Goal: Task Accomplishment & Management: Complete application form

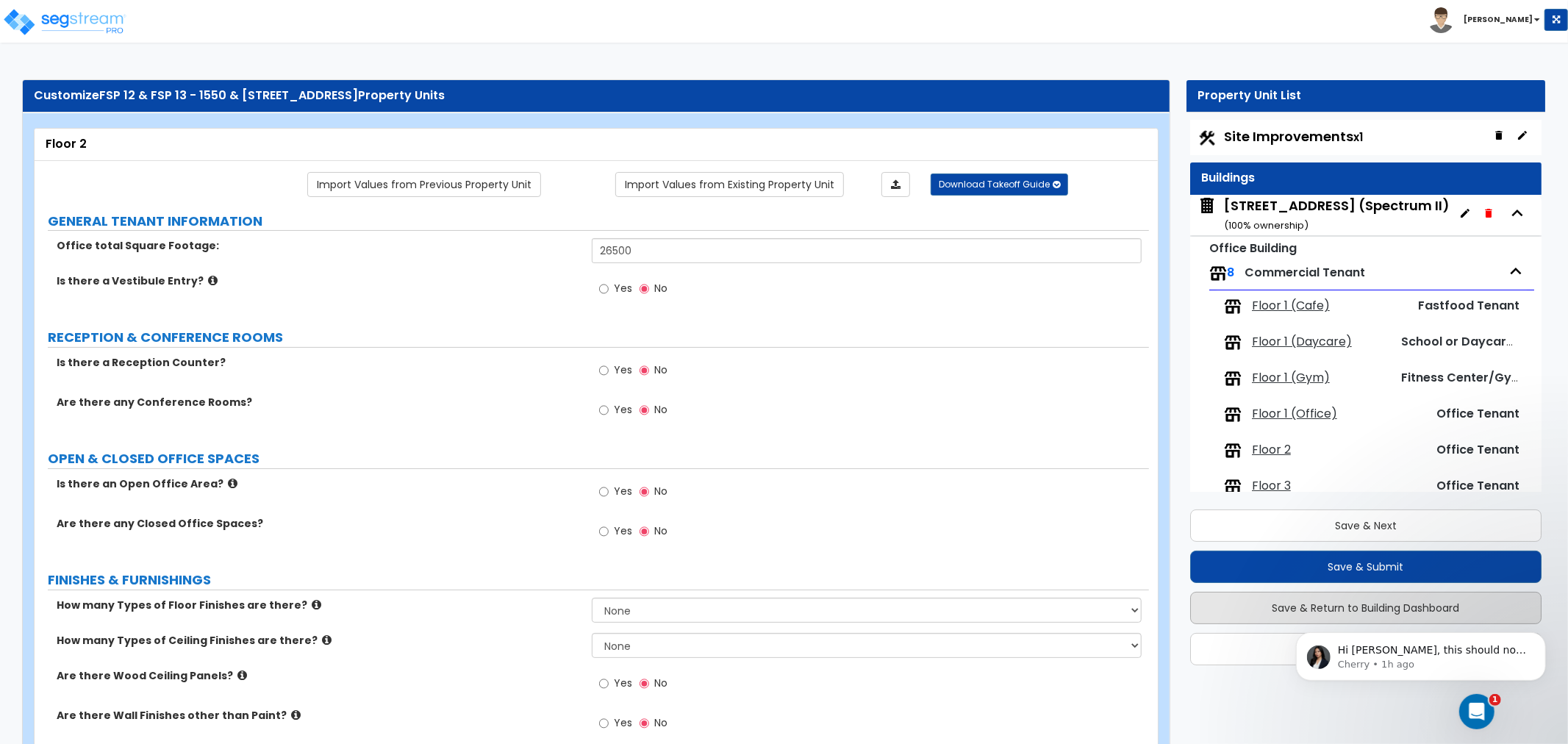
scroll to position [460, 0]
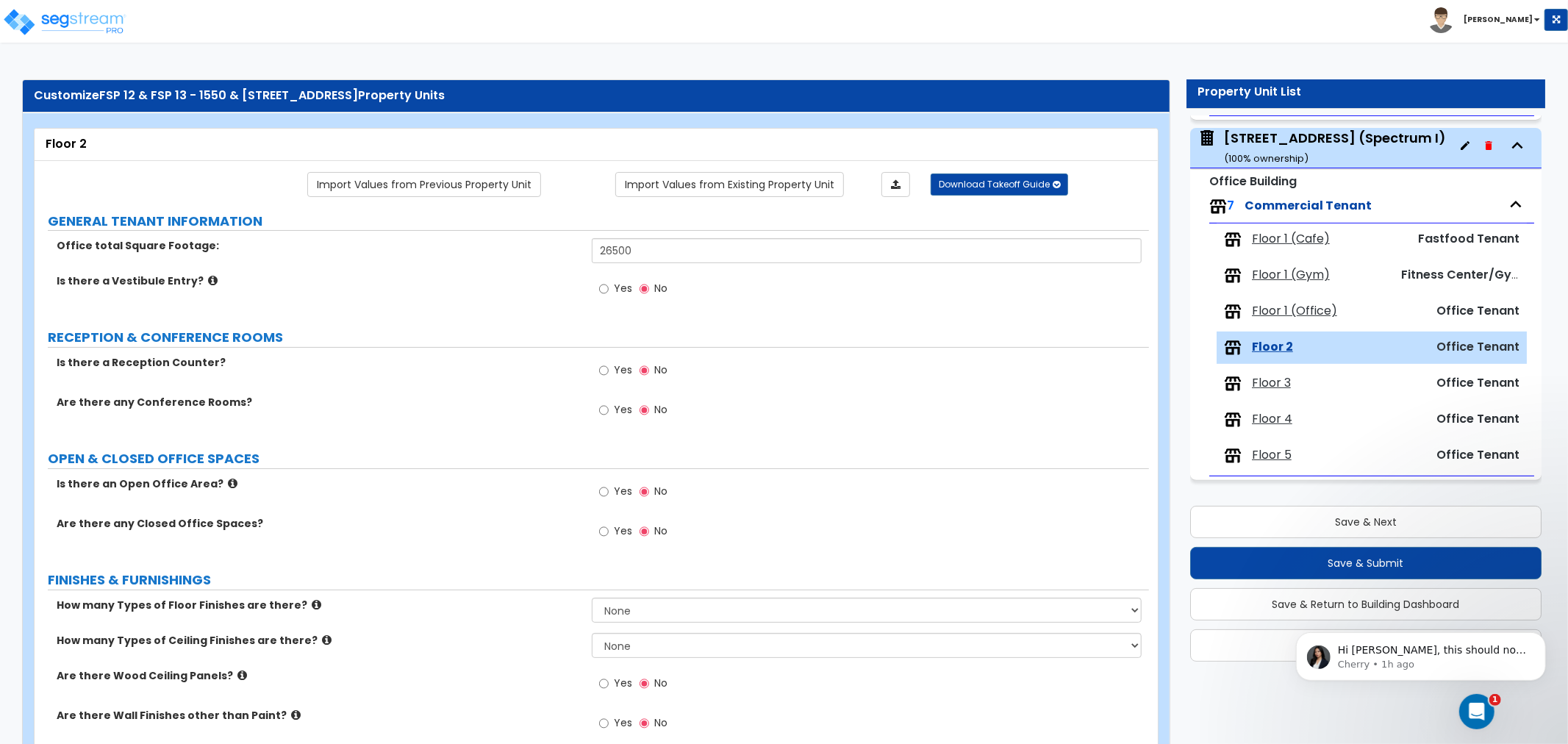
click at [1072, 414] on div "Yes No" at bounding box center [870, 414] width 557 height 39
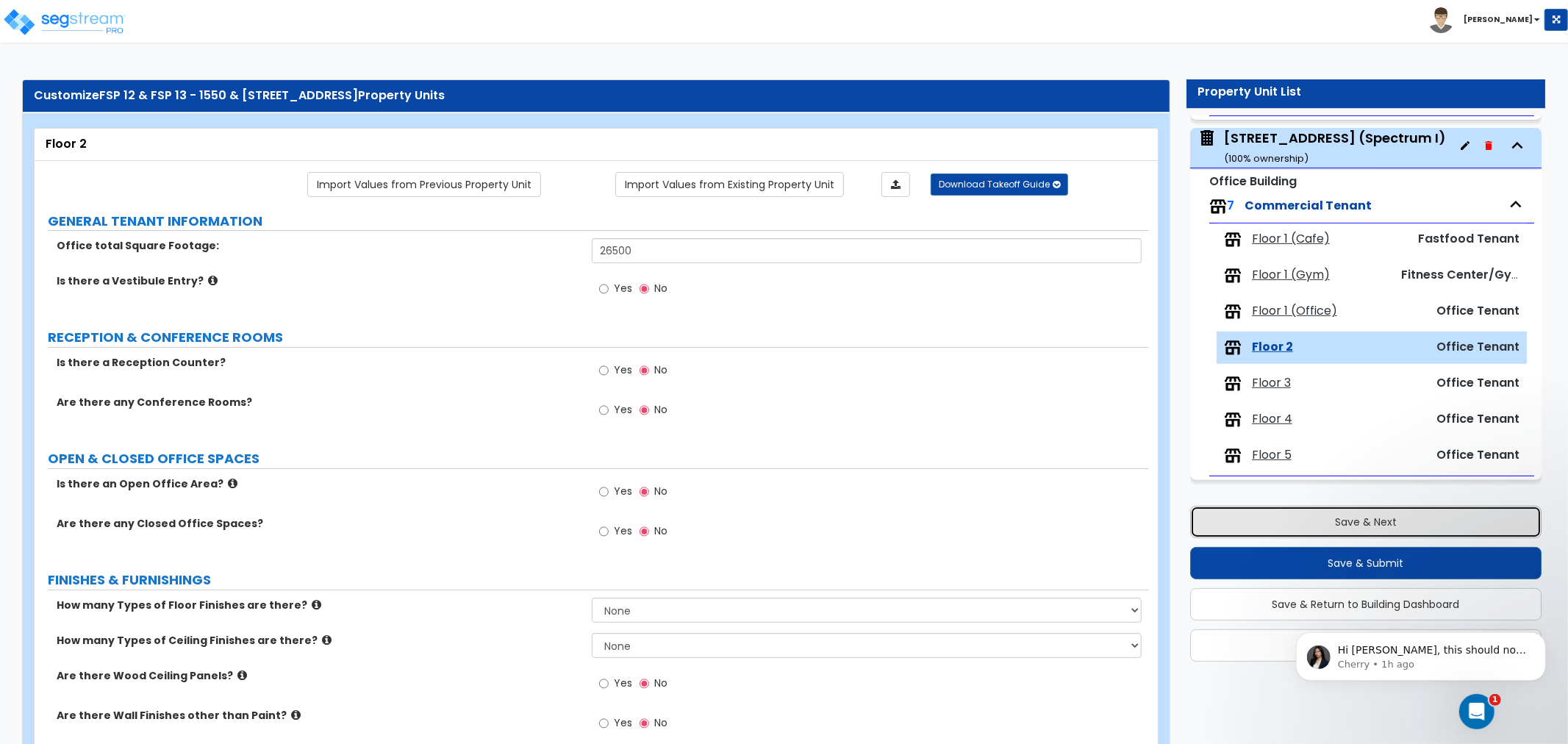
click at [1364, 519] on button "Save & Next" at bounding box center [1365, 522] width 351 height 32
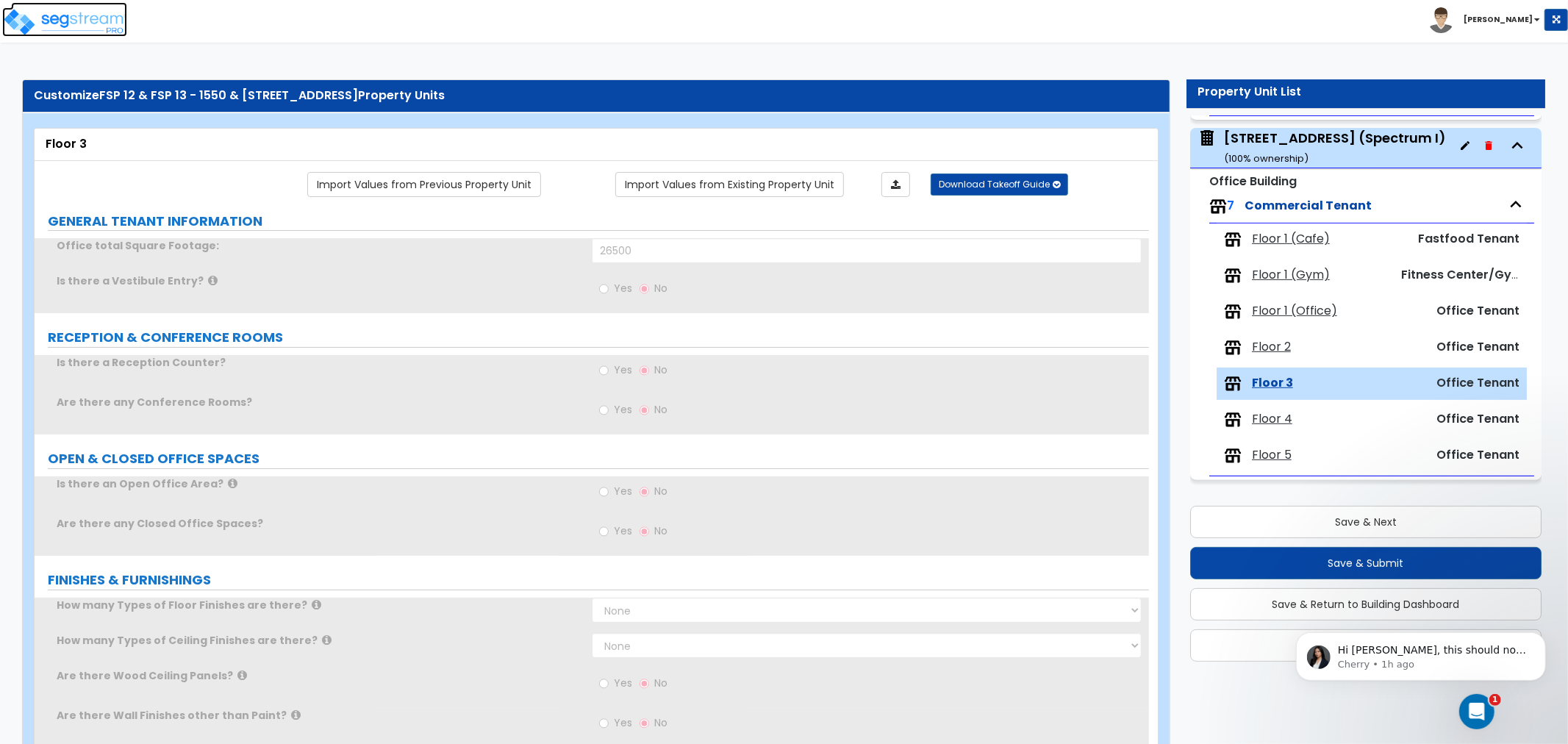
click at [73, 18] on img at bounding box center [65, 22] width 125 height 29
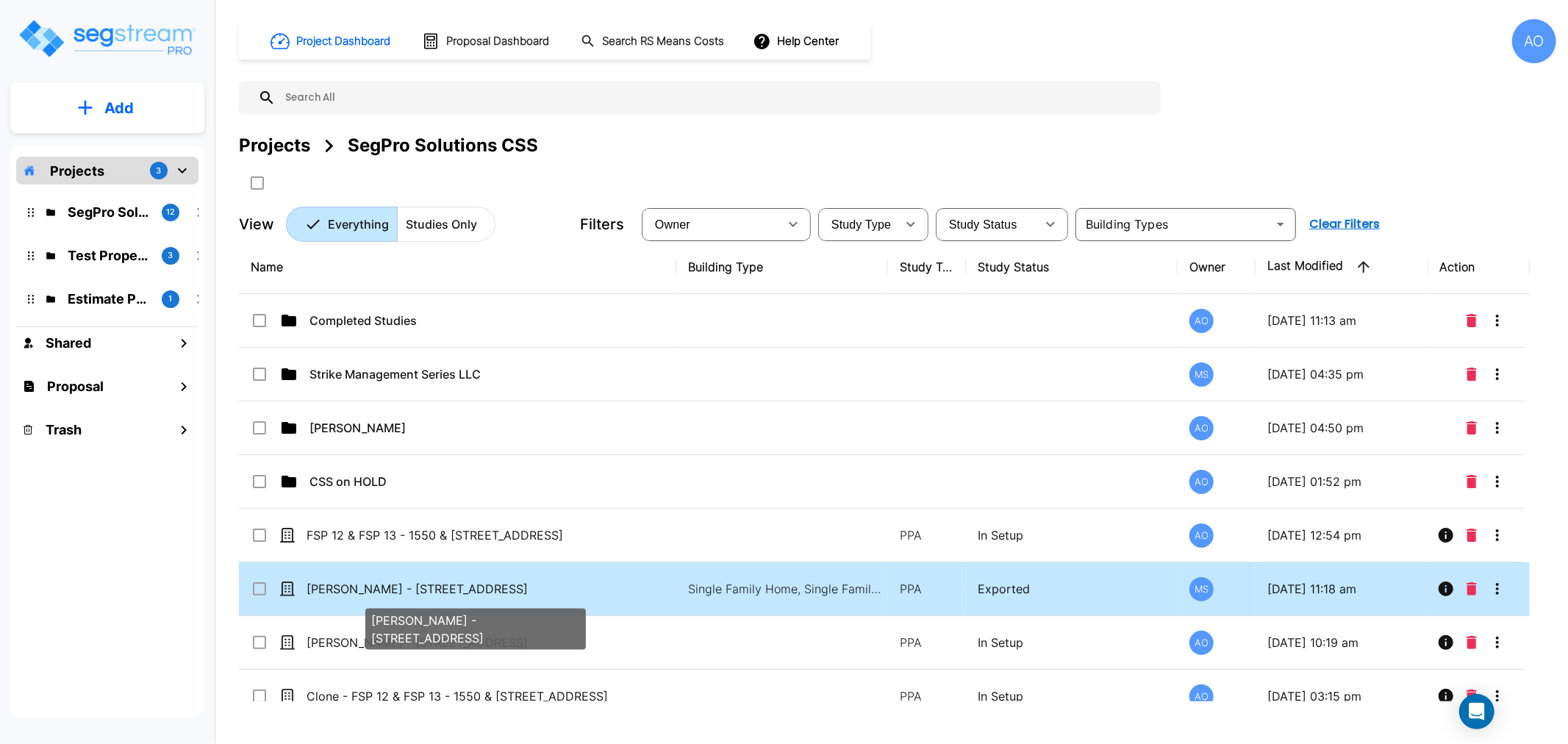
click at [409, 593] on p "Joe Jensen - 1629 West Roenwood Circle" at bounding box center [475, 588] width 337 height 18
checkbox input "true"
click at [409, 593] on p "Joe Jensen - 1629 West Roenwood Circle" at bounding box center [475, 588] width 337 height 18
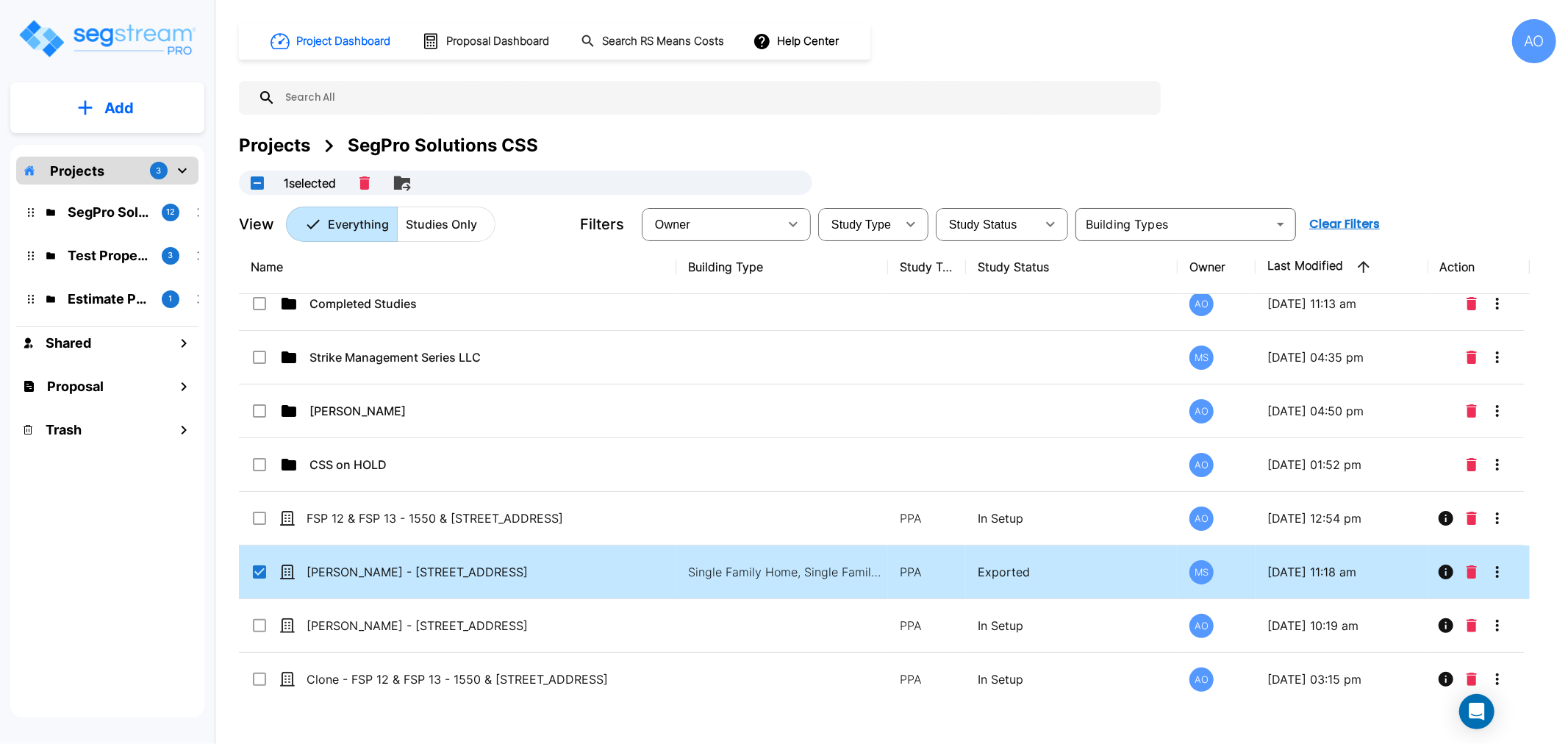
scroll to position [22, 0]
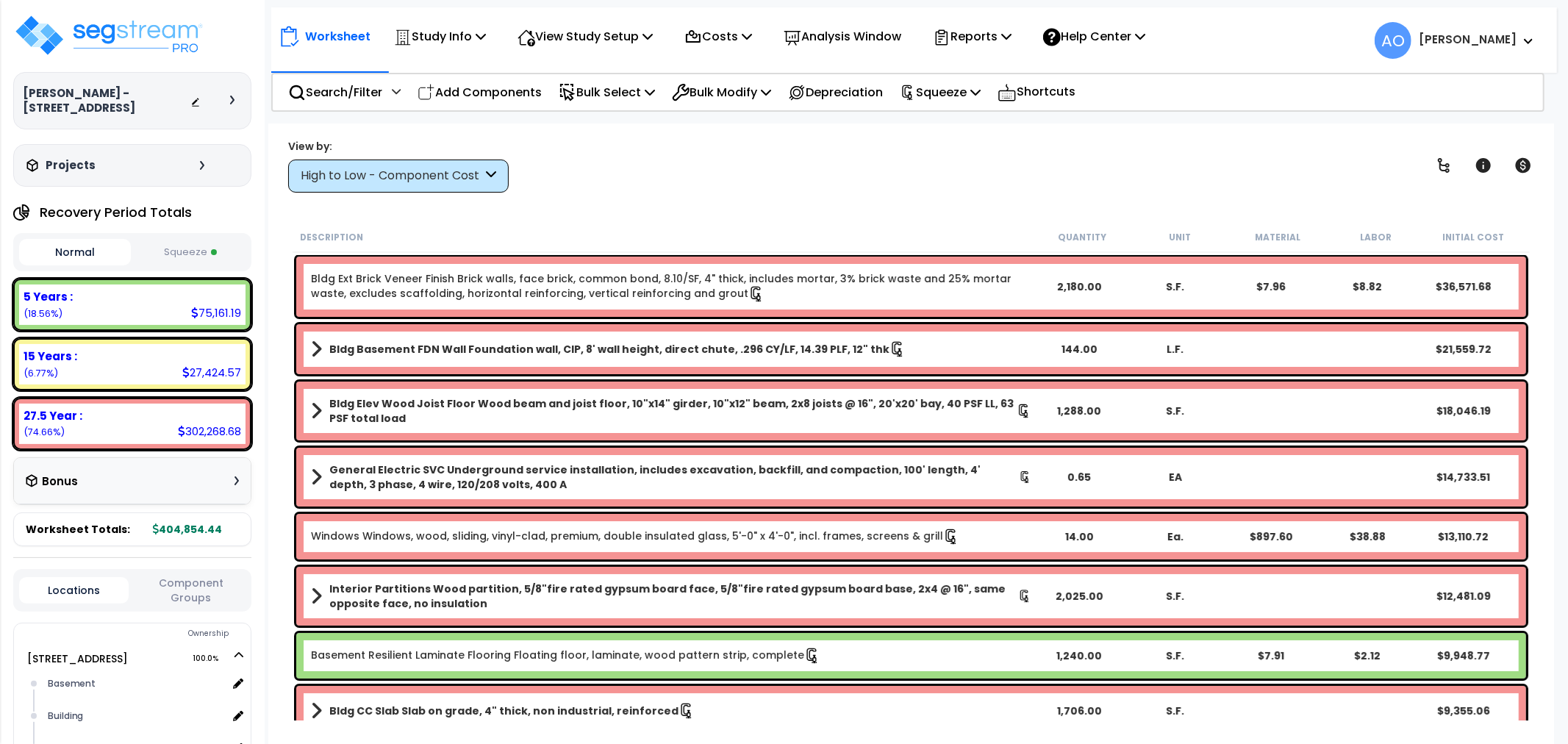
click at [193, 239] on button "Squeeze" at bounding box center [190, 252] width 112 height 25
click at [982, 158] on div "View by: High to Low - Component Cost High to Low - Component Cost" at bounding box center [911, 165] width 1256 height 54
click at [991, 25] on div "Reports" at bounding box center [972, 36] width 79 height 35
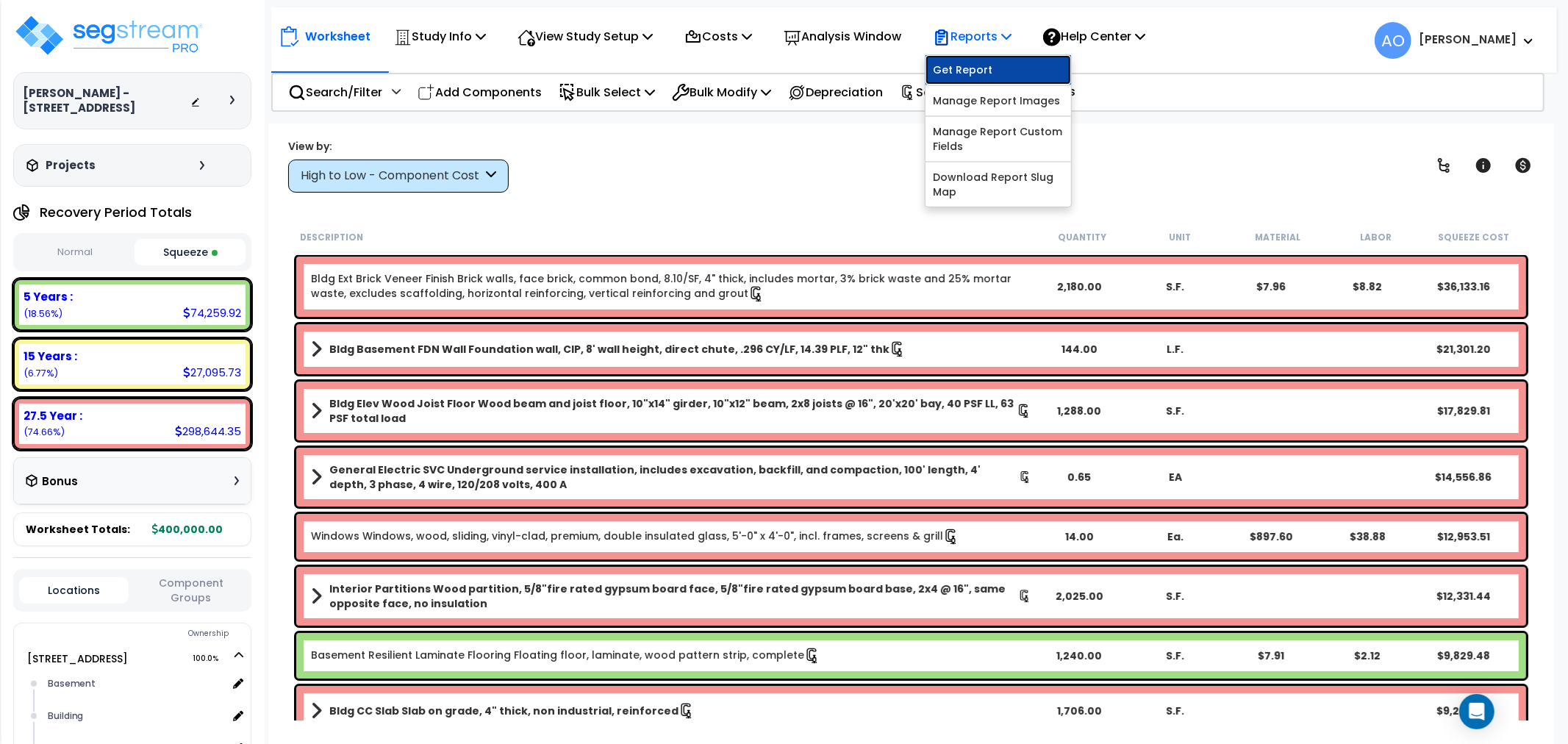
click at [991, 69] on link "Get Report" at bounding box center [998, 69] width 146 height 29
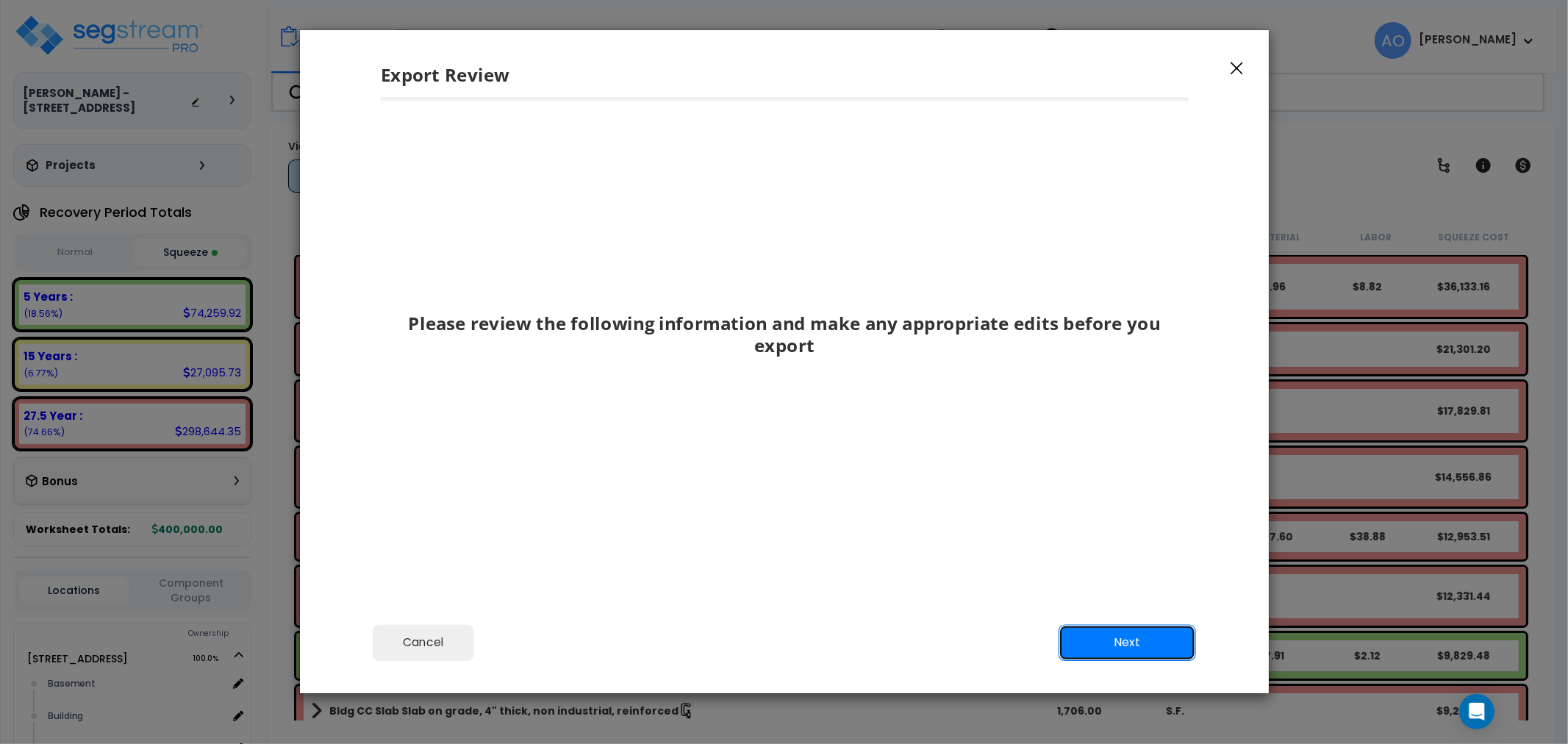
click at [1119, 645] on button "Next" at bounding box center [1127, 644] width 137 height 37
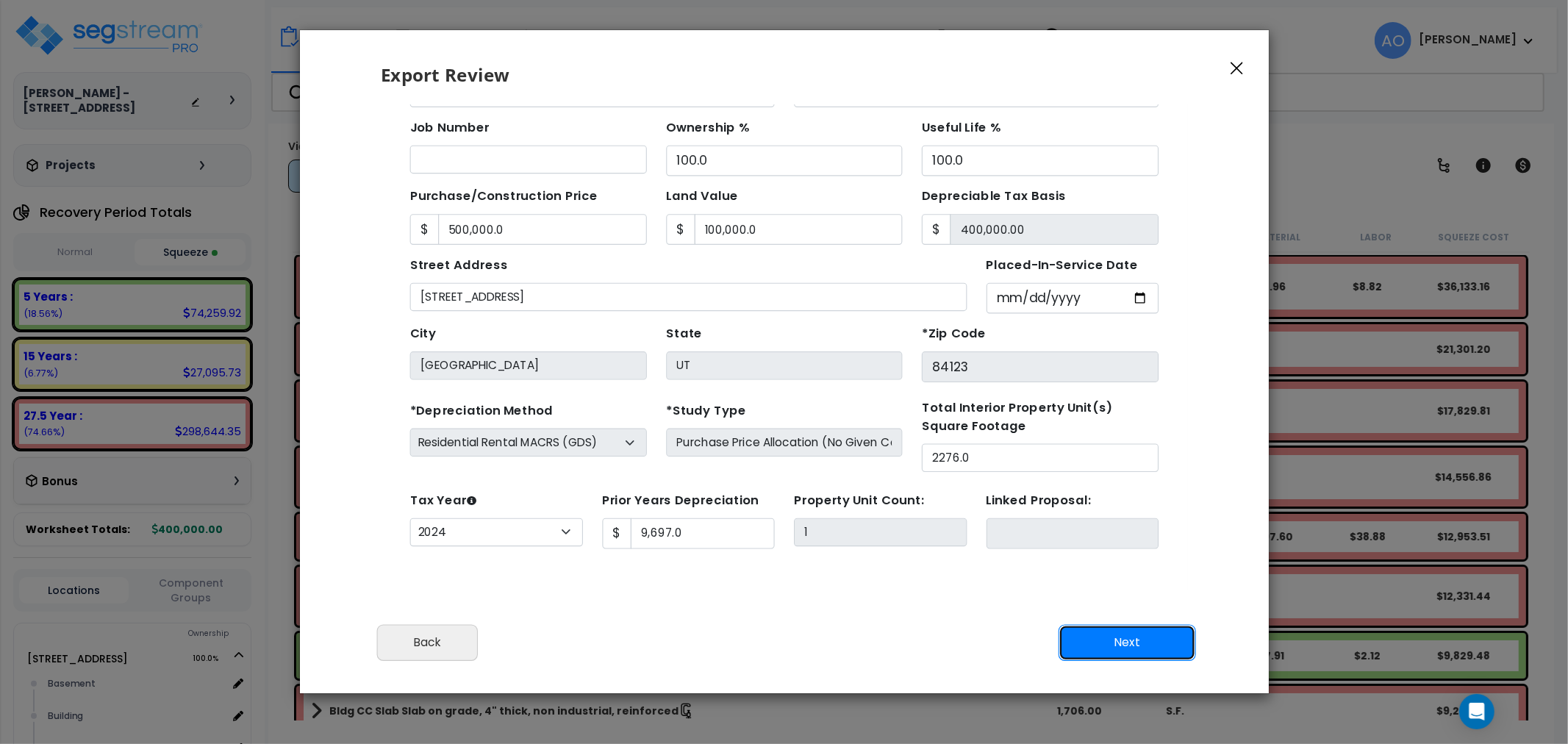
scroll to position [8, 0]
click at [1100, 644] on button "Next" at bounding box center [1127, 644] width 137 height 37
type input "500000"
type input "100000"
type input "9697"
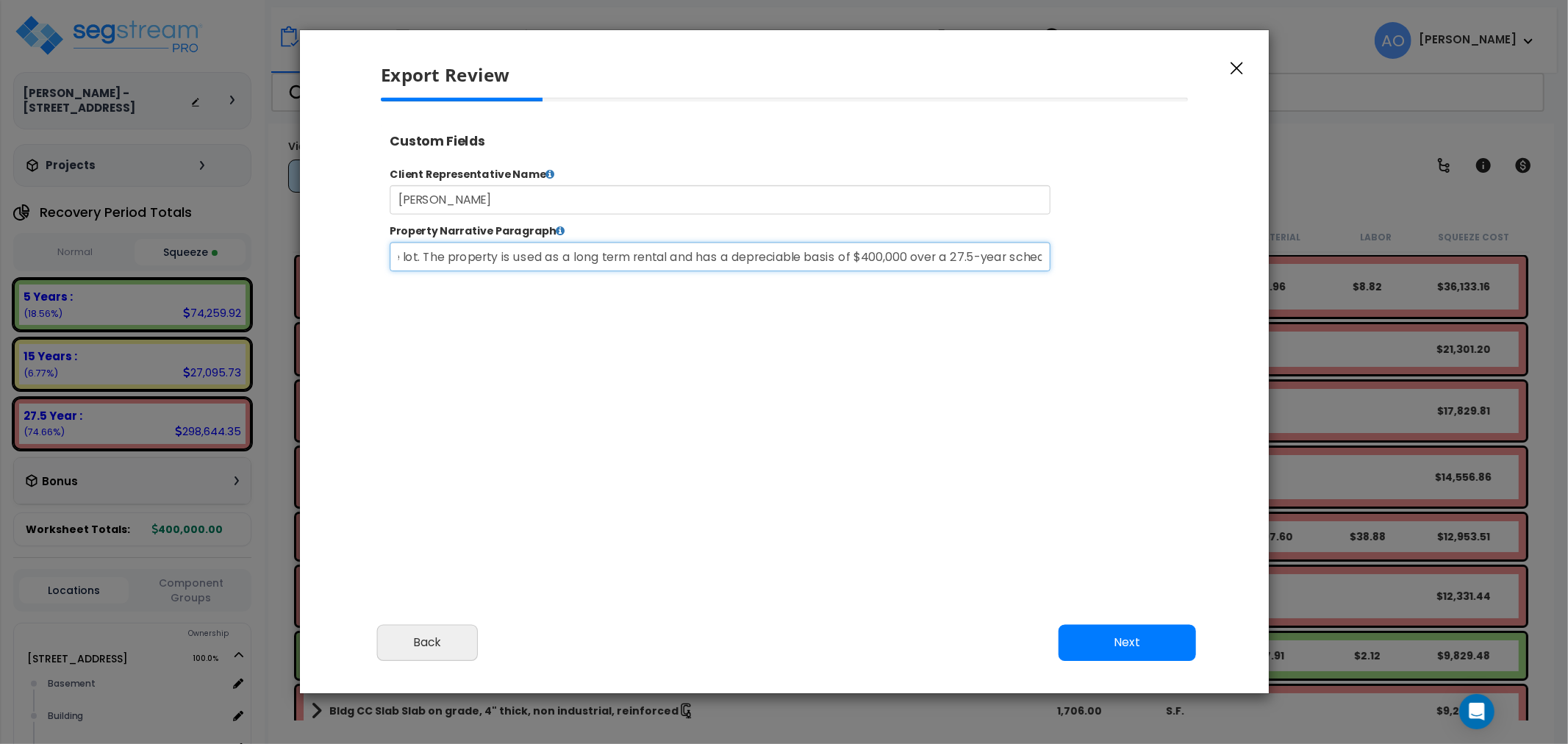
scroll to position [0, 1082]
drag, startPoint x: 972, startPoint y: 280, endPoint x: 1202, endPoint y: 274, distance: 230.1
click at [1202, 274] on div "Property Narrative Paragraph The subject property is a 2,276 sq ft single-famil…" at bounding box center [842, 265] width 927 height 54
drag, startPoint x: 960, startPoint y: 349, endPoint x: 949, endPoint y: 343, distance: 12.5
click at [960, 350] on div at bounding box center [783, 300] width 831 height 404
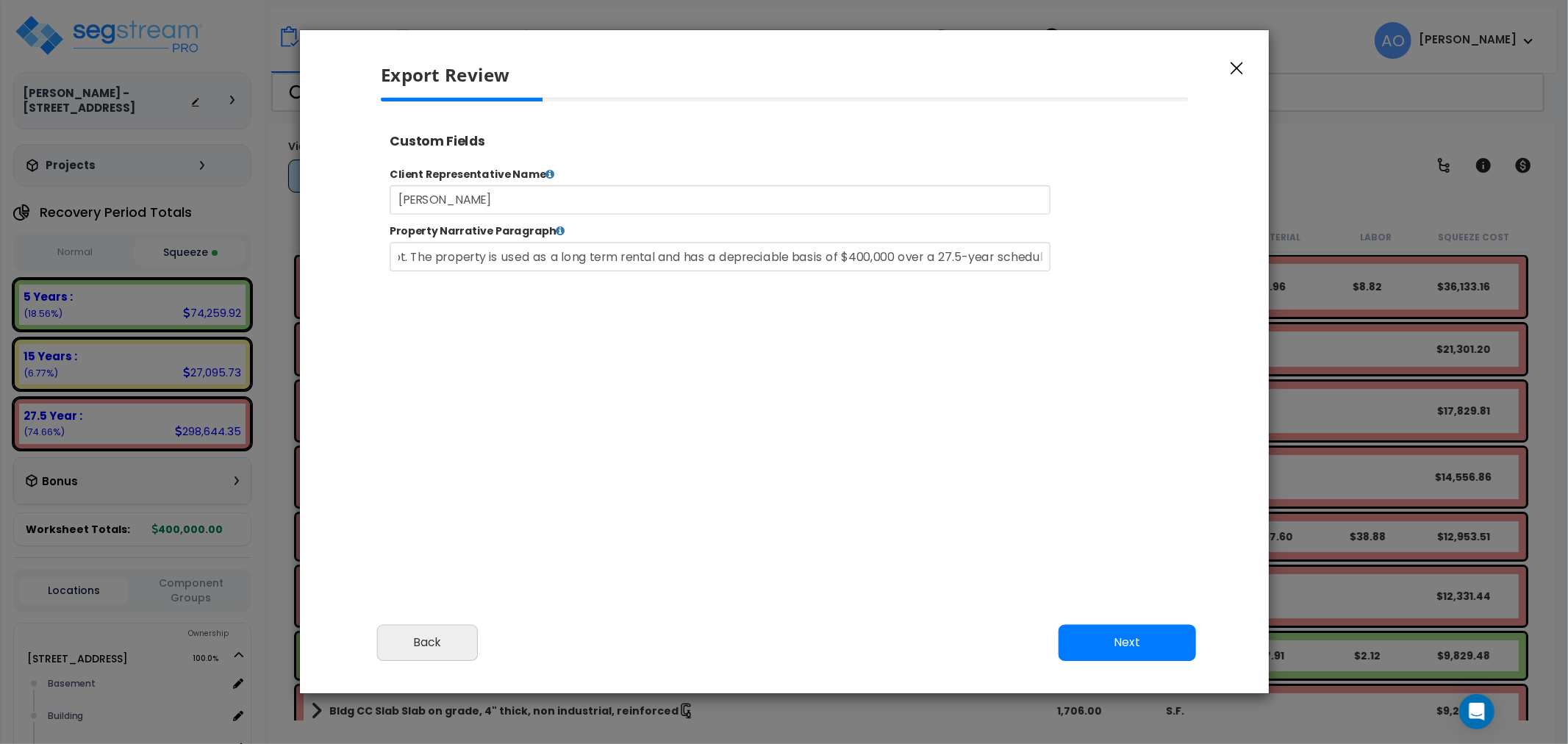
scroll to position [0, 0]
select select "2024"
click at [742, 283] on input "The subject property is a 2,276 sq ft single-family home converted to an up and…" at bounding box center [766, 275] width 750 height 33
click at [806, 402] on div at bounding box center [784, 301] width 831 height 404
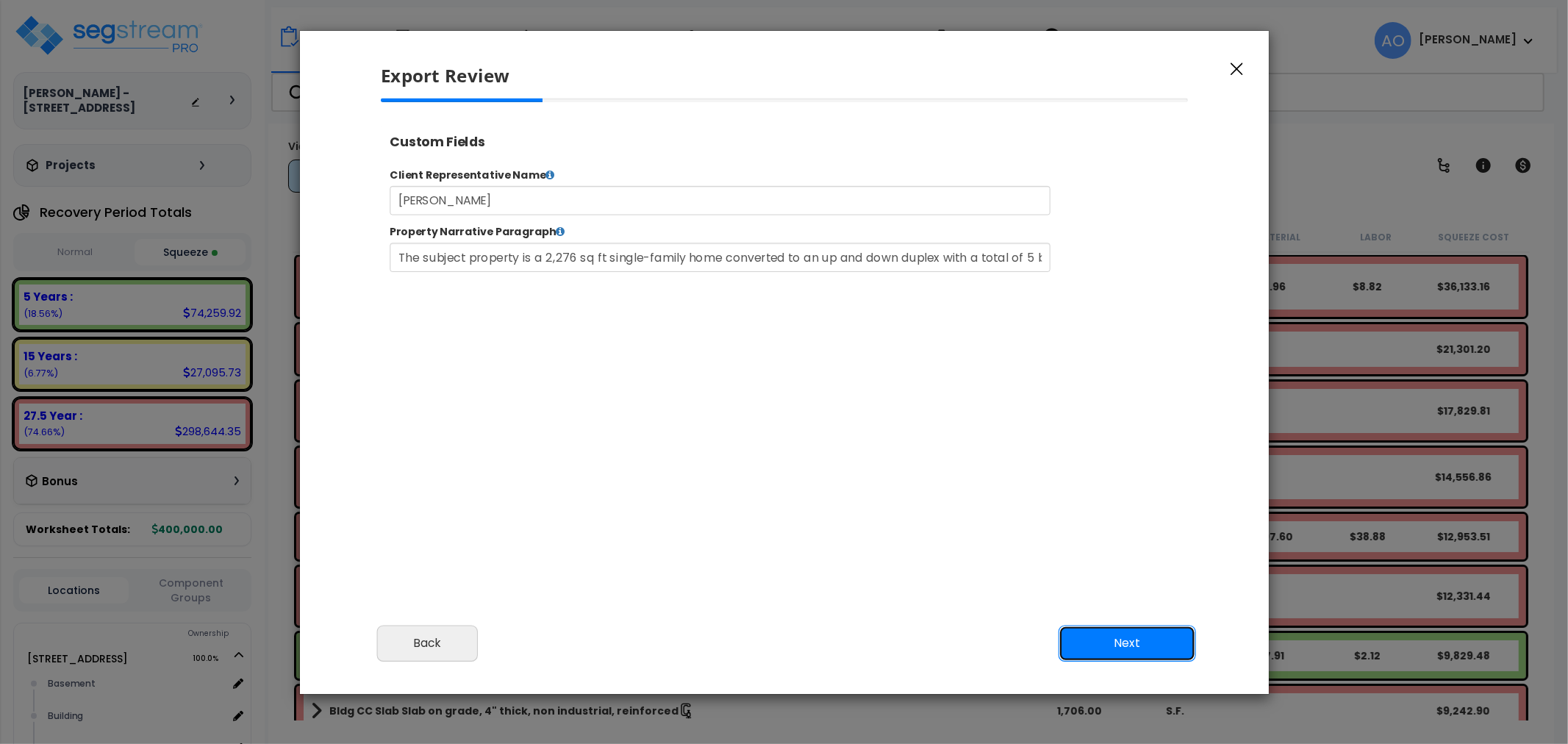
click at [1107, 638] on button "Next" at bounding box center [1127, 644] width 137 height 37
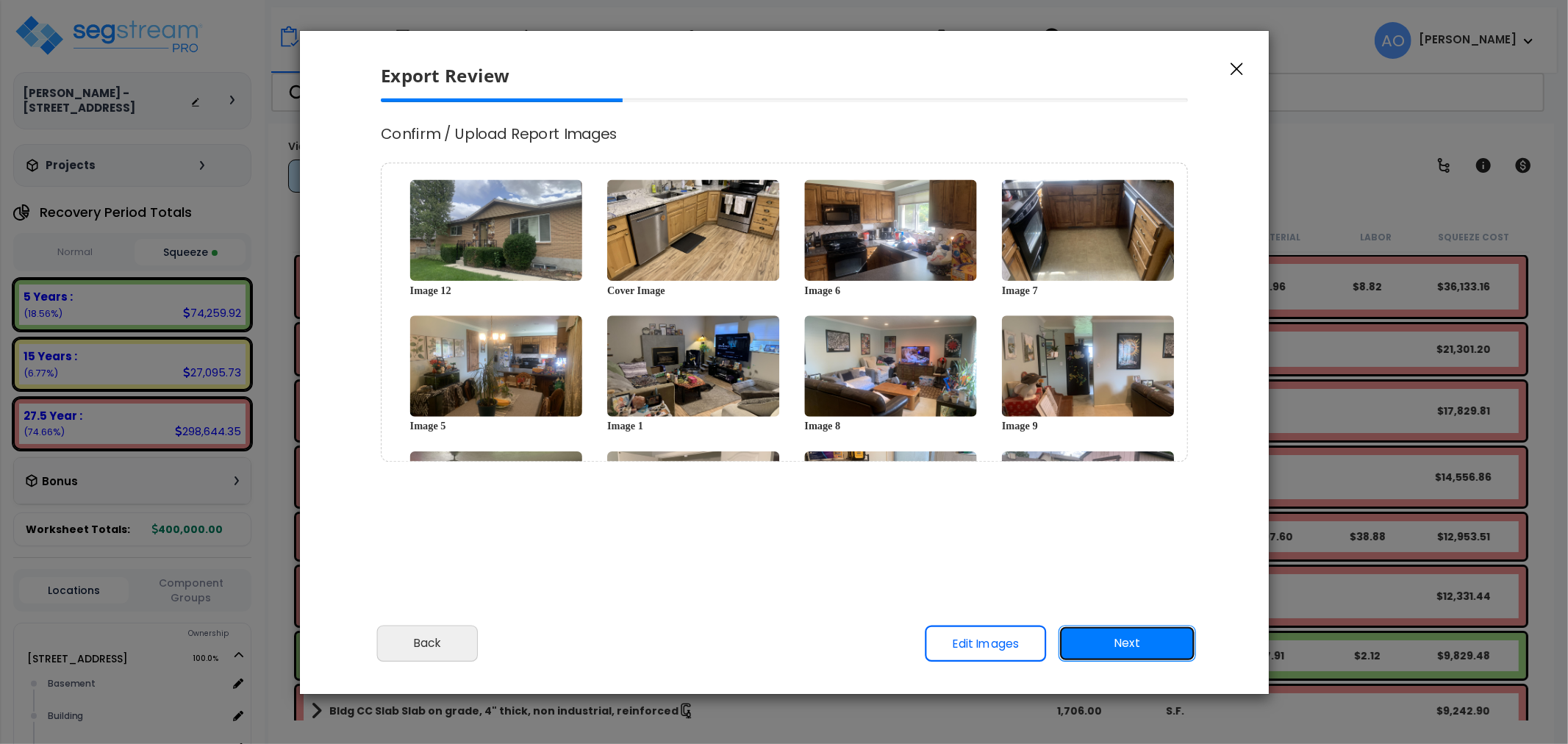
scroll to position [0, 0]
click at [1137, 635] on button "Next" at bounding box center [1127, 644] width 137 height 37
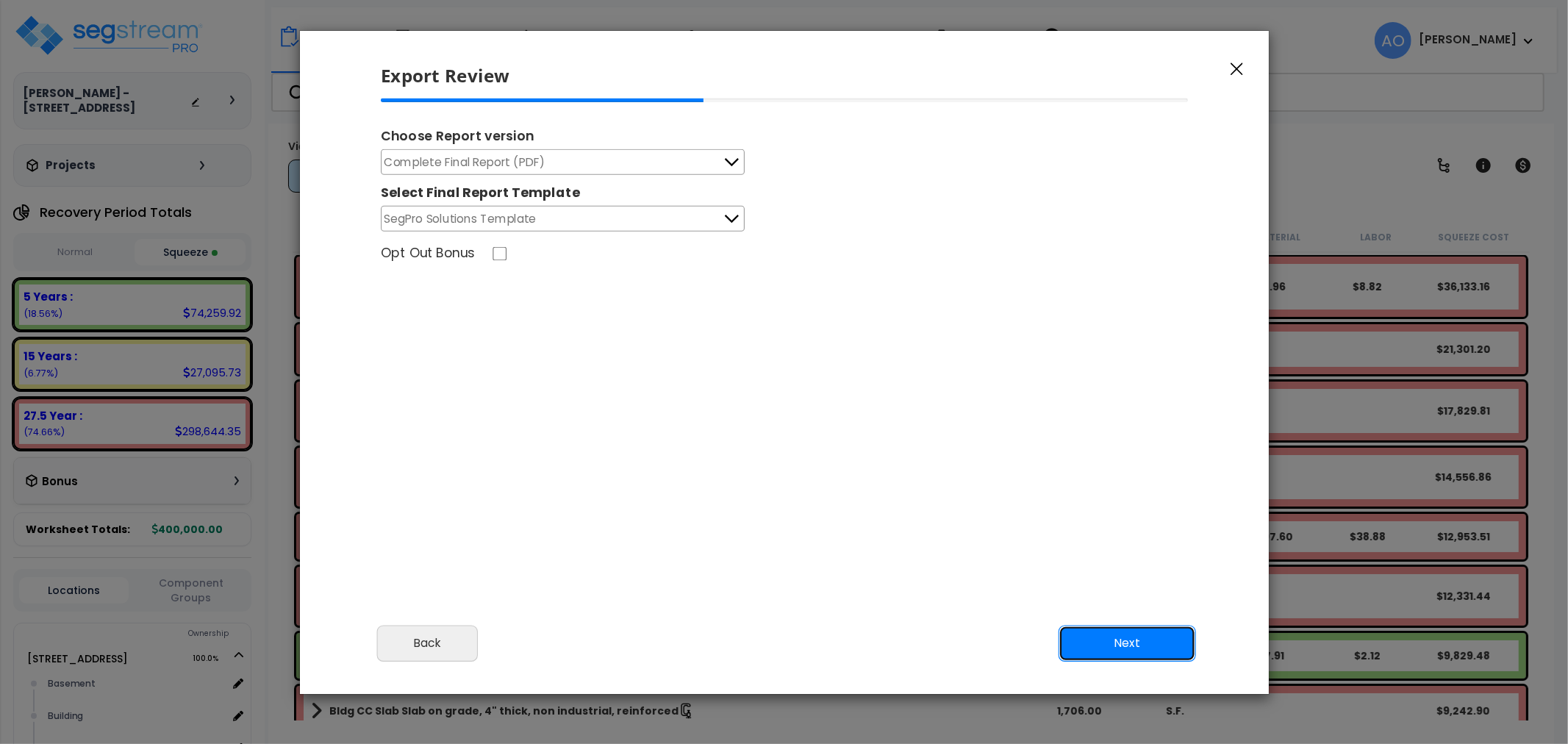
click at [1095, 637] on button "Next" at bounding box center [1127, 644] width 137 height 37
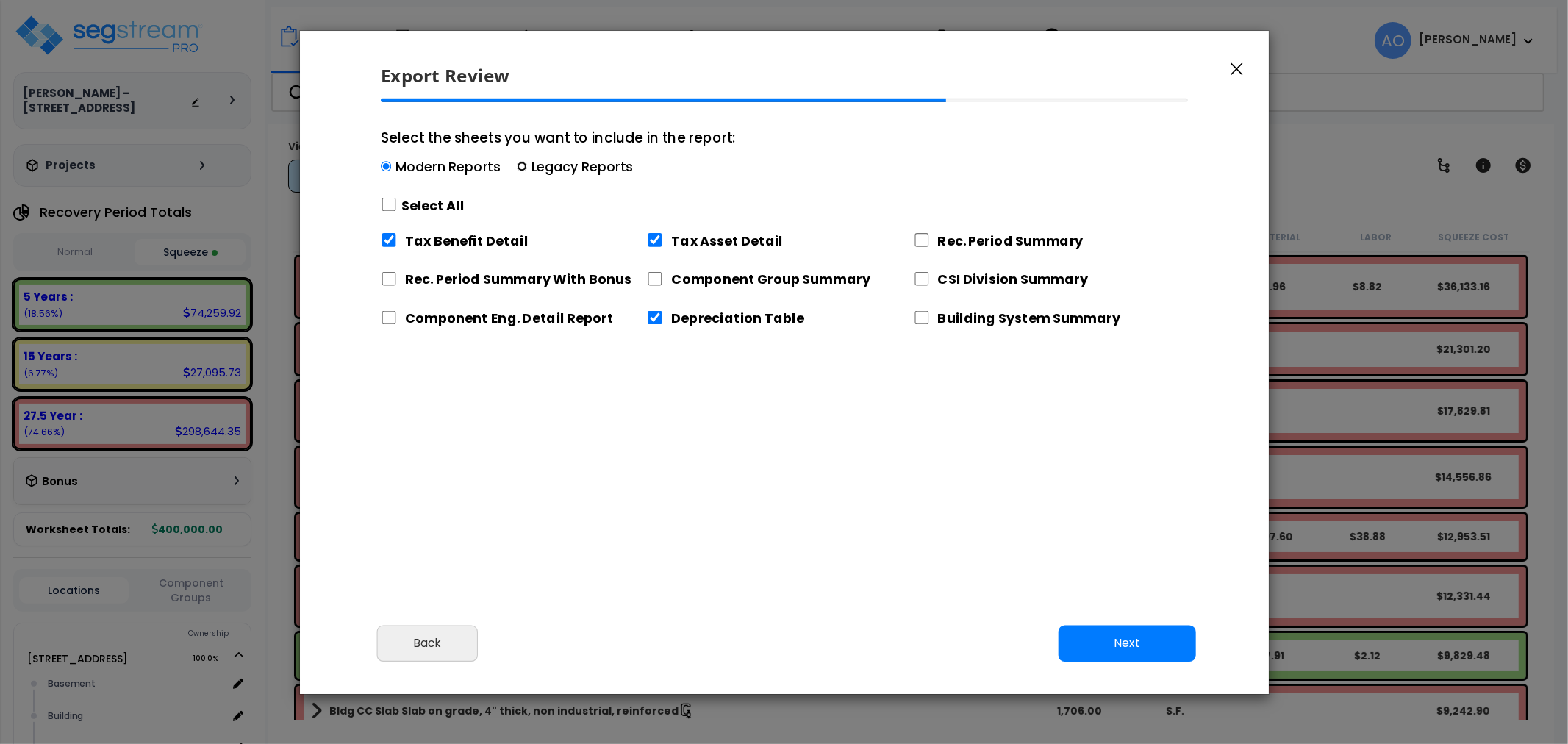
click at [519, 165] on input "Select the sheets you want to include in the report: Modern Reports Legacy Repo…" at bounding box center [522, 167] width 10 height 10
radio input "true"
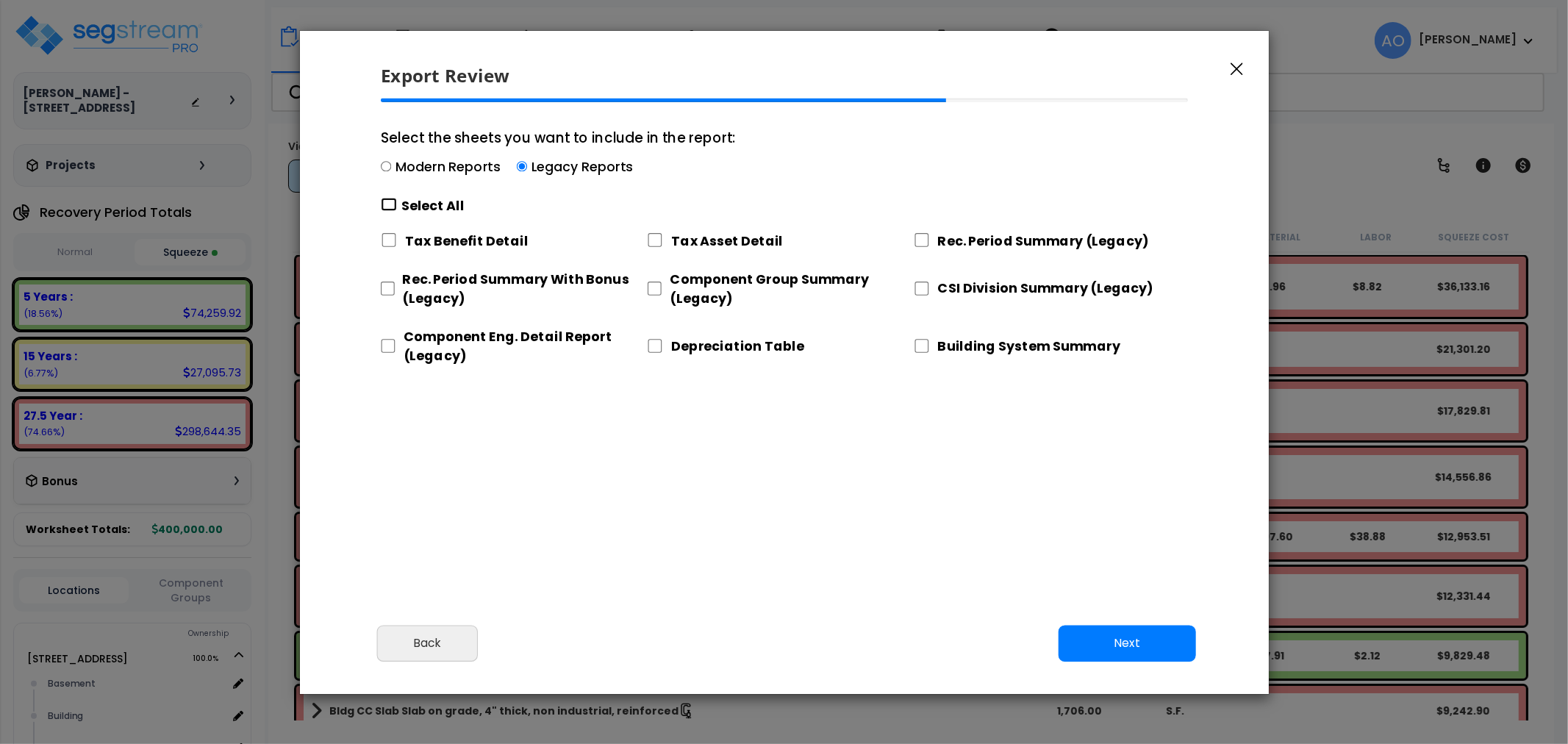
click at [387, 204] on input "Select the sheets you want to include in the report: Modern Reports Legacy Repo…" at bounding box center [388, 205] width 16 height 14
checkbox input "true"
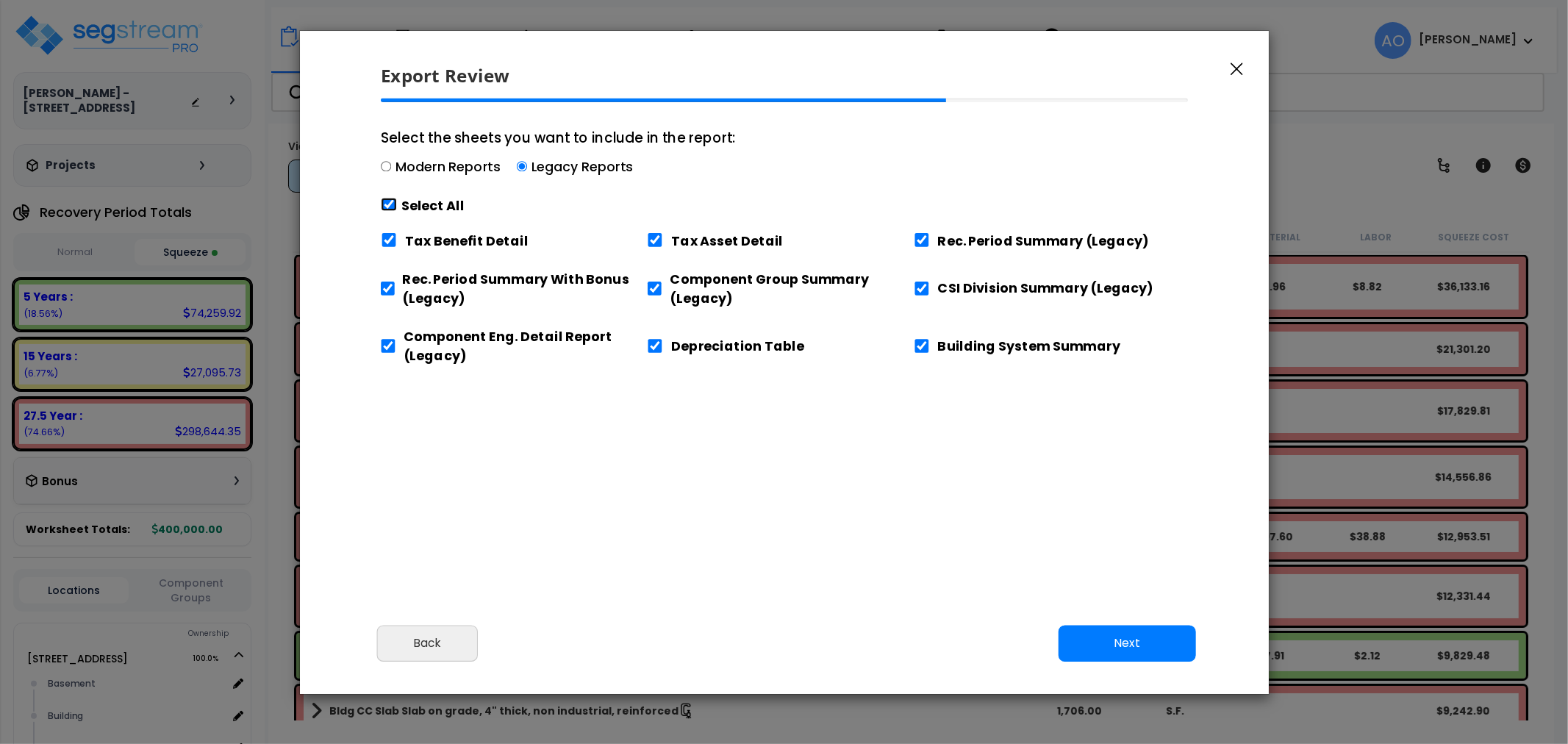
checkbox input "true"
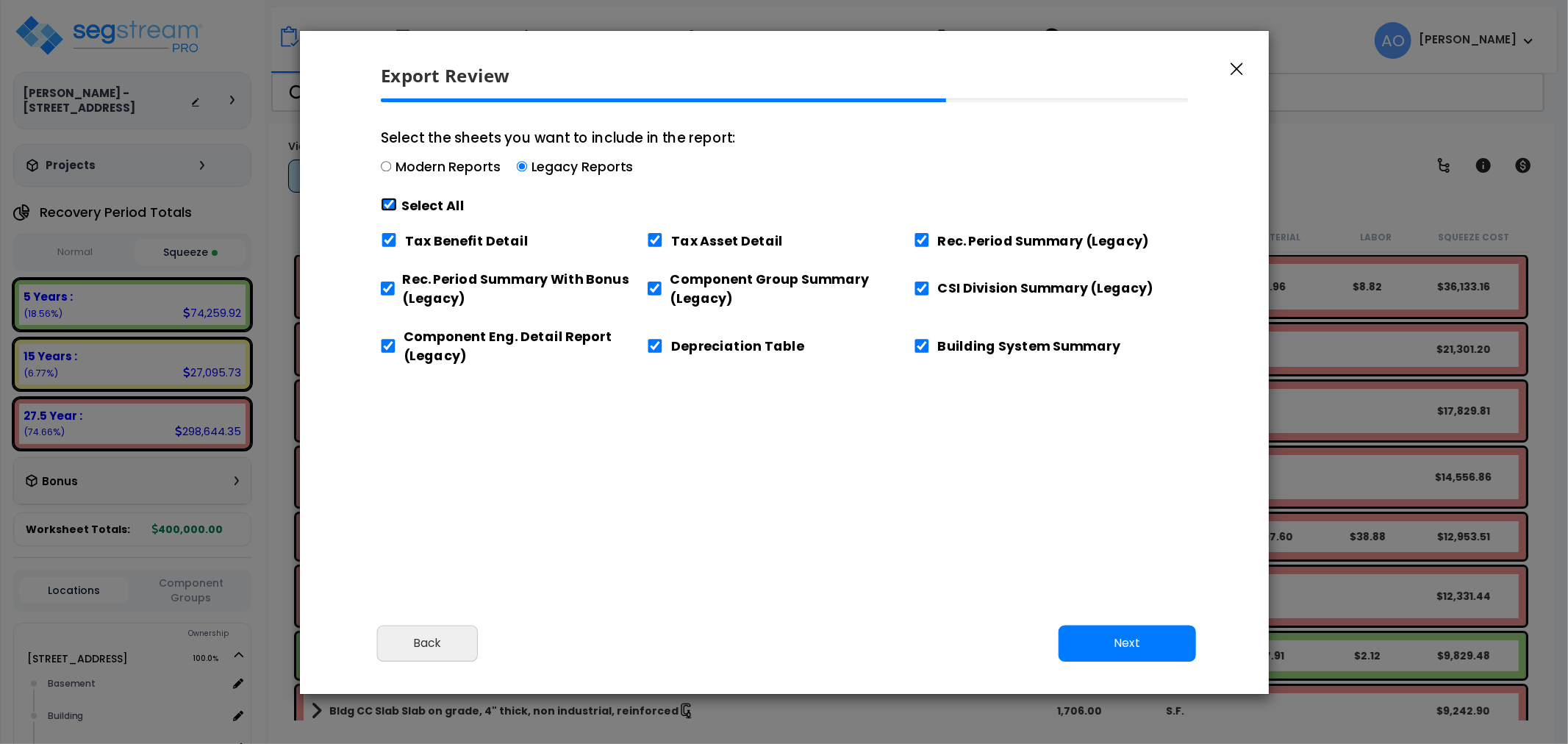
checkbox input "true"
click at [391, 243] on input "Tax Benefit Detail" at bounding box center [388, 240] width 16 height 14
checkbox input "false"
click at [390, 349] on input "Component Eng. Detail Report (Legacy)" at bounding box center [387, 346] width 15 height 14
checkbox input "false"
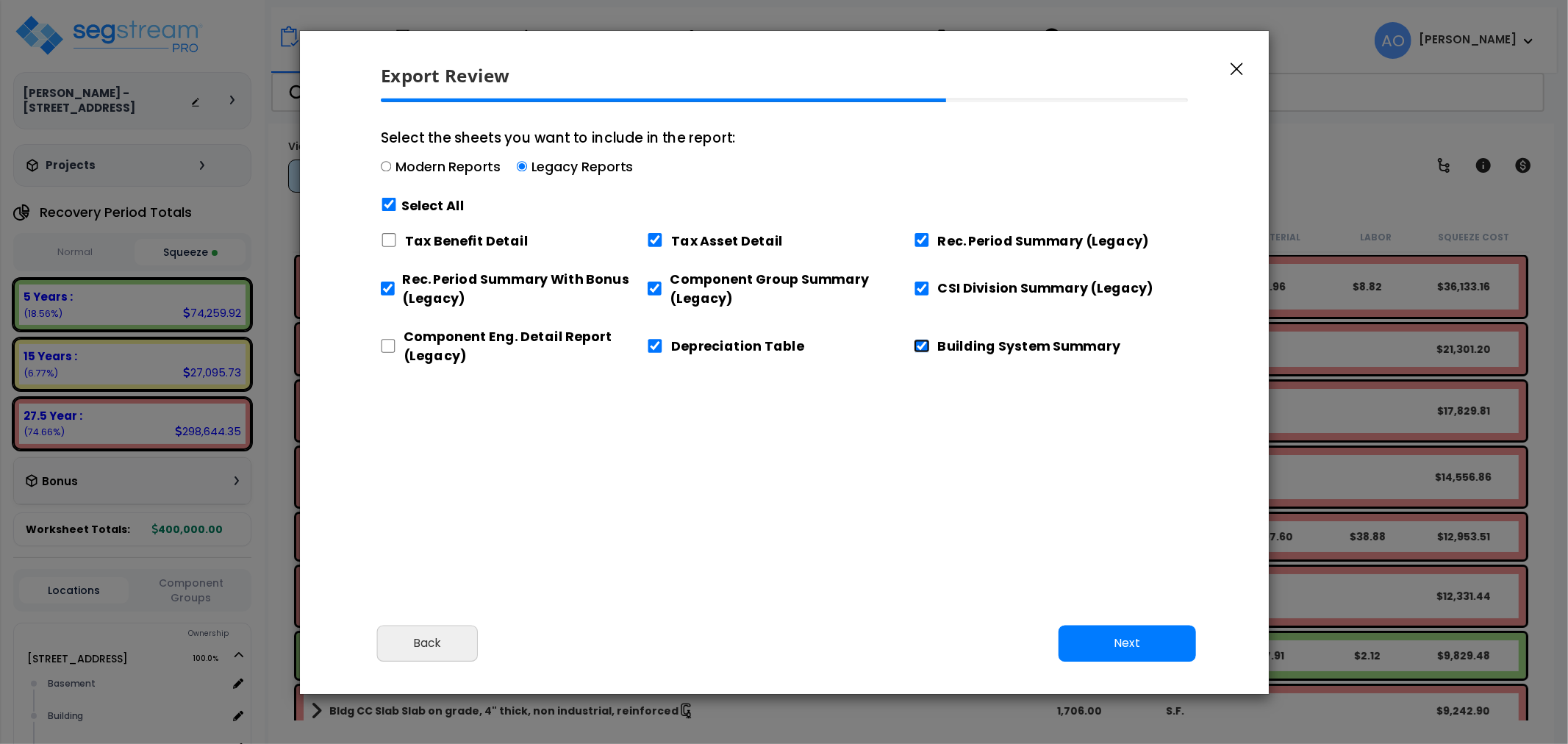
click at [917, 343] on input "Building System Summary" at bounding box center [921, 346] width 16 height 14
checkbox input "false"
click at [1120, 633] on button "Next" at bounding box center [1127, 644] width 137 height 37
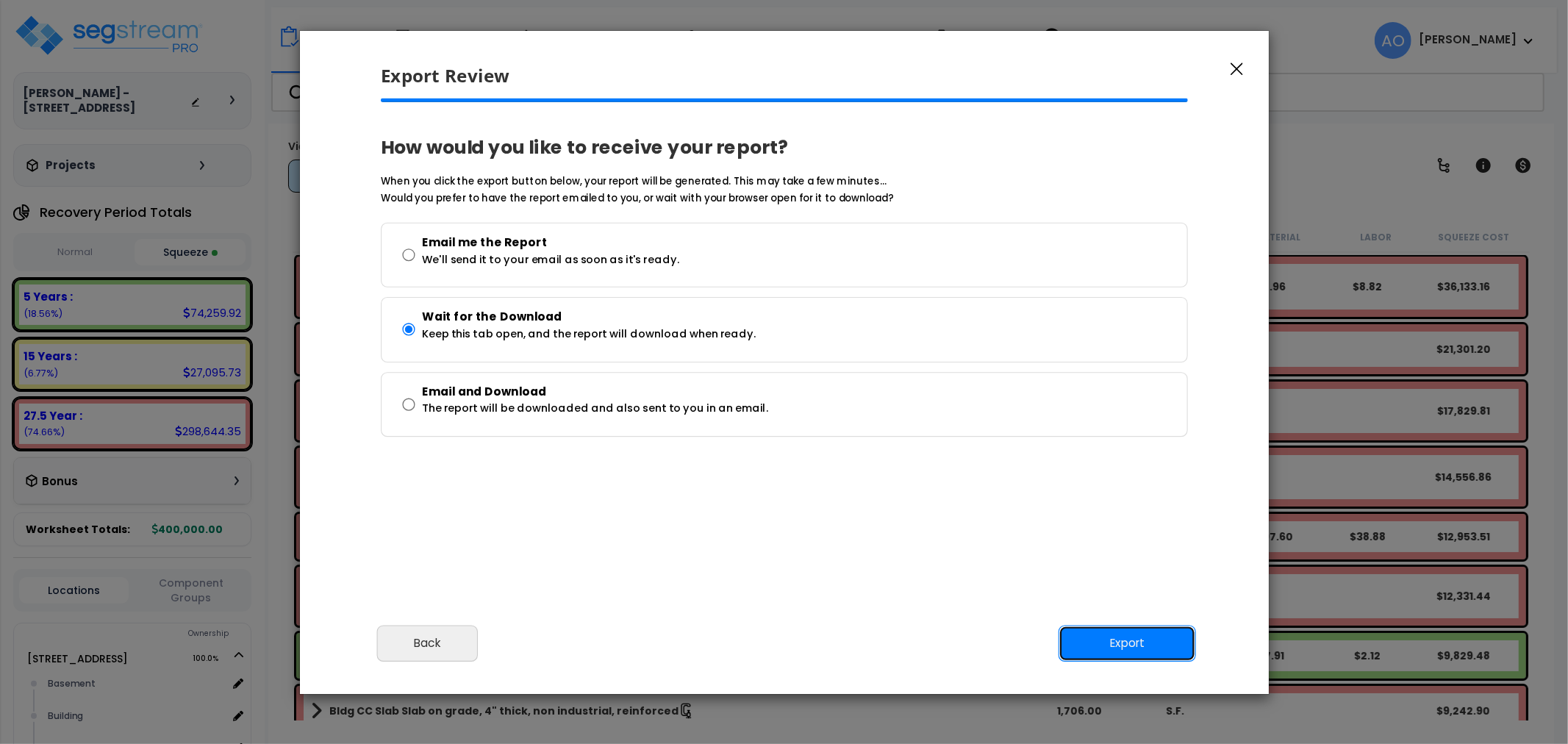
click at [1119, 642] on button "Export" at bounding box center [1127, 644] width 137 height 37
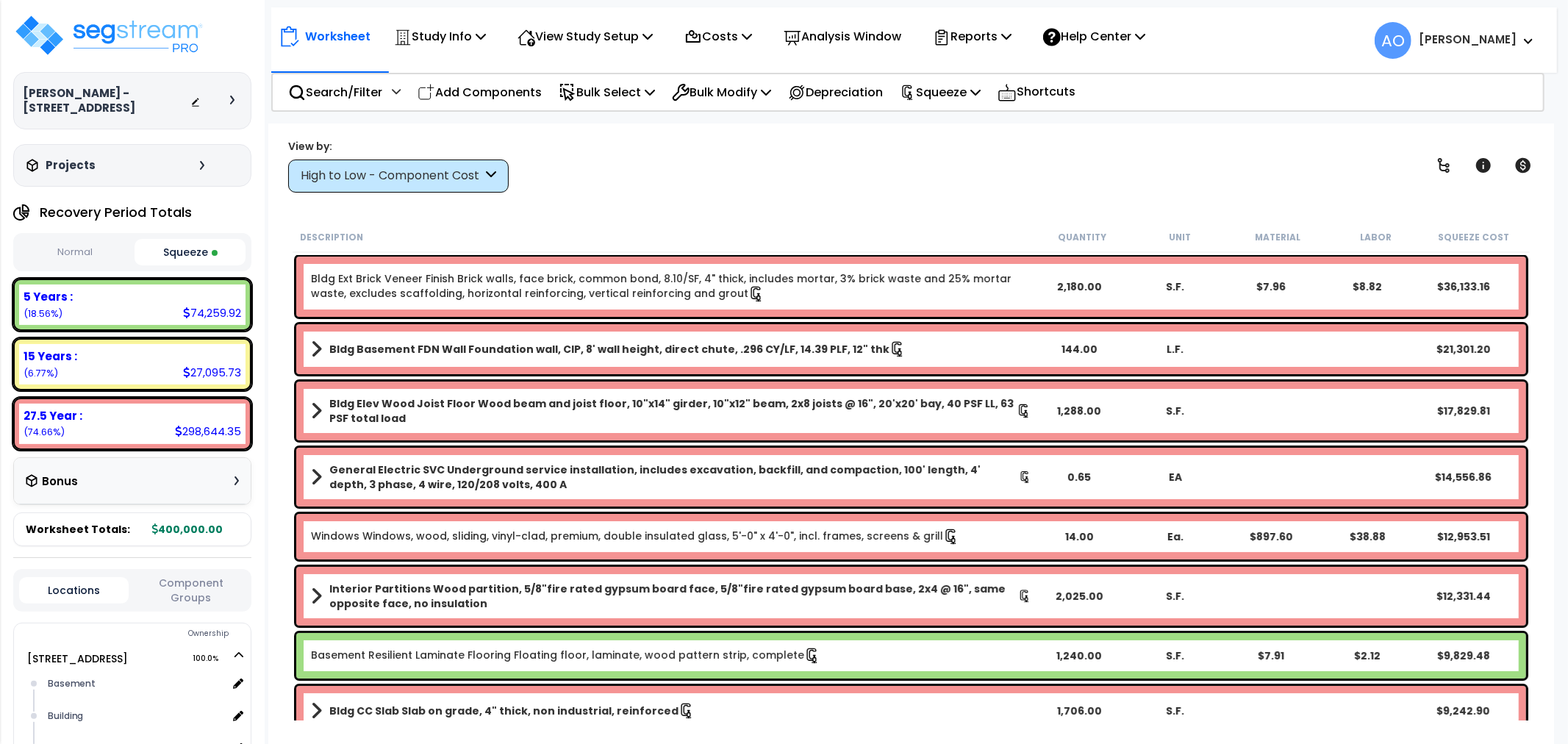
click at [863, 192] on div "View by: High to Low - Component Cost High to Low - Component Cost" at bounding box center [911, 165] width 1256 height 54
click at [1294, 93] on div "Search/Filter Additional Search / Filter Add Components Bulk Select Select By..…" at bounding box center [907, 92] width 1273 height 39
click at [452, 31] on p "Study Info" at bounding box center [439, 36] width 92 height 20
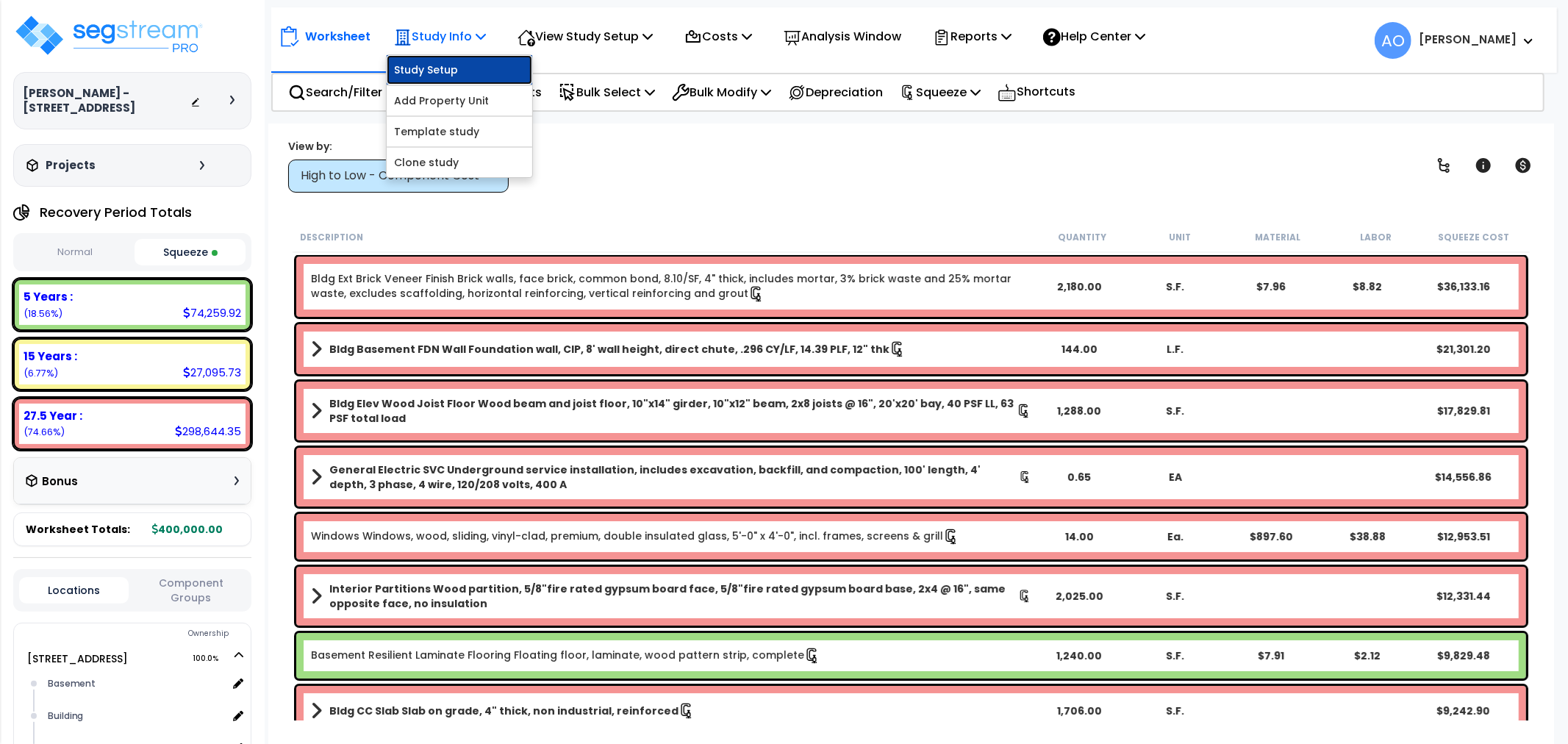
click at [442, 69] on link "Study Setup" at bounding box center [459, 69] width 146 height 29
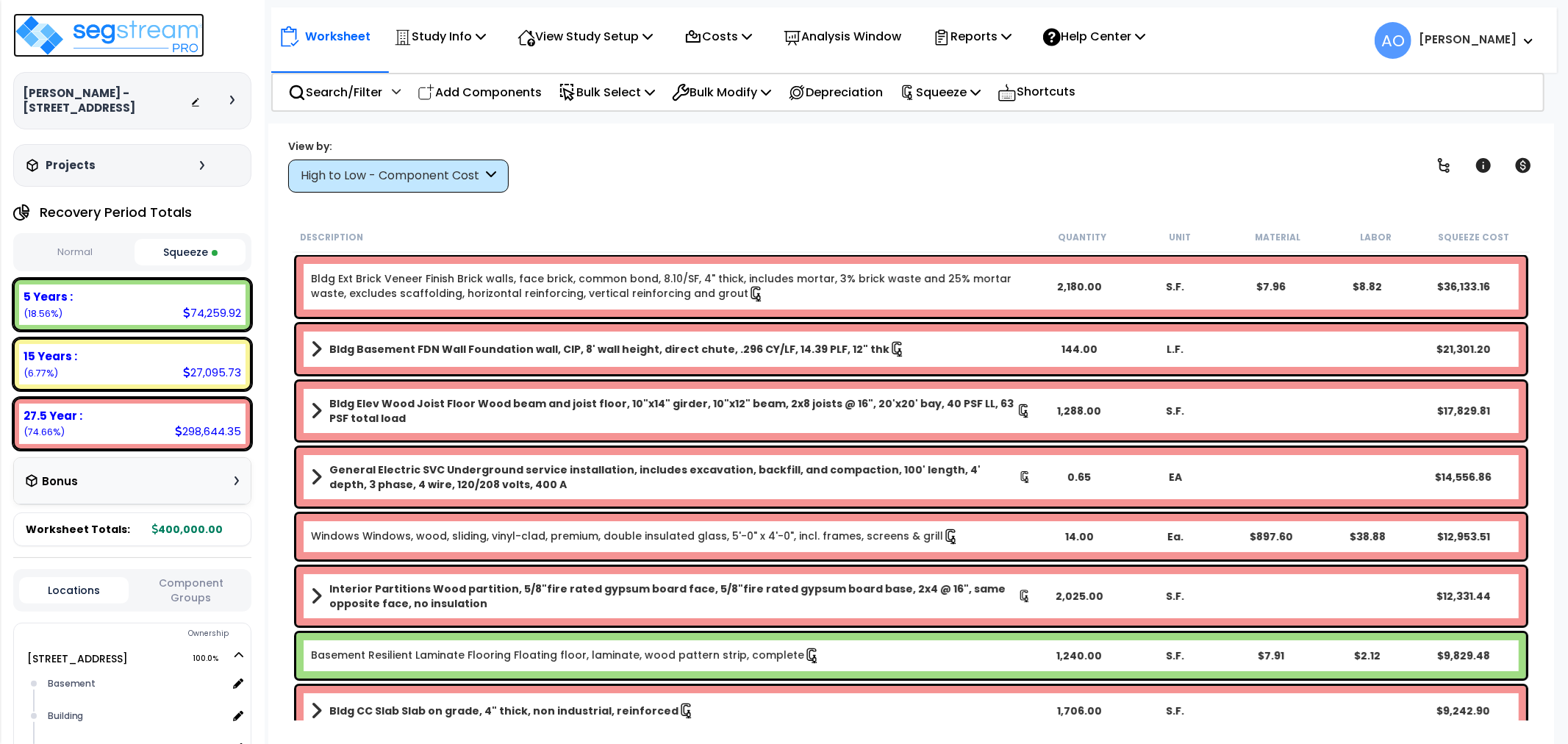
click at [91, 23] on img at bounding box center [109, 35] width 191 height 44
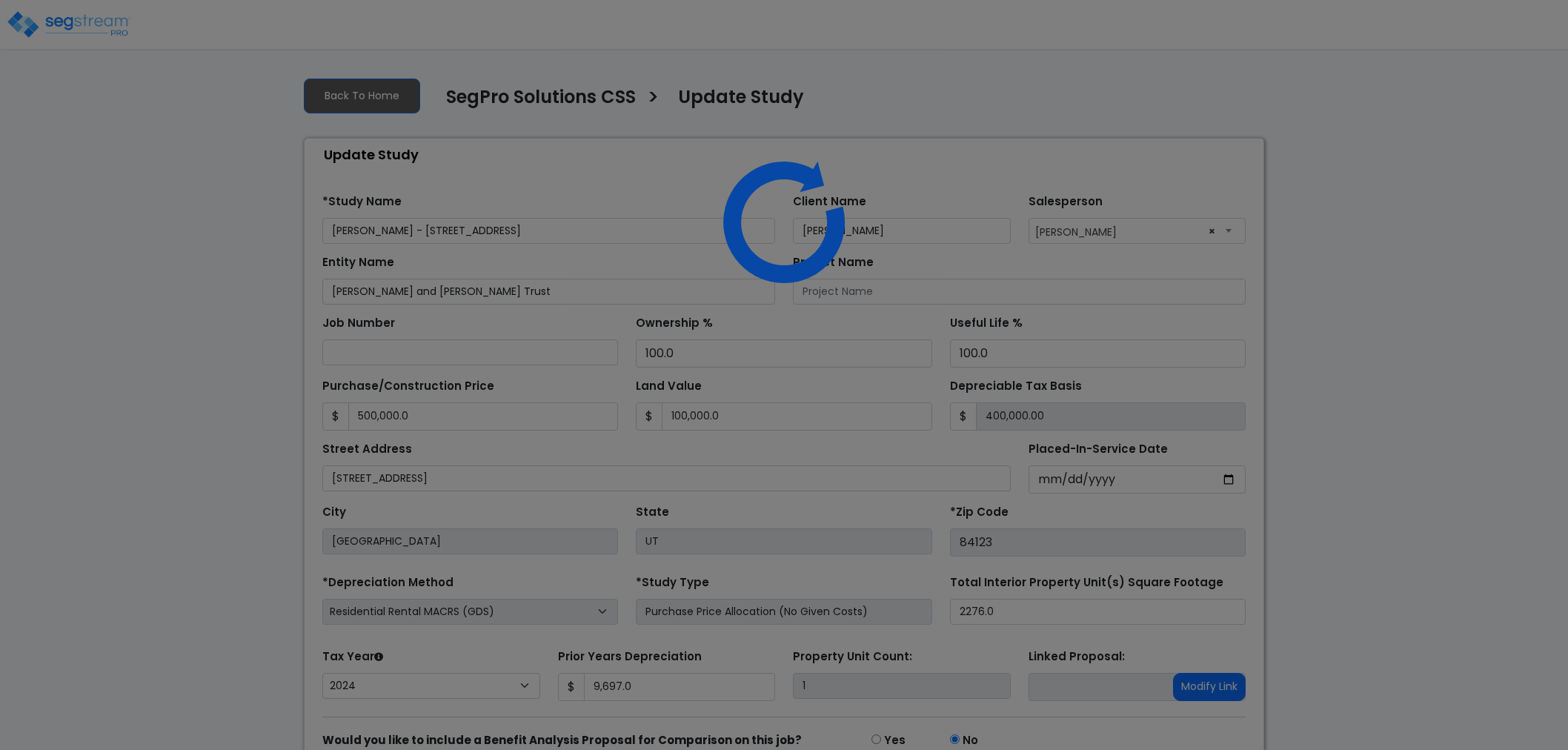
select select "2024"
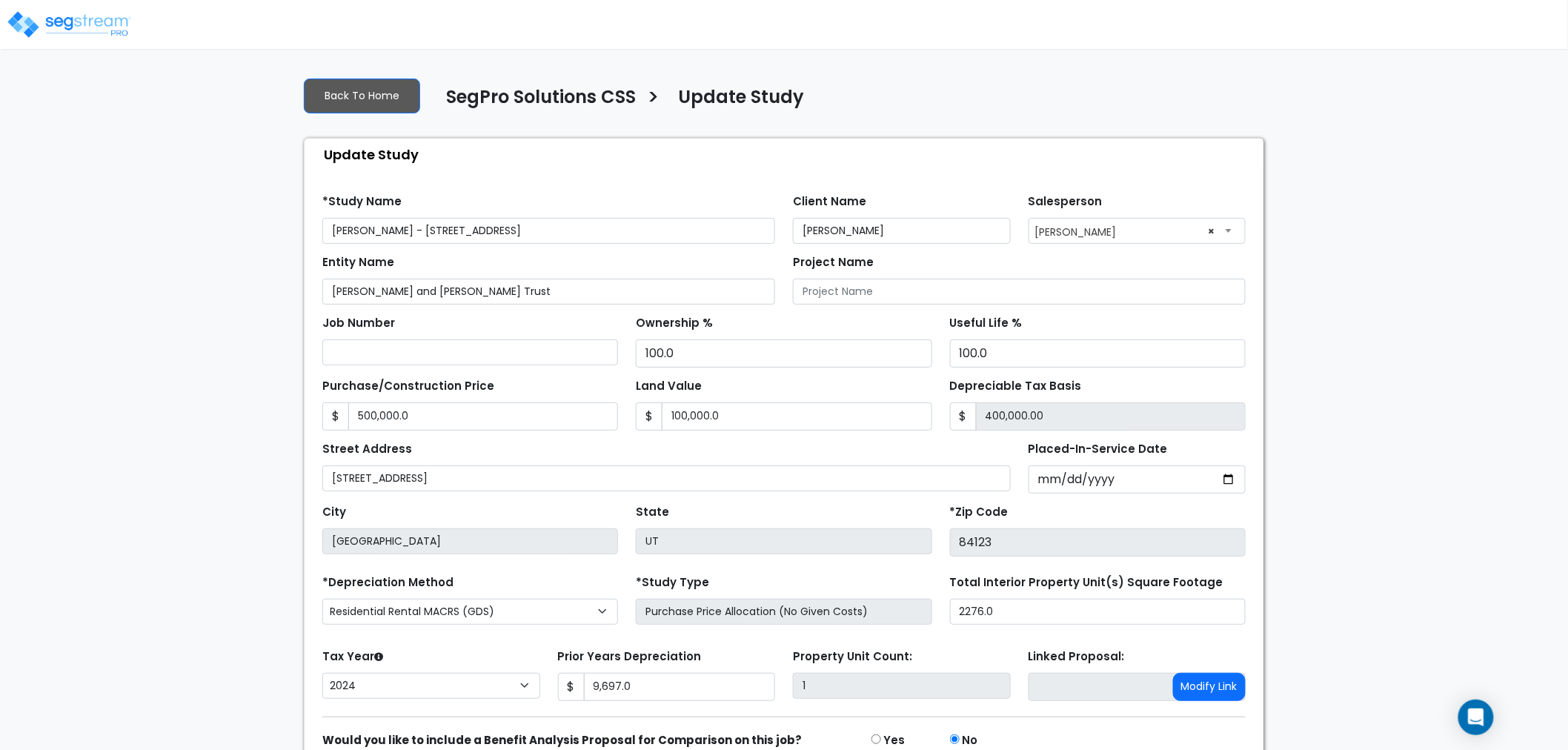
click at [721, 161] on div "Update Study" at bounding box center [788, 154] width 952 height 32
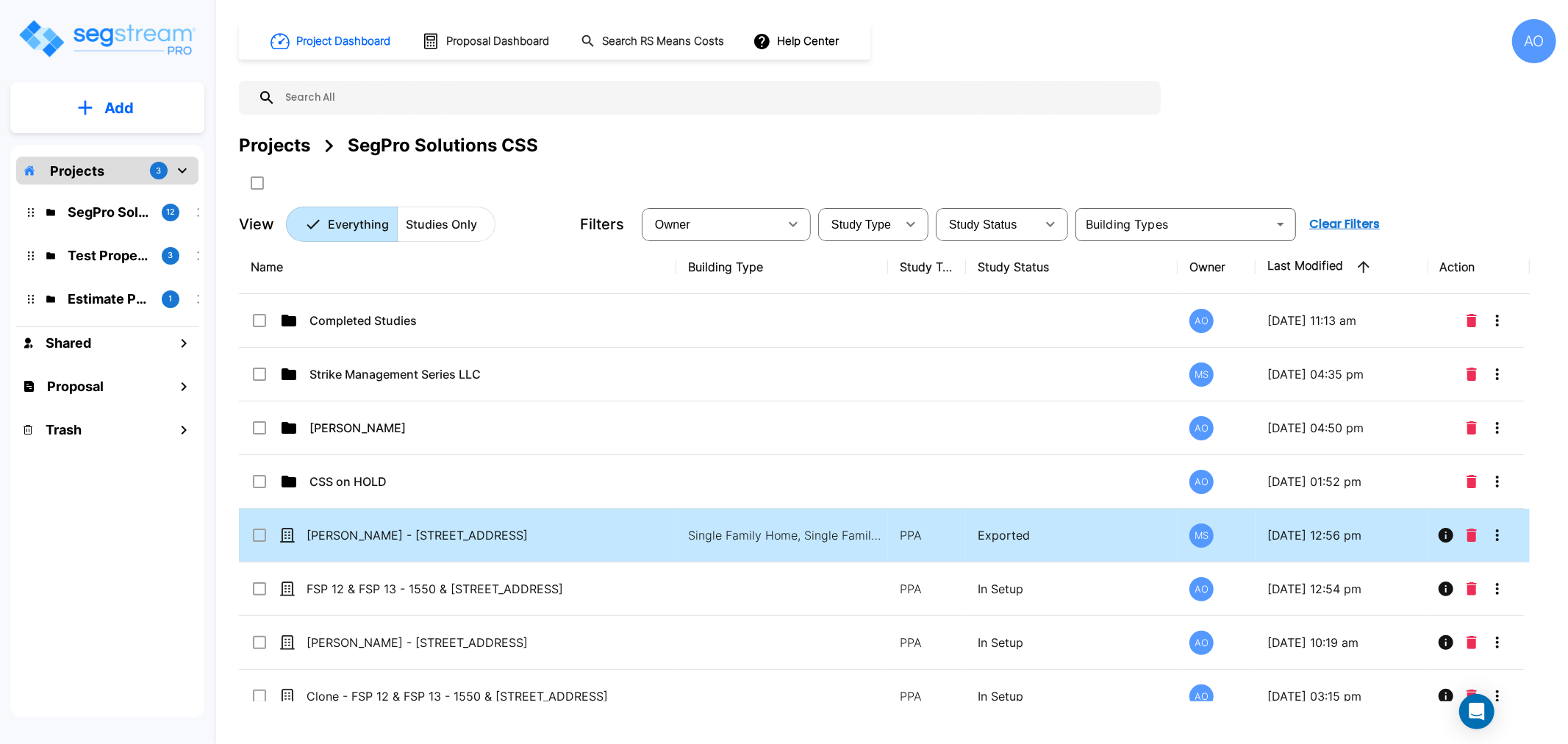
click at [338, 528] on p "[PERSON_NAME] - [STREET_ADDRESS]" at bounding box center [475, 535] width 337 height 18
click at [406, 181] on icon "Move" at bounding box center [401, 183] width 16 height 14
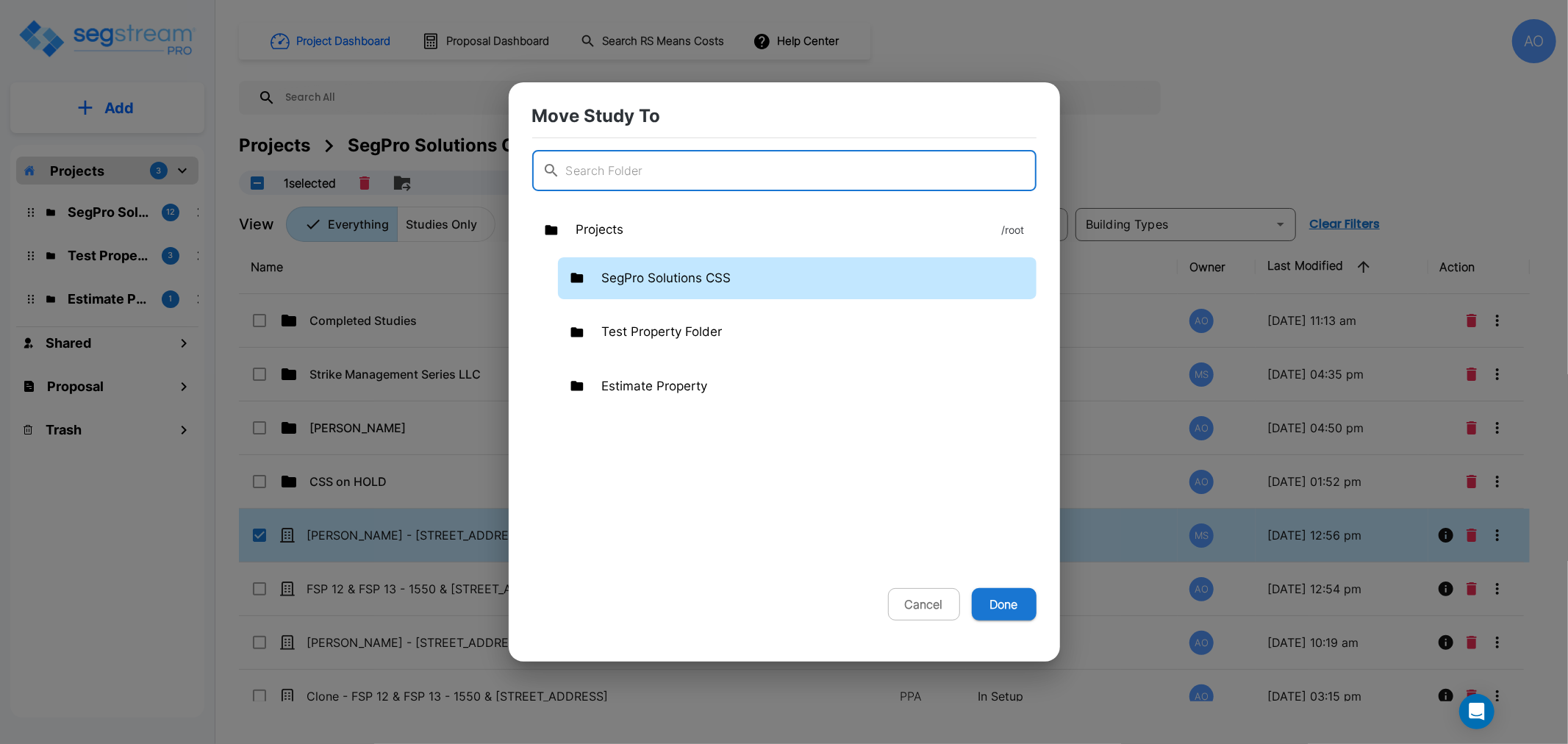
click at [644, 280] on p "SegPro Solutions CSS" at bounding box center [667, 279] width 130 height 19
click at [644, 279] on p "SegPro Solutions CSS" at bounding box center [667, 279] width 130 height 19
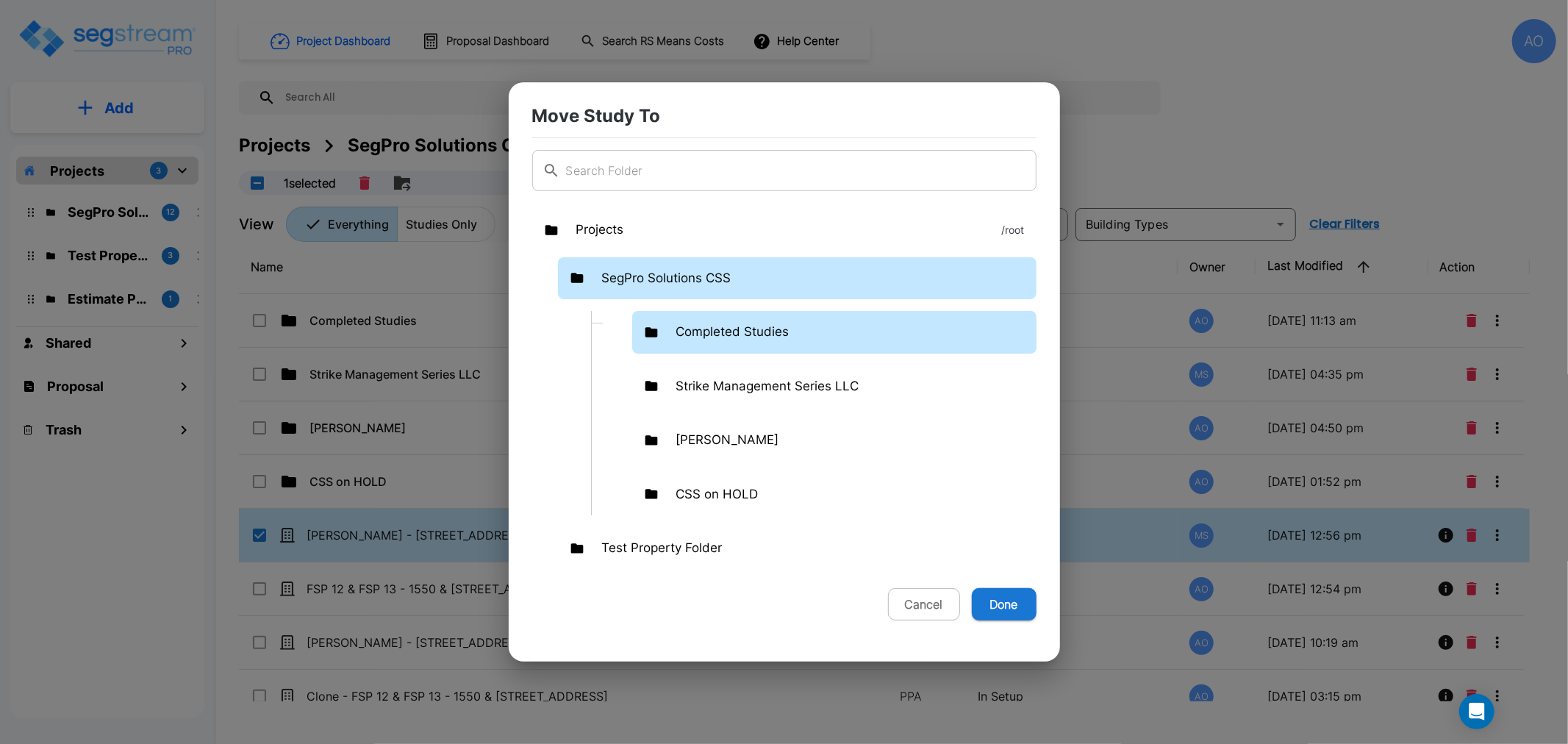
click at [703, 327] on p "Completed Studies" at bounding box center [732, 332] width 113 height 19
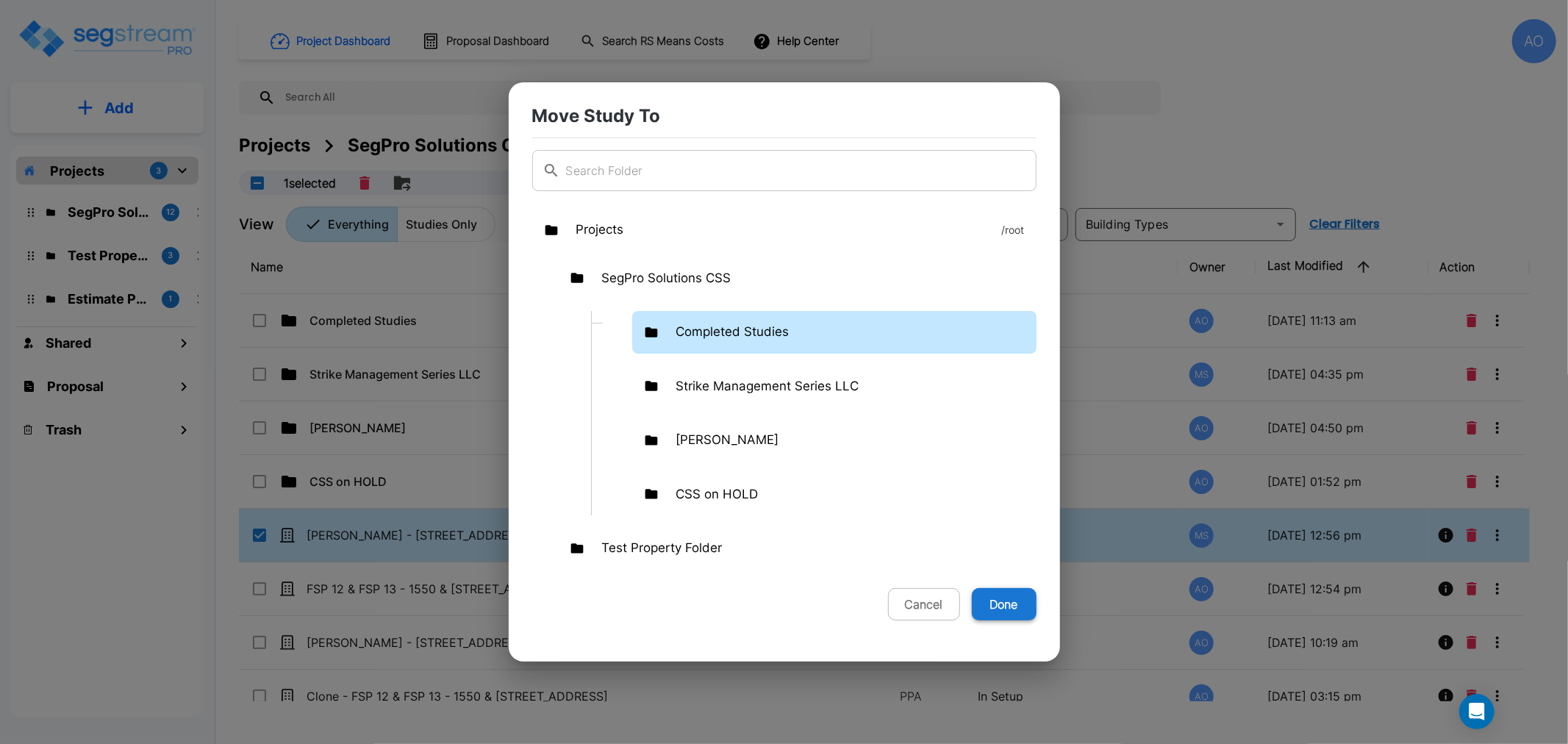
click at [1012, 609] on button "Done" at bounding box center [1004, 604] width 65 height 32
checkbox input "false"
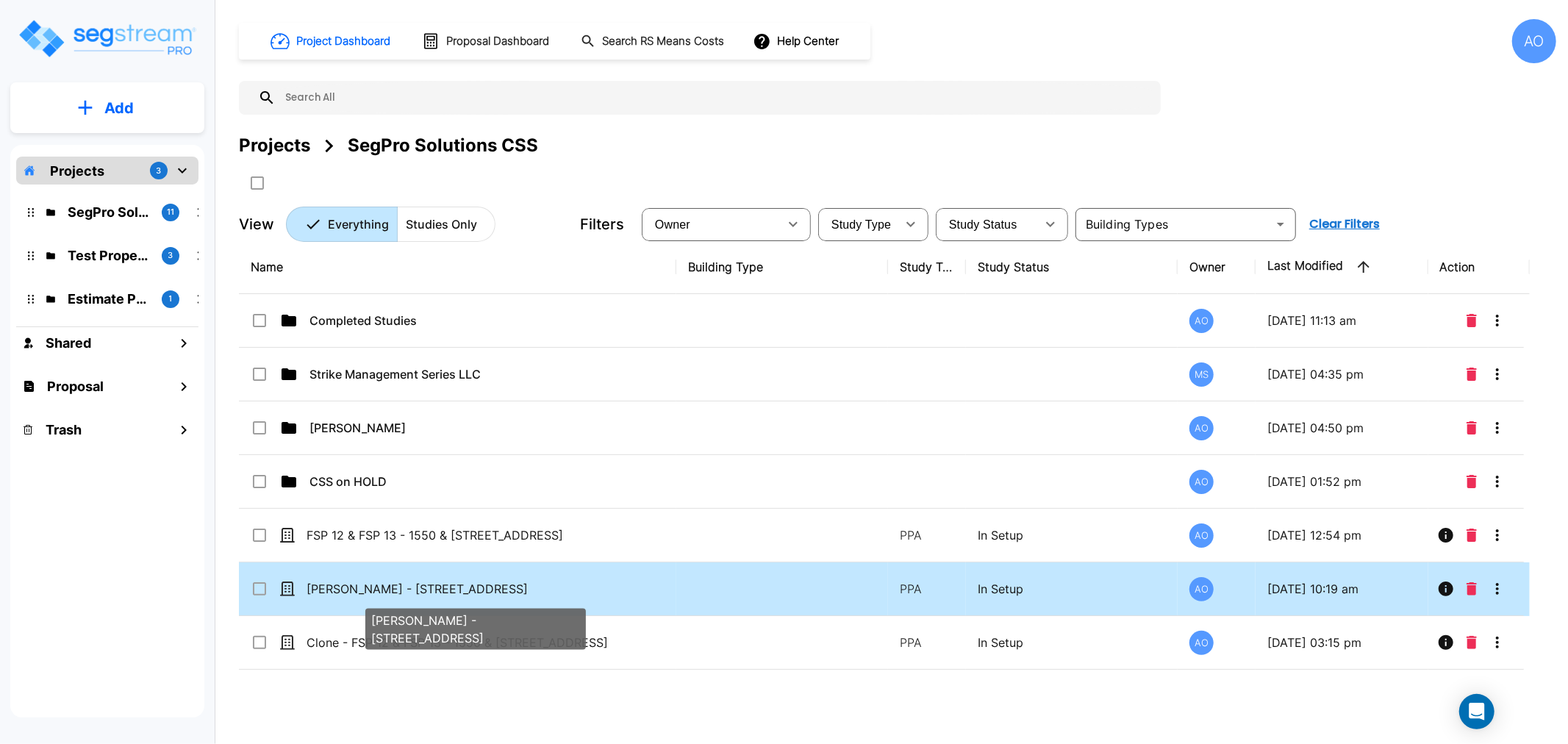
click at [380, 583] on p "Regan Webster - 1122 South 2475 West" at bounding box center [475, 588] width 337 height 18
checkbox input "true"
click at [382, 583] on p "Regan Webster - 1122 South 2475 West" at bounding box center [475, 588] width 337 height 18
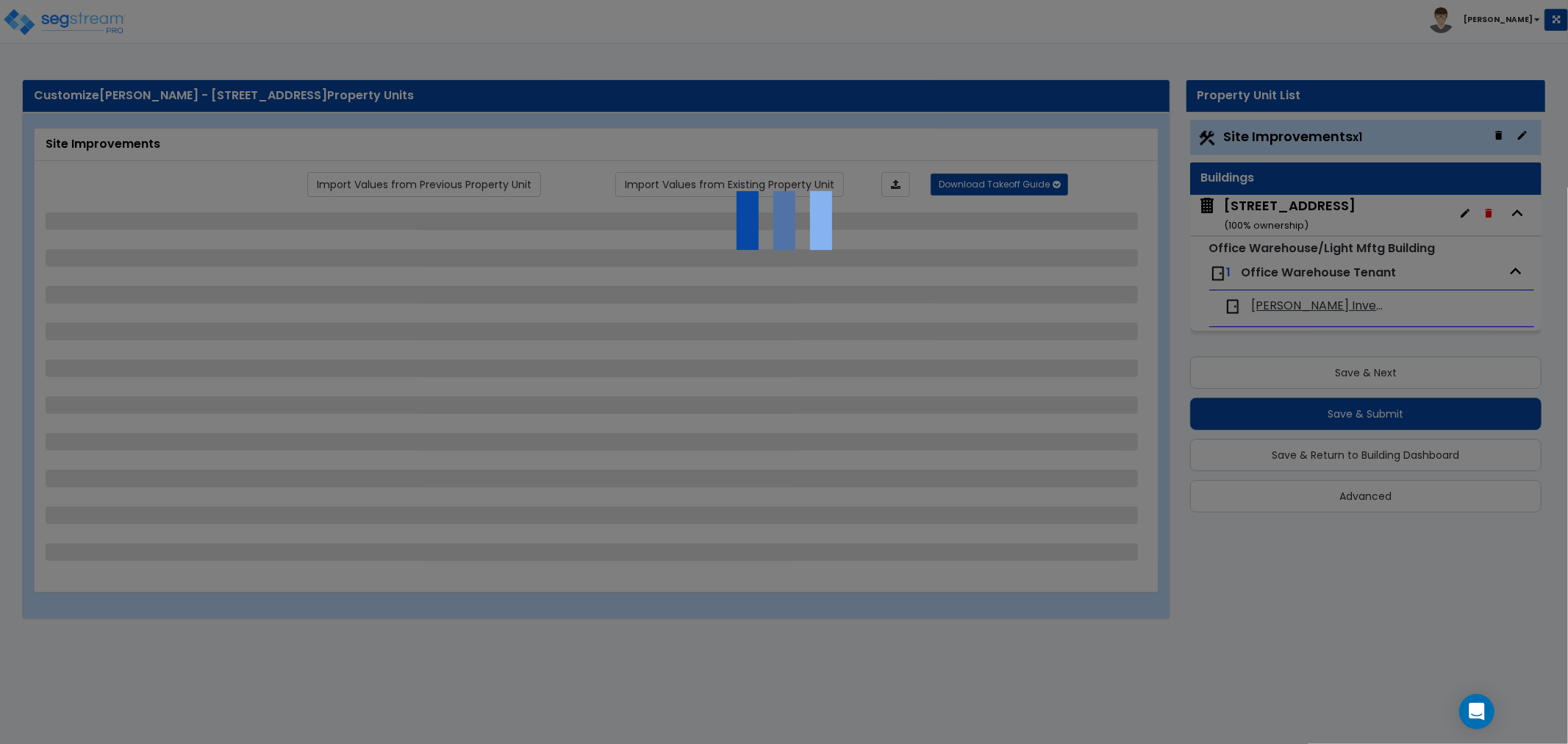
select select "2"
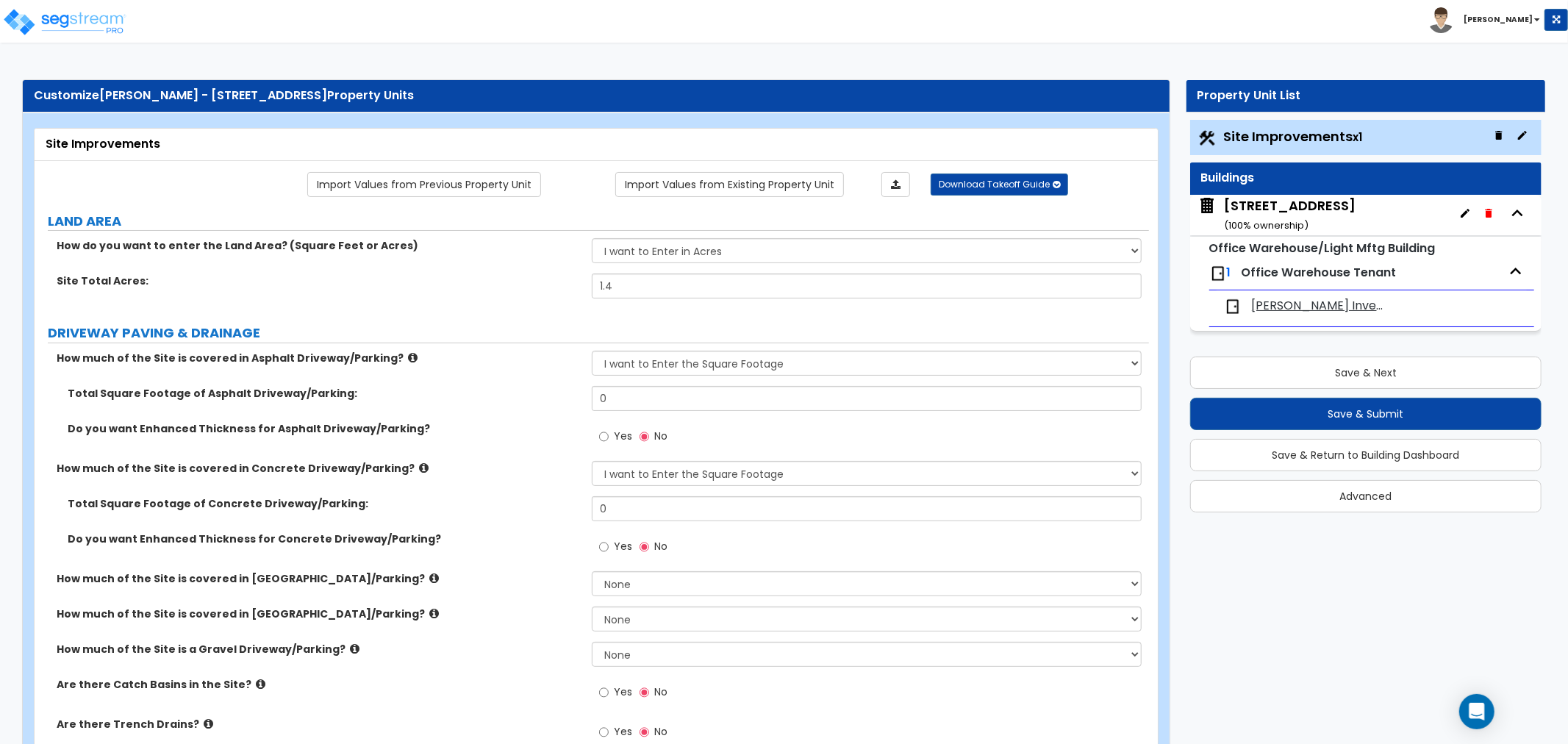
click at [649, 407] on input "0" at bounding box center [867, 398] width 549 height 25
drag, startPoint x: 618, startPoint y: 406, endPoint x: 534, endPoint y: 411, distance: 84.1
click at [534, 409] on div "Total Square Footage of Asphalt Driveway/Parking: 0" at bounding box center [592, 404] width 1114 height 36
type input "8,500"
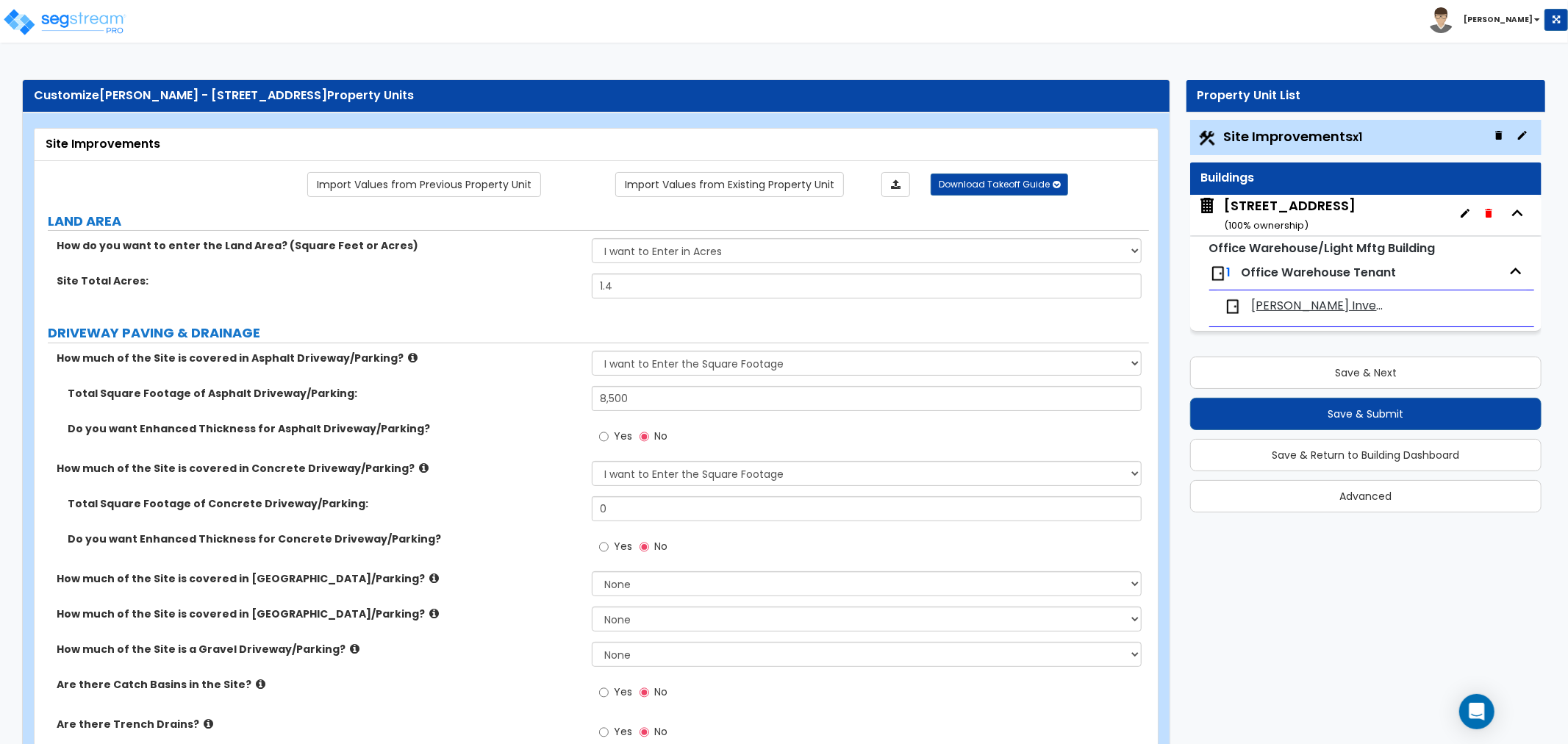
click at [525, 461] on label "How much of the Site is covered in Concrete Driveway/Parking?" at bounding box center [318, 468] width 524 height 15
click at [601, 435] on input "Yes" at bounding box center [603, 436] width 9 height 16
radio input "true"
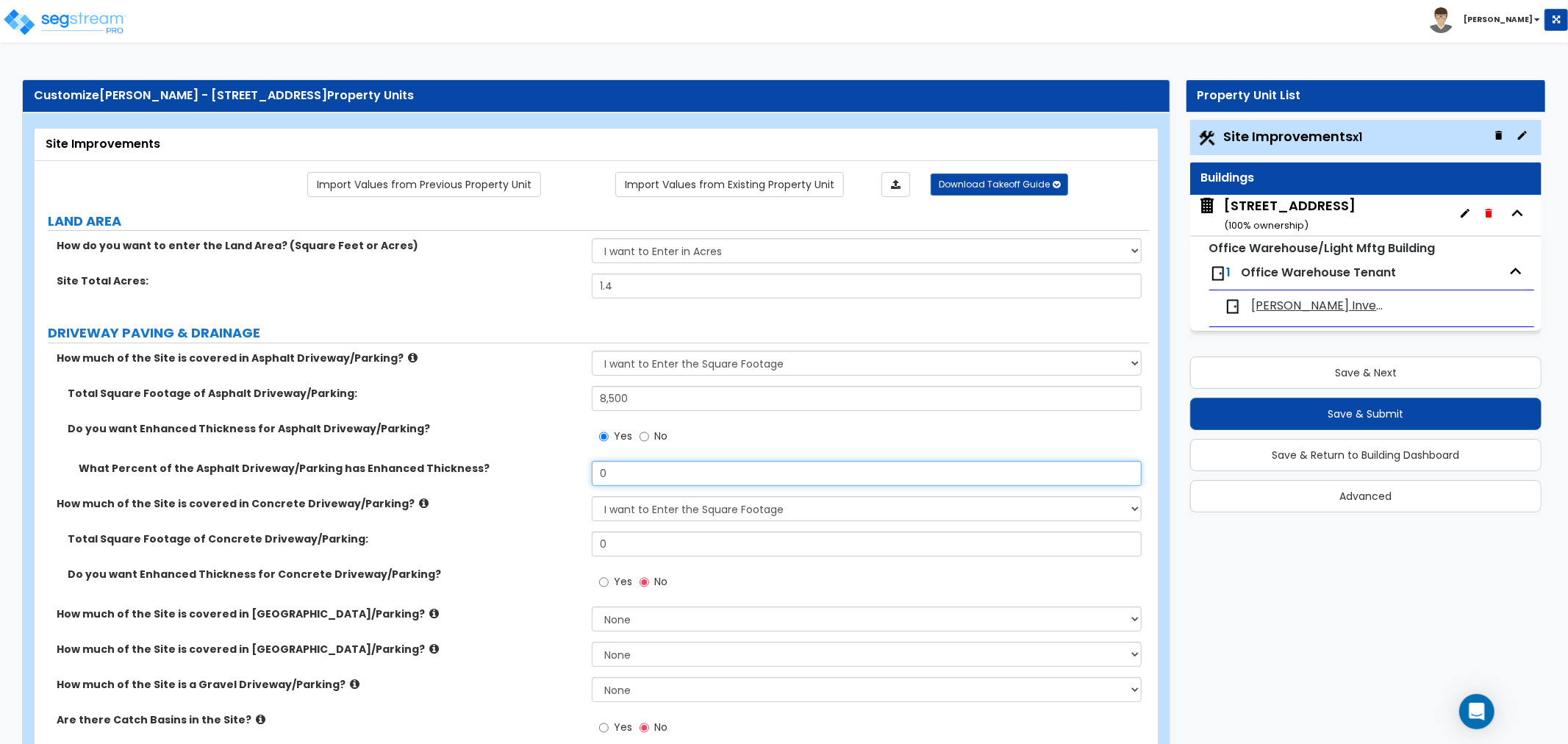
drag, startPoint x: 625, startPoint y: 473, endPoint x: 691, endPoint y: 549, distance: 100.7
click at [571, 474] on div "What Percent of the Asphalt Driveway/Parking has Enhanced Thickness? 0" at bounding box center [592, 479] width 1114 height 36
type input "50"
click at [466, 535] on label "Total Square Footage of Concrete Driveway/Parking:" at bounding box center [324, 539] width 513 height 15
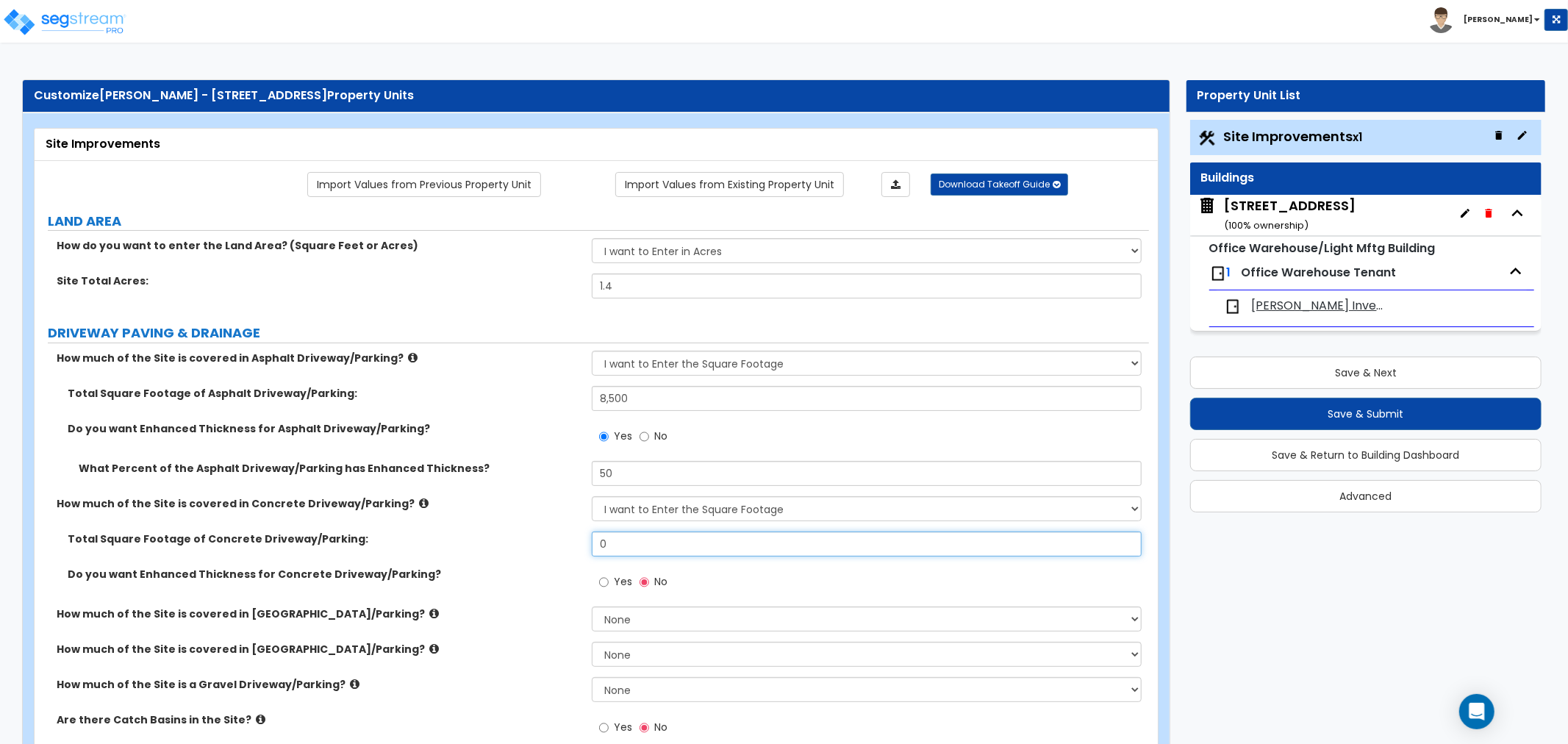
click at [627, 549] on input "0" at bounding box center [867, 544] width 549 height 25
drag, startPoint x: 578, startPoint y: 540, endPoint x: 551, endPoint y: 540, distance: 27.0
click at [549, 540] on div "Total Square Footage of Concrete Driveway/Parking: 0" at bounding box center [592, 550] width 1114 height 36
type input "2,350"
click at [534, 554] on div "Total Square Footage of Concrete Driveway/Parking: 2,350" at bounding box center [592, 550] width 1114 height 36
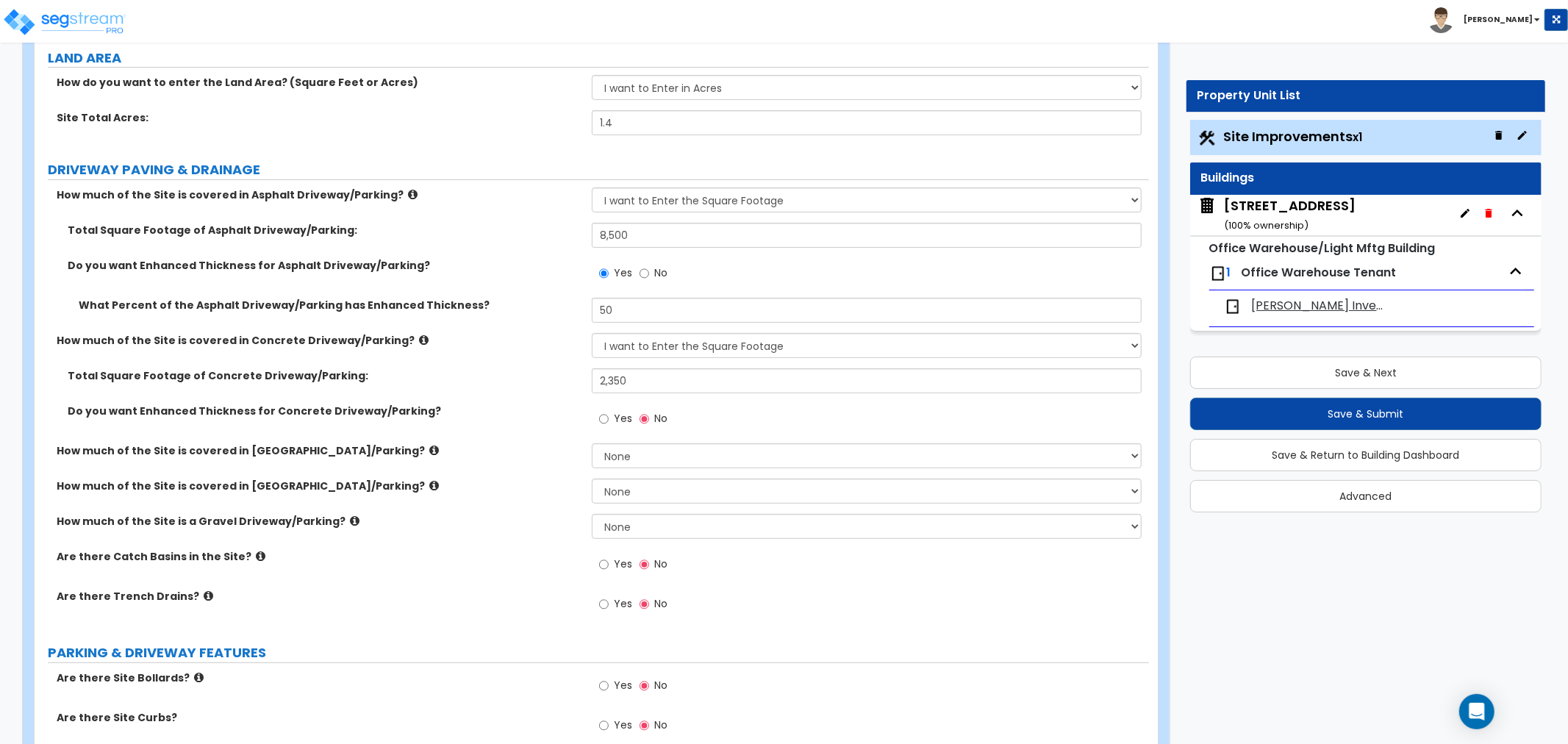
scroll to position [245, 0]
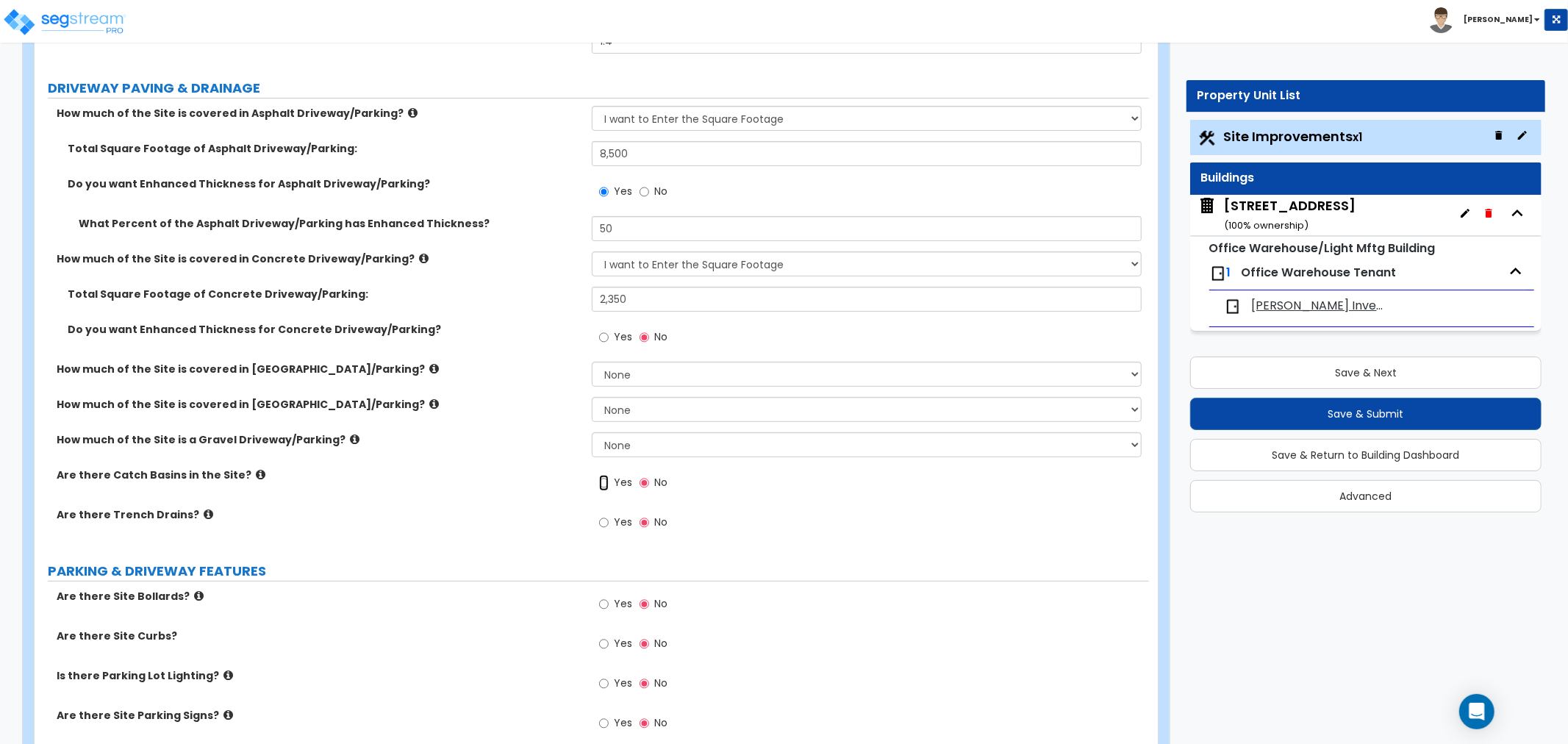
click at [606, 482] on input "Yes" at bounding box center [603, 482] width 9 height 16
radio input "true"
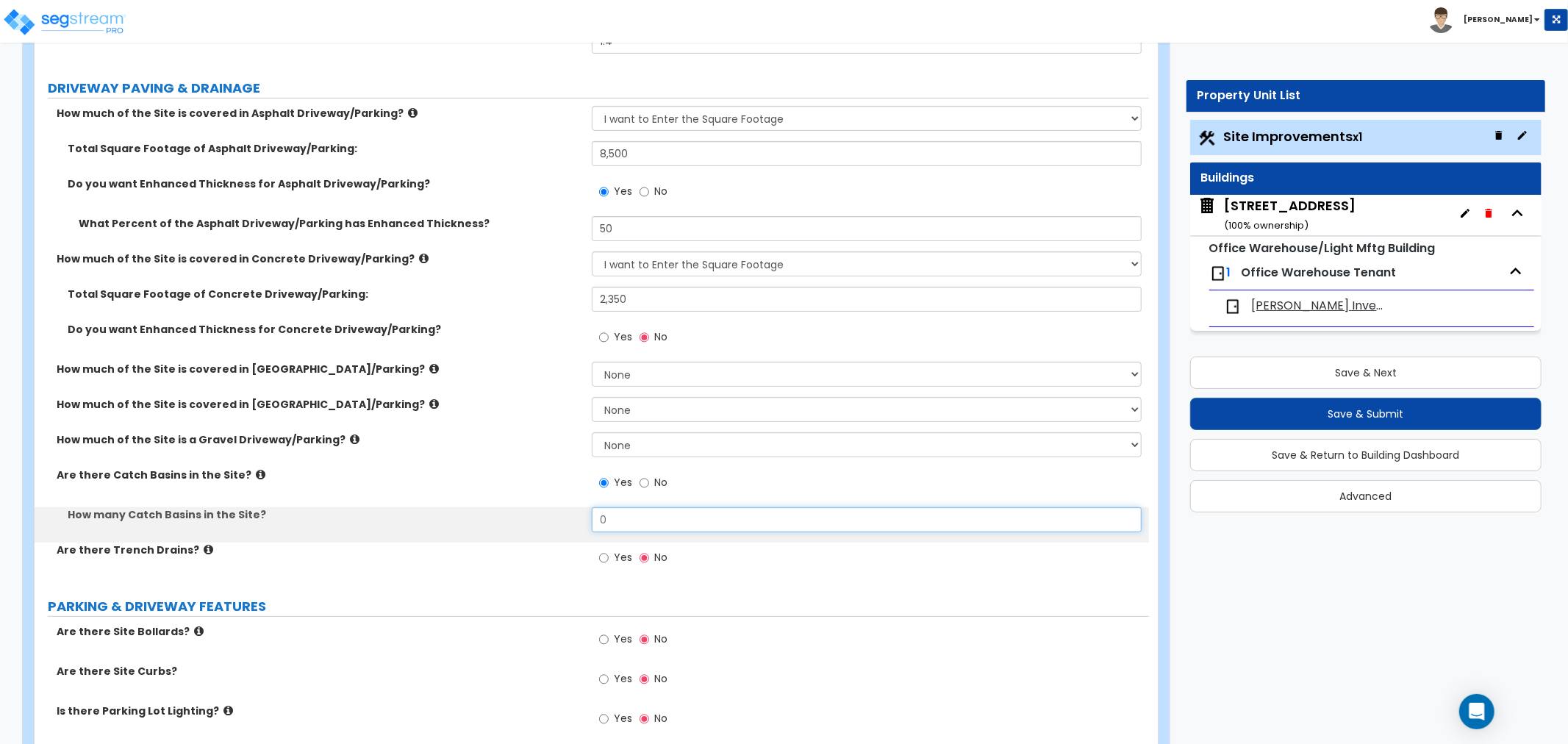
drag, startPoint x: 596, startPoint y: 519, endPoint x: 555, endPoint y: 517, distance: 41.0
click at [555, 517] on div "How many Catch Basins in the Site? 0" at bounding box center [592, 525] width 1114 height 36
type input "1"
click at [546, 534] on div "How many Catch Basins in the Site? 1" at bounding box center [592, 525] width 1114 height 36
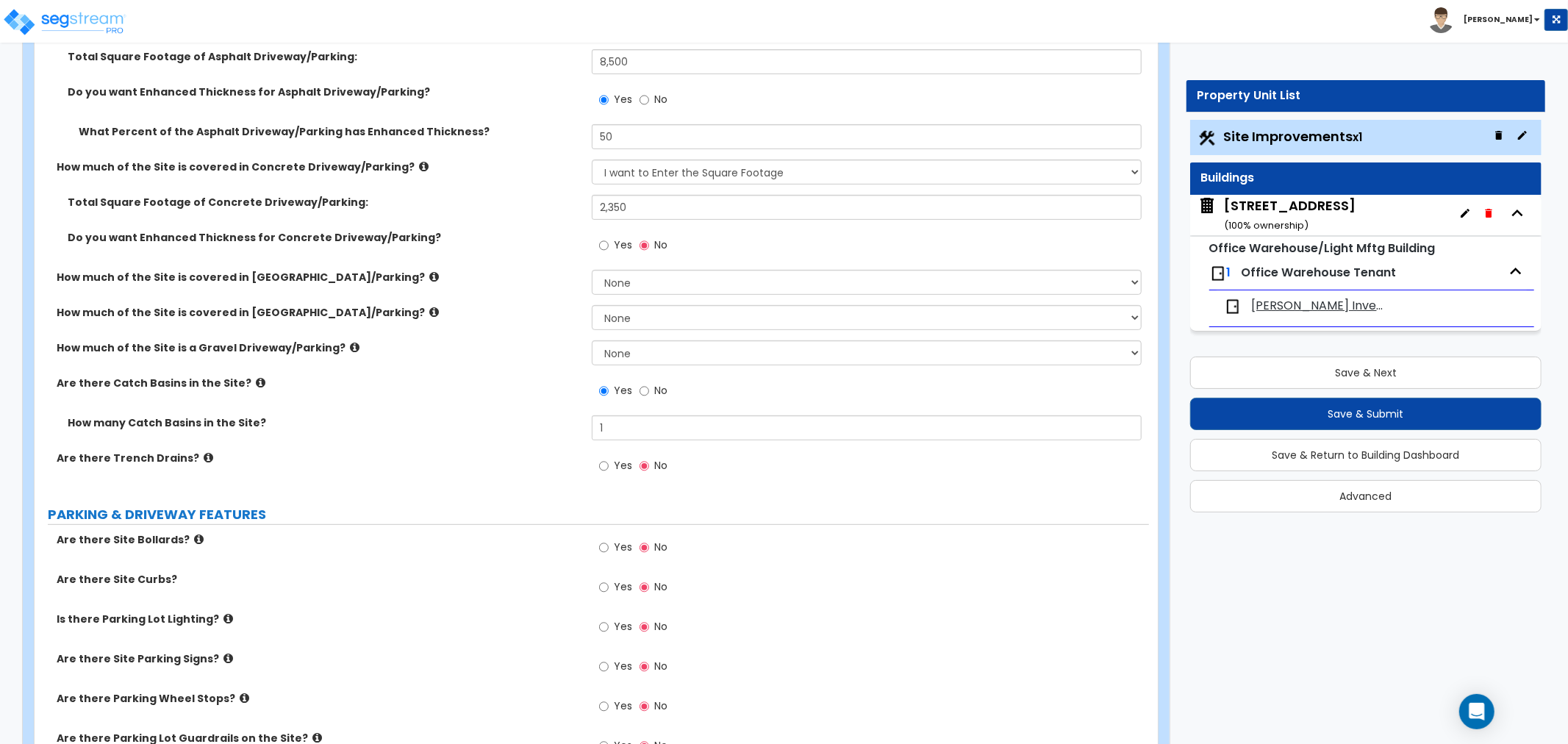
scroll to position [489, 0]
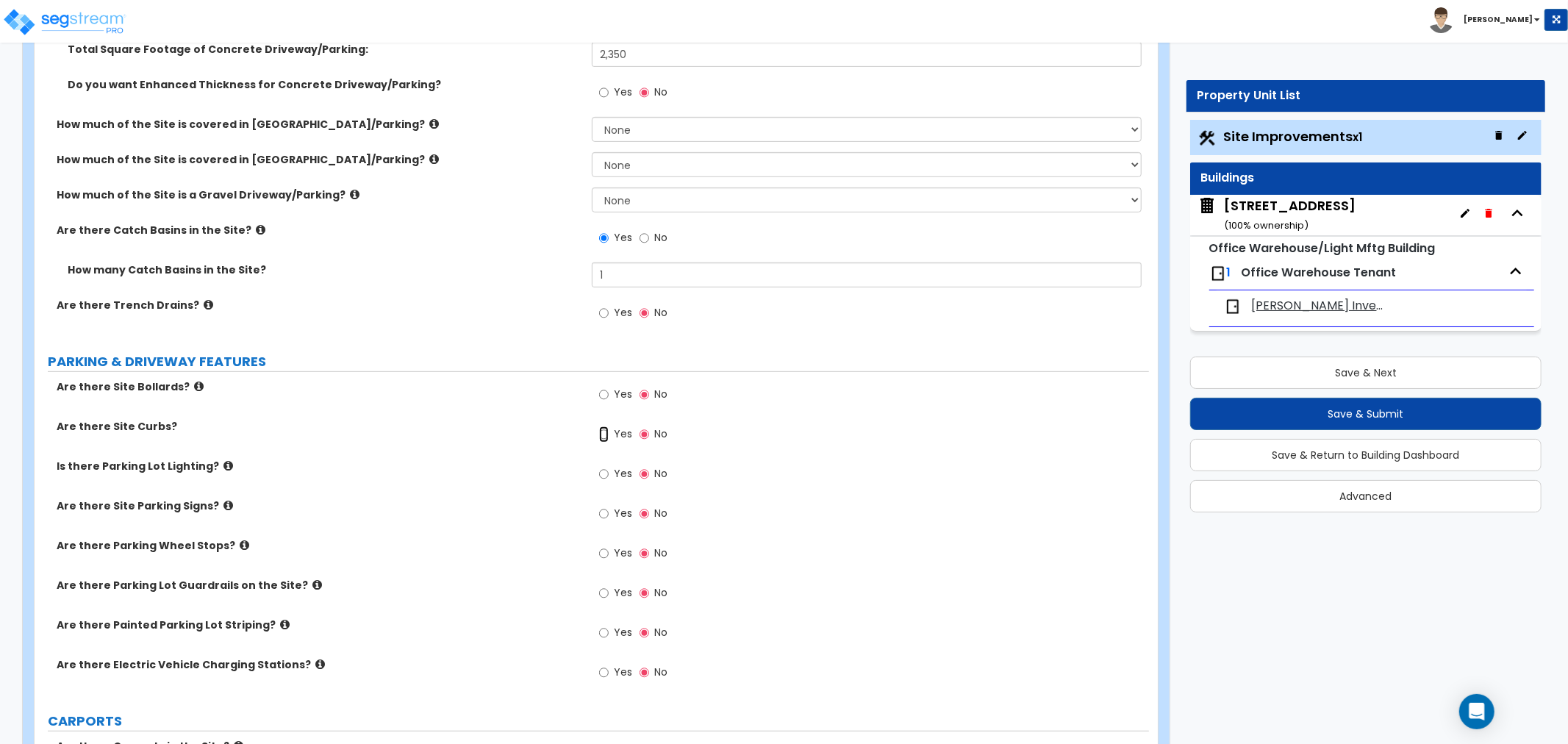
click at [600, 438] on input "Yes" at bounding box center [603, 434] width 9 height 16
radio input "true"
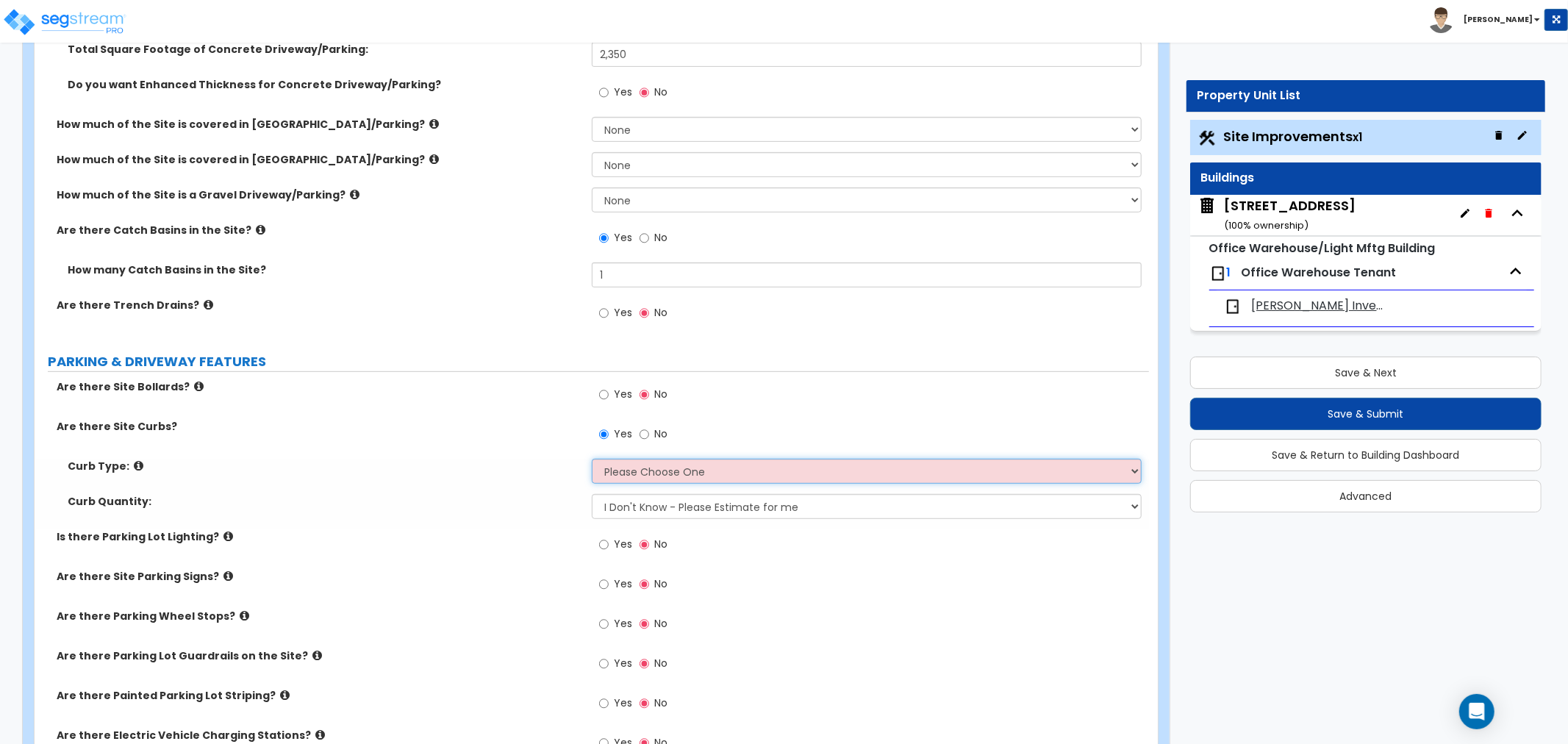
click at [647, 473] on select "Please Choose One Curb (Only) Curb & Gutter Asphalt Berm" at bounding box center [867, 471] width 549 height 25
select select "2"
click at [592, 458] on select "Please Choose One Curb (Only) Curb & Gutter Asphalt Berm" at bounding box center [867, 471] width 549 height 25
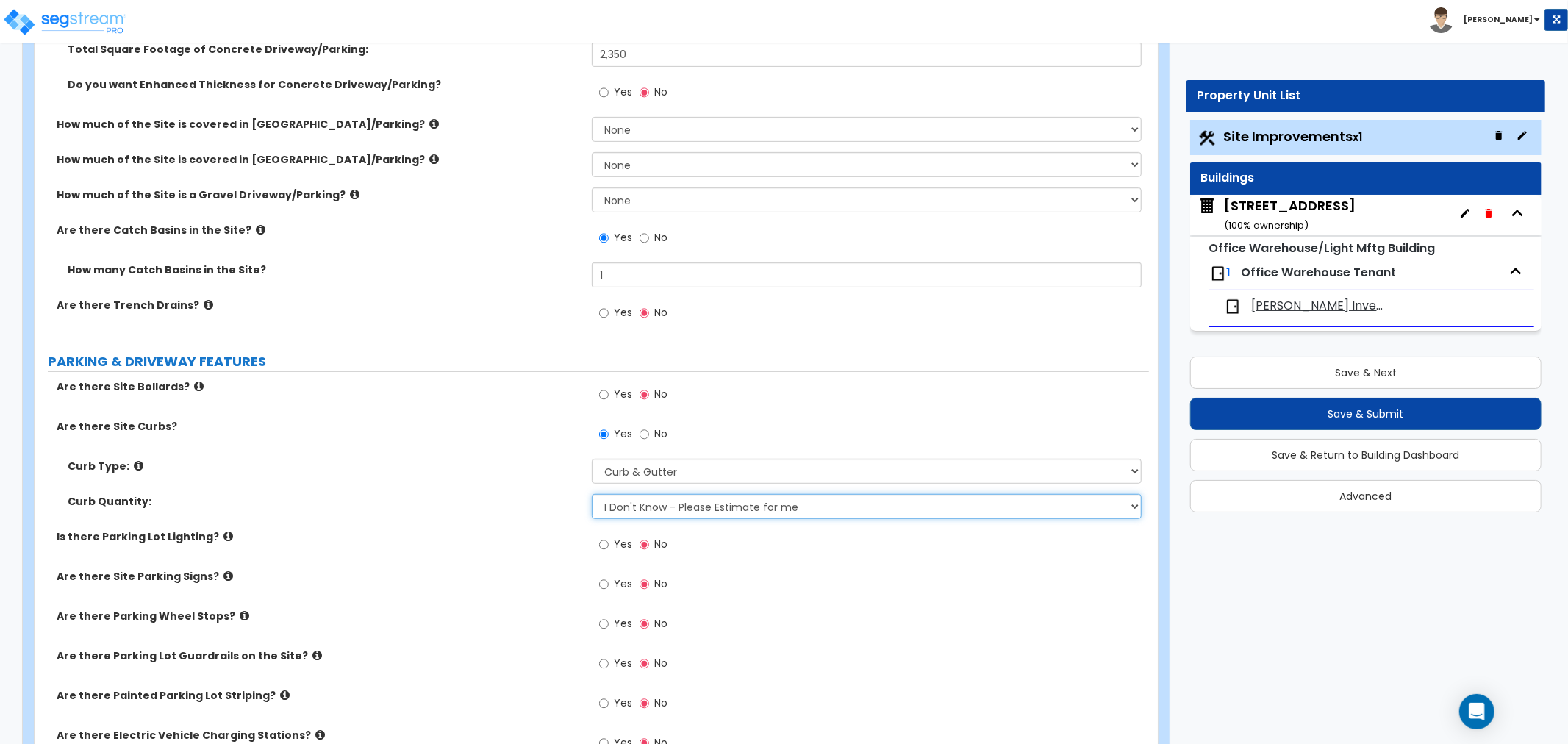
click at [664, 508] on select "I Don't Know - Please Estimate for me I want to Enter the Linear Footage" at bounding box center [867, 506] width 549 height 25
select select "1"
click at [592, 494] on select "I Don't Know - Please Estimate for me I want to Enter the Linear Footage" at bounding box center [867, 506] width 549 height 25
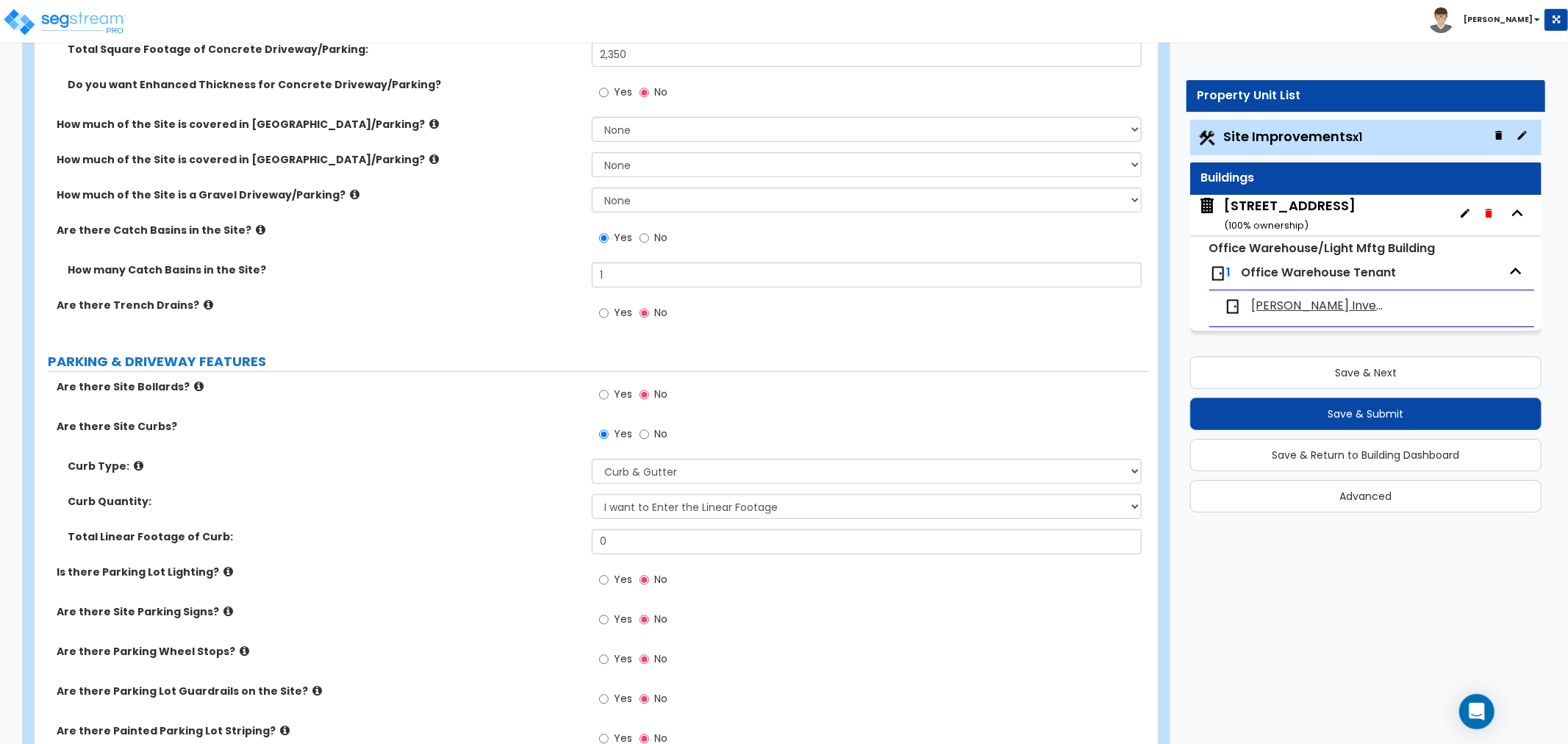
drag, startPoint x: 982, startPoint y: 640, endPoint x: 869, endPoint y: 604, distance: 118.6
click at [982, 640] on div "Yes No" at bounding box center [870, 624] width 557 height 39
drag, startPoint x: 645, startPoint y: 547, endPoint x: 530, endPoint y: 546, distance: 115.0
click at [530, 546] on div "Total Linear Footage of Curb: 0" at bounding box center [592, 547] width 1114 height 36
type input "726"
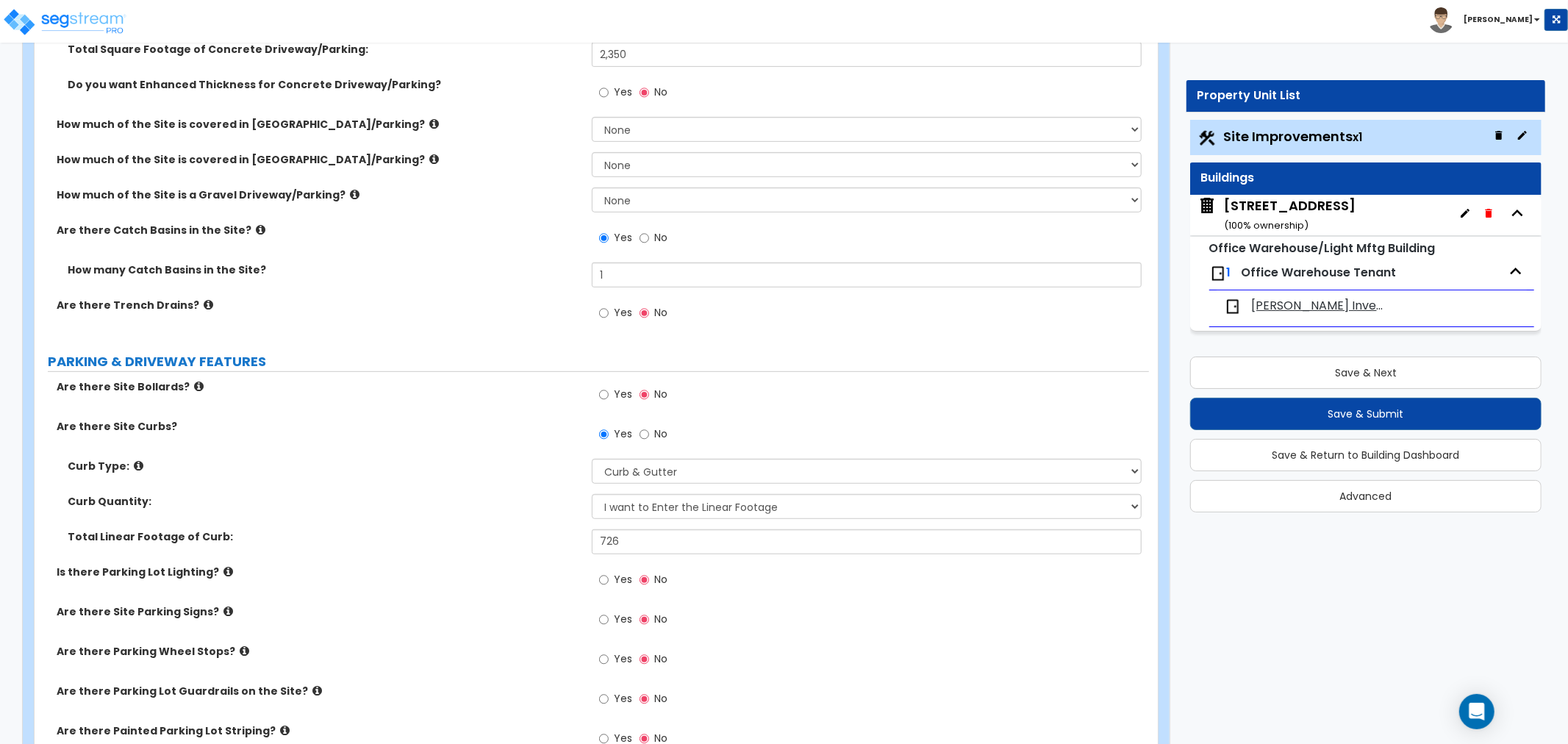
click at [498, 604] on label "Are there Site Parking Signs?" at bounding box center [318, 611] width 524 height 15
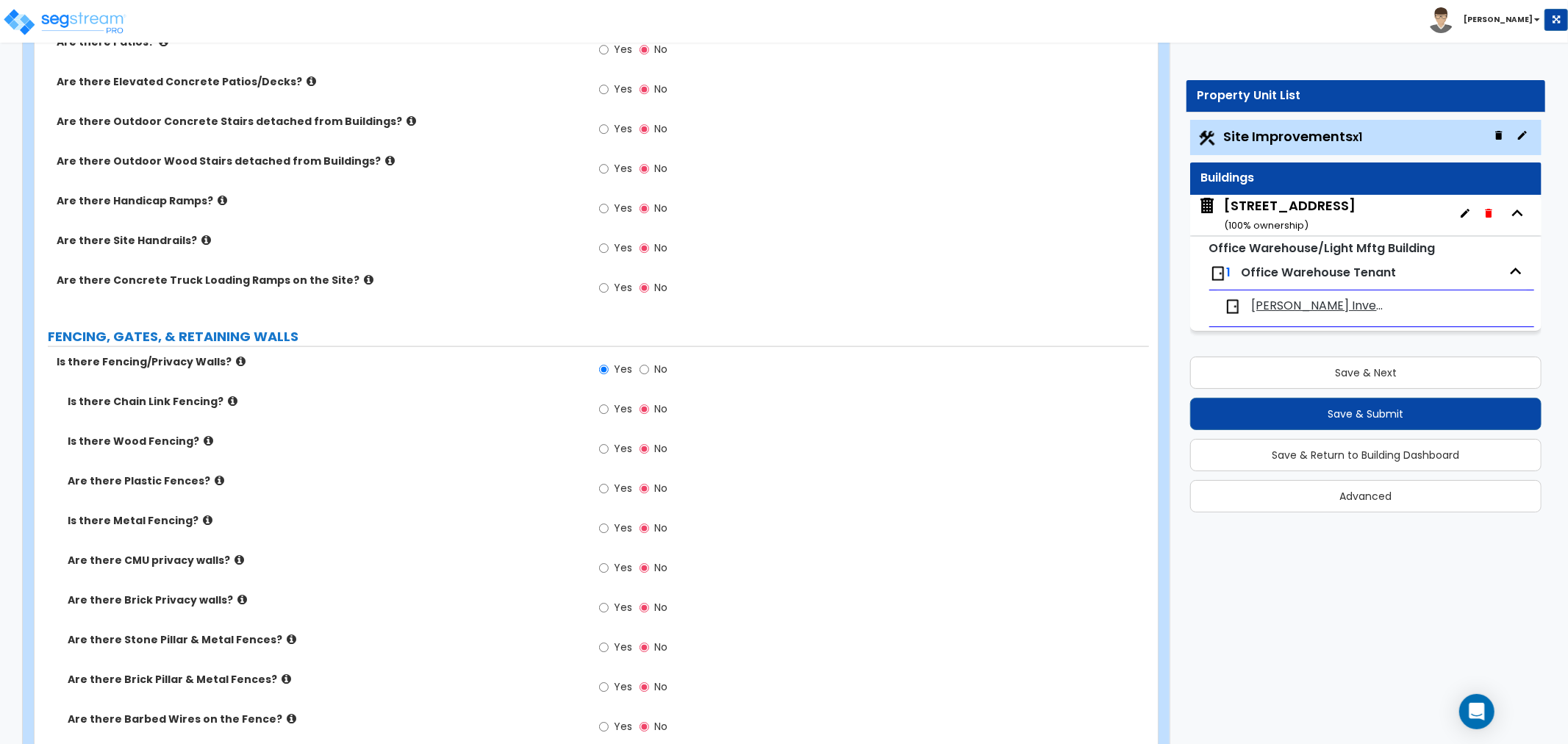
scroll to position [1552, 0]
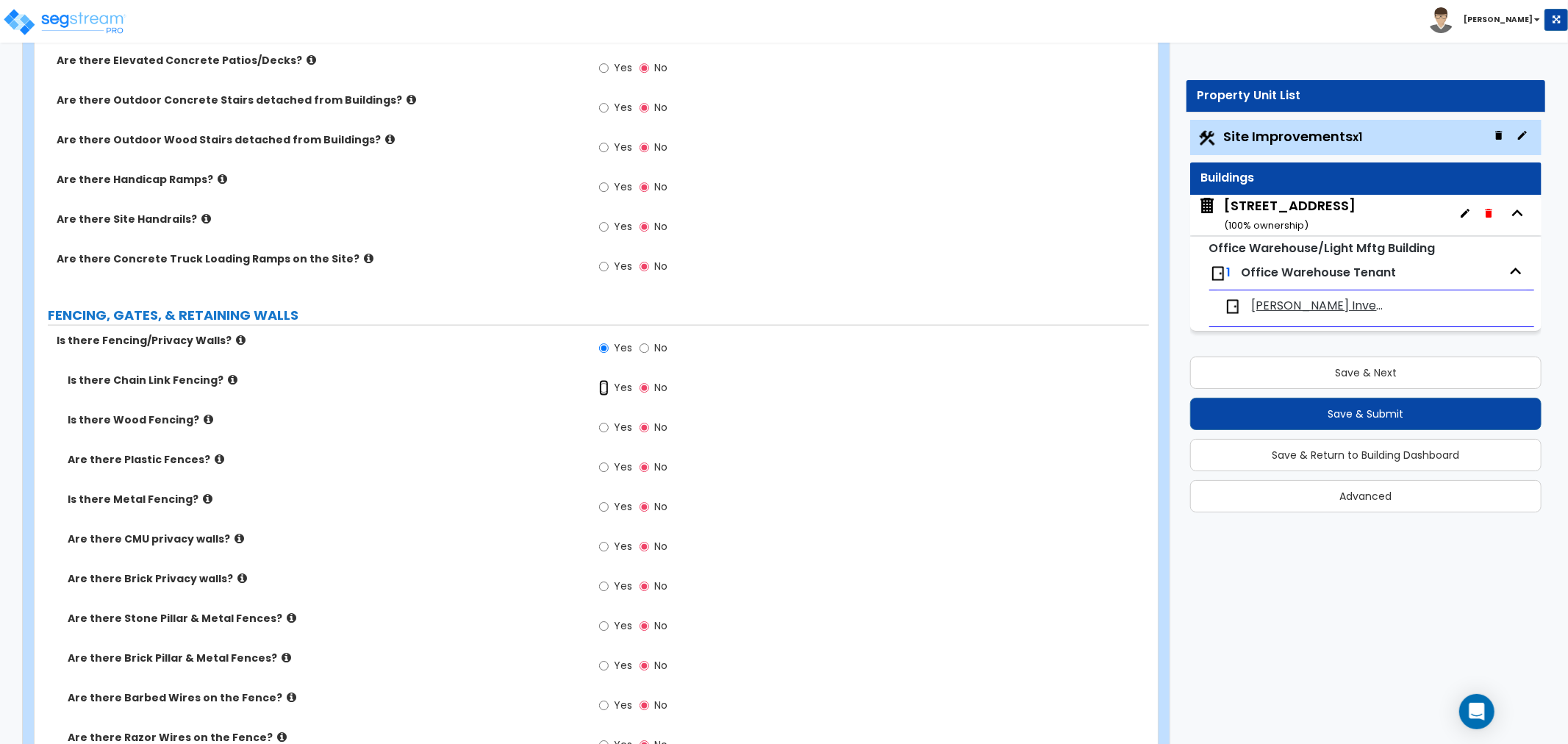
click at [605, 390] on input "Yes" at bounding box center [603, 387] width 9 height 16
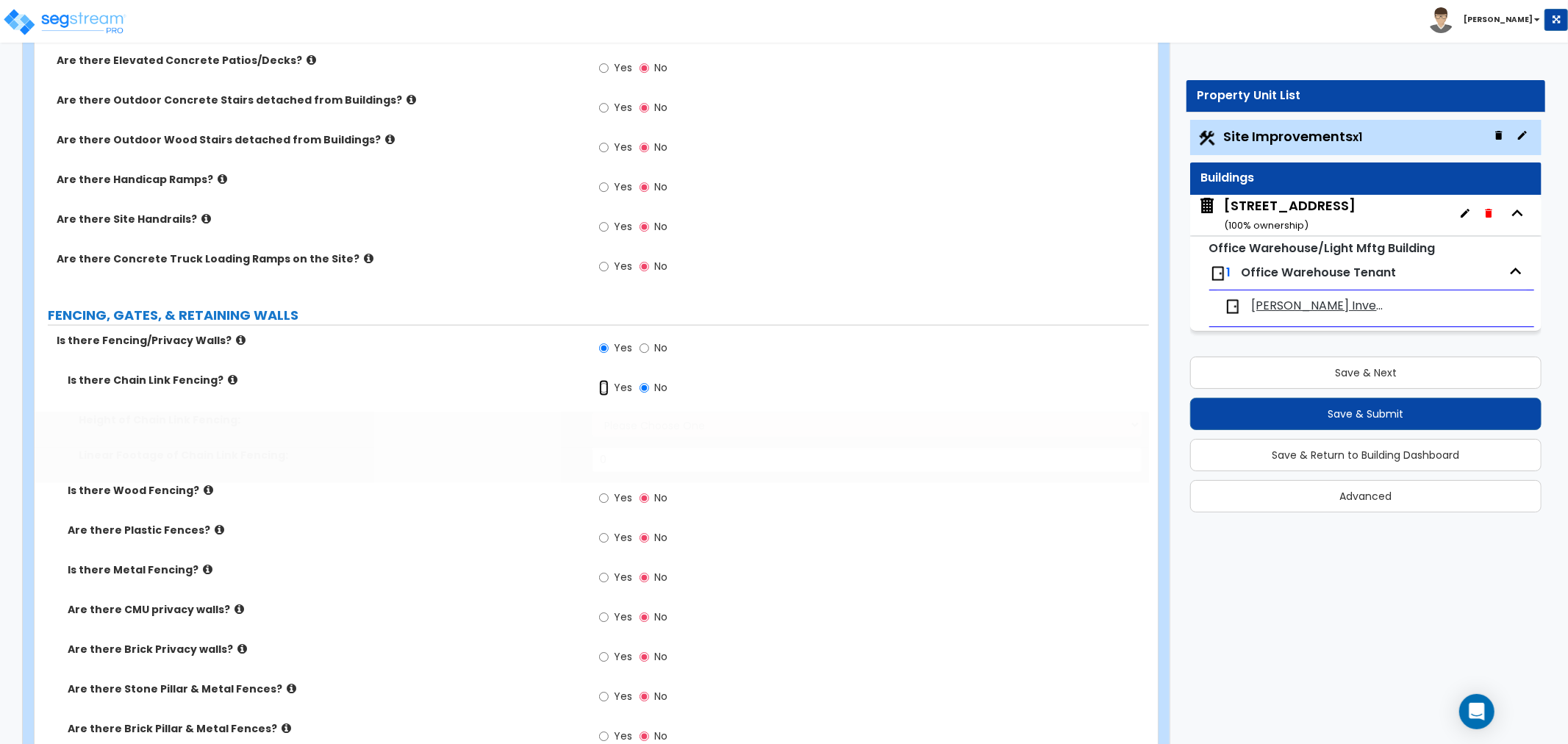
radio input "true"
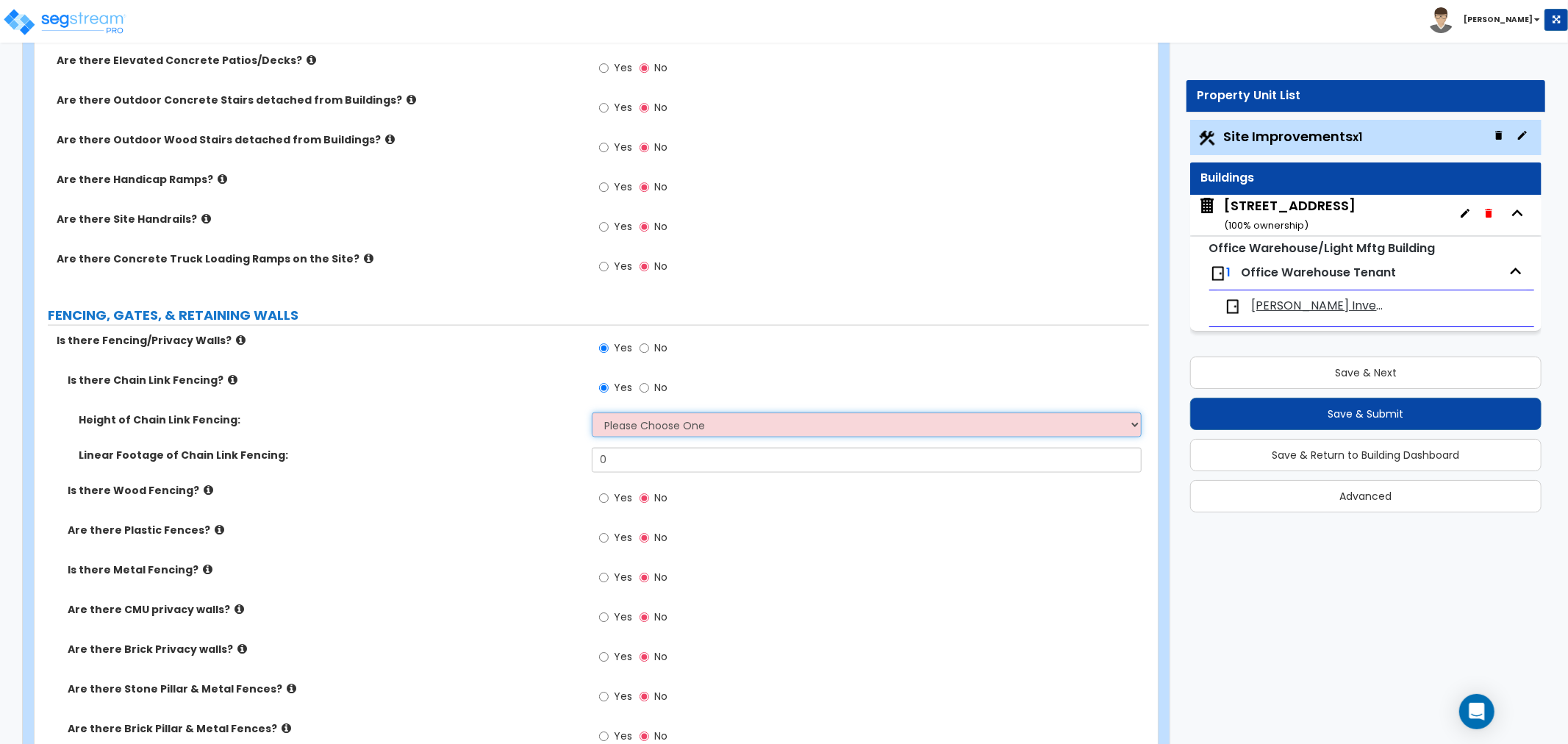
click at [642, 429] on select "Please Choose One 3 feet 4 feet 5 feet 6 feet 10 feet 12 feet" at bounding box center [867, 424] width 549 height 25
select select "4"
click at [592, 412] on select "Please Choose One 3 feet 4 feet 5 feet 6 feet 10 feet 12 feet" at bounding box center [867, 424] width 549 height 25
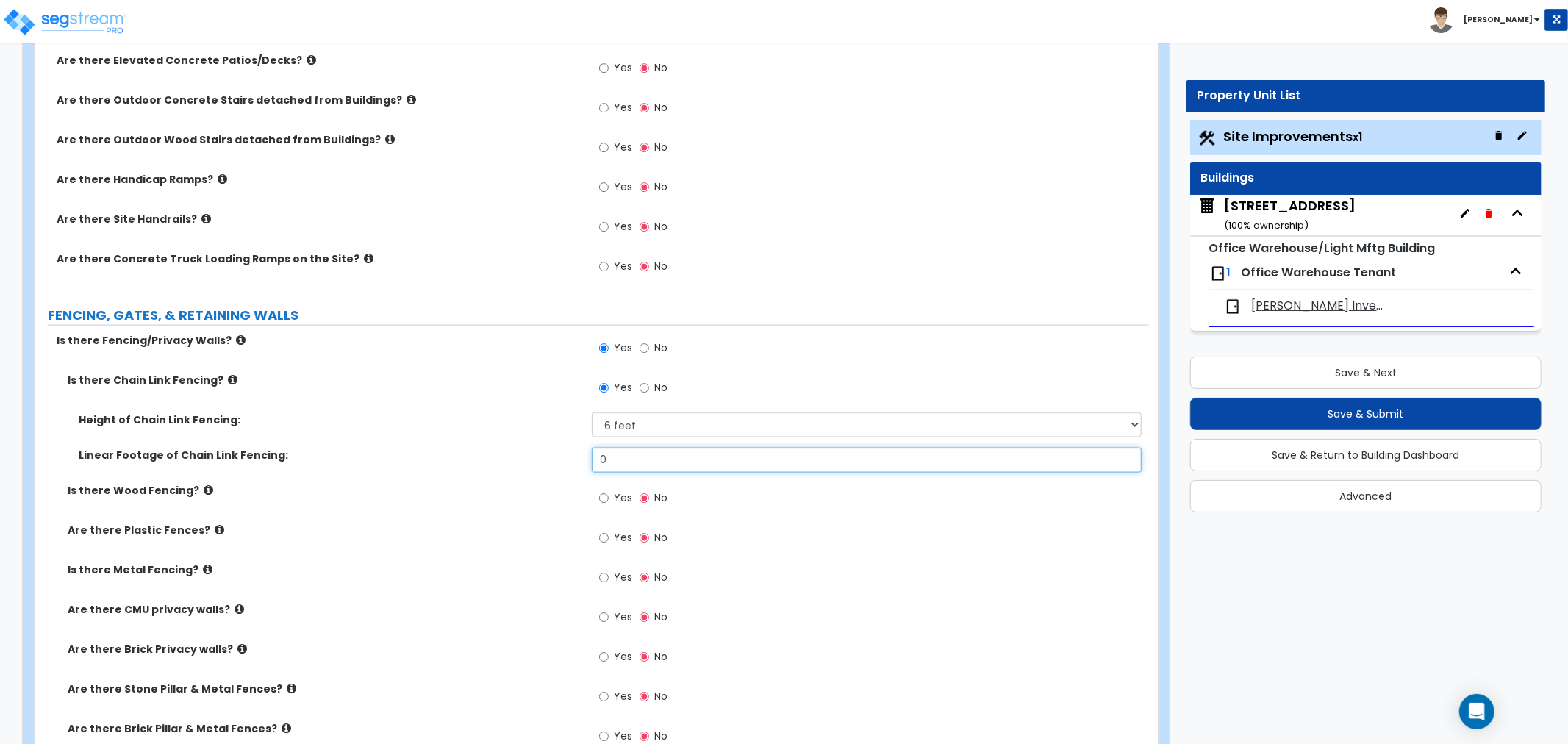
drag, startPoint x: 637, startPoint y: 462, endPoint x: 605, endPoint y: 458, distance: 32.2
click at [605, 458] on input "0" at bounding box center [867, 460] width 549 height 25
click at [913, 577] on div "Yes No" at bounding box center [870, 582] width 557 height 39
click at [640, 465] on input "0" at bounding box center [867, 460] width 549 height 25
drag, startPoint x: 640, startPoint y: 465, endPoint x: 520, endPoint y: 464, distance: 120.0
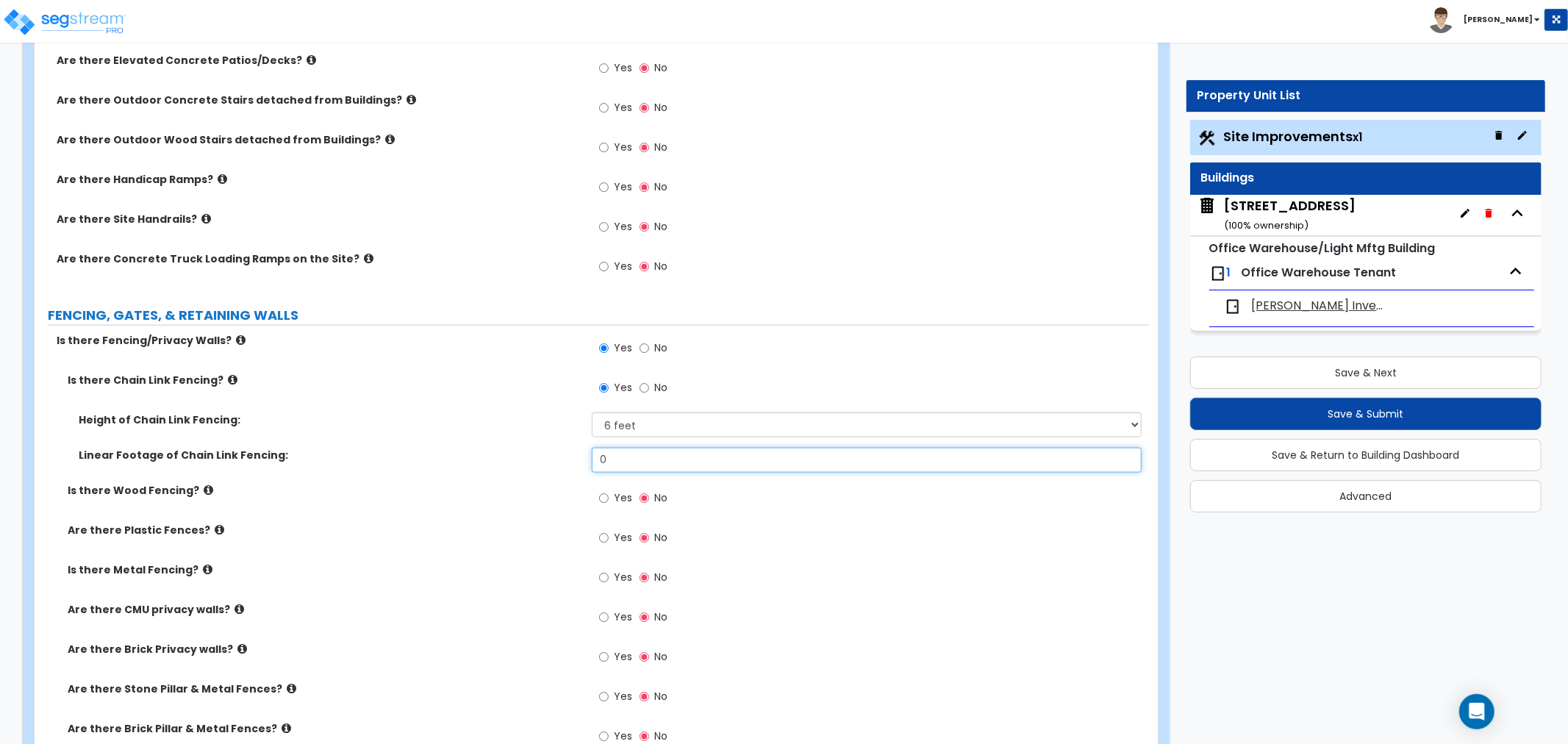
click at [522, 458] on div "Linear Footage of Chain Link Fencing: 0" at bounding box center [592, 465] width 1114 height 36
type input "580"
drag, startPoint x: 520, startPoint y: 464, endPoint x: 539, endPoint y: 481, distance: 25.5
click at [540, 482] on div "Is there Chain Link Fencing? Yes No Height of Chain Link Fencing: Please Choose…" at bounding box center [591, 607] width 1092 height 468
click at [500, 528] on label "Are there Plastic Fences?" at bounding box center [324, 529] width 513 height 15
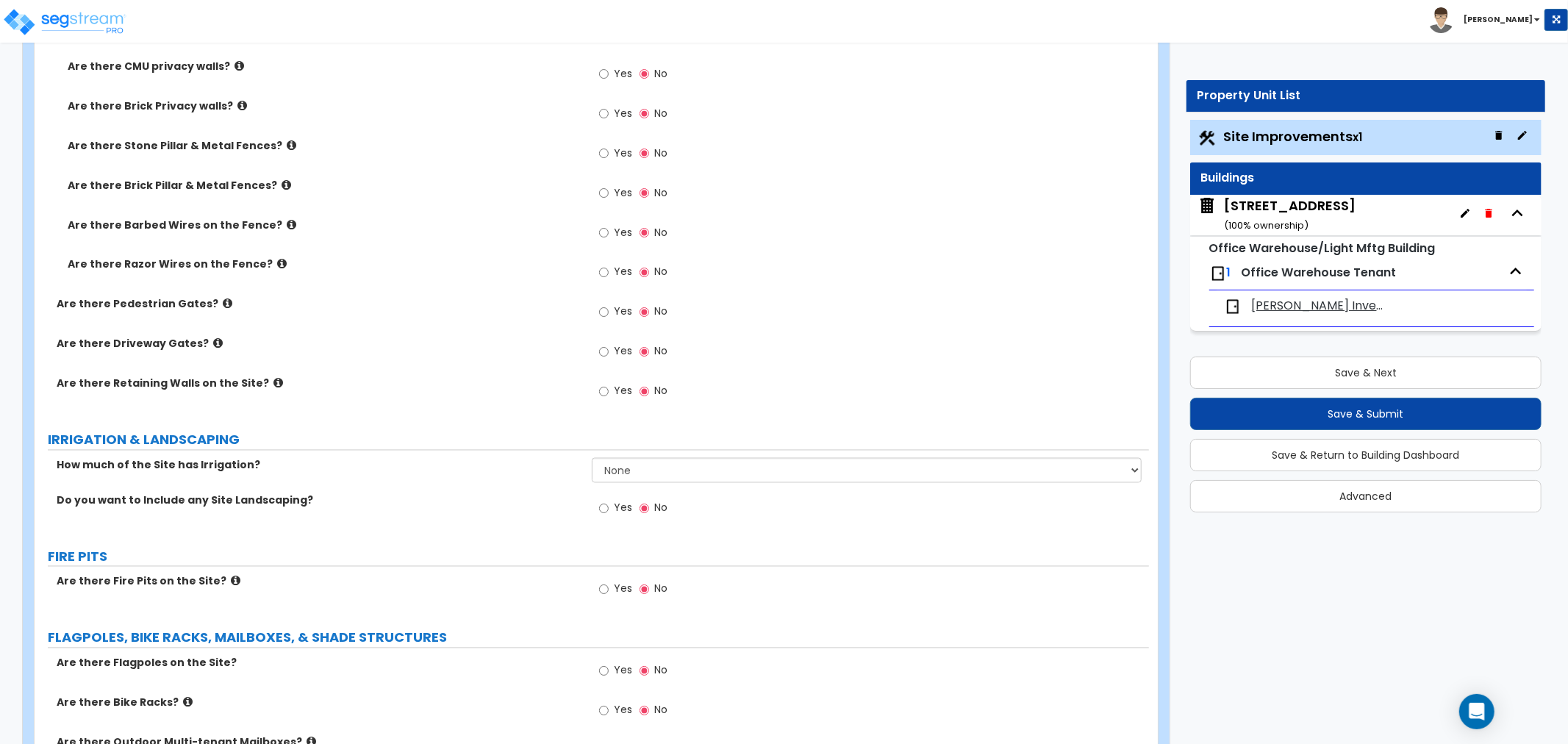
scroll to position [2123, 0]
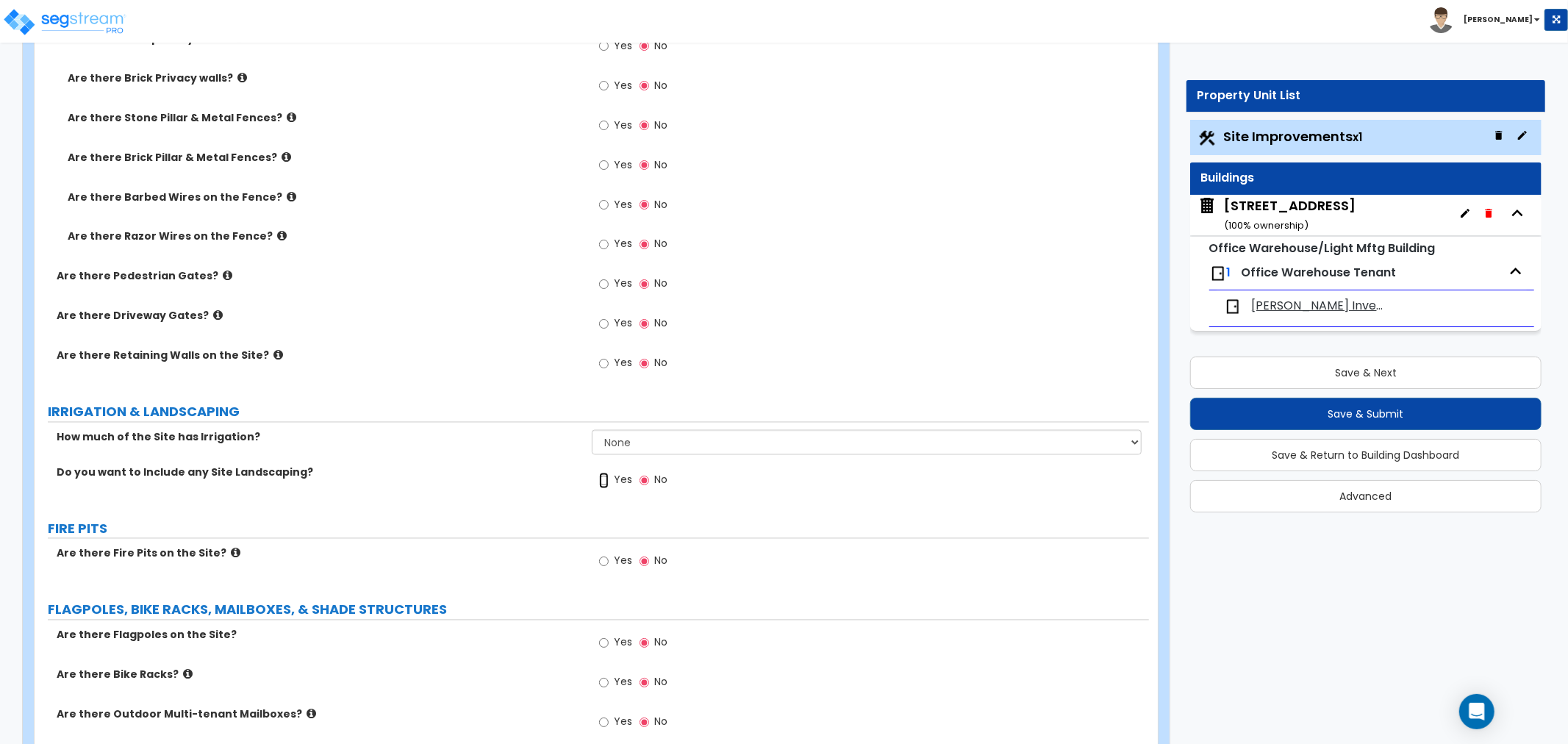
click at [605, 479] on input "Yes" at bounding box center [603, 480] width 9 height 16
radio input "true"
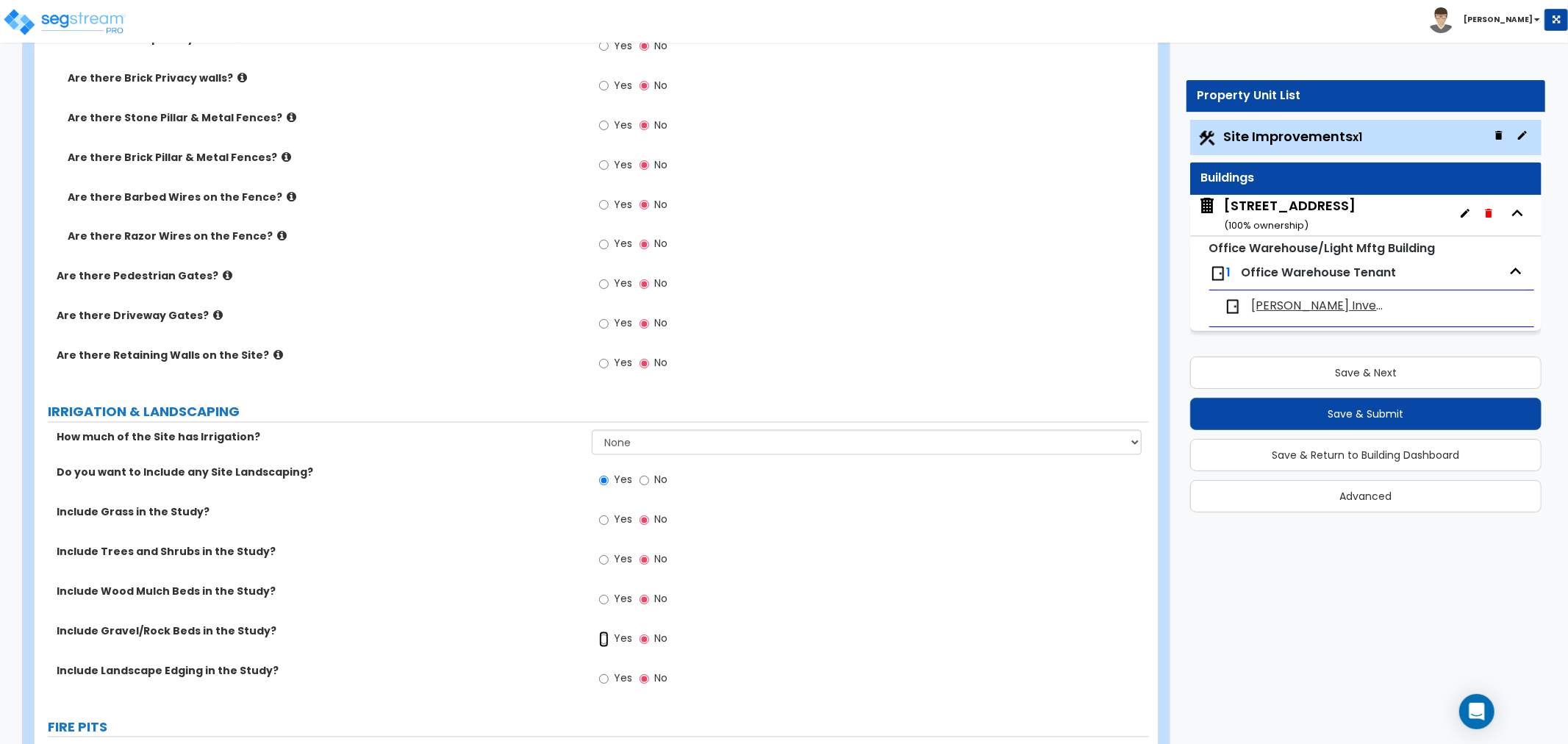
click at [606, 638] on input "Yes" at bounding box center [603, 639] width 9 height 16
radio input "true"
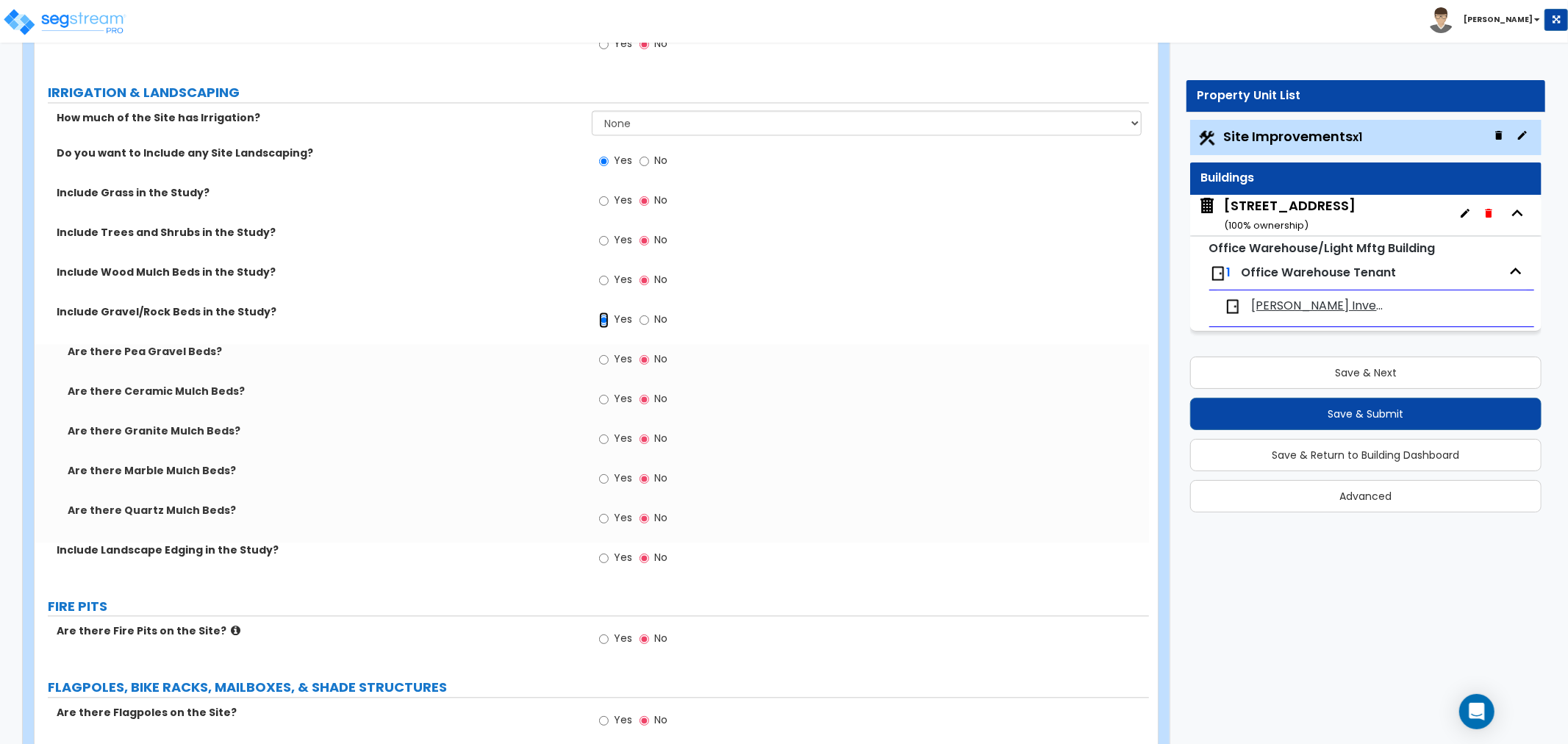
scroll to position [2450, 0]
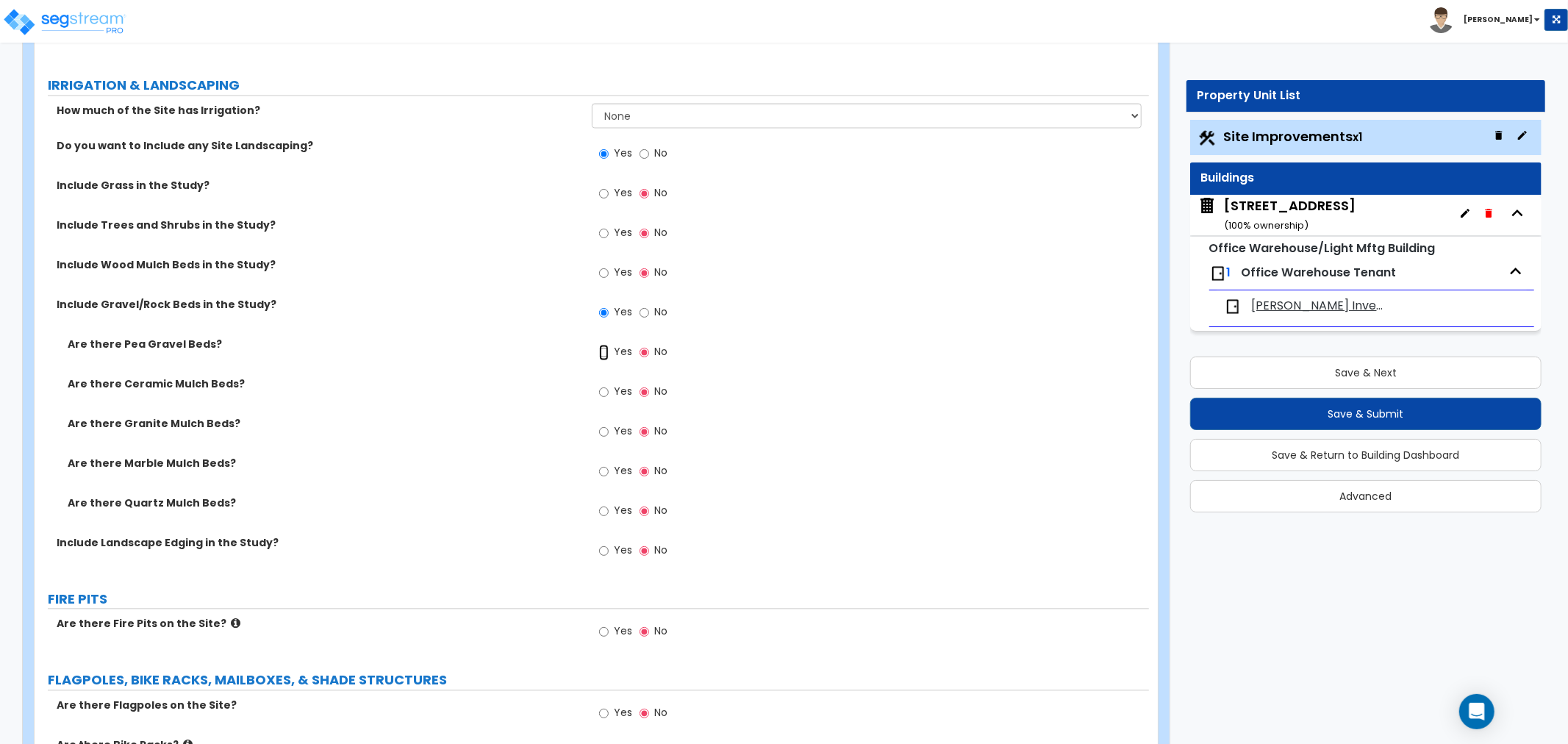
click at [600, 350] on input "Yes" at bounding box center [603, 352] width 9 height 16
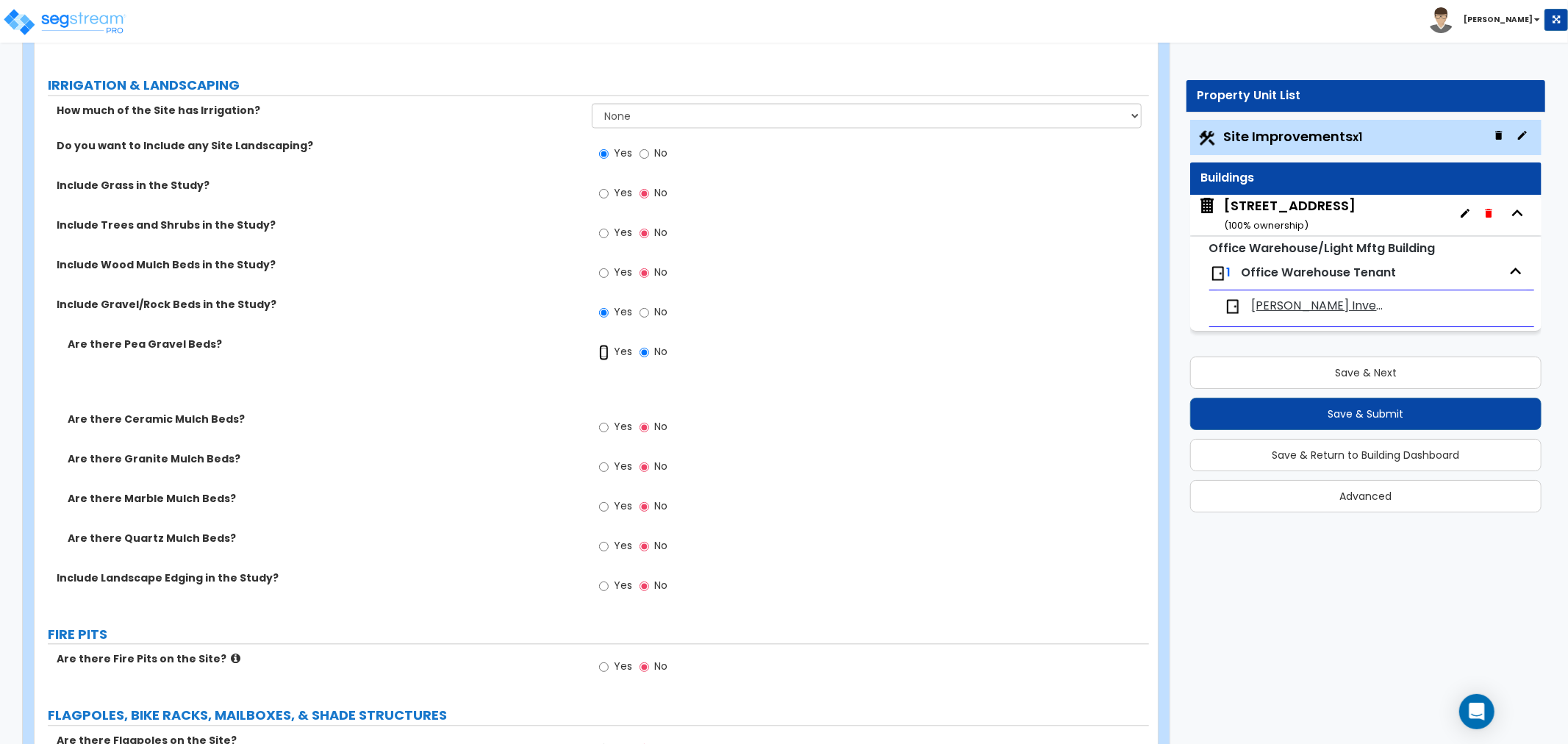
radio input "true"
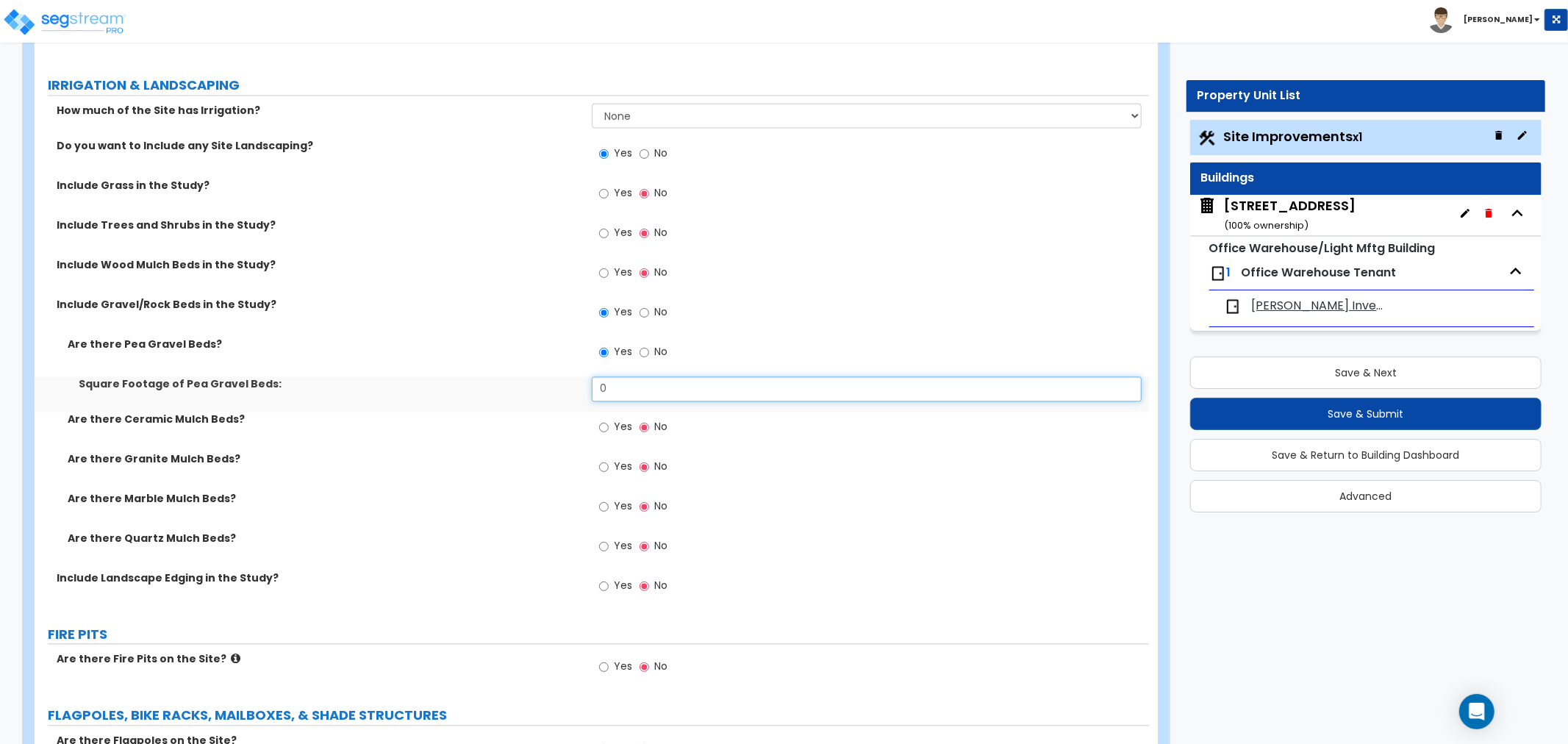
drag, startPoint x: 626, startPoint y: 384, endPoint x: 540, endPoint y: 378, distance: 86.2
click at [540, 379] on div "Square Footage of Pea Gravel Beds: 0" at bounding box center [592, 394] width 1114 height 36
click at [1022, 537] on div "Yes No" at bounding box center [870, 550] width 557 height 39
drag, startPoint x: 609, startPoint y: 387, endPoint x: 547, endPoint y: 387, distance: 62.0
click at [547, 387] on div "Square Footage of Pea Gravel Beds: 0" at bounding box center [592, 394] width 1114 height 36
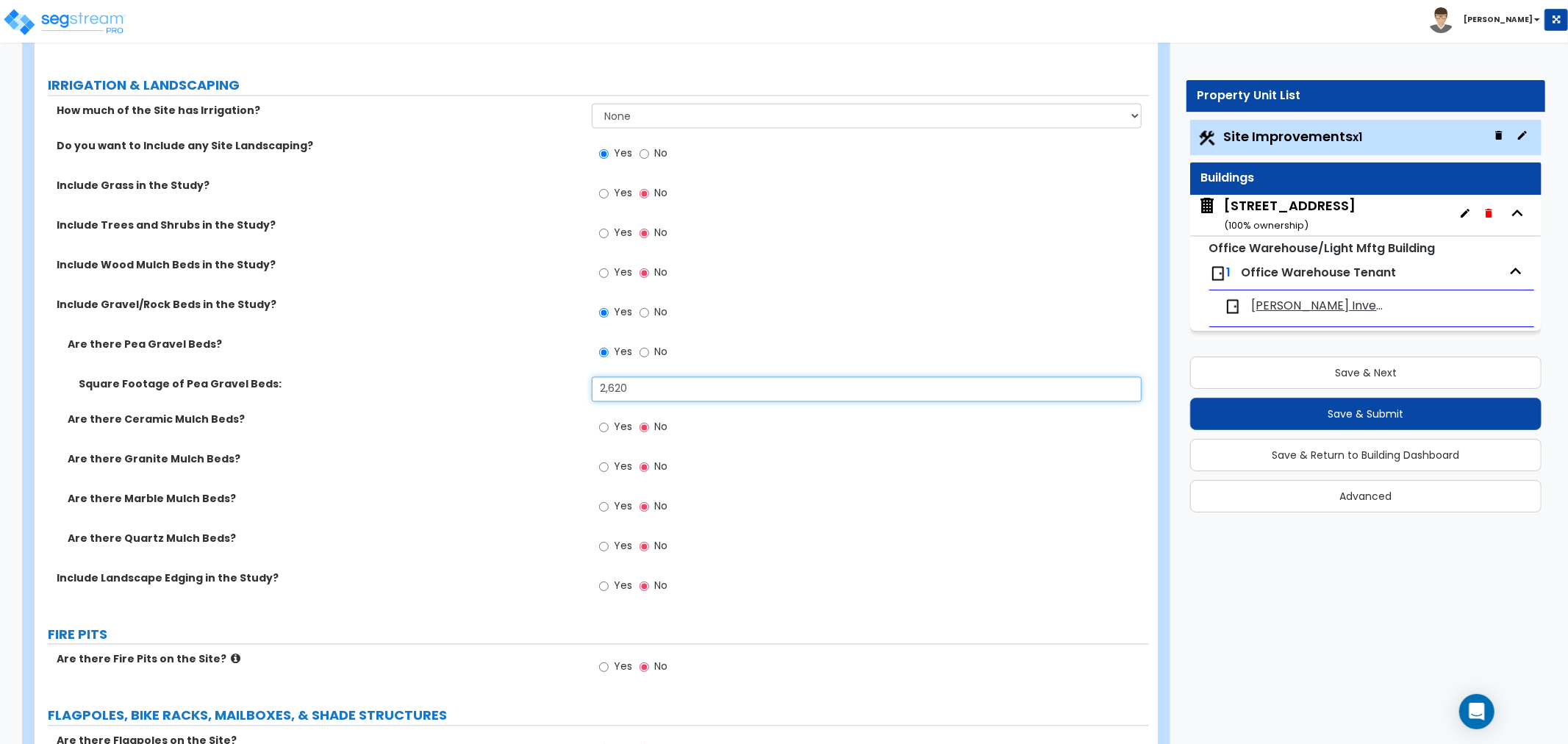
type input "2,620"
drag, startPoint x: 546, startPoint y: 388, endPoint x: 613, endPoint y: 548, distance: 173.5
click at [600, 523] on div "Are there Pea Gravel Beds? Yes No Square Footage of Pea Gravel Beds: 2,620 Are …" at bounding box center [591, 453] width 1092 height 234
click at [928, 297] on div "Yes No" at bounding box center [870, 316] width 557 height 39
click at [599, 193] on input "Yes" at bounding box center [603, 193] width 9 height 16
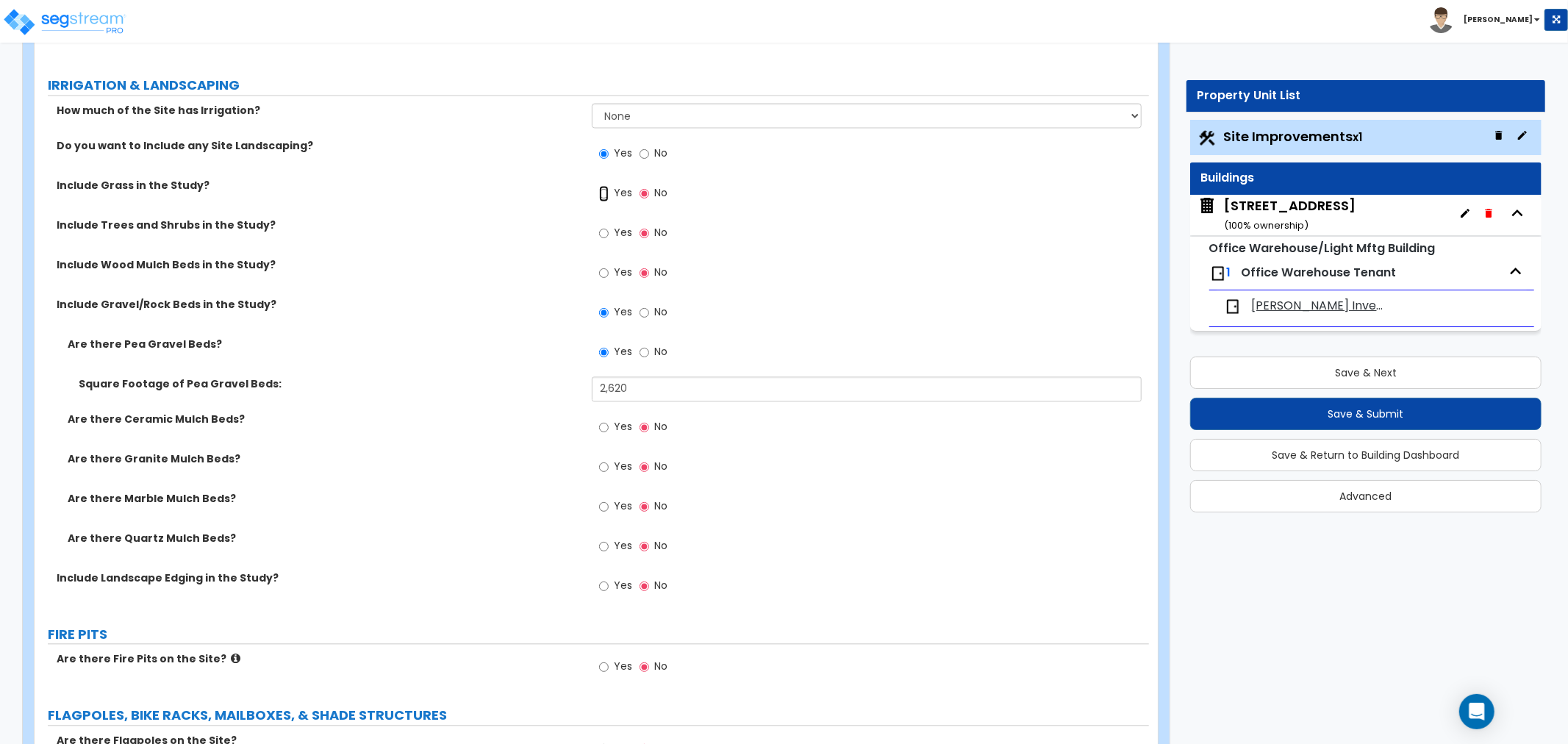
radio input "true"
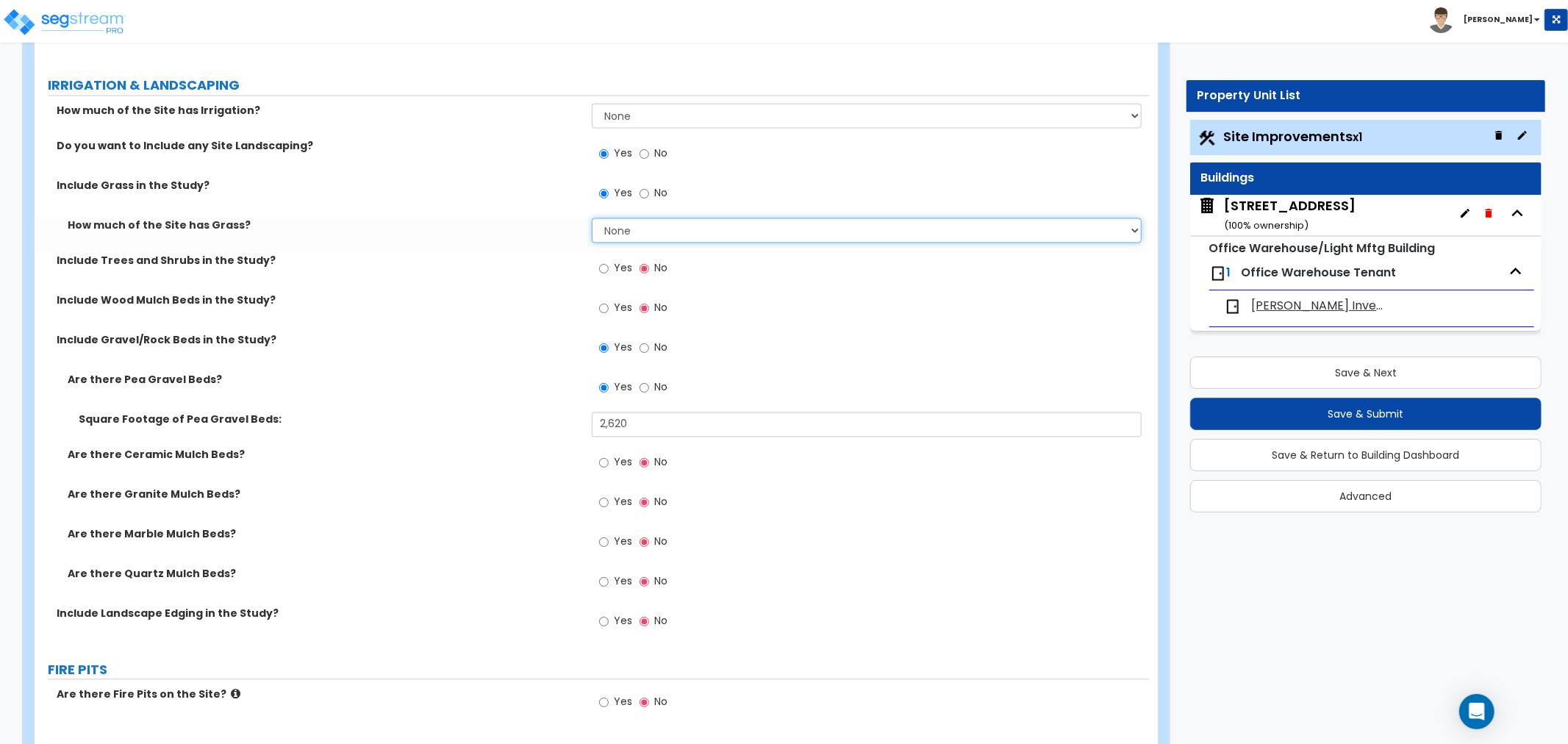
click at [664, 228] on select "None I want to Enter an Approximate Percentage I want to Enter the Square Foota…" at bounding box center [867, 230] width 549 height 25
select select "2"
click at [592, 218] on select "None I want to Enter an Approximate Percentage I want to Enter the Square Foota…" at bounding box center [867, 230] width 549 height 25
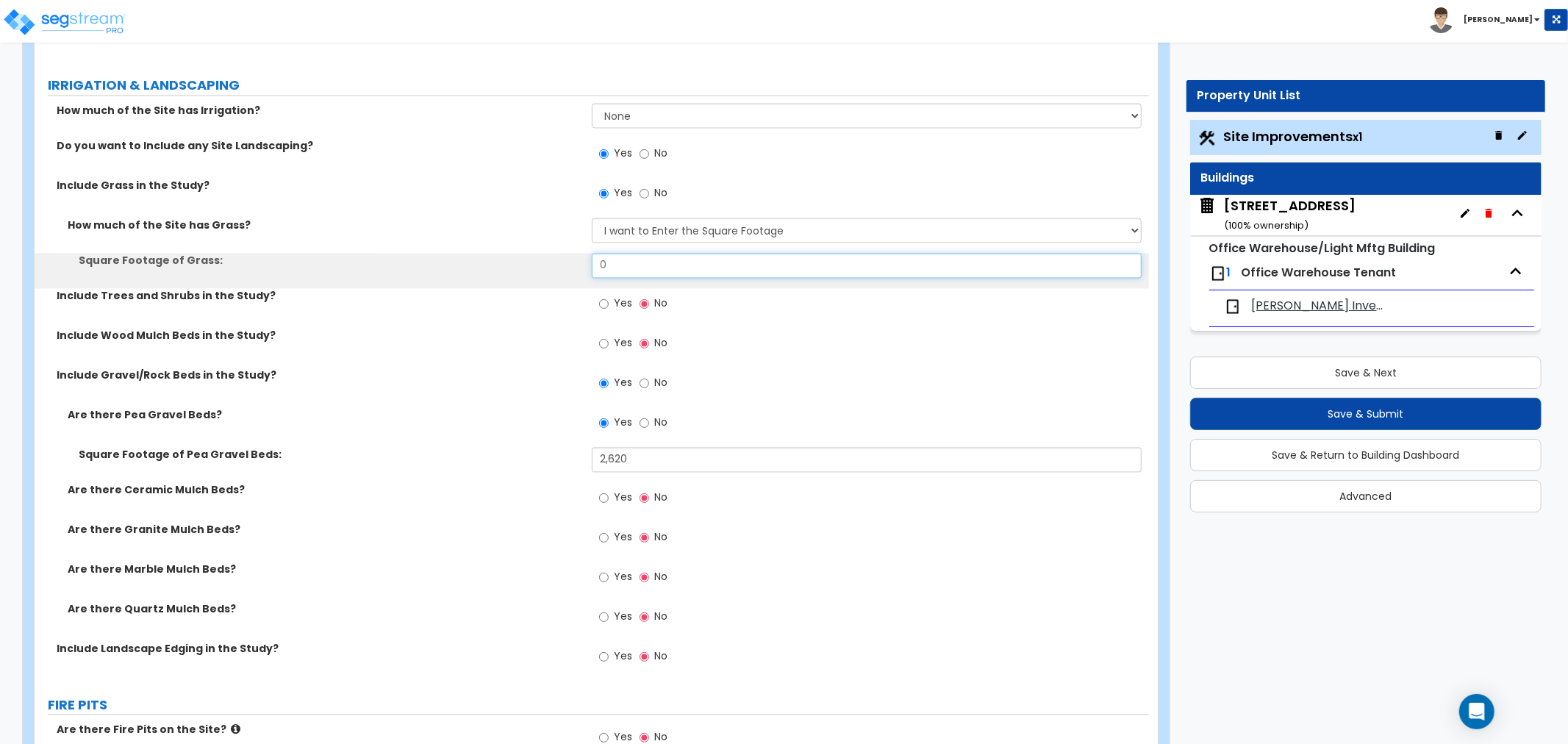
drag, startPoint x: 644, startPoint y: 268, endPoint x: 553, endPoint y: 268, distance: 91.0
click at [553, 268] on div "Square Footage of Grass: 0" at bounding box center [592, 271] width 1114 height 36
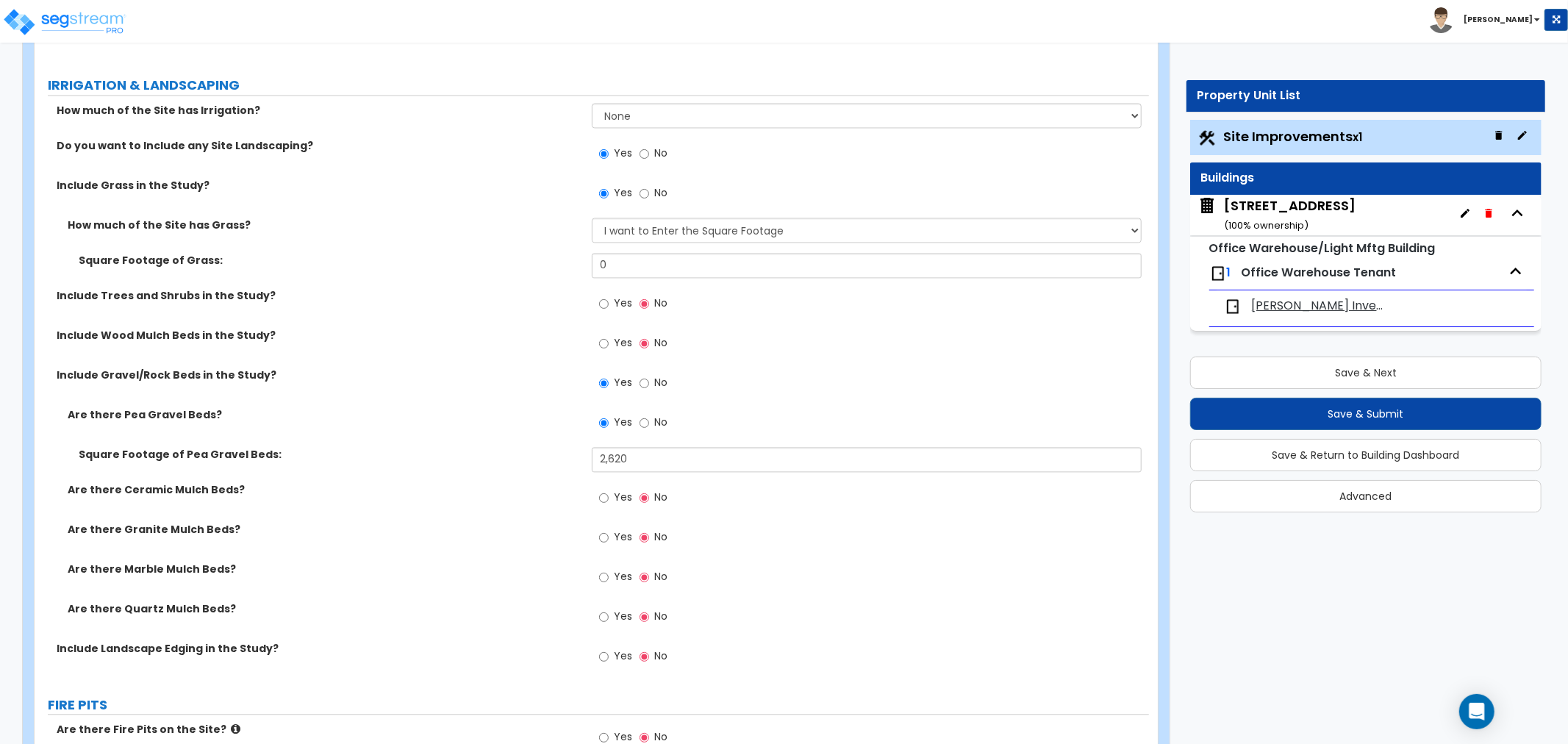
click at [938, 410] on div "Yes No" at bounding box center [870, 427] width 557 height 39
drag, startPoint x: 620, startPoint y: 269, endPoint x: 556, endPoint y: 270, distance: 64.0
click at [559, 268] on div "Square Footage of Grass: 0" at bounding box center [592, 271] width 1114 height 36
type input "1,040"
click at [559, 274] on div "Square Footage of Grass: 1,040" at bounding box center [592, 271] width 1114 height 36
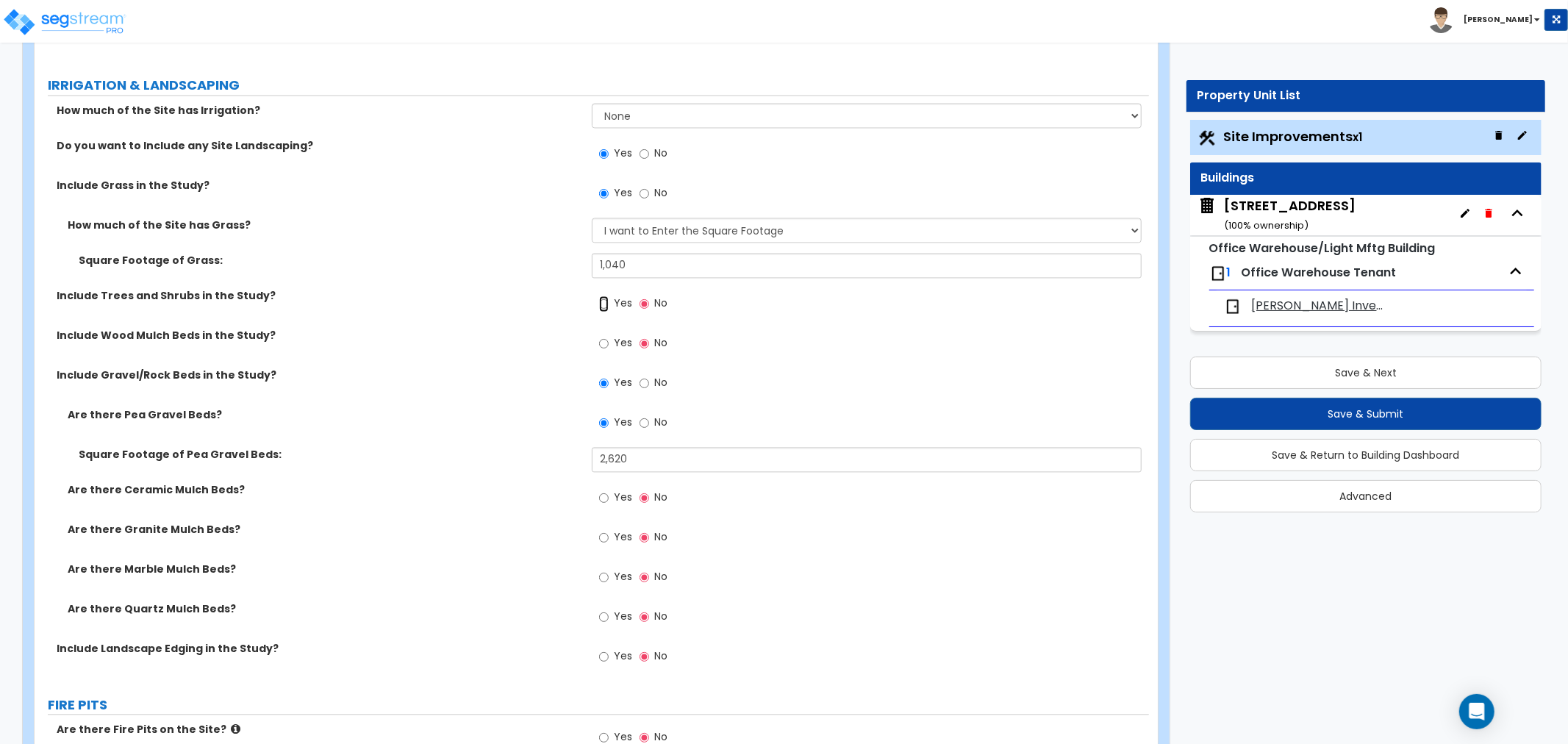
click at [601, 301] on input "Yes" at bounding box center [603, 303] width 9 height 16
radio input "true"
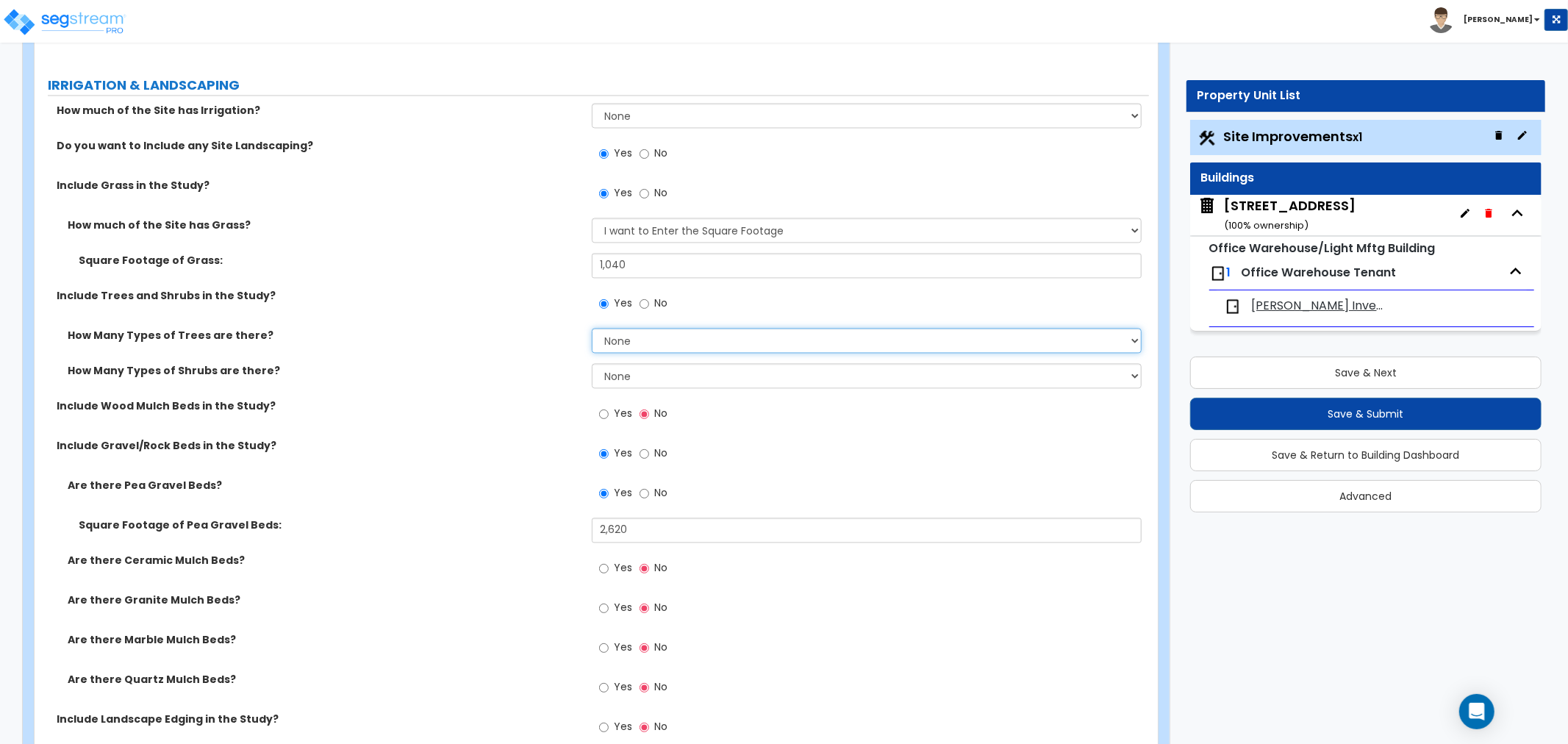
click at [633, 341] on select "None 1 2 3" at bounding box center [867, 340] width 549 height 25
select select "1"
click at [592, 328] on select "None 1 2 3" at bounding box center [867, 340] width 549 height 25
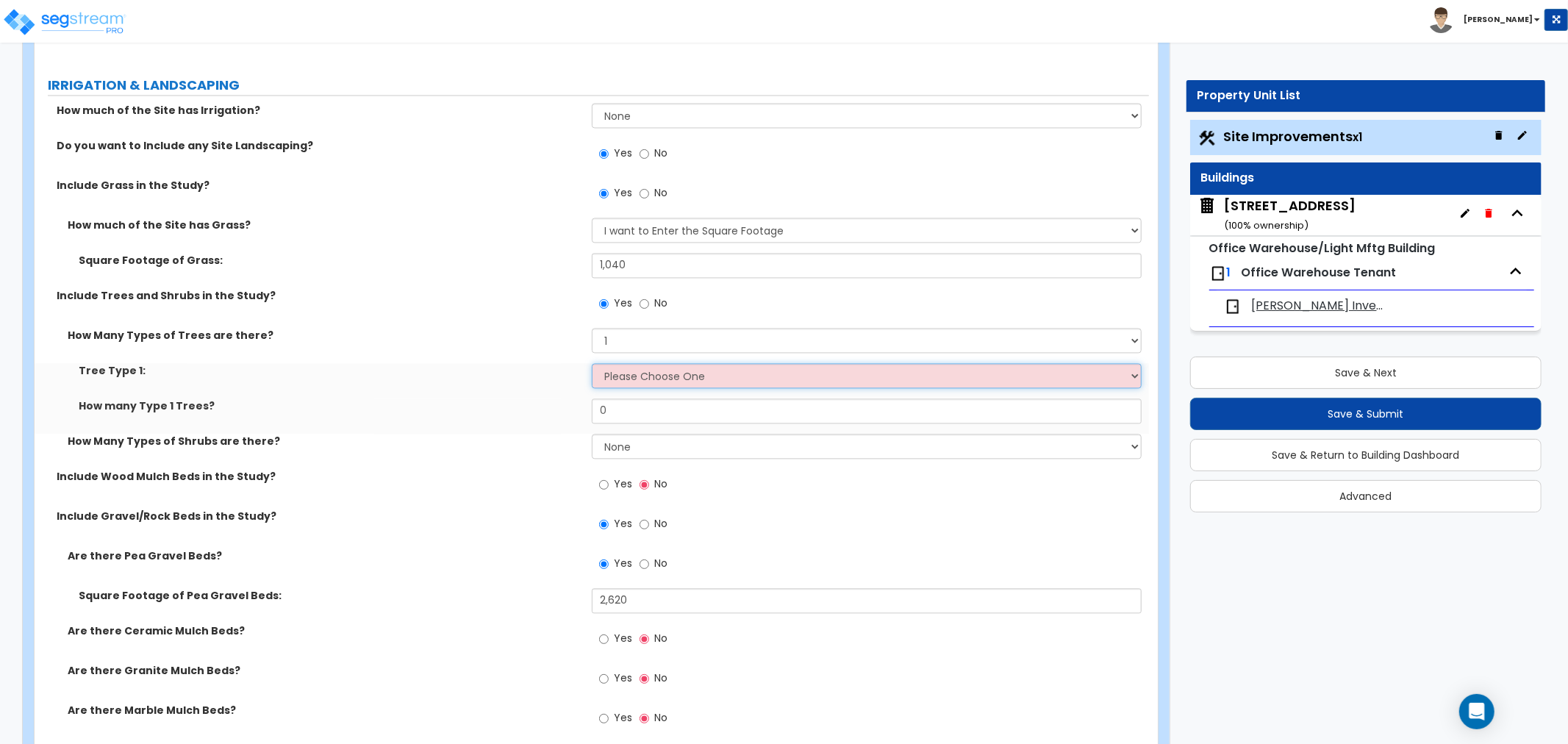
click at [637, 377] on select "Please Choose One Honey Locust Planetree Poplar Elm Hawthorn Linden Maple Red M…" at bounding box center [867, 375] width 549 height 25
select select "1"
click at [592, 363] on select "Please Choose One Honey Locust Planetree Poplar Elm Hawthorn Linden Maple Red M…" at bounding box center [867, 375] width 549 height 25
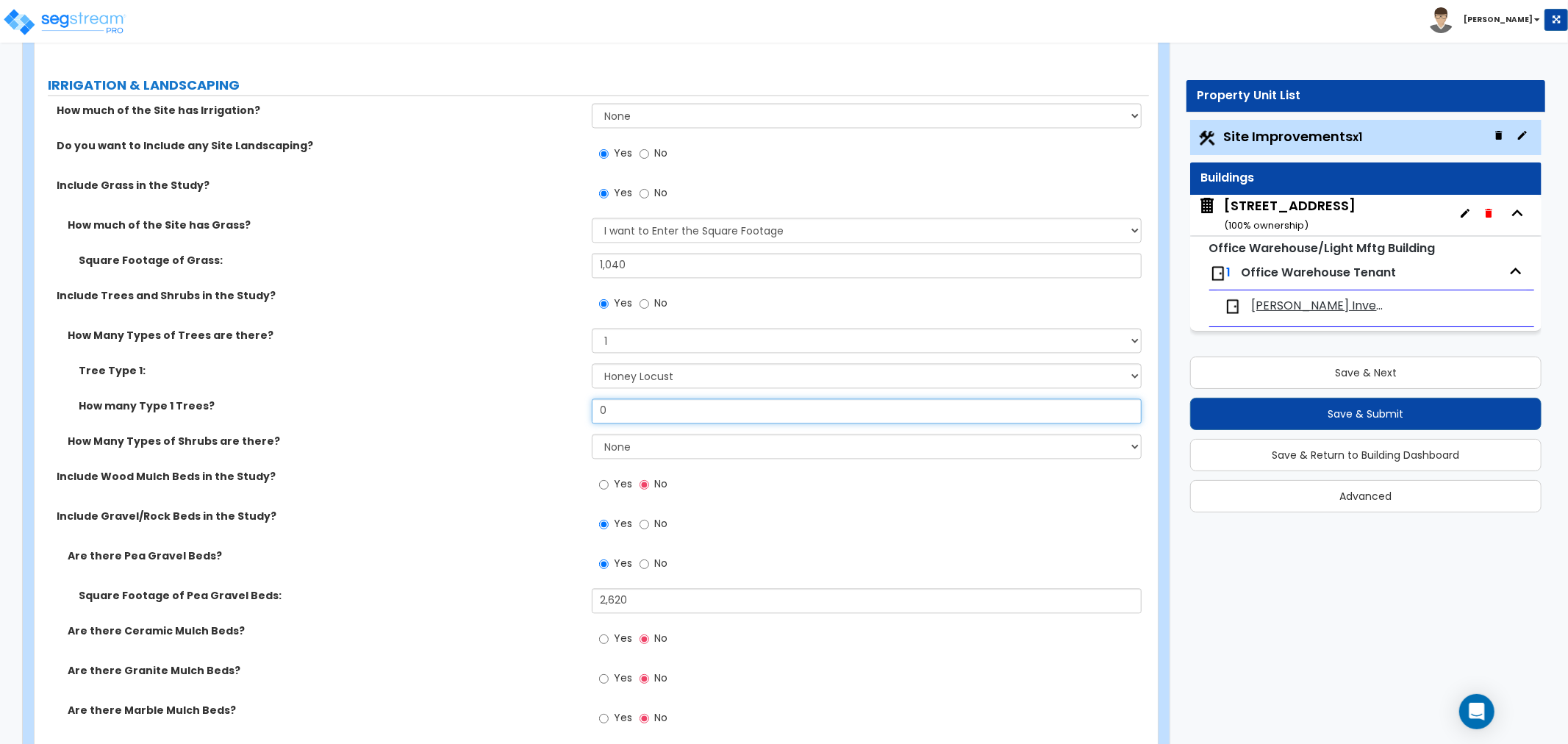
drag, startPoint x: 634, startPoint y: 410, endPoint x: 563, endPoint y: 407, distance: 71.1
click at [563, 407] on div "How many Type 1 Trees? 0" at bounding box center [592, 416] width 1114 height 36
type input "5"
click at [548, 412] on div "How many Type 1 Trees? 5" at bounding box center [592, 416] width 1114 height 36
click at [549, 453] on div "How Many Types of Shrubs are there? None 1 2 3" at bounding box center [592, 451] width 1114 height 36
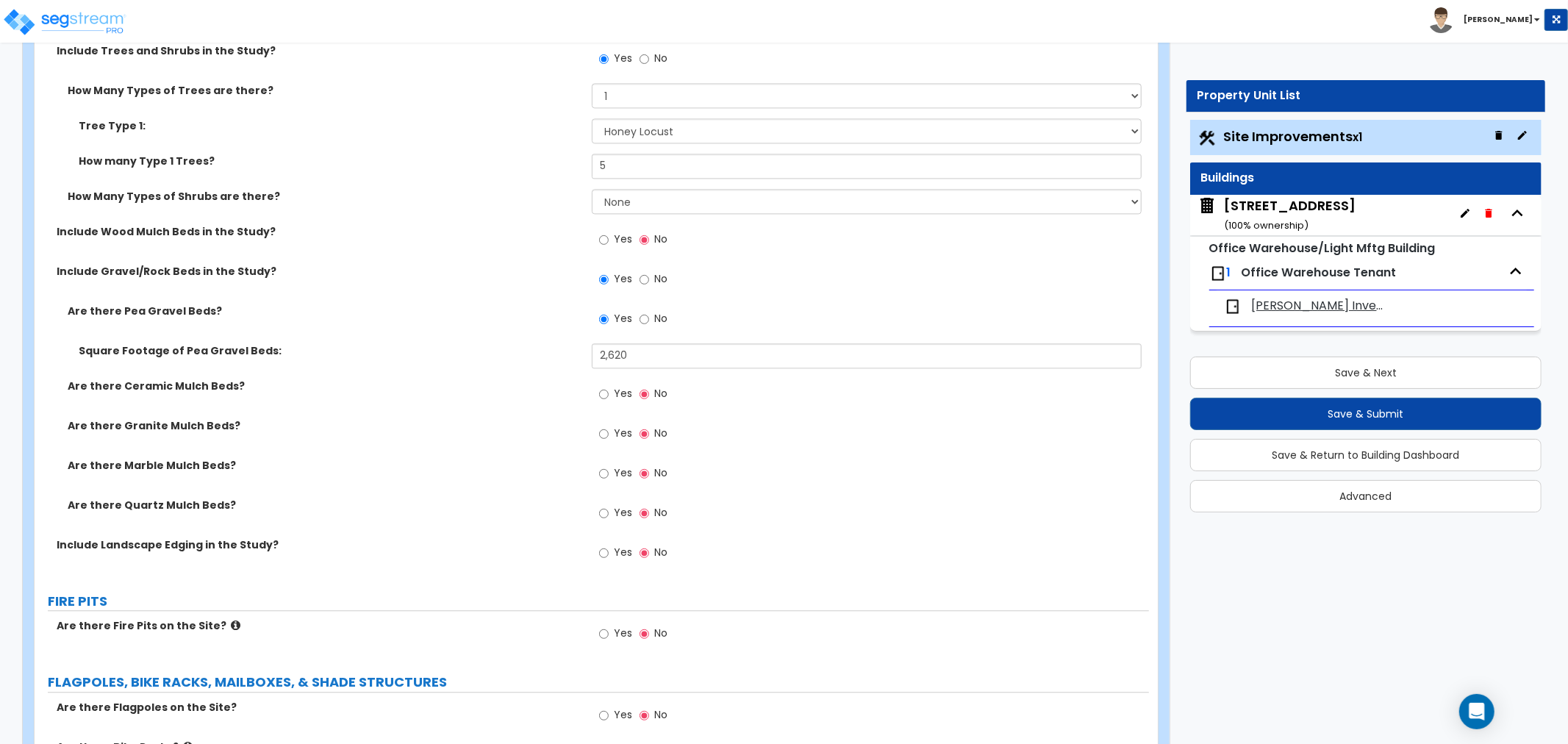
scroll to position [2613, 0]
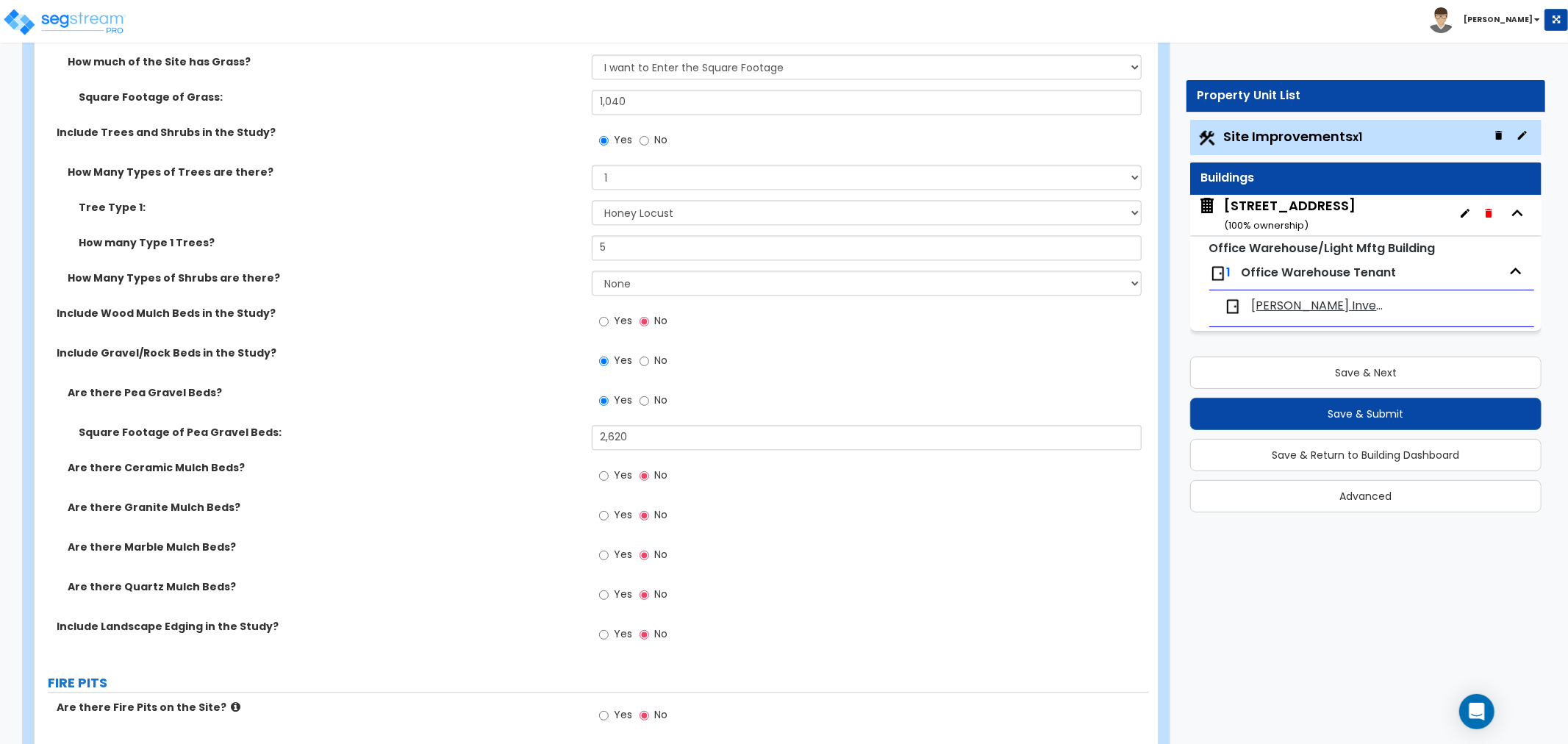
click at [503, 368] on div "Include Gravel/Rock Beds in the Study? Yes No" at bounding box center [592, 365] width 1114 height 39
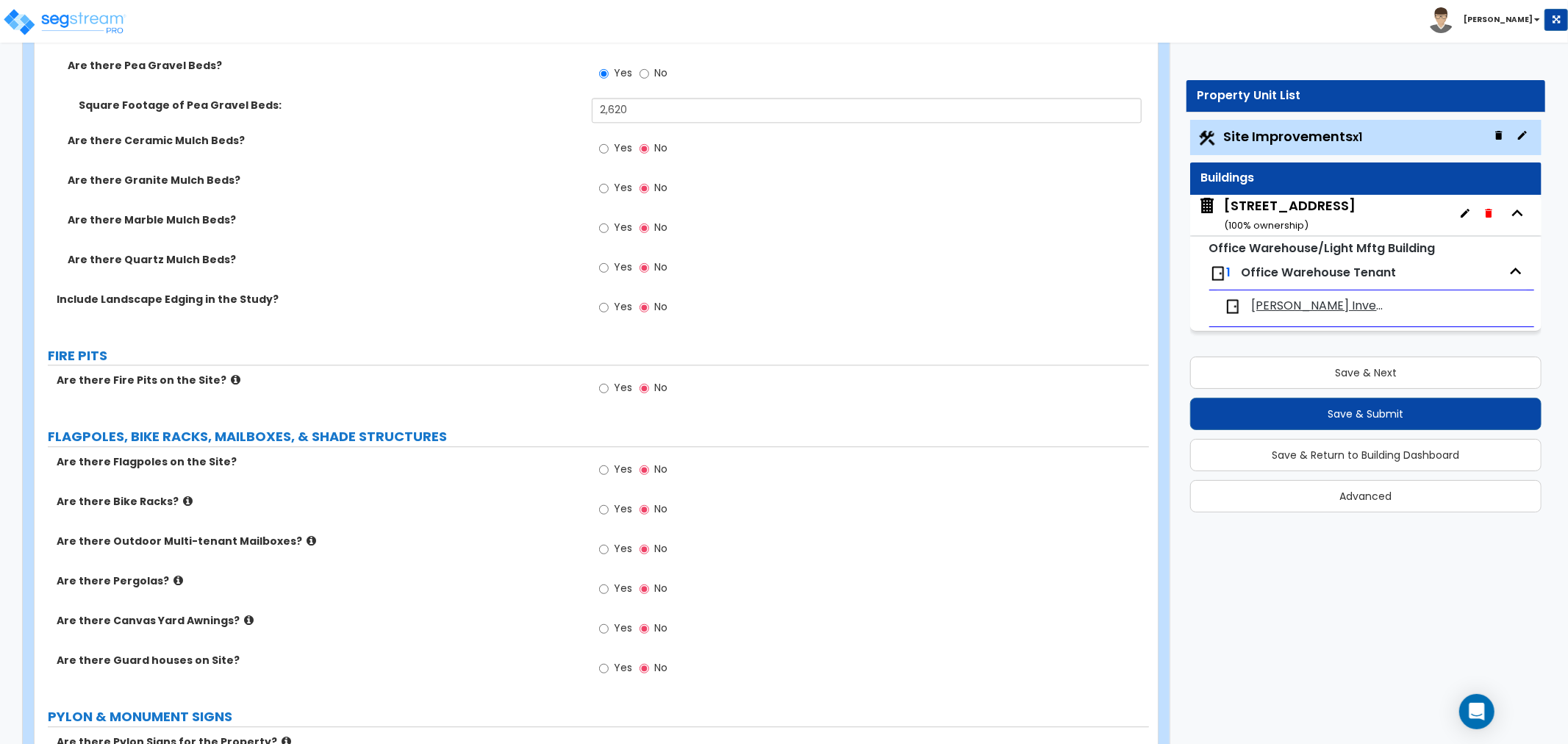
scroll to position [3348, 0]
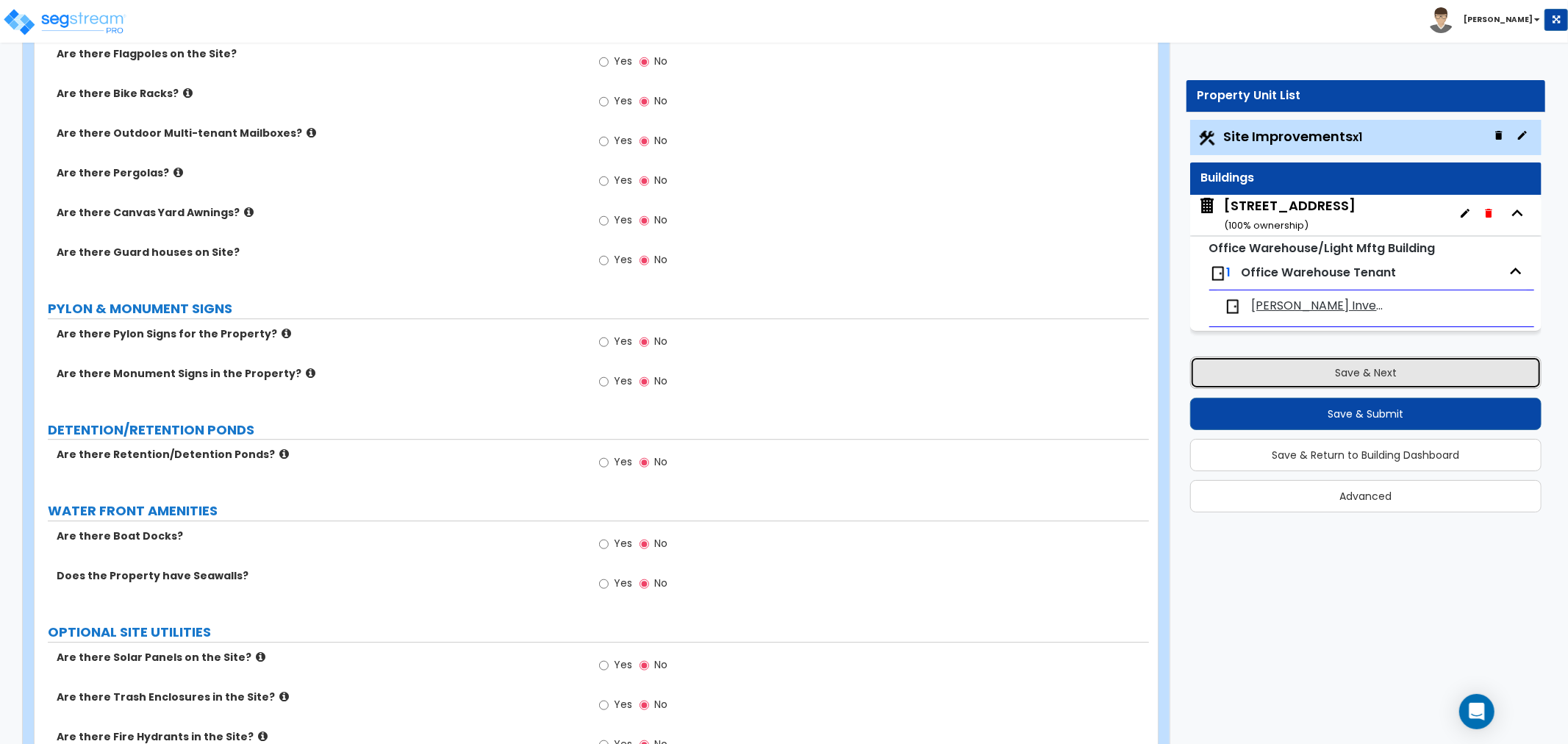
click at [1411, 370] on button "Save & Next" at bounding box center [1365, 373] width 351 height 32
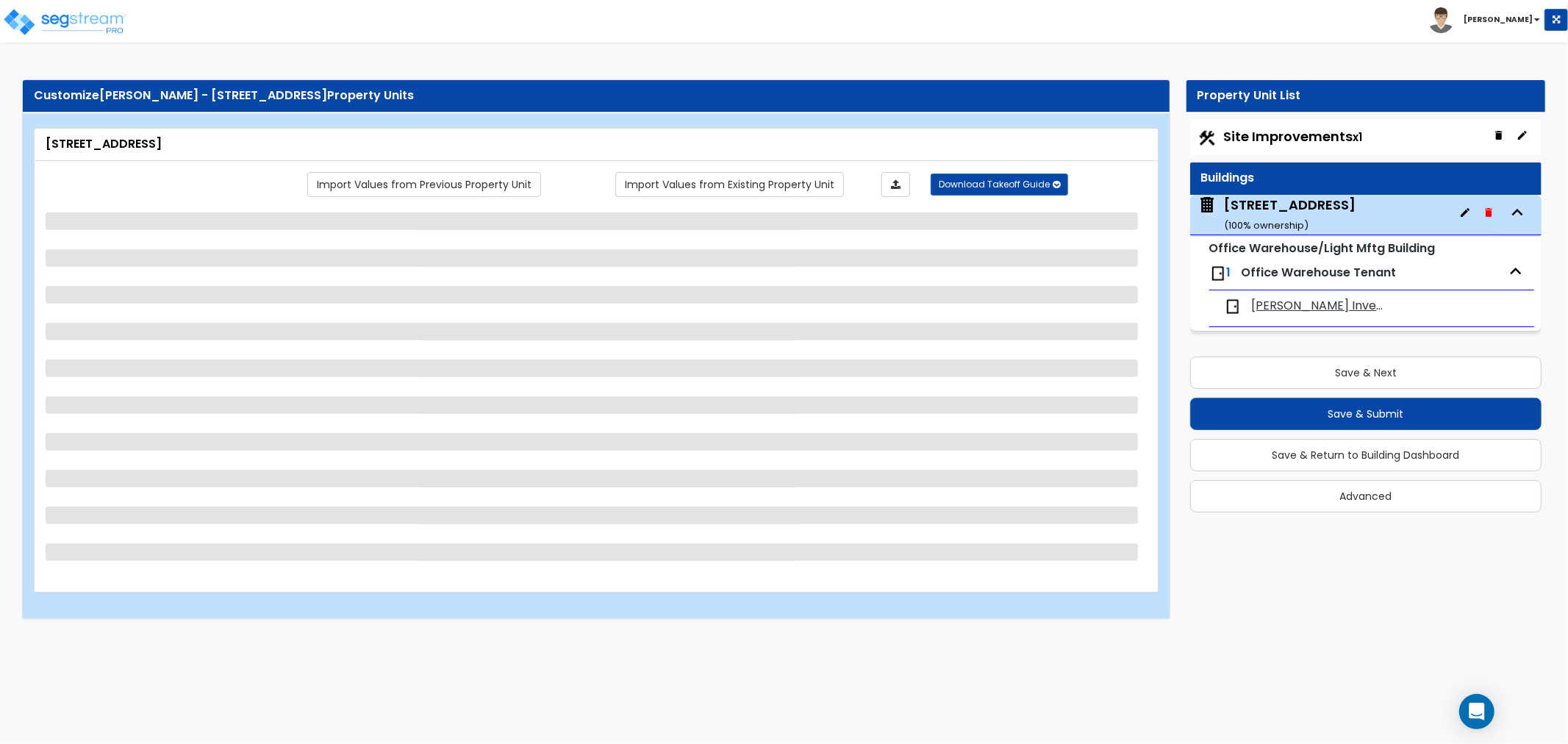
select select "2"
select select "1"
select select "2"
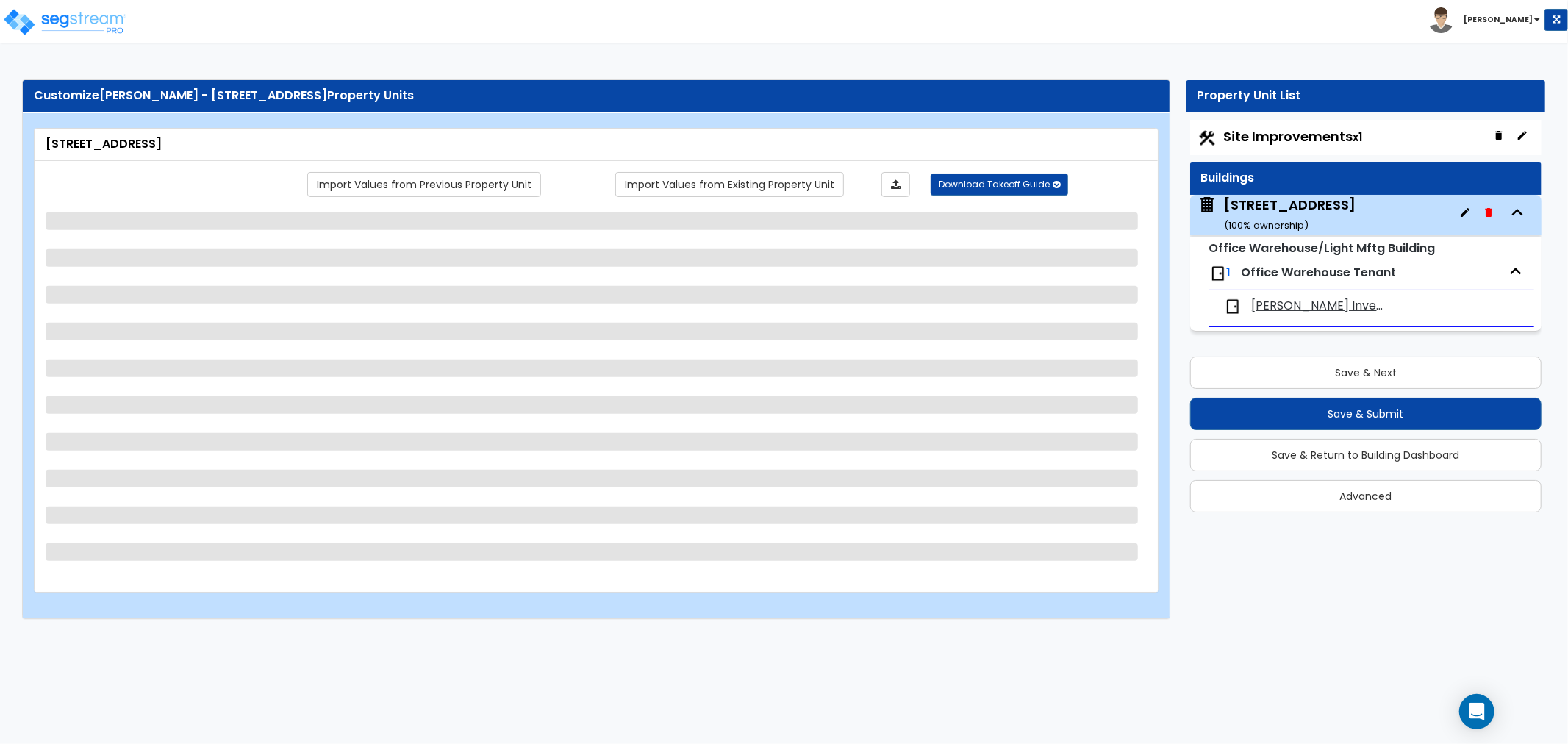
select select "2"
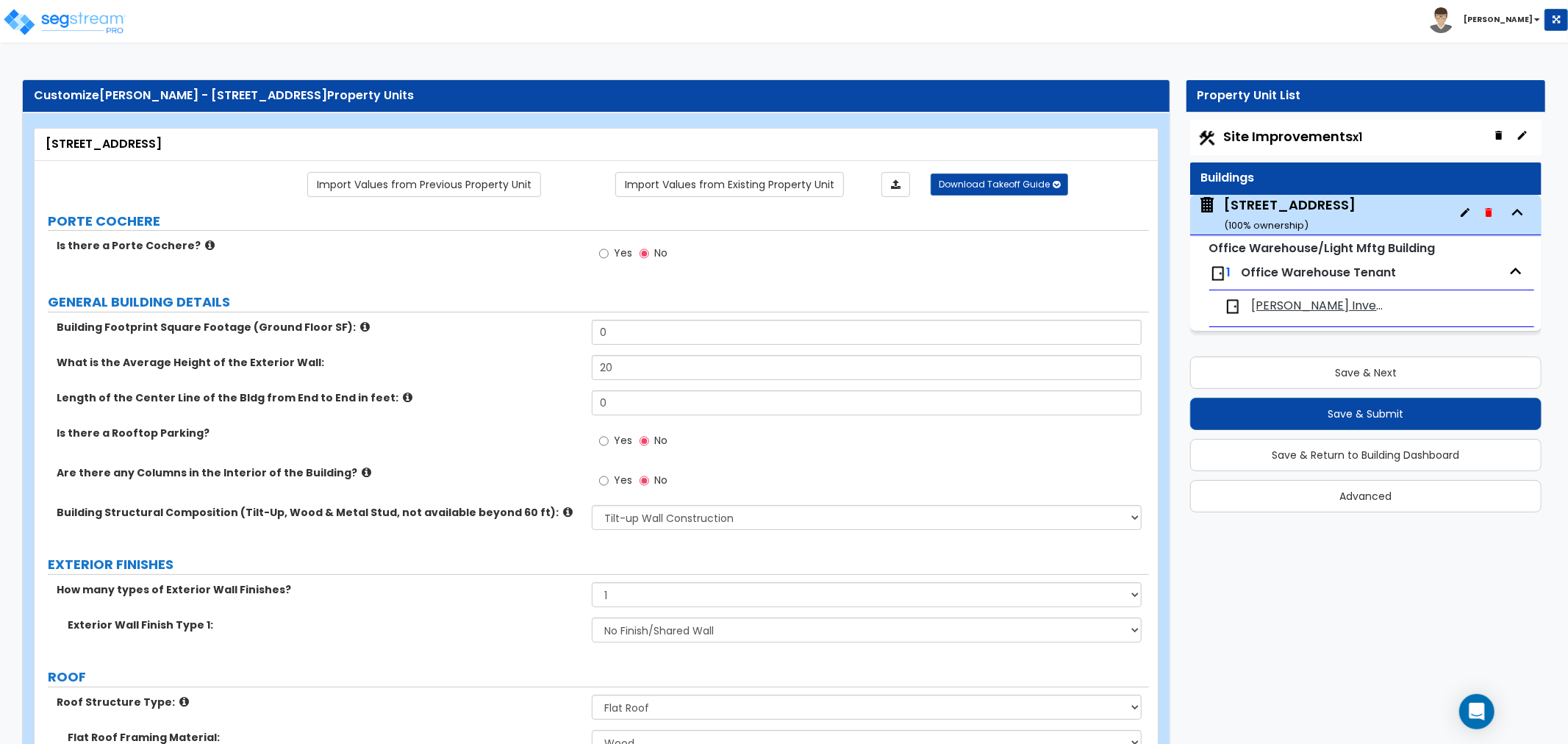
click at [517, 432] on label "Is there a Rooftop Parking?" at bounding box center [318, 432] width 524 height 15
click at [1311, 140] on span "Site Improvements x1" at bounding box center [1293, 137] width 139 height 19
select select "2"
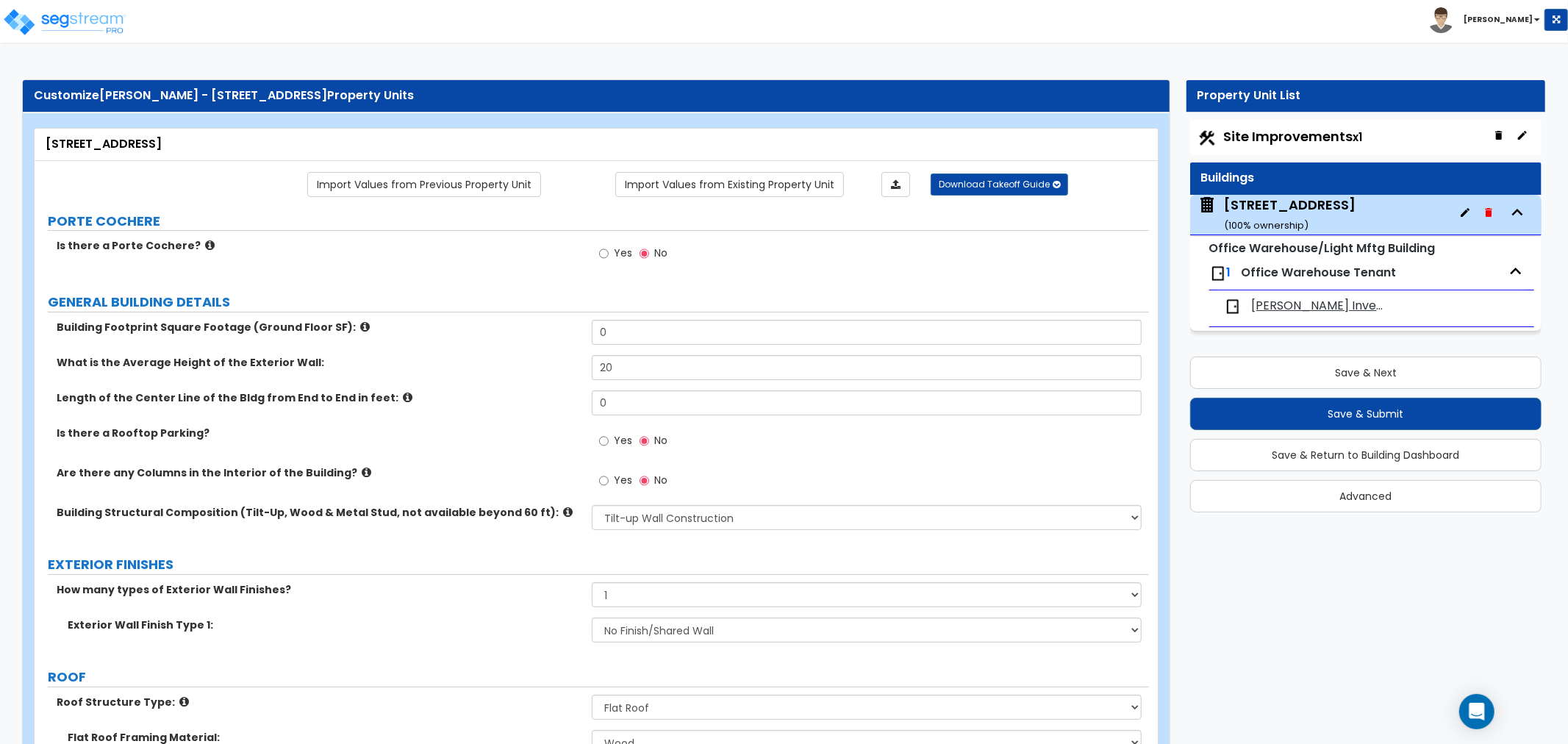
select select "1"
select select "4"
select select "2"
select select "1"
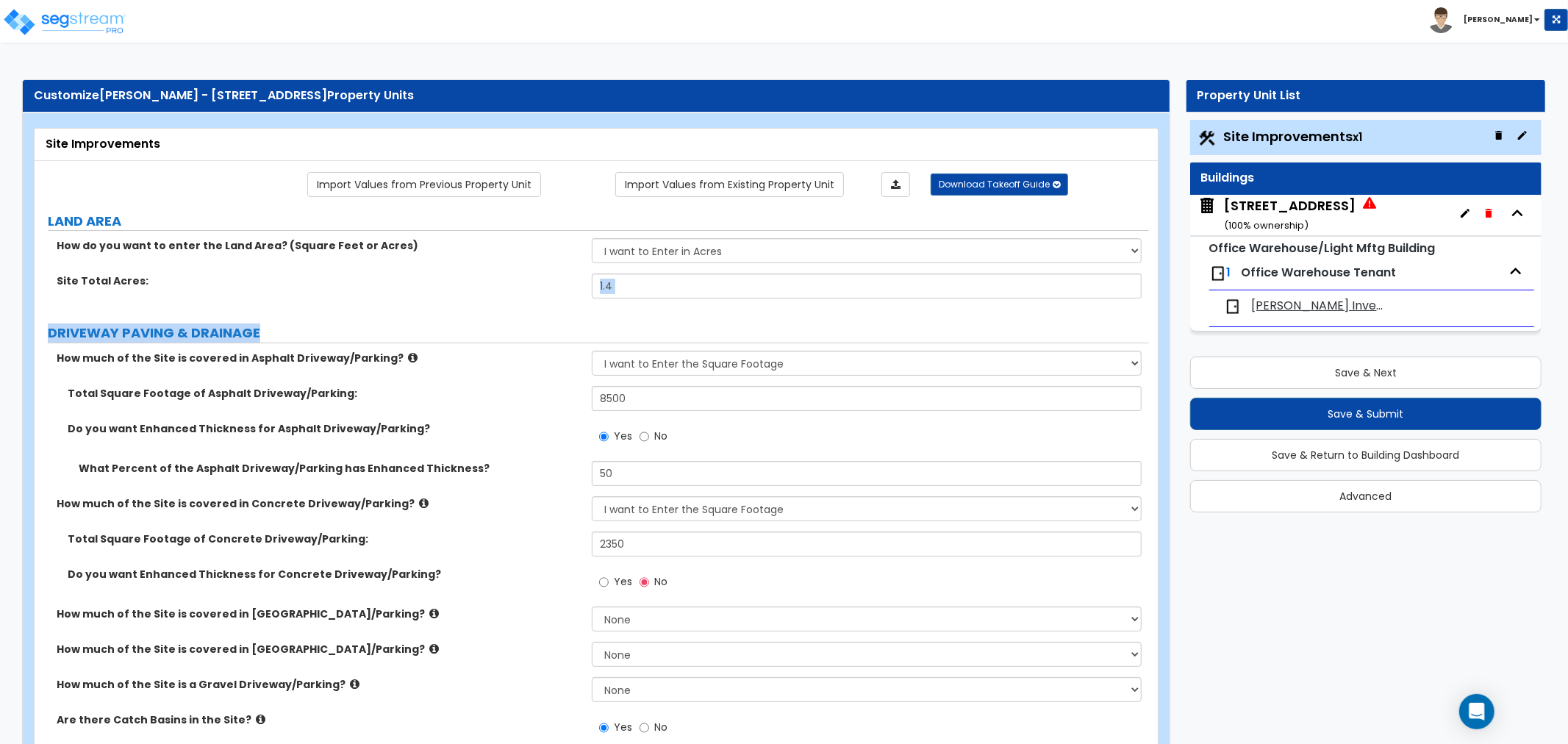
click at [519, 304] on div "Site Total Acres: 1.4" at bounding box center [592, 291] width 1114 height 36
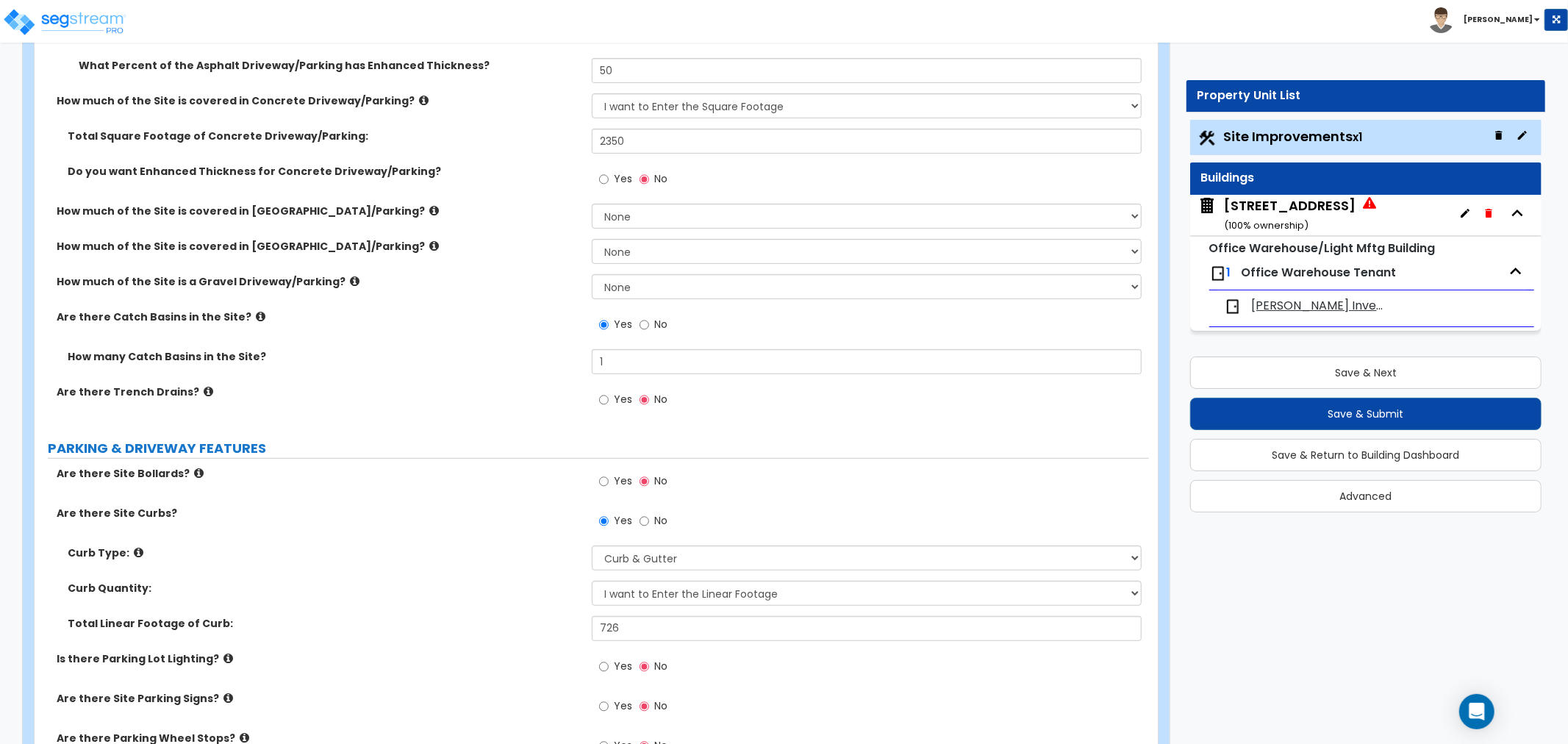
scroll to position [408, 0]
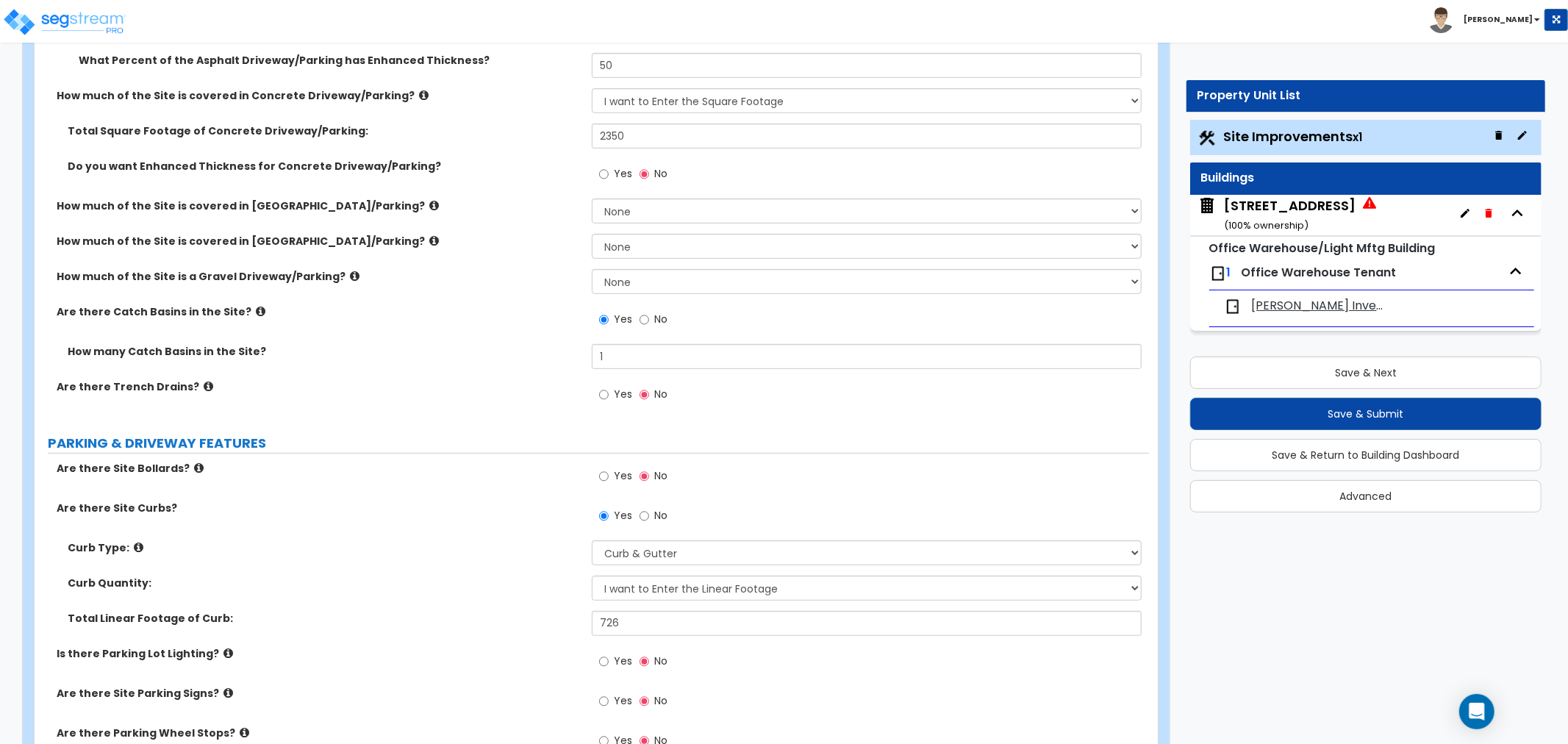
click at [494, 397] on div "Are there Trench Drains? Yes No" at bounding box center [592, 398] width 1114 height 39
click at [604, 472] on input "Yes" at bounding box center [603, 476] width 9 height 16
radio input "true"
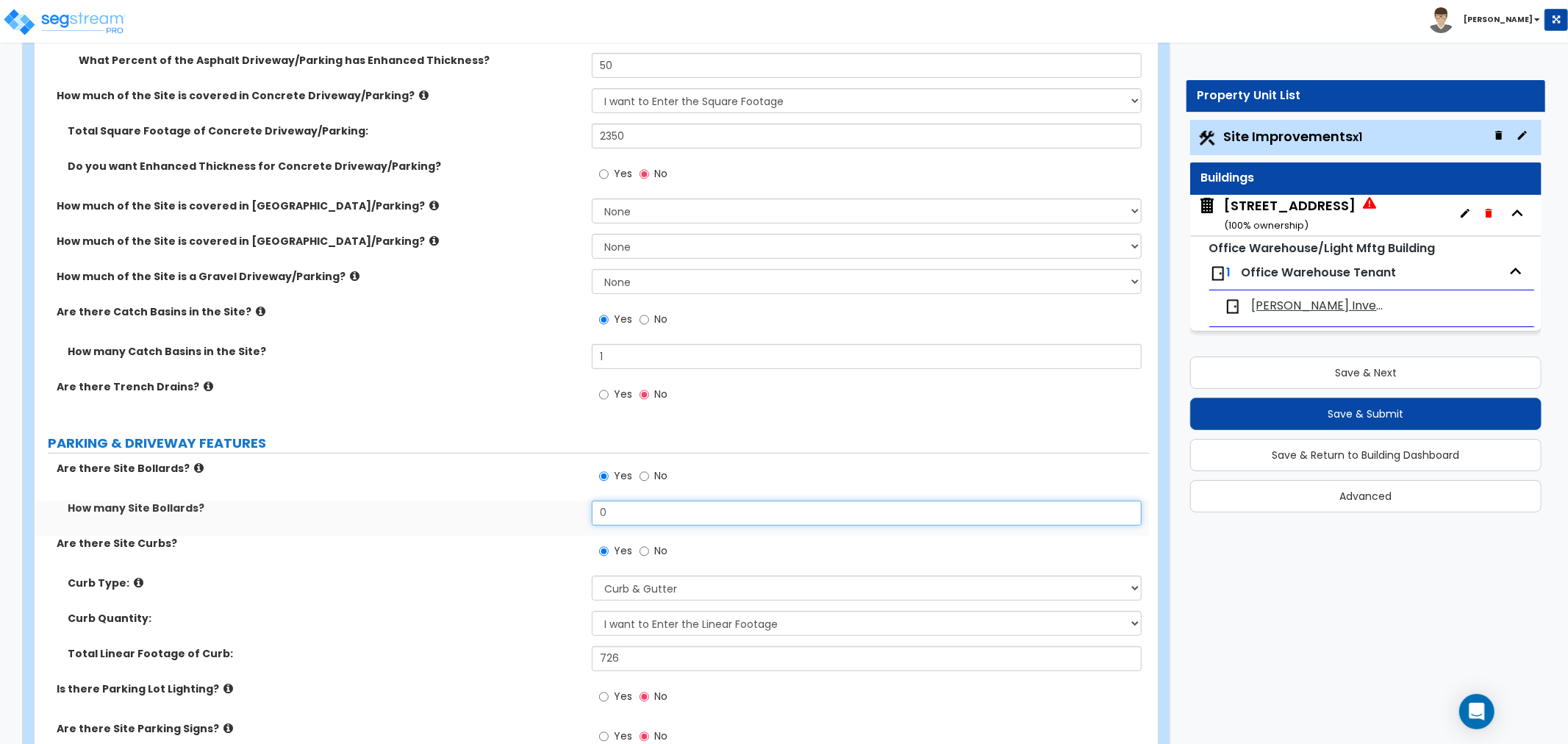
drag, startPoint x: 630, startPoint y: 516, endPoint x: 561, endPoint y: 516, distance: 69.0
click at [561, 516] on div "How many Site Bollards? 0" at bounding box center [592, 519] width 1114 height 36
type input "4"
click at [338, 549] on label "Are there Site Curbs?" at bounding box center [318, 543] width 524 height 15
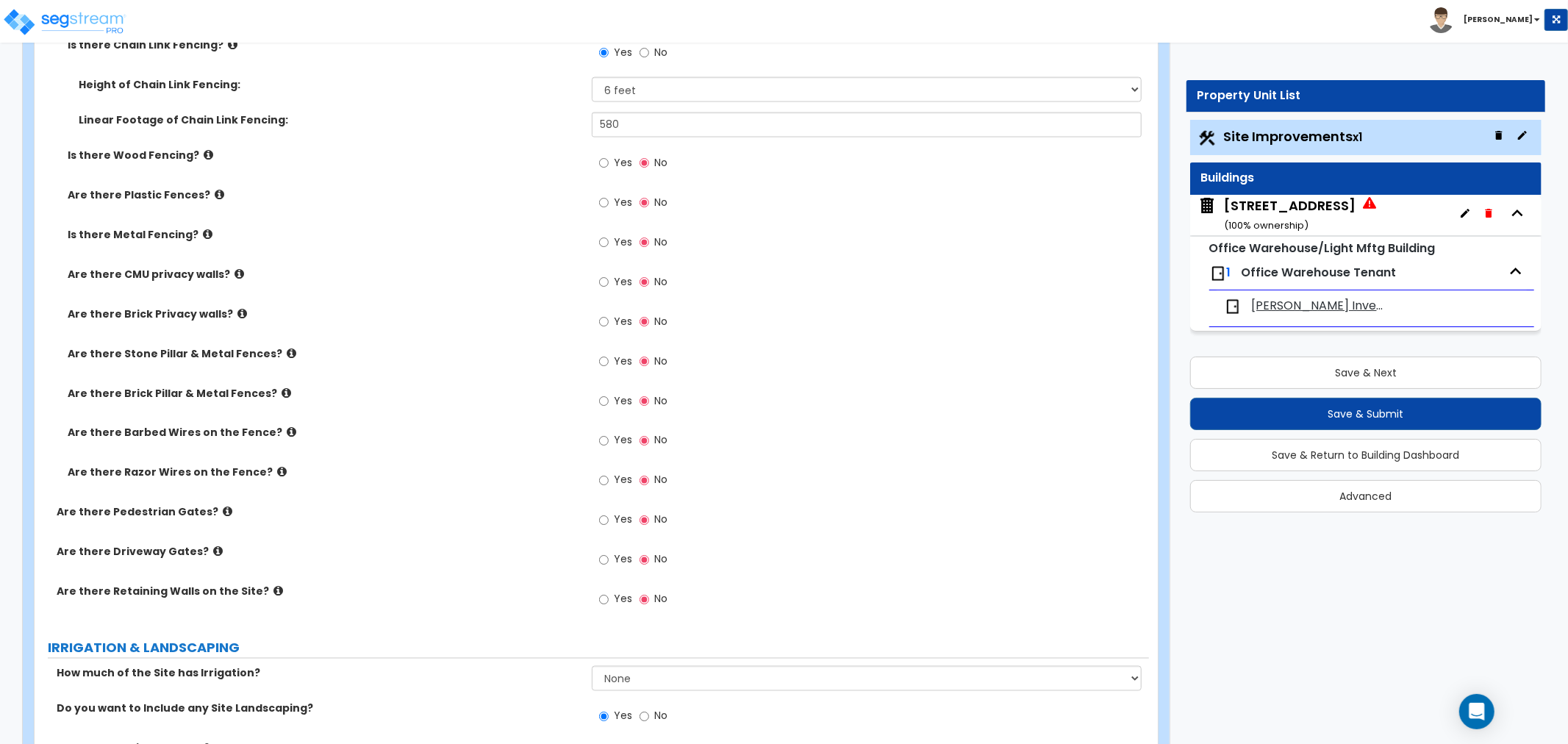
scroll to position [1939, 0]
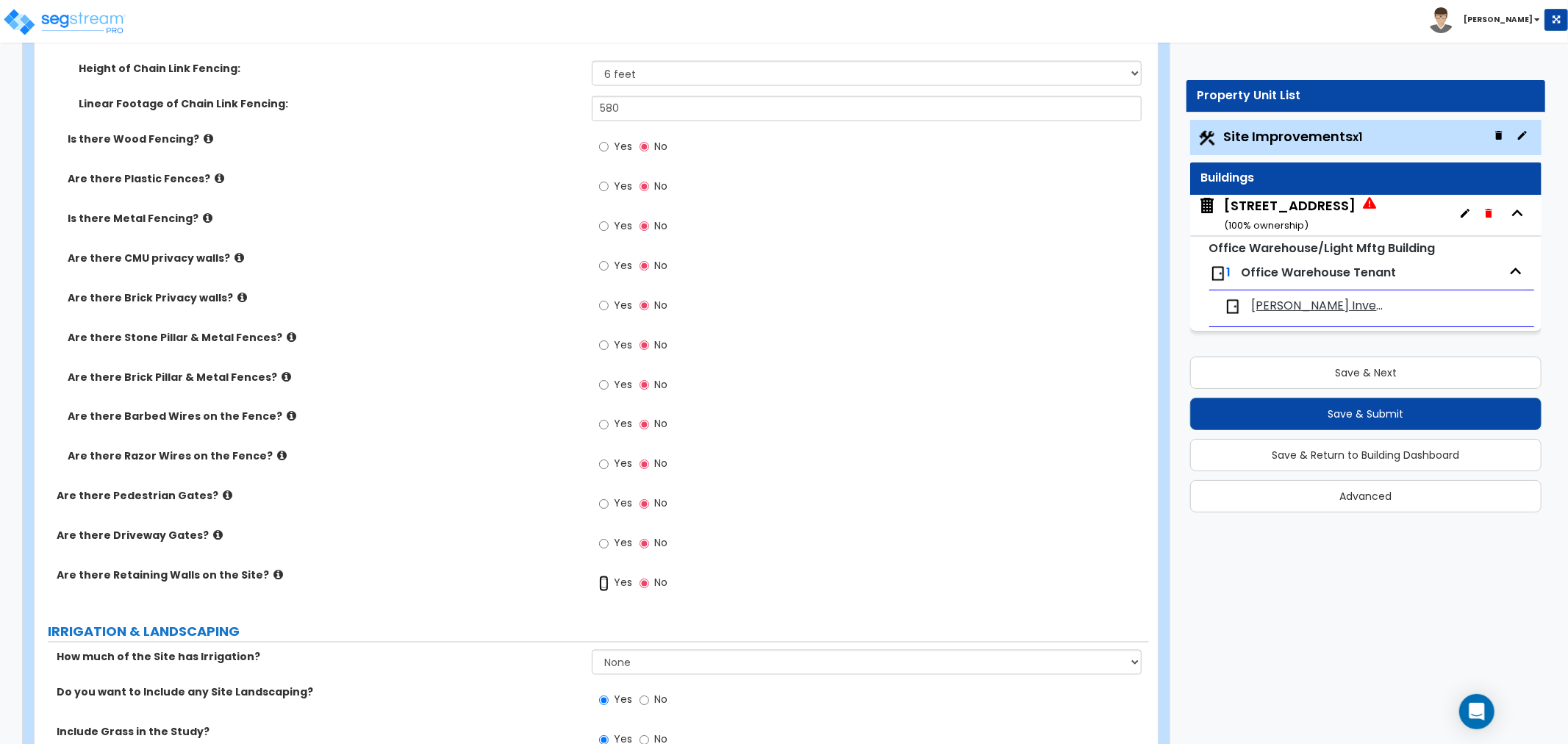
click at [603, 583] on input "Yes" at bounding box center [603, 583] width 9 height 16
radio input "true"
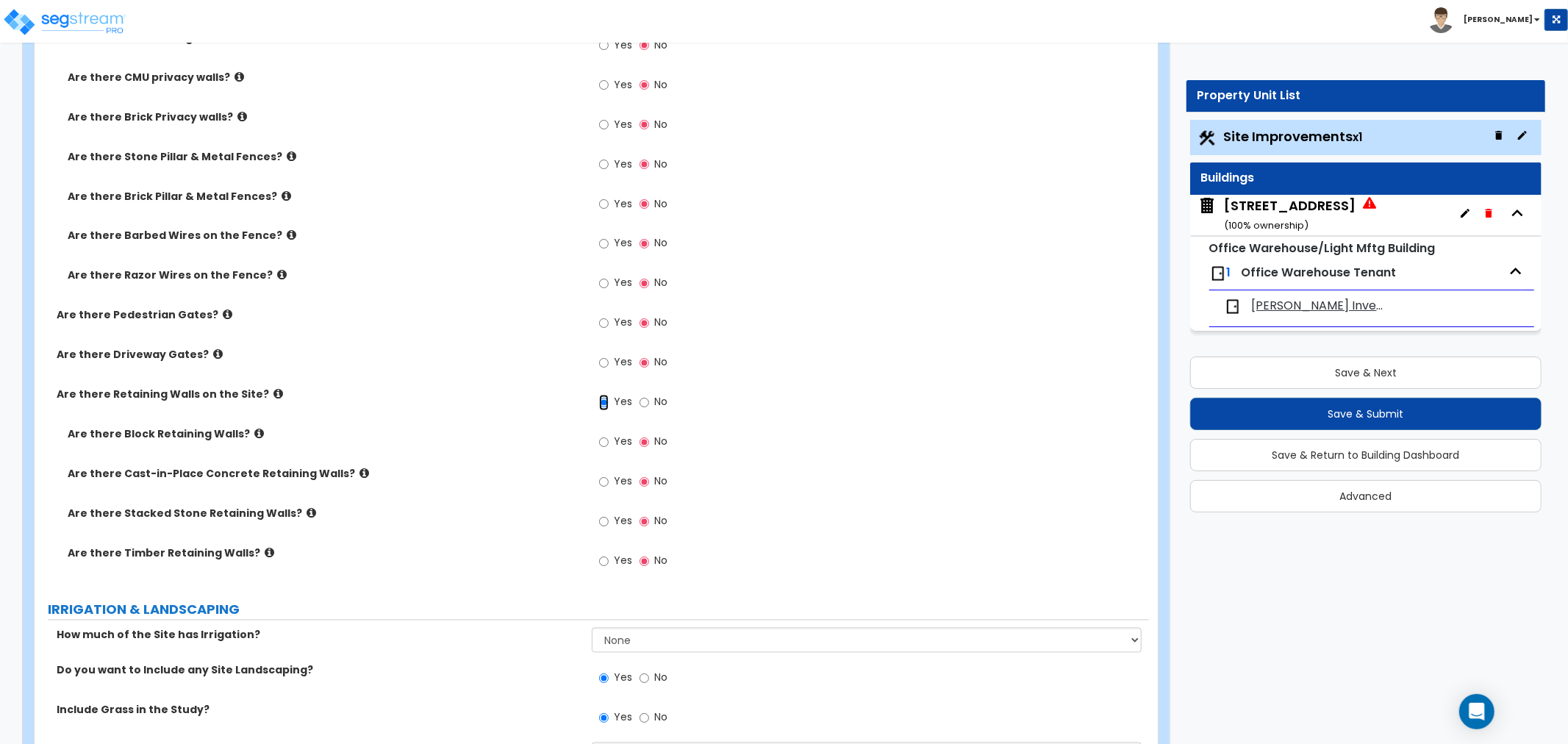
scroll to position [2184, 0]
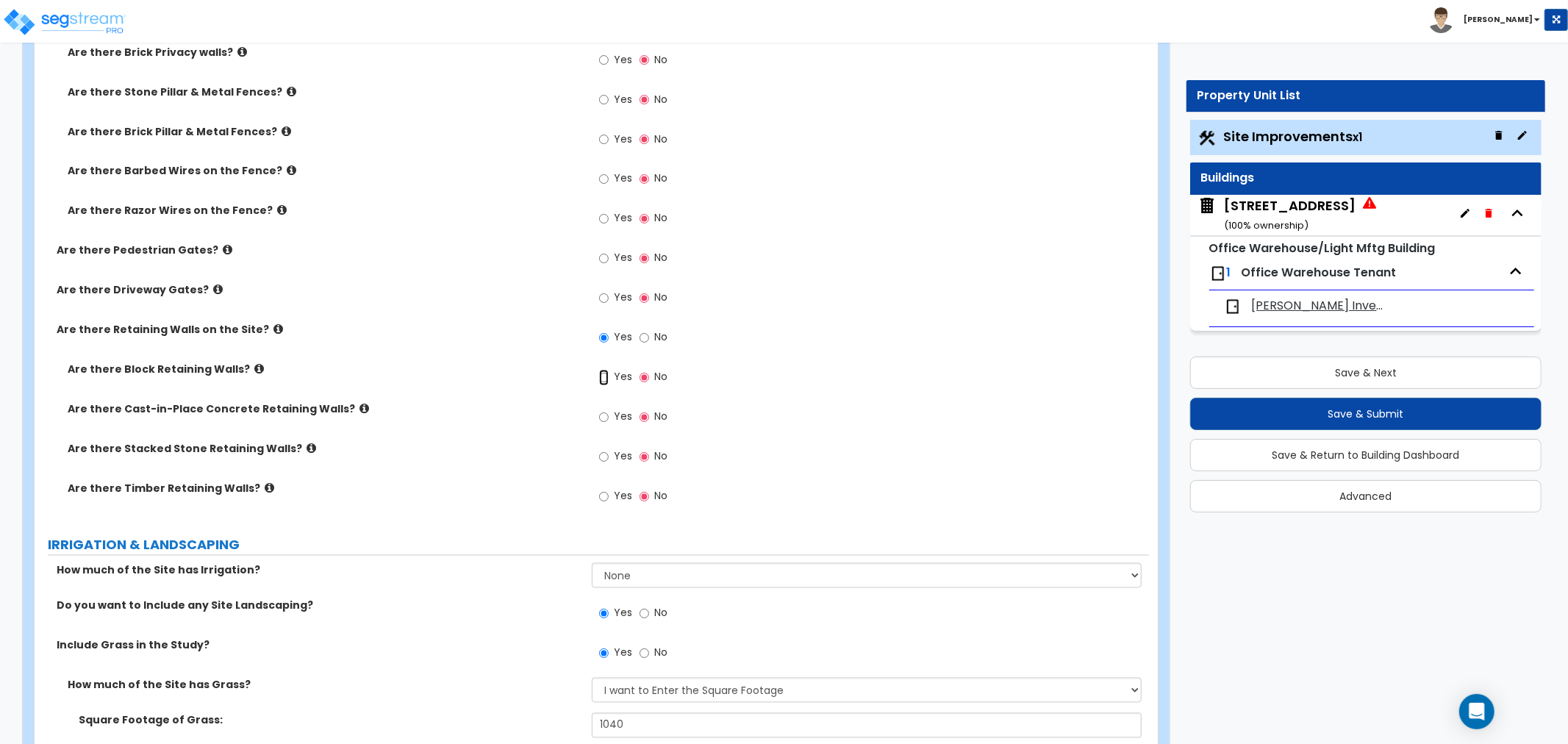
click at [603, 379] on input "Yes" at bounding box center [603, 377] width 9 height 16
radio input "true"
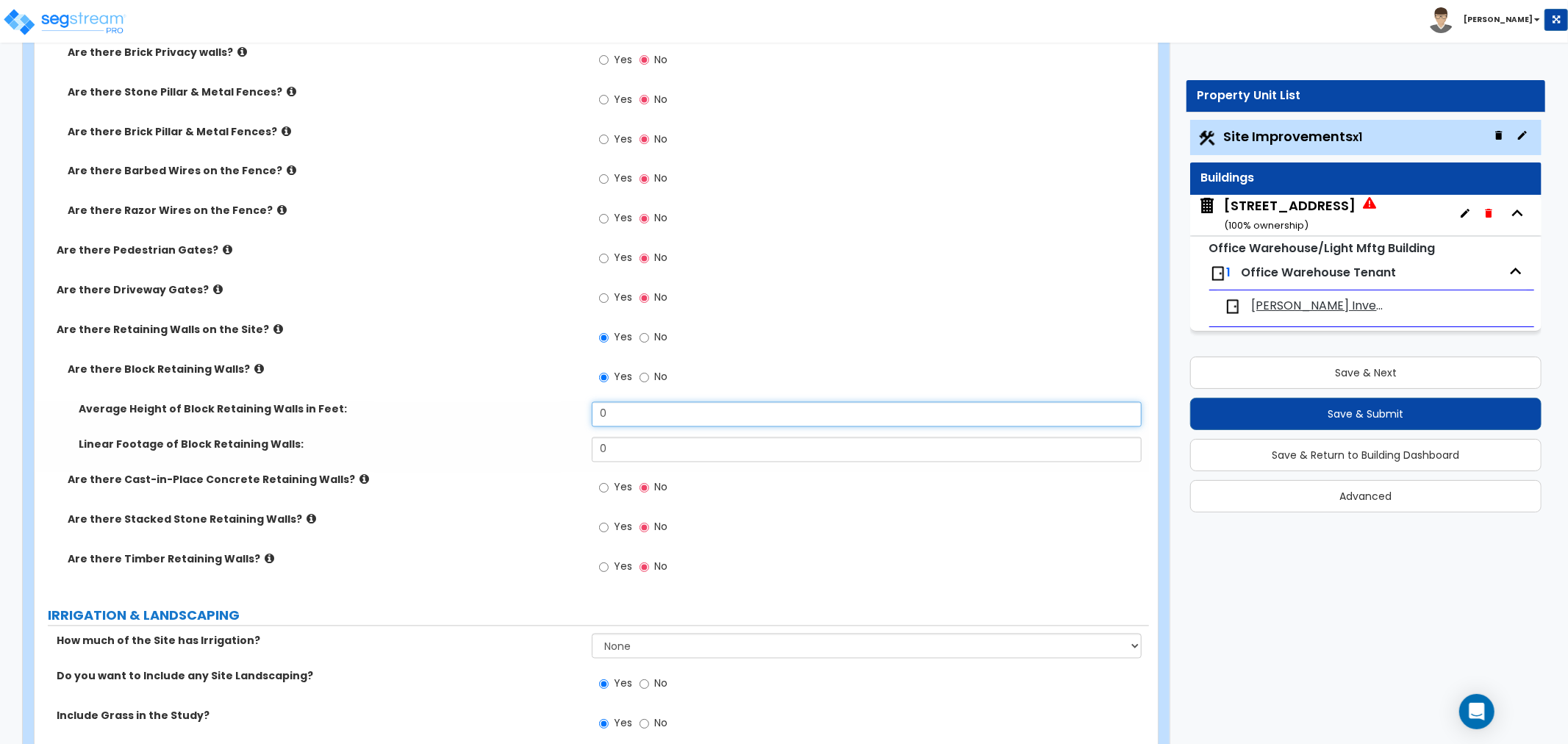
drag, startPoint x: 623, startPoint y: 419, endPoint x: 563, endPoint y: 420, distance: 60.0
click at [563, 420] on div "Average Height of Block Retaining Walls in Feet: 0" at bounding box center [592, 420] width 1114 height 36
type input "3"
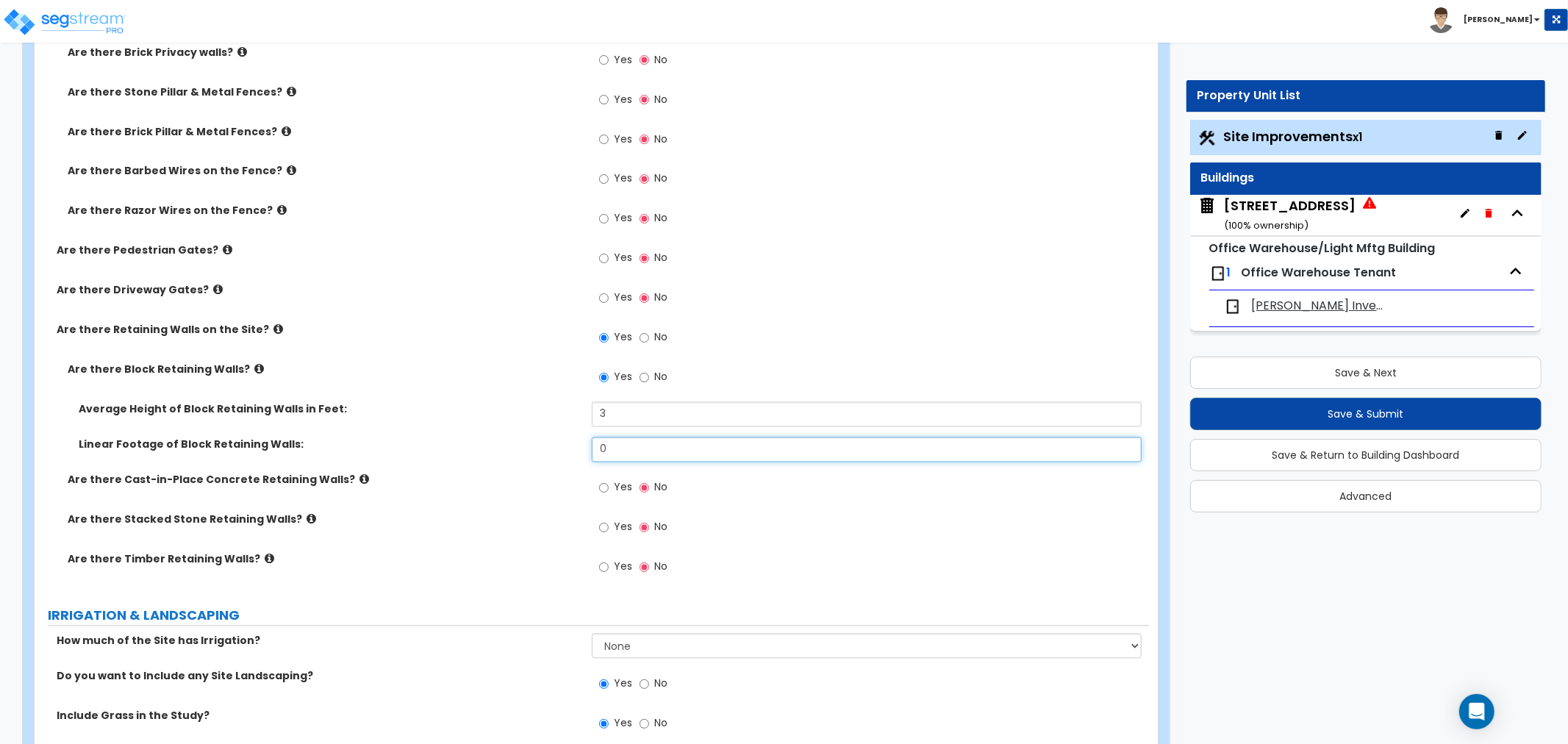
drag, startPoint x: 590, startPoint y: 451, endPoint x: 533, endPoint y: 451, distance: 57.0
click at [533, 451] on div "Linear Footage of Block Retaining Walls: 0" at bounding box center [592, 455] width 1114 height 36
type input "20"
click at [525, 457] on div "Linear Footage of Block Retaining Walls: 20" at bounding box center [592, 455] width 1114 height 36
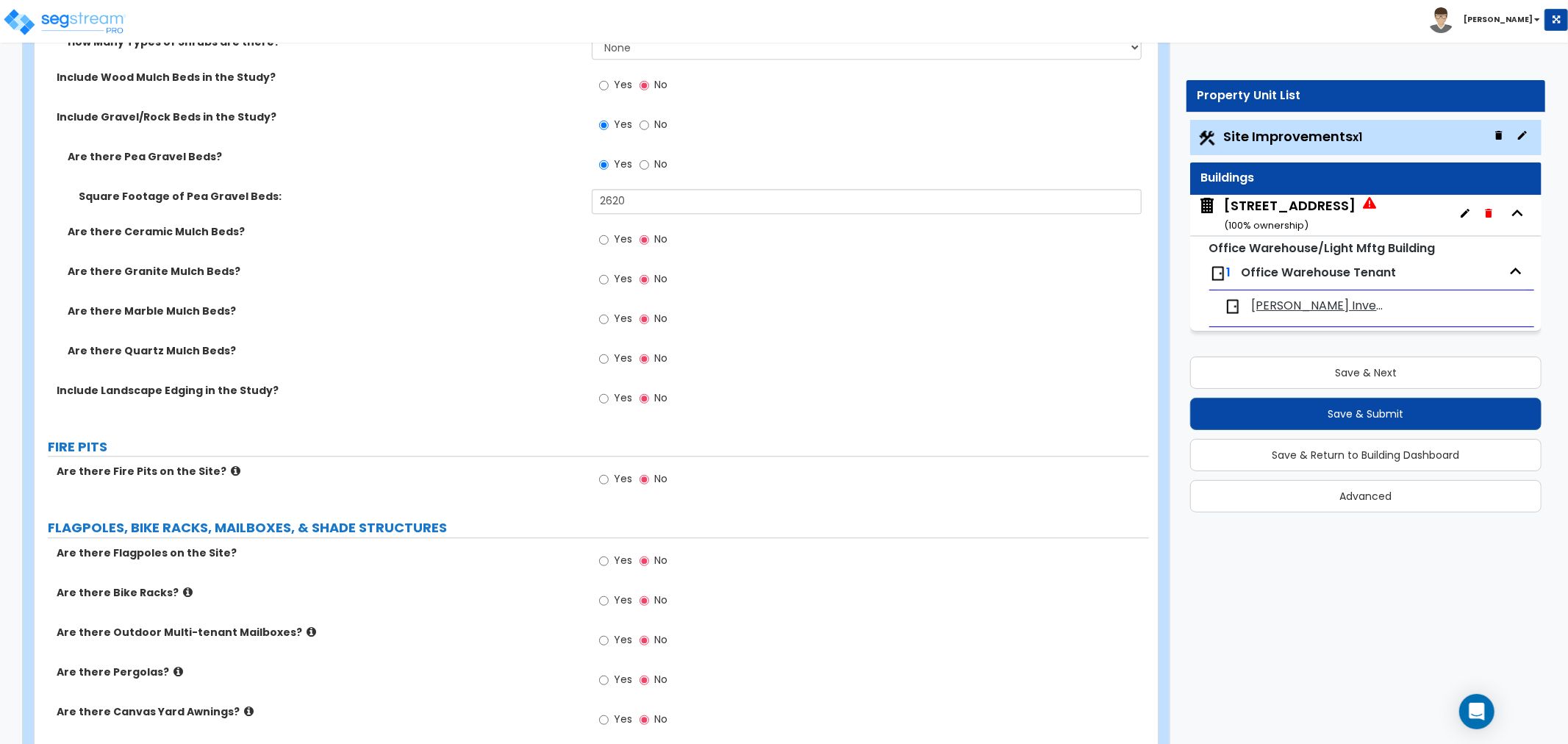
scroll to position [3008, 0]
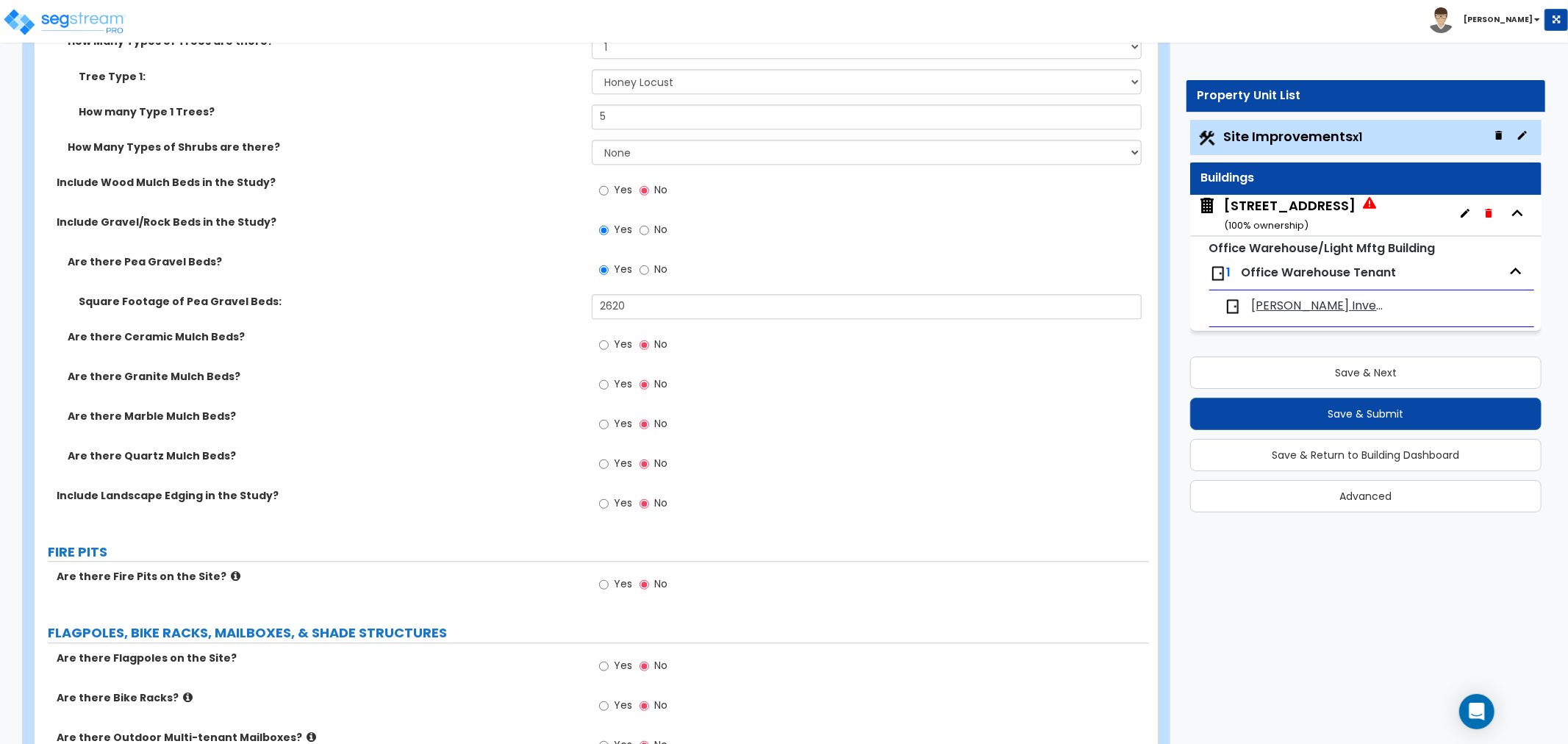
click at [760, 489] on div "Yes No" at bounding box center [870, 507] width 557 height 39
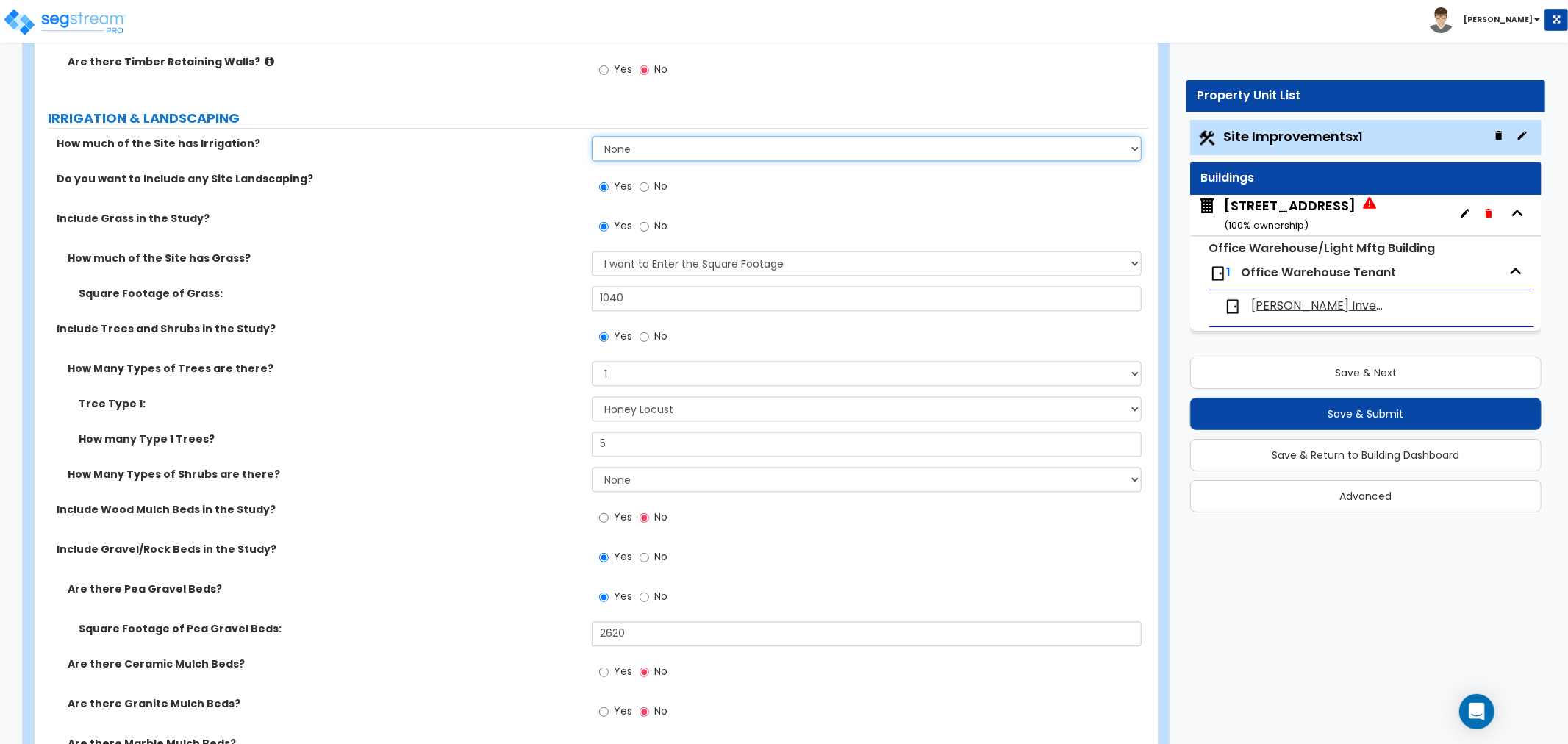
click at [640, 147] on select "None I want to Enter an Approximate Percentage I want to Enter the Square Foota…" at bounding box center [867, 148] width 549 height 25
select select "2"
click at [592, 136] on select "None I want to Enter an Approximate Percentage I want to Enter the Square Foota…" at bounding box center [867, 148] width 549 height 25
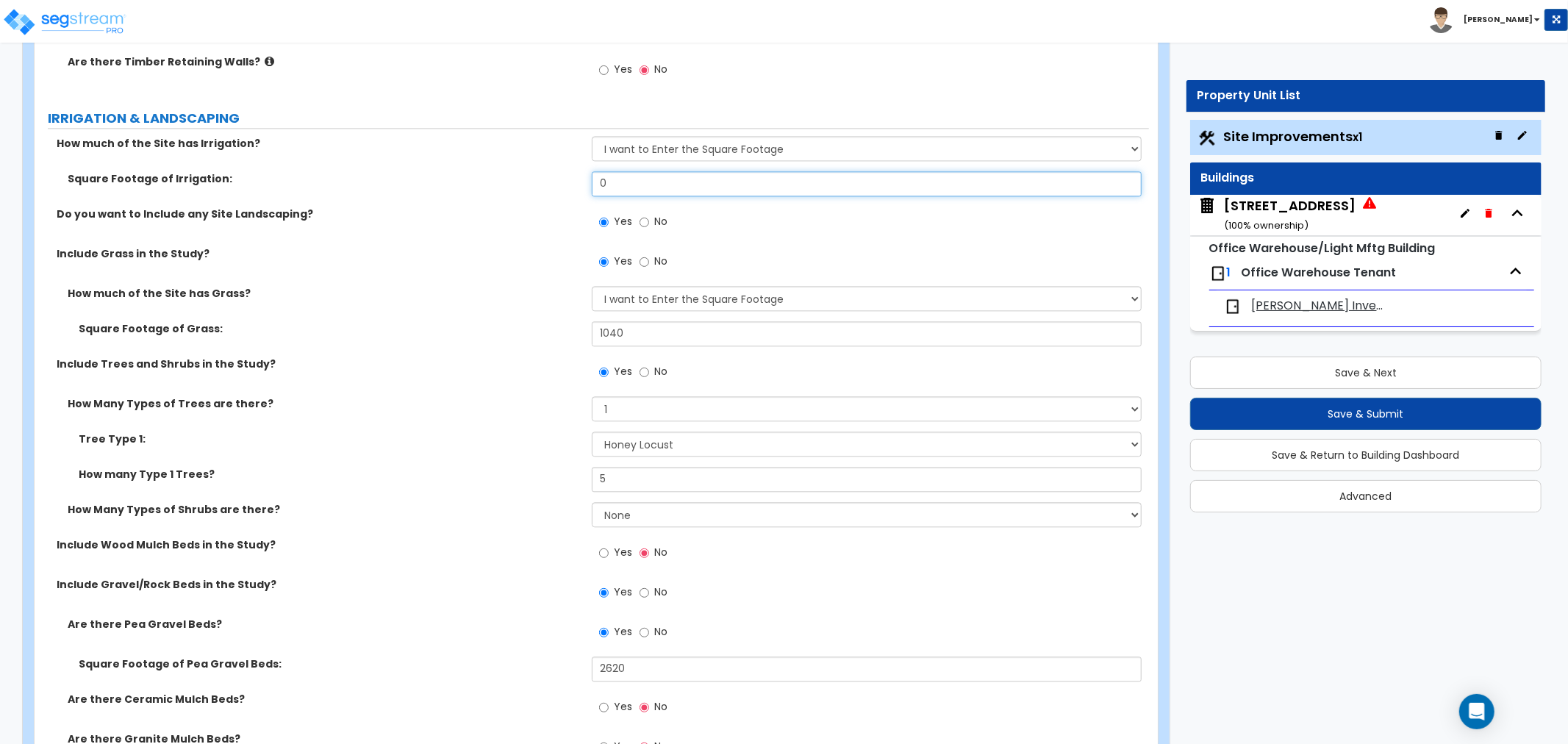
click at [623, 178] on input "0" at bounding box center [867, 184] width 549 height 25
drag, startPoint x: 509, startPoint y: 179, endPoint x: 496, endPoint y: 178, distance: 13.0
click at [498, 178] on div "Square Footage of Irrigation: 0" at bounding box center [592, 189] width 1114 height 36
type input "1,040"
click at [441, 223] on div "Do you want to Include any Site Landscaping? Yes No" at bounding box center [592, 226] width 1114 height 39
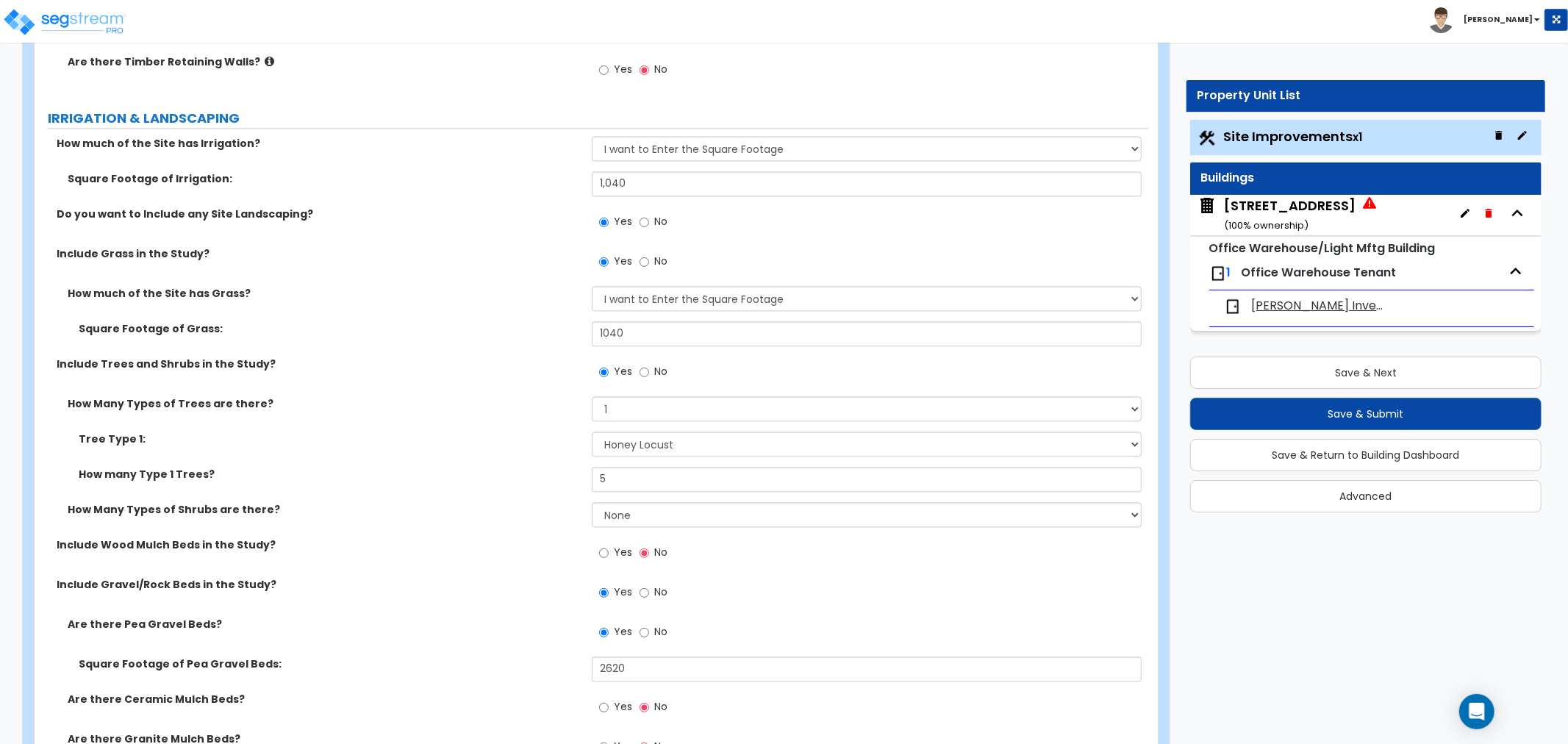
click at [441, 224] on div "Do you want to Include any Site Landscaping? Yes No" at bounding box center [592, 226] width 1114 height 39
click at [512, 435] on label "Tree Type 1:" at bounding box center [329, 438] width 502 height 15
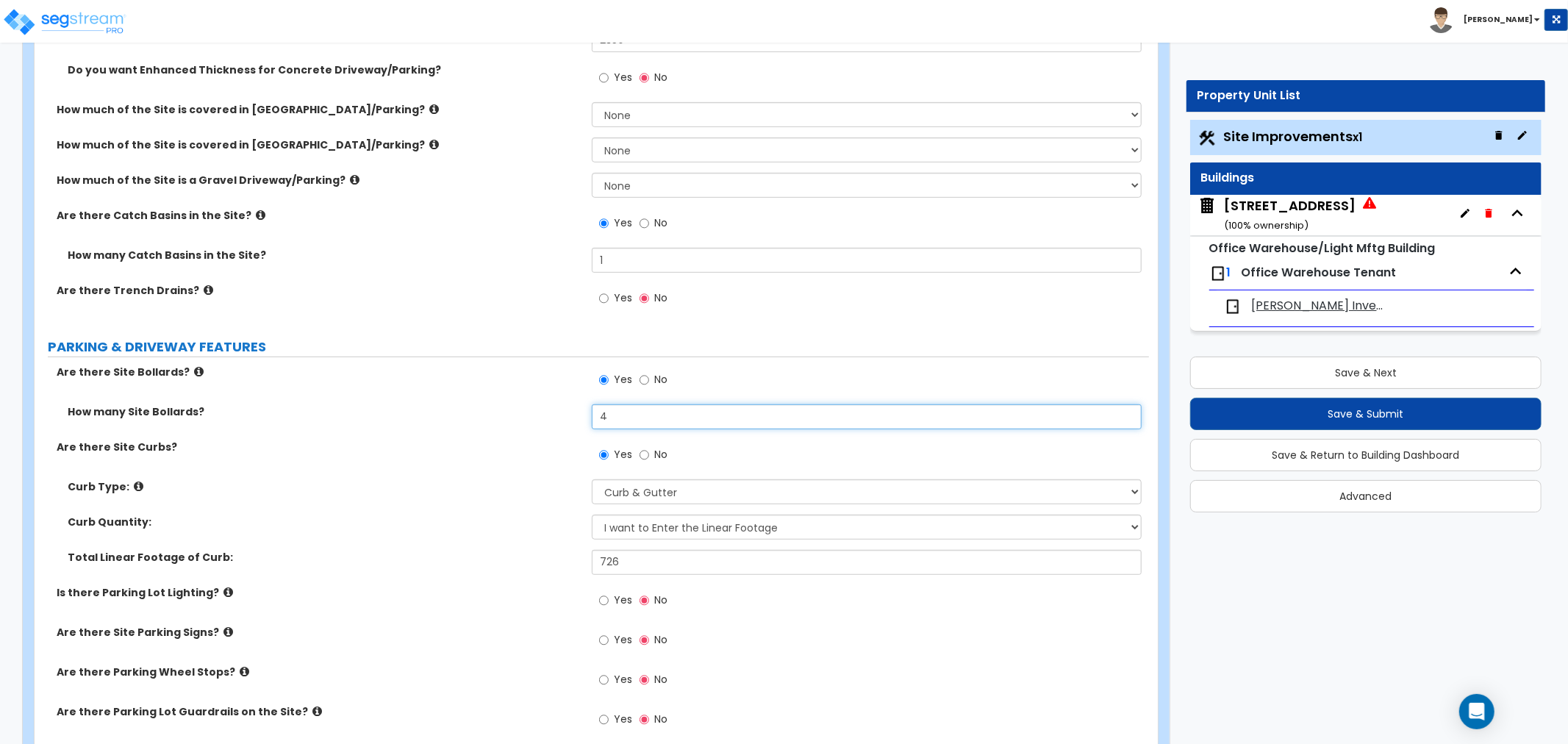
drag, startPoint x: 596, startPoint y: 414, endPoint x: 557, endPoint y: 408, distance: 39.5
click at [557, 408] on div "How many Site Bollards? 4" at bounding box center [592, 422] width 1114 height 36
type input "9"
click at [444, 348] on label "PARKING & DRIVEWAY FEATURES" at bounding box center [598, 347] width 1101 height 19
click at [804, 376] on div "Yes No" at bounding box center [870, 384] width 557 height 39
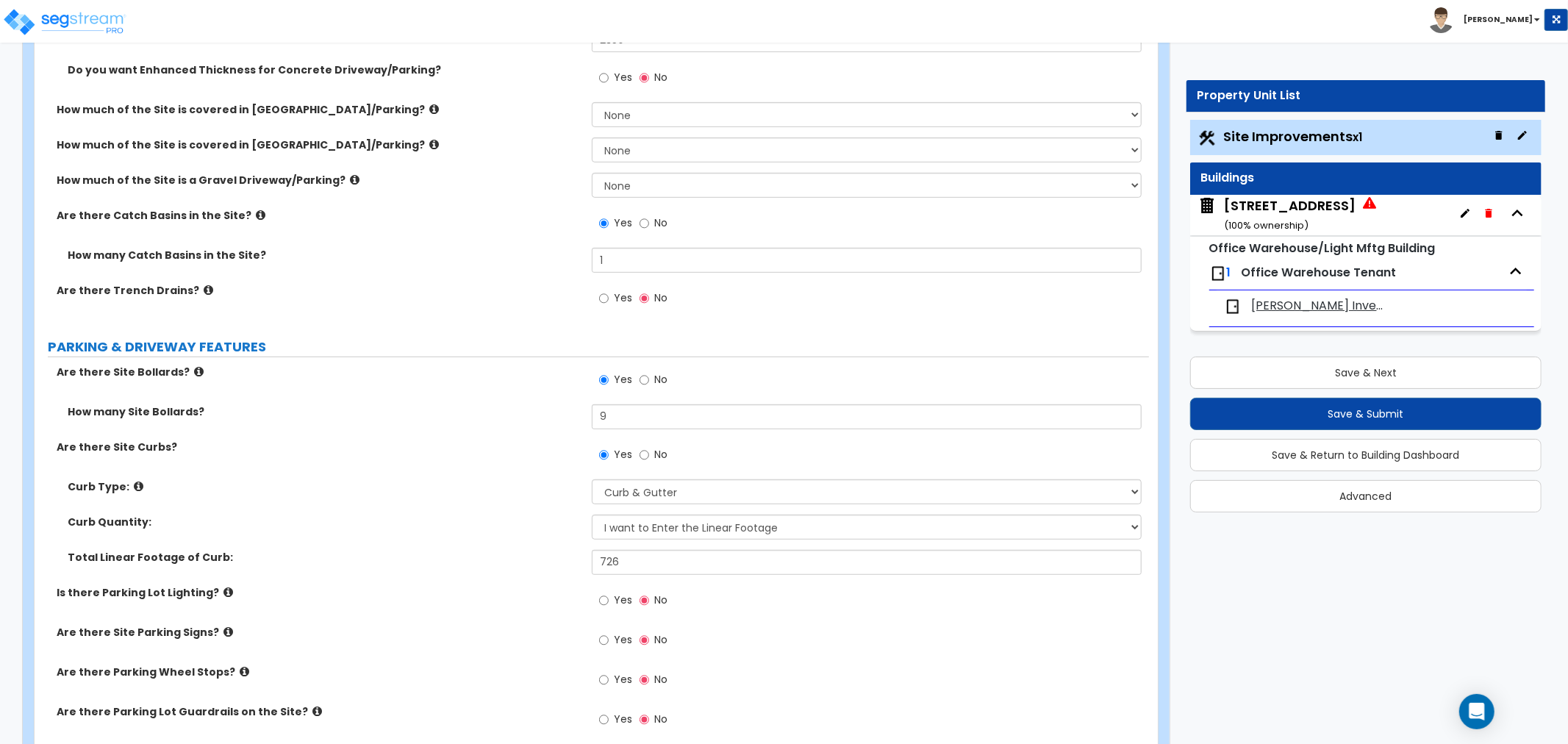
scroll to position [3779, 0]
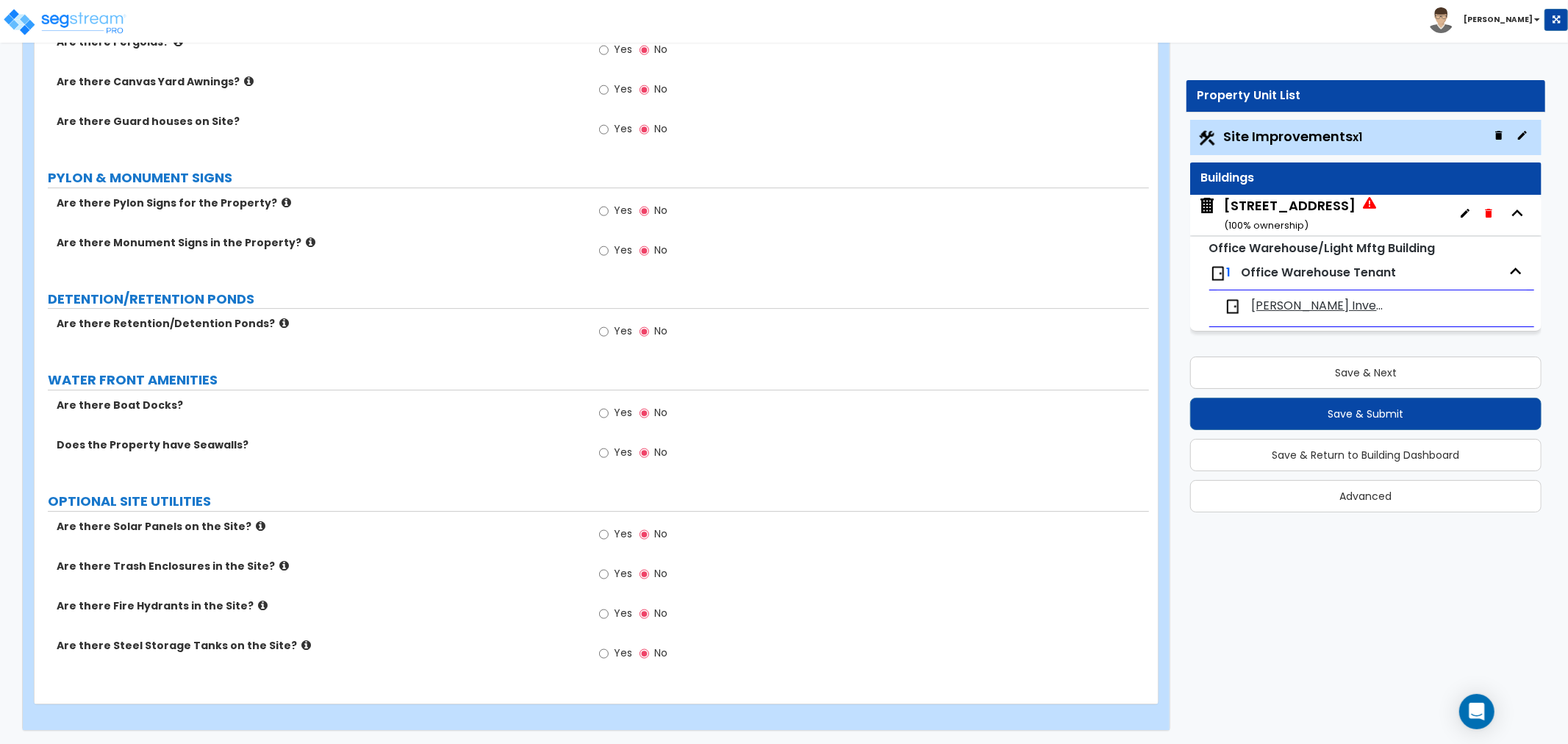
click at [803, 497] on label "OPTIONAL SITE UTILITIES" at bounding box center [598, 501] width 1101 height 19
click at [749, 439] on div "Yes No" at bounding box center [870, 457] width 557 height 39
click at [968, 421] on div "Yes No" at bounding box center [870, 417] width 557 height 39
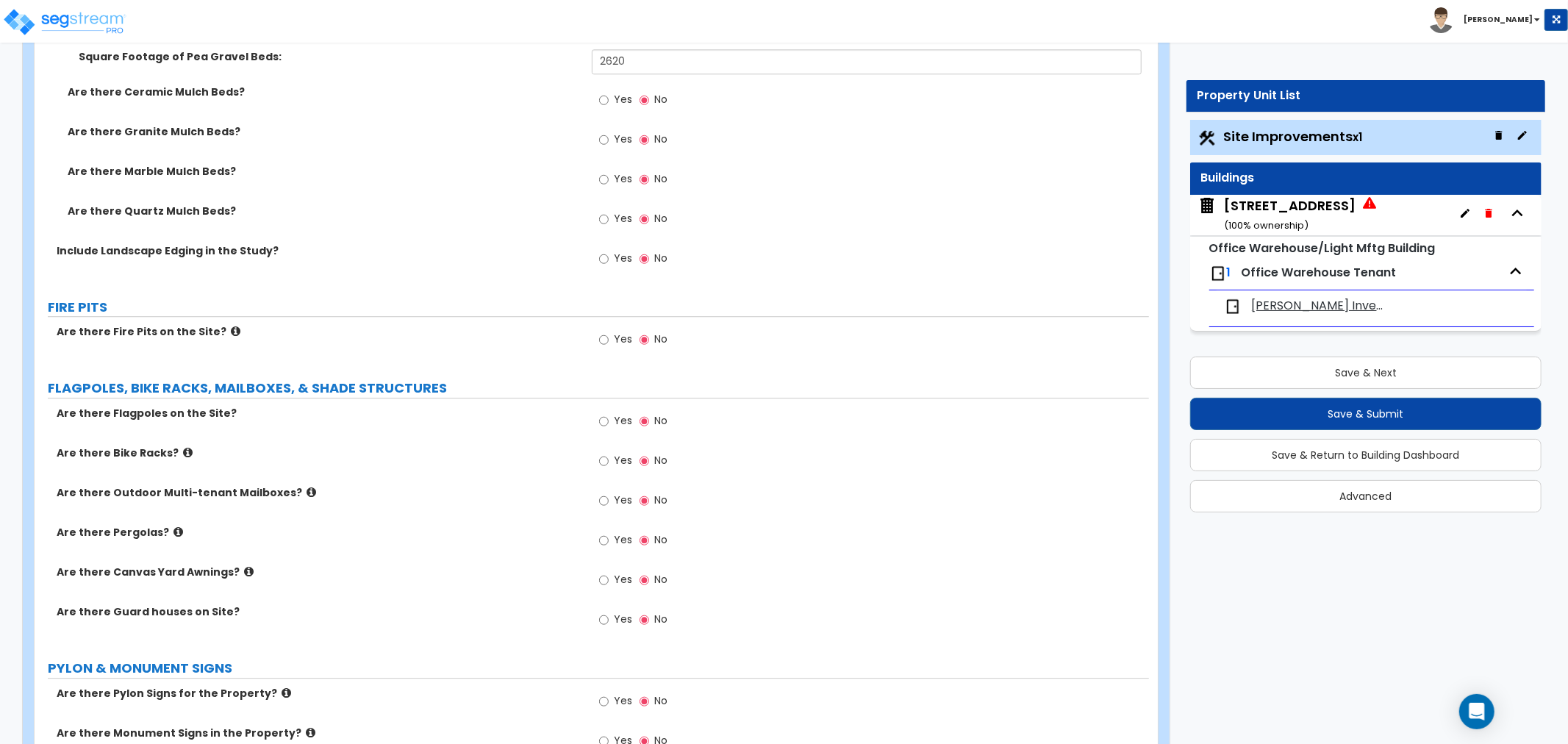
scroll to position [2962, 0]
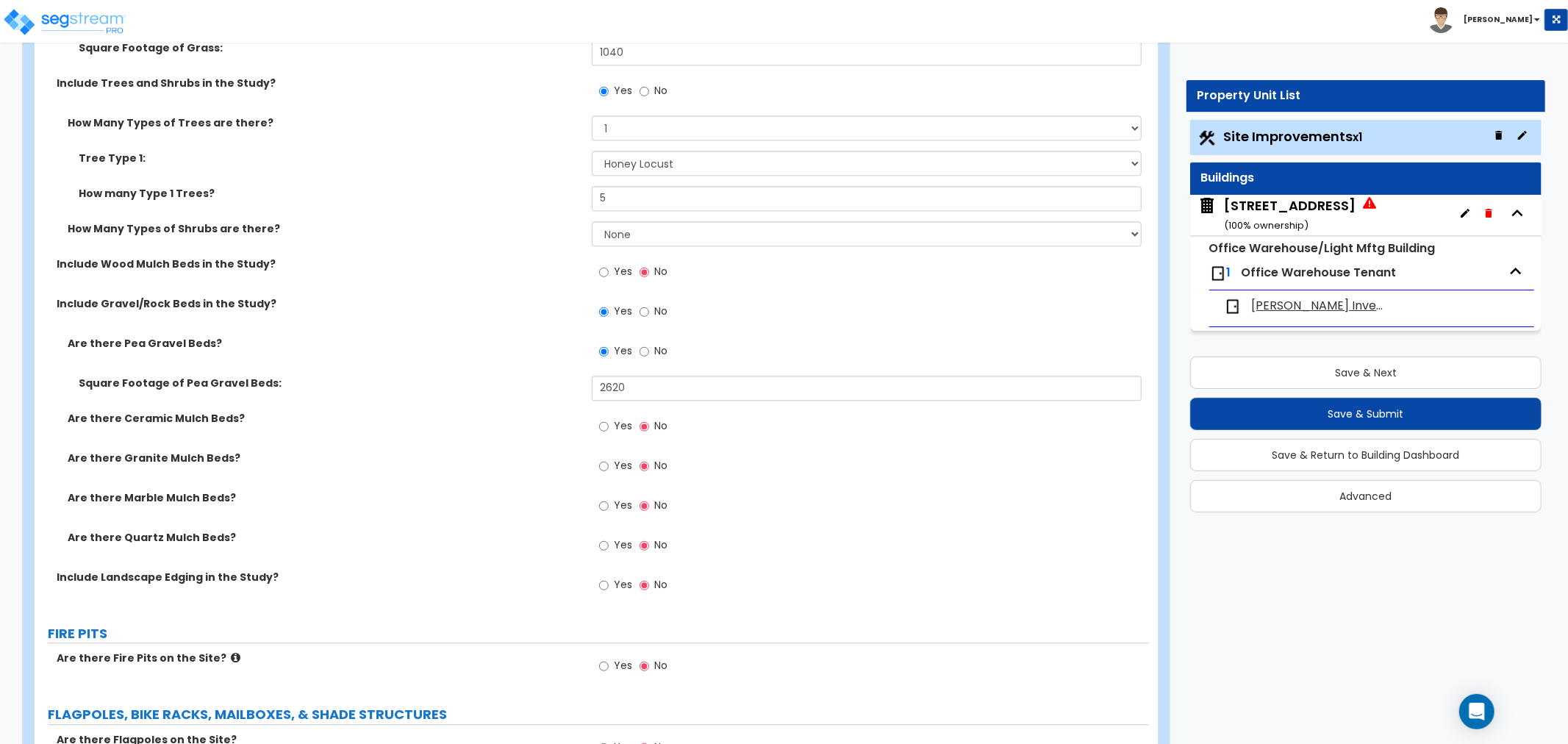
click at [502, 347] on label "Are there Pea Gravel Beds?" at bounding box center [324, 343] width 513 height 15
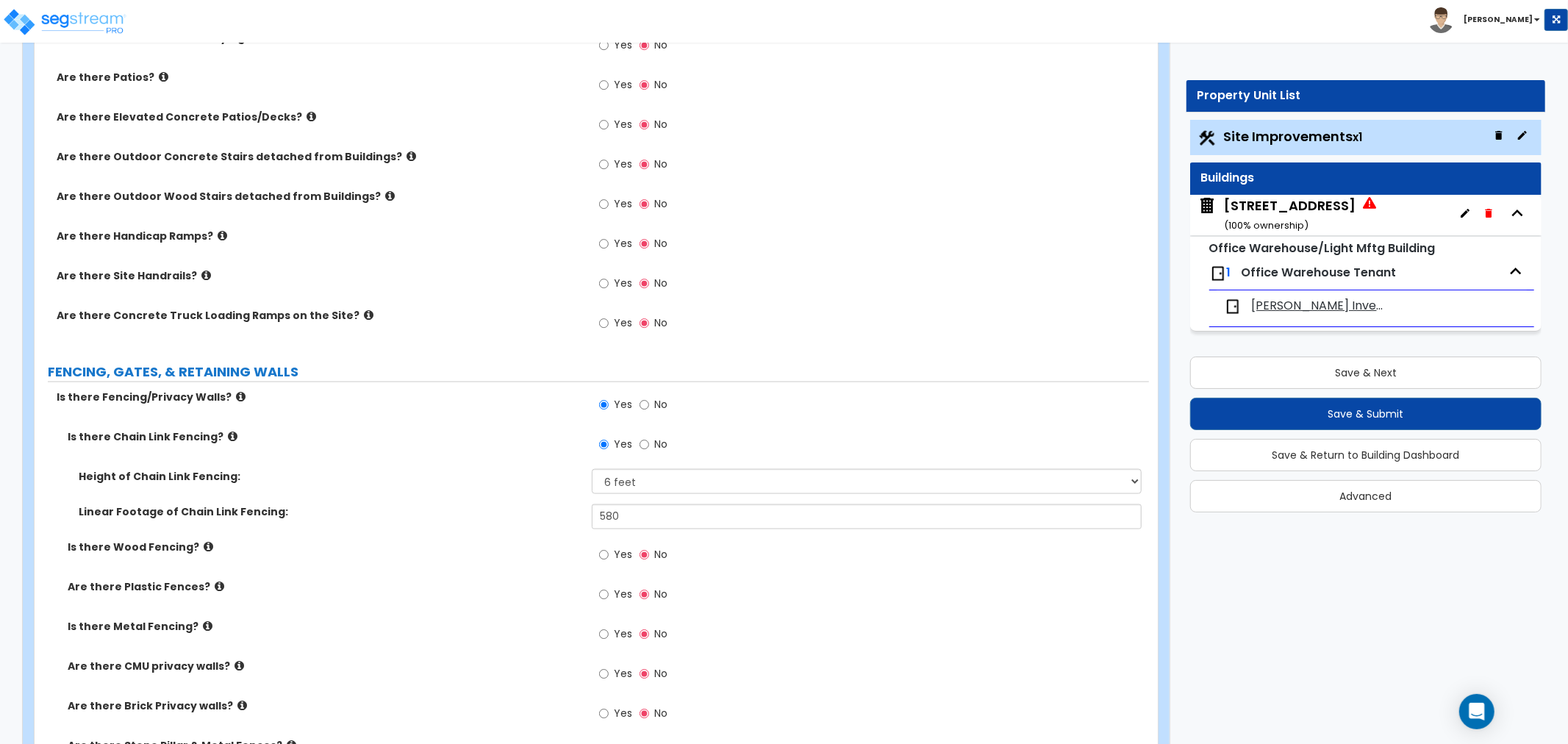
scroll to position [2141, 0]
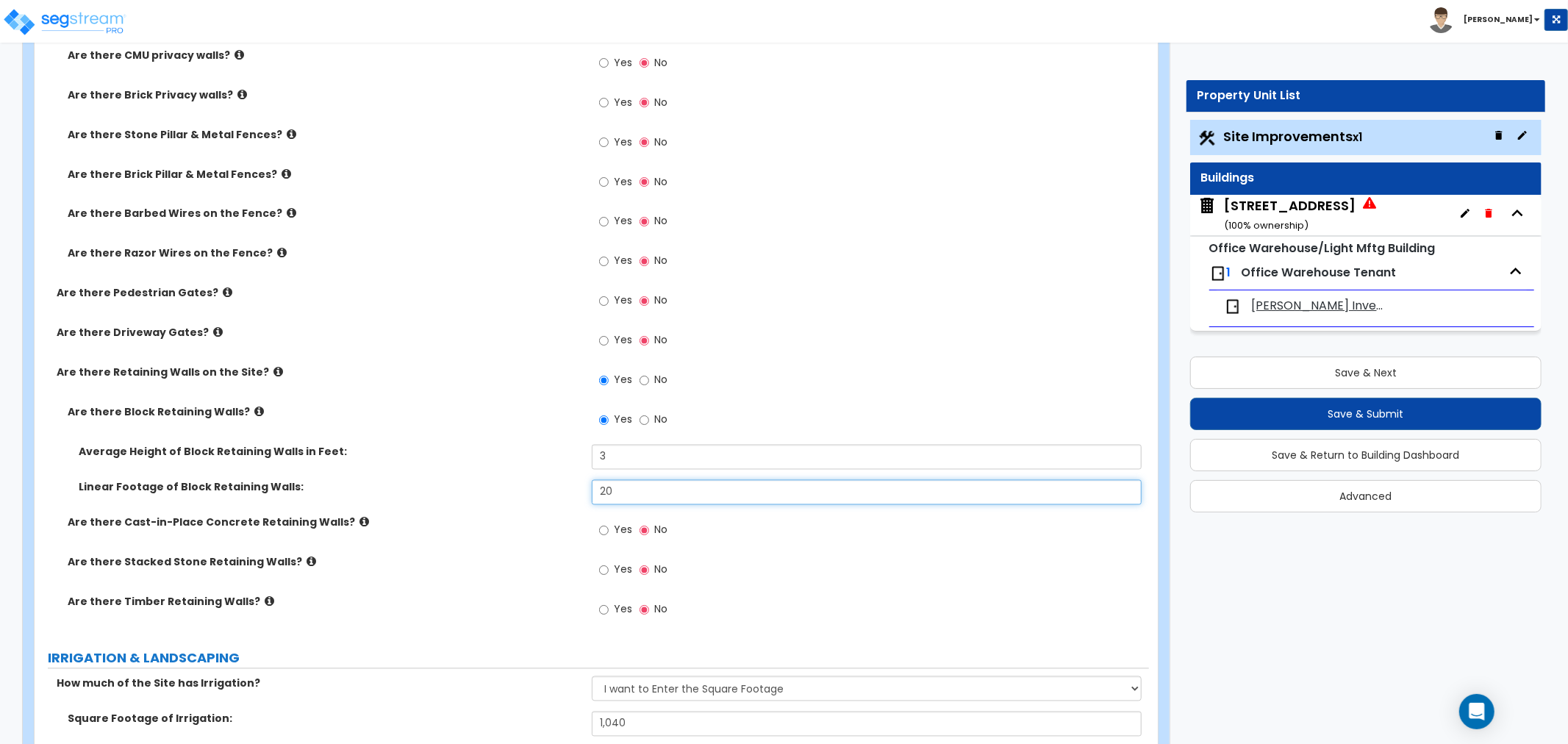
click at [627, 491] on input "20" at bounding box center [867, 492] width 549 height 25
drag, startPoint x: 644, startPoint y: 493, endPoint x: 505, endPoint y: 489, distance: 139.1
click at [505, 489] on div "Linear Footage of Block Retaining Walls: 20" at bounding box center [592, 498] width 1114 height 36
type input "75"
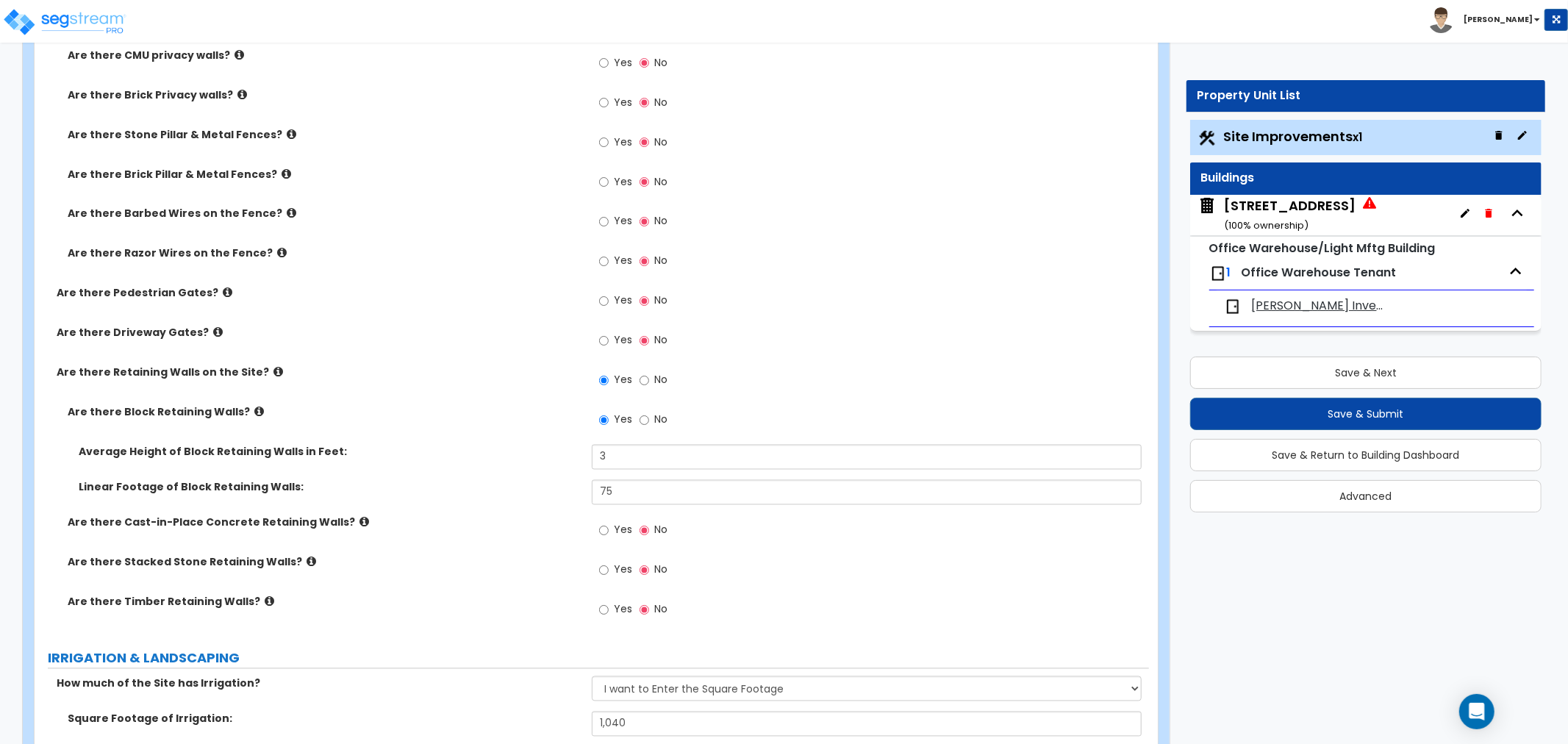
click at [501, 495] on div "Linear Footage of Block Retaining Walls: 75" at bounding box center [592, 498] width 1114 height 36
click at [502, 495] on div "Linear Footage of Block Retaining Walls: 75" at bounding box center [592, 498] width 1114 height 36
click at [874, 399] on div "Yes No" at bounding box center [870, 384] width 557 height 39
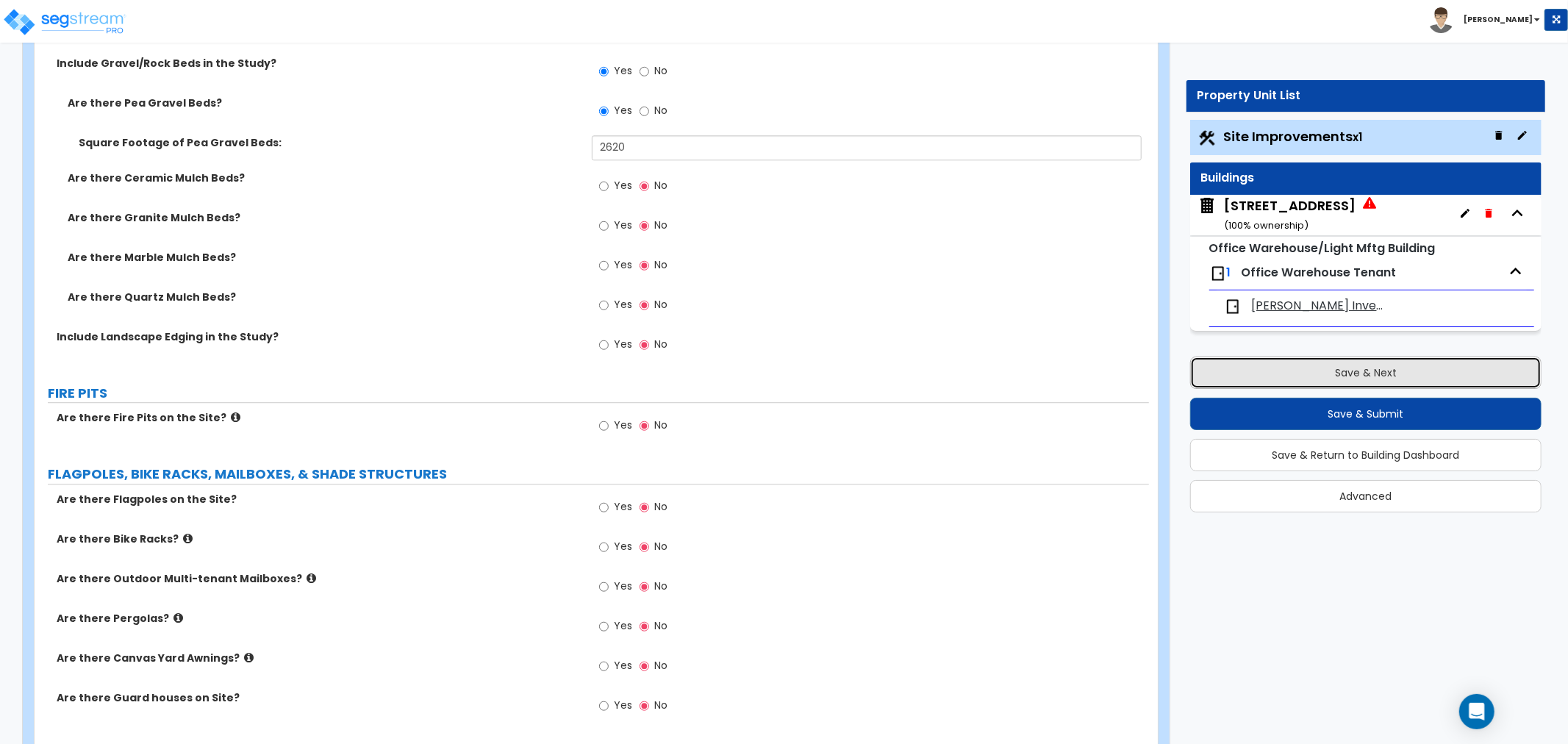
click at [1408, 377] on button "Save & Next" at bounding box center [1365, 373] width 351 height 32
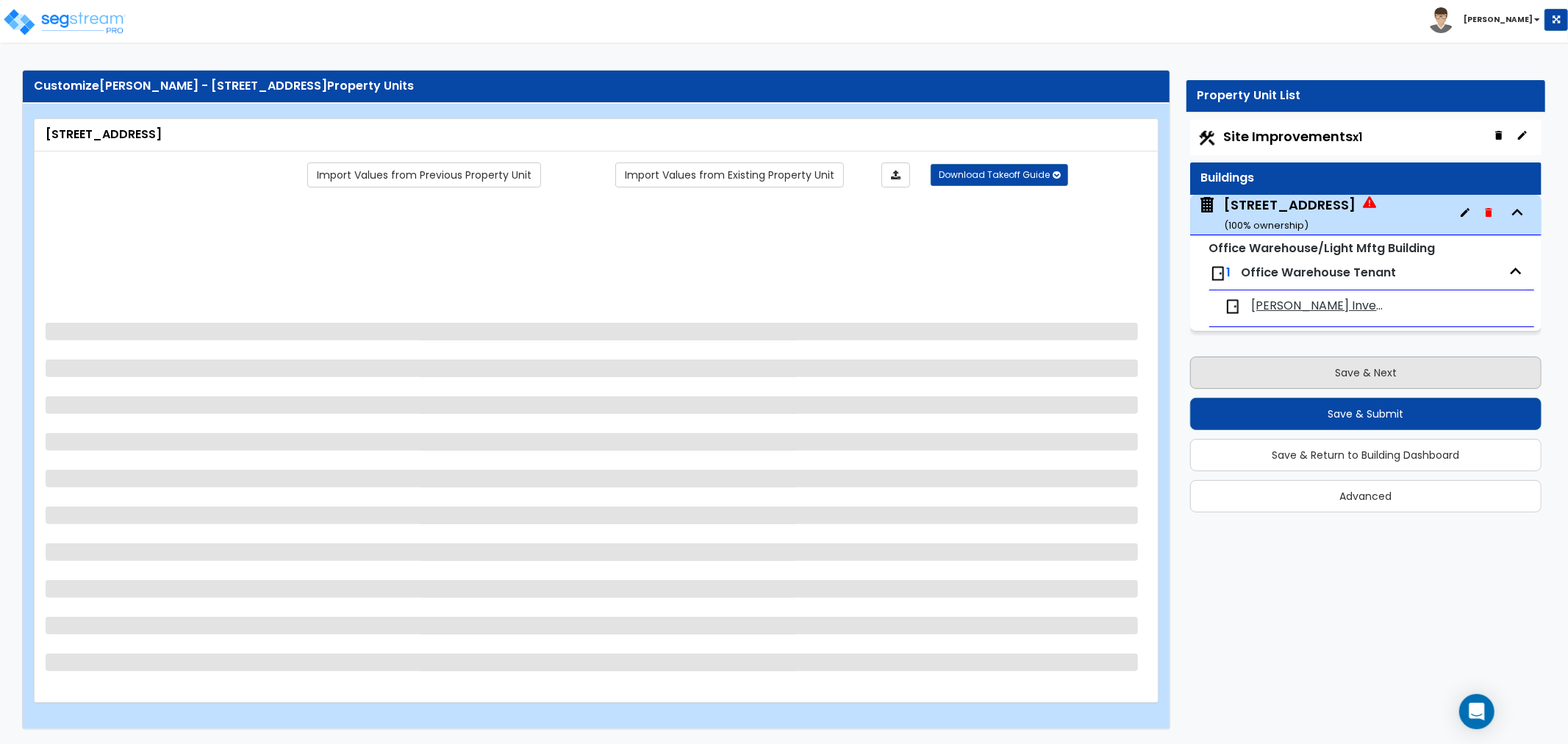
scroll to position [0, 0]
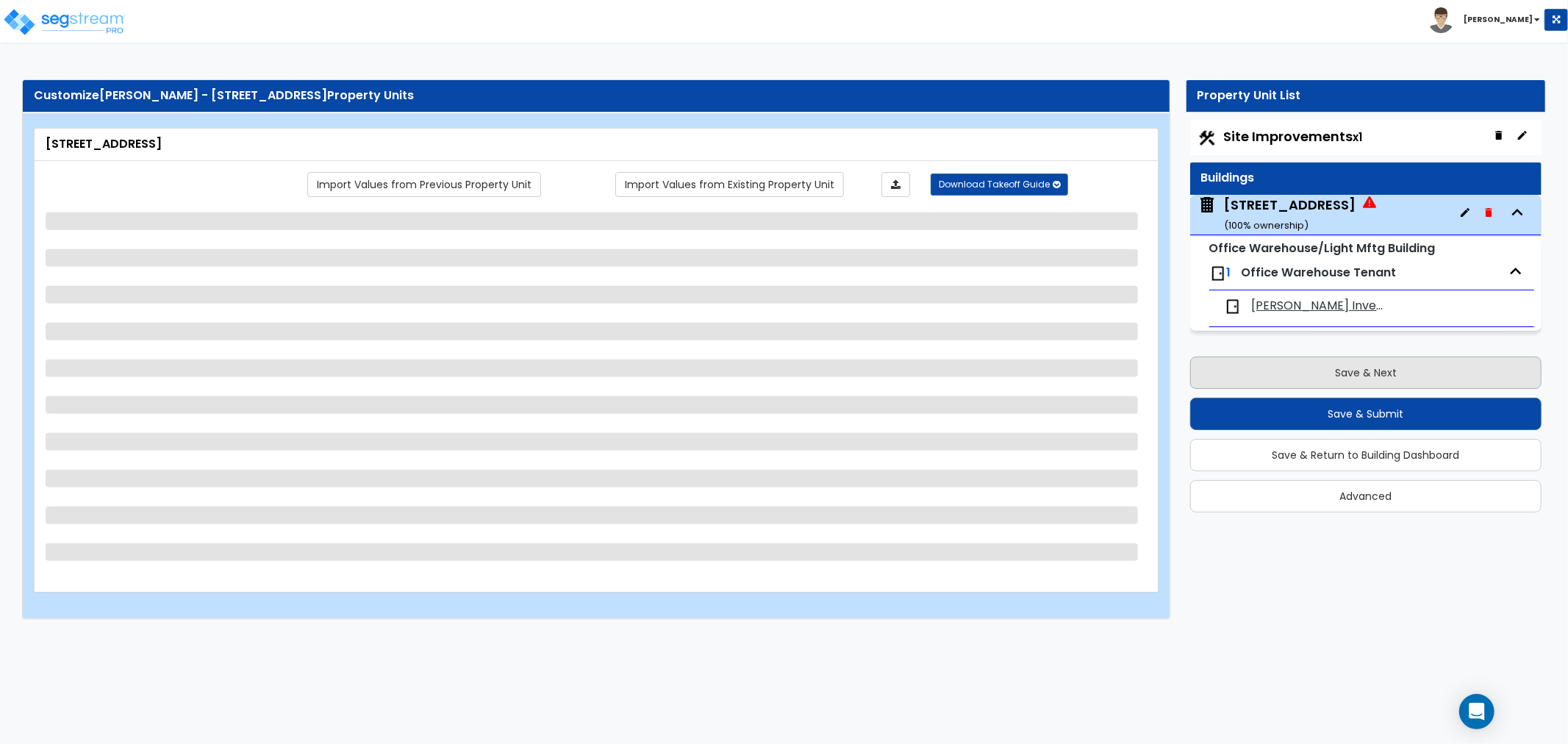
select select "2"
select select "1"
select select "2"
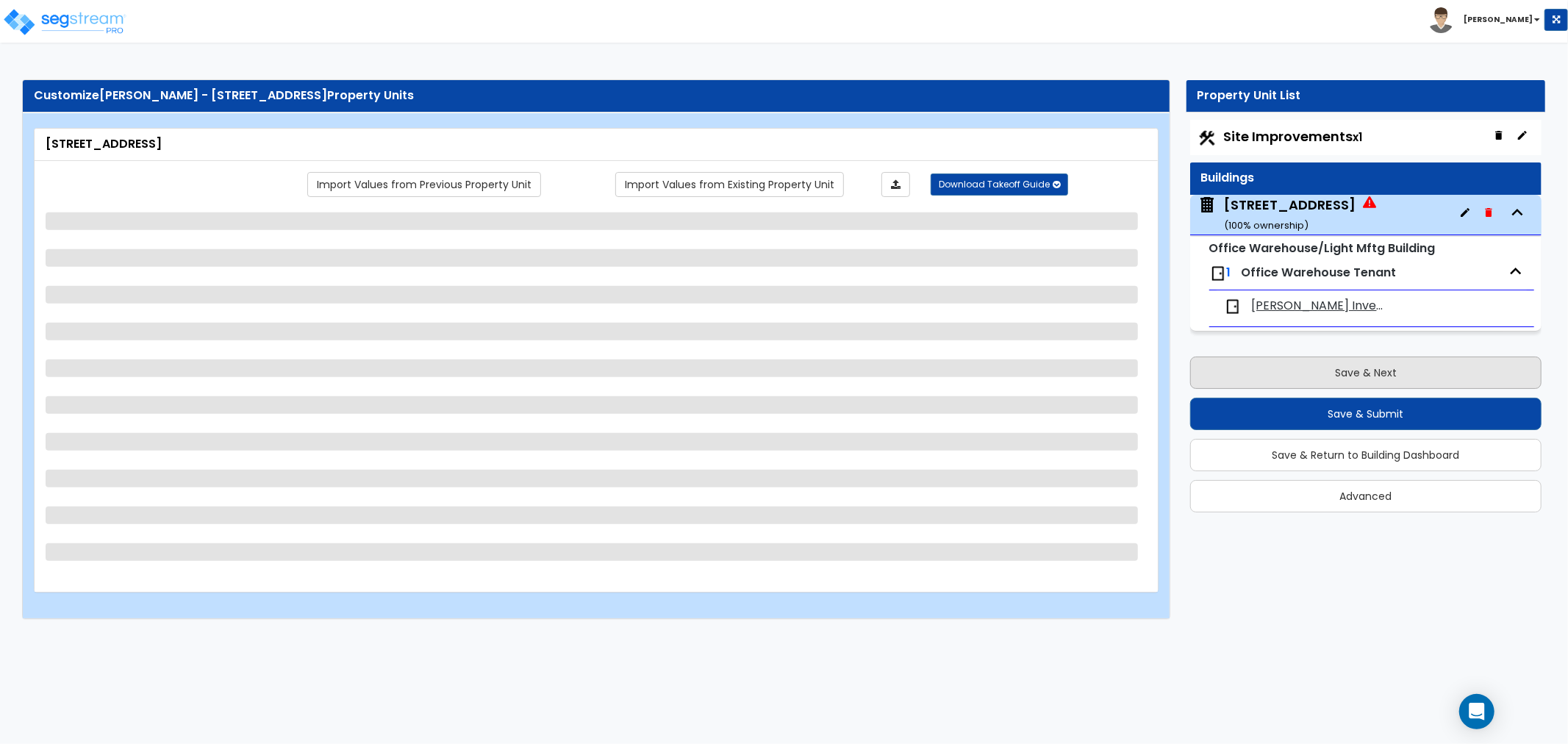
select select "2"
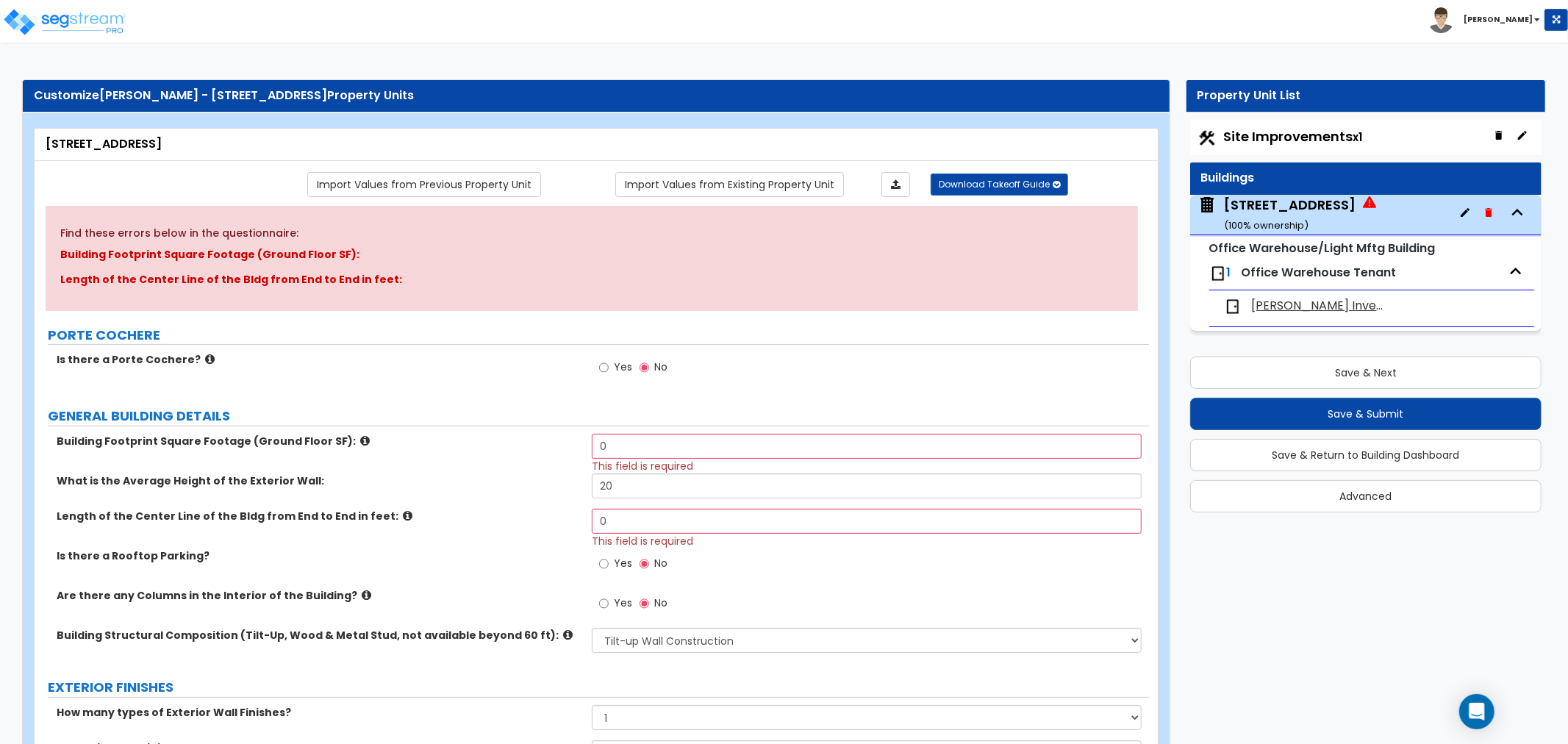
click at [508, 370] on div "Is there a Porte Cochere? Yes No" at bounding box center [592, 371] width 1114 height 39
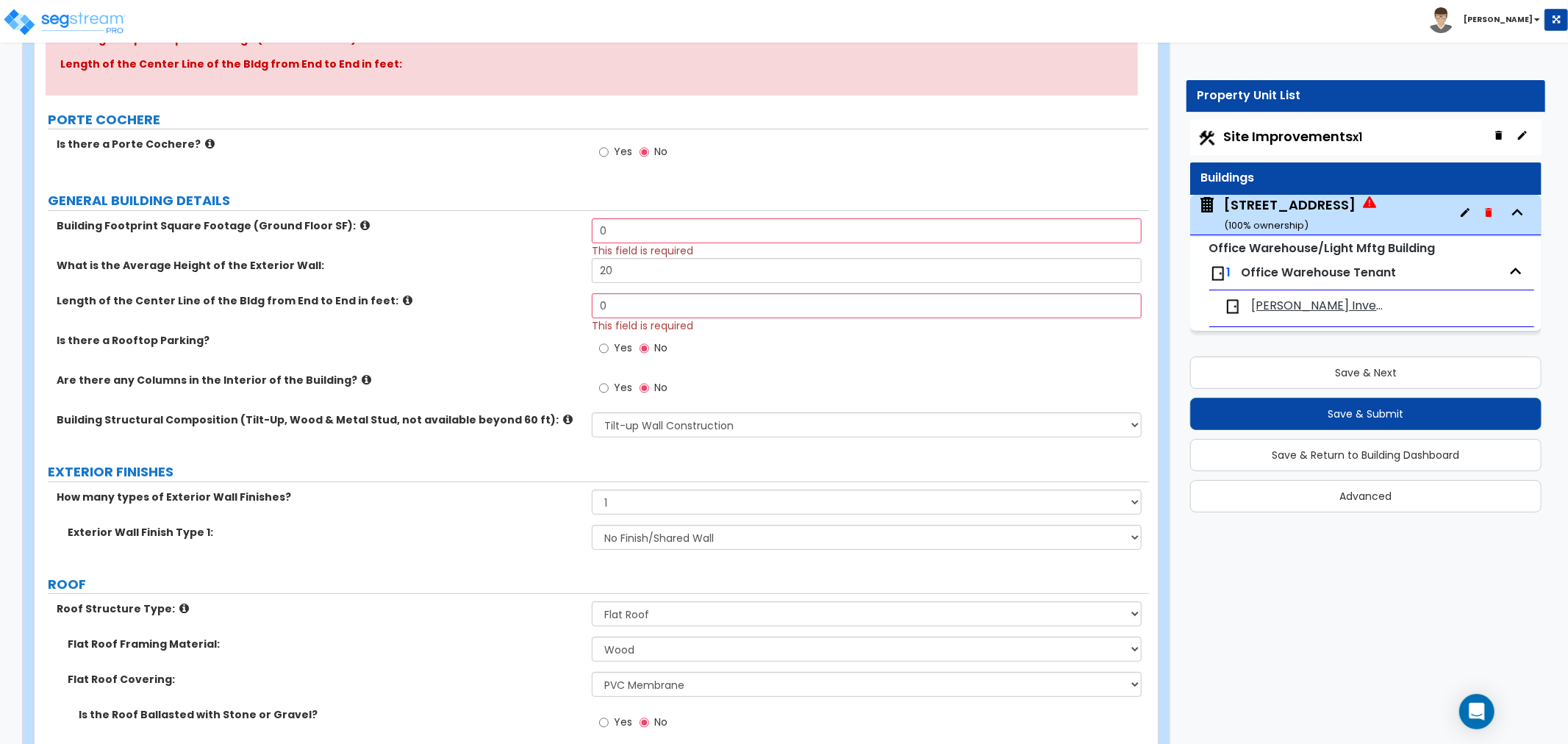
scroll to position [245, 0]
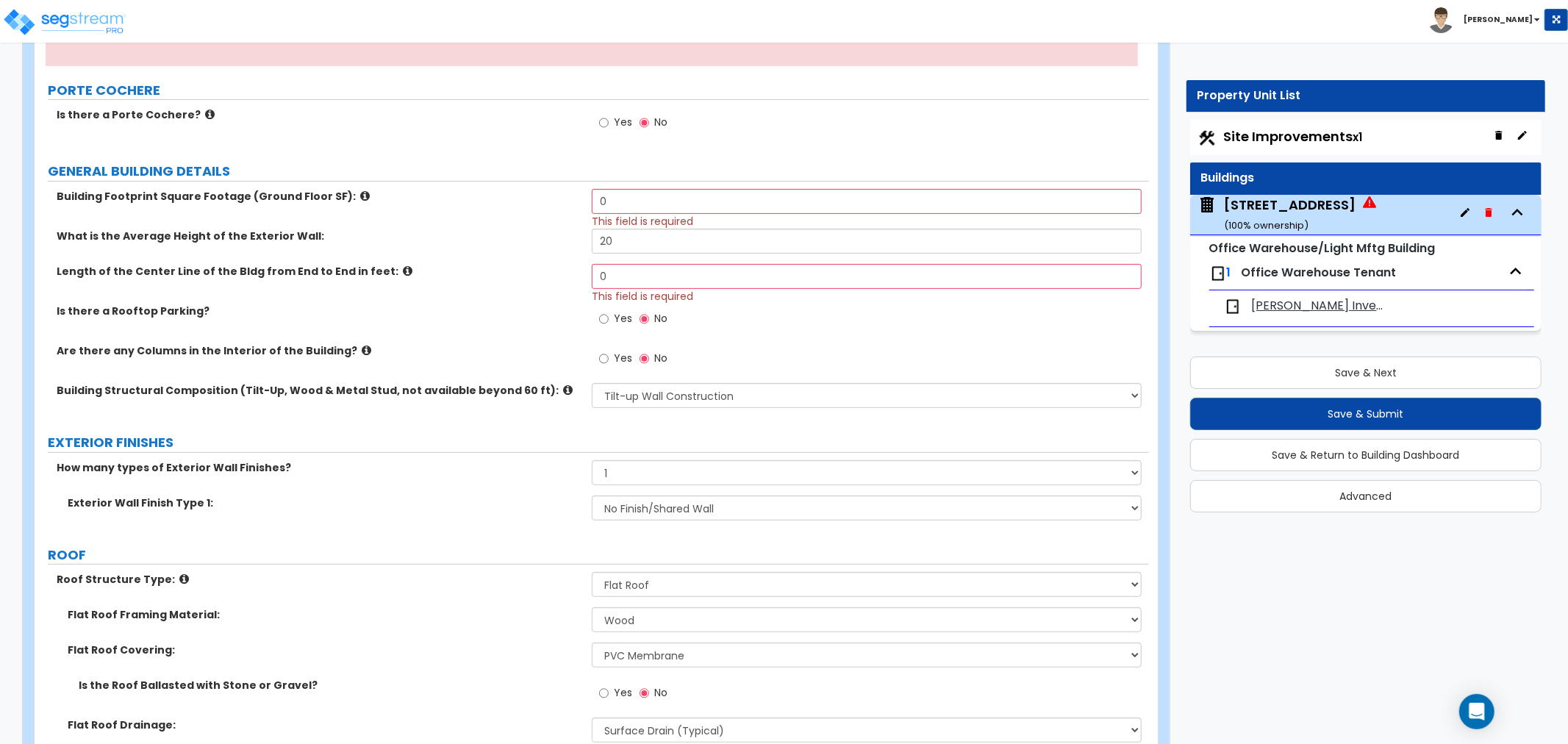
click at [625, 215] on span "This field is required" at bounding box center [642, 221] width 101 height 15
click at [627, 201] on input "0" at bounding box center [867, 201] width 549 height 25
drag, startPoint x: 628, startPoint y: 201, endPoint x: 557, endPoint y: 197, distance: 71.1
click at [557, 197] on div "Building Footprint Square Footage (Ground Floor SF): 0 This field is required" at bounding box center [592, 208] width 1114 height 39
type input "41,908"
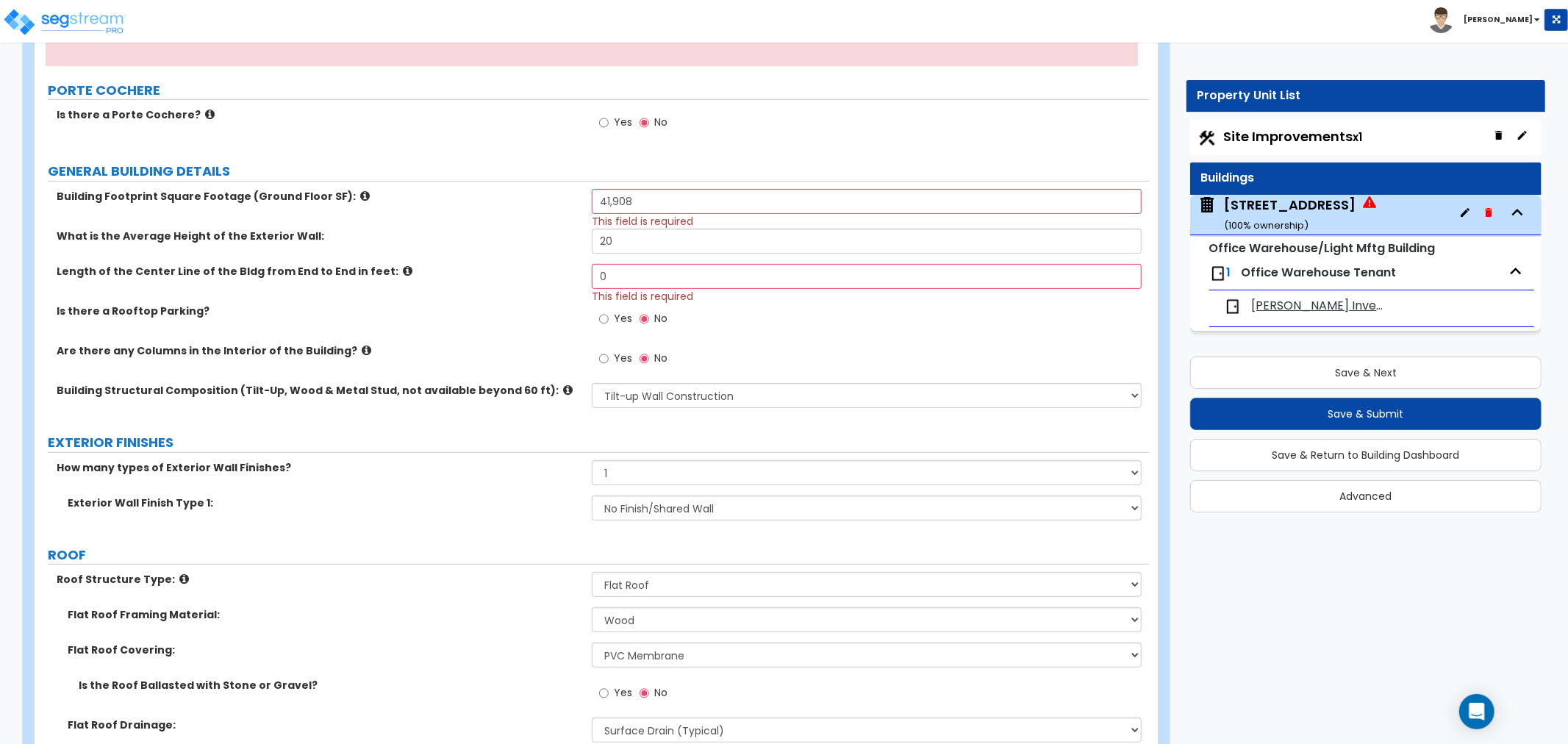
click at [553, 196] on label "Building Footprint Square Footage (Ground Floor SF):" at bounding box center [318, 196] width 524 height 15
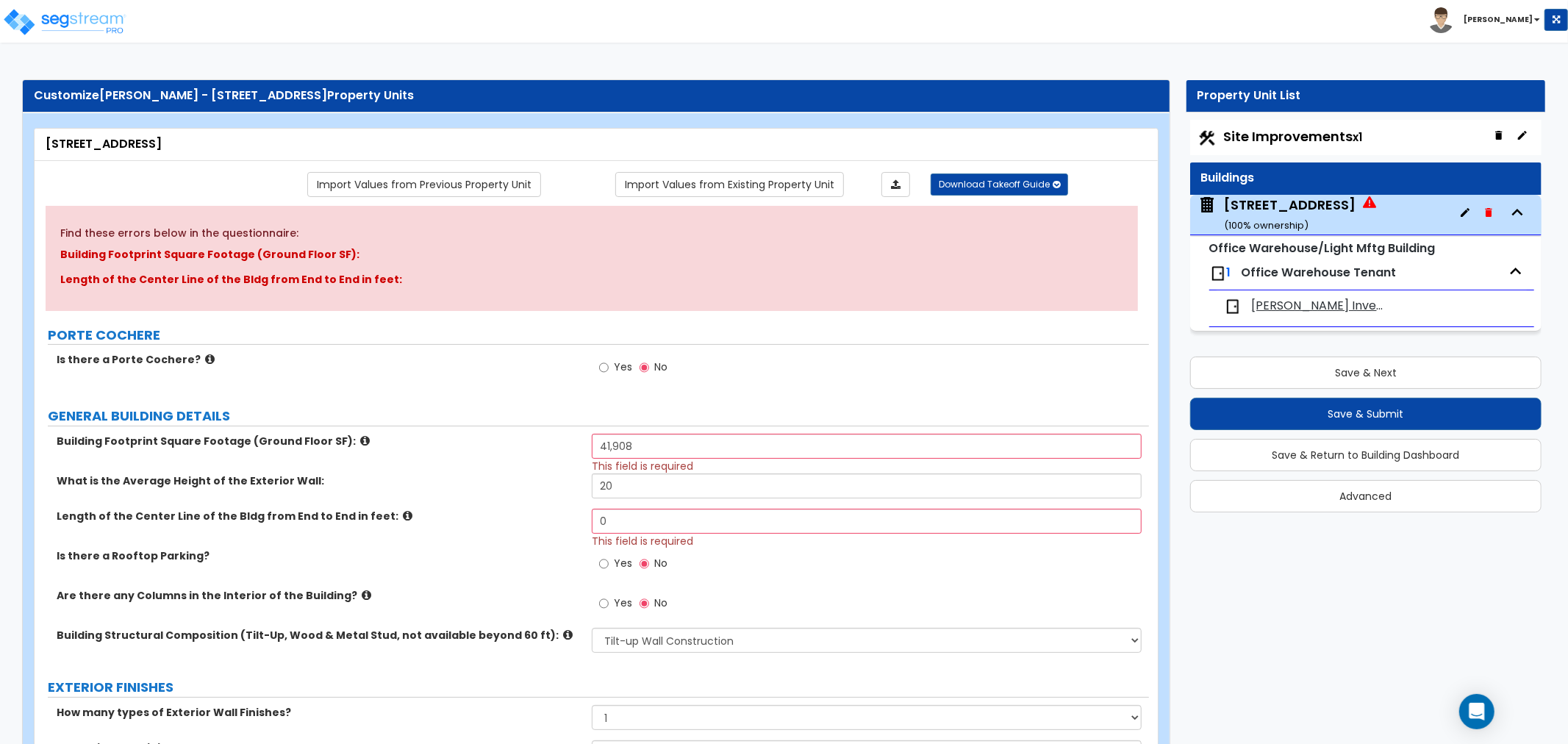
scroll to position [82, 0]
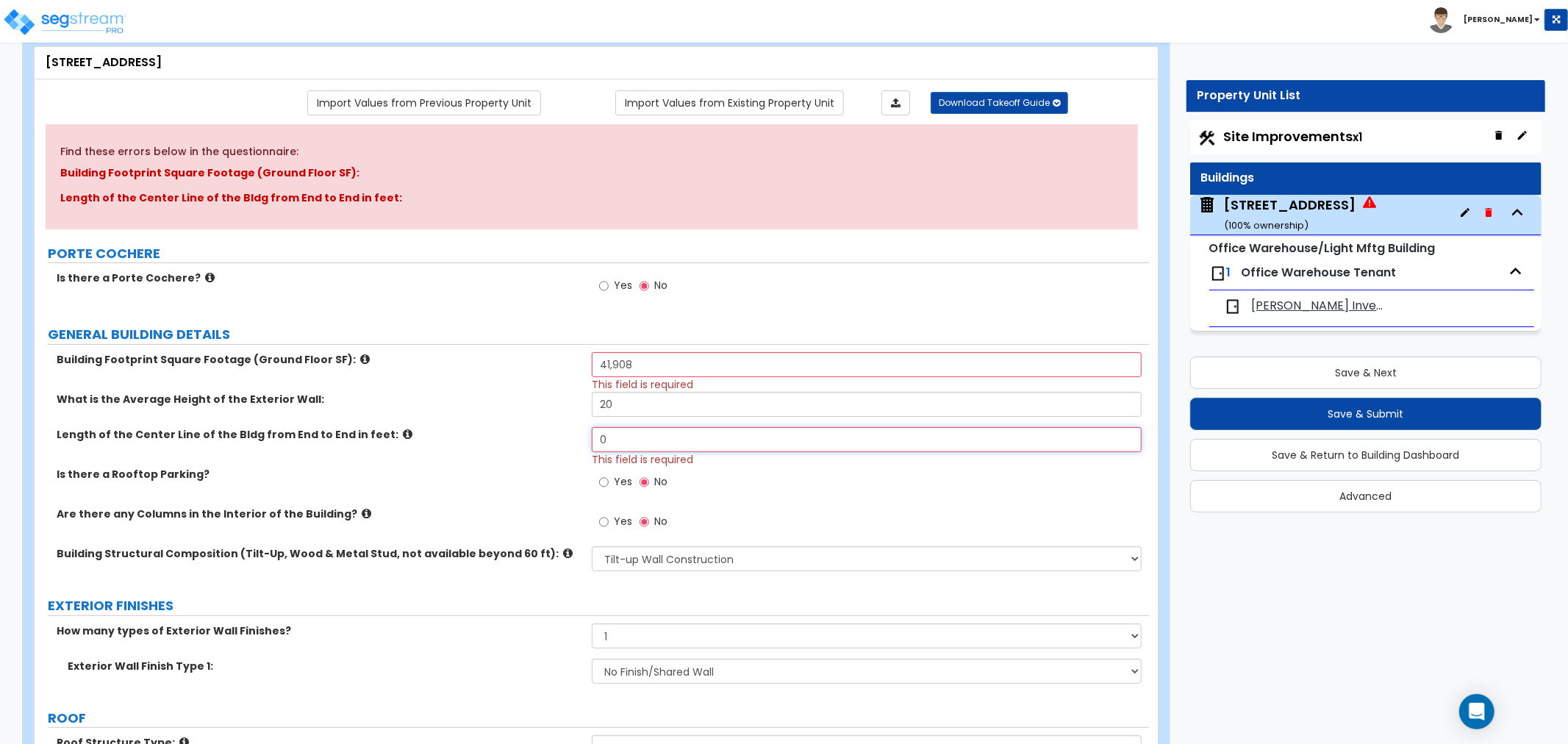
drag, startPoint x: 627, startPoint y: 441, endPoint x: 505, endPoint y: 435, distance: 122.1
click at [505, 435] on div "Length of the Center Line of the Bldg from End to End in feet: 0 This field is …" at bounding box center [592, 446] width 1114 height 39
type input "190"
click at [509, 446] on div "Length of the Center Line of the Bldg from End to End in feet: 190 This field i…" at bounding box center [592, 446] width 1114 height 39
click at [501, 437] on label "Length of the Center Line of the Bldg from End to End in feet:" at bounding box center [318, 434] width 524 height 15
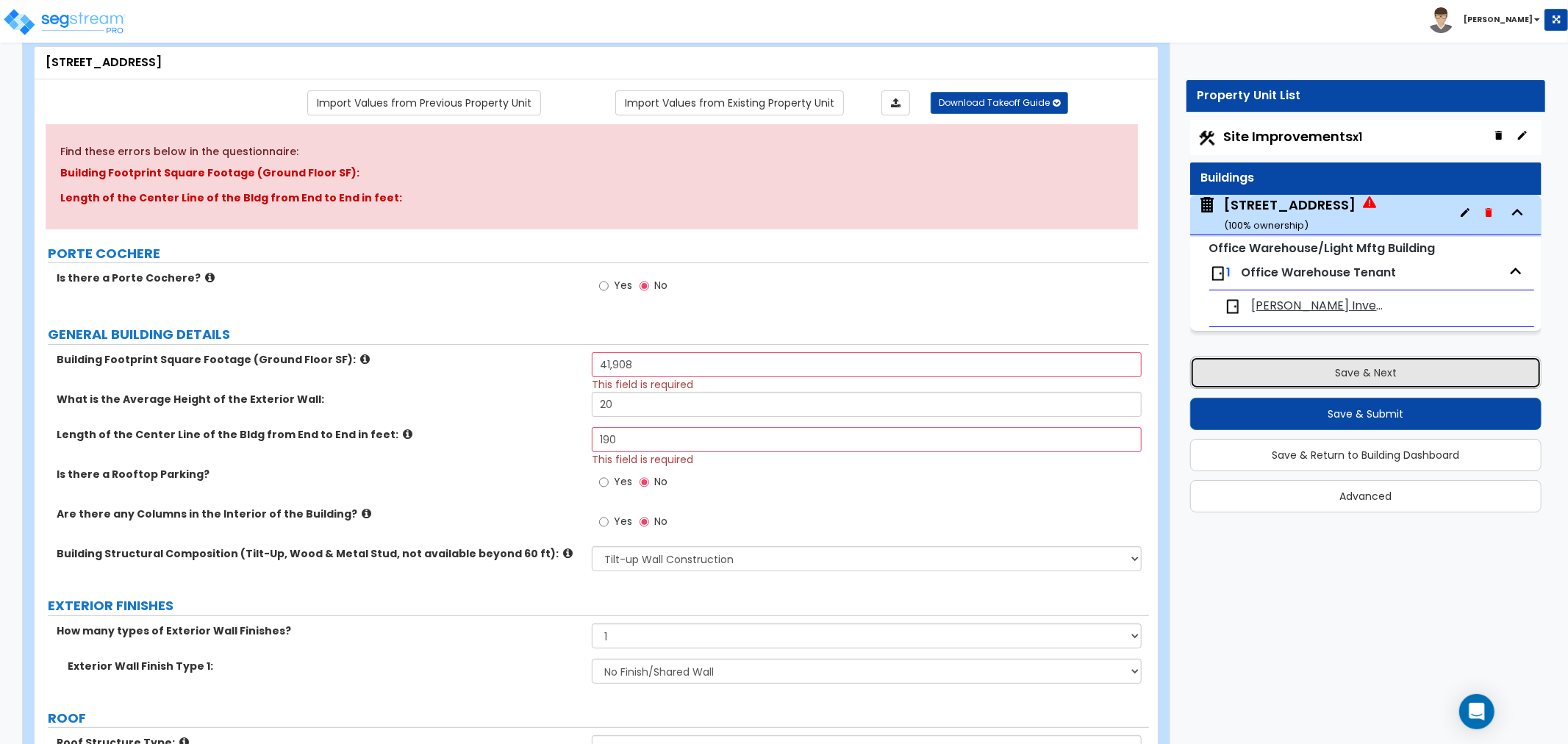
click at [1429, 374] on button "Save & Next" at bounding box center [1365, 373] width 351 height 32
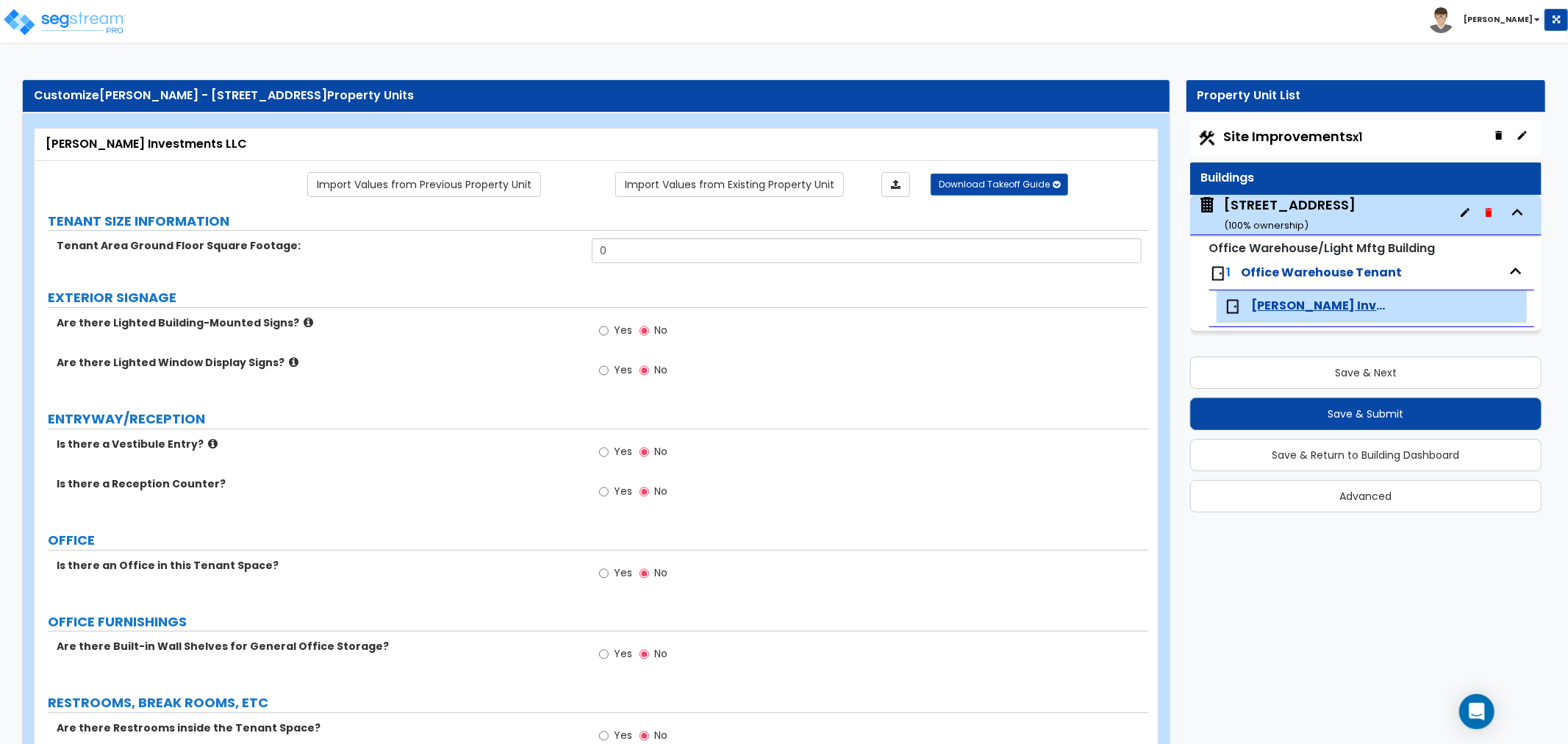
click at [813, 373] on div "Yes No" at bounding box center [870, 374] width 557 height 39
click at [1253, 137] on span "Site Improvements x1" at bounding box center [1293, 137] width 139 height 19
select select "2"
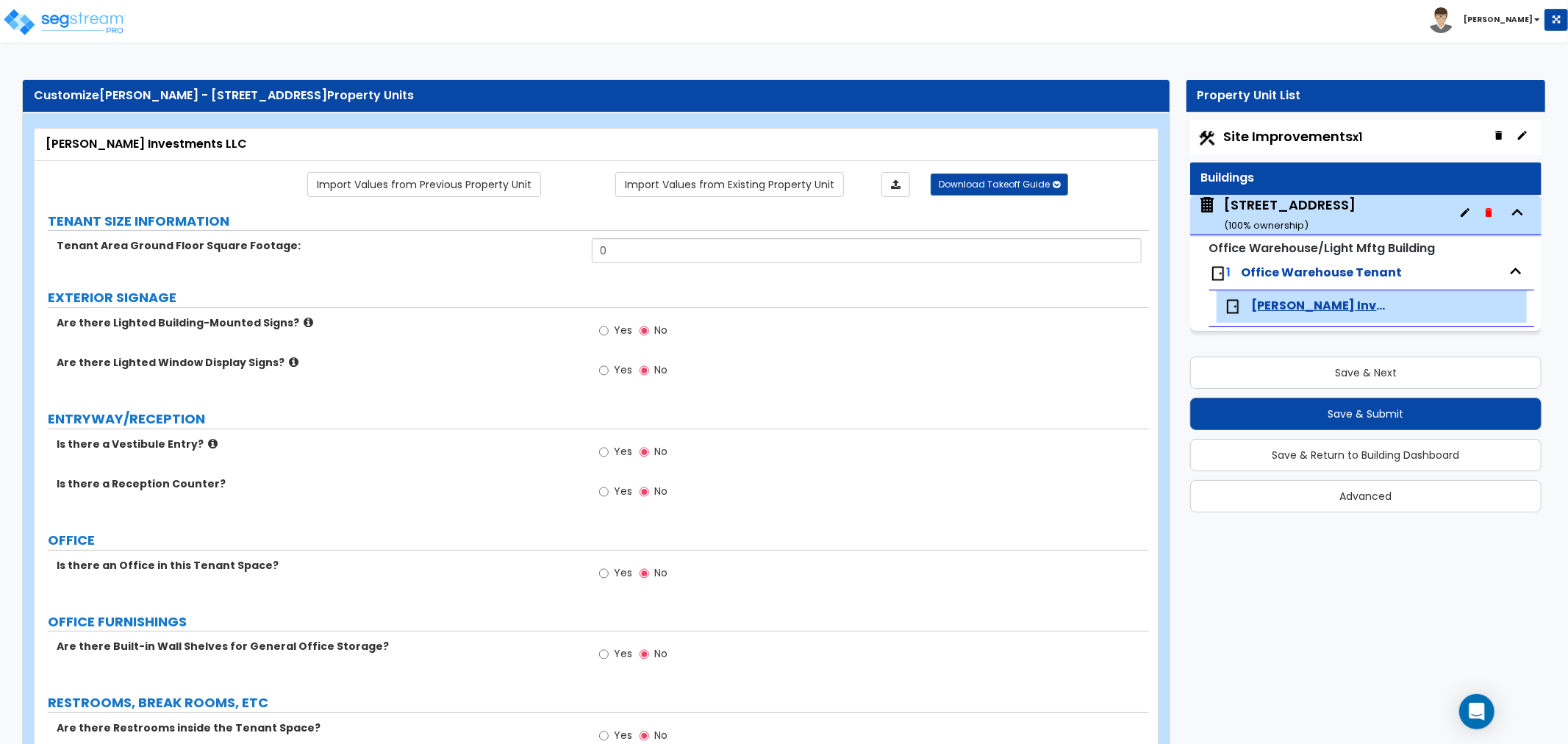
select select "1"
select select "4"
select select "2"
select select "1"
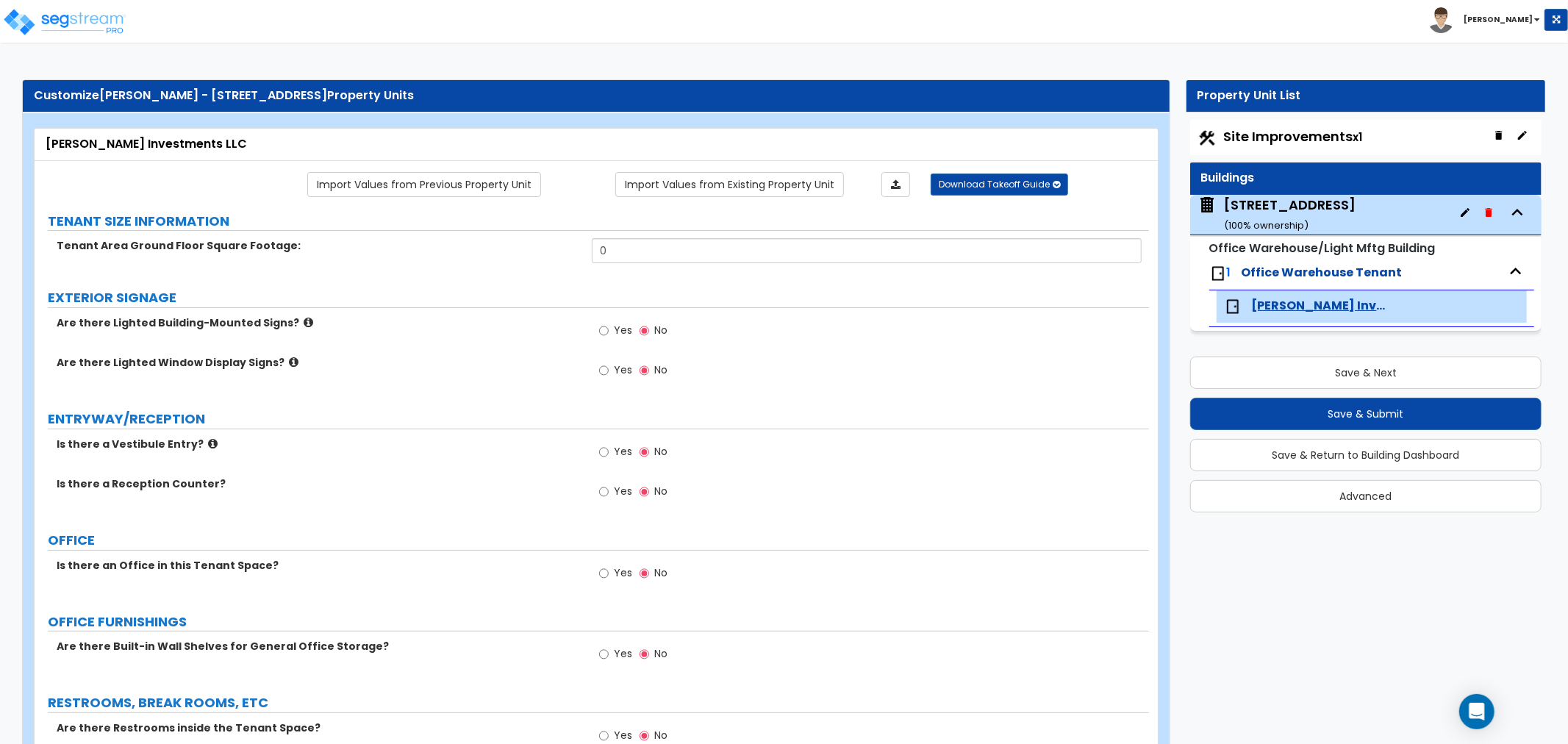
select select "1"
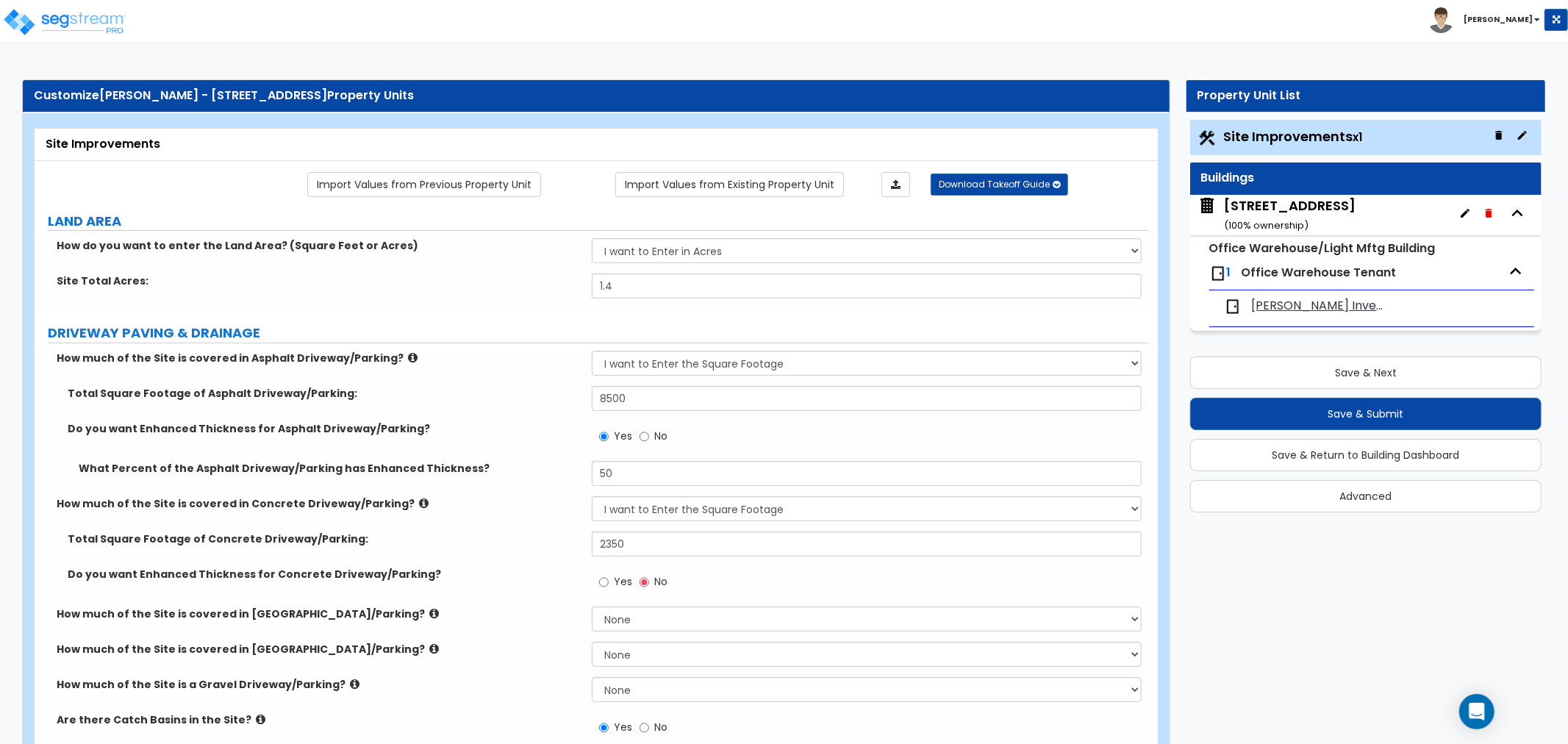
click at [478, 462] on label "What Percent of the Asphalt Driveway/Parking has Enhanced Thickness?" at bounding box center [329, 468] width 502 height 15
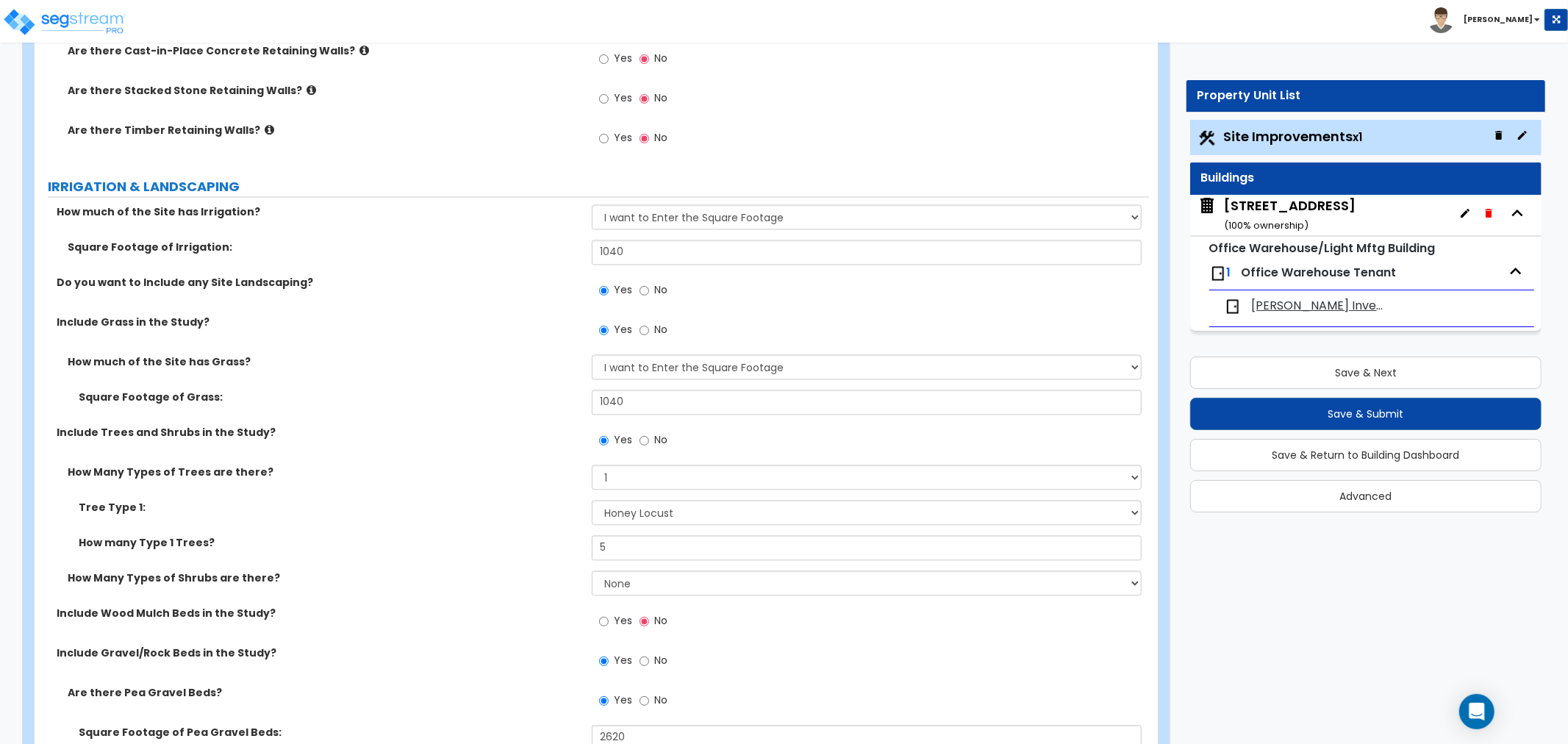
scroll to position [2695, 0]
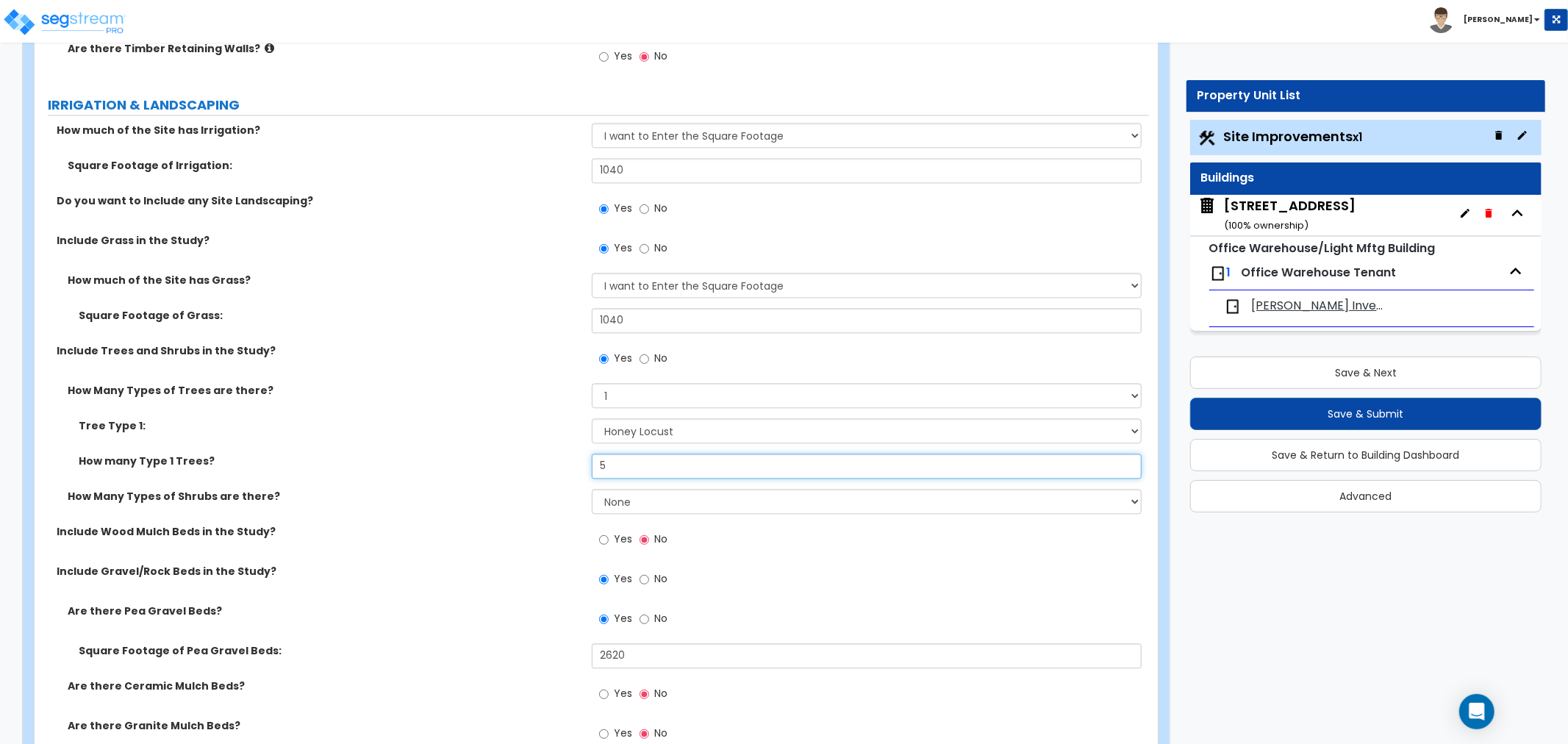
drag, startPoint x: 633, startPoint y: 459, endPoint x: 547, endPoint y: 468, distance: 86.5
click at [548, 462] on div "How many Type 1 Trees? 5" at bounding box center [592, 472] width 1114 height 36
type input "3"
click at [519, 476] on div "How many Type 1 Trees? 3" at bounding box center [592, 472] width 1114 height 36
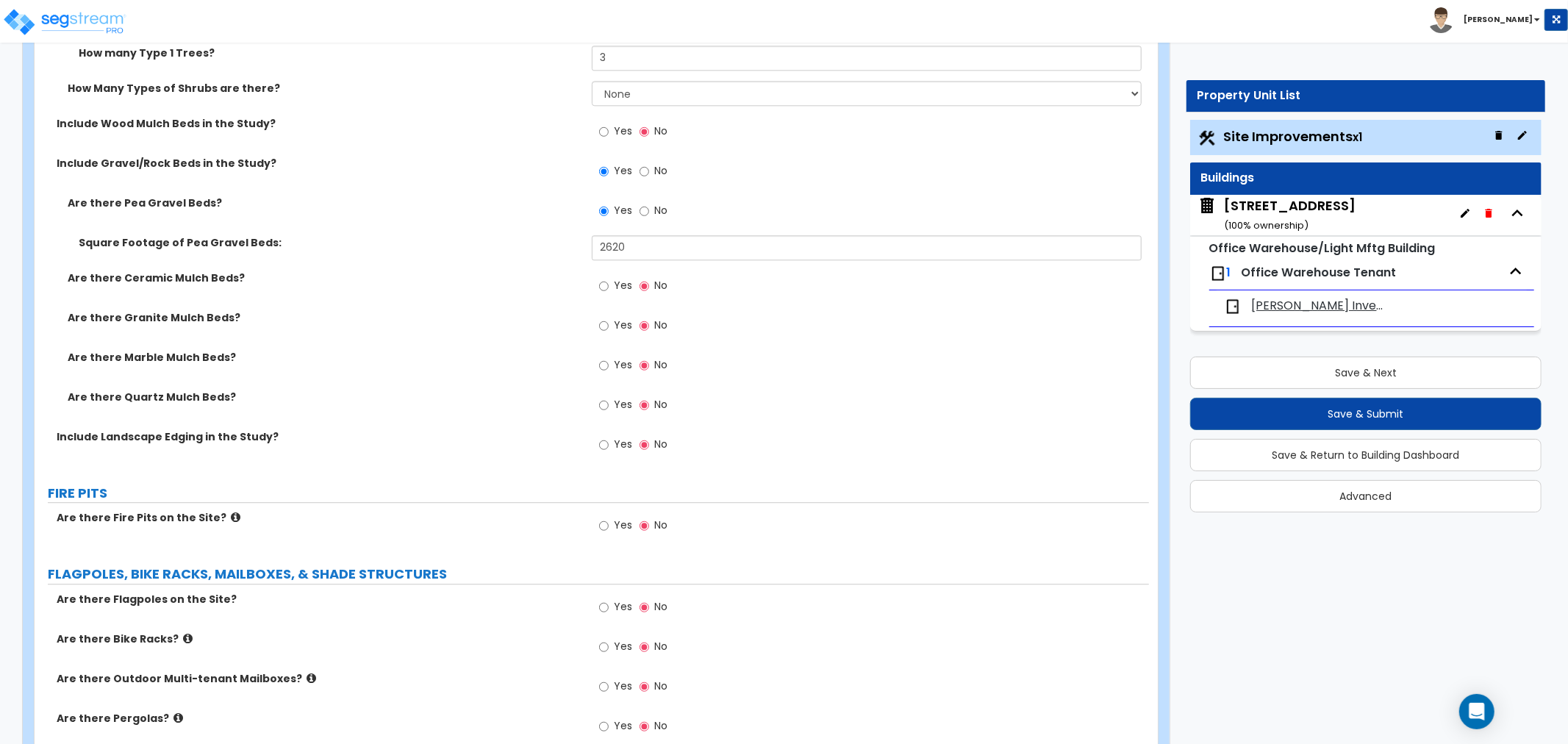
scroll to position [3103, 0]
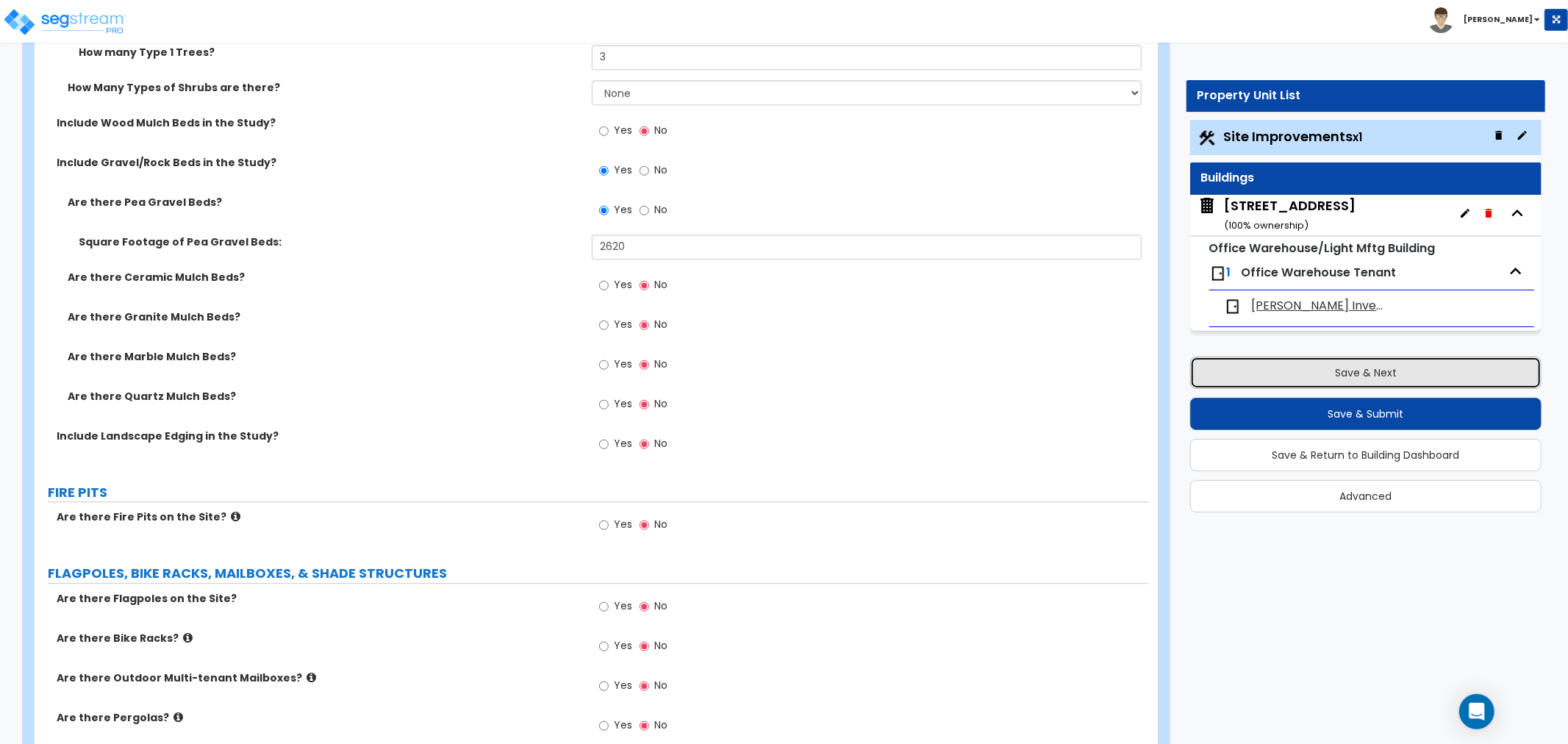
click at [1378, 375] on button "Save & Next" at bounding box center [1365, 373] width 351 height 32
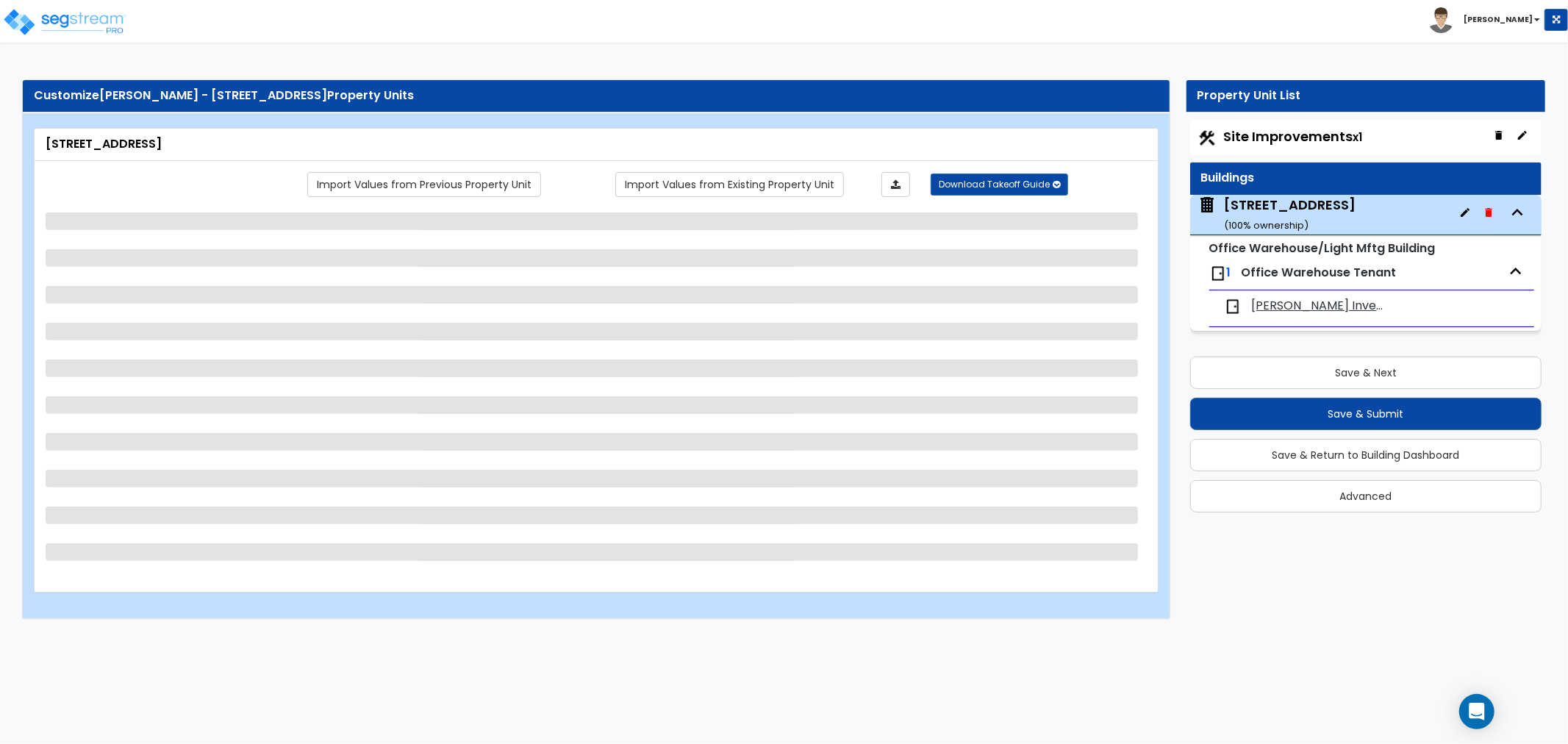
select select "2"
select select "1"
select select "2"
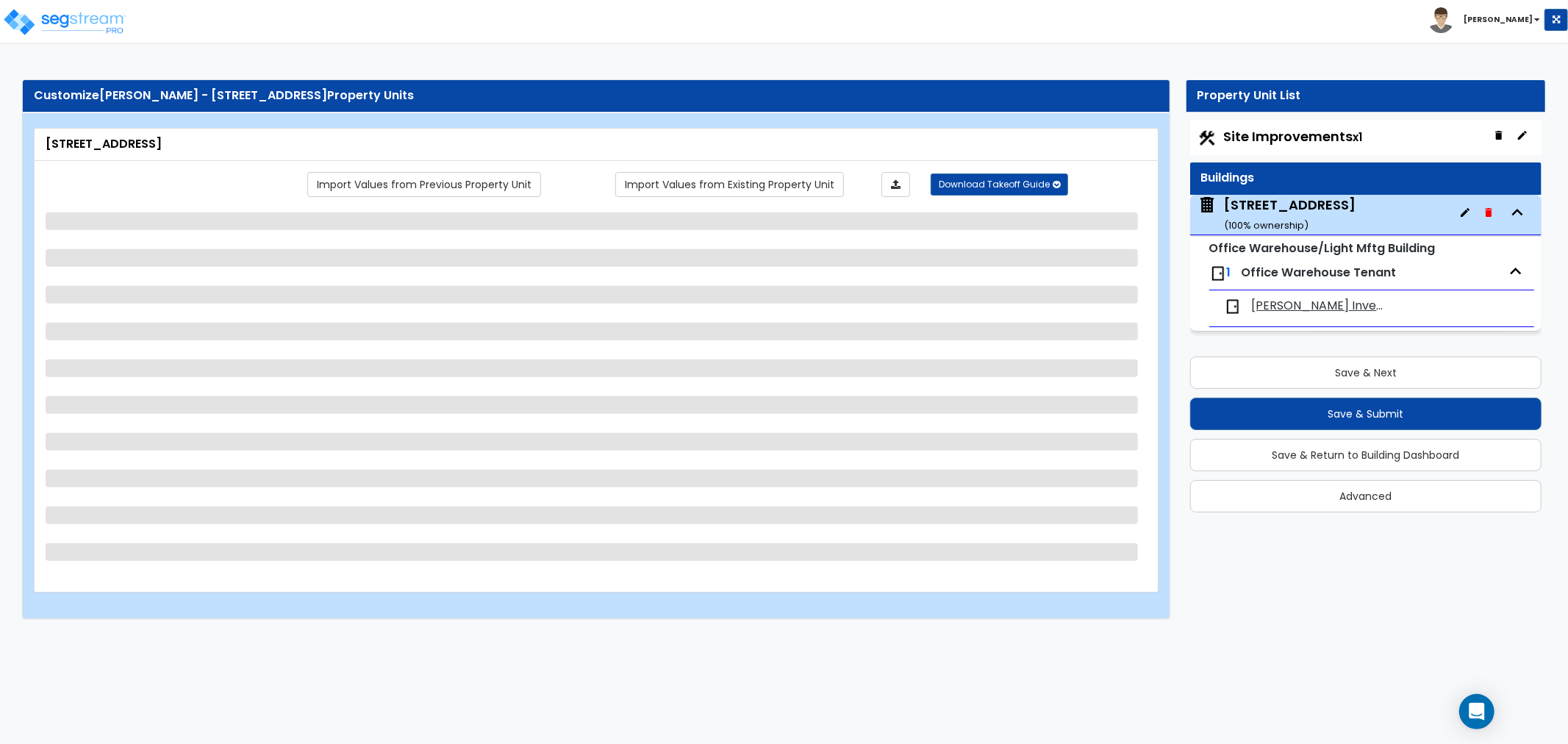
select select "2"
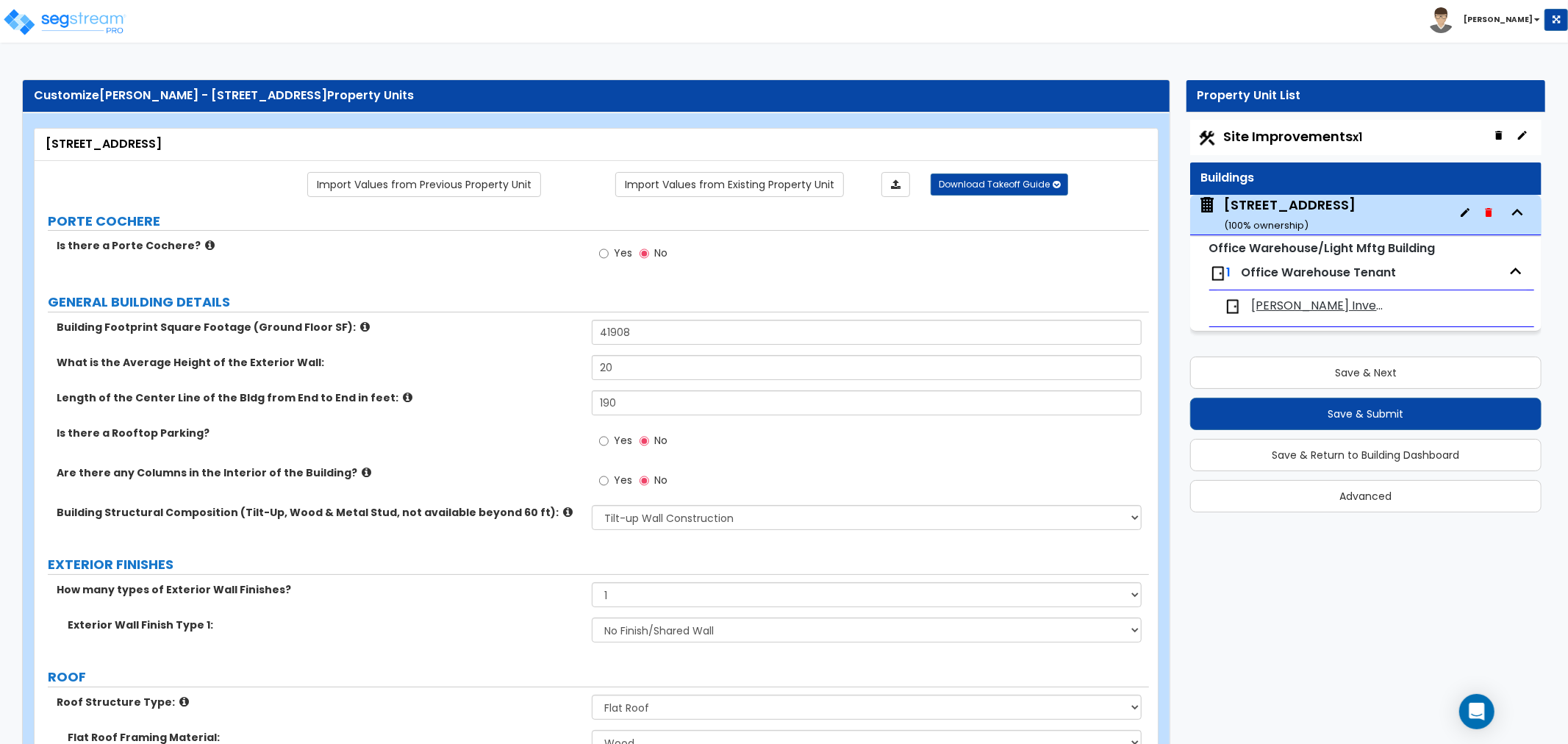
click at [535, 394] on label "Length of the Center Line of the Bldg from End to End in feet:" at bounding box center [318, 397] width 524 height 15
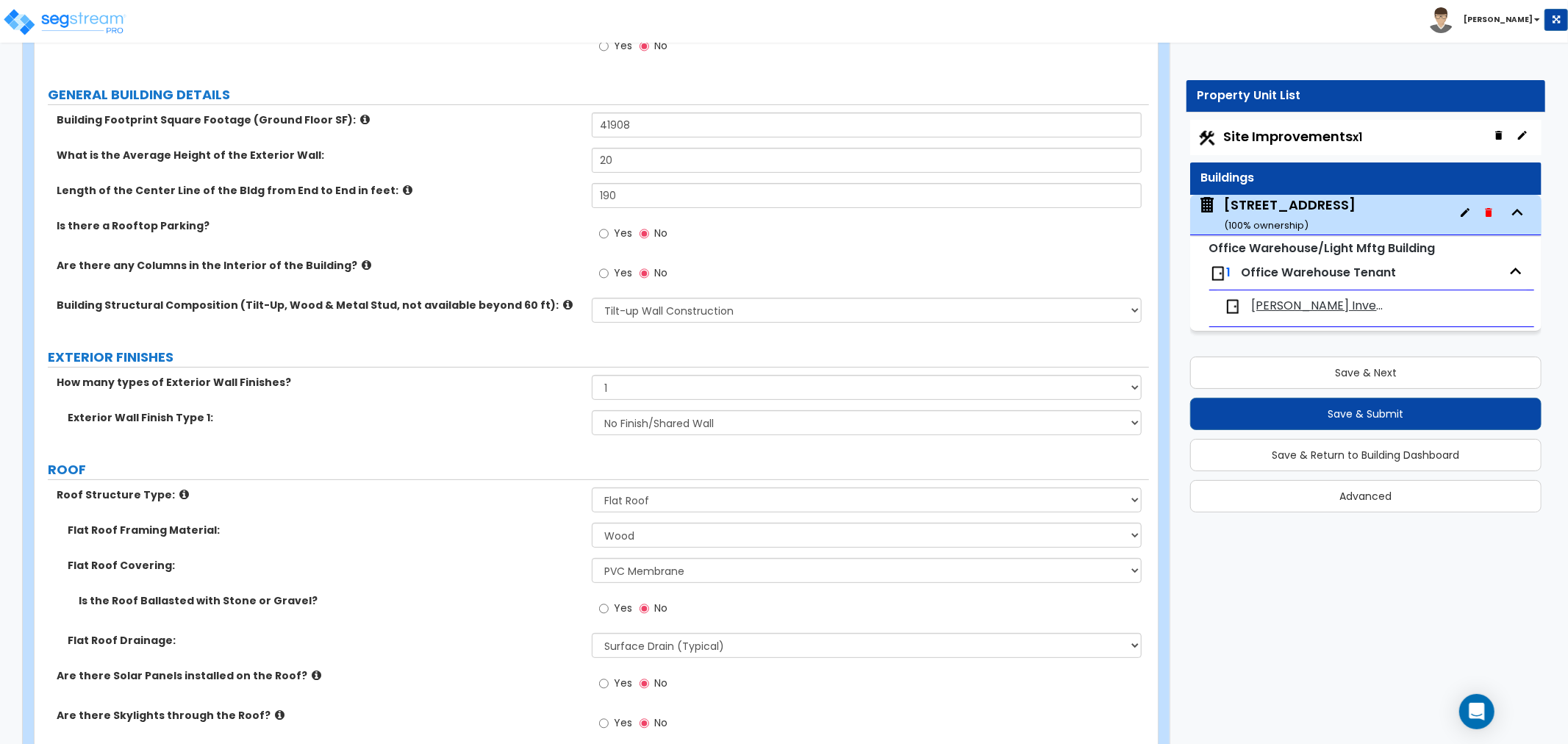
scroll to position [245, 0]
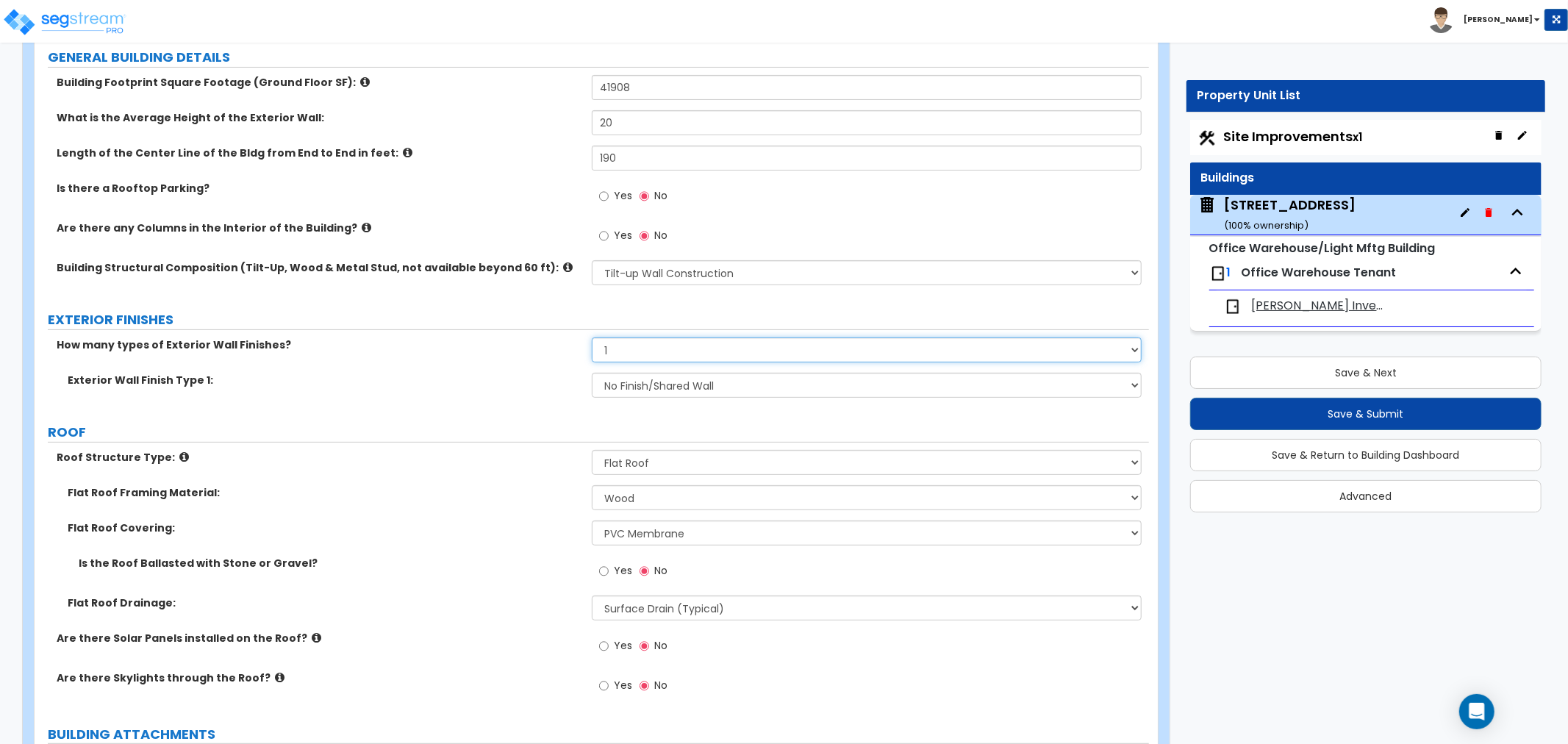
click at [621, 343] on select "None 1 2 3" at bounding box center [867, 350] width 549 height 25
select select "0"
click at [592, 337] on select "None 1 2 3" at bounding box center [867, 350] width 549 height 25
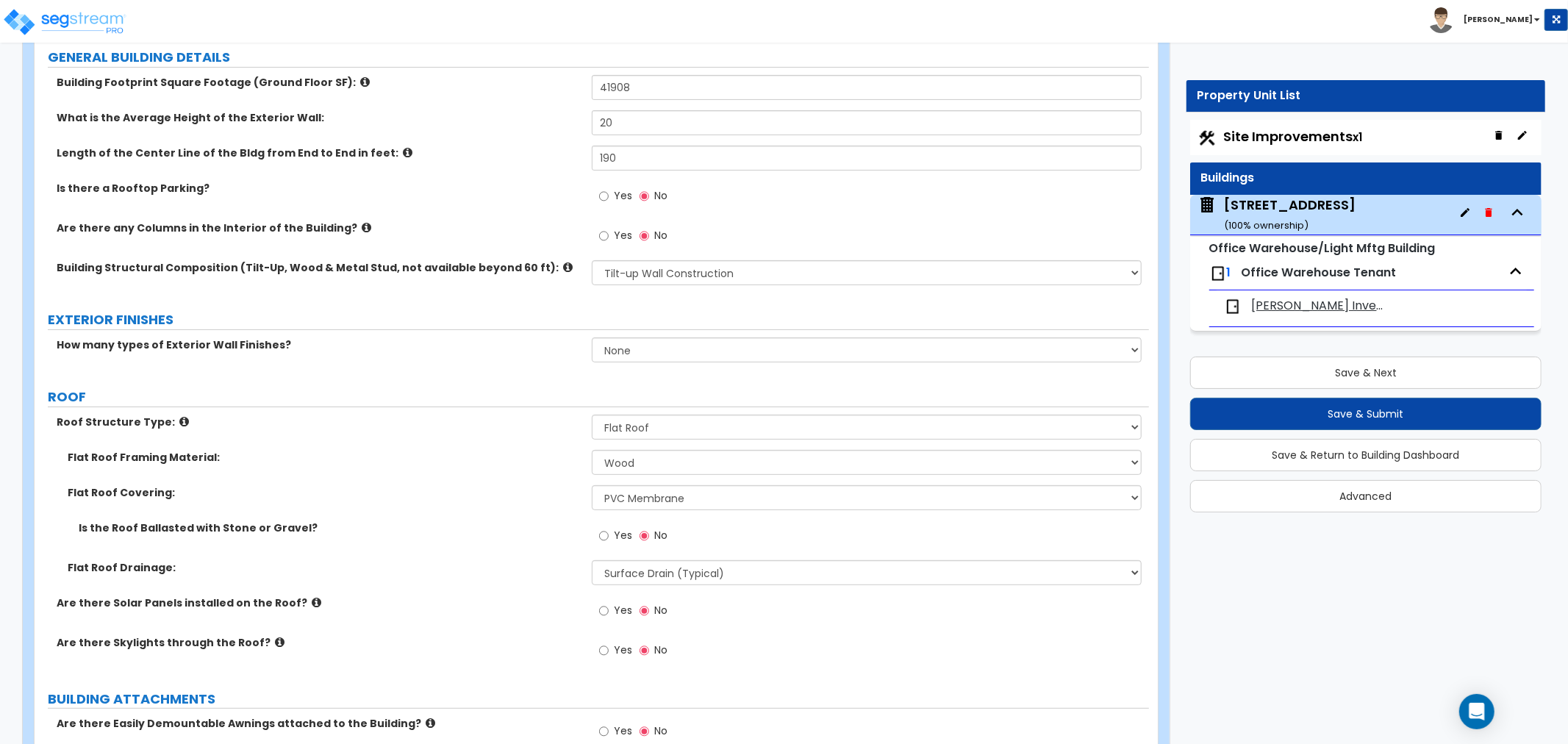
click at [513, 394] on label "ROOF" at bounding box center [598, 397] width 1101 height 19
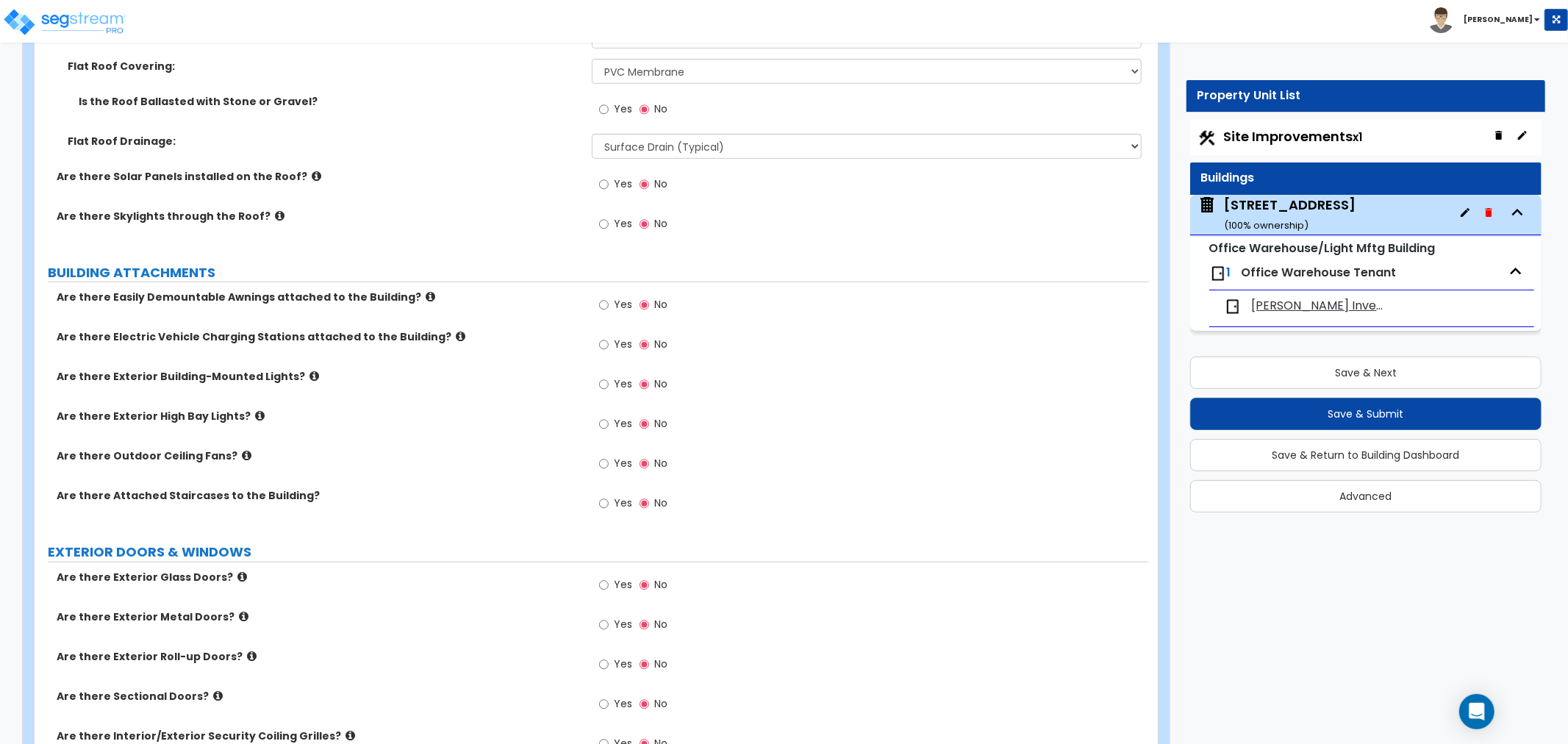
scroll to position [735, 0]
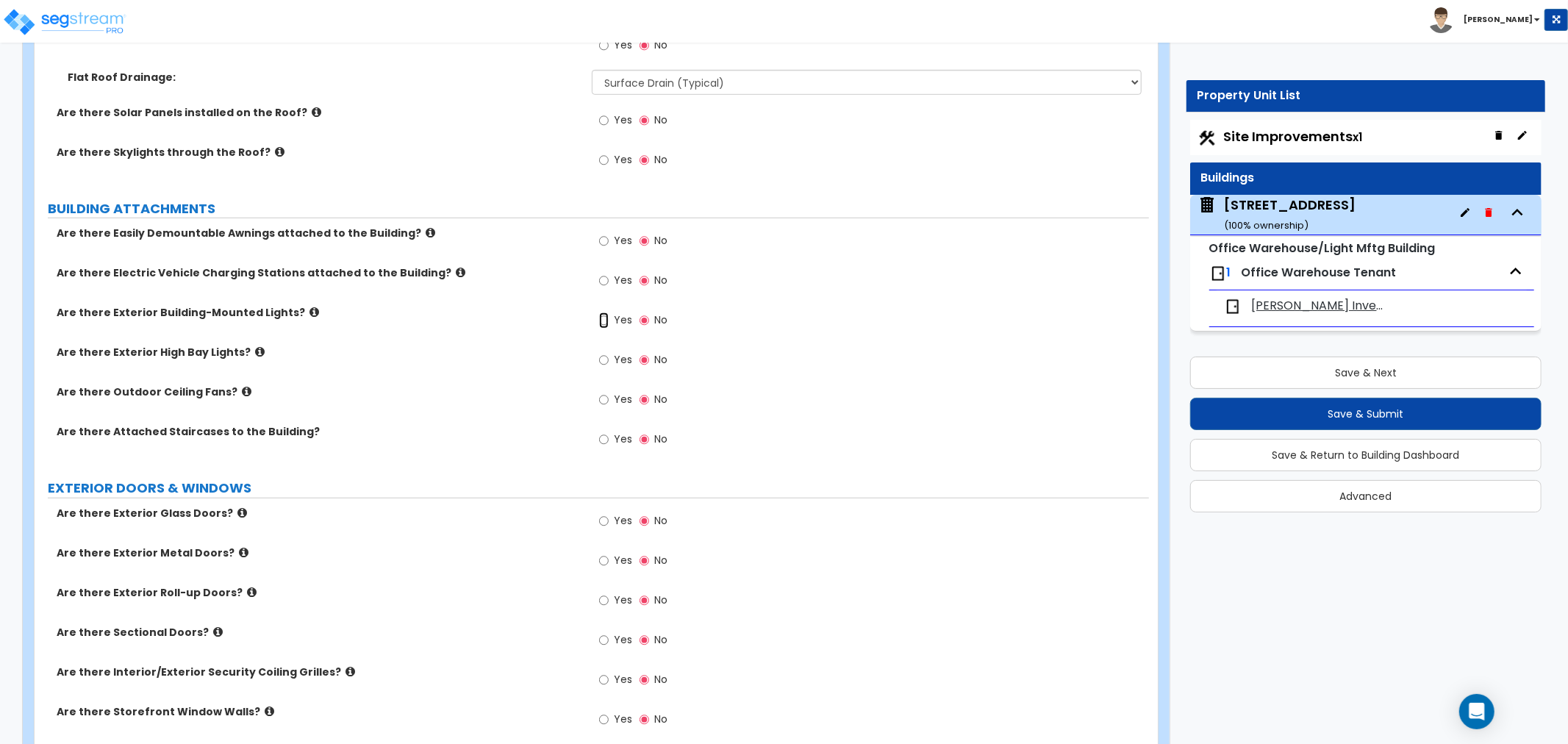
click at [604, 323] on input "Yes" at bounding box center [603, 320] width 9 height 16
radio input "true"
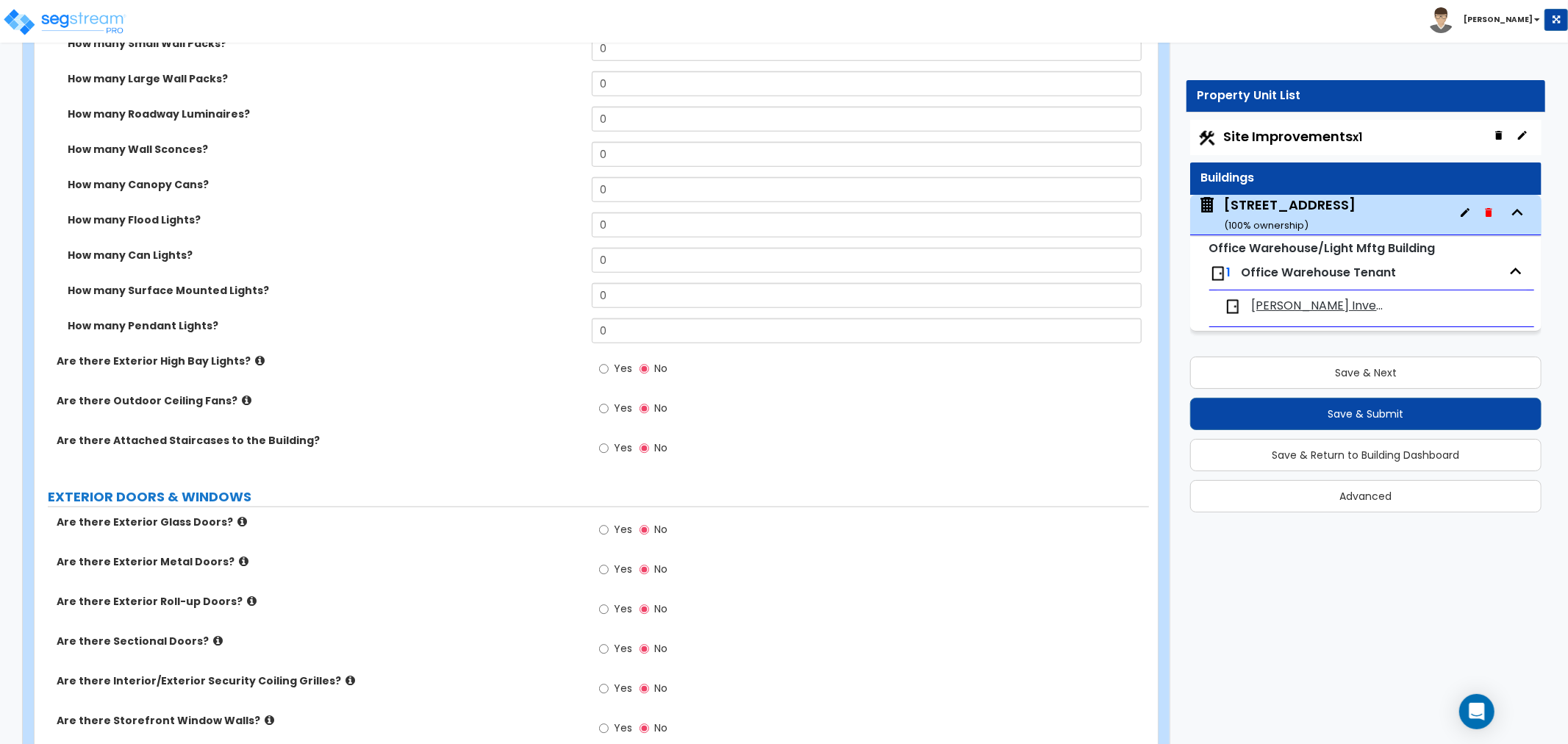
scroll to position [1143, 0]
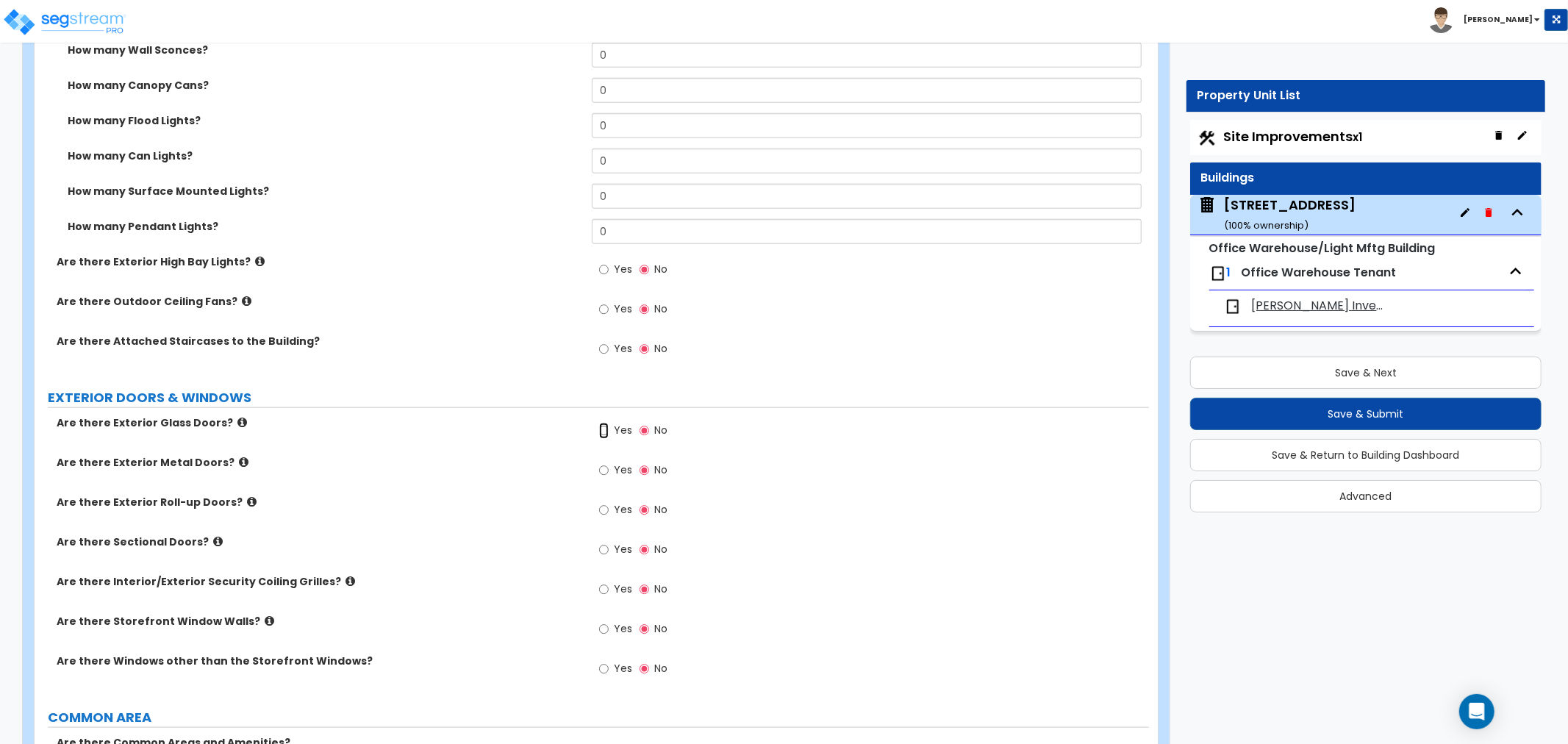
click at [604, 431] on input "Yes" at bounding box center [603, 431] width 9 height 16
radio input "true"
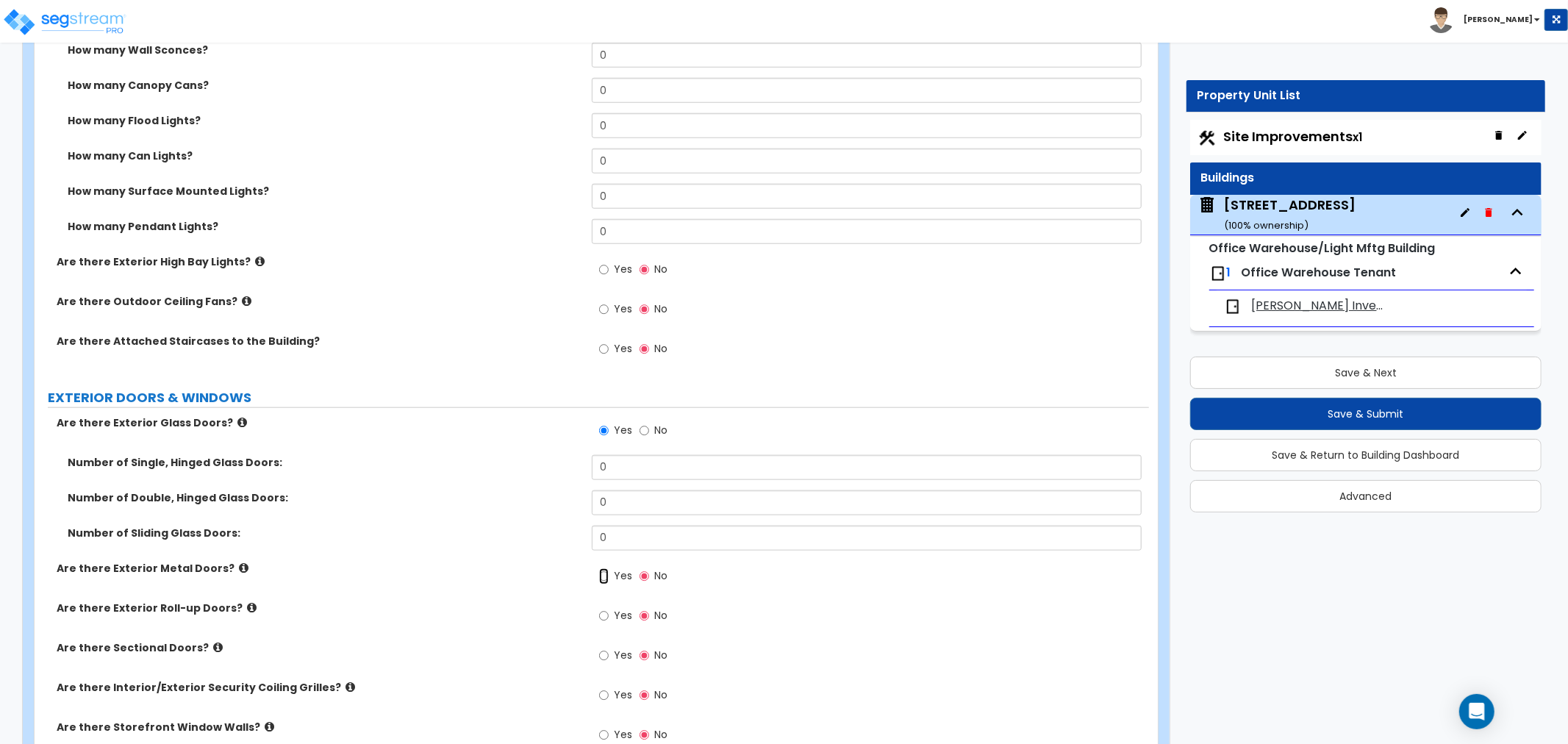
click at [603, 577] on input "Yes" at bounding box center [603, 576] width 9 height 16
radio input "true"
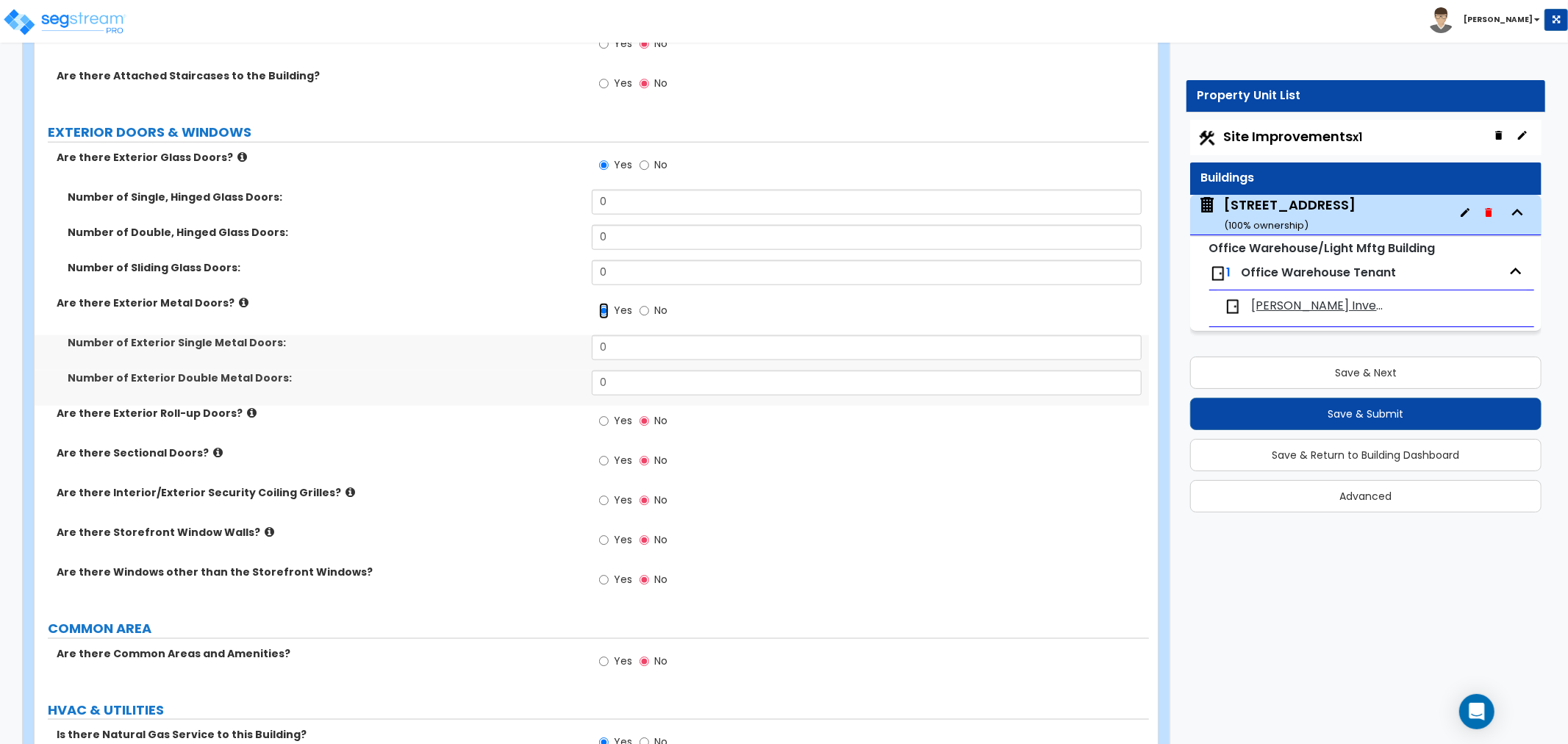
scroll to position [1470, 0]
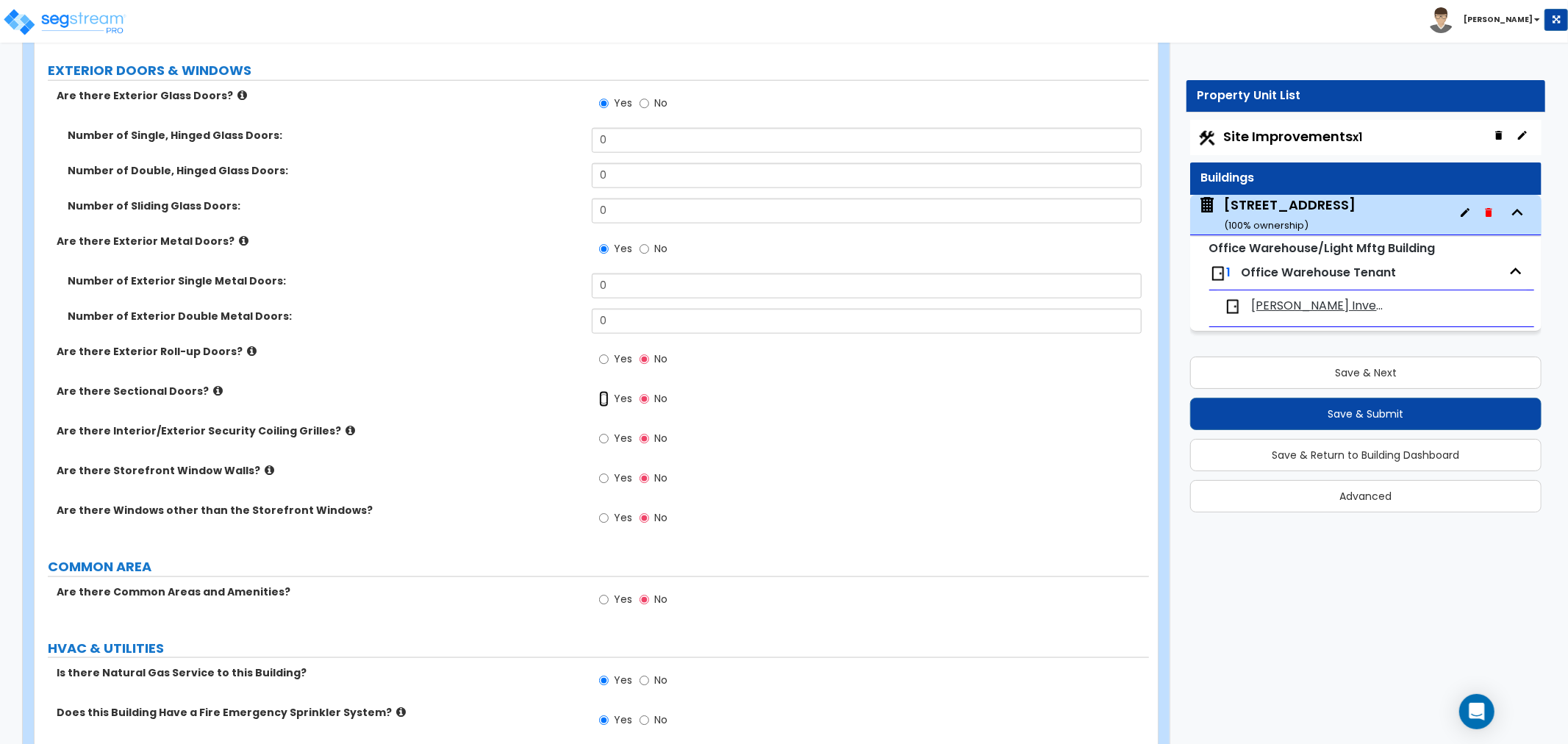
click at [605, 398] on input "Yes" at bounding box center [603, 399] width 9 height 16
radio input "true"
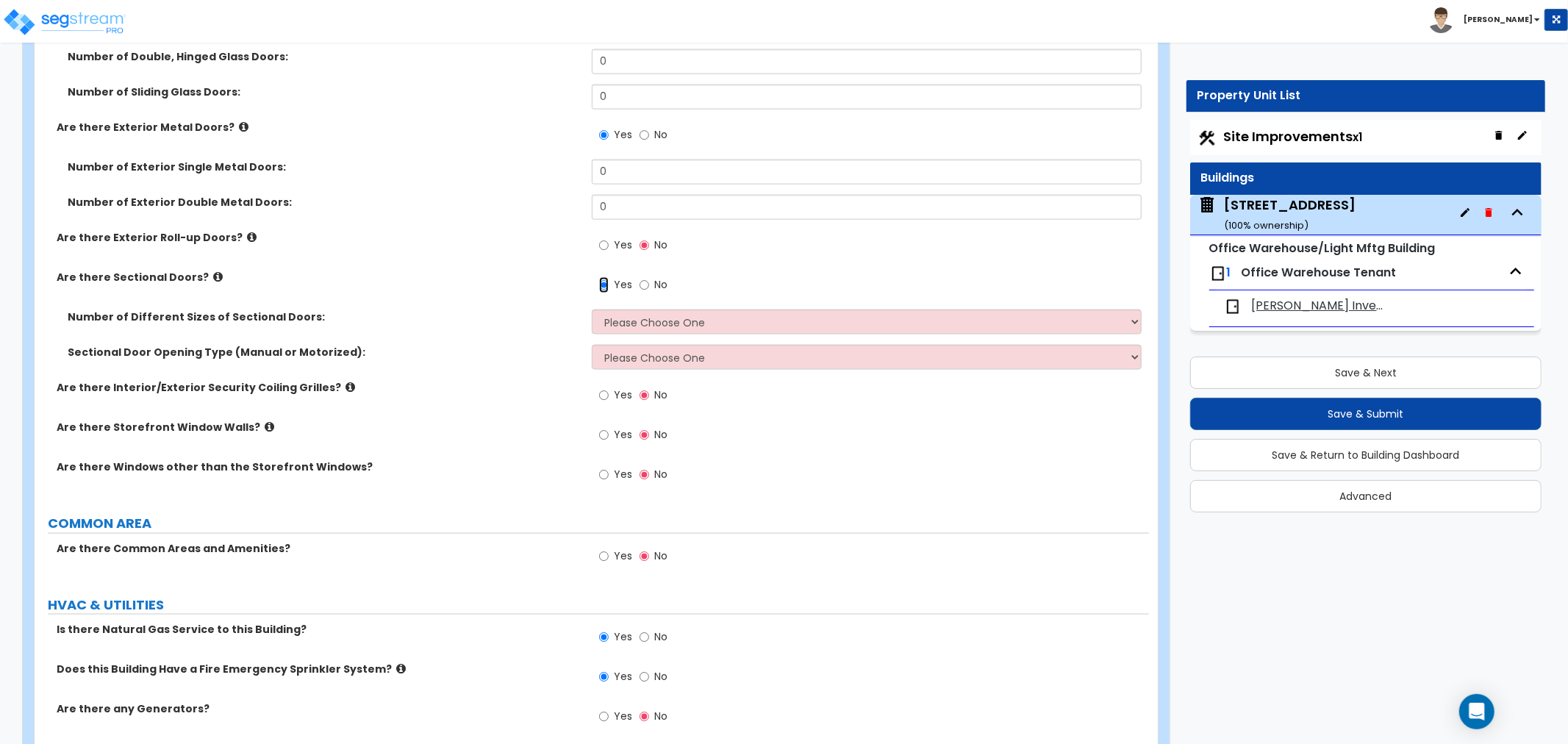
scroll to position [1633, 0]
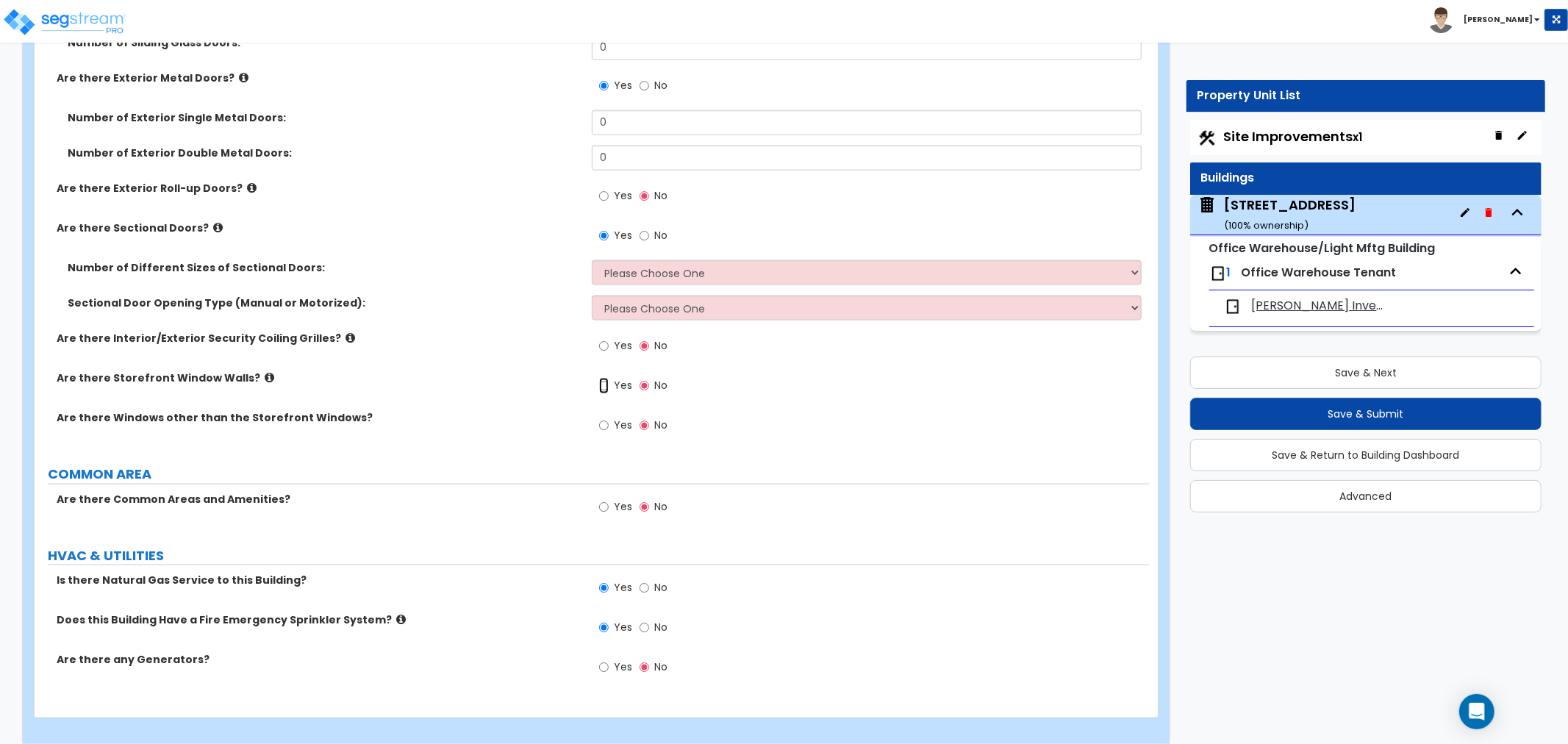
click at [605, 379] on input "Yes" at bounding box center [603, 386] width 9 height 16
radio input "true"
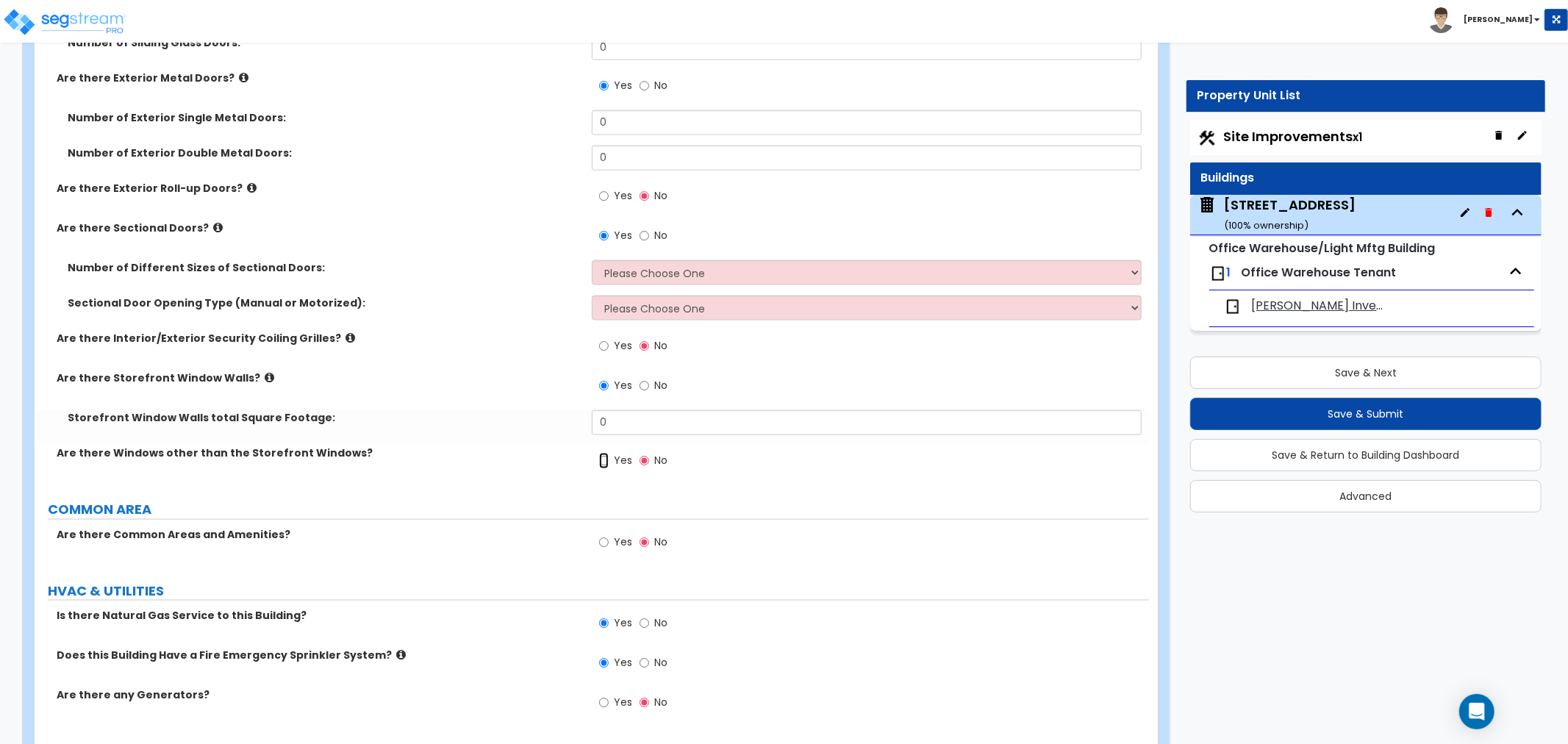
click at [605, 460] on input "Yes" at bounding box center [603, 461] width 9 height 16
radio input "true"
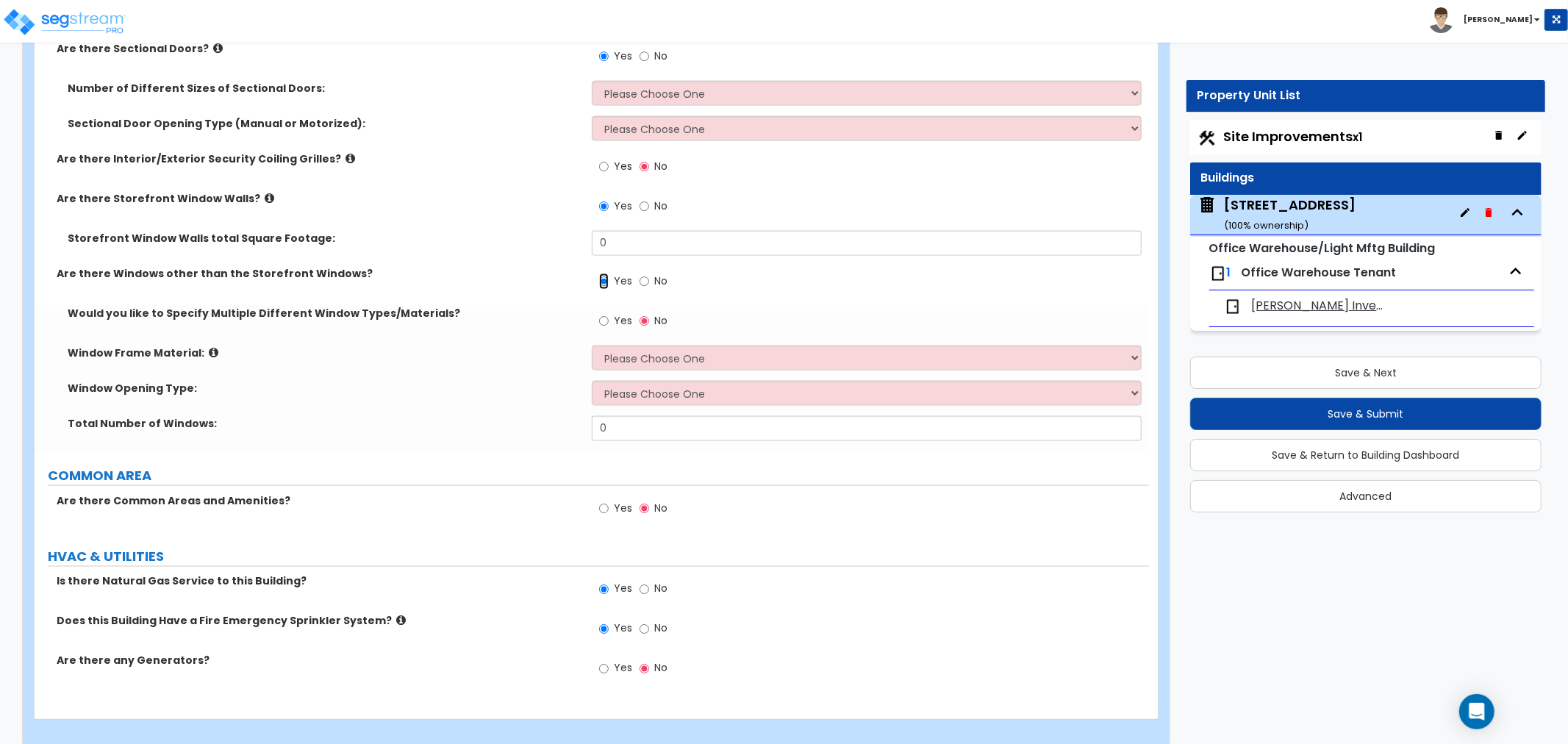
scroll to position [1829, 0]
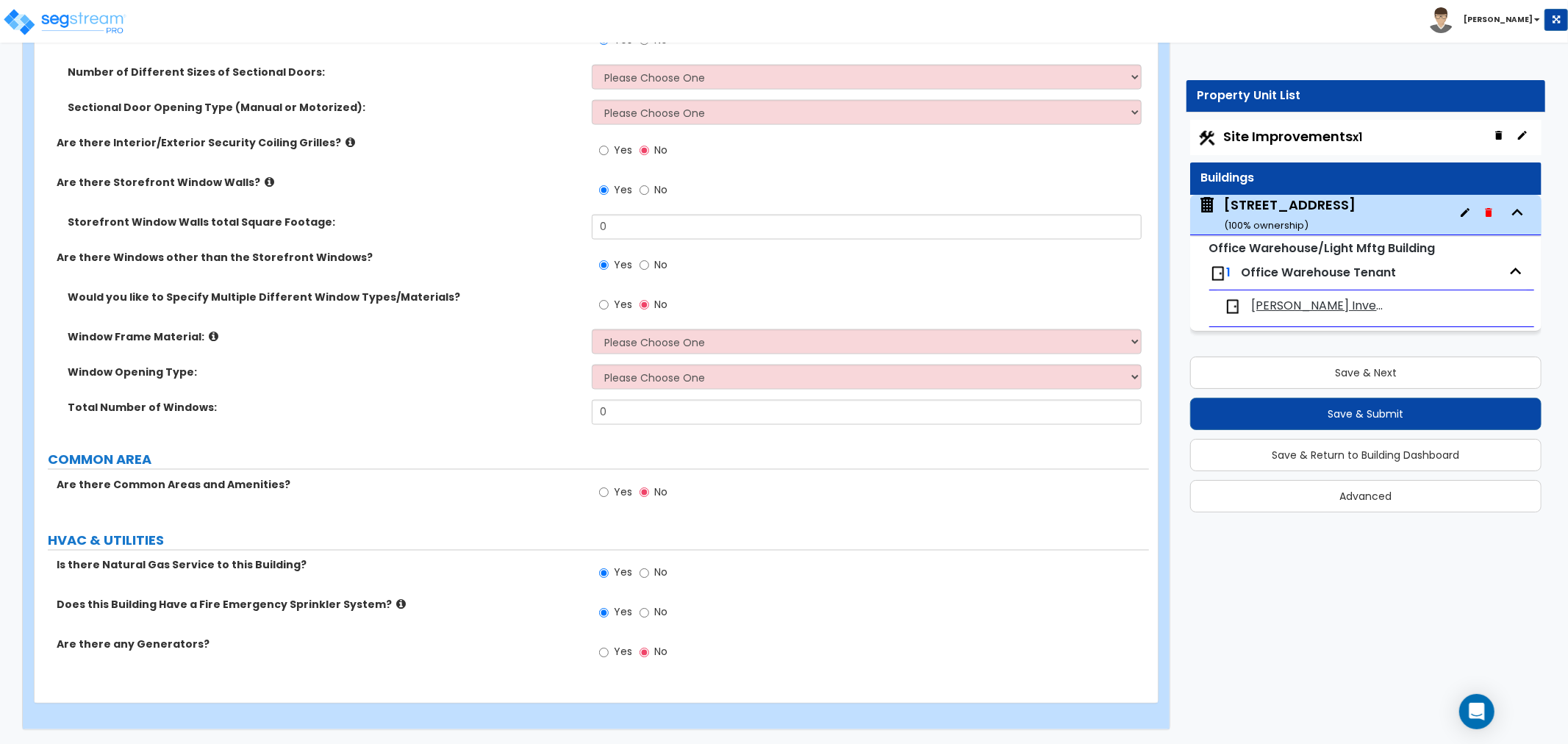
click at [580, 605] on label "Does this Building Have a Fire Emergency Sprinkler System?" at bounding box center [318, 604] width 524 height 15
click at [485, 332] on label "Window Frame Material:" at bounding box center [324, 336] width 513 height 15
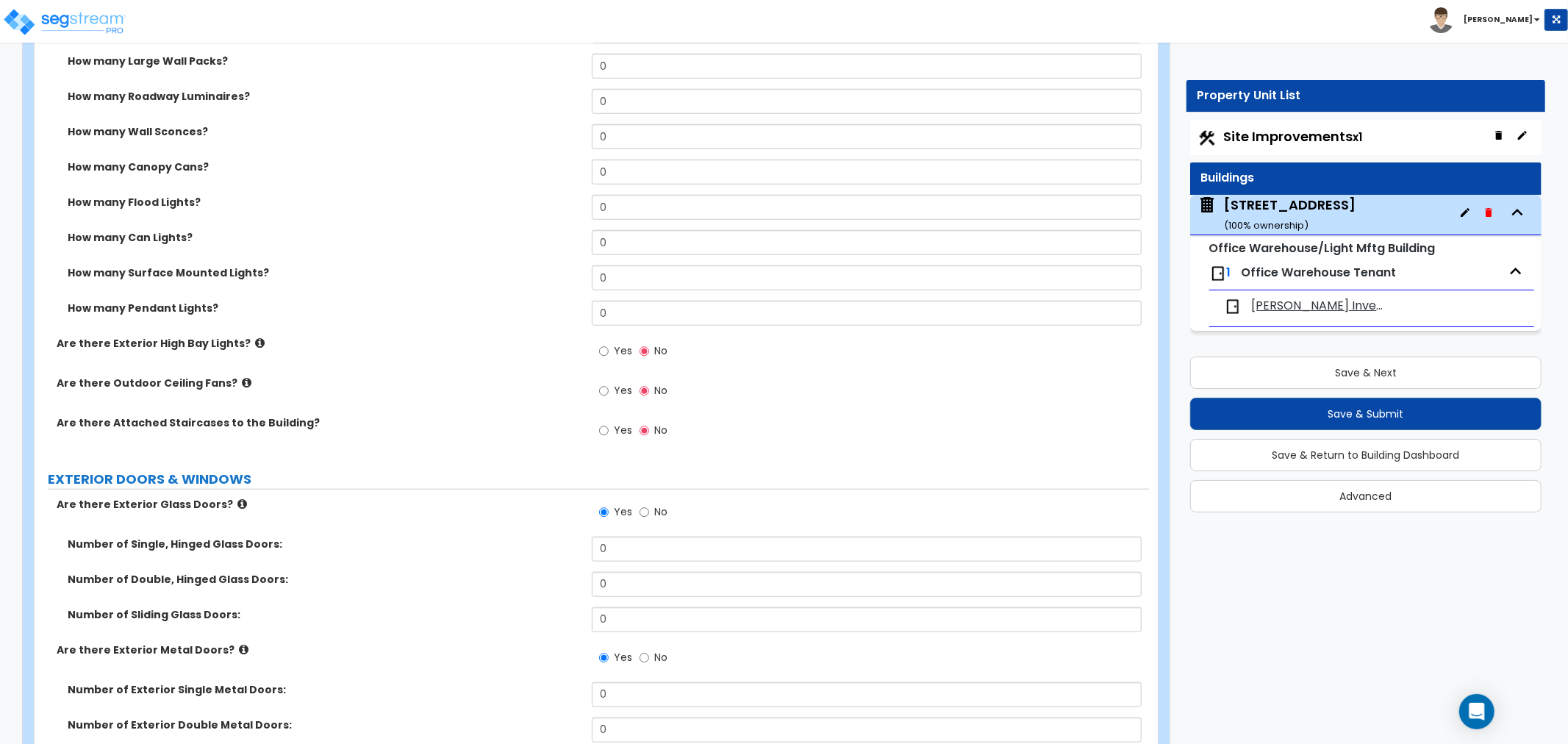
scroll to position [1012, 0]
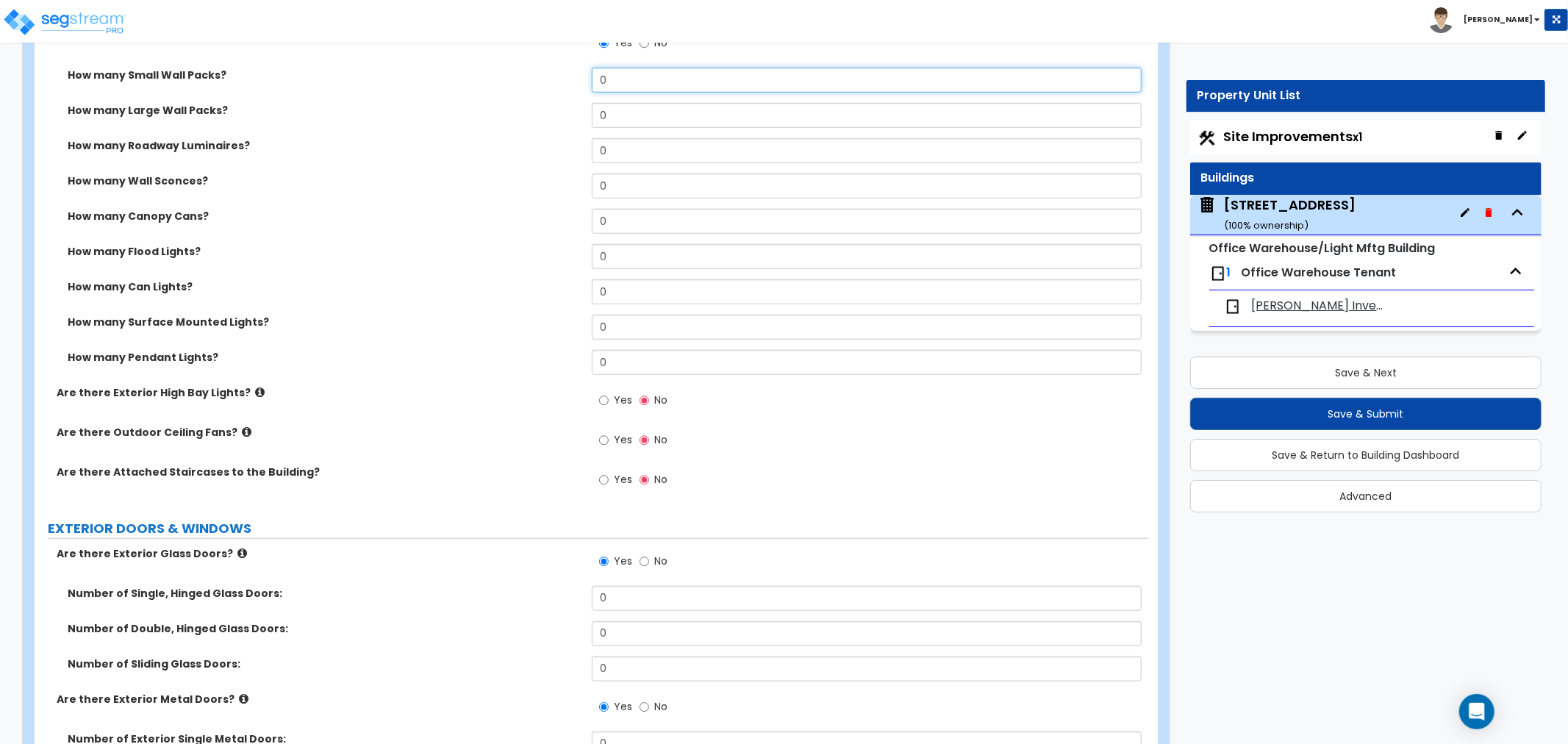
drag, startPoint x: 625, startPoint y: 85, endPoint x: 584, endPoint y: 85, distance: 41.0
click at [584, 85] on div "How many Small Wall Packs? 0" at bounding box center [592, 86] width 1114 height 36
type input "6"
click at [536, 131] on div "How many Large Wall Packs? 0" at bounding box center [592, 120] width 1114 height 36
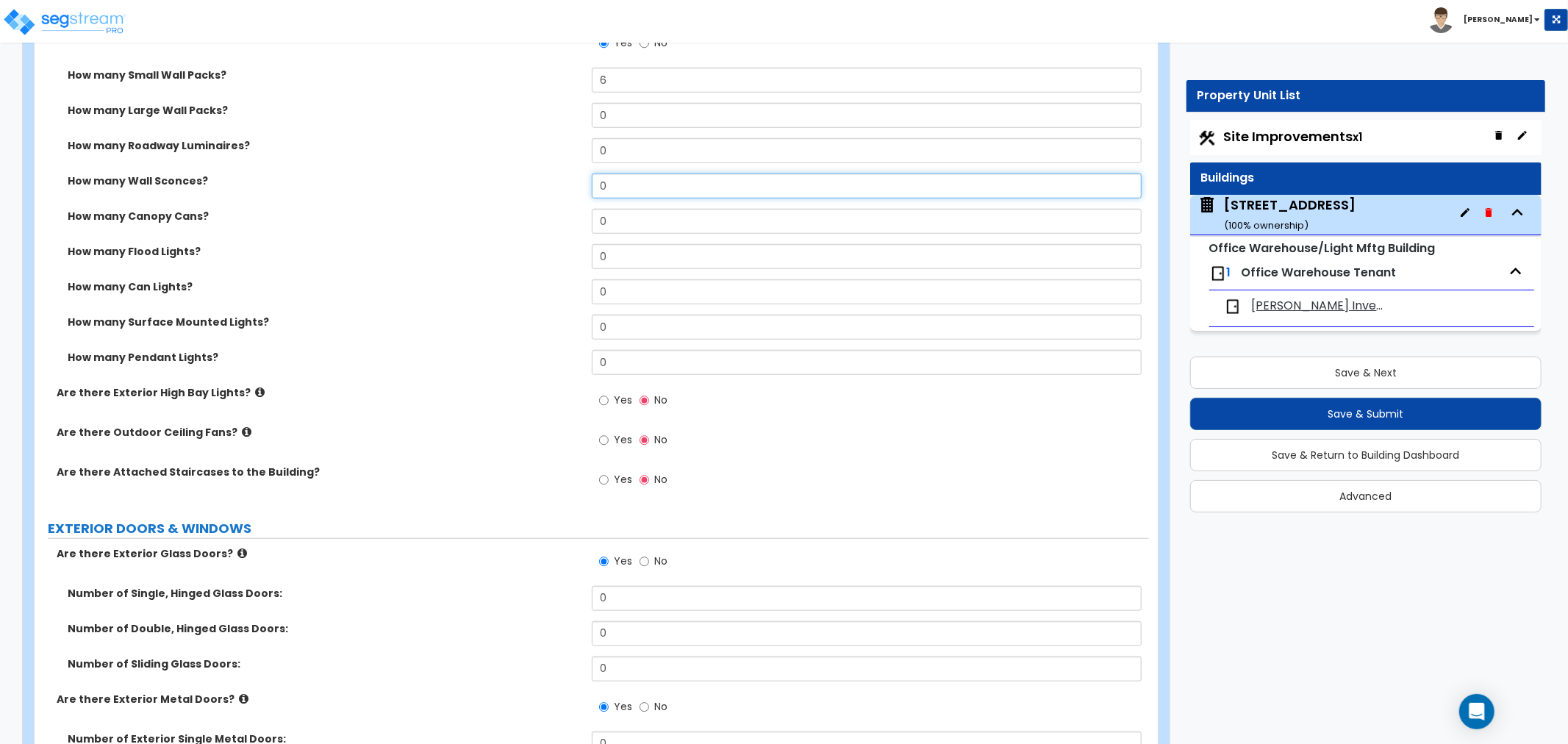
drag, startPoint x: 576, startPoint y: 184, endPoint x: 536, endPoint y: 182, distance: 40.0
click at [536, 182] on div "How many Wall Sconces? 0" at bounding box center [592, 191] width 1114 height 36
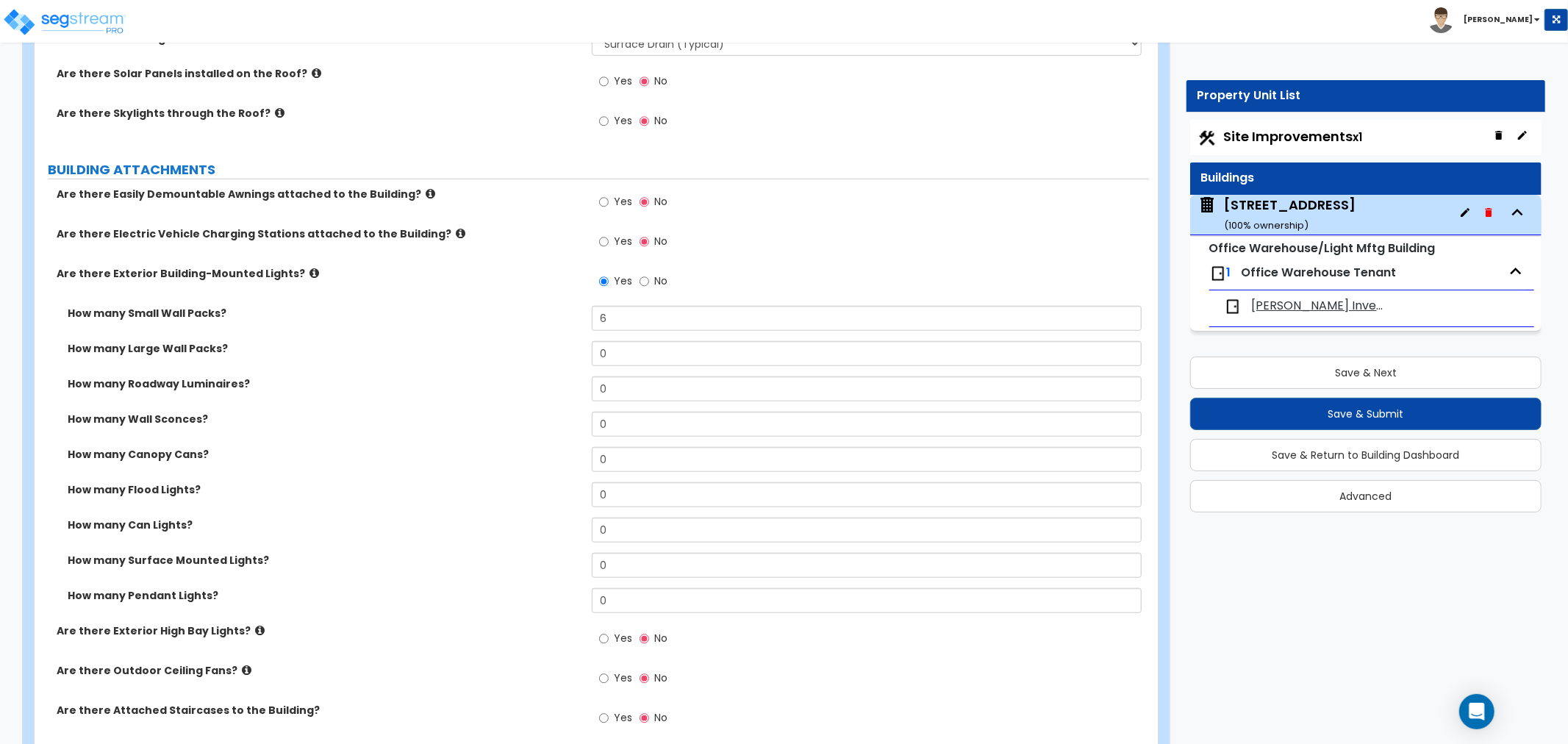
scroll to position [767, 0]
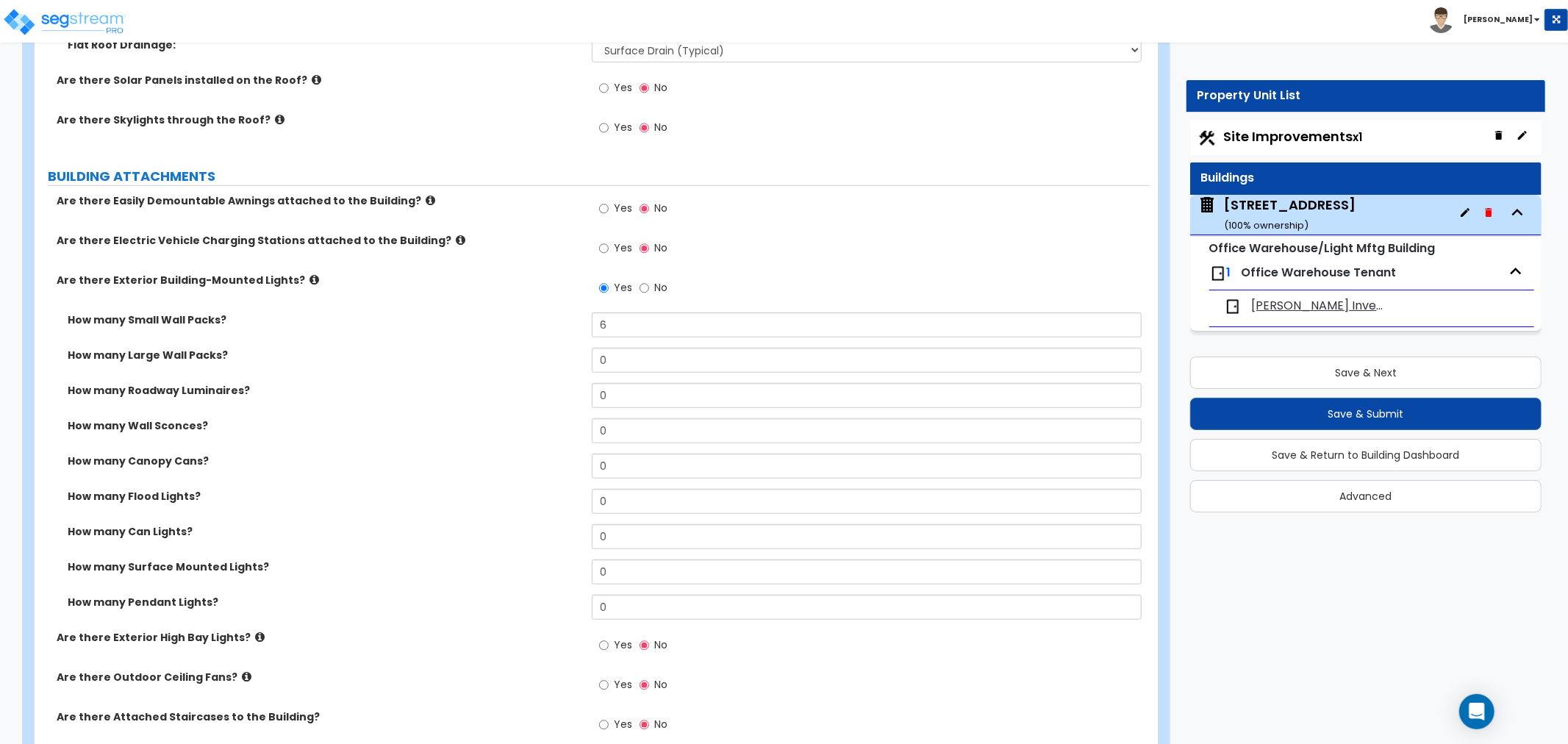
drag, startPoint x: 386, startPoint y: 304, endPoint x: 397, endPoint y: 305, distance: 11.0
click at [386, 303] on div "Are there Exterior Building-Mounted Lights? Yes No" at bounding box center [592, 292] width 1114 height 39
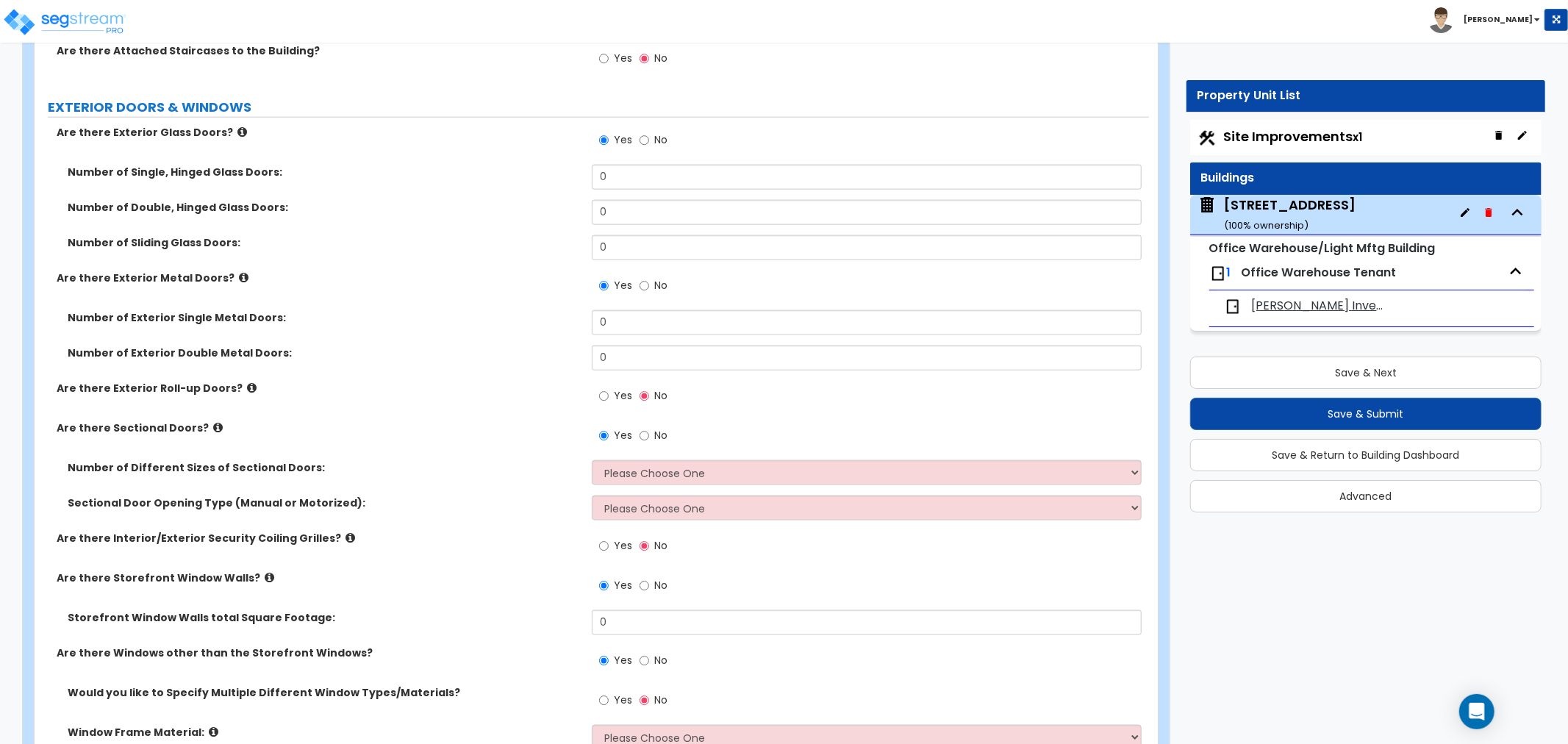
scroll to position [1421, 0]
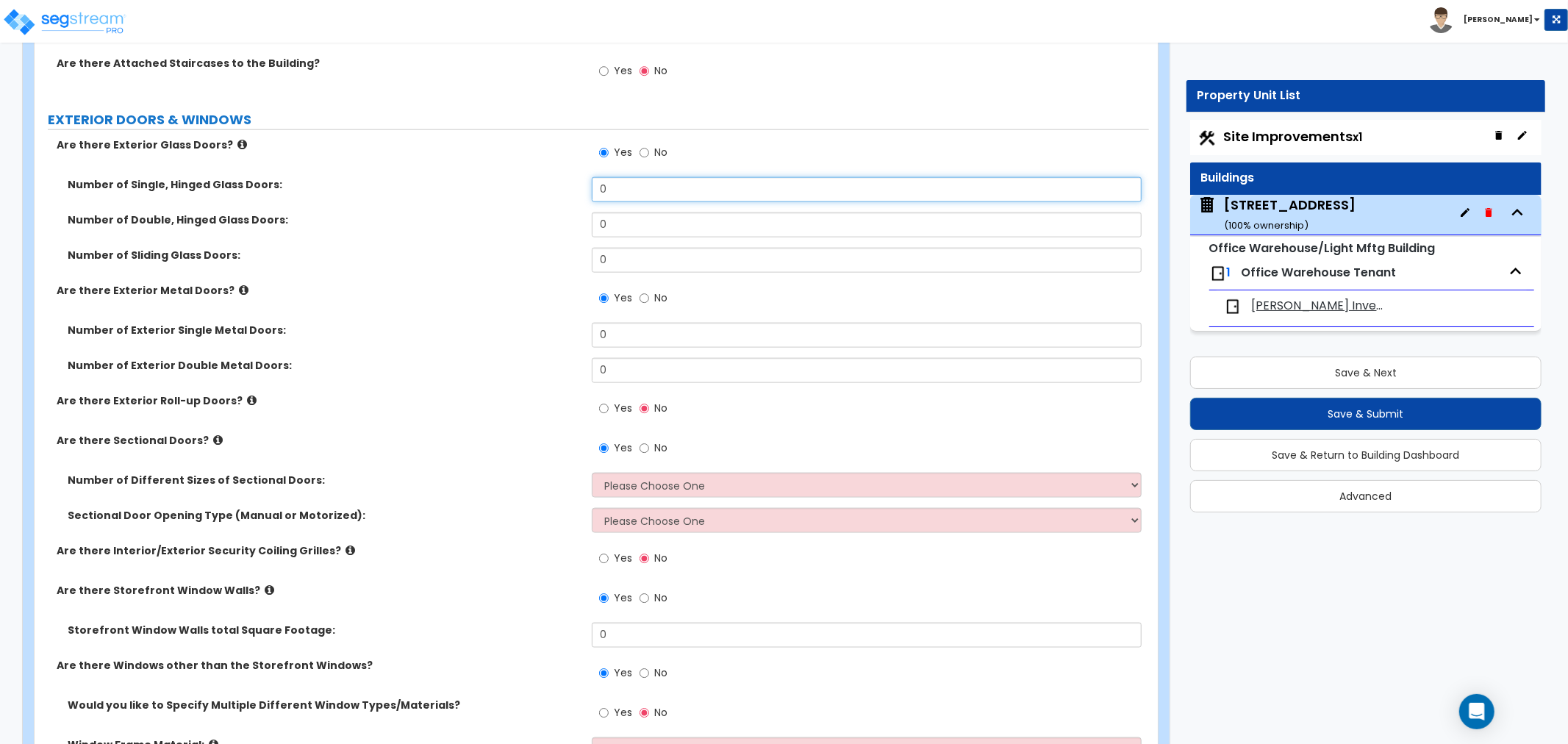
drag, startPoint x: 633, startPoint y: 192, endPoint x: 531, endPoint y: 174, distance: 103.6
click at [529, 173] on div "Are there Exterior Glass Doors? Yes No Number of Single, Hinged Glass Doors: 0 …" at bounding box center [591, 490] width 1092 height 705
type input "1"
click at [487, 350] on div "Number of Exterior Single Metal Doors: 0" at bounding box center [592, 340] width 1114 height 36
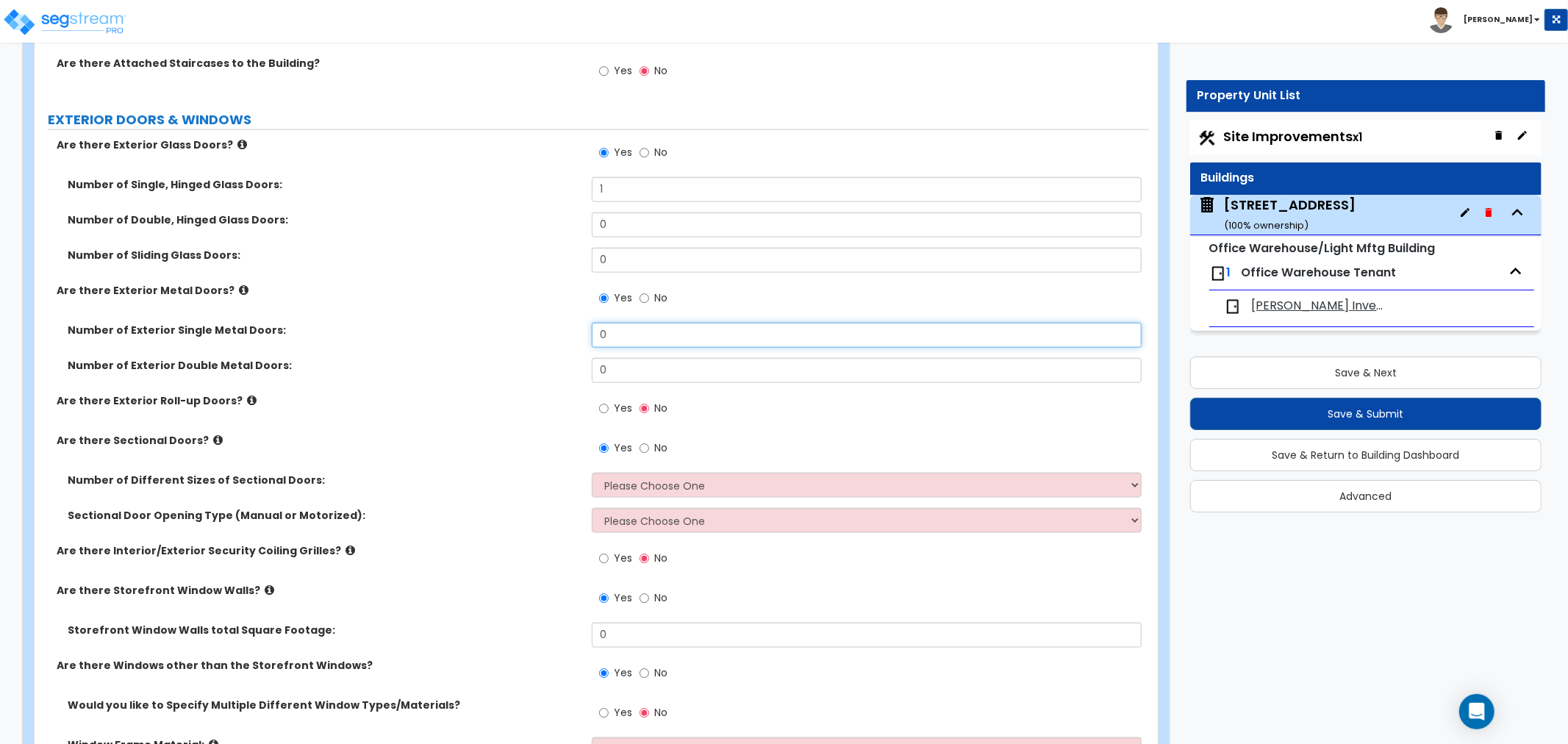
drag, startPoint x: 618, startPoint y: 330, endPoint x: 533, endPoint y: 334, distance: 85.1
click at [533, 334] on div "Number of Exterior Single Metal Doors: 0" at bounding box center [592, 340] width 1114 height 36
type input "1"
click at [502, 240] on div "Number of Double, Hinged Glass Doors: 0" at bounding box center [592, 230] width 1114 height 36
drag, startPoint x: 590, startPoint y: 221, endPoint x: 530, endPoint y: 221, distance: 60.0
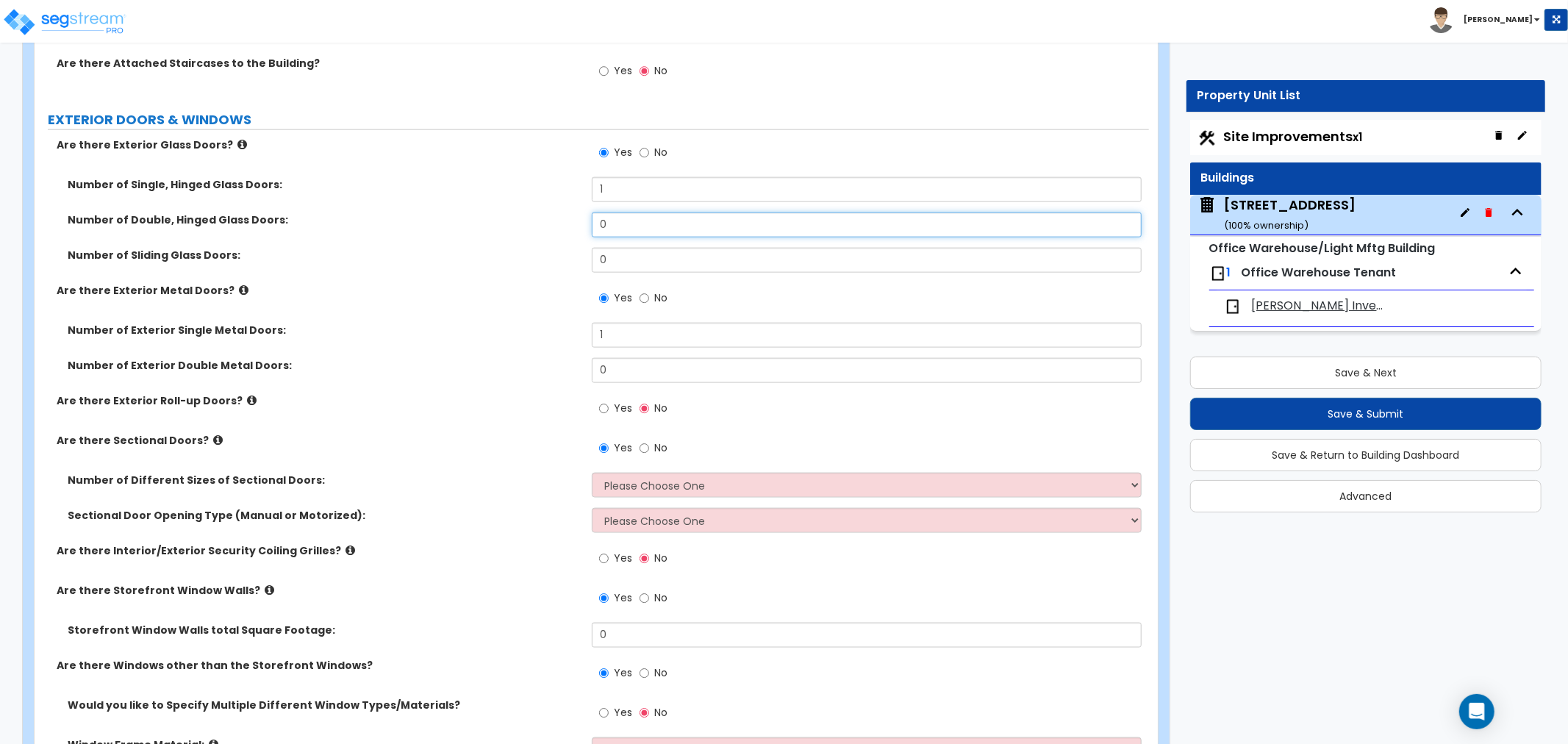
click at [536, 221] on div "Number of Double, Hinged Glass Doors: 0" at bounding box center [592, 230] width 1114 height 36
type input "1"
click at [610, 332] on input "1" at bounding box center [867, 335] width 549 height 25
drag, startPoint x: 620, startPoint y: 336, endPoint x: 527, endPoint y: 334, distance: 93.0
click at [527, 334] on div "Number of Exterior Single Metal Doors: 1" at bounding box center [592, 340] width 1114 height 36
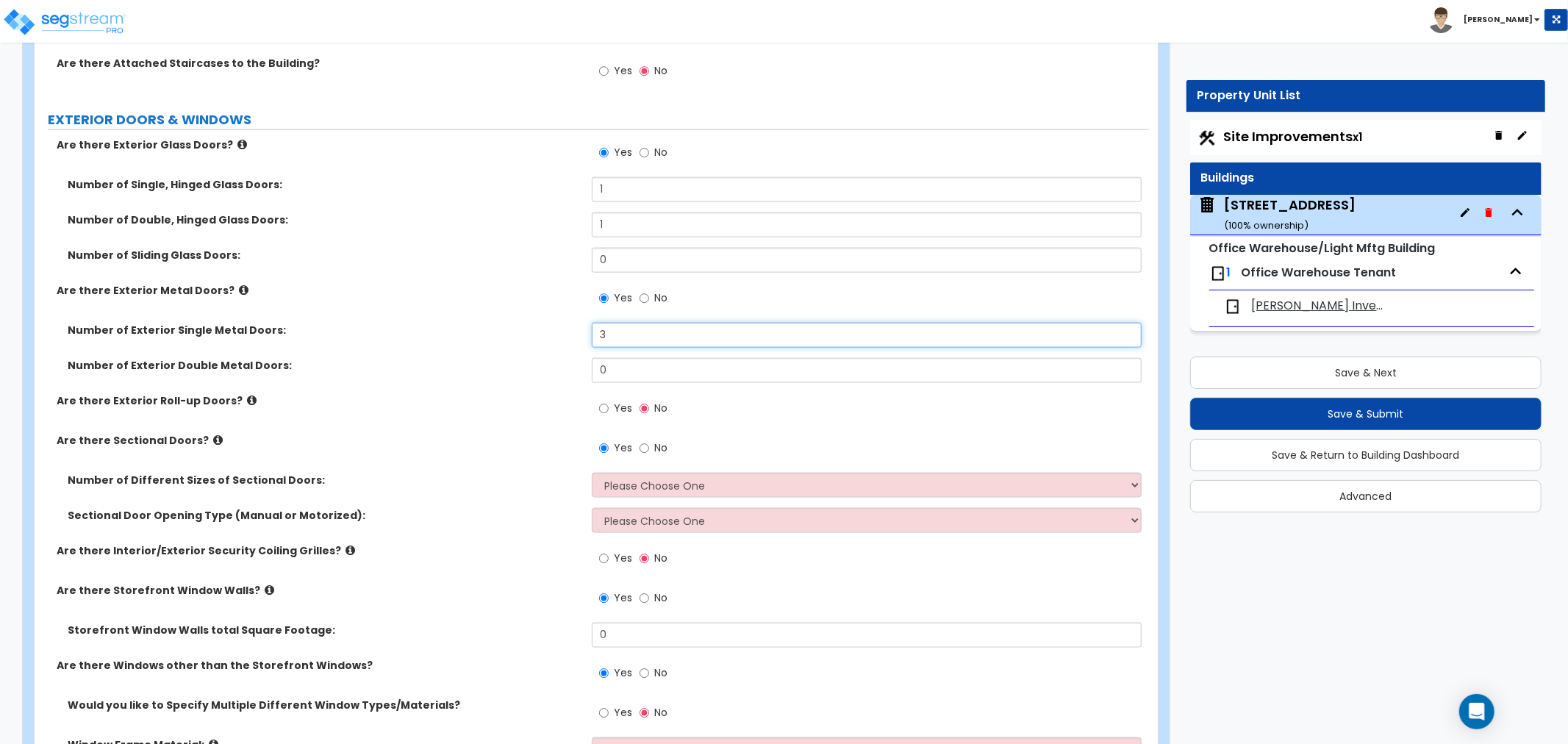
type input "3"
click at [532, 339] on div "Number of Exterior Single Metal Doors: 3" at bounding box center [592, 340] width 1114 height 36
click at [497, 530] on div "Sectional Door Opening Type (Manual or Motorized): Please Choose One All Manual…" at bounding box center [592, 526] width 1114 height 36
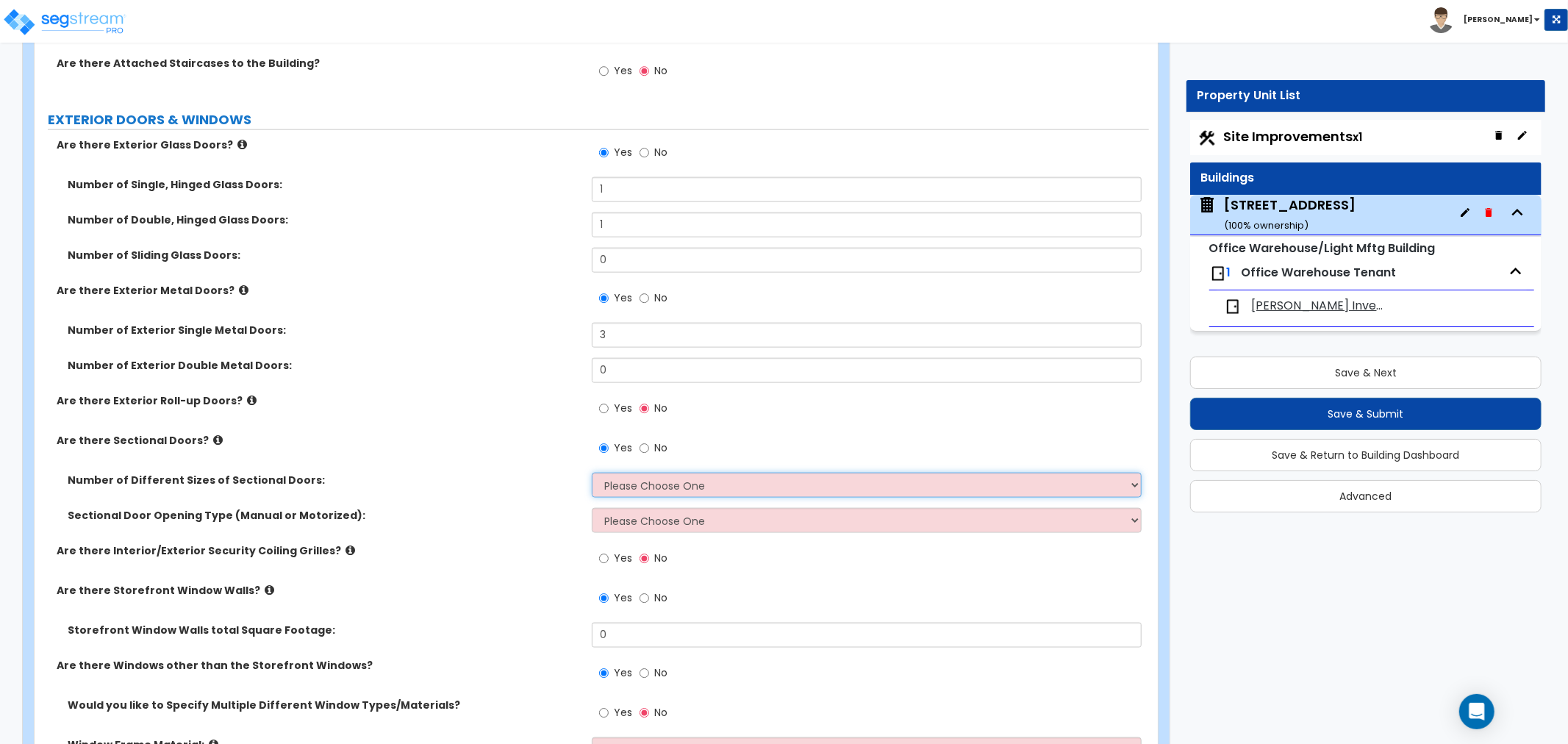
click at [628, 484] on select "Please Choose One 1 2 3" at bounding box center [867, 485] width 549 height 25
select select "2"
click at [592, 472] on select "Please Choose One 1 2 3" at bounding box center [867, 485] width 549 height 25
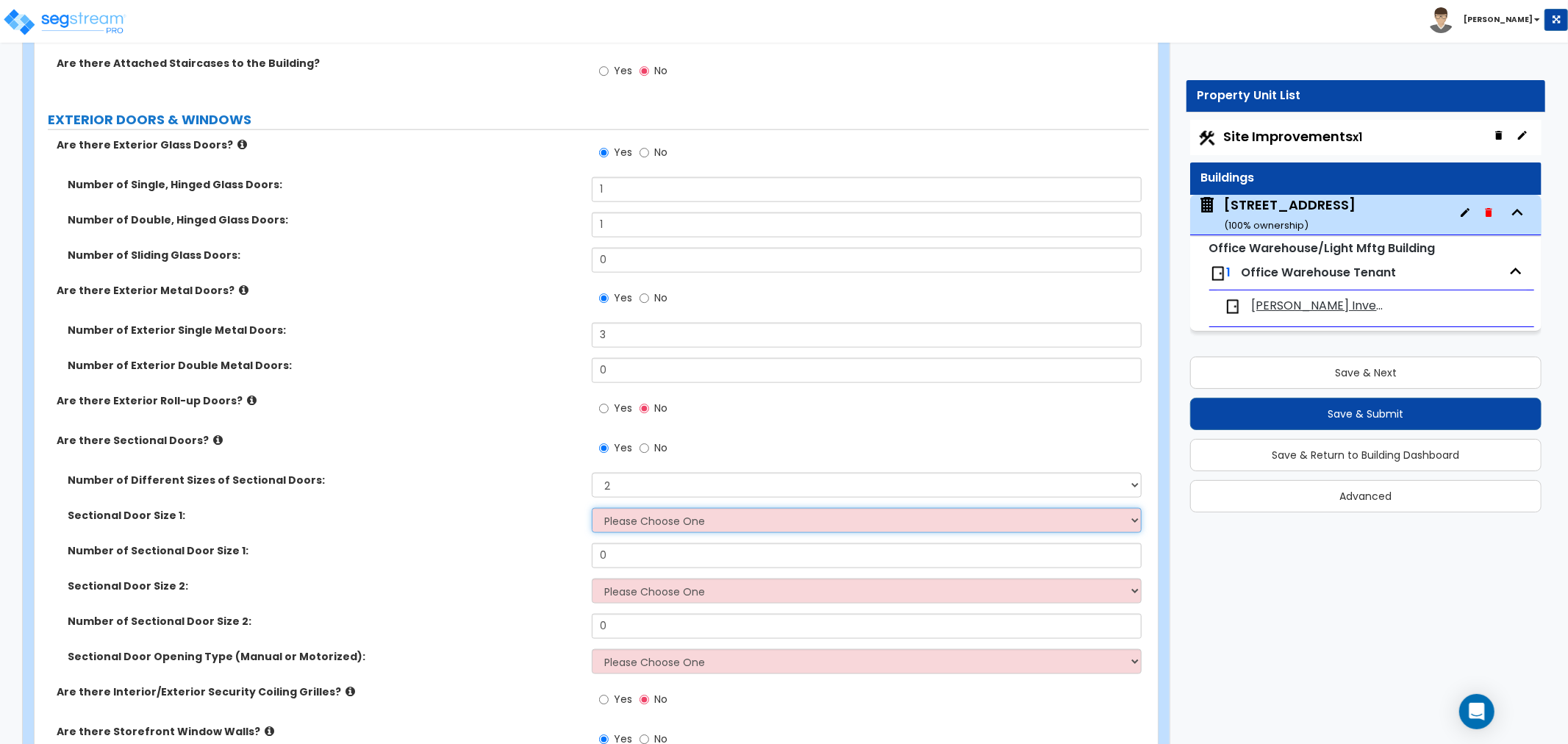
click at [643, 522] on select "Please Choose One 8' x 8' 10' x 10' 12' x 12' 20' x 14'" at bounding box center [867, 520] width 549 height 25
select select "2"
click at [592, 508] on select "Please Choose One 8' x 8' 10' x 10' 12' x 12' 20' x 14'" at bounding box center [867, 520] width 549 height 25
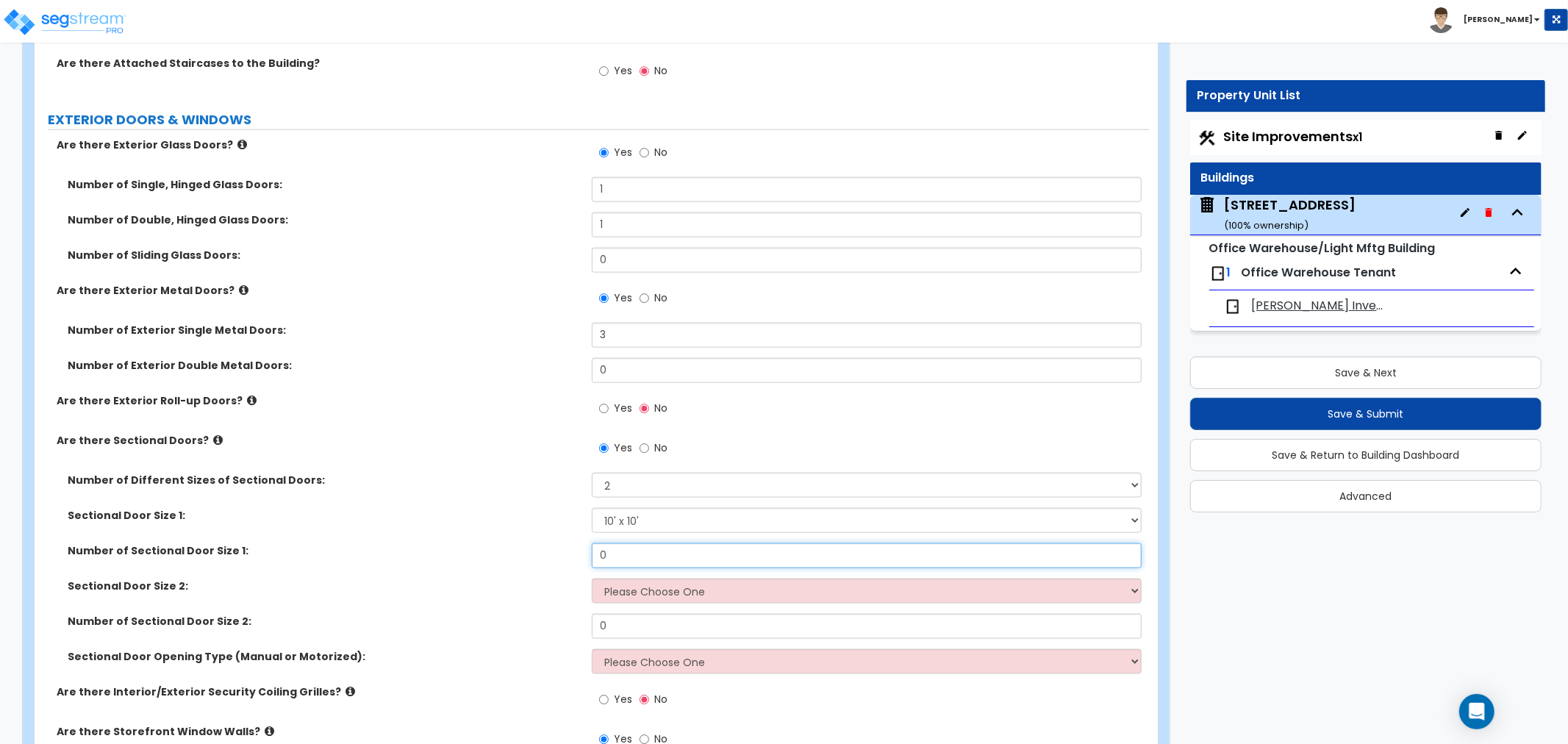
drag, startPoint x: 641, startPoint y: 561, endPoint x: 548, endPoint y: 542, distance: 94.9
click at [548, 543] on div "Number of Sectional Door Size 1: 0" at bounding box center [592, 561] width 1114 height 36
type input "2"
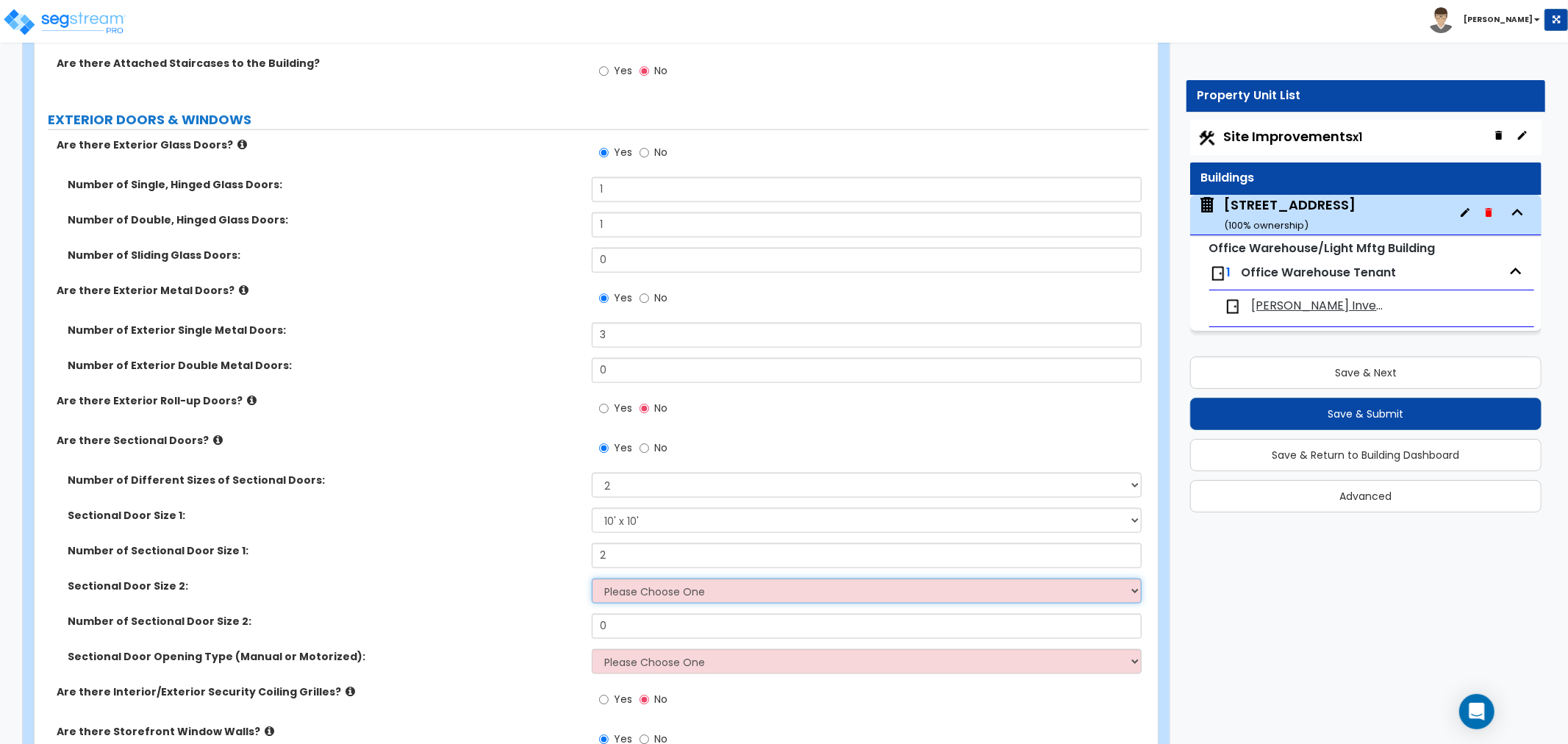
click at [655, 594] on select "Please Choose One 8' x 8' 10' x 10' 12' x 12' 20' x 14'" at bounding box center [867, 591] width 549 height 25
select select "3"
click at [592, 579] on select "Please Choose One 8' x 8' 10' x 10' 12' x 12' 20' x 14'" at bounding box center [867, 591] width 549 height 25
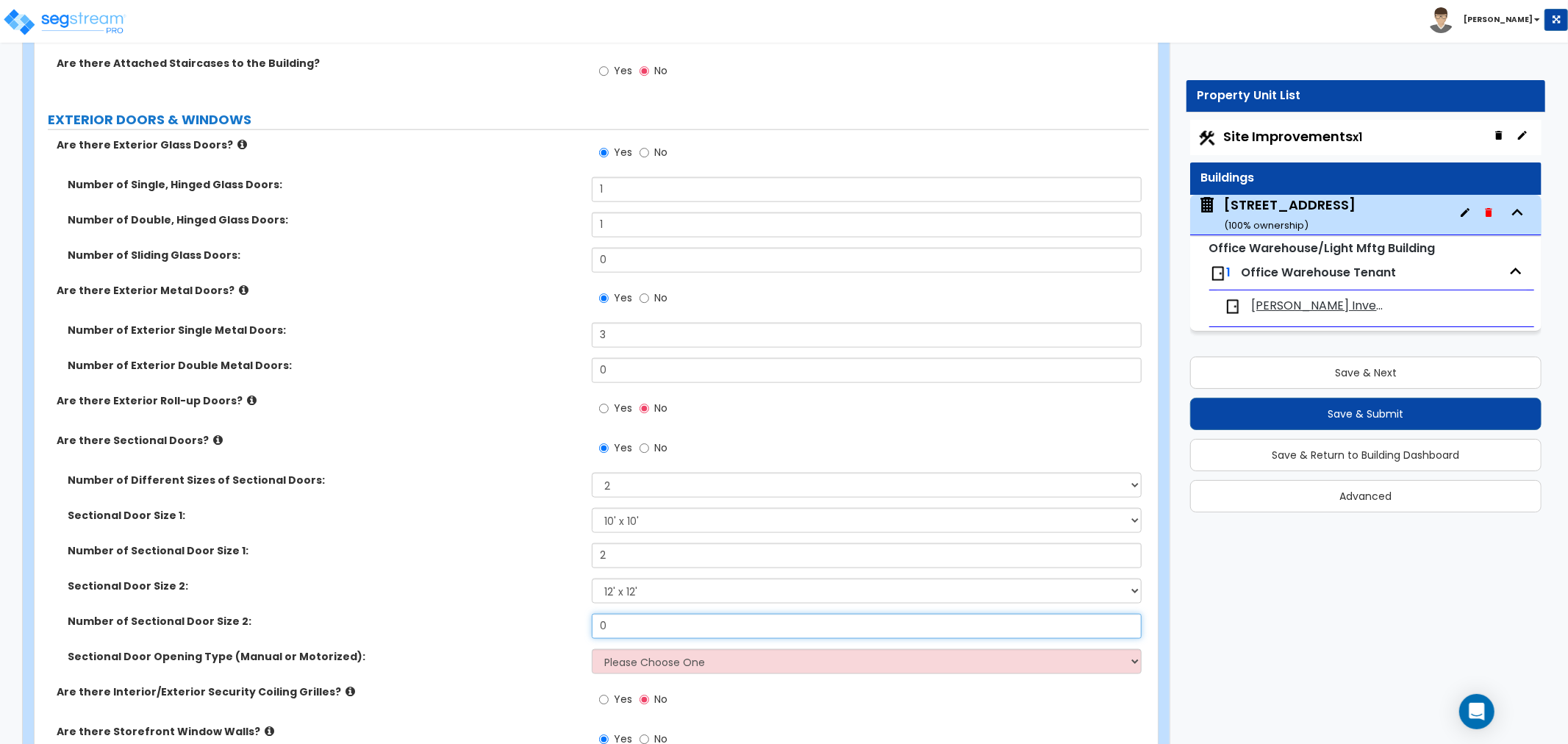
drag, startPoint x: 619, startPoint y: 621, endPoint x: 541, endPoint y: 623, distance: 78.0
click at [541, 623] on div "Number of Sectional Door Size 2: 0" at bounding box center [592, 631] width 1114 height 36
type input "2"
click at [637, 662] on select "Please Choose One All Manual All Motorized Some are Motorized" at bounding box center [867, 661] width 549 height 25
select select "2"
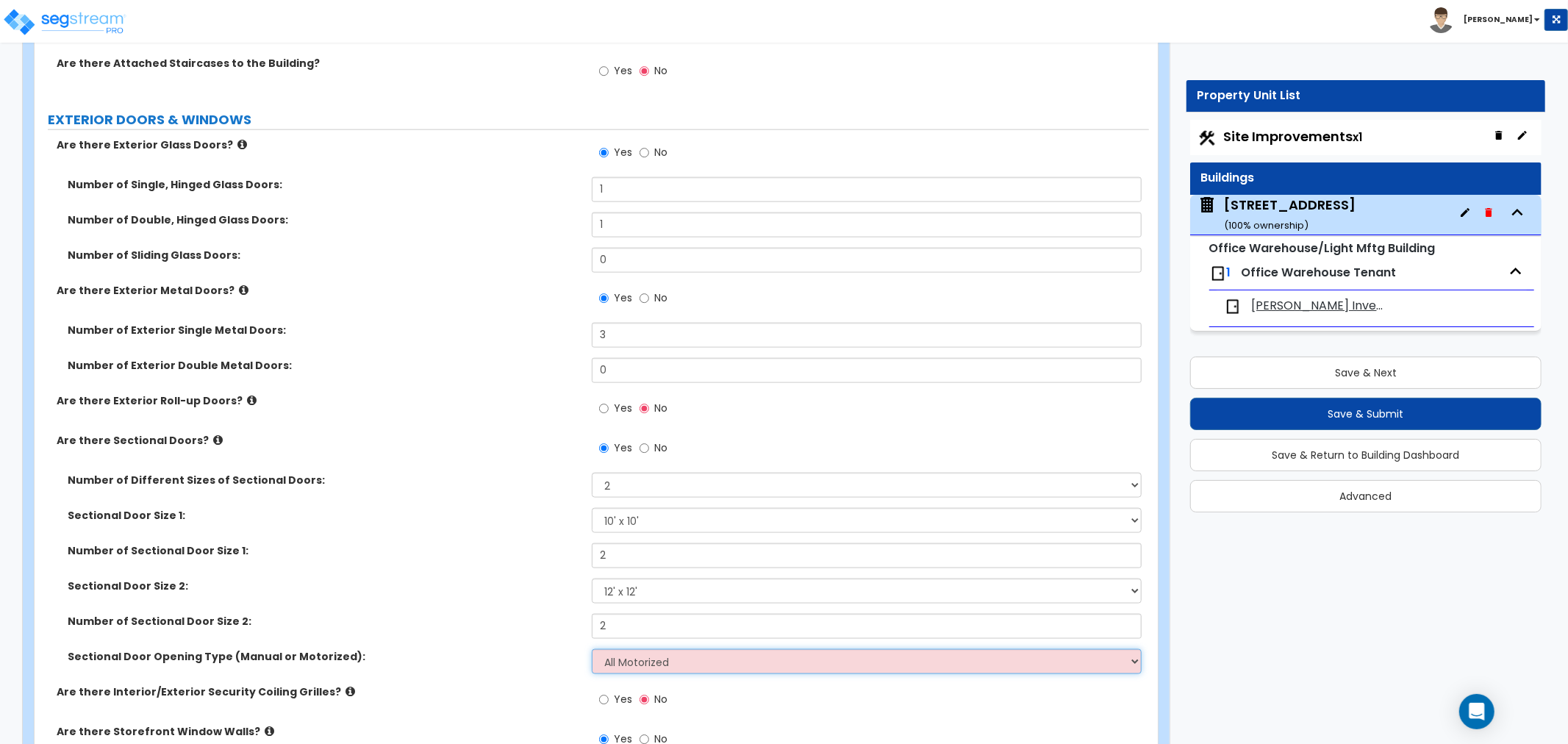
click at [592, 649] on select "Please Choose One All Manual All Motorized Some are Motorized" at bounding box center [867, 661] width 549 height 25
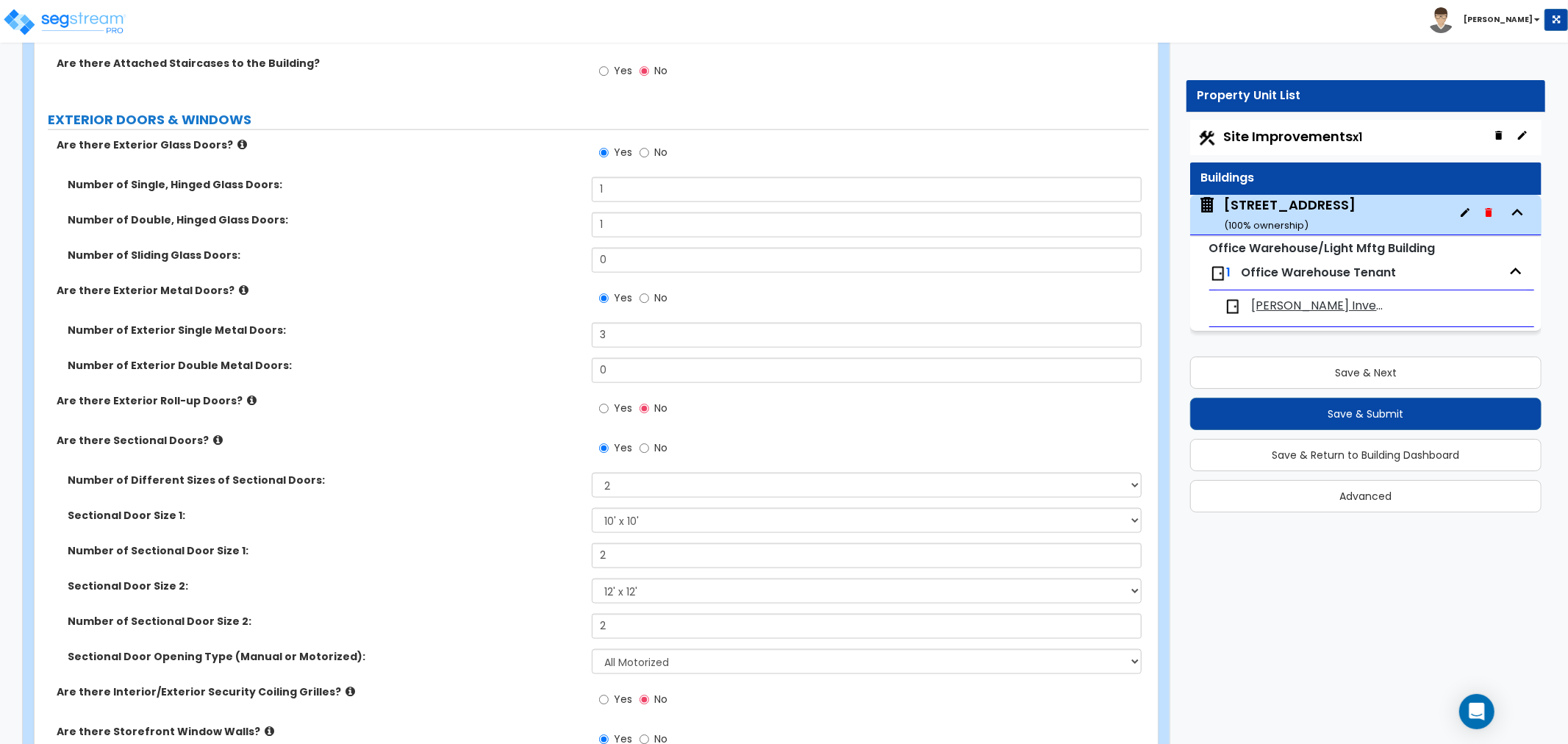
click at [531, 601] on div "Sectional Door Size 2: Please Choose One 8' x 8' 10' x 10' 12' x 12' 20' x 14'" at bounding box center [592, 597] width 1114 height 36
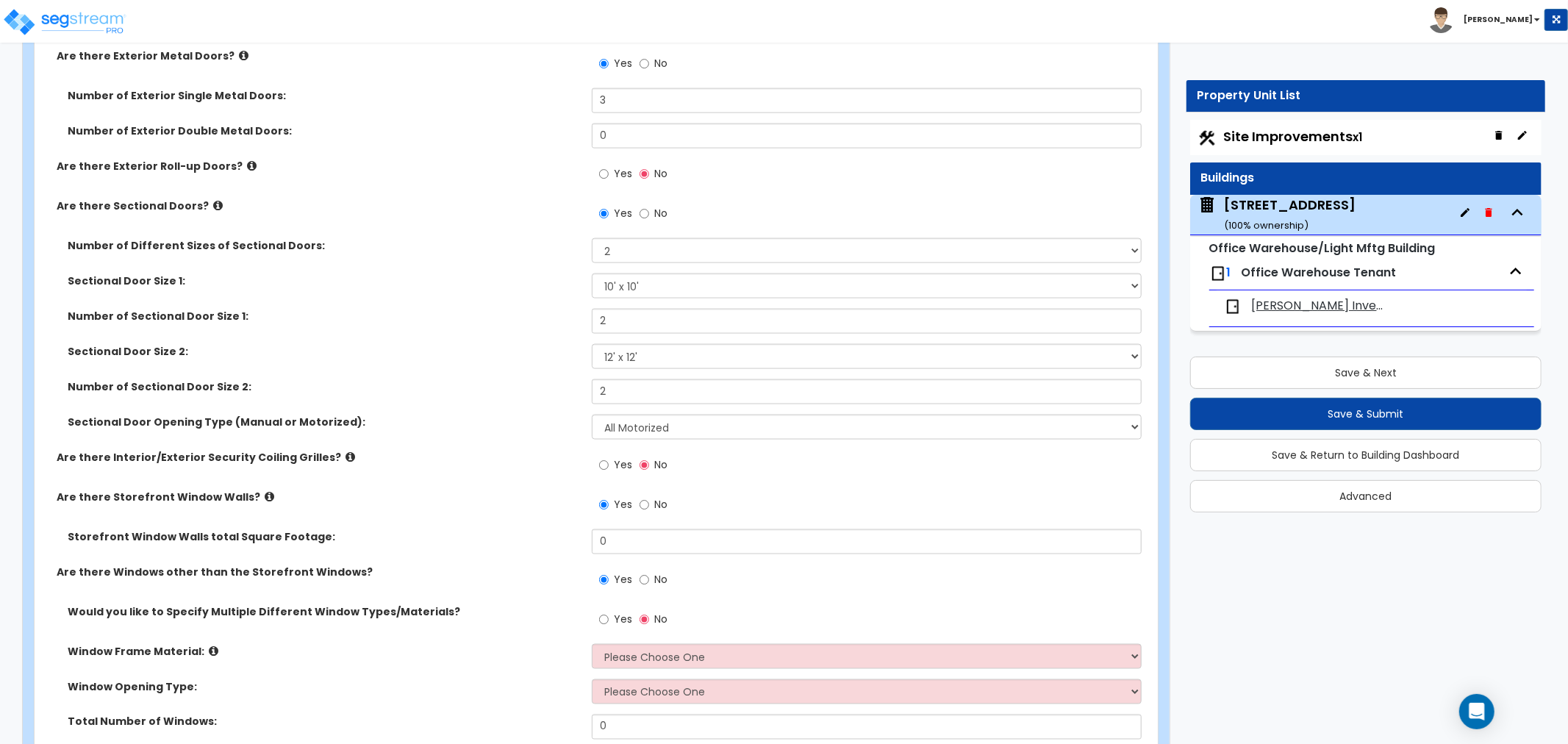
scroll to position [1666, 0]
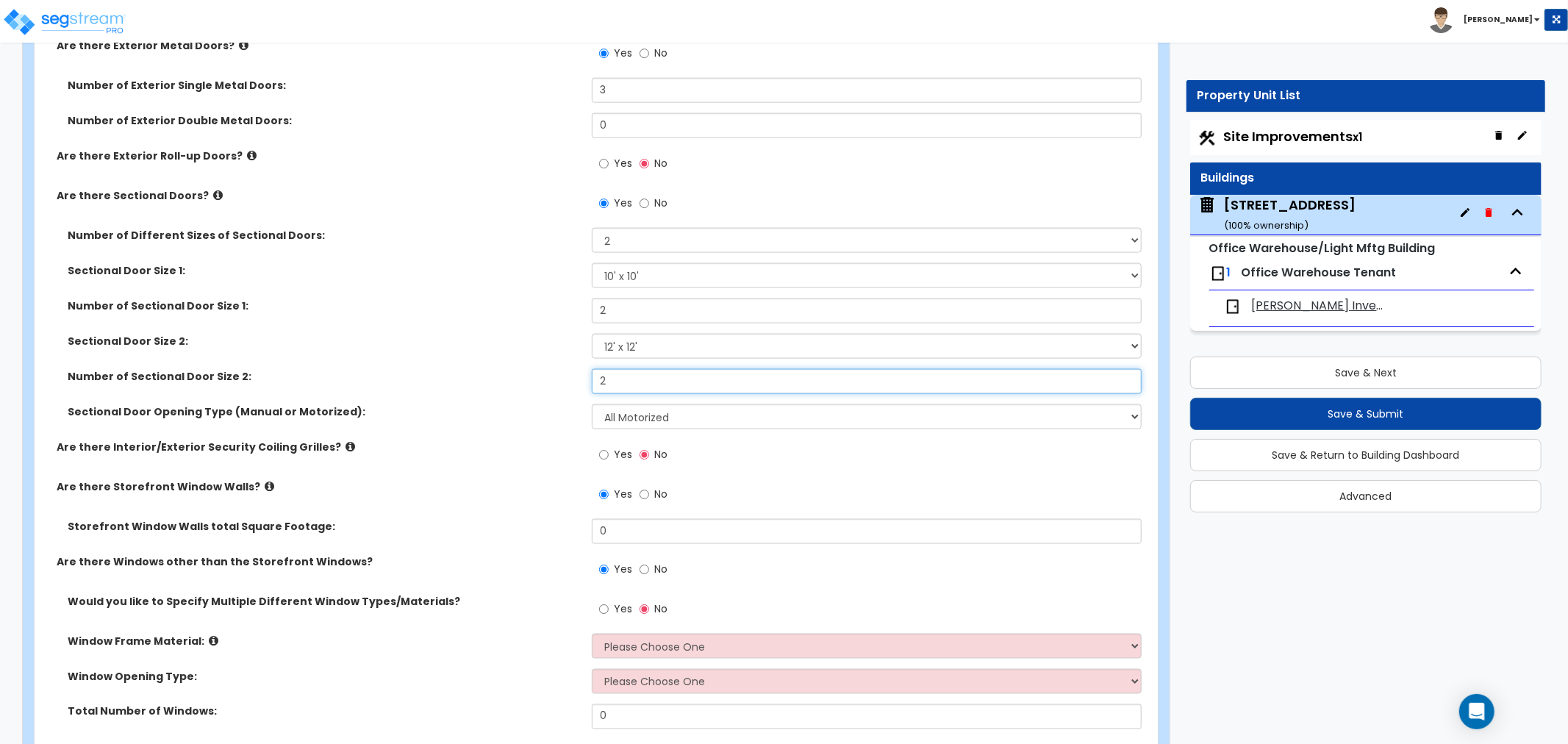
drag, startPoint x: 651, startPoint y: 380, endPoint x: 468, endPoint y: 400, distance: 184.1
click at [468, 400] on div "Number of Sectional Door Size 2: 2" at bounding box center [592, 387] width 1114 height 36
type input "3"
click at [553, 543] on div "Storefront Window Walls total Square Footage: 0" at bounding box center [592, 536] width 1114 height 36
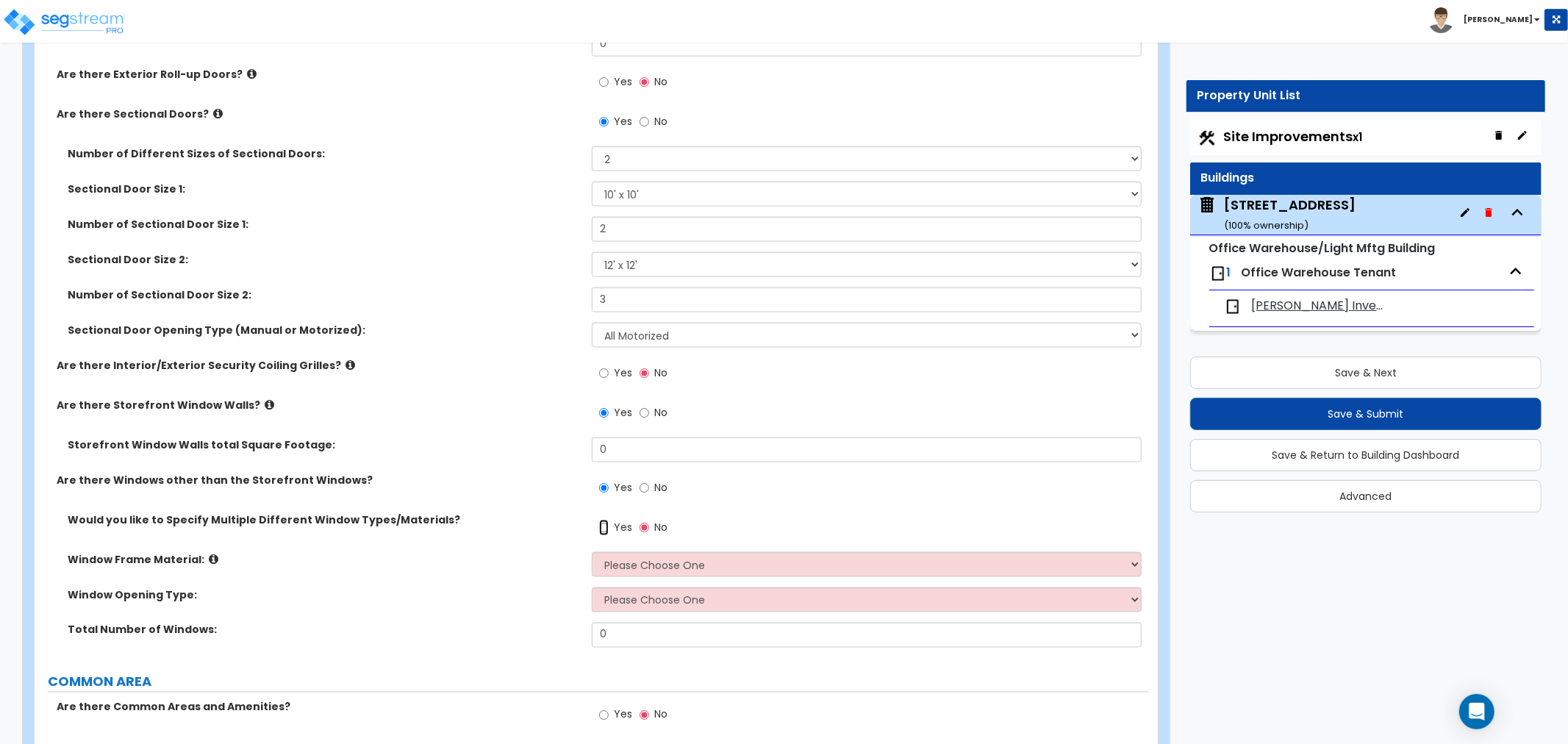
click at [599, 525] on input "Yes" at bounding box center [603, 527] width 9 height 16
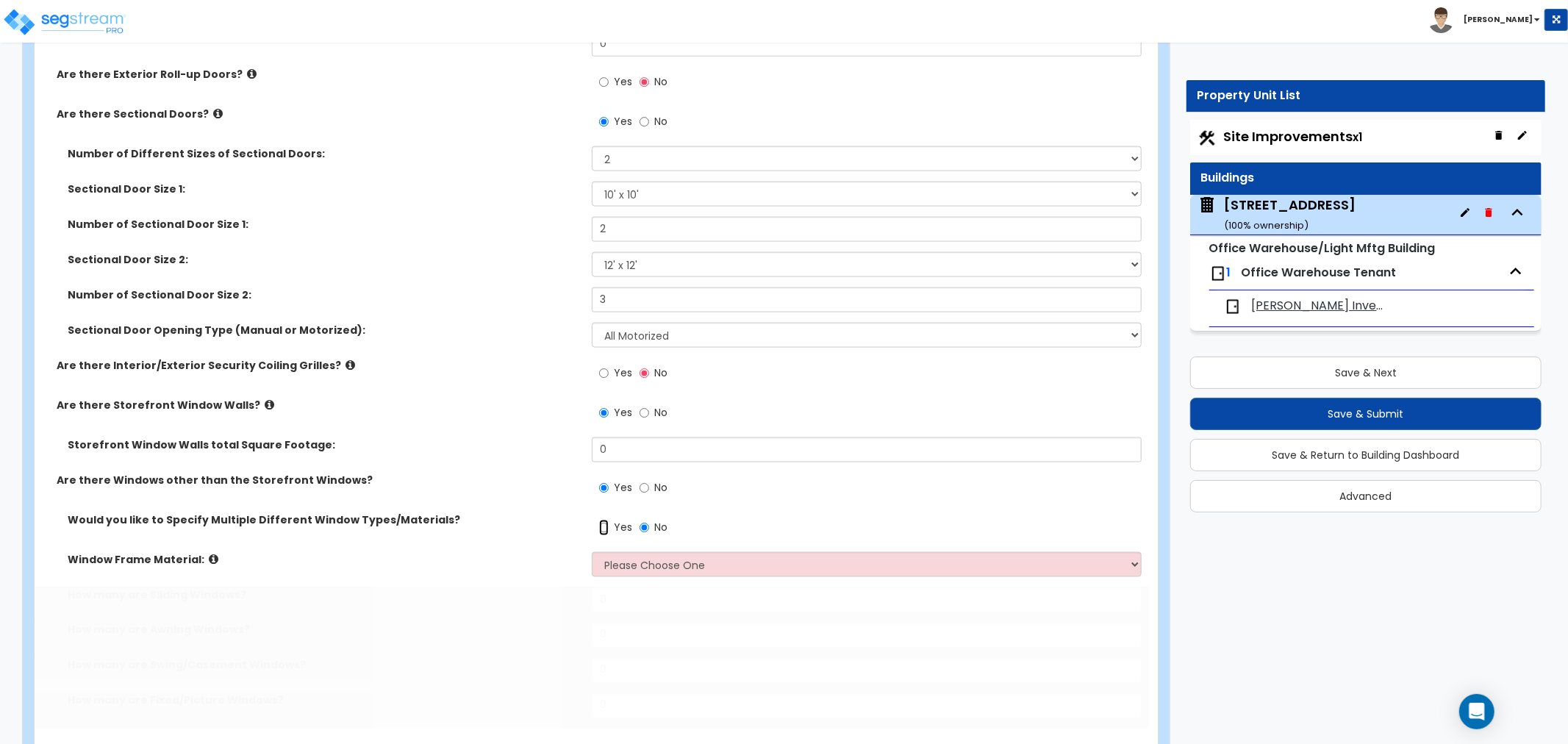
radio input "true"
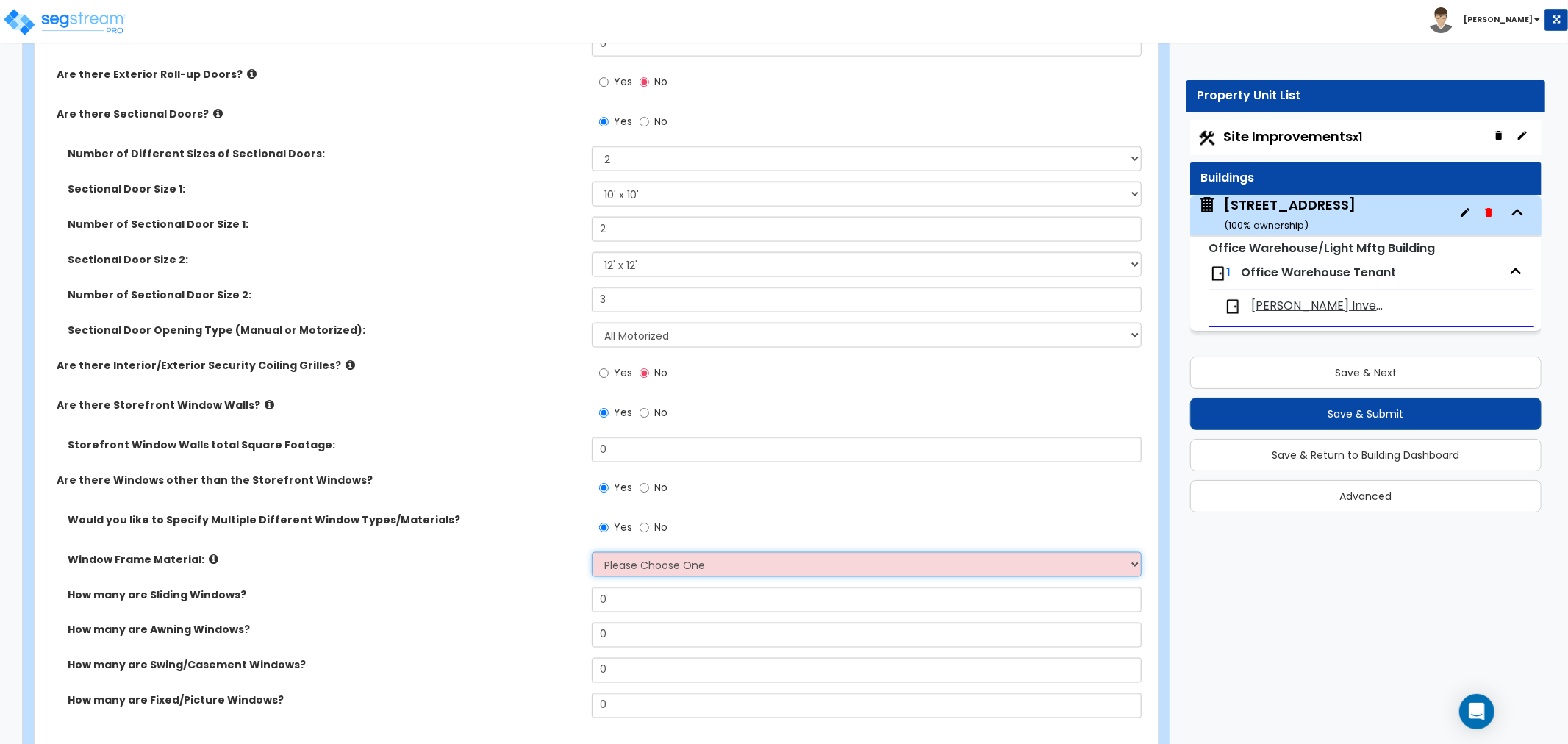
click at [680, 564] on select "Please Choose One Vinyl Aluminum Wood" at bounding box center [867, 564] width 549 height 25
select select "2"
click at [592, 552] on select "Please Choose One Vinyl Aluminum Wood" at bounding box center [867, 564] width 549 height 25
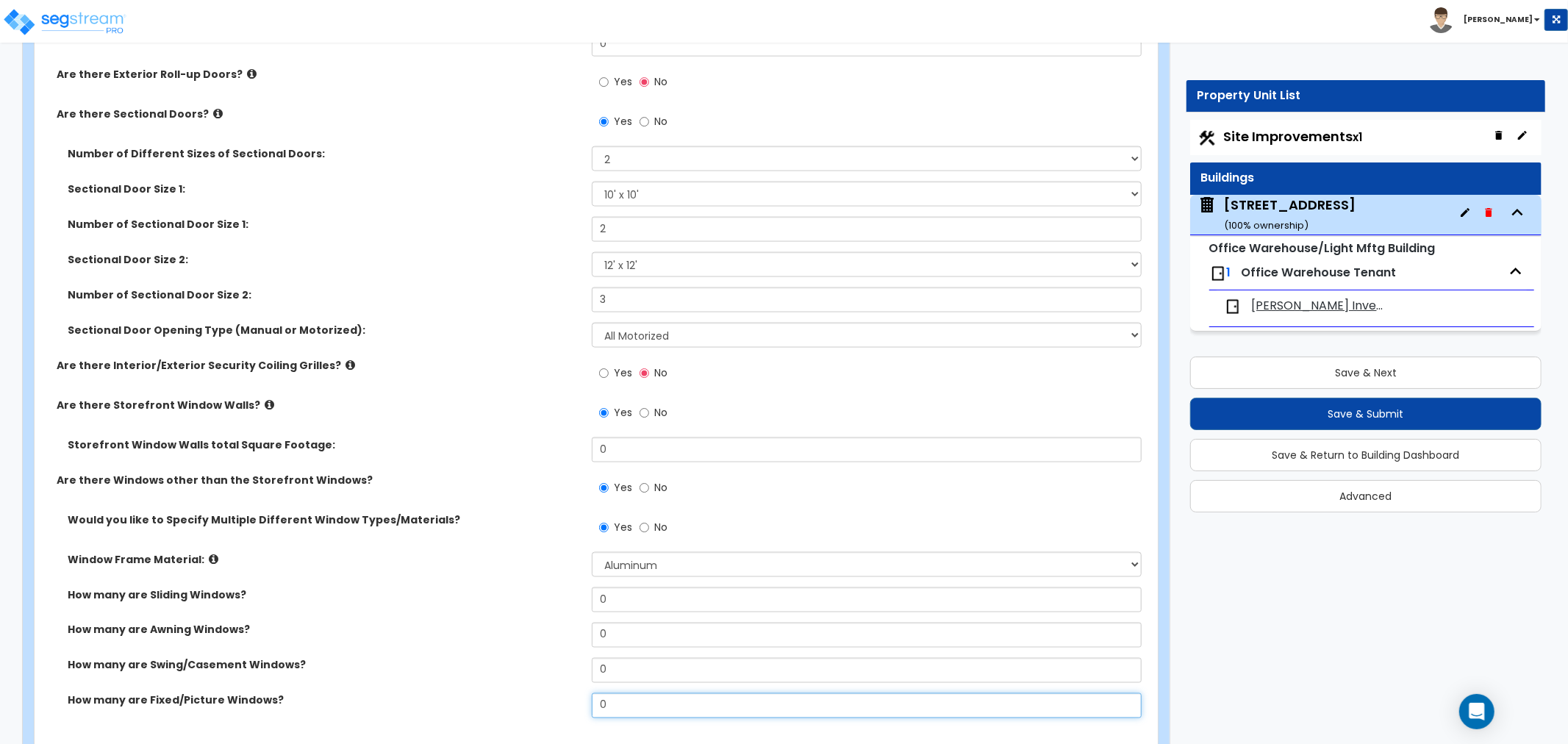
click at [539, 699] on div "How many are Fixed/Picture Windows? 0" at bounding box center [592, 711] width 1114 height 36
click at [538, 697] on label "How many are Fixed/Picture Windows?" at bounding box center [324, 700] width 513 height 15
click at [562, 501] on div "Are there Windows other than the Storefront Windows? Yes No" at bounding box center [592, 492] width 1114 height 39
click at [553, 555] on label "Window Frame Material:" at bounding box center [324, 559] width 513 height 15
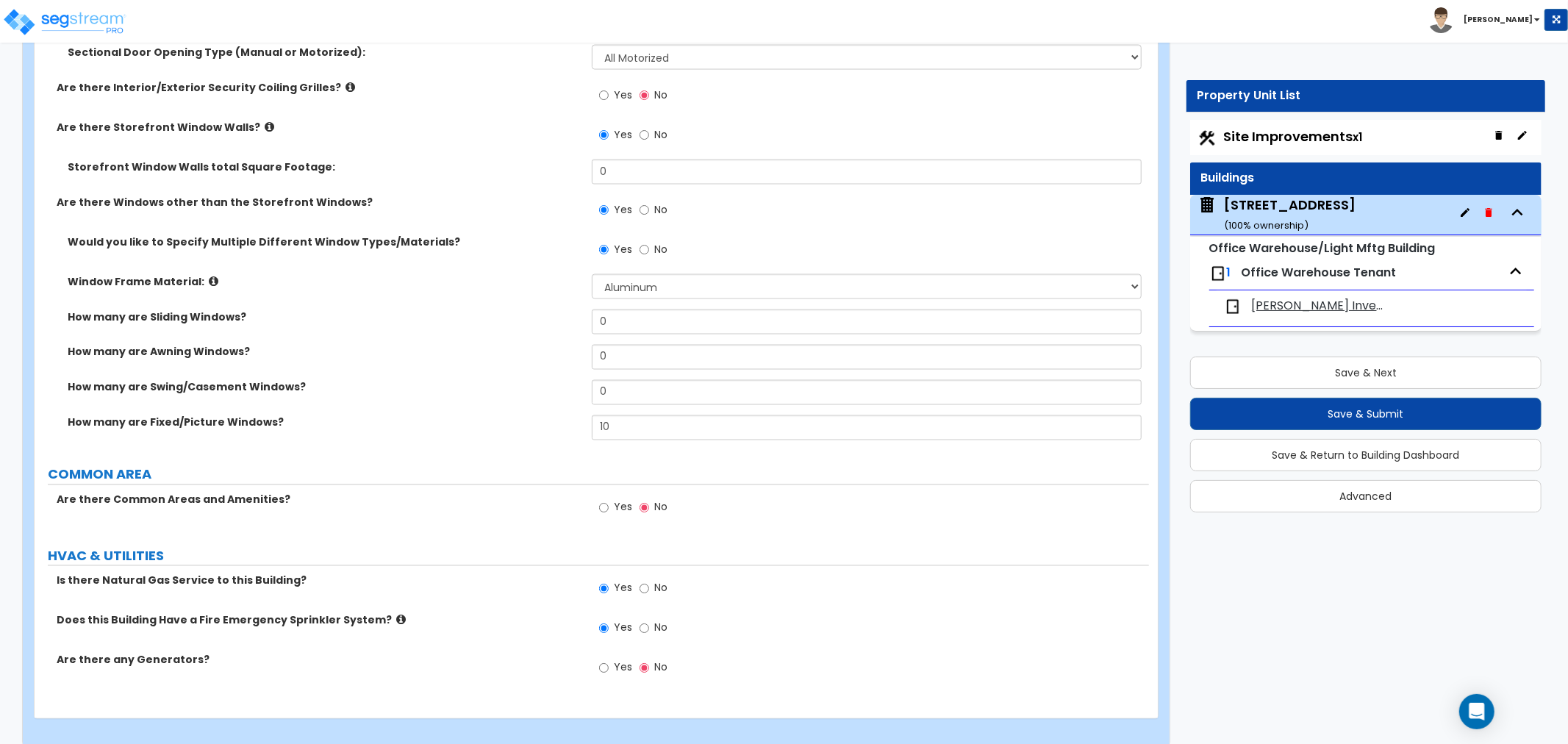
scroll to position [2041, 0]
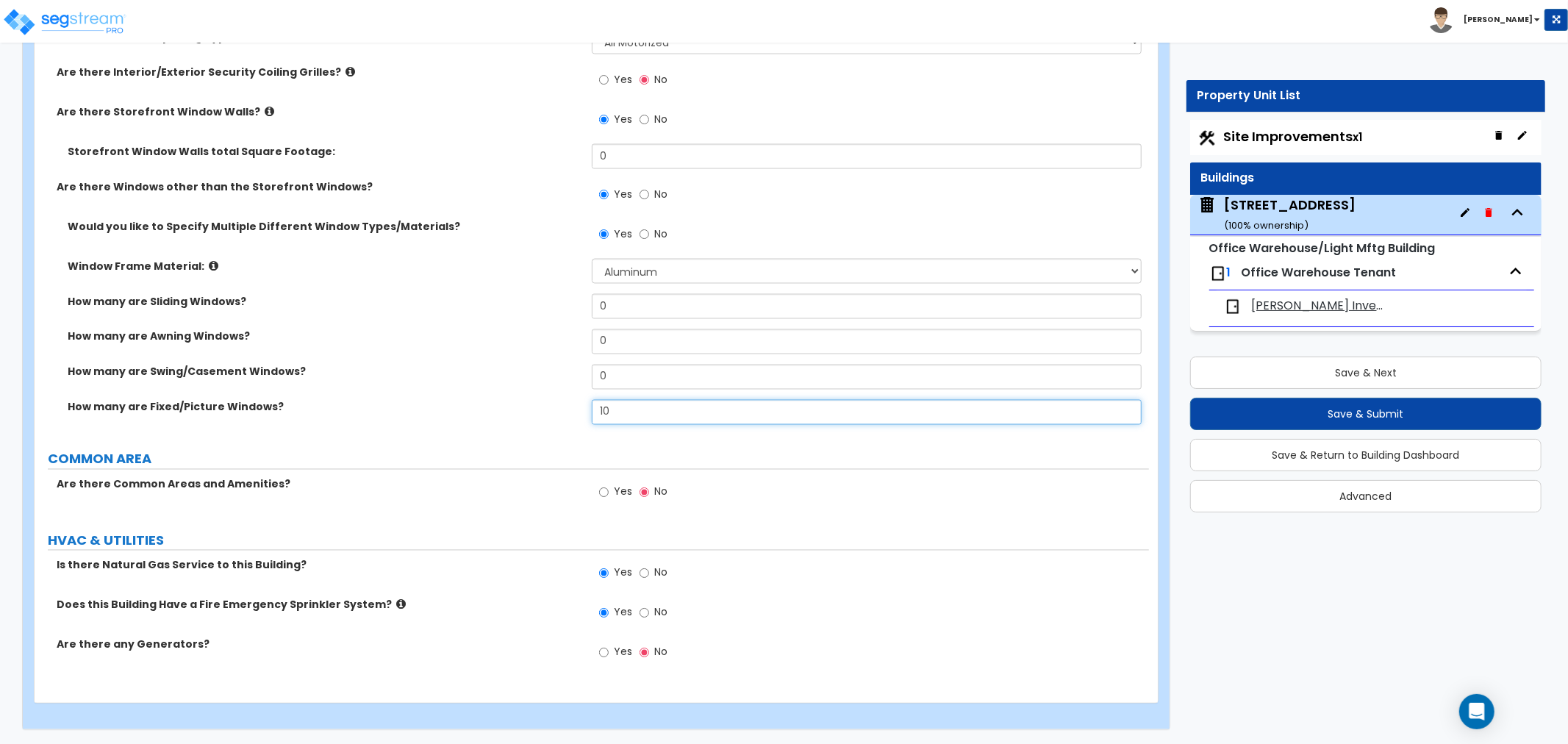
drag, startPoint x: 629, startPoint y: 415, endPoint x: 556, endPoint y: 424, distance: 73.6
click at [557, 426] on div "How many are Fixed/Picture Windows? 10" at bounding box center [592, 418] width 1114 height 36
type input "12"
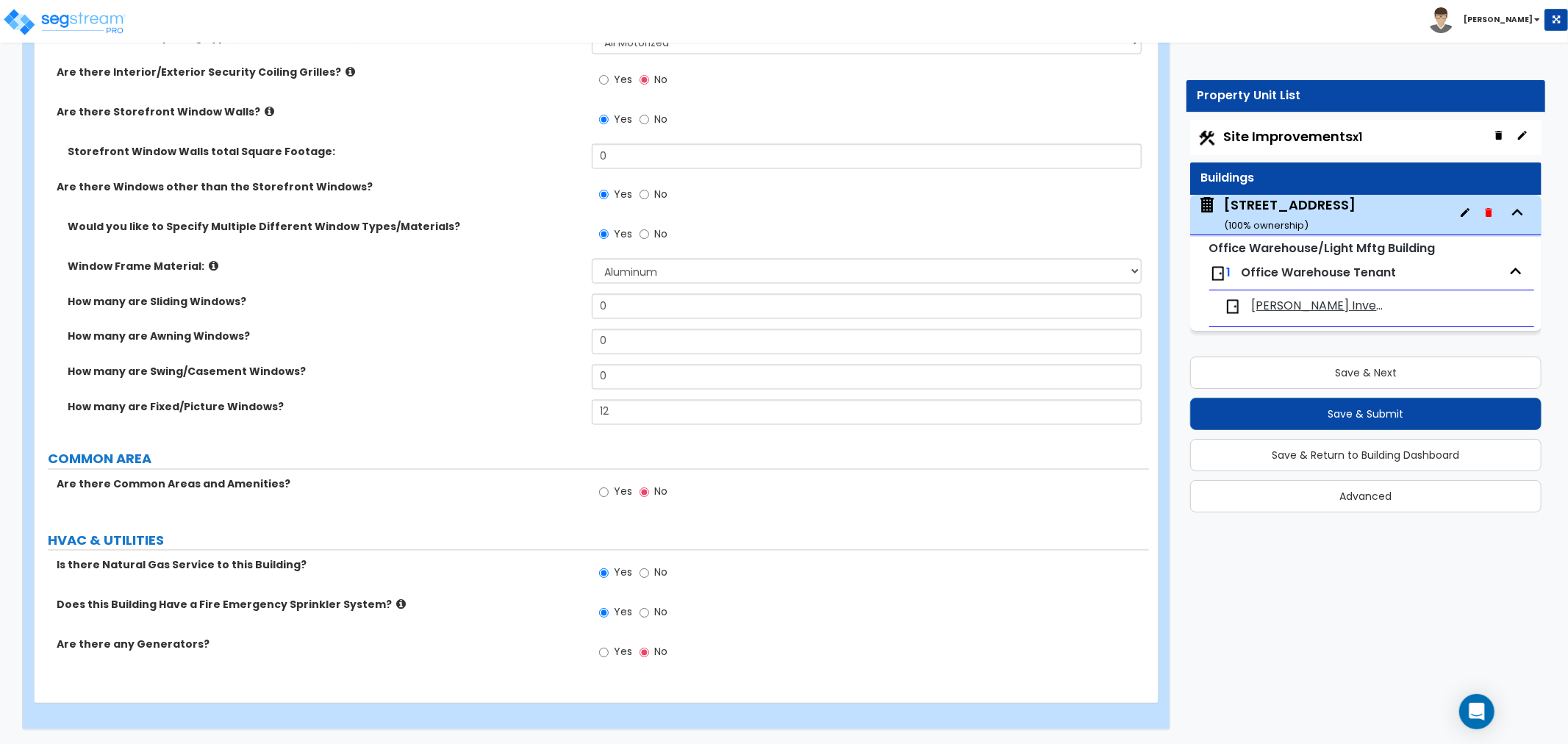
click at [554, 402] on label "How many are Fixed/Picture Windows?" at bounding box center [324, 407] width 513 height 15
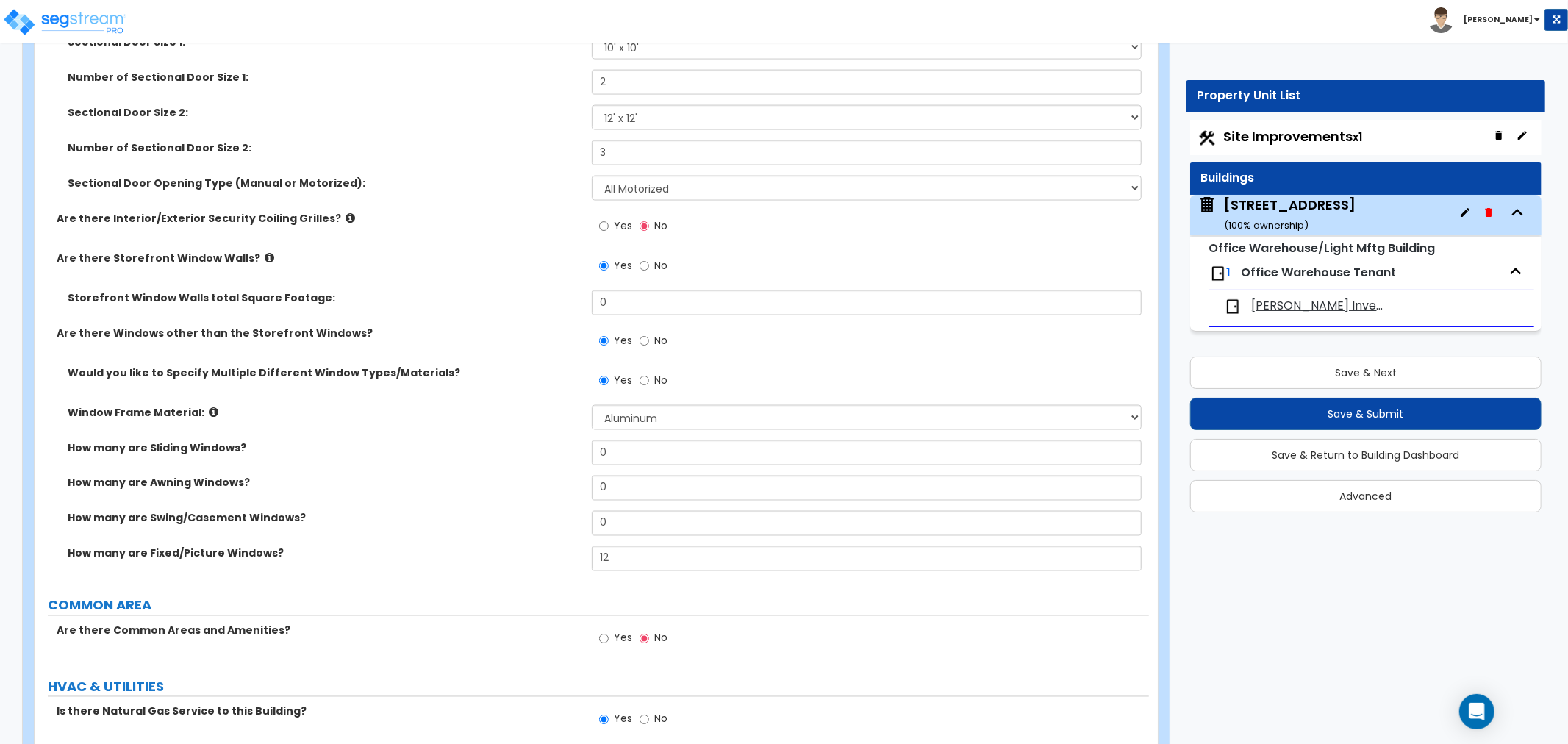
scroll to position [1877, 0]
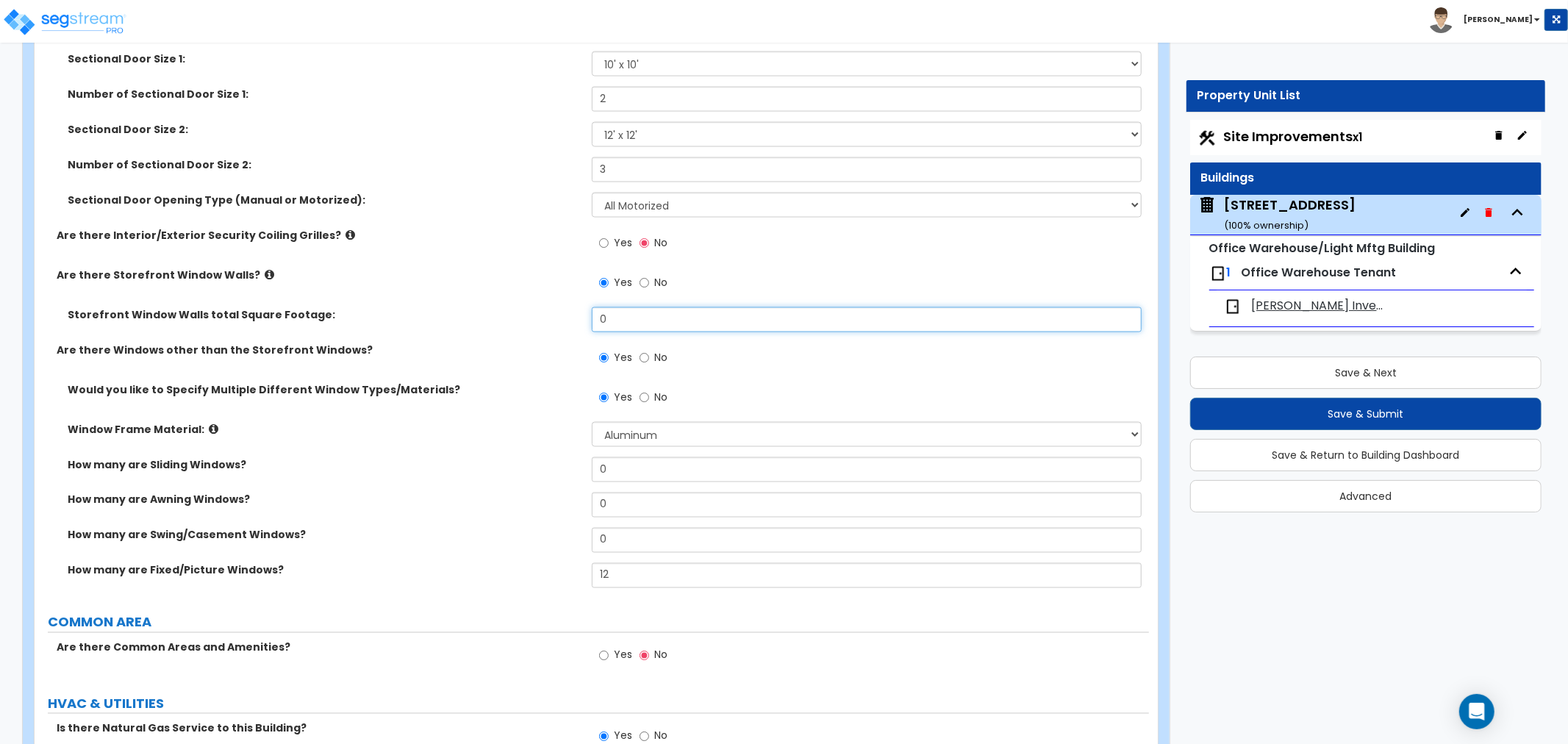
drag, startPoint x: 616, startPoint y: 321, endPoint x: 509, endPoint y: 320, distance: 107.0
click at [510, 318] on div "Storefront Window Walls total Square Footage: 0" at bounding box center [592, 325] width 1114 height 36
type input "200"
click at [509, 275] on label "Are there Storefront Window Walls?" at bounding box center [318, 275] width 524 height 15
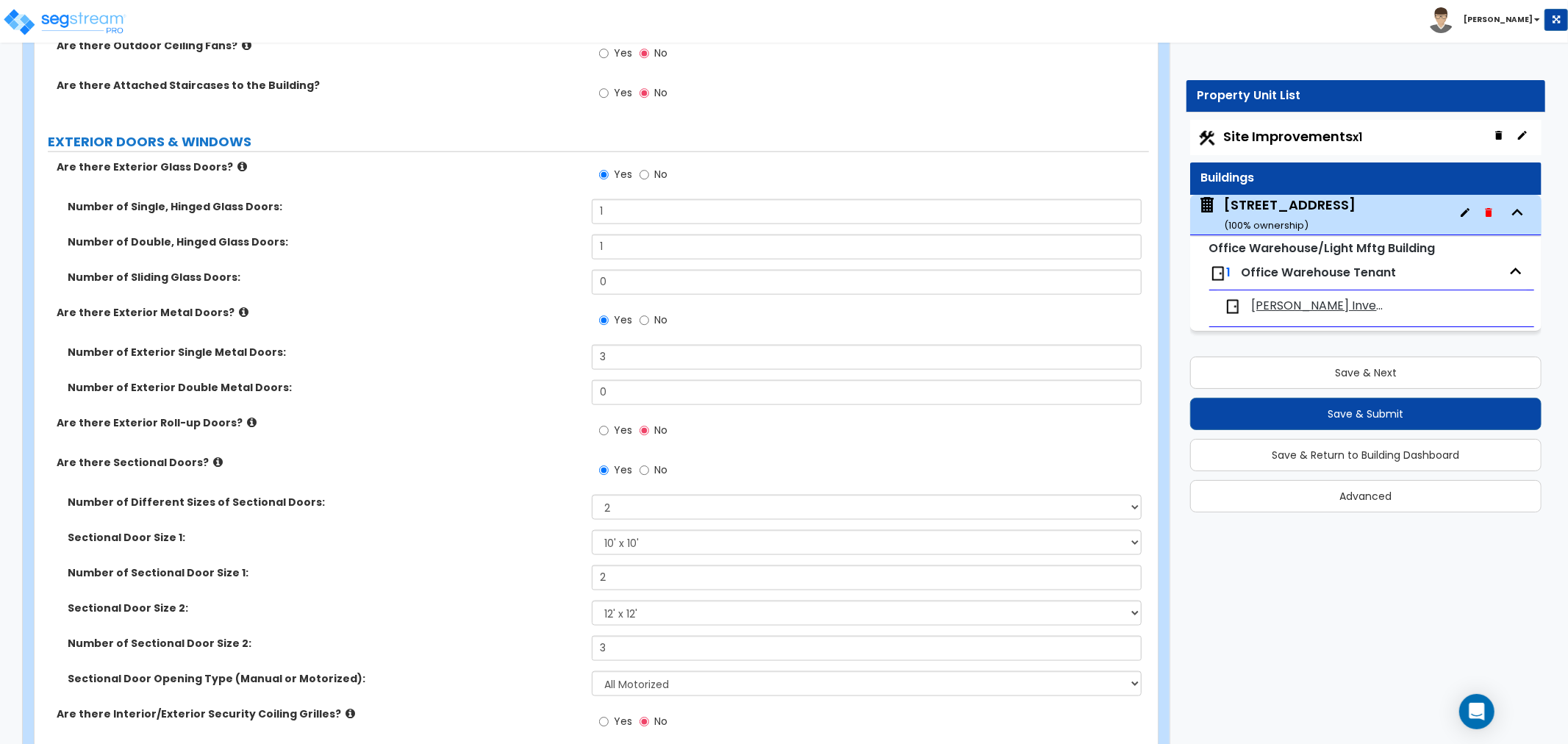
scroll to position [1387, 0]
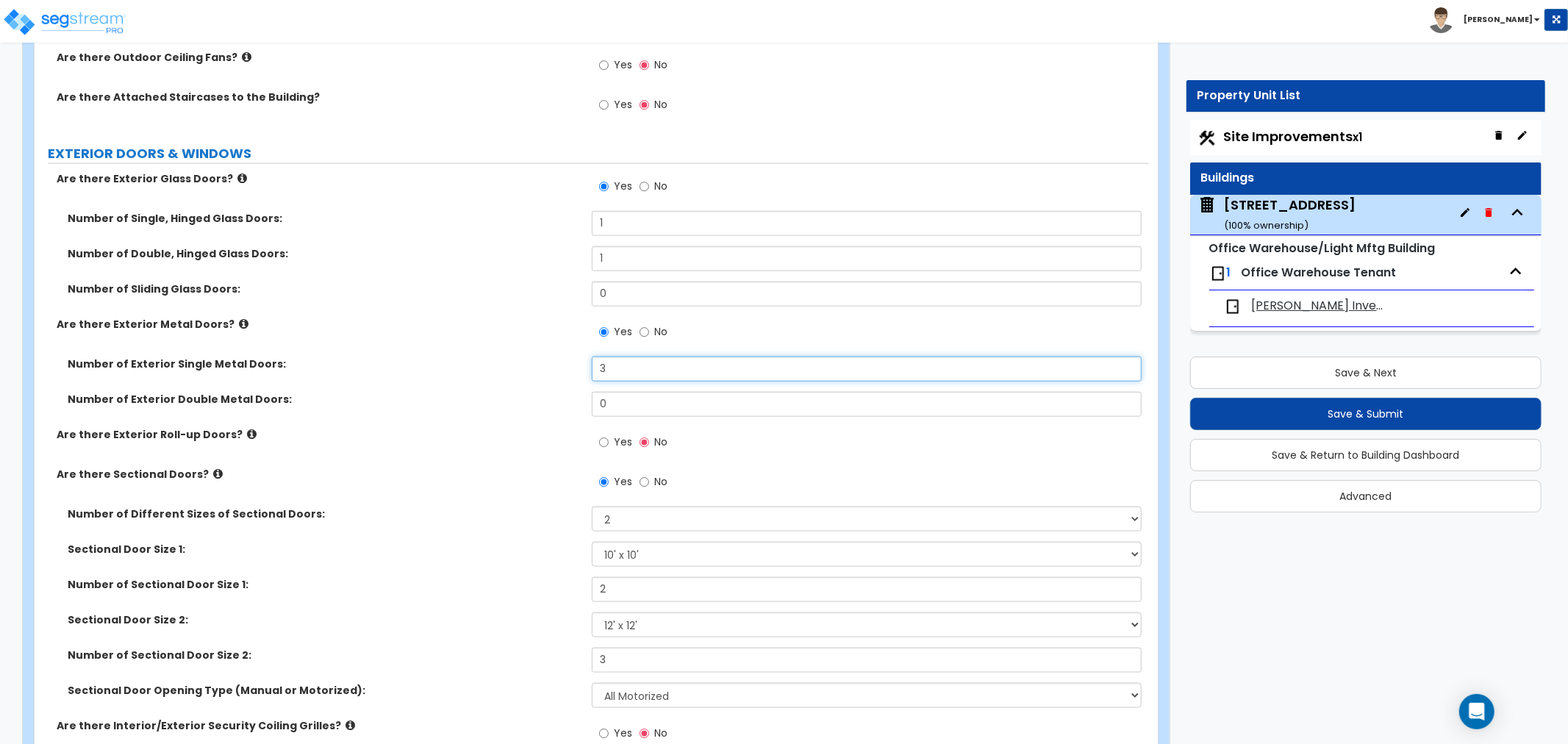
drag, startPoint x: 630, startPoint y: 367, endPoint x: 478, endPoint y: 372, distance: 152.1
click at [478, 372] on div "Number of Exterior Single Metal Doors: 3" at bounding box center [592, 374] width 1114 height 36
type input "4"
click at [480, 373] on div "Number of Exterior Single Metal Doors: 4" at bounding box center [592, 374] width 1114 height 36
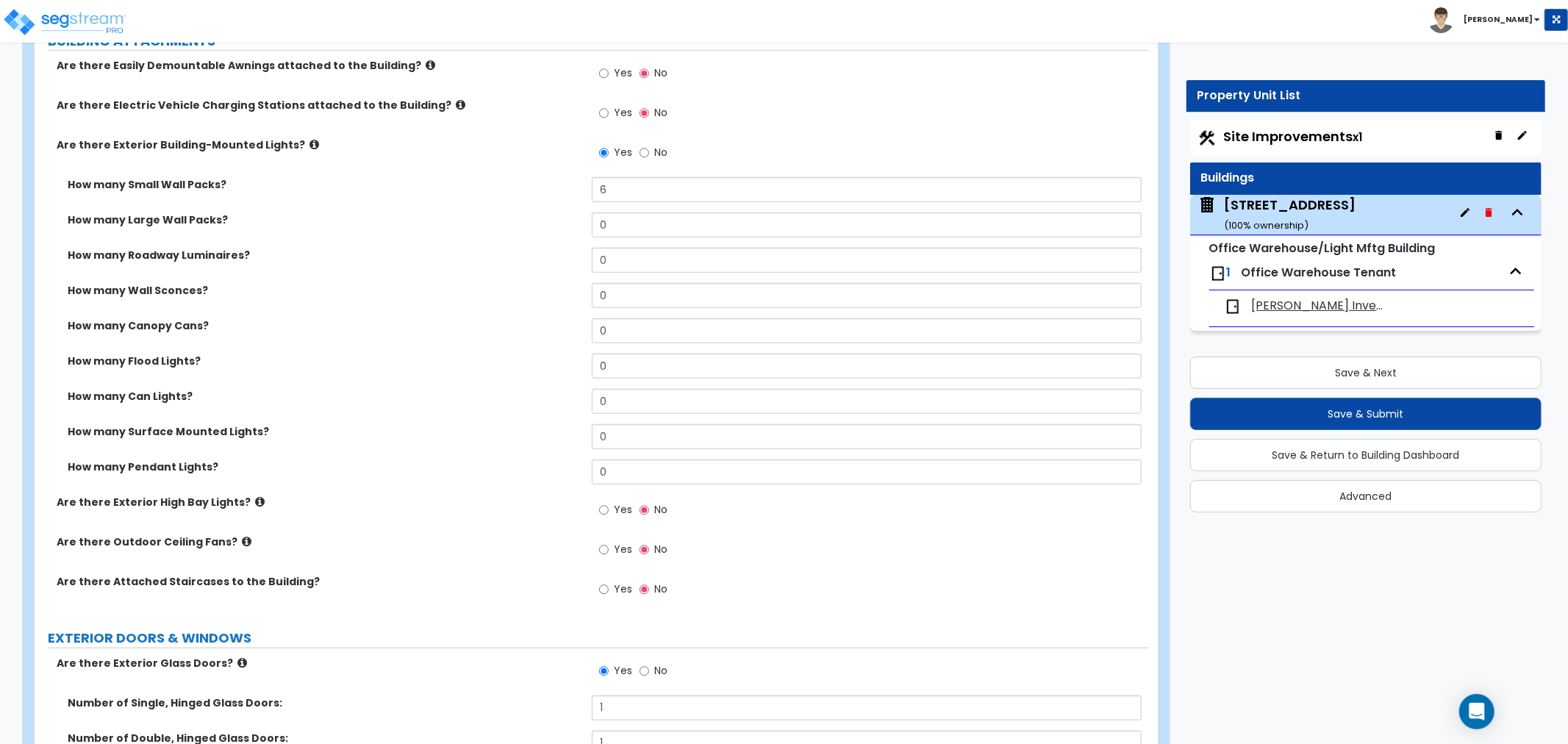
scroll to position [898, 0]
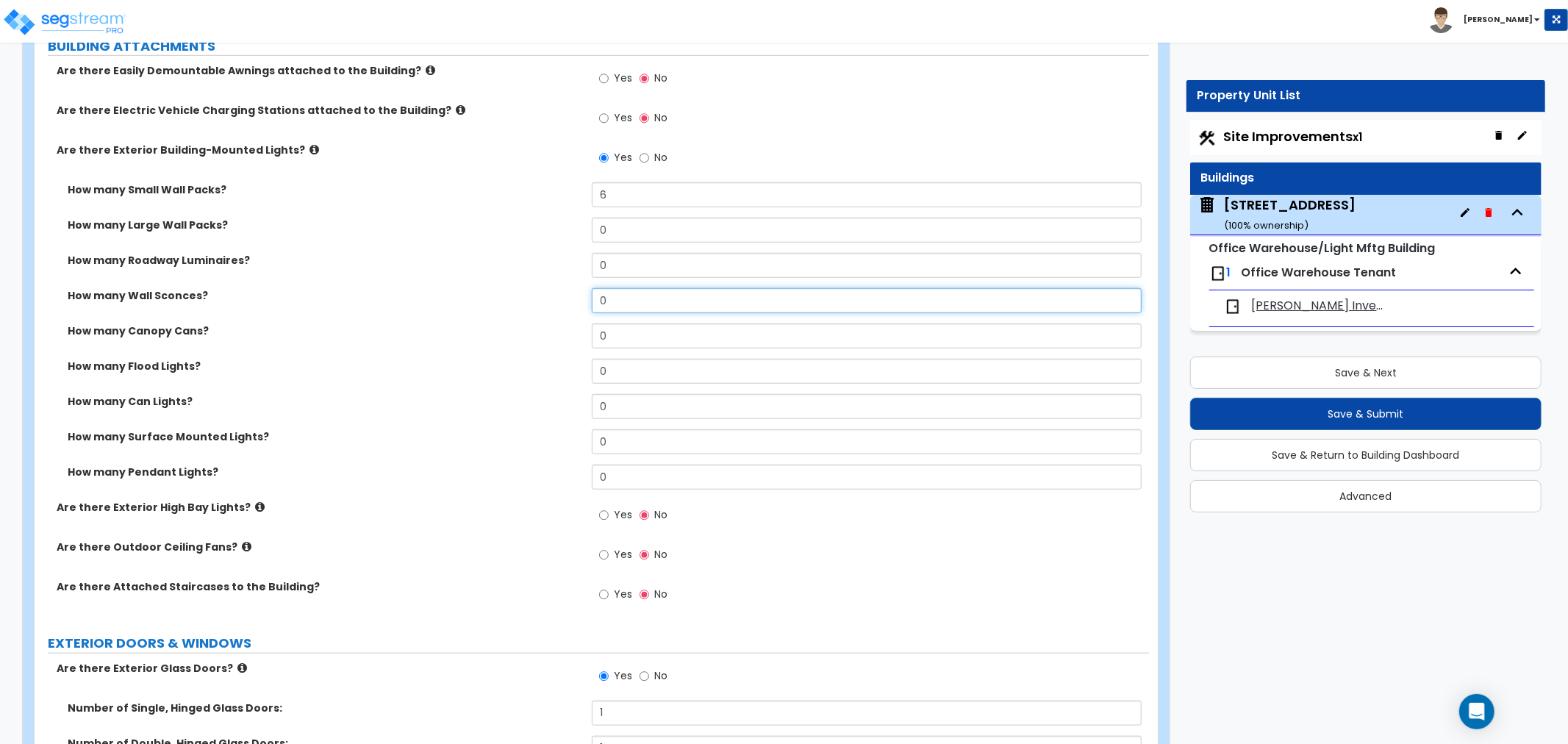
drag, startPoint x: 626, startPoint y: 299, endPoint x: 430, endPoint y: 296, distance: 196.0
click at [434, 296] on div "How many Wall Sconces? 0" at bounding box center [592, 306] width 1114 height 36
type input "4"
click at [430, 296] on label "How many Wall Sconces?" at bounding box center [324, 295] width 513 height 15
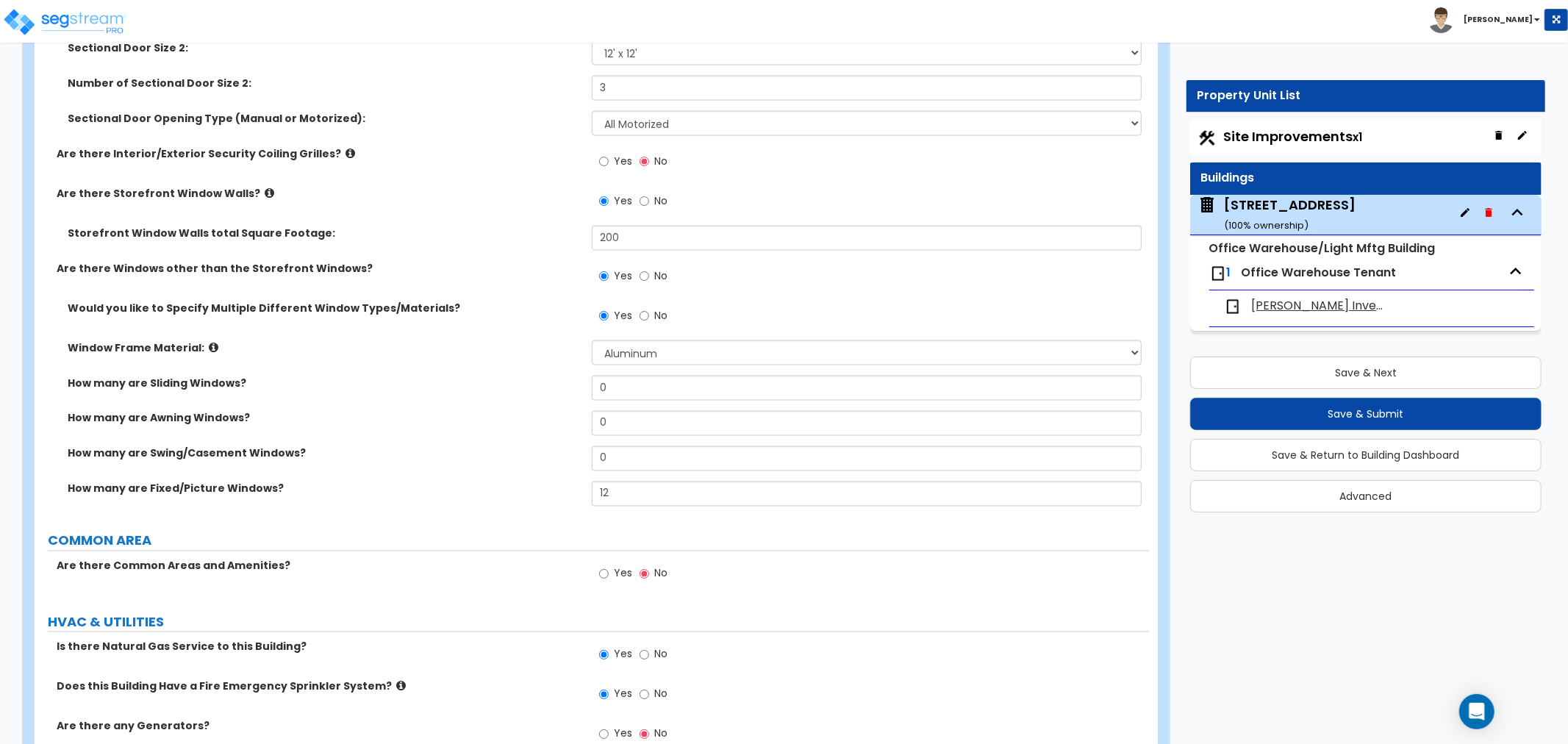
scroll to position [2041, 0]
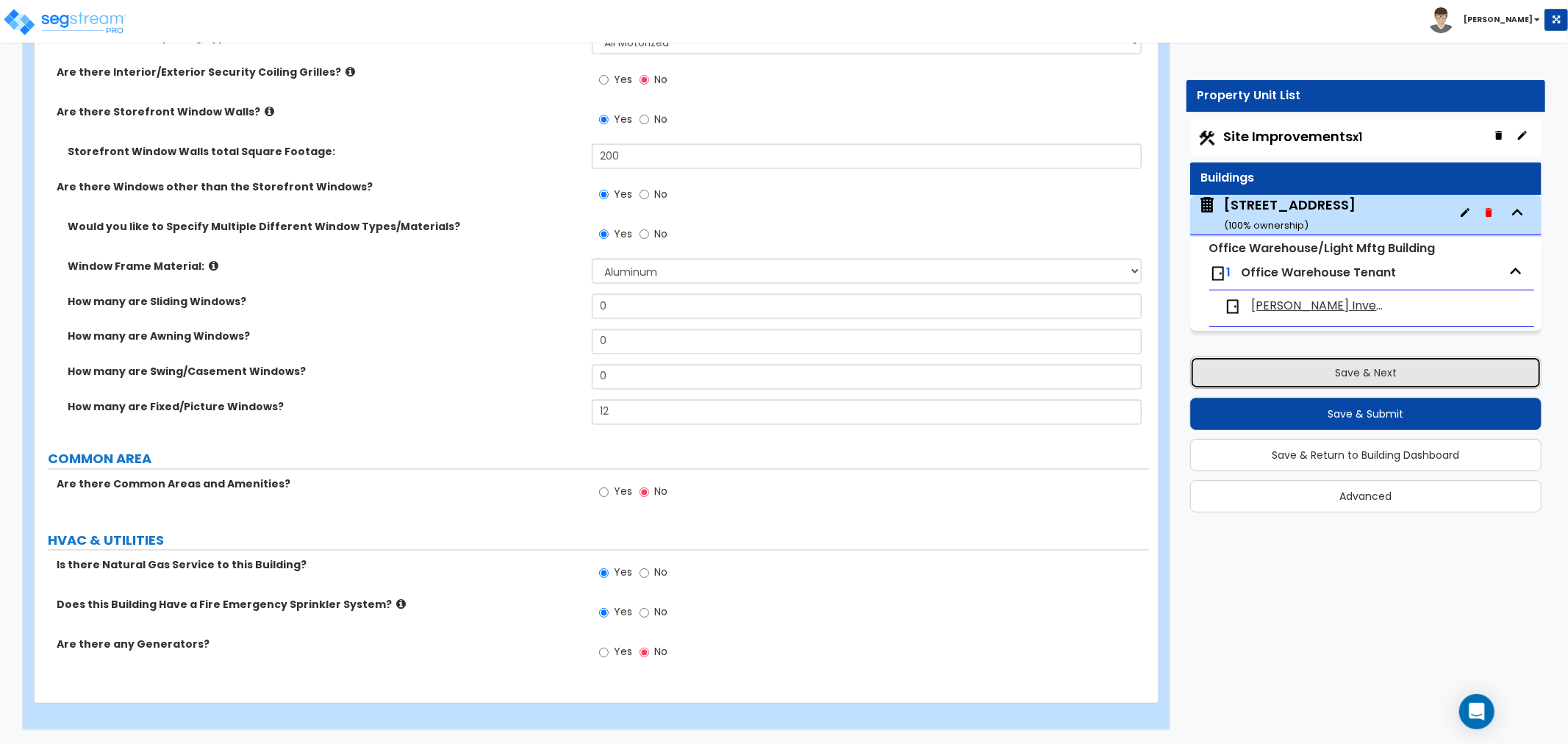
click at [1397, 382] on button "Save & Next" at bounding box center [1365, 373] width 351 height 32
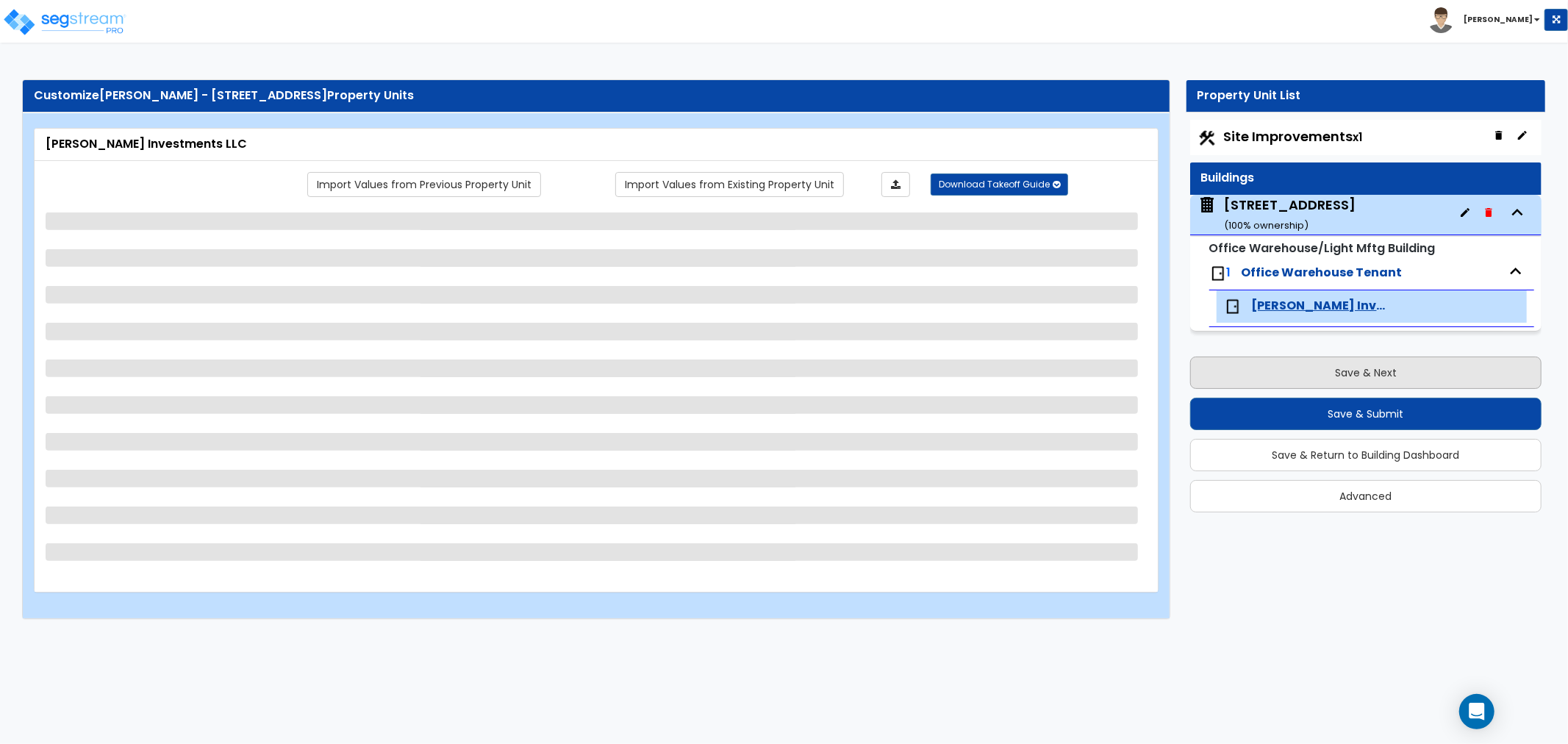
scroll to position [0, 0]
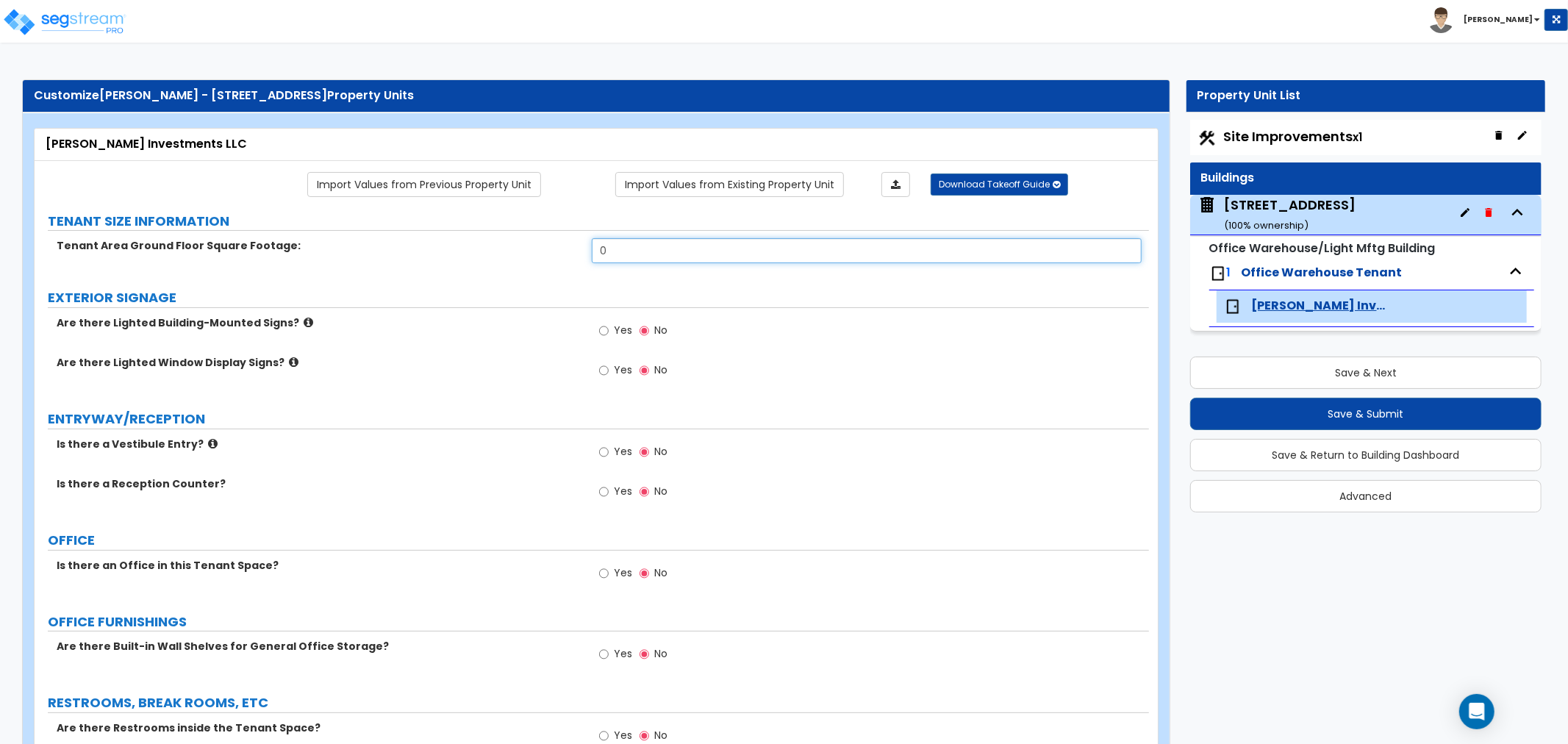
drag, startPoint x: 622, startPoint y: 253, endPoint x: 604, endPoint y: 252, distance: 18.0
click at [605, 252] on input "0" at bounding box center [867, 251] width 549 height 25
click at [1298, 206] on div "1122 South 2475 West ( 100 % ownership)" at bounding box center [1289, 214] width 131 height 38
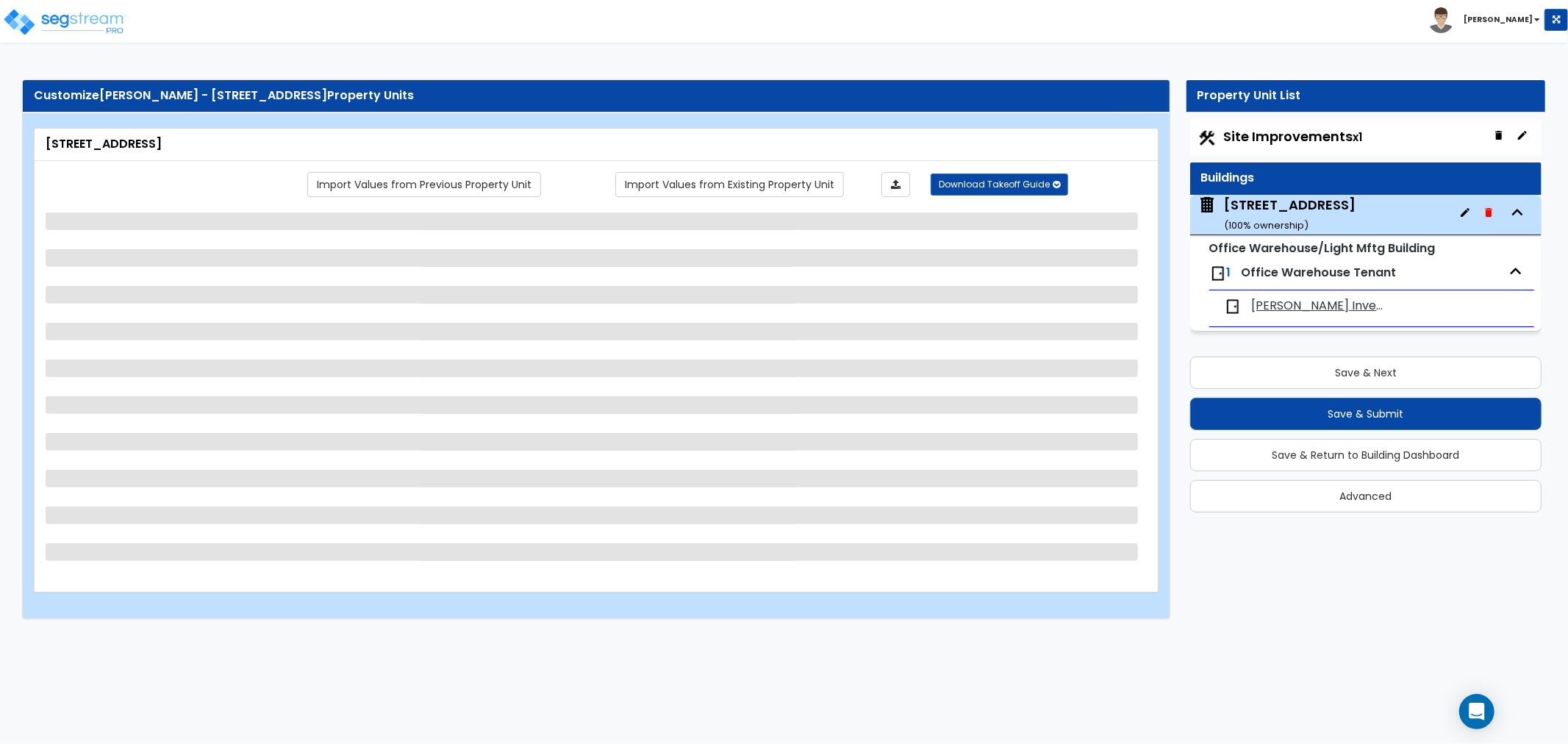
select select "2"
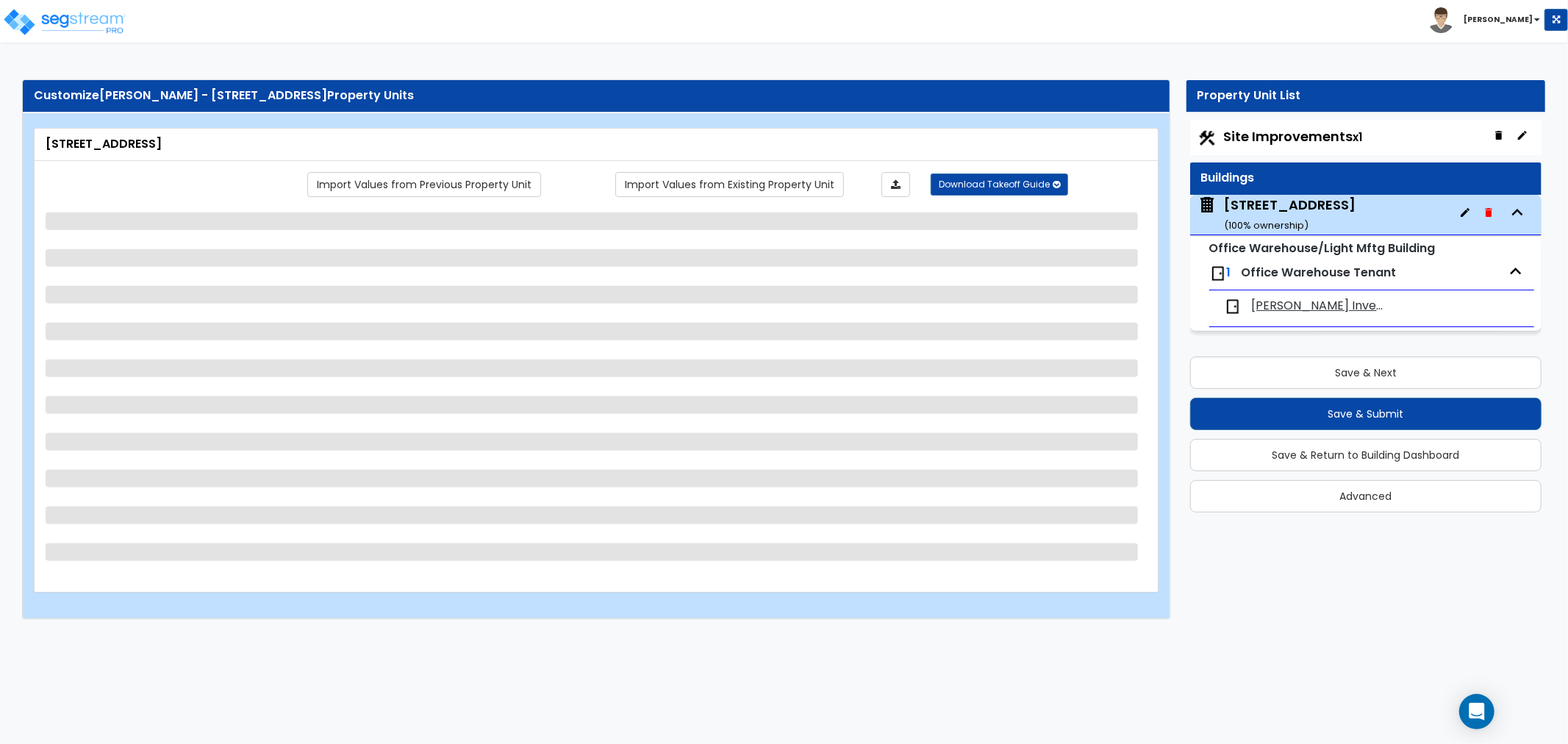
select select "2"
select select "3"
select select "2"
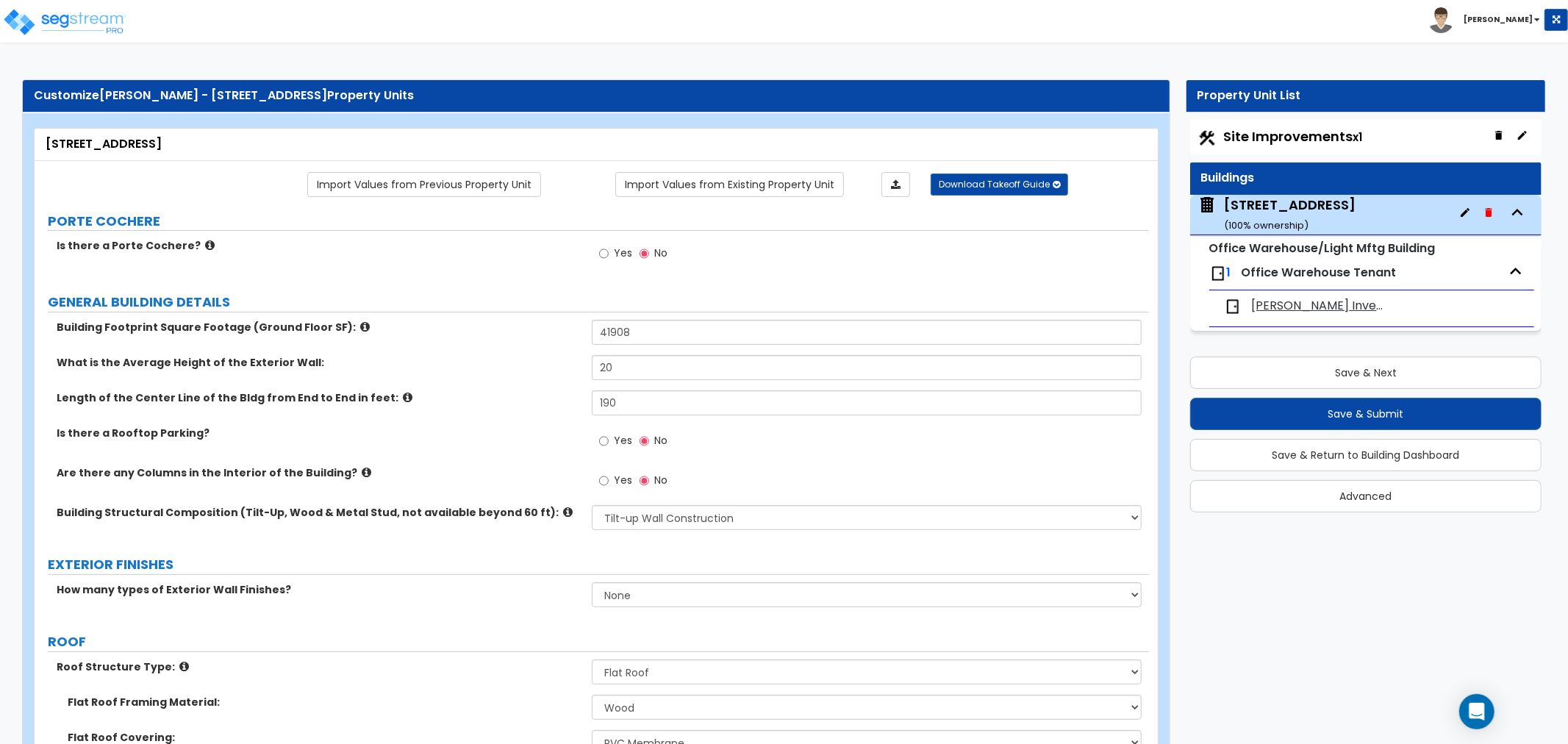
click at [1340, 311] on span "[PERSON_NAME] Investments LLC" at bounding box center [1319, 306] width 134 height 17
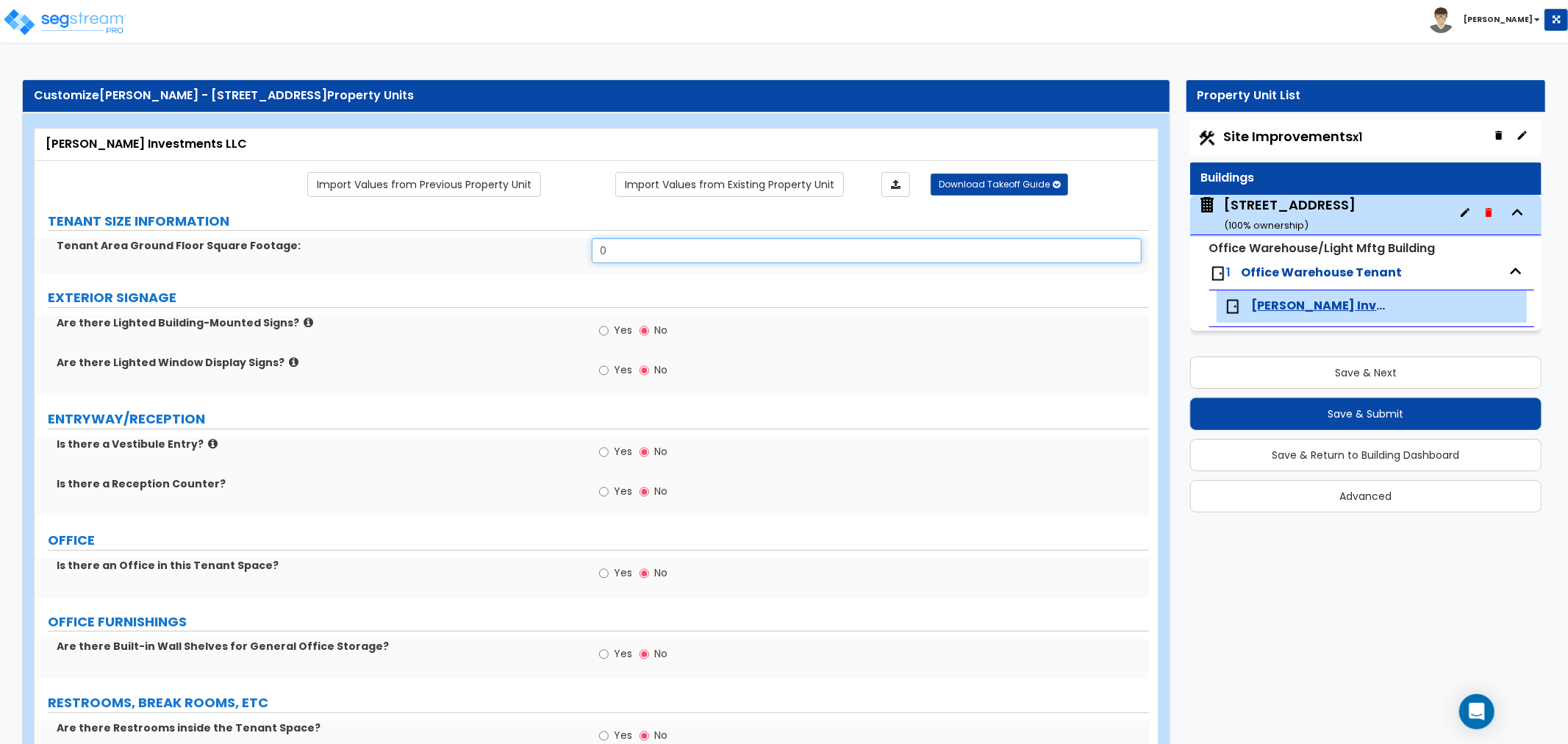
drag, startPoint x: 627, startPoint y: 252, endPoint x: 553, endPoint y: 248, distance: 74.1
click at [553, 248] on div "Tenant Area Ground Floor Square Footage: 0" at bounding box center [592, 256] width 1114 height 36
type input "41,908"
click at [544, 328] on label "Are there Lighted Building-Mounted Signs?" at bounding box center [318, 323] width 524 height 15
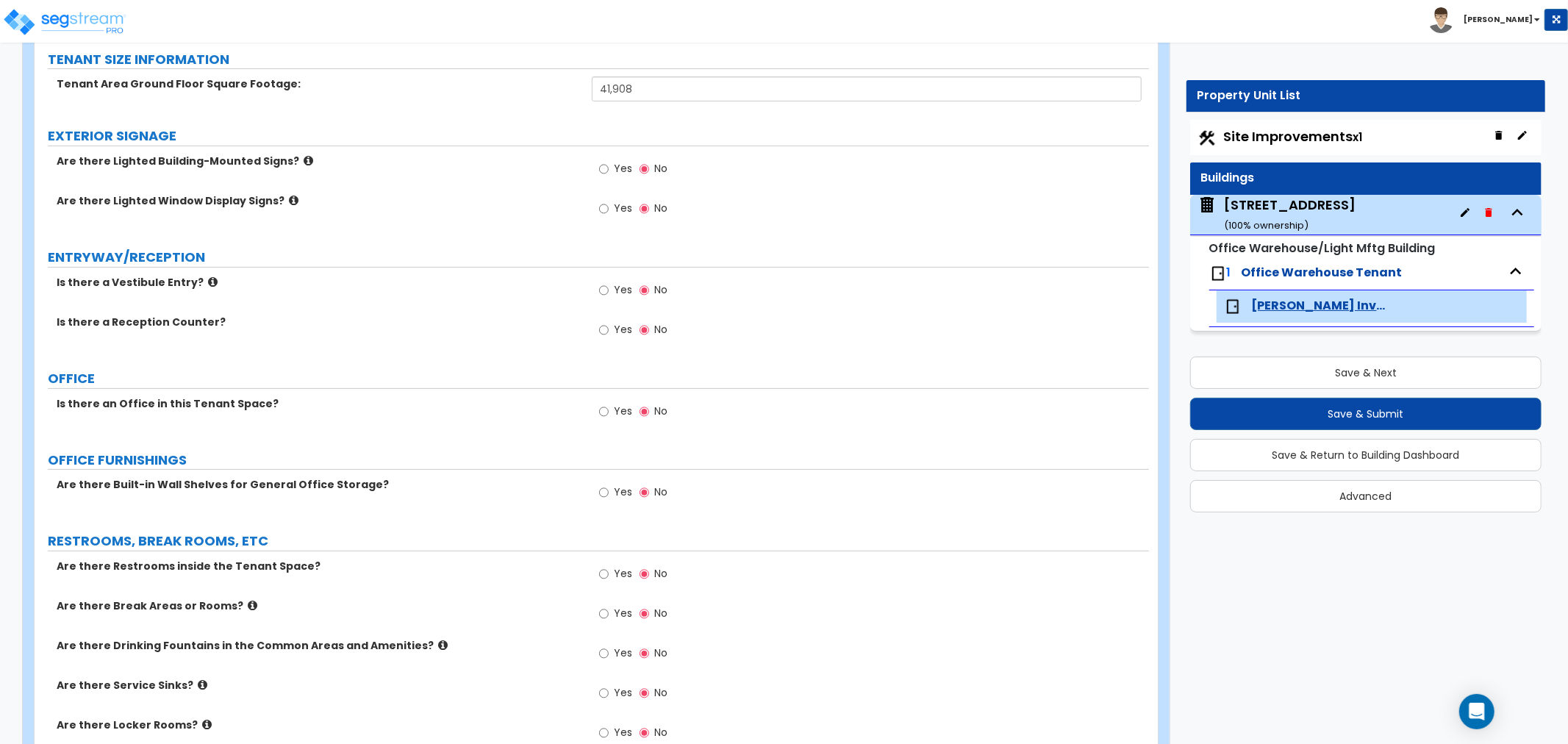
scroll to position [163, 0]
click at [542, 309] on div "Is there a Vestibule Entry? Yes No" at bounding box center [592, 293] width 1114 height 39
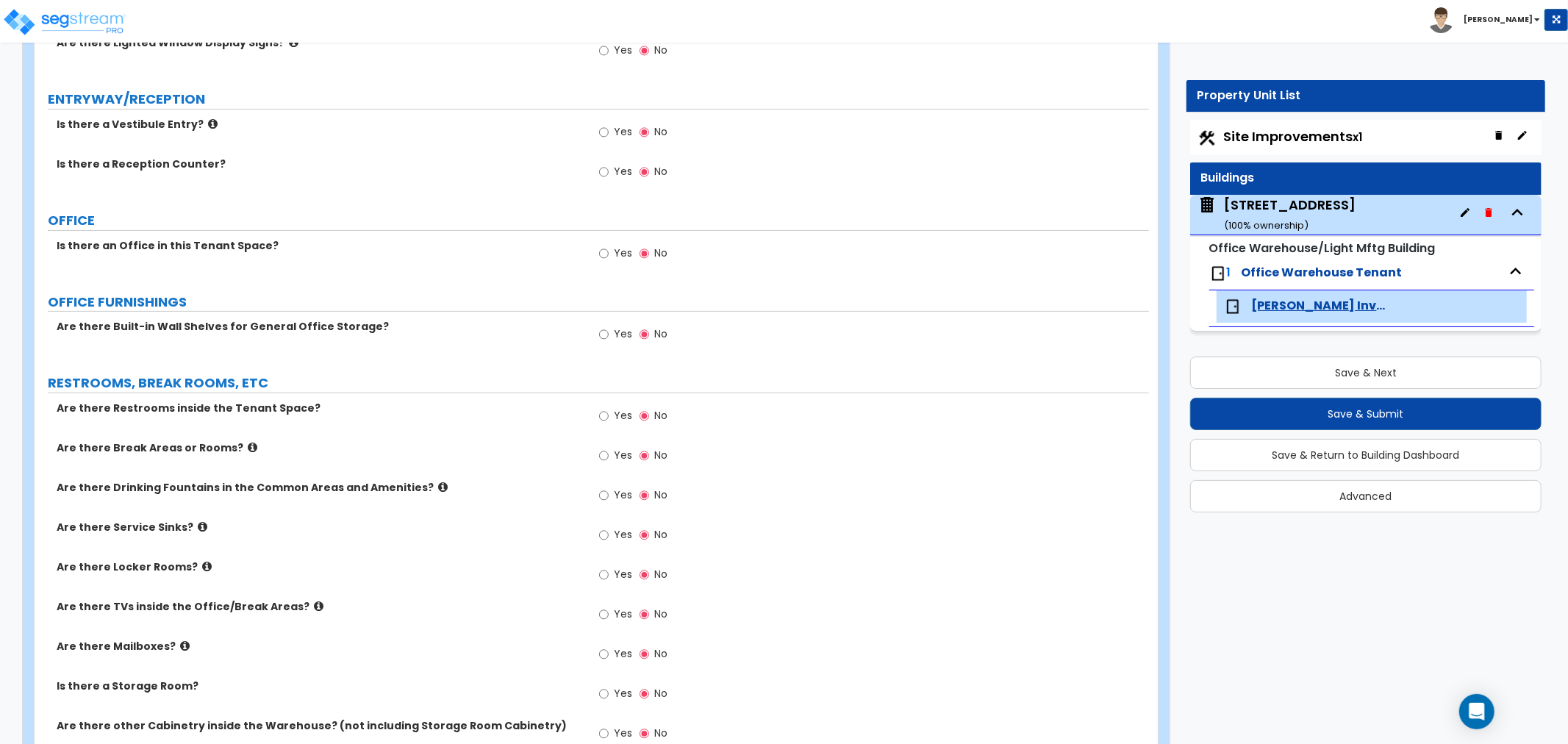
scroll to position [326, 0]
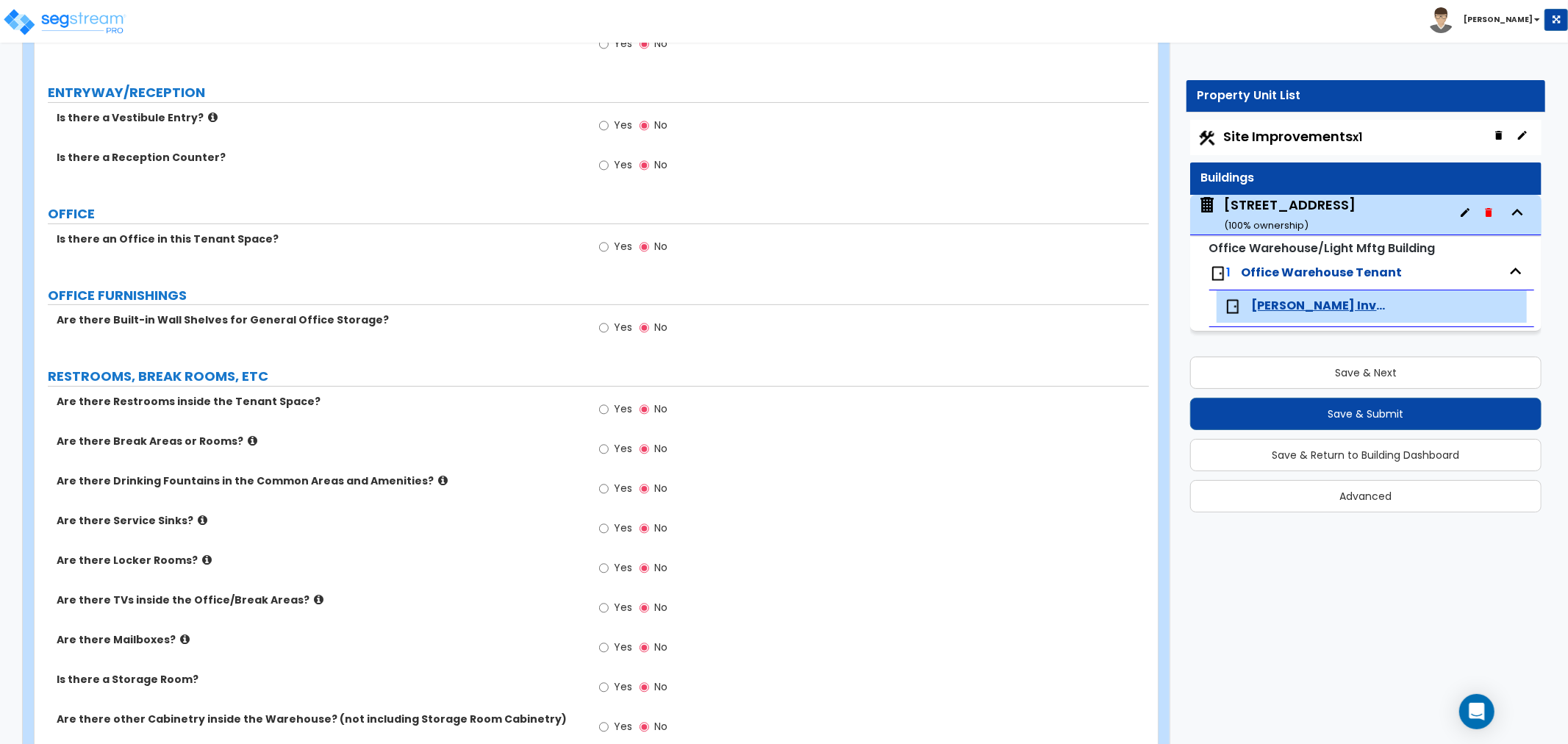
click at [458, 401] on label "Are there Restrooms inside the Tenant Space?" at bounding box center [318, 401] width 524 height 15
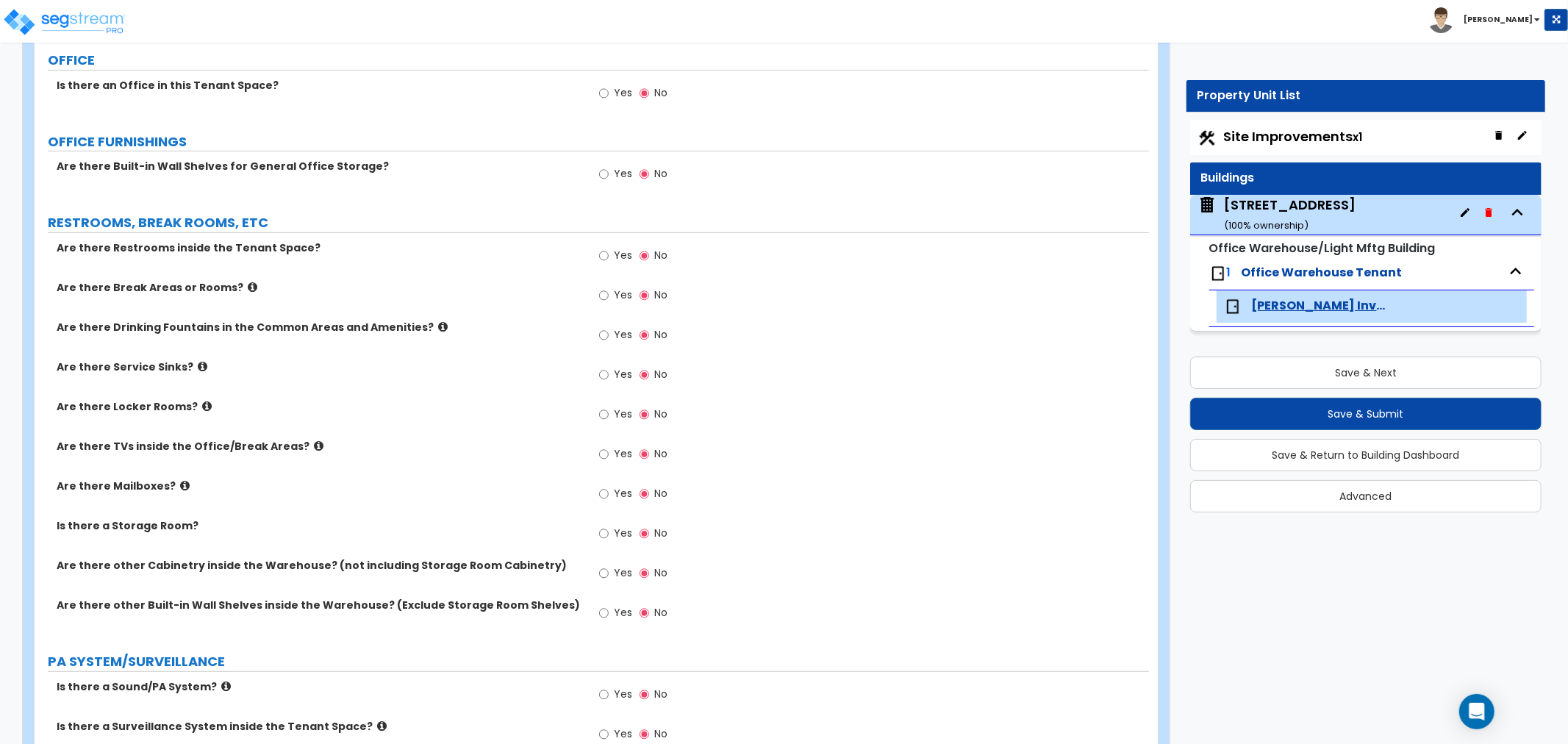
scroll to position [489, 0]
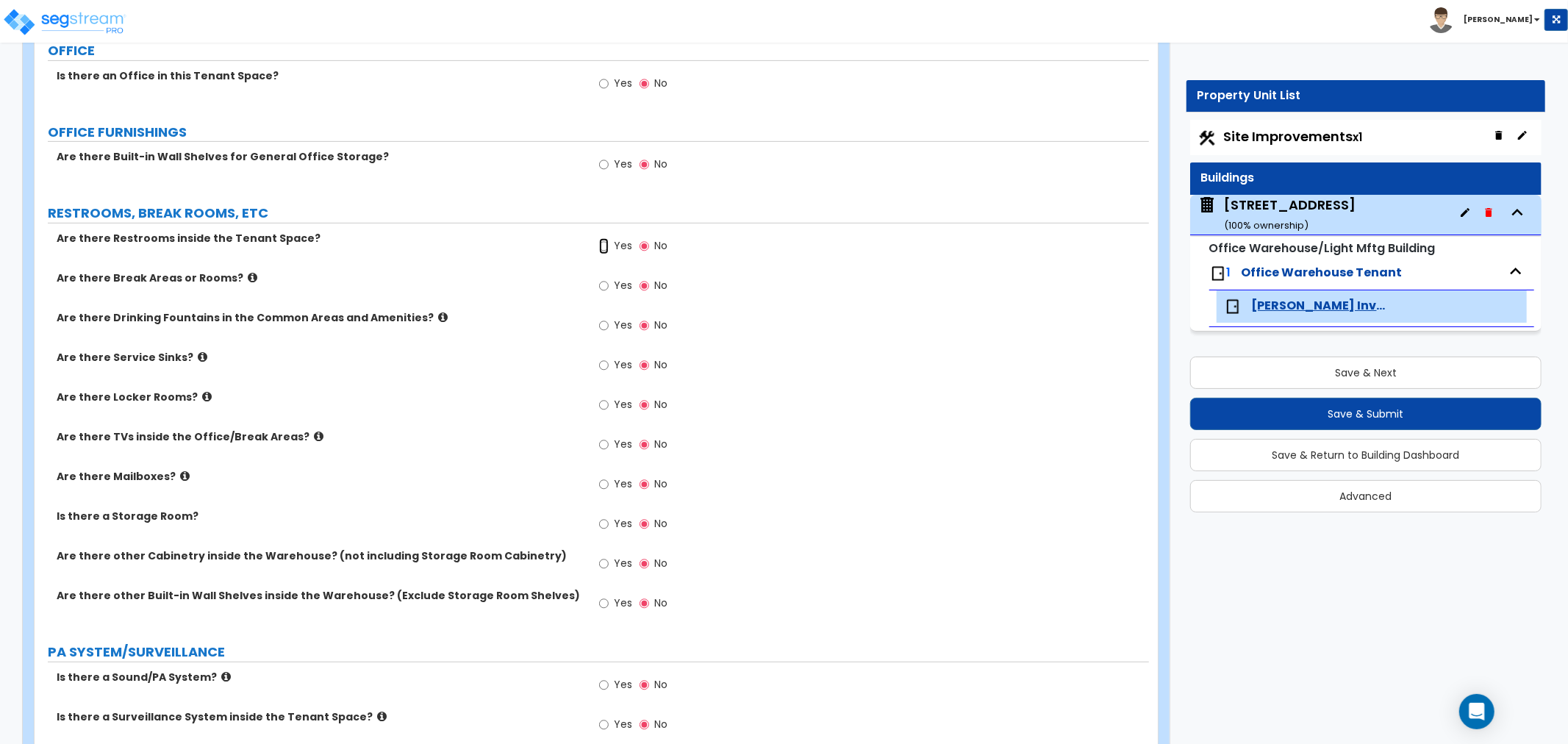
click at [603, 245] on input "Yes" at bounding box center [603, 246] width 9 height 16
radio input "true"
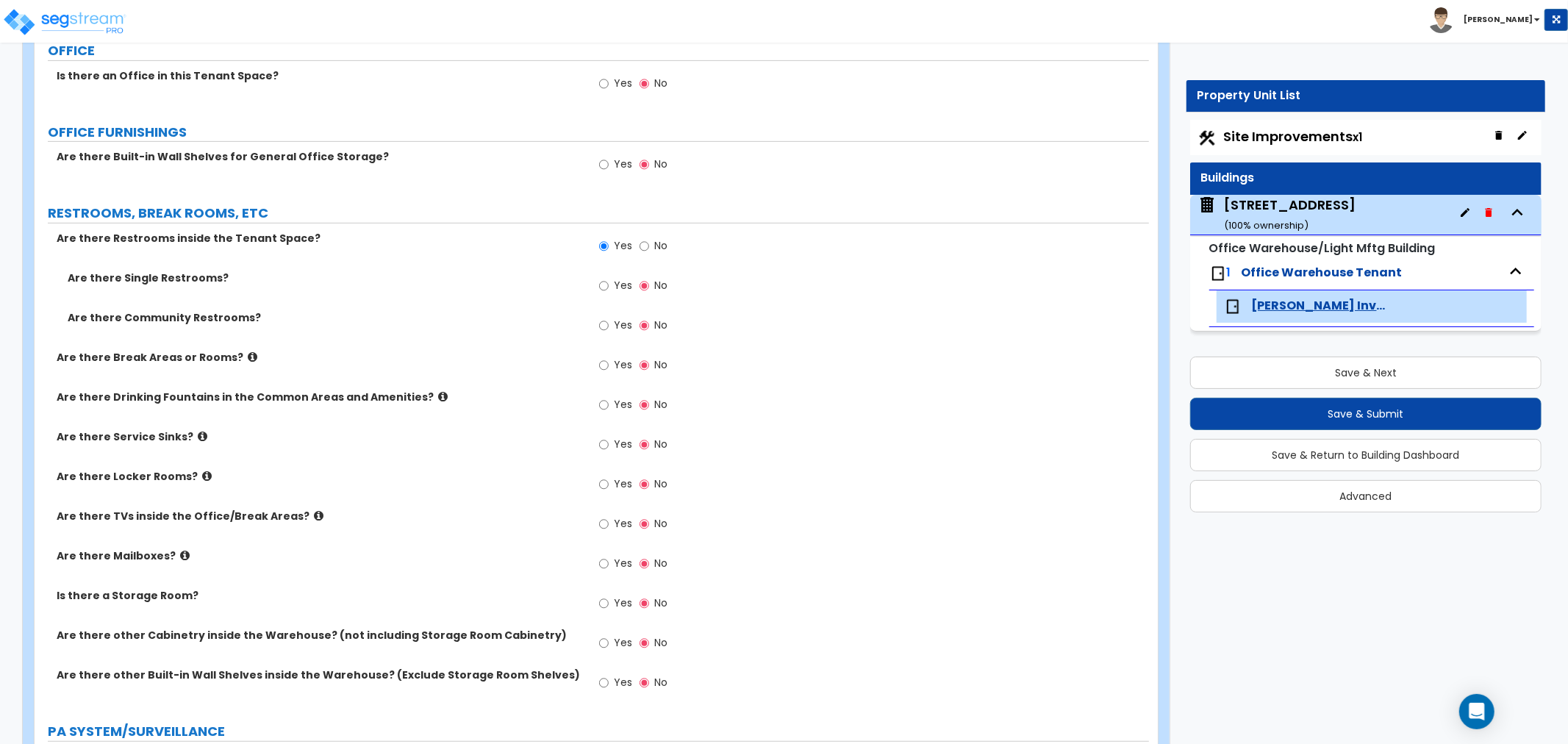
click at [468, 326] on div "Are there Community Restrooms? Yes No" at bounding box center [592, 330] width 1114 height 39
click at [604, 285] on input "Yes" at bounding box center [603, 286] width 9 height 16
radio input "true"
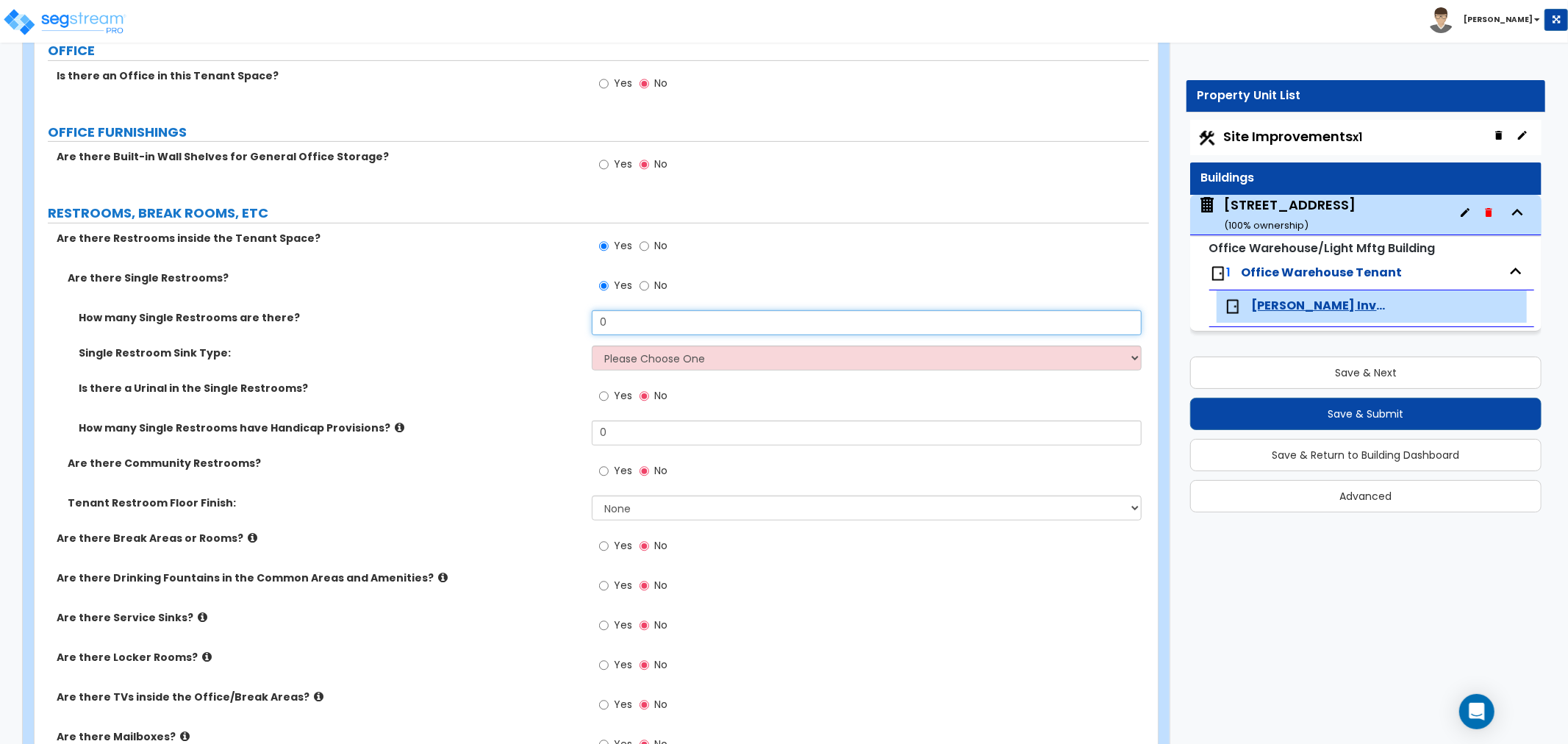
drag, startPoint x: 630, startPoint y: 326, endPoint x: 559, endPoint y: 326, distance: 71.0
click at [559, 326] on div "How many Single Restrooms are there? 0" at bounding box center [592, 328] width 1114 height 36
type input "4"
click at [637, 358] on select "Please Choose One Wall-mounted Vanity-mounted" at bounding box center [867, 358] width 549 height 25
select select "1"
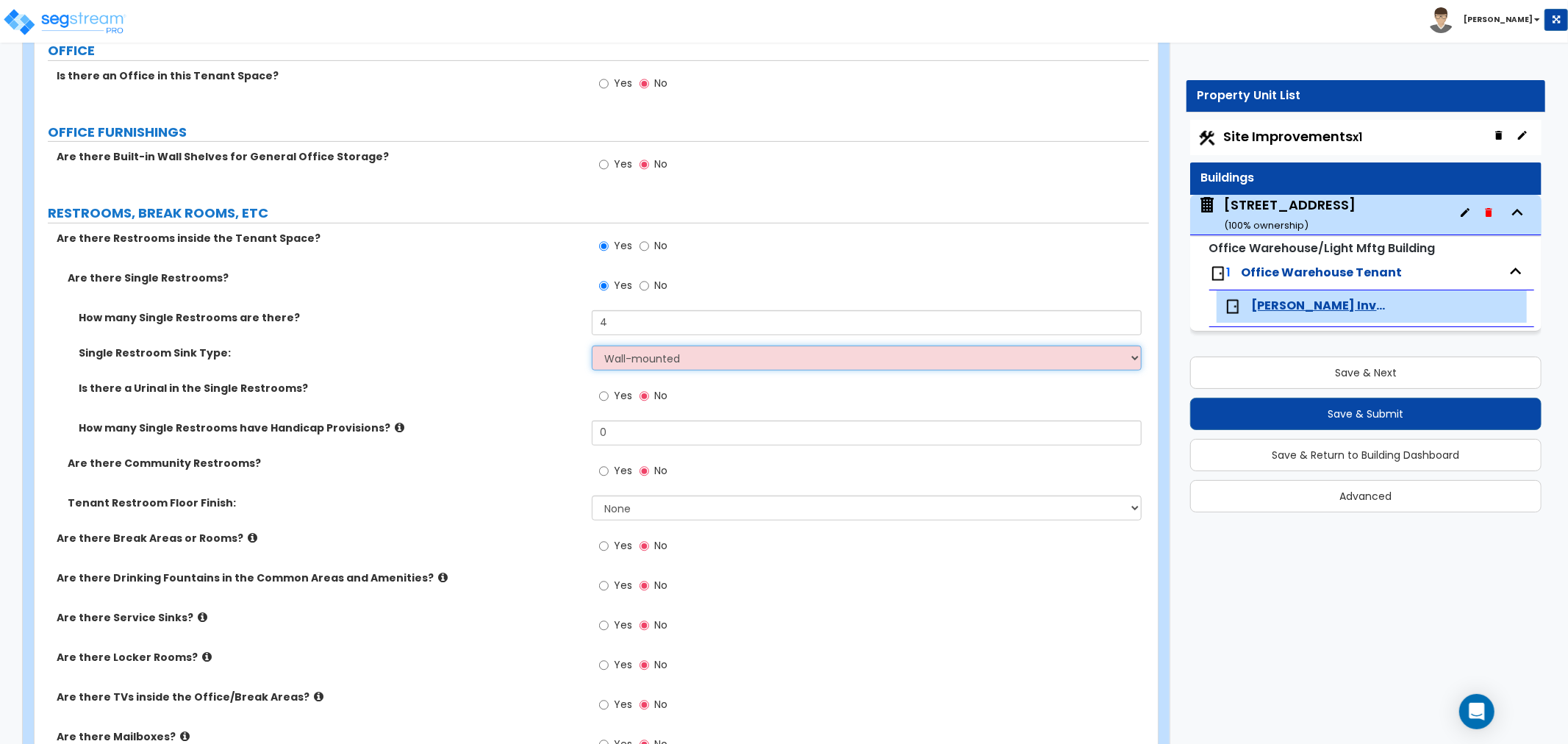
click at [592, 346] on select "Please Choose One Wall-mounted Vanity-mounted" at bounding box center [867, 358] width 549 height 25
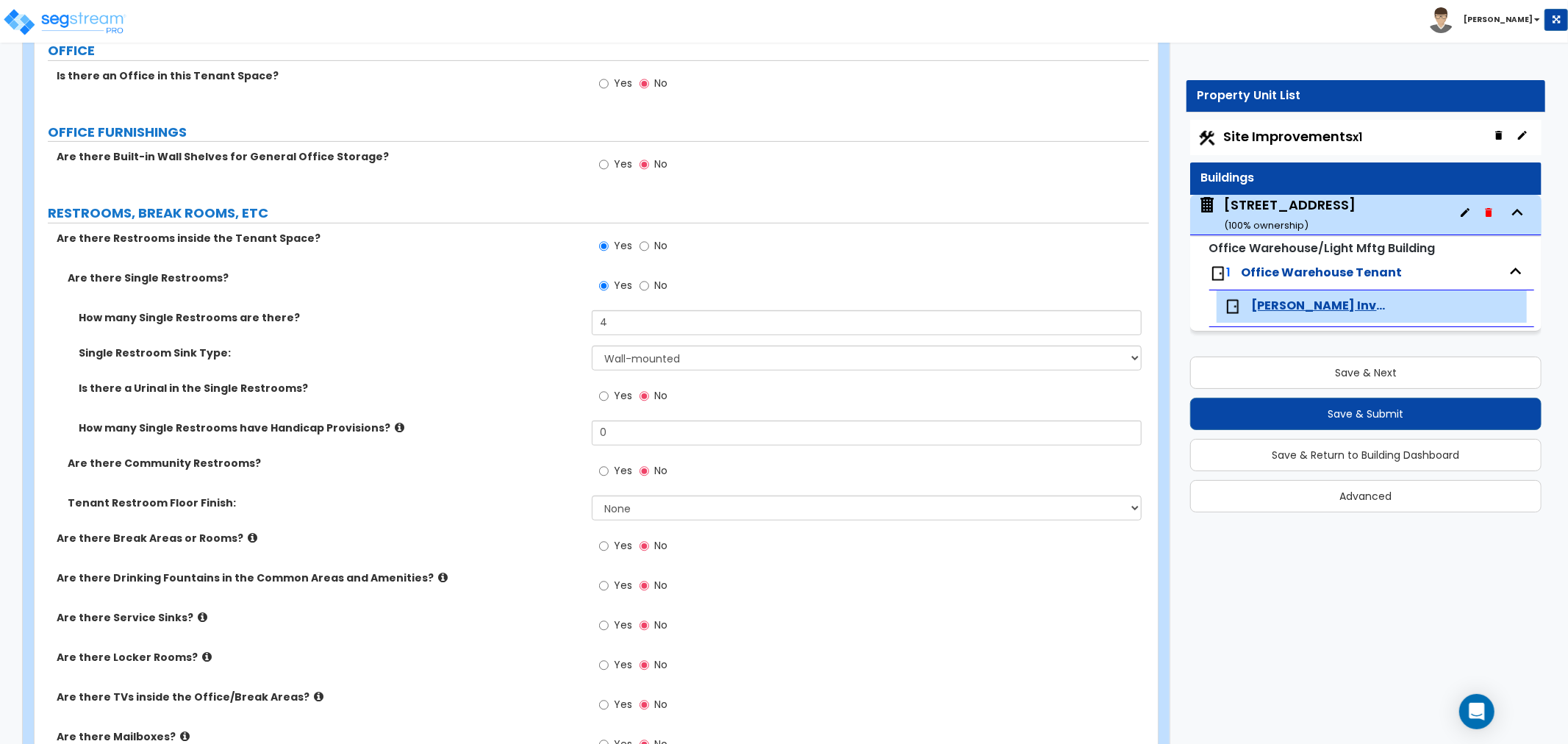
click at [548, 450] on div "How many Single Restrooms have Handicap Provisions? 0" at bounding box center [592, 438] width 1114 height 36
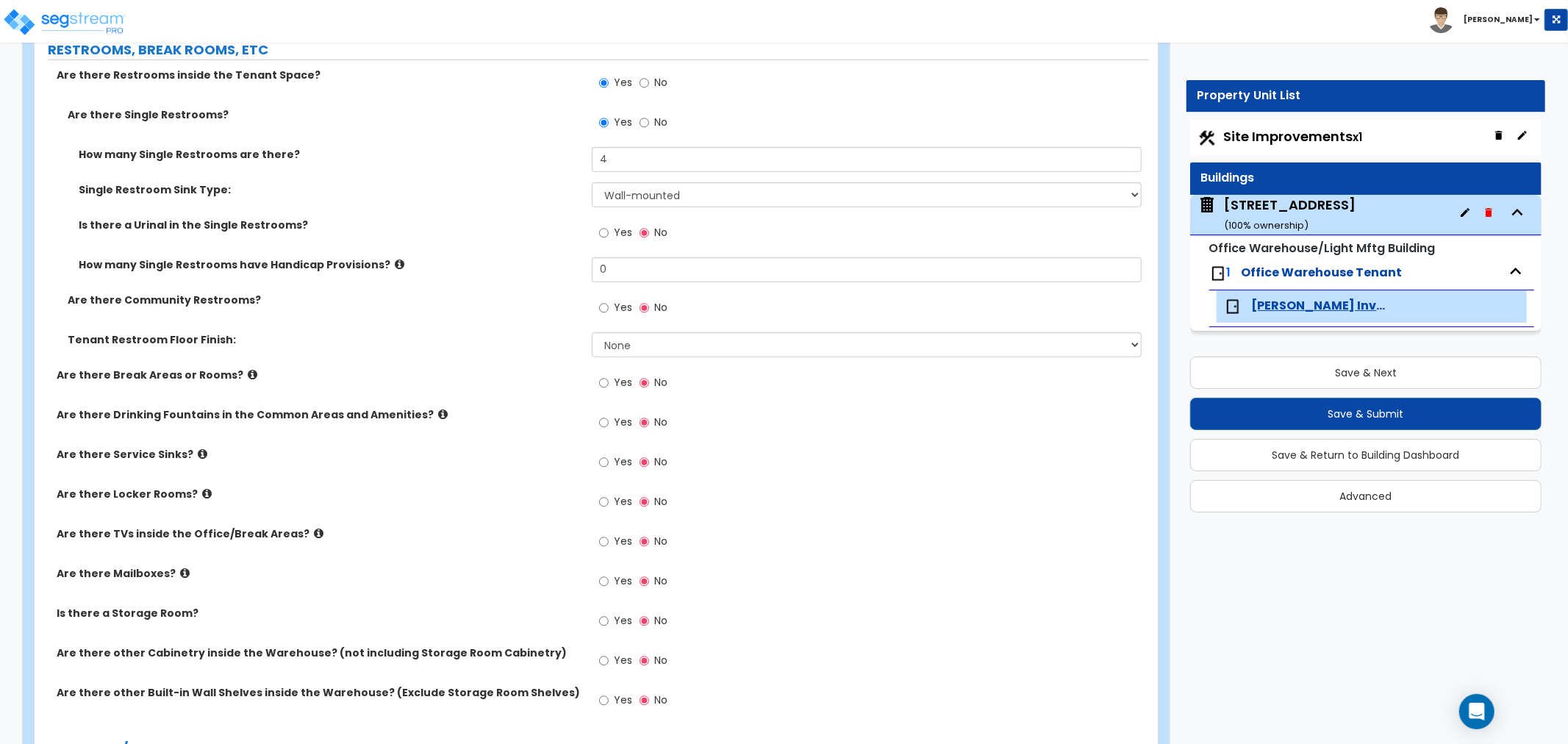
click at [559, 350] on div "Tenant Restroom Floor Finish: None Tile Flooring Resilient Laminate Flooring VC…" at bounding box center [592, 350] width 1114 height 36
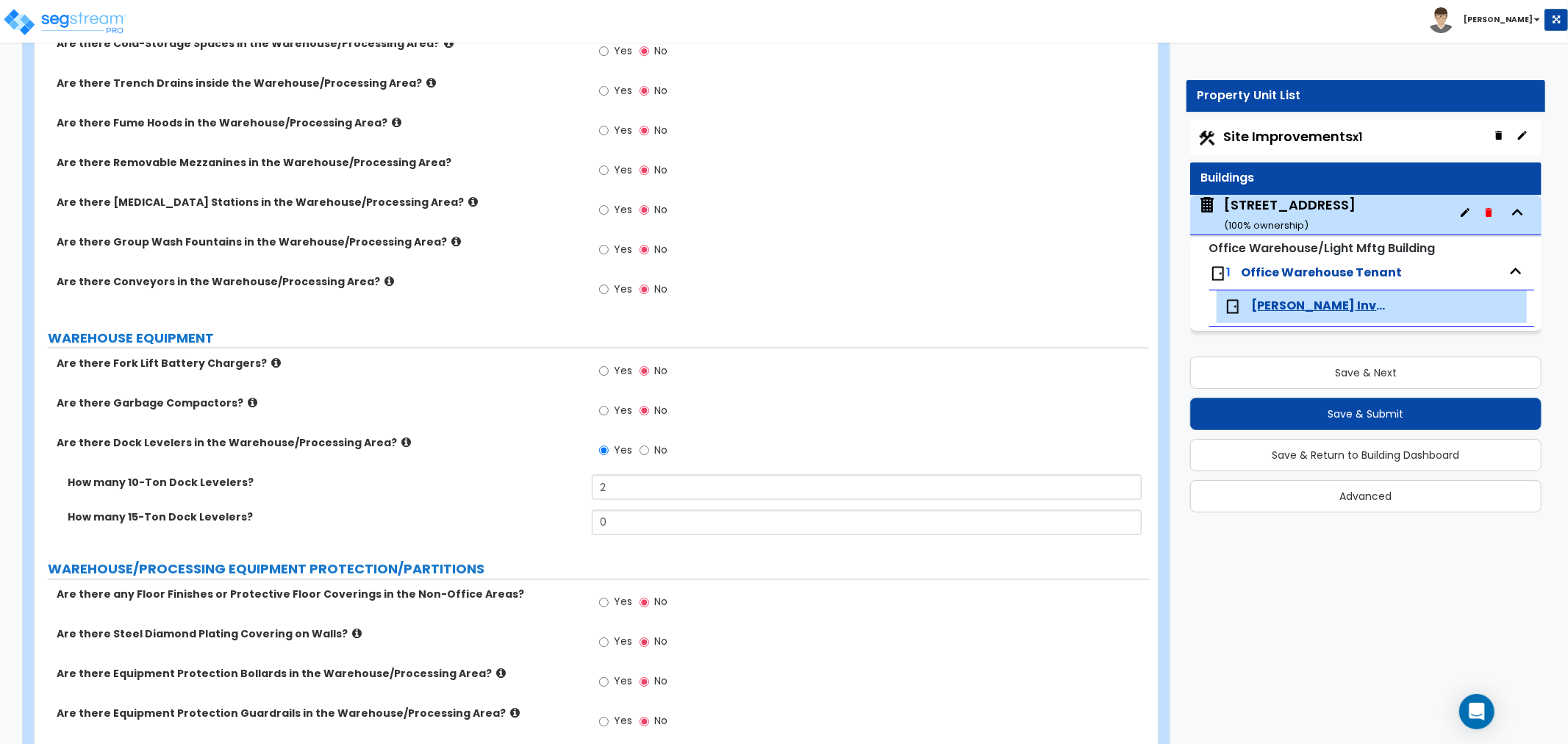
scroll to position [1878, 0]
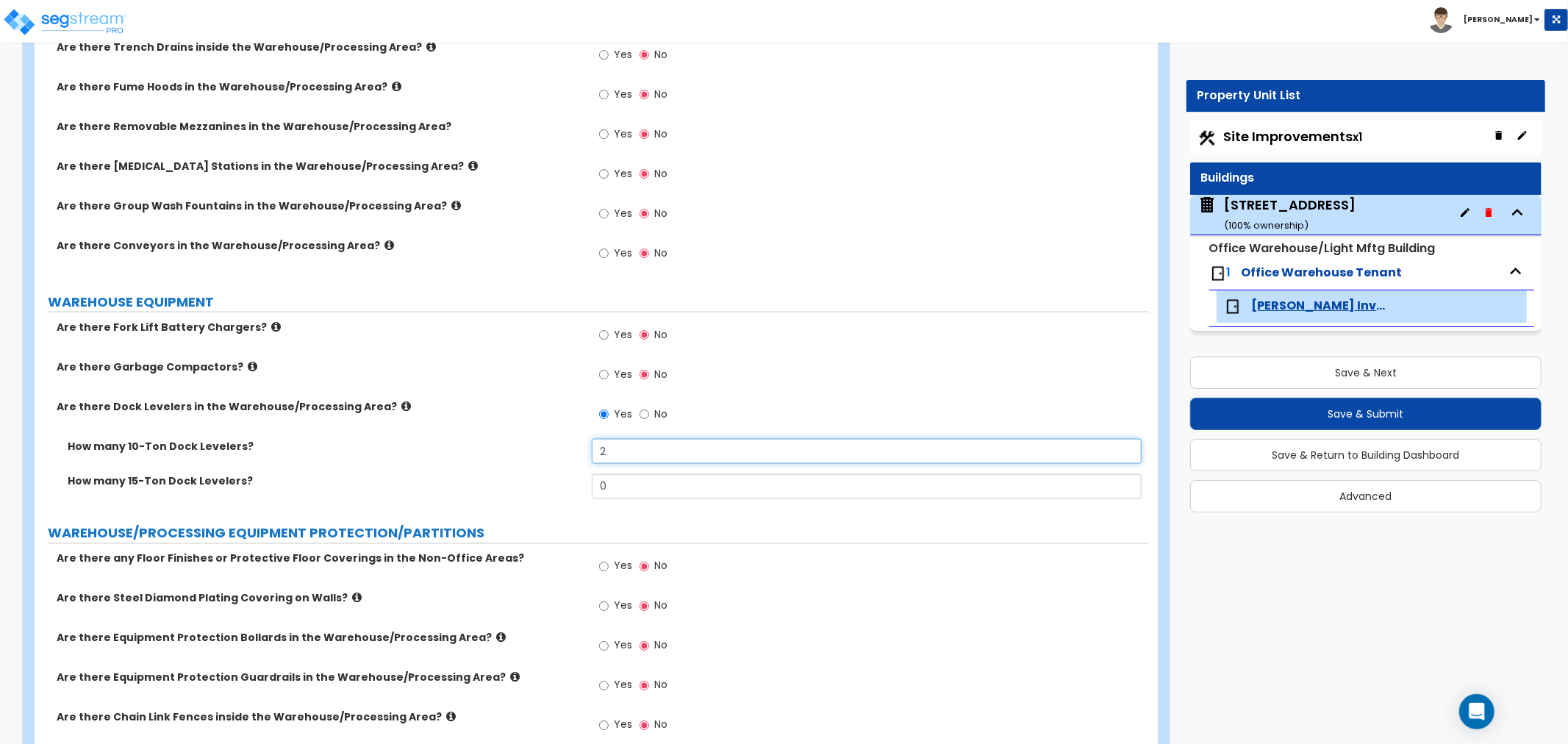
drag, startPoint x: 616, startPoint y: 452, endPoint x: 497, endPoint y: 449, distance: 119.0
click at [497, 449] on div "How many 10-Ton Dock Levelers? 2" at bounding box center [592, 457] width 1114 height 36
type input "1"
click at [496, 450] on label "How many 10-Ton Dock Levelers?" at bounding box center [324, 446] width 513 height 15
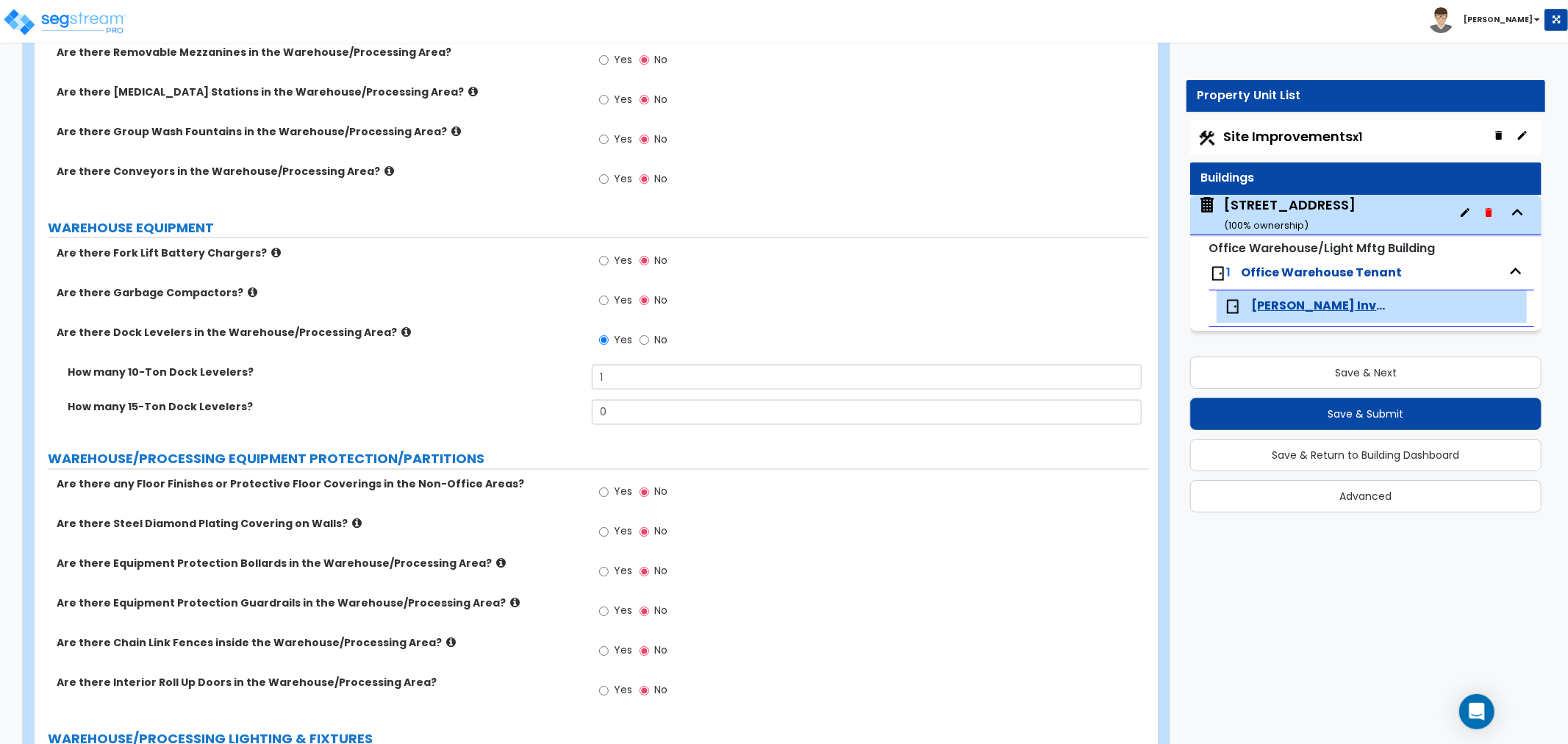
scroll to position [2123, 0]
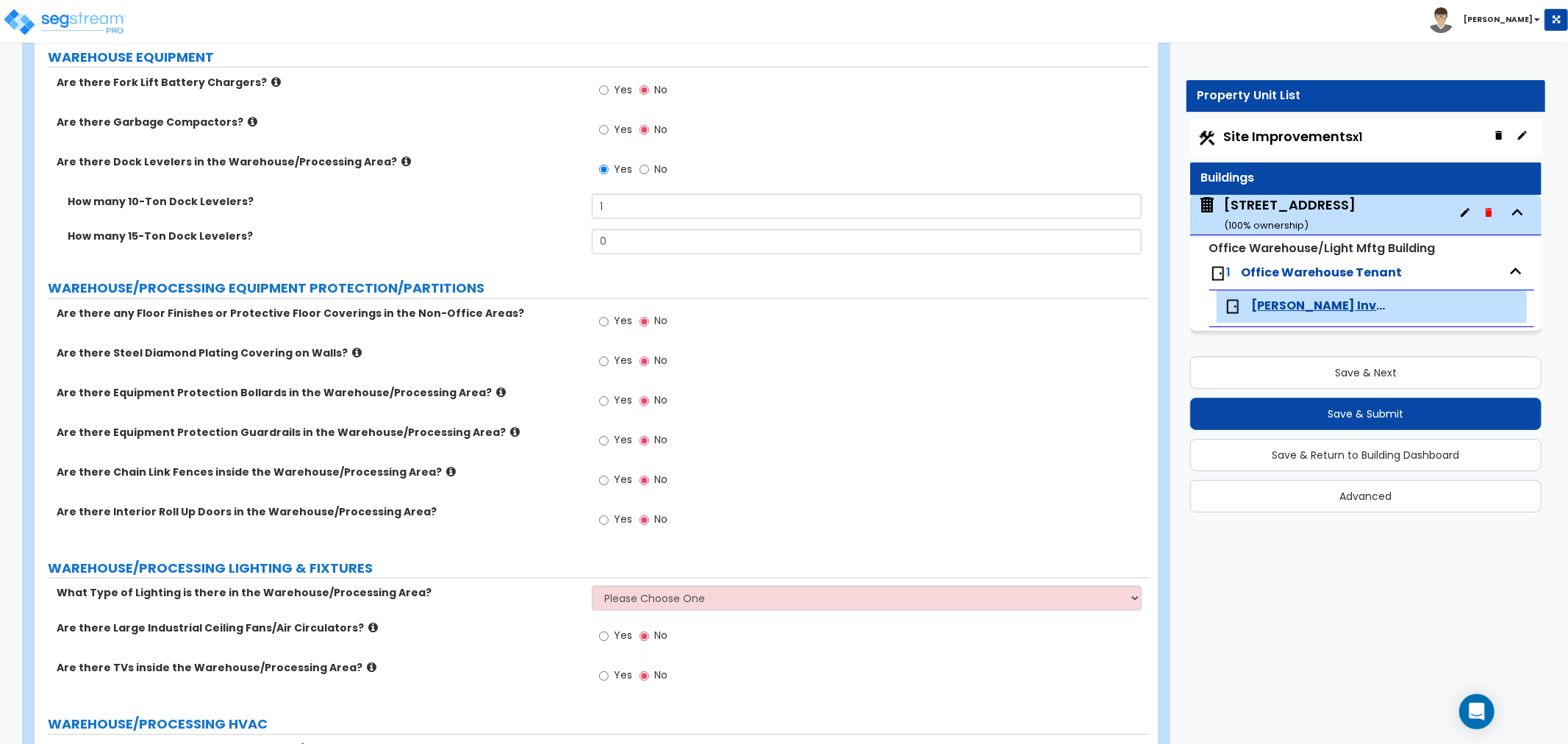
click at [512, 495] on div "Are there Chain Link Fences inside the Warehouse/Processing Area? Yes No" at bounding box center [592, 485] width 1114 height 39
click at [601, 519] on input "Yes" at bounding box center [603, 520] width 9 height 16
radio input "true"
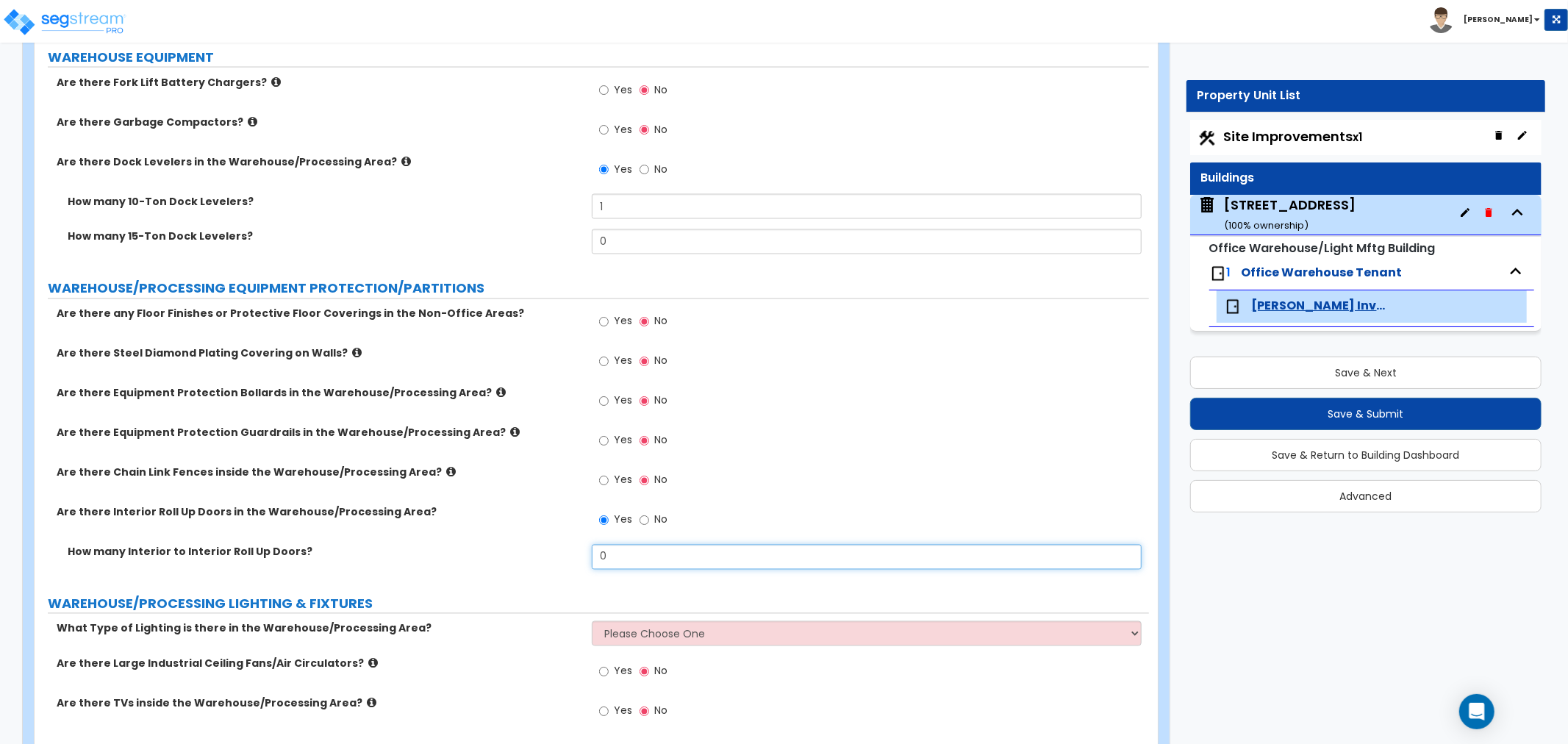
drag, startPoint x: 627, startPoint y: 549, endPoint x: 509, endPoint y: 553, distance: 118.1
click at [509, 553] on div "How many Interior to Interior Roll Up Doors? 0" at bounding box center [592, 563] width 1114 height 36
type input "3"
click at [495, 551] on label "How many Interior to Interior Roll Up Doors?" at bounding box center [324, 552] width 513 height 15
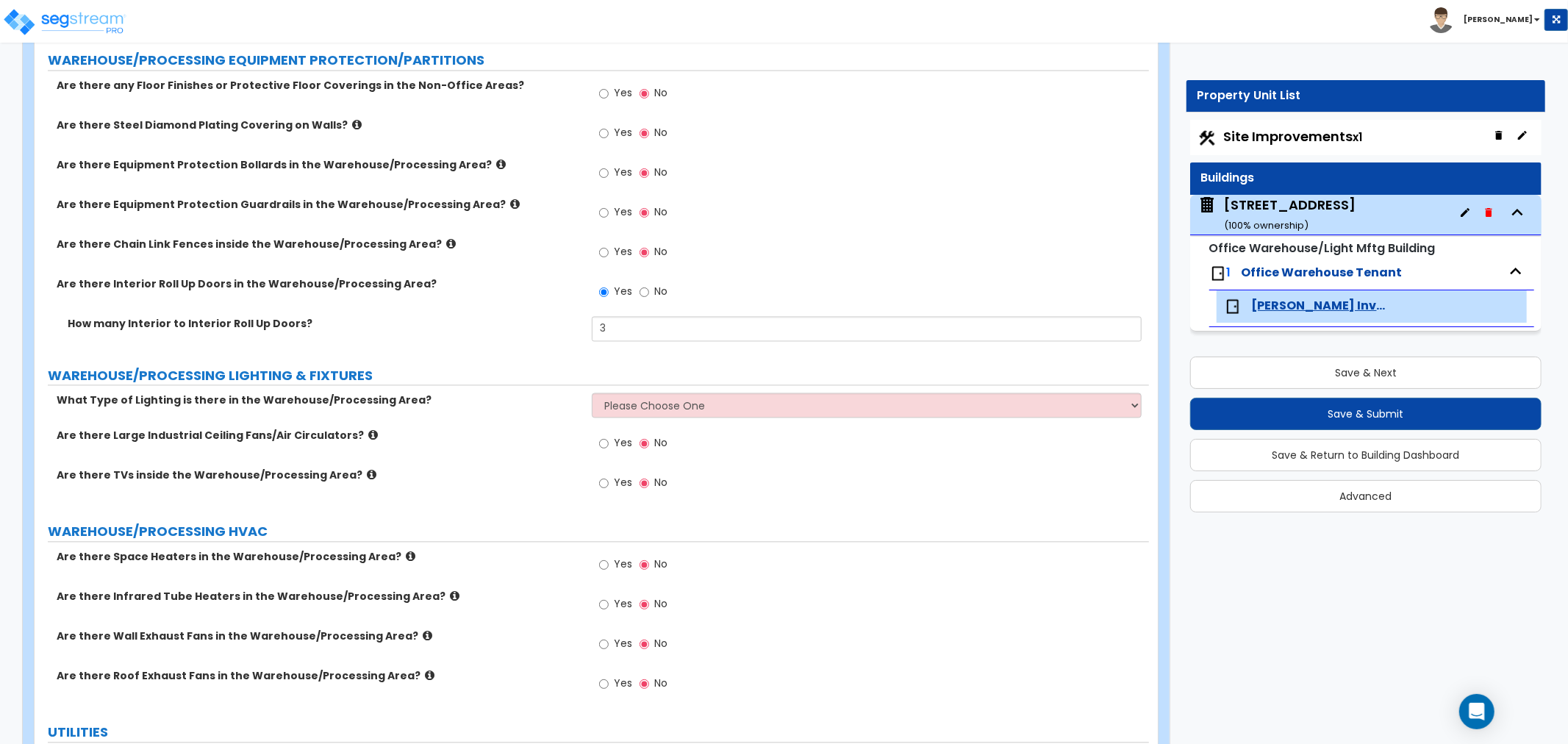
scroll to position [2369, 0]
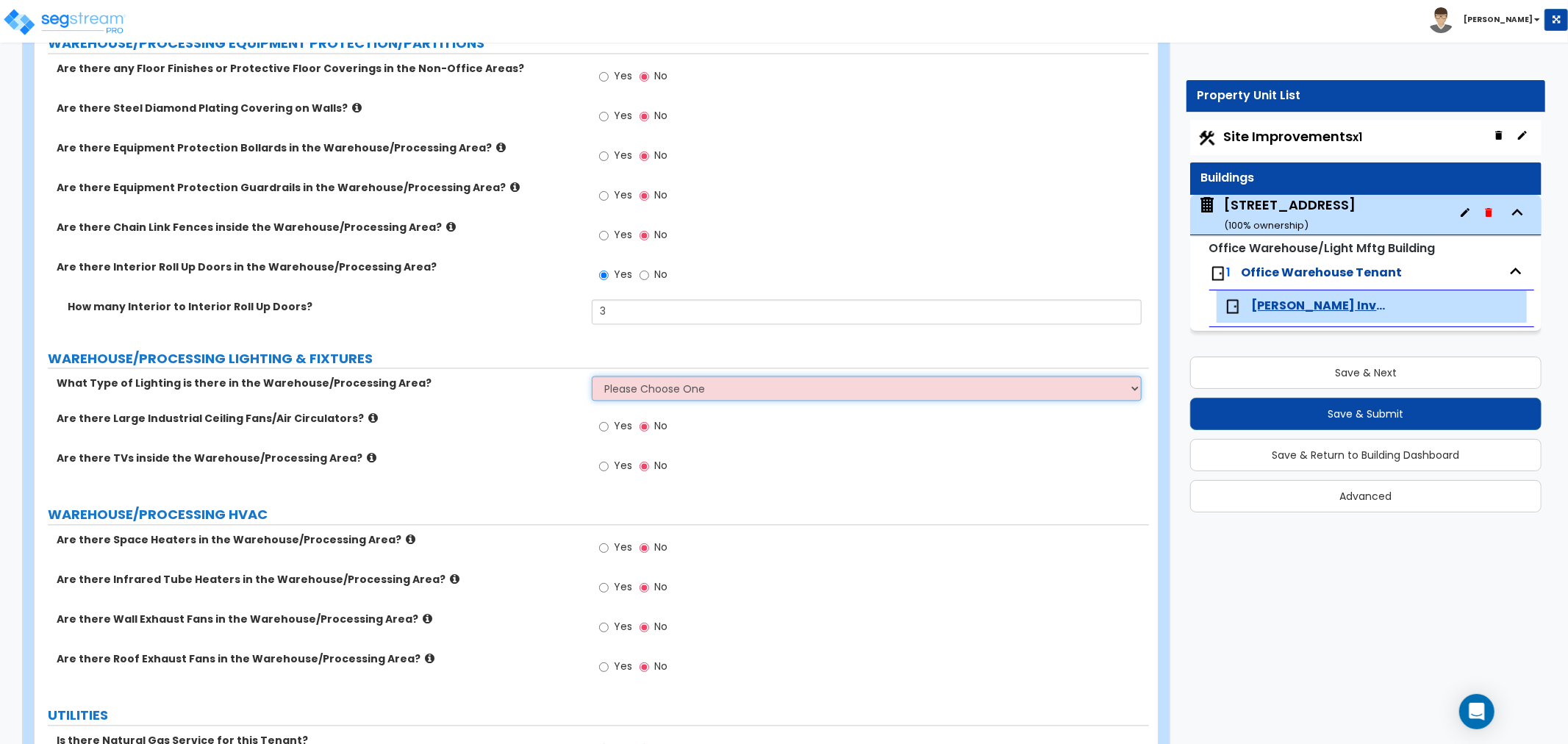
click at [618, 391] on select "Please Choose One High Bay Round Fixtures High Bay Fluorescent Tube Lighting Hi…" at bounding box center [867, 388] width 549 height 25
select select "1"
click at [592, 376] on select "Please Choose One High Bay Round Fixtures High Bay Fluorescent Tube Lighting Hi…" at bounding box center [867, 388] width 549 height 25
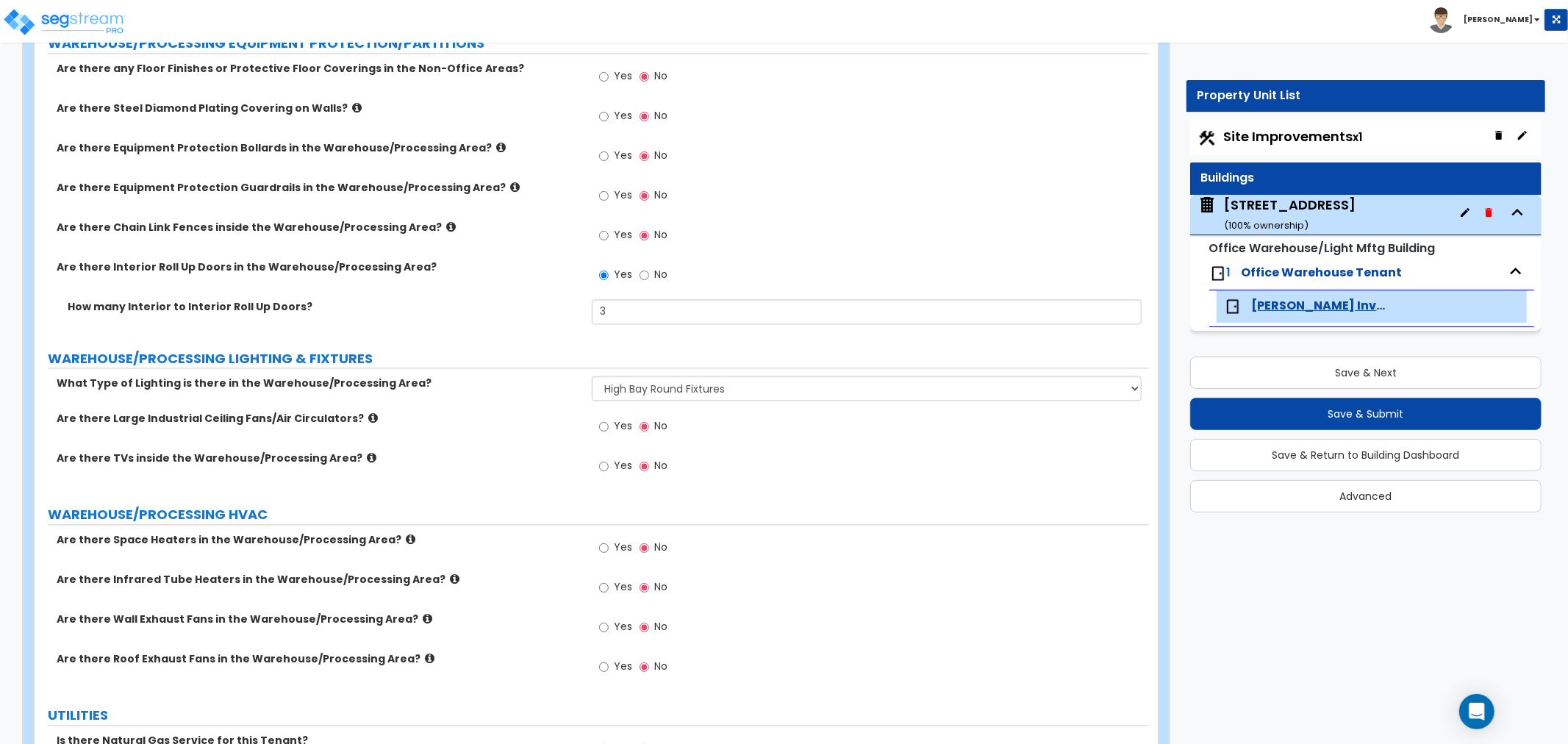
click at [564, 458] on label "Are there TVs inside the Warehouse/Processing Area?" at bounding box center [318, 458] width 524 height 15
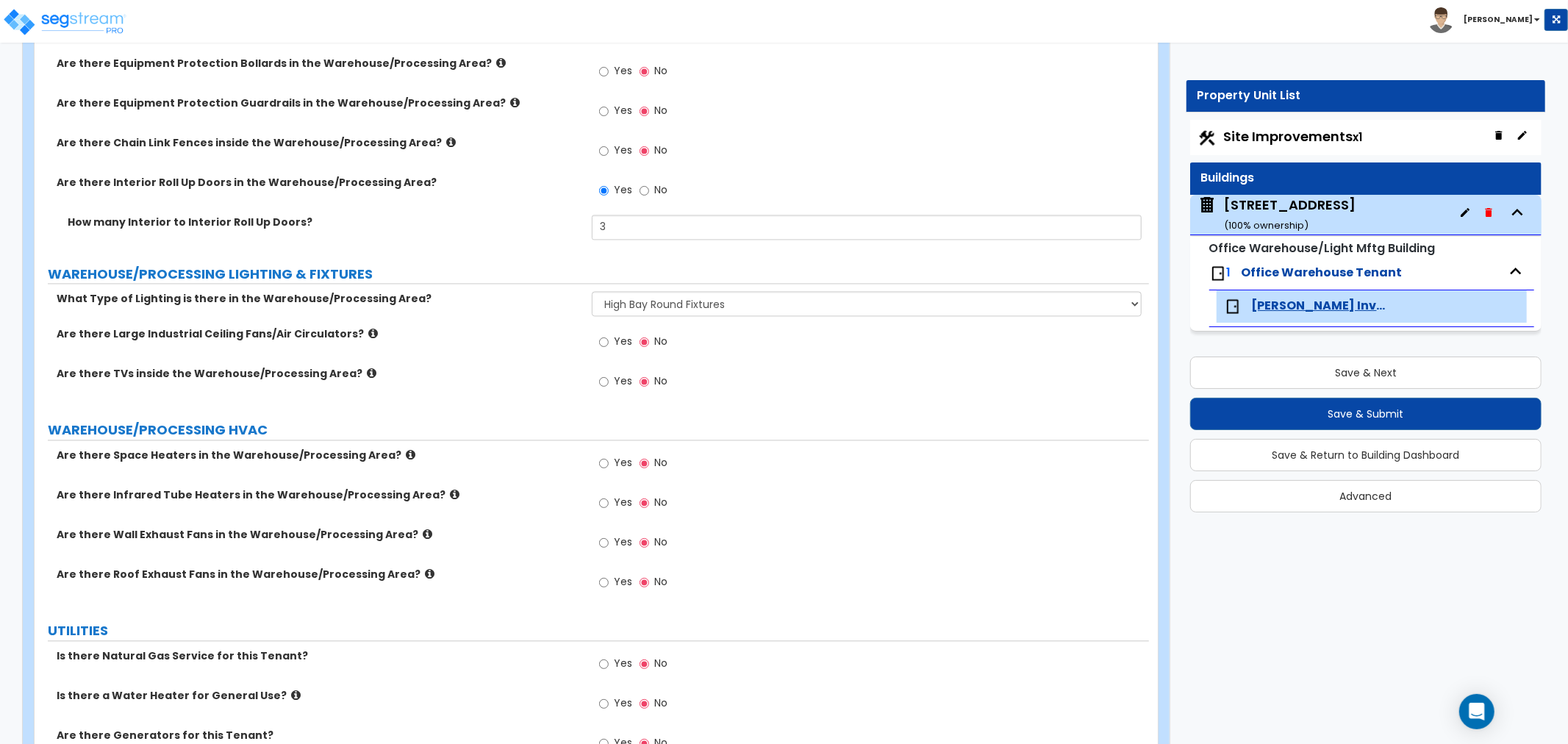
scroll to position [2531, 0]
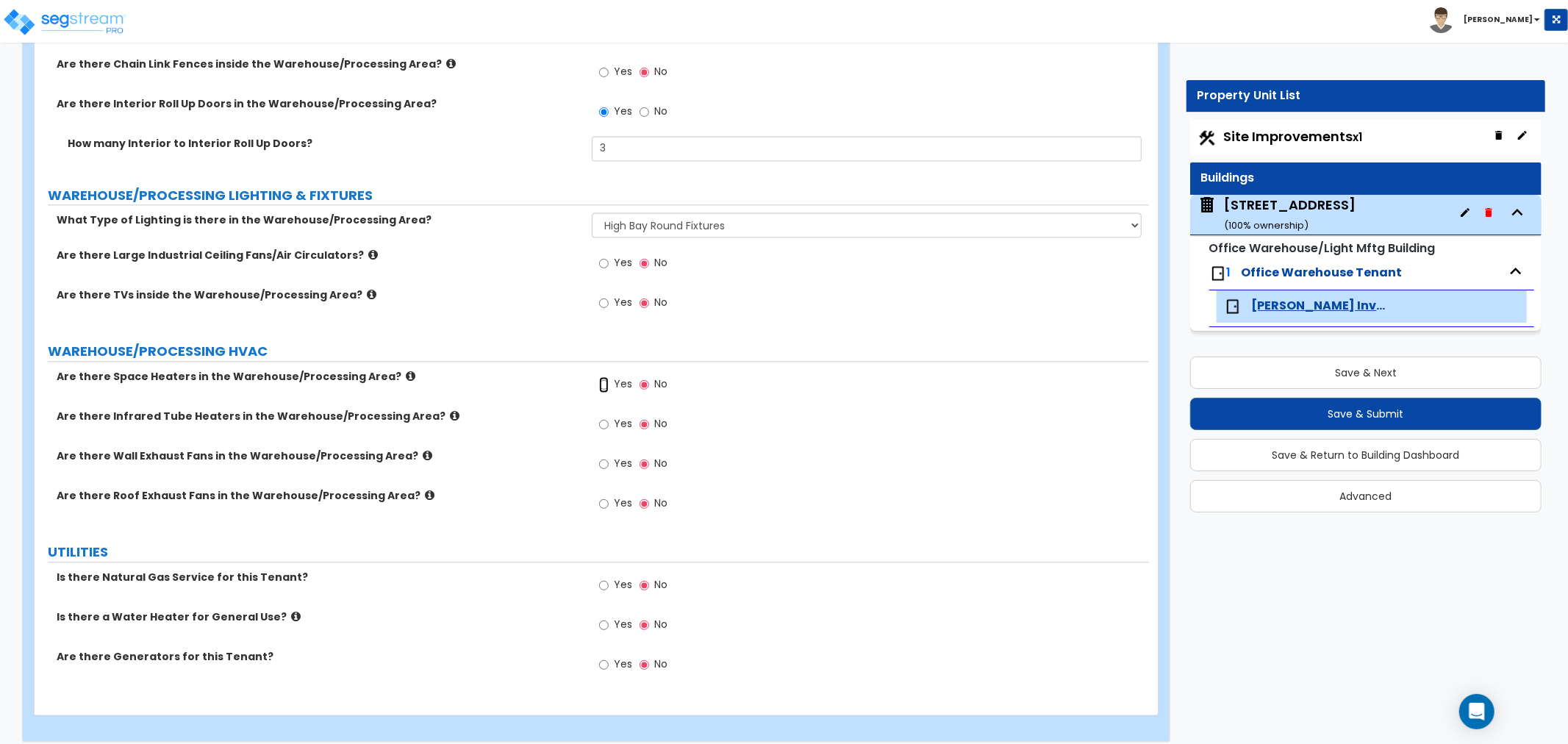
drag, startPoint x: 606, startPoint y: 385, endPoint x: 607, endPoint y: 397, distance: 12.0
click at [606, 386] on input "Yes" at bounding box center [603, 384] width 9 height 16
radio input "true"
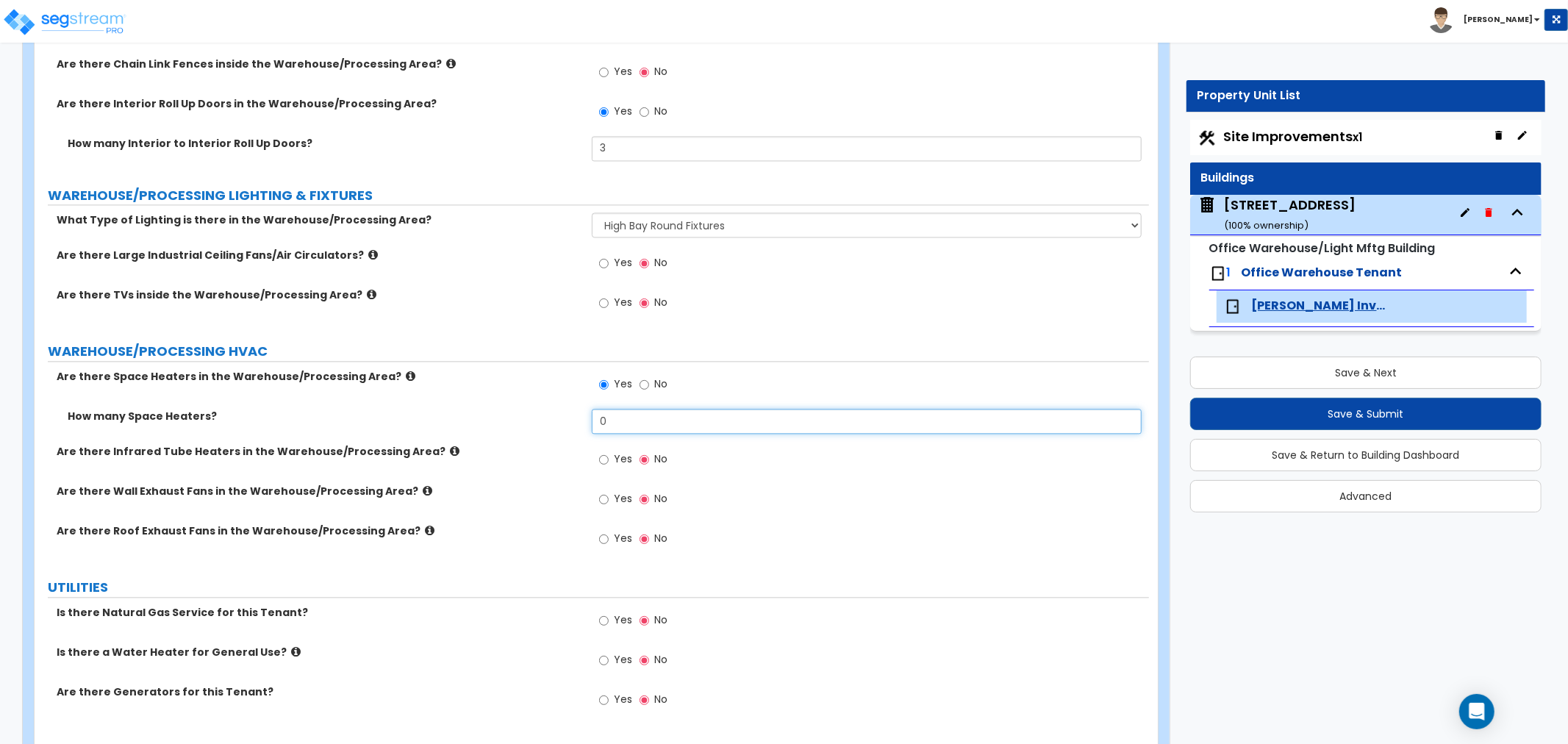
drag, startPoint x: 619, startPoint y: 424, endPoint x: 532, endPoint y: 421, distance: 87.1
click at [532, 421] on div "How many Space Heaters? 0" at bounding box center [592, 427] width 1114 height 36
type input "5"
click at [502, 448] on label "Are there Infrared Tube Heaters in the Warehouse/Processing Area?" at bounding box center [318, 451] width 524 height 15
click at [423, 487] on icon at bounding box center [427, 491] width 9 height 11
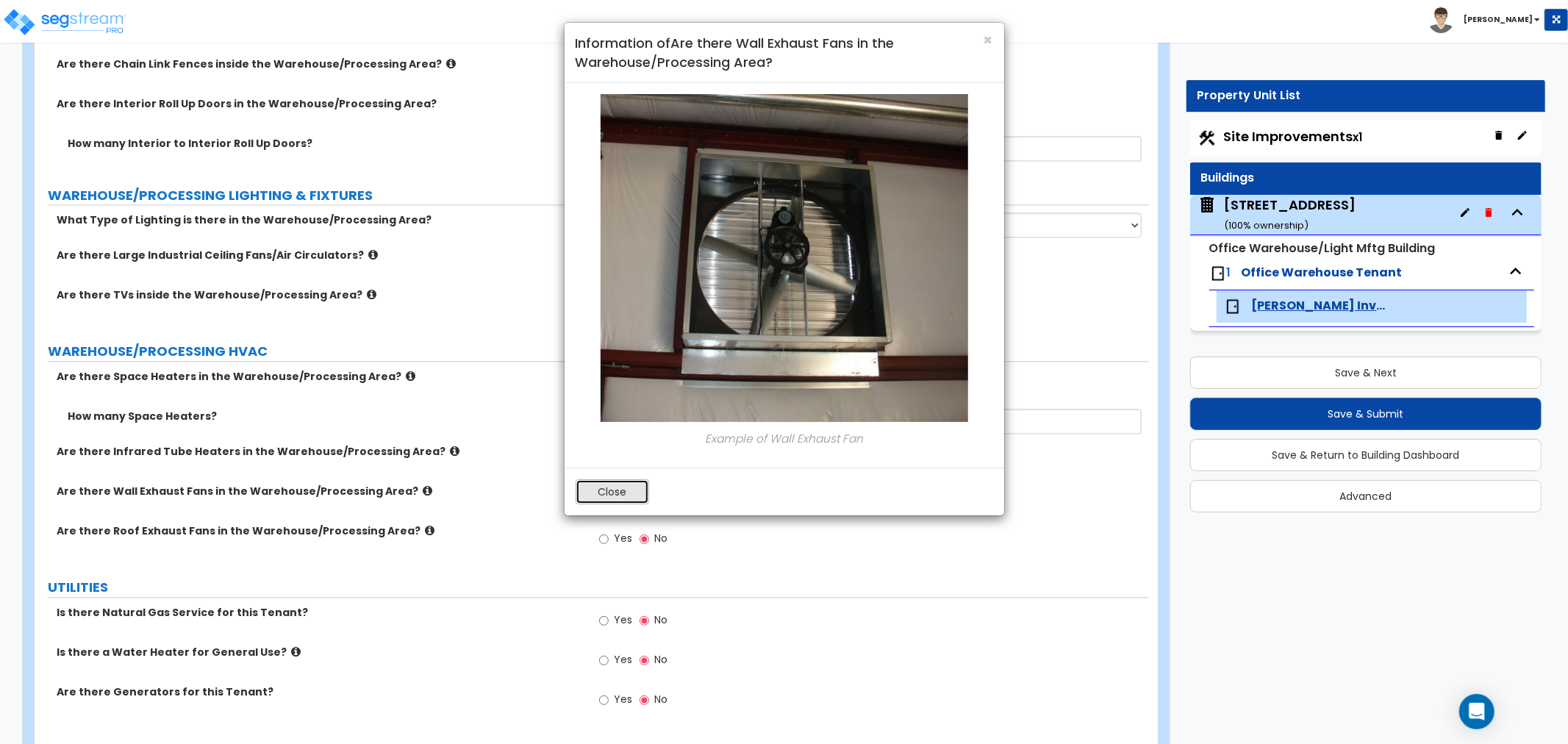
click at [593, 482] on button "Close" at bounding box center [612, 492] width 73 height 25
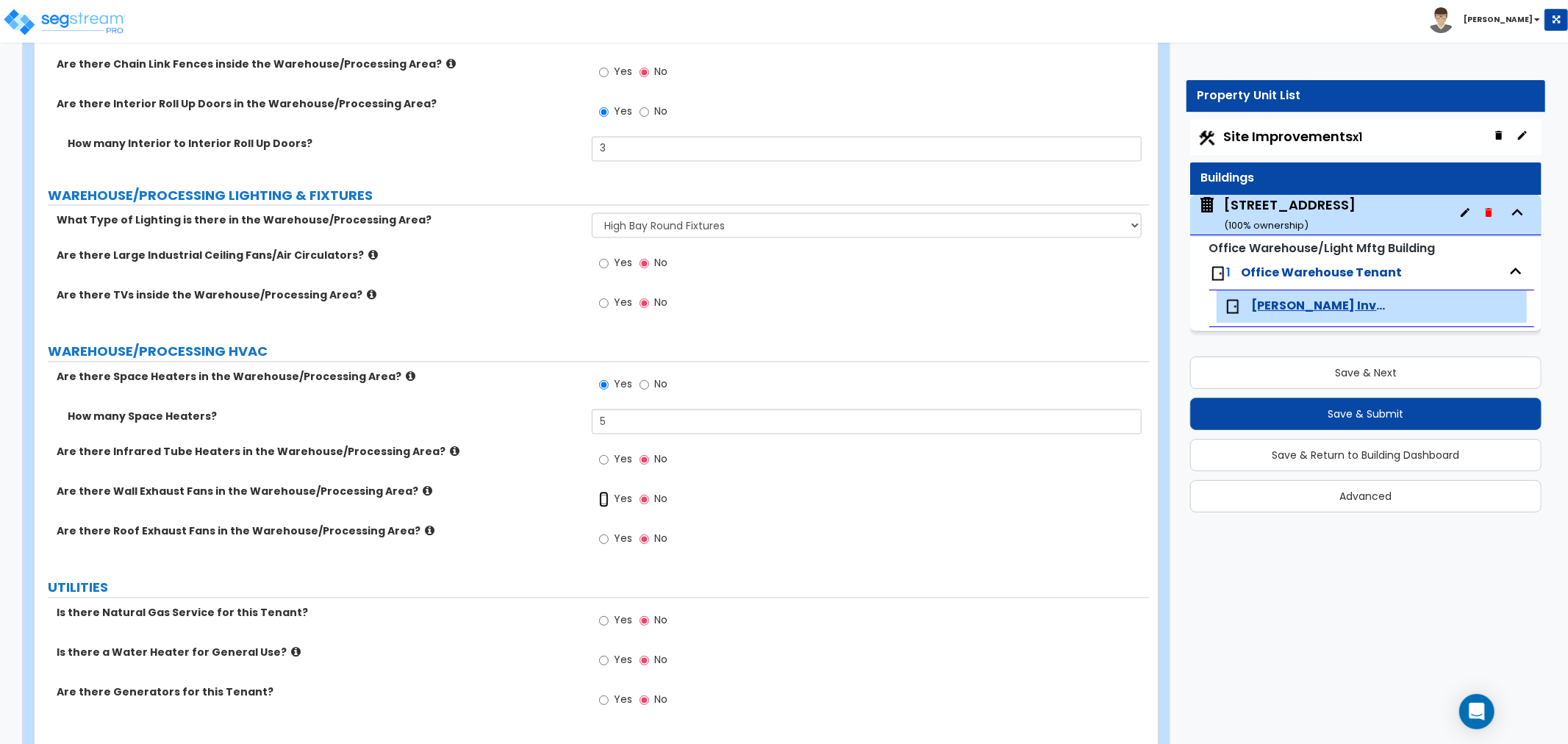
click at [603, 501] on input "Yes" at bounding box center [603, 499] width 9 height 16
radio input "true"
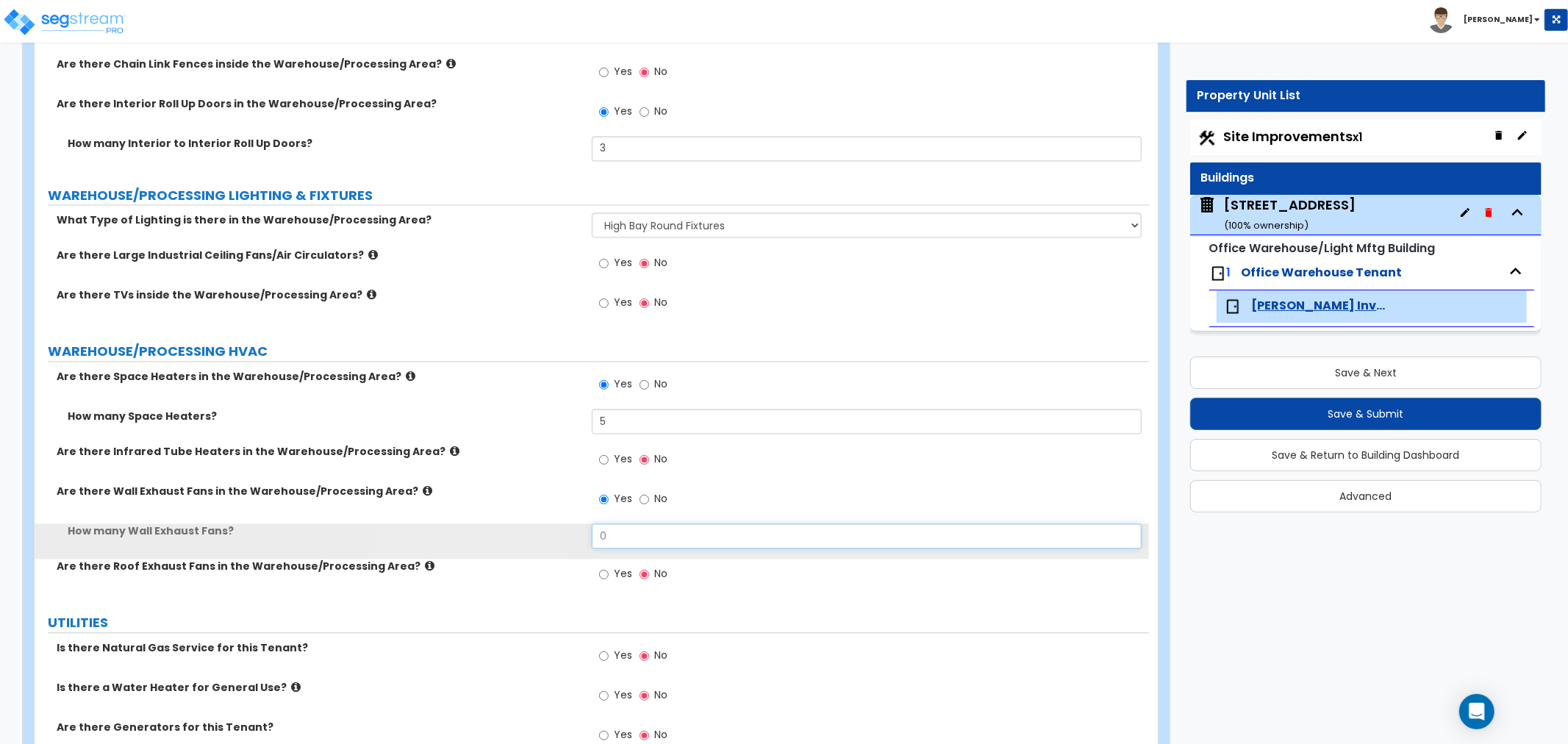
drag, startPoint x: 626, startPoint y: 533, endPoint x: 525, endPoint y: 535, distance: 101.0
click at [525, 535] on div "How many Wall Exhaust Fans? 0" at bounding box center [592, 541] width 1114 height 36
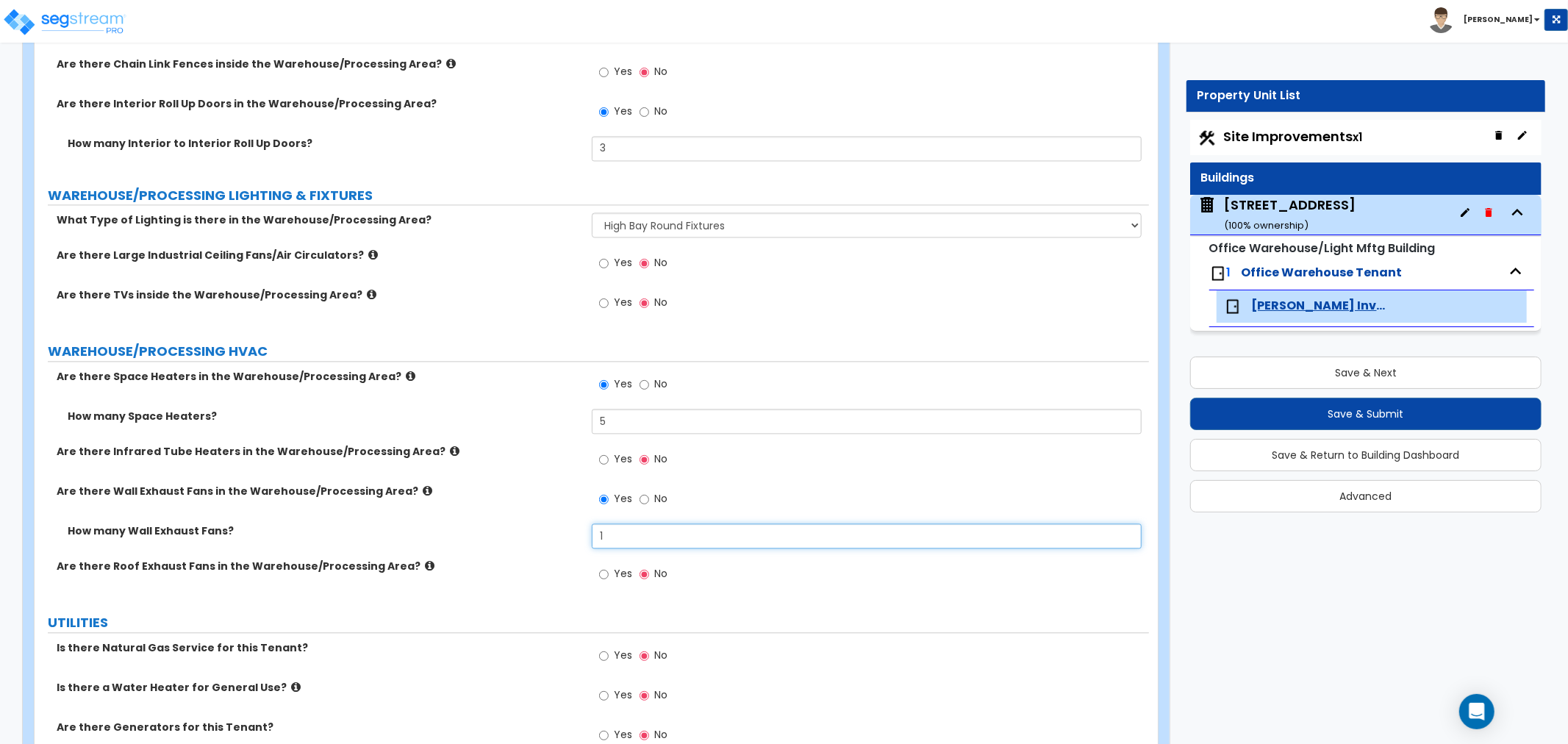
type input "1"
click at [505, 530] on label "How many Wall Exhaust Fans?" at bounding box center [324, 530] width 513 height 15
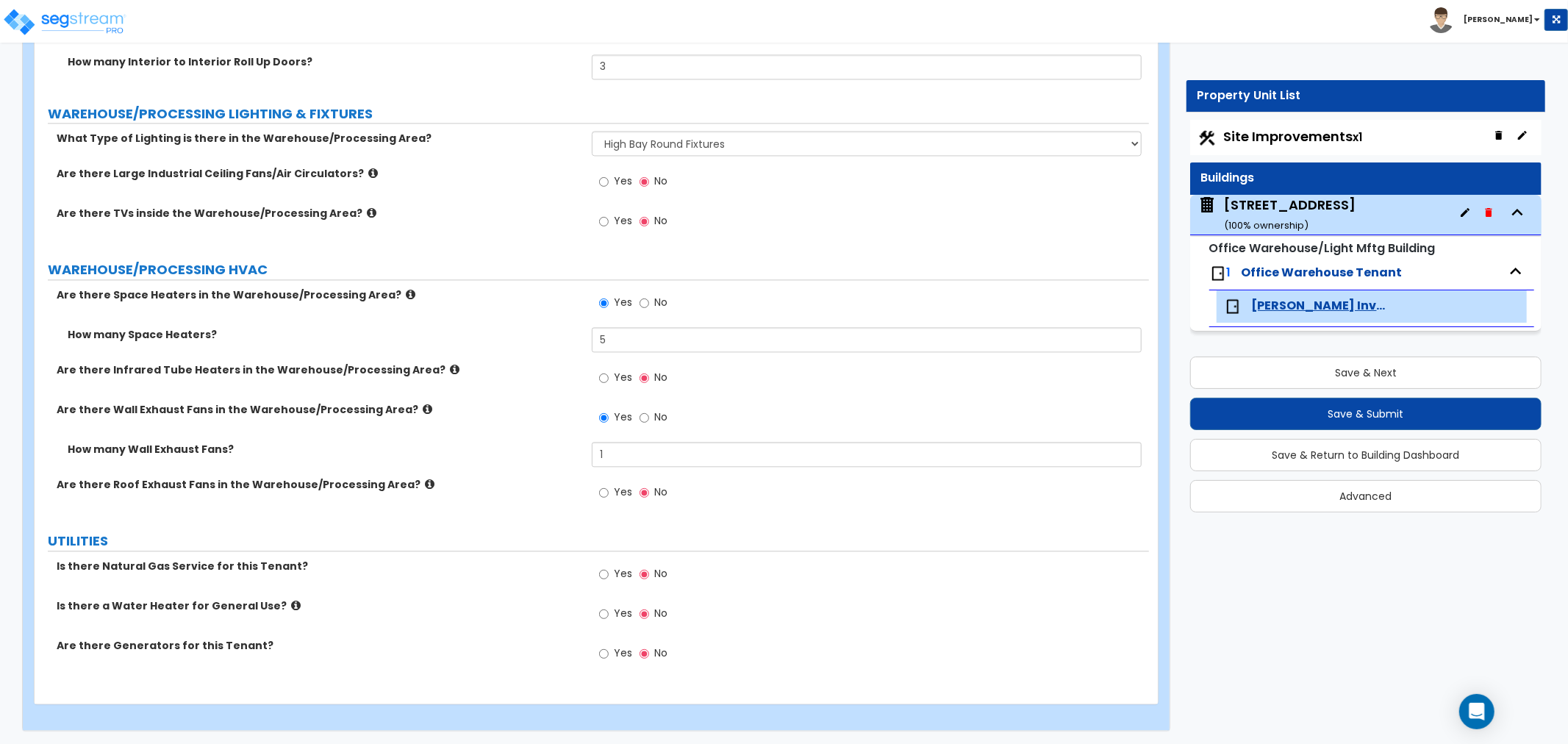
scroll to position [2614, 0]
click at [603, 571] on input "Yes" at bounding box center [603, 573] width 9 height 16
radio input "true"
click at [604, 611] on input "Yes" at bounding box center [603, 613] width 9 height 16
radio input "true"
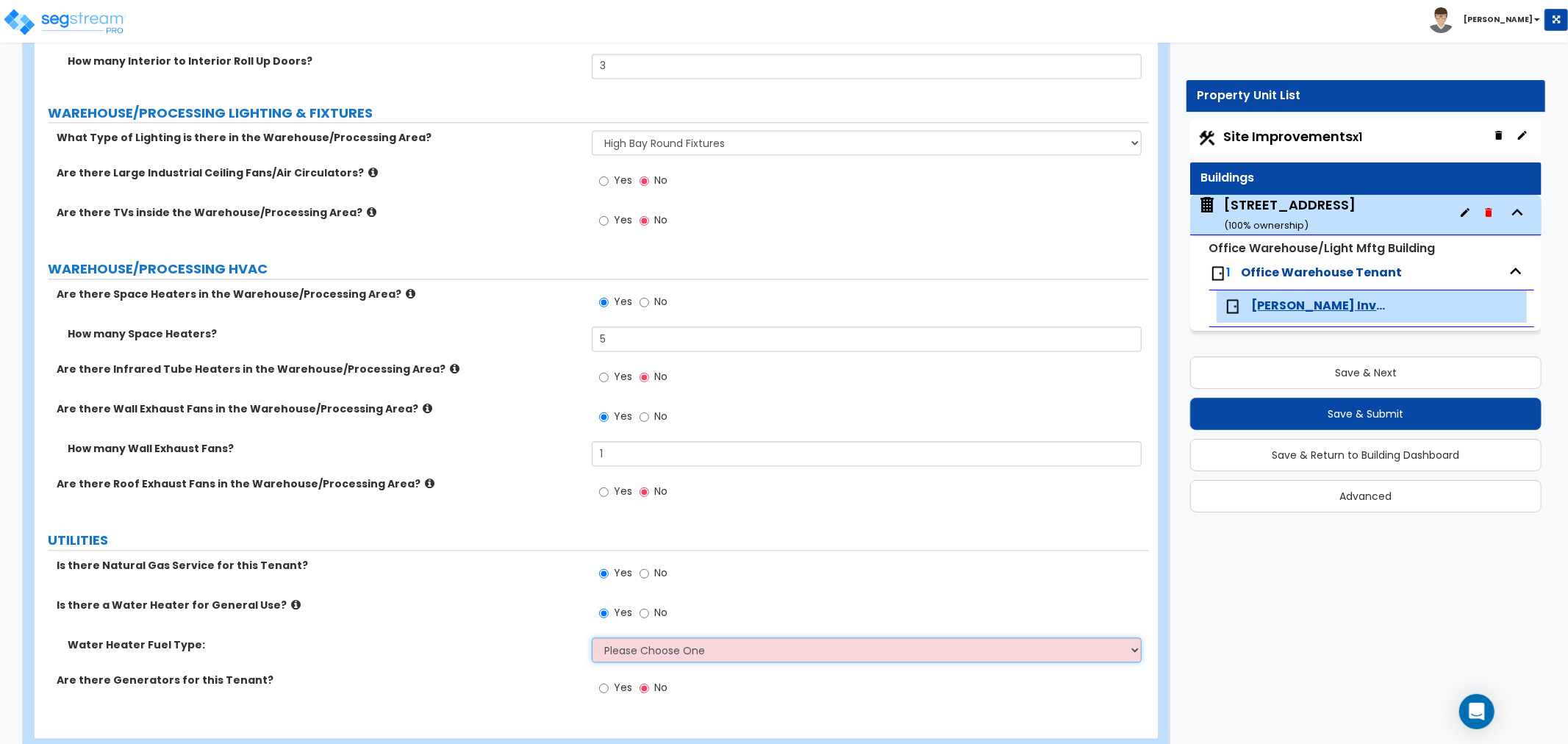
click at [657, 649] on select "Please Choose One Gas Electric" at bounding box center [867, 650] width 549 height 25
select select "1"
click at [592, 637] on select "Please Choose One Gas Electric" at bounding box center [867, 650] width 549 height 25
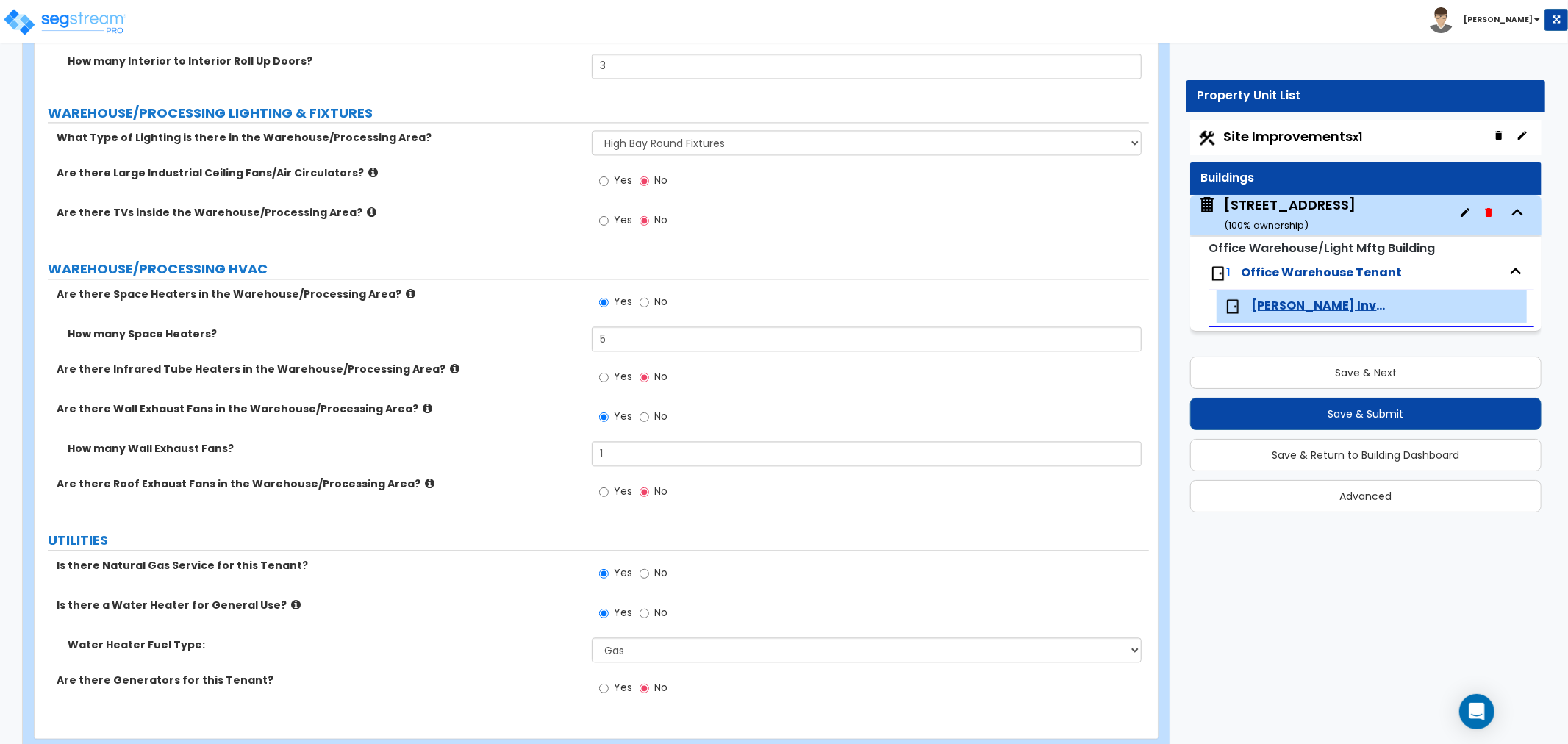
click at [517, 672] on label "Are there Generators for this Tenant?" at bounding box center [318, 679] width 524 height 15
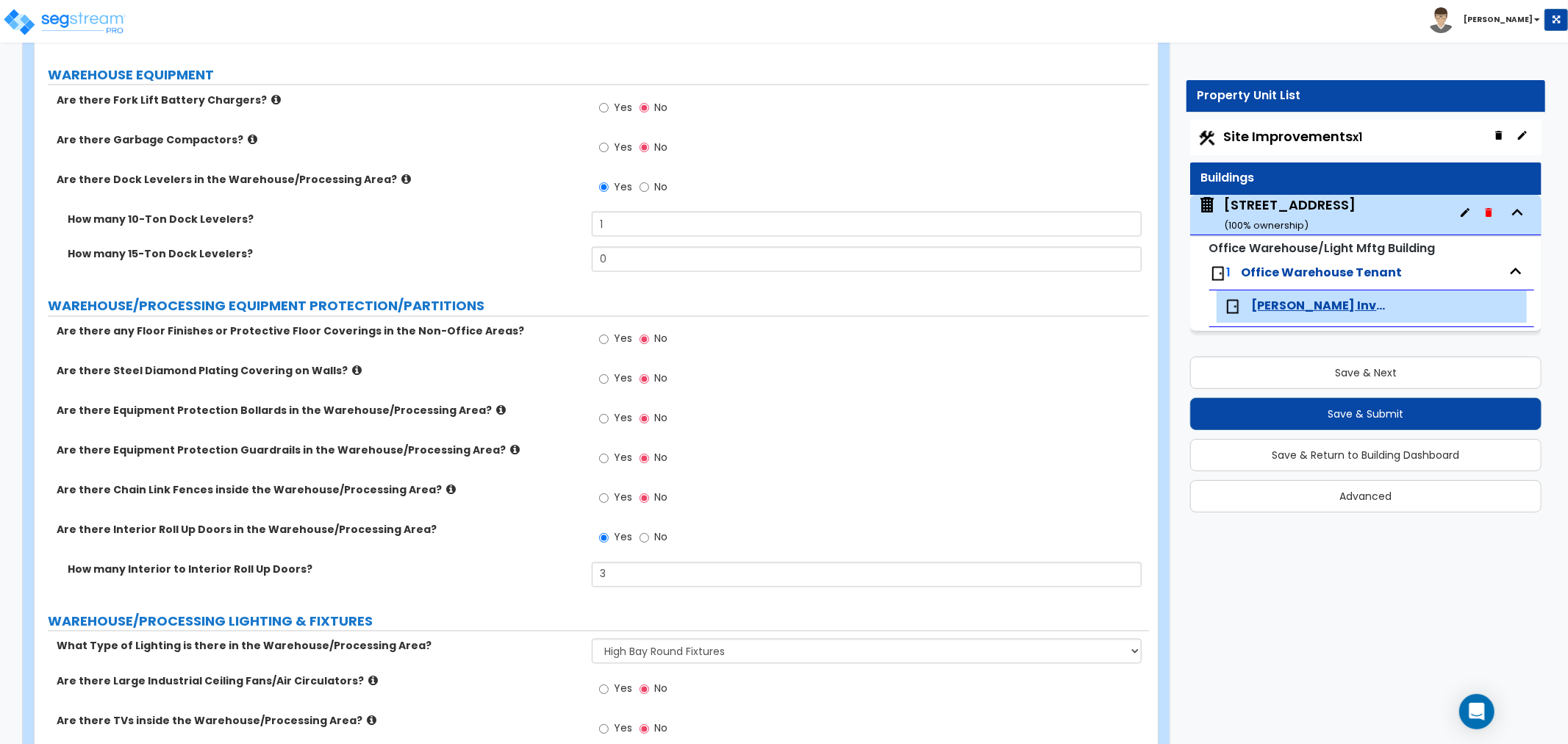
scroll to position [2123, 0]
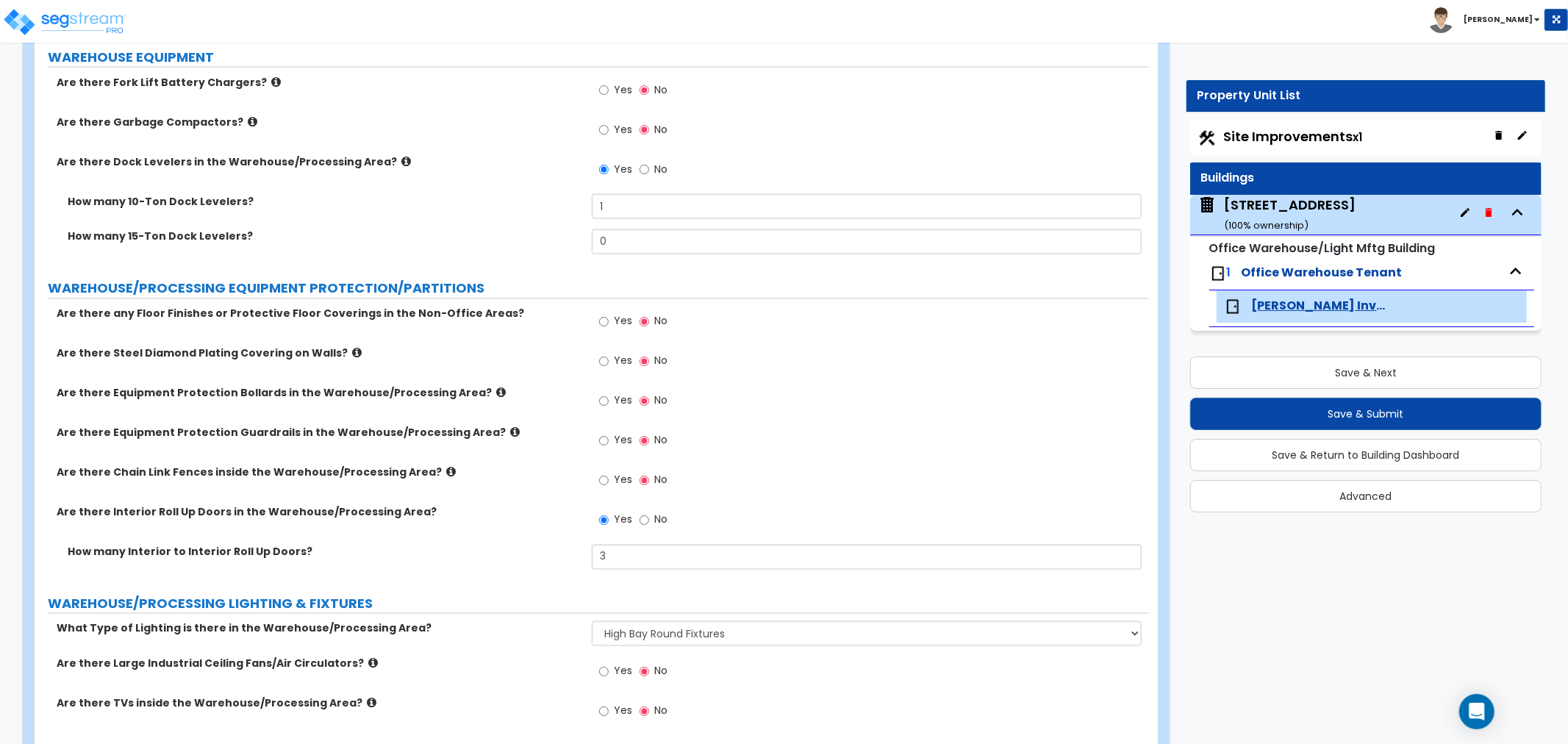
click at [533, 362] on div "Are there Steel Diamond Plating Covering on Walls? Yes No" at bounding box center [592, 366] width 1114 height 39
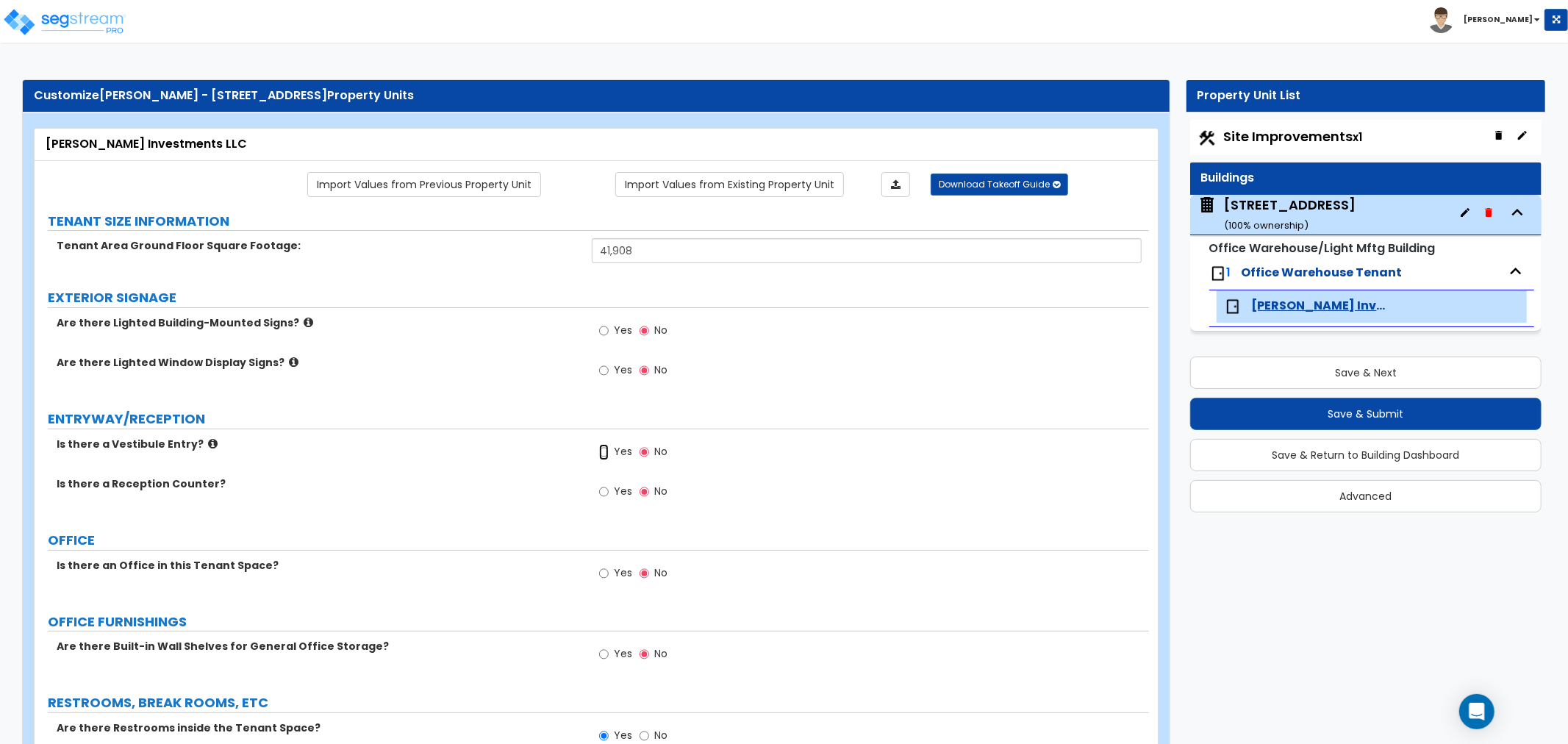
click at [606, 454] on input "Yes" at bounding box center [603, 451] width 9 height 16
radio input "true"
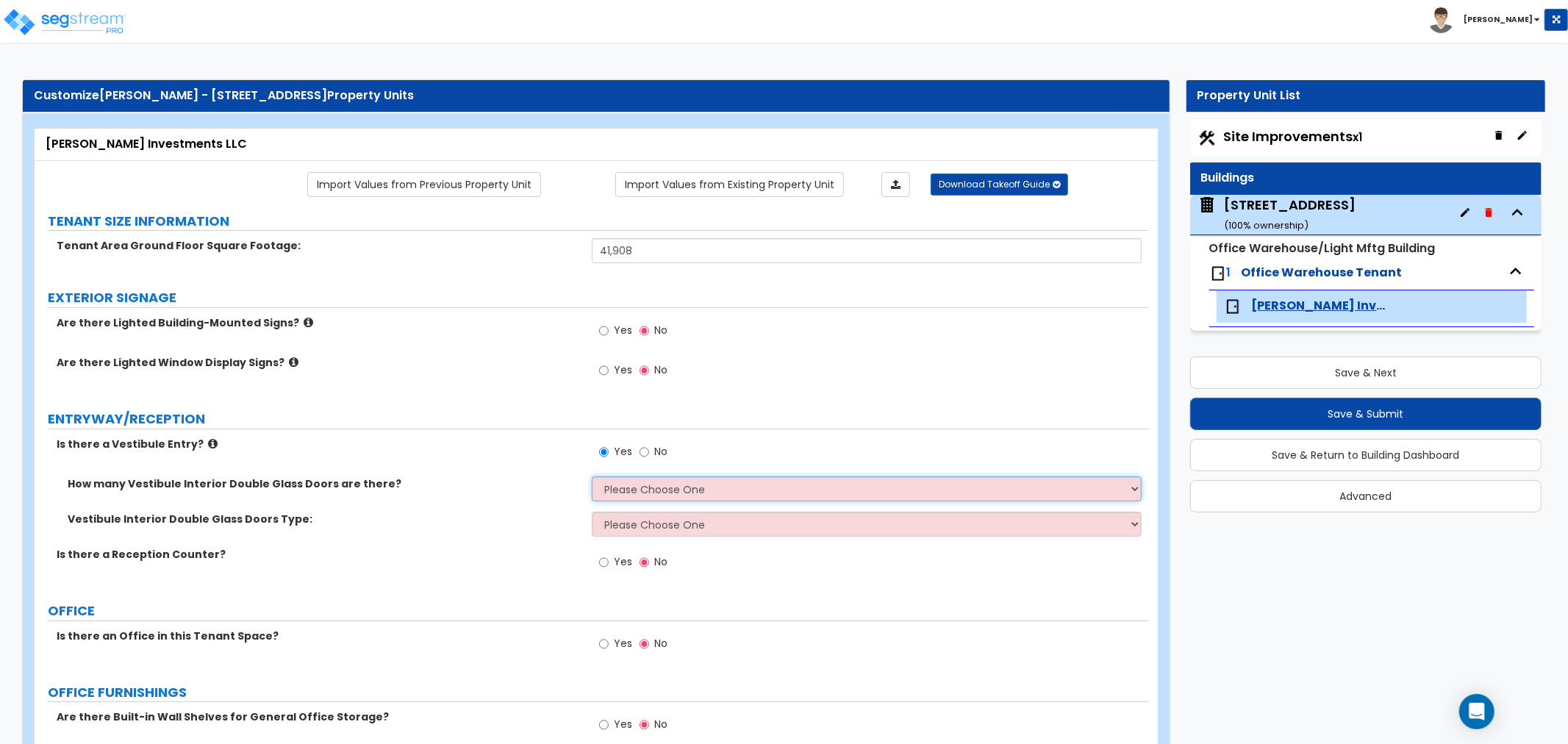
click at [630, 489] on select "Please Choose One 1 2 3" at bounding box center [867, 489] width 549 height 25
select select "1"
click at [592, 476] on select "Please Choose One 1 2 3" at bounding box center [867, 489] width 549 height 25
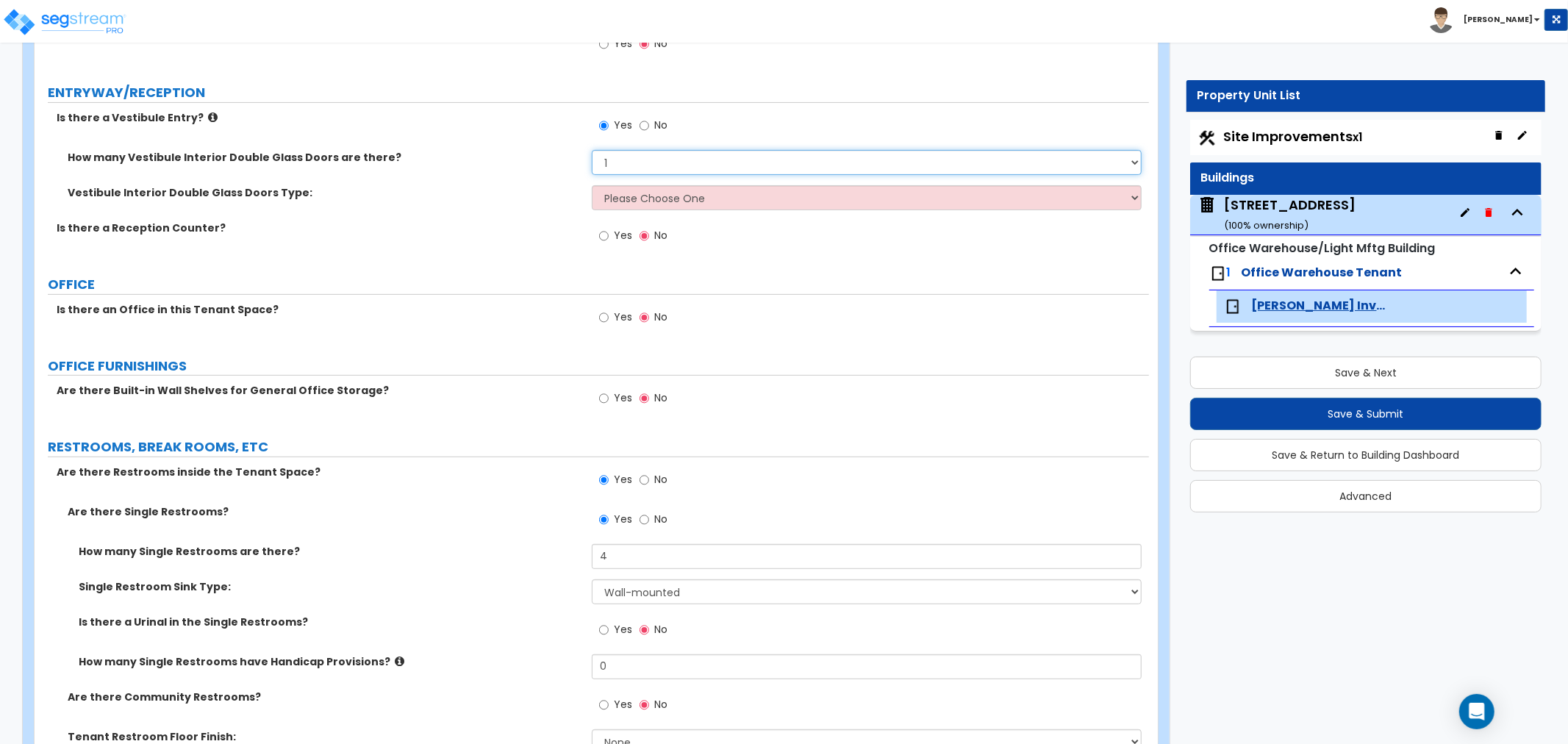
scroll to position [245, 0]
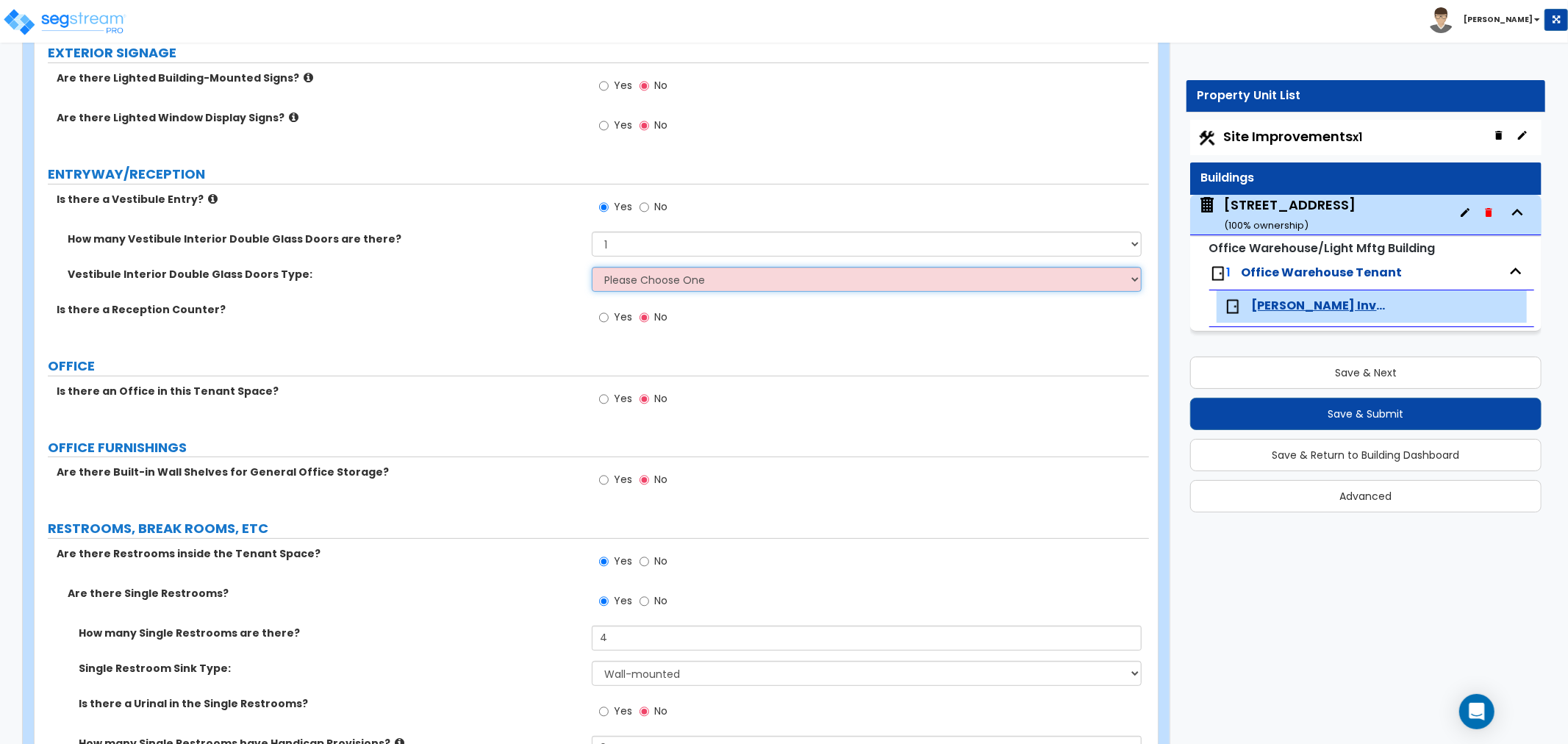
click at [651, 282] on select "Please Choose One Hinged Sliding" at bounding box center [867, 279] width 549 height 25
select select "1"
click at [592, 267] on select "Please Choose One Hinged Sliding" at bounding box center [867, 279] width 549 height 25
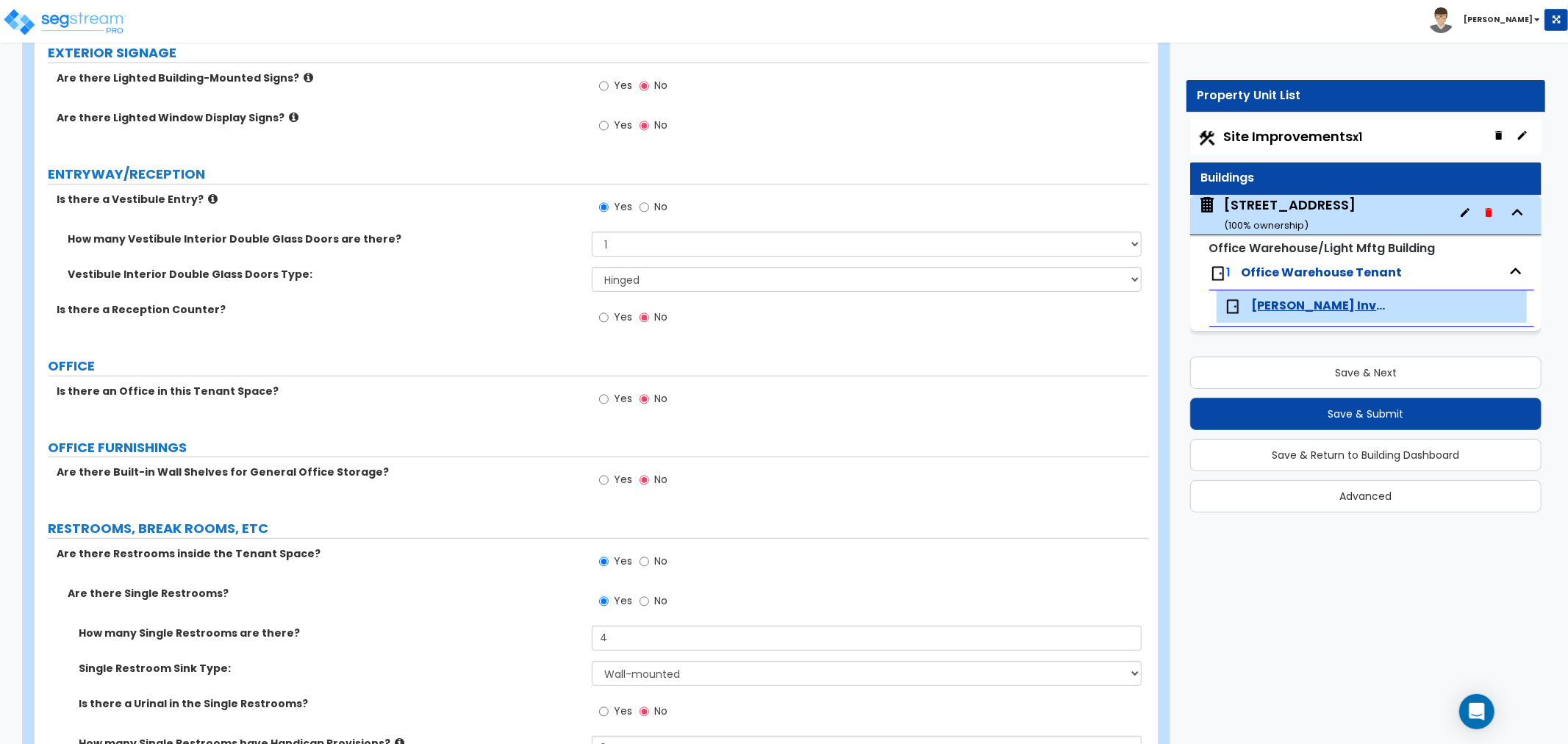
click at [513, 313] on label "Is there a Reception Counter?" at bounding box center [318, 309] width 524 height 15
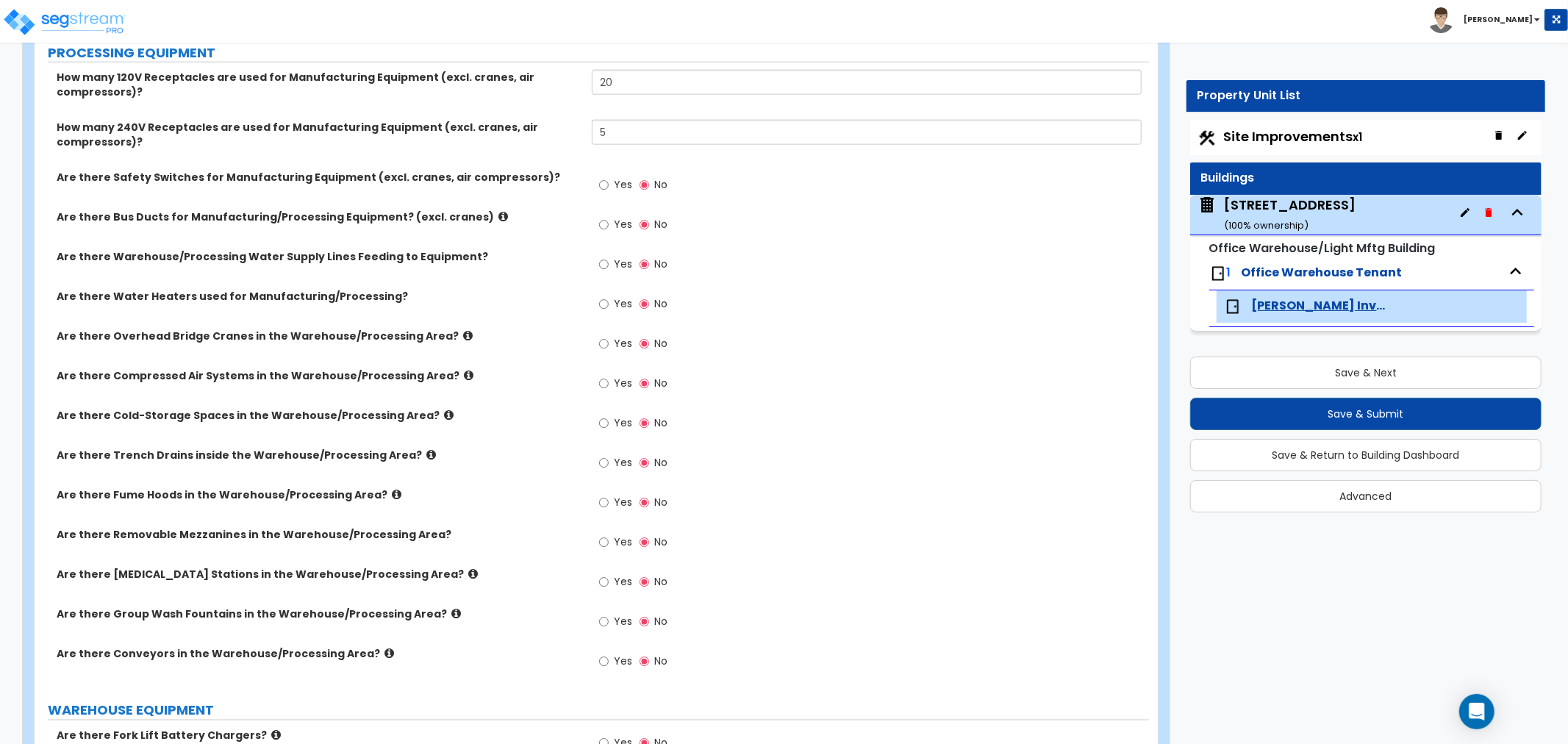
scroll to position [1552, 0]
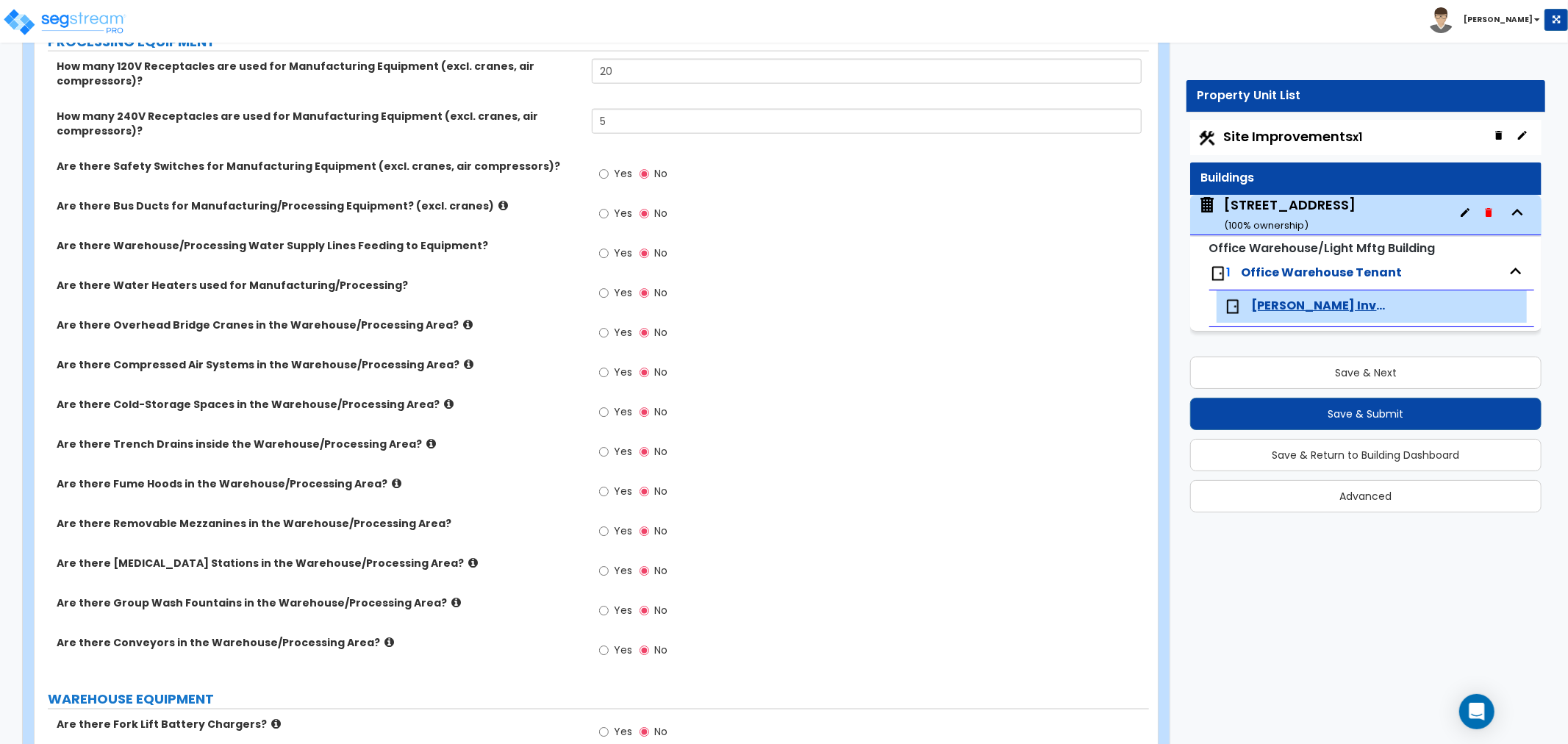
click at [533, 333] on div "Are there Overhead Bridge Cranes in the Warehouse/Processing Area? Yes No" at bounding box center [592, 336] width 1114 height 39
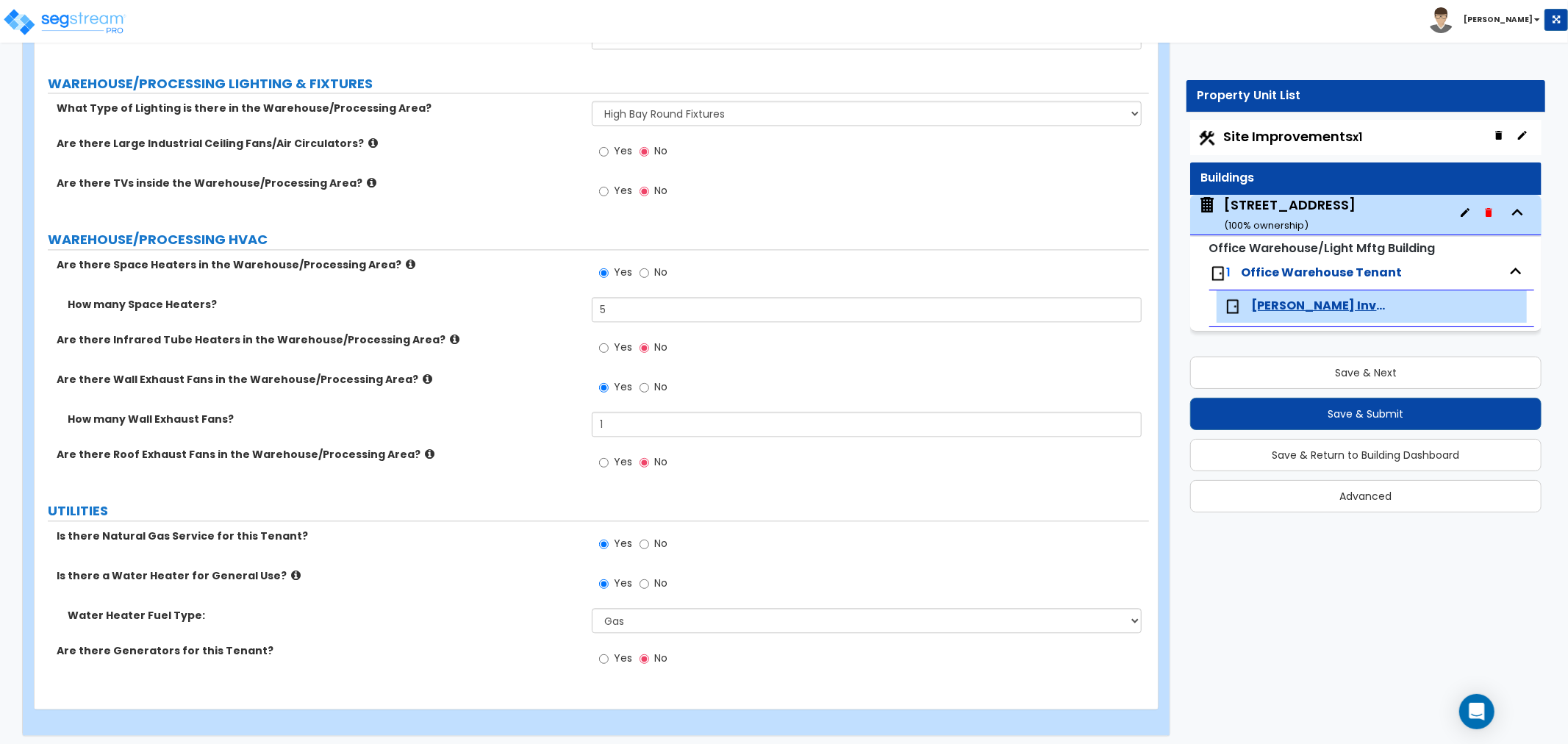
scroll to position [2720, 0]
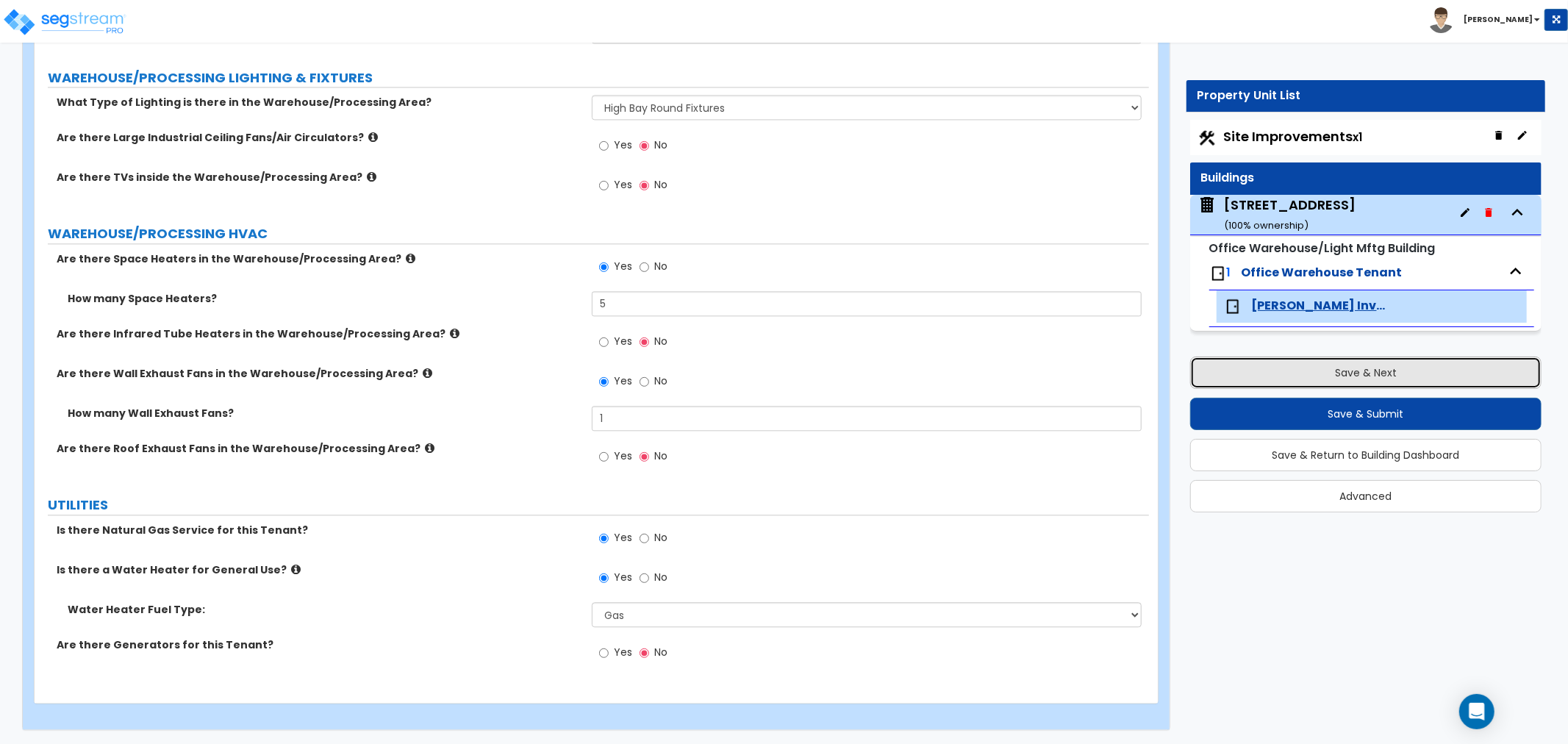
click at [1385, 370] on button "Save & Next" at bounding box center [1365, 373] width 351 height 32
select select "2"
select select "1"
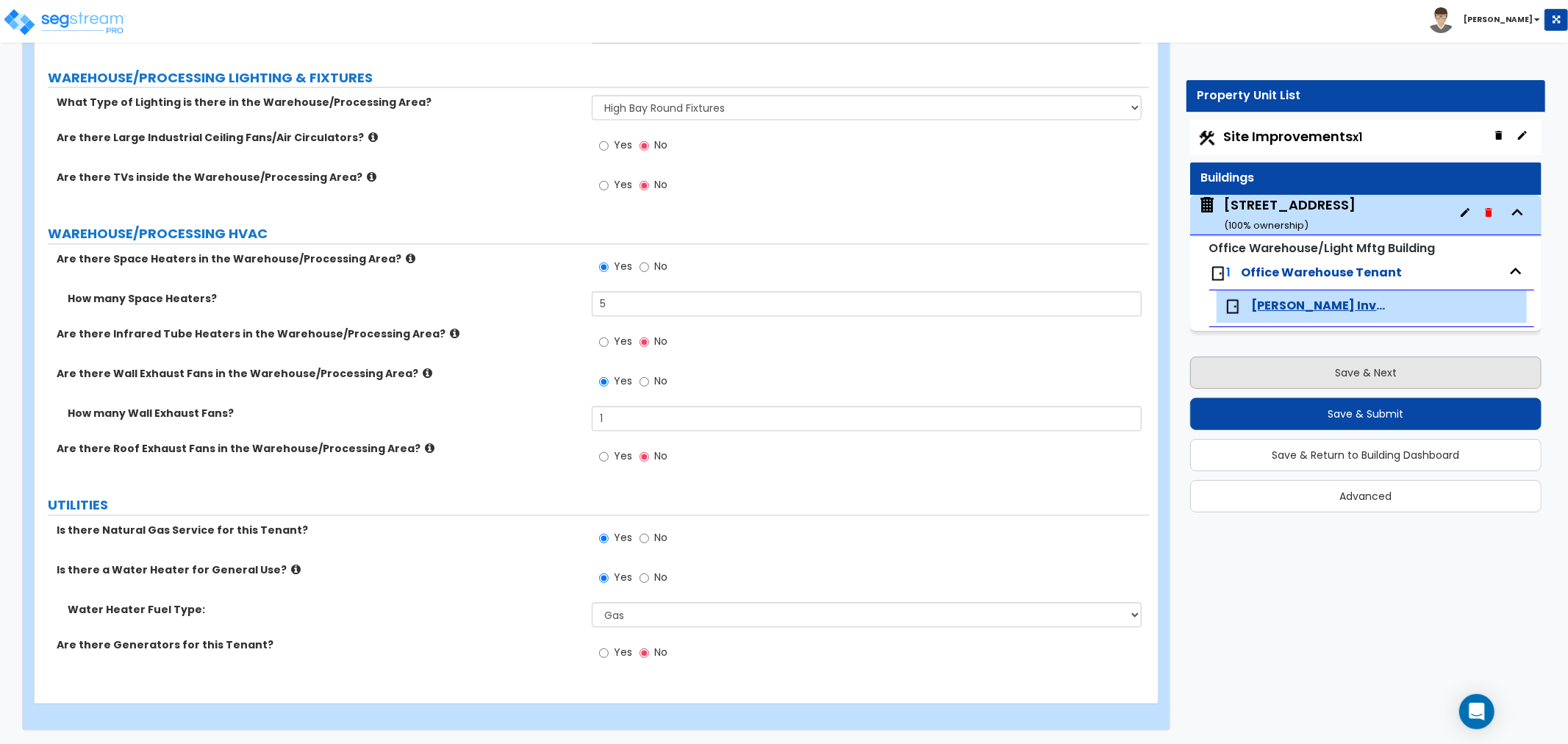
select select "4"
select select "2"
select select "1"
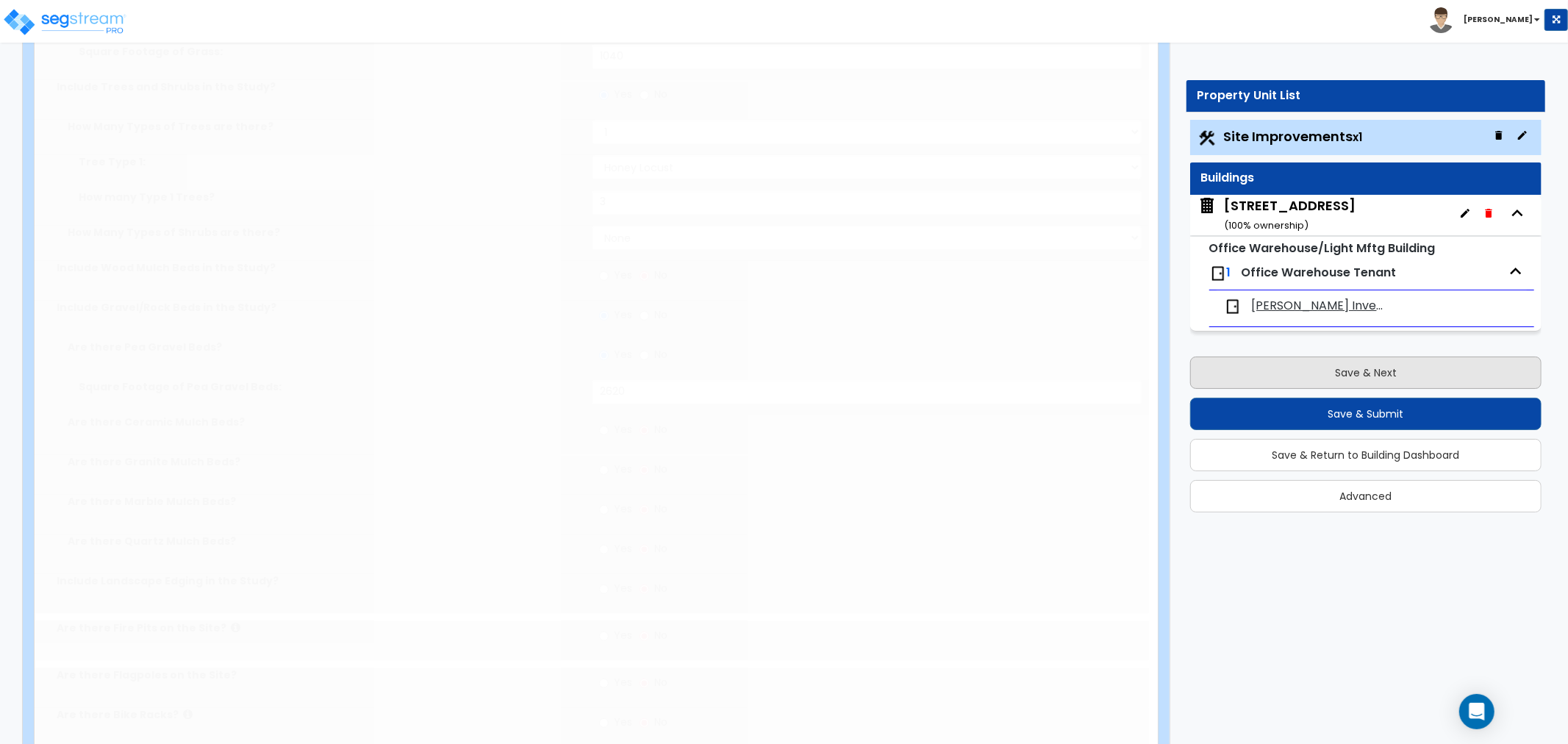
scroll to position [0, 0]
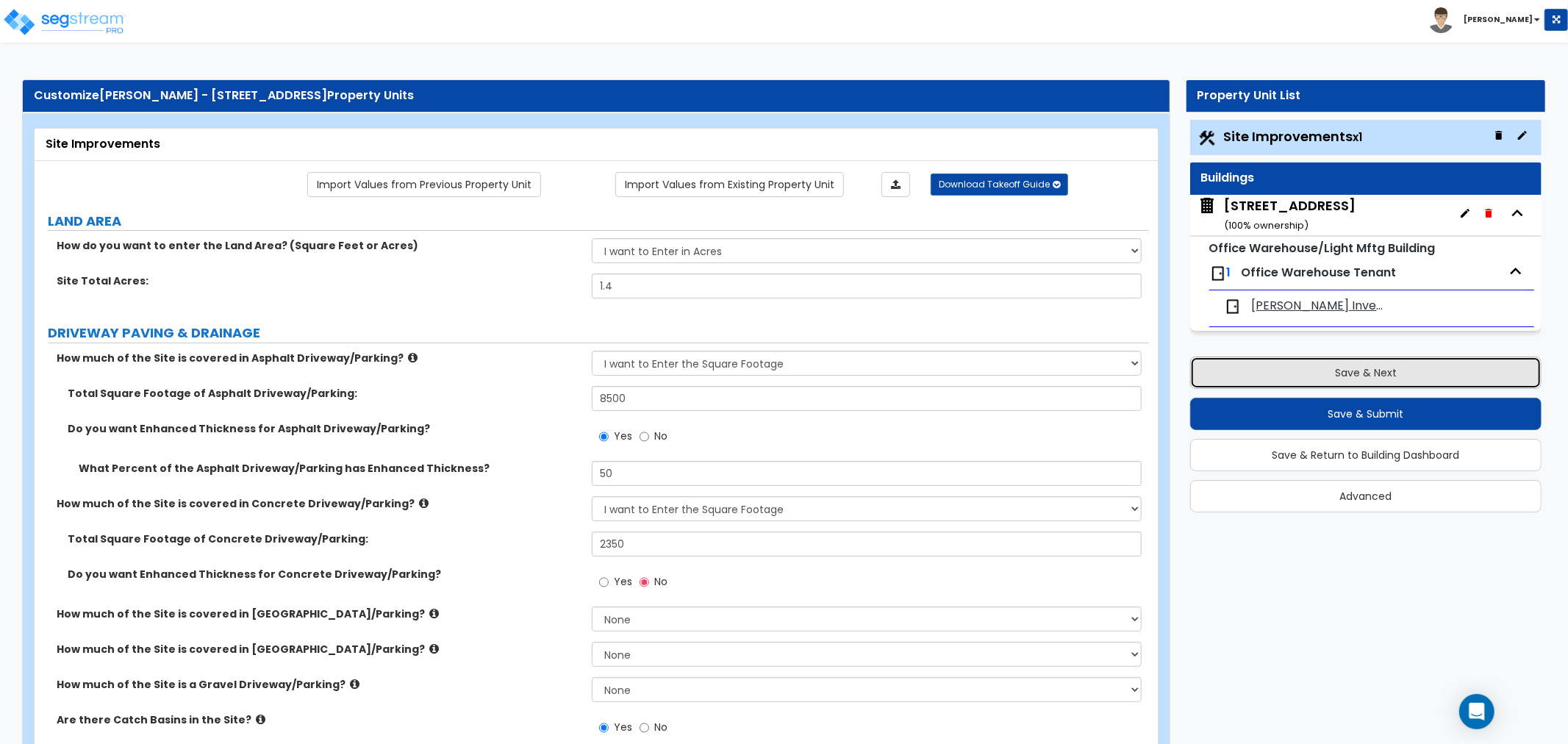
click at [1385, 370] on button "Save & Next" at bounding box center [1365, 373] width 351 height 32
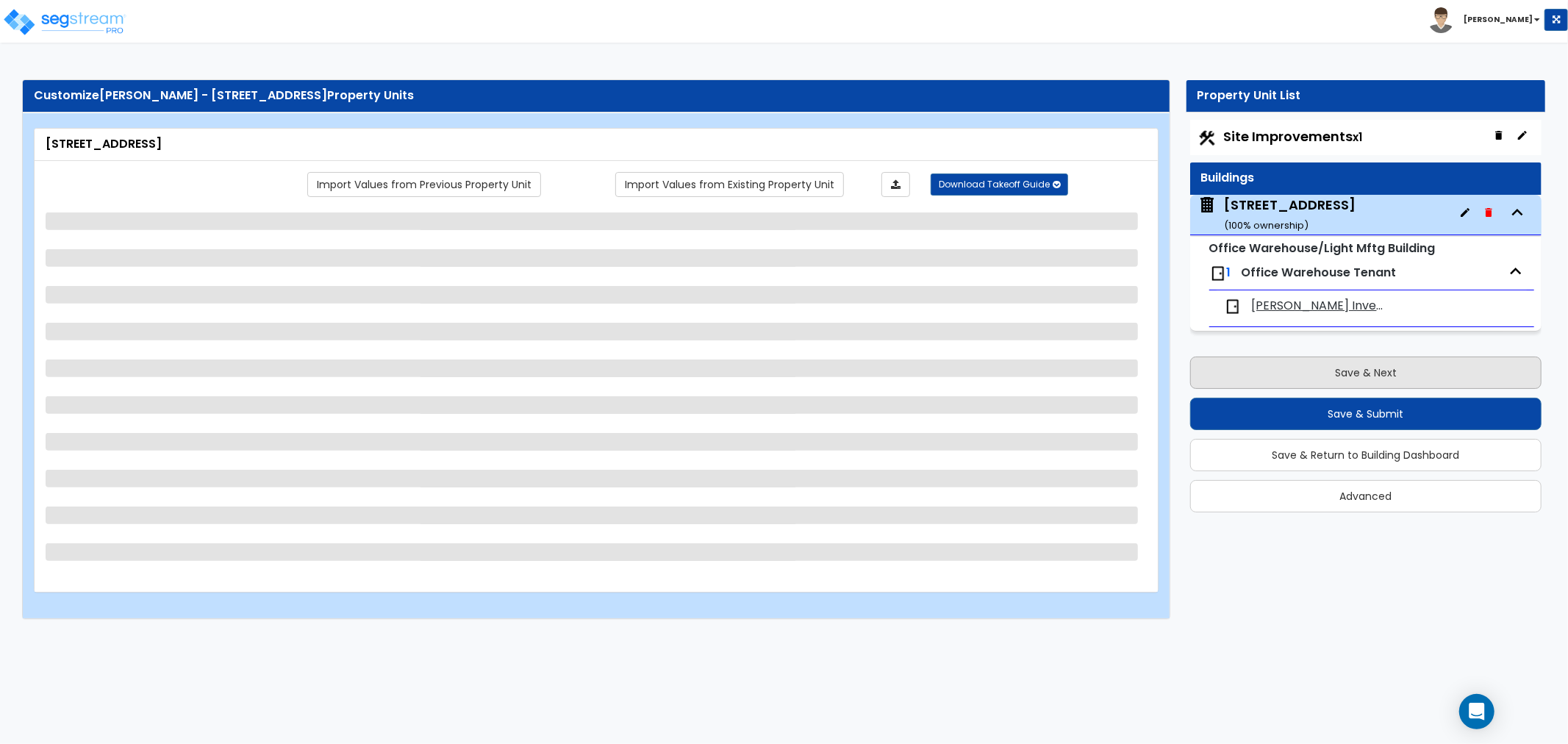
select select "2"
select select "1"
select select "4"
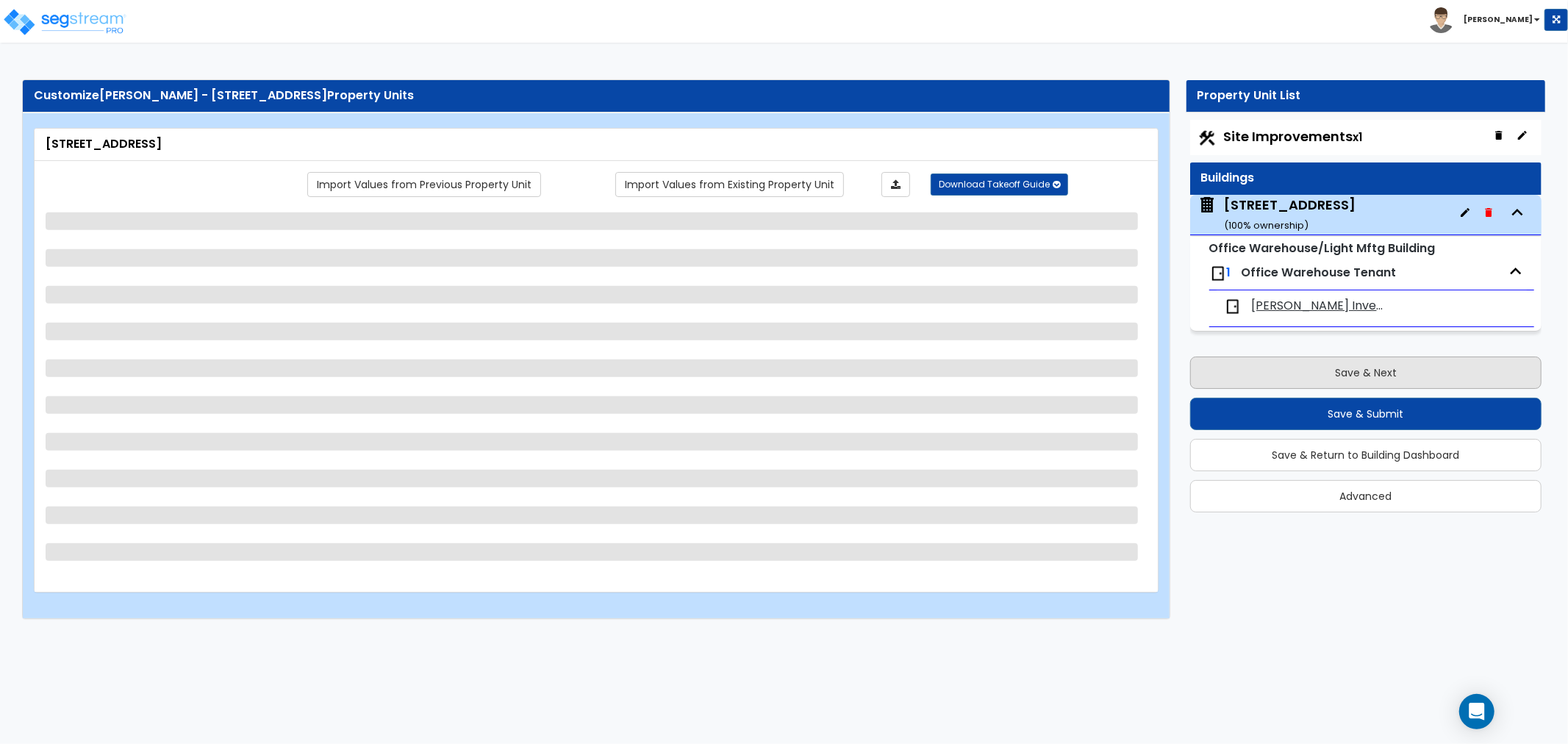
select select "2"
select select "1"
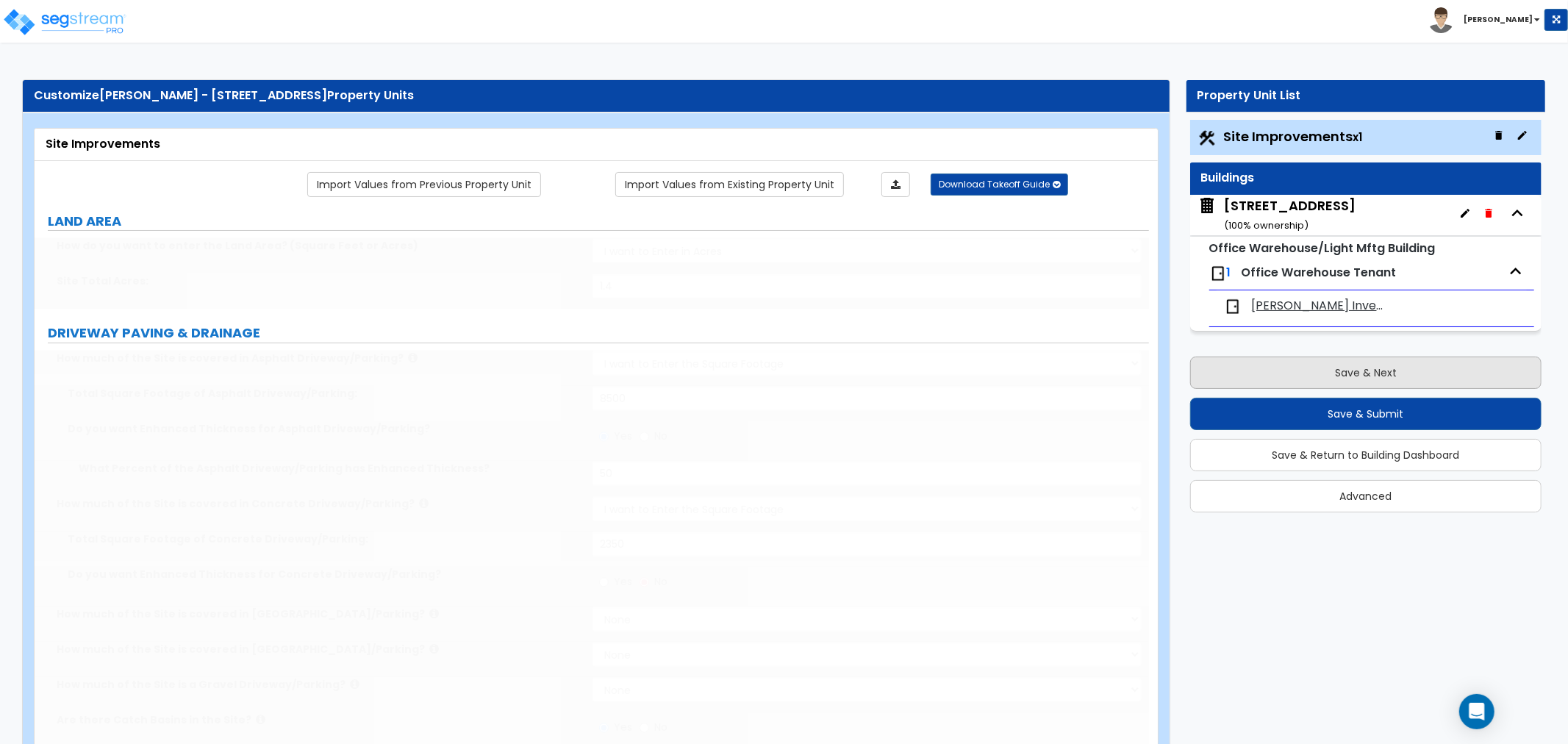
select select "2"
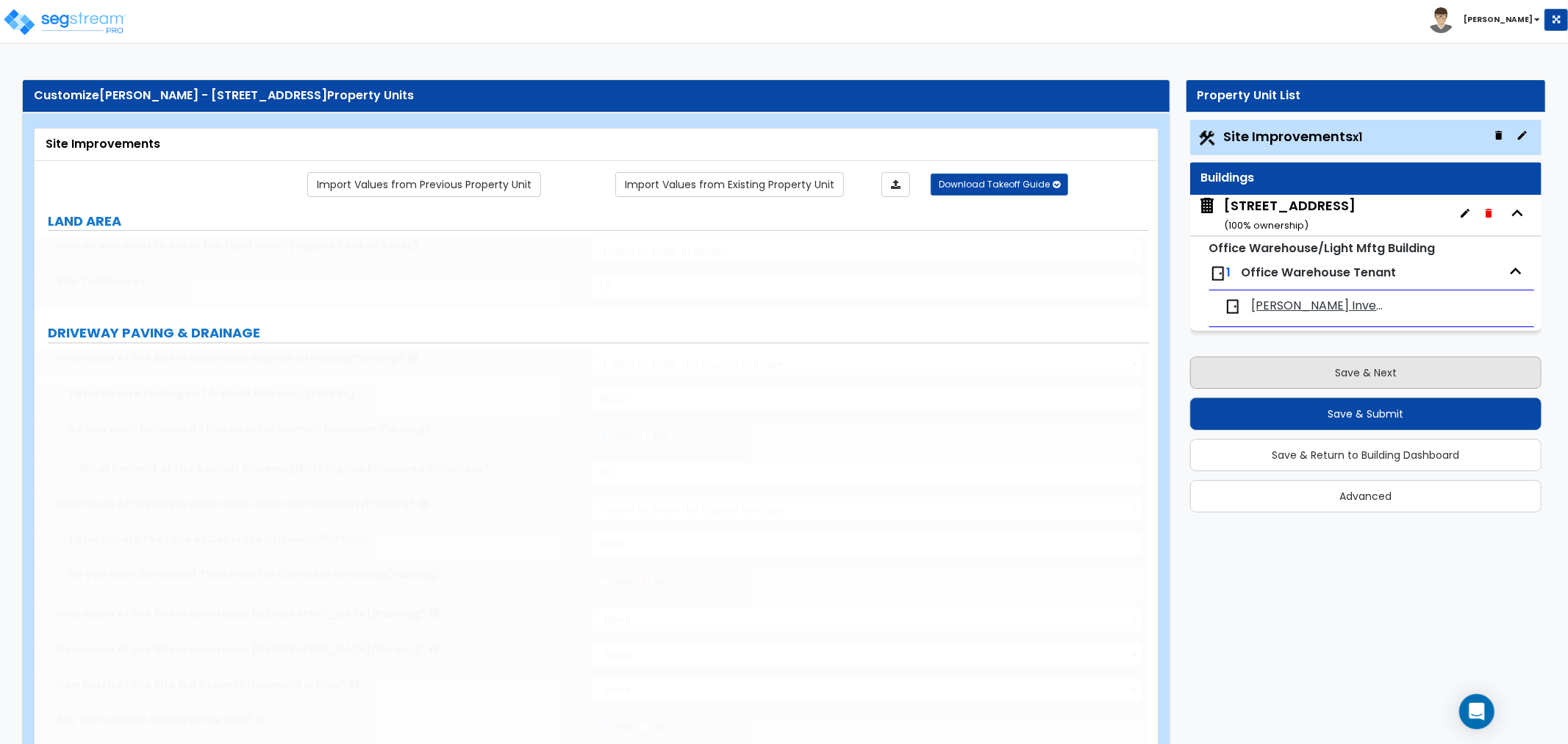
select select "2"
select select "3"
select select "2"
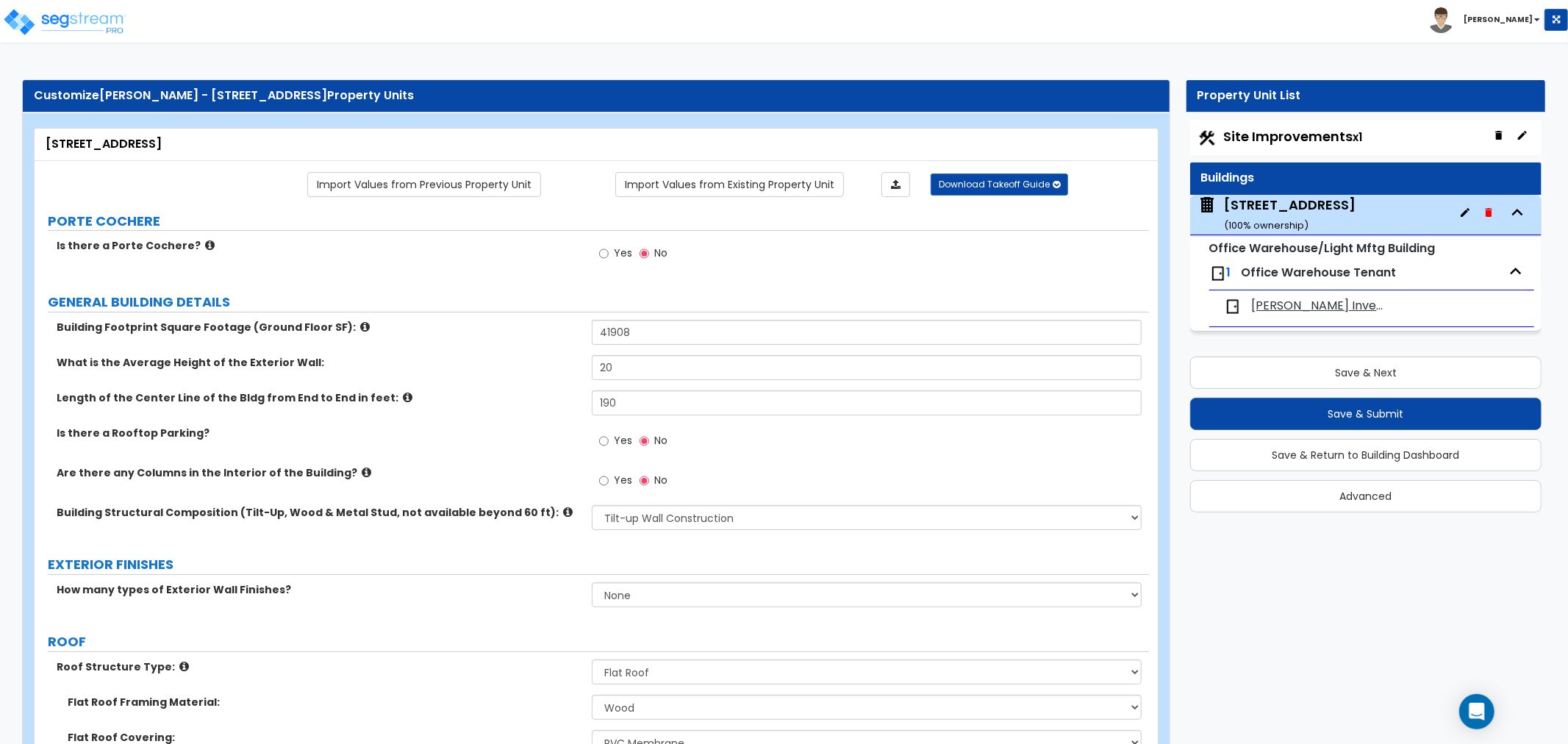
click at [552, 372] on div "What is the Average Height of the Exterior Wall: 20" at bounding box center [592, 373] width 1114 height 36
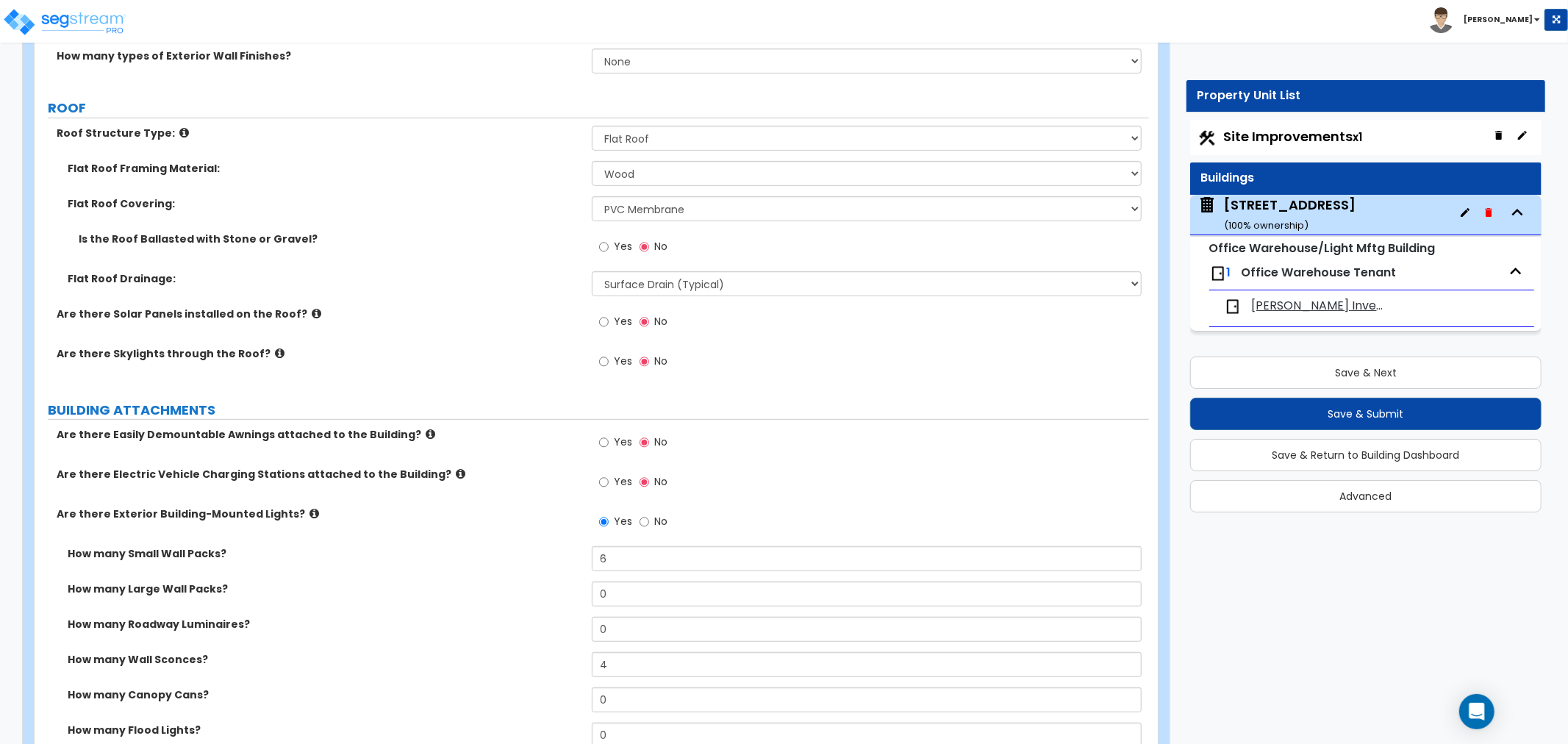
scroll to position [571, 0]
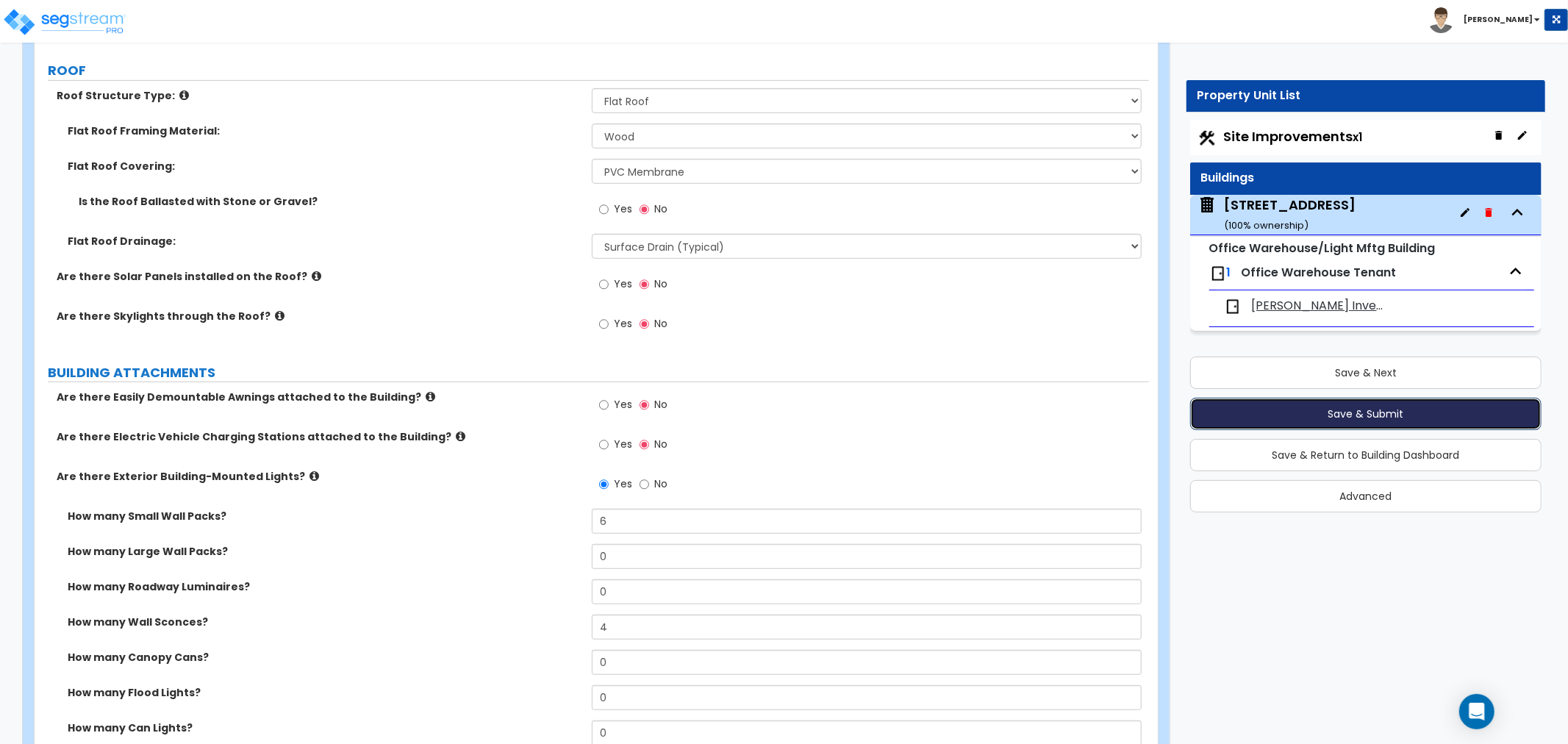
click at [1360, 410] on button "Save & Submit" at bounding box center [1365, 414] width 351 height 32
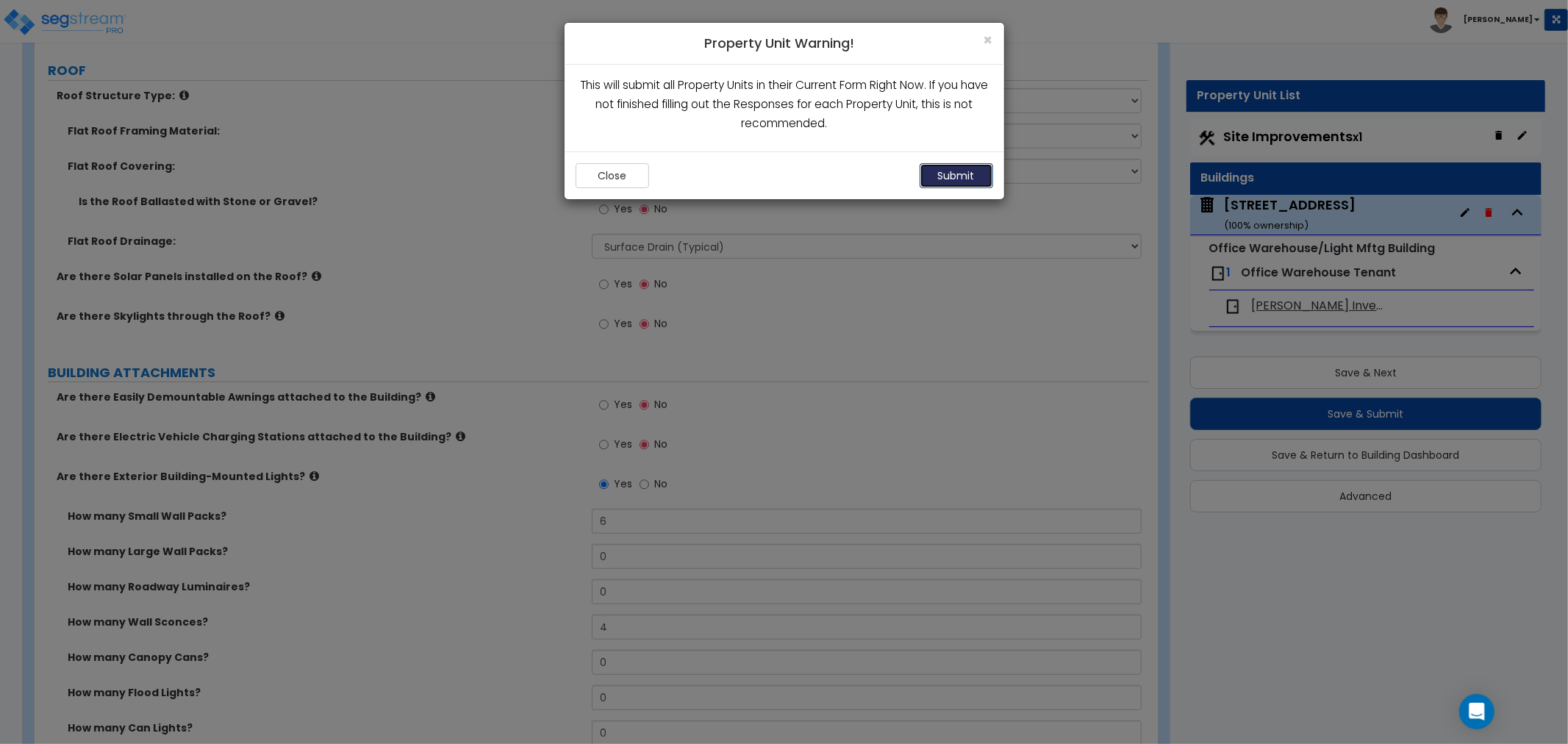
click at [965, 174] on button "Submit" at bounding box center [955, 175] width 73 height 25
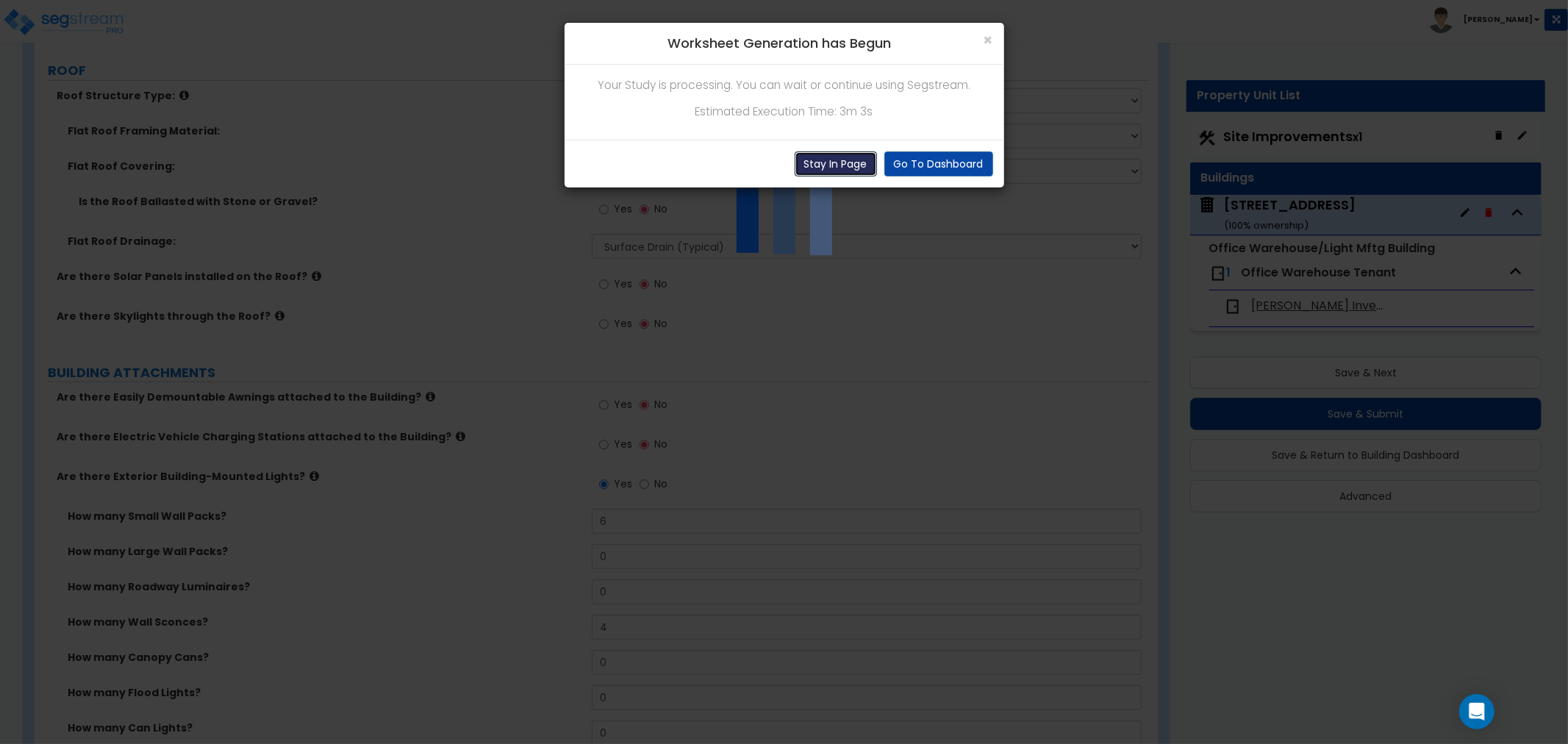
click at [842, 164] on button "Stay In Page" at bounding box center [836, 164] width 83 height 25
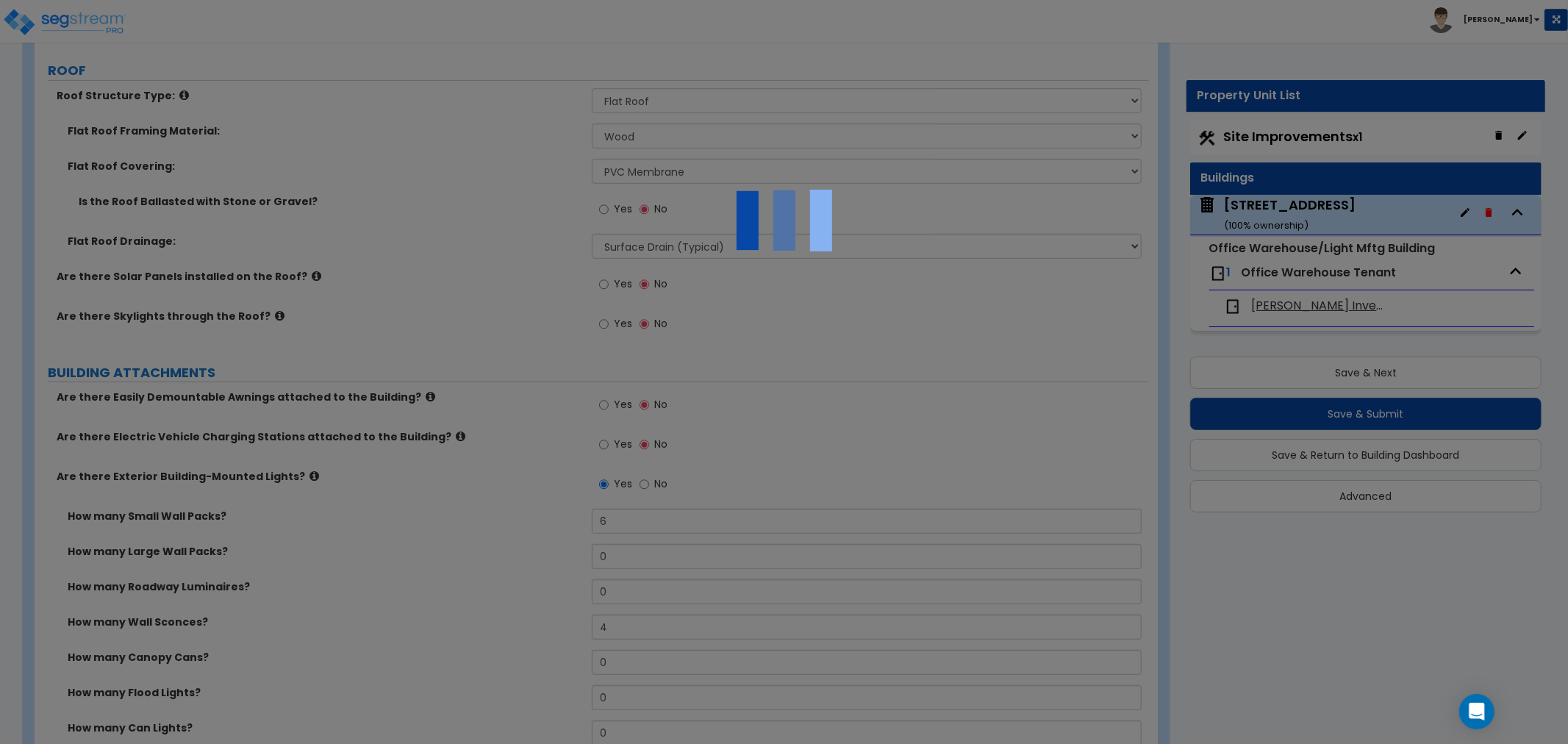
click at [848, 321] on div at bounding box center [784, 372] width 1568 height 744
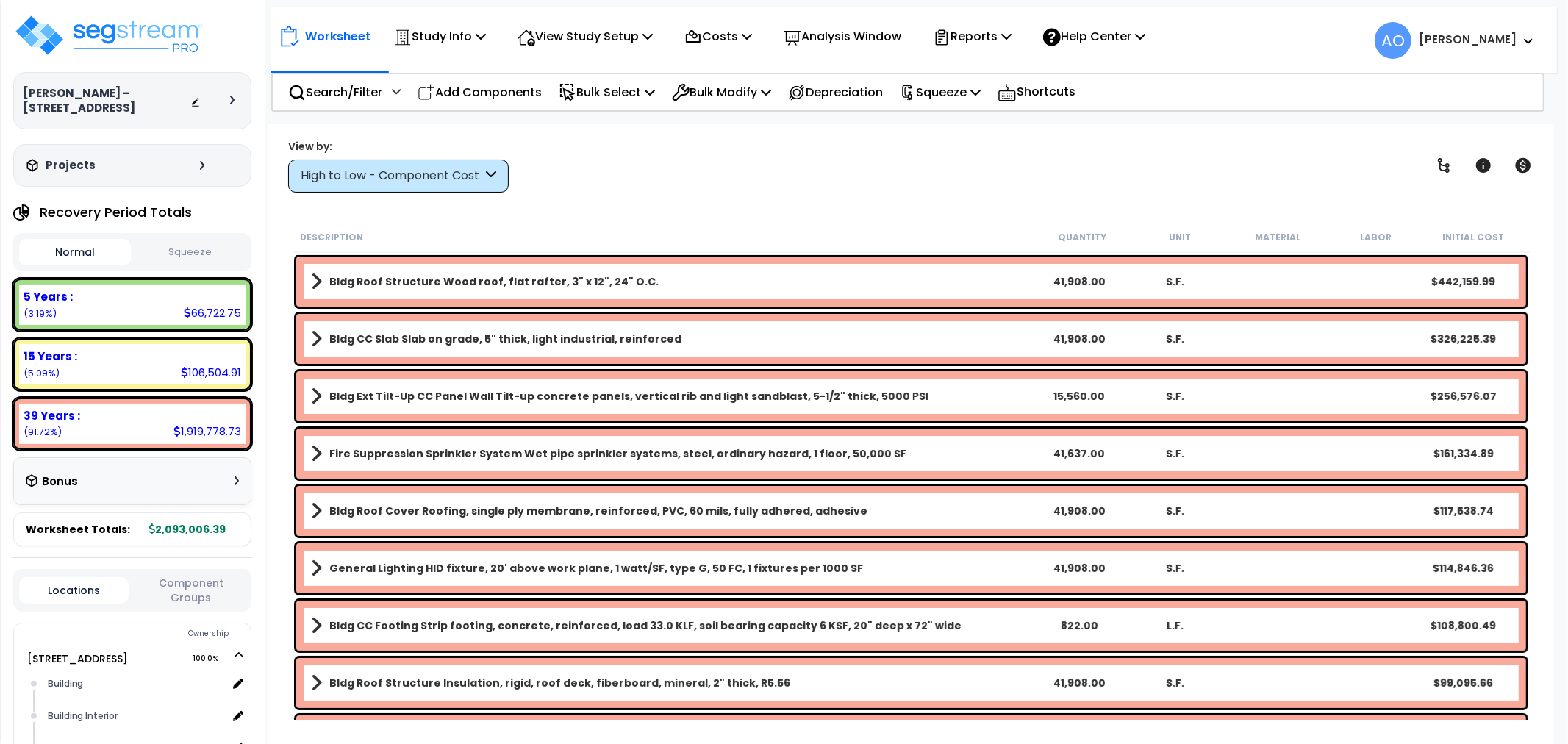
click at [191, 247] on button "Squeeze" at bounding box center [190, 252] width 112 height 25
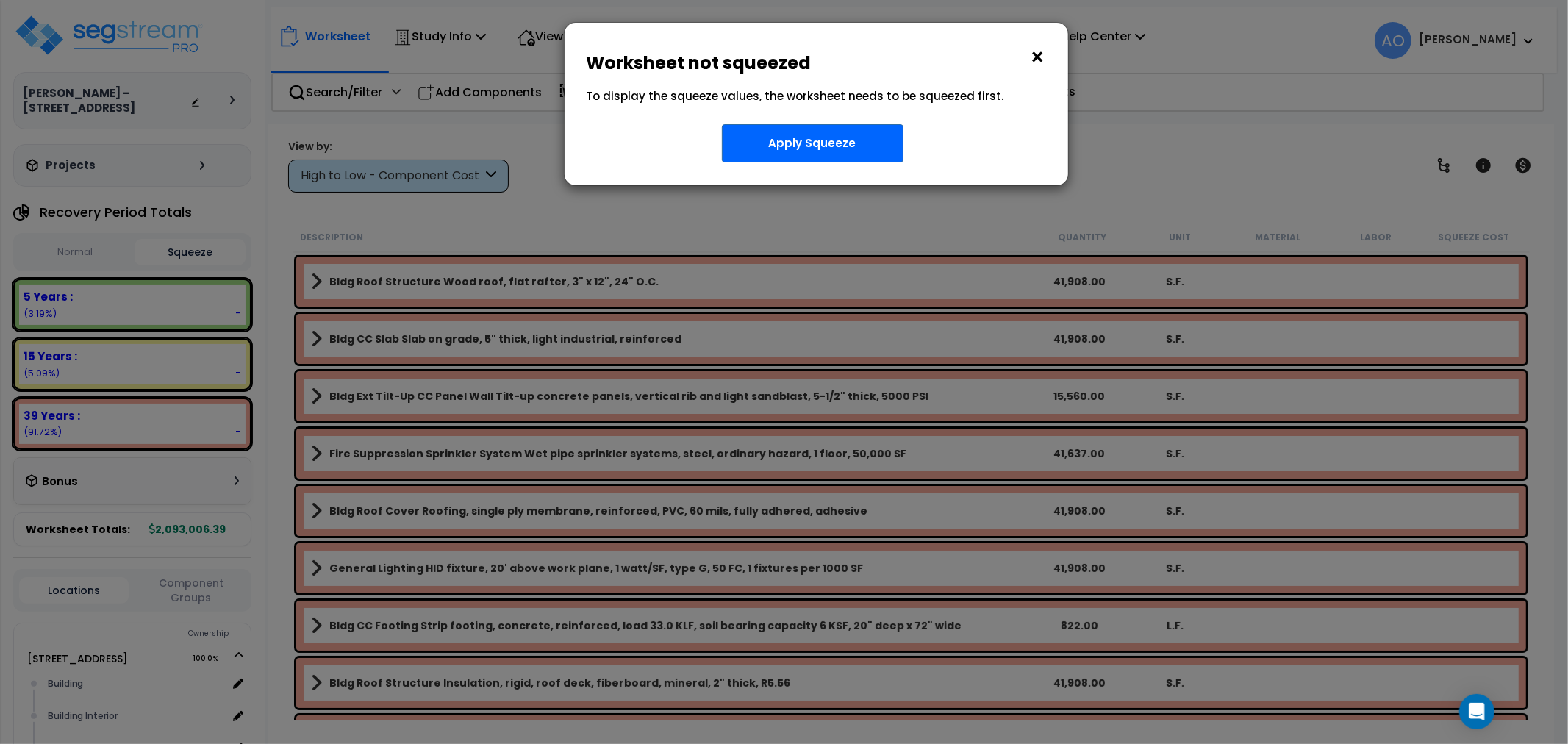
click at [1040, 59] on button "×" at bounding box center [1037, 57] width 16 height 23
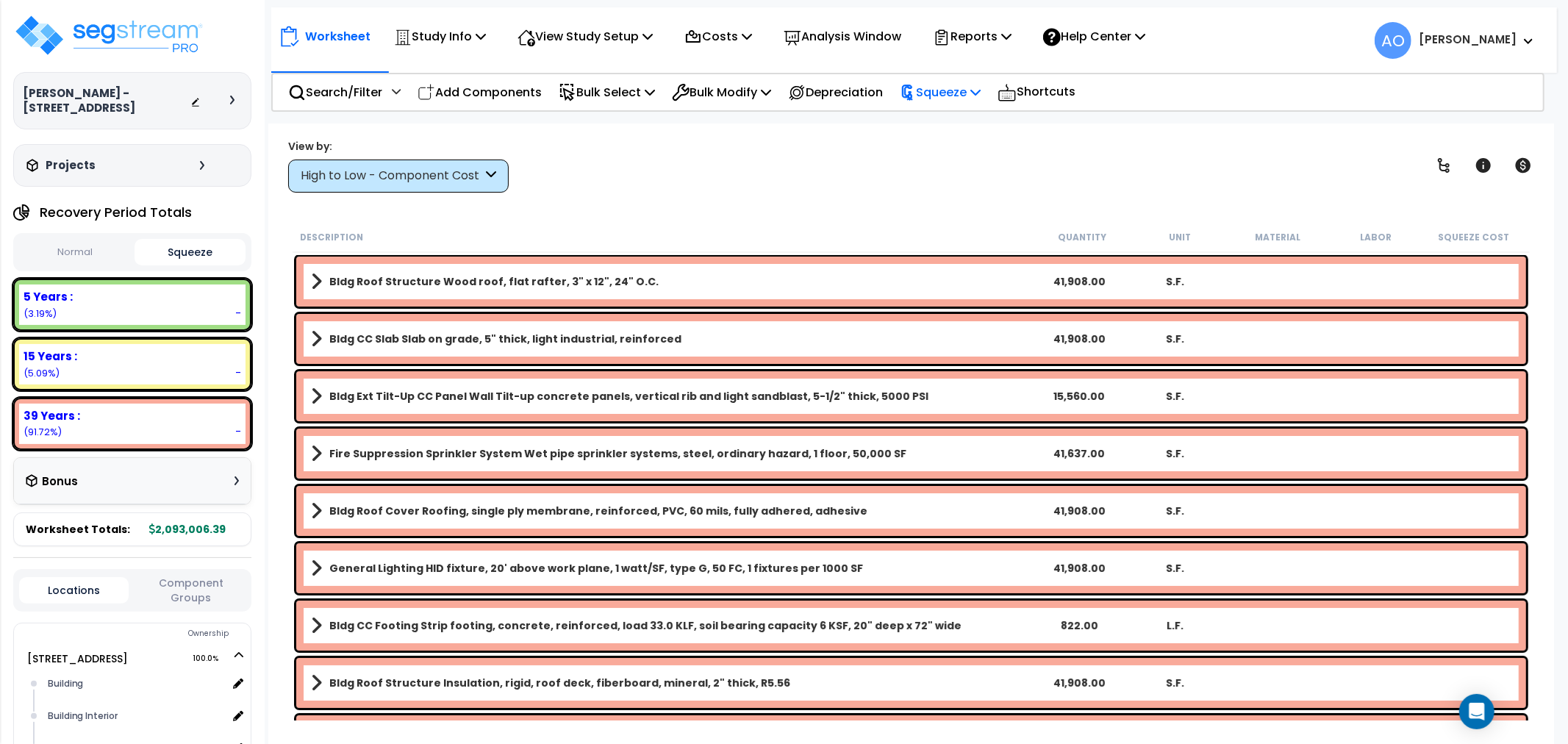
click at [953, 100] on p "Squeeze" at bounding box center [940, 93] width 81 height 20
click at [960, 120] on link "Squeeze" at bounding box center [965, 125] width 146 height 29
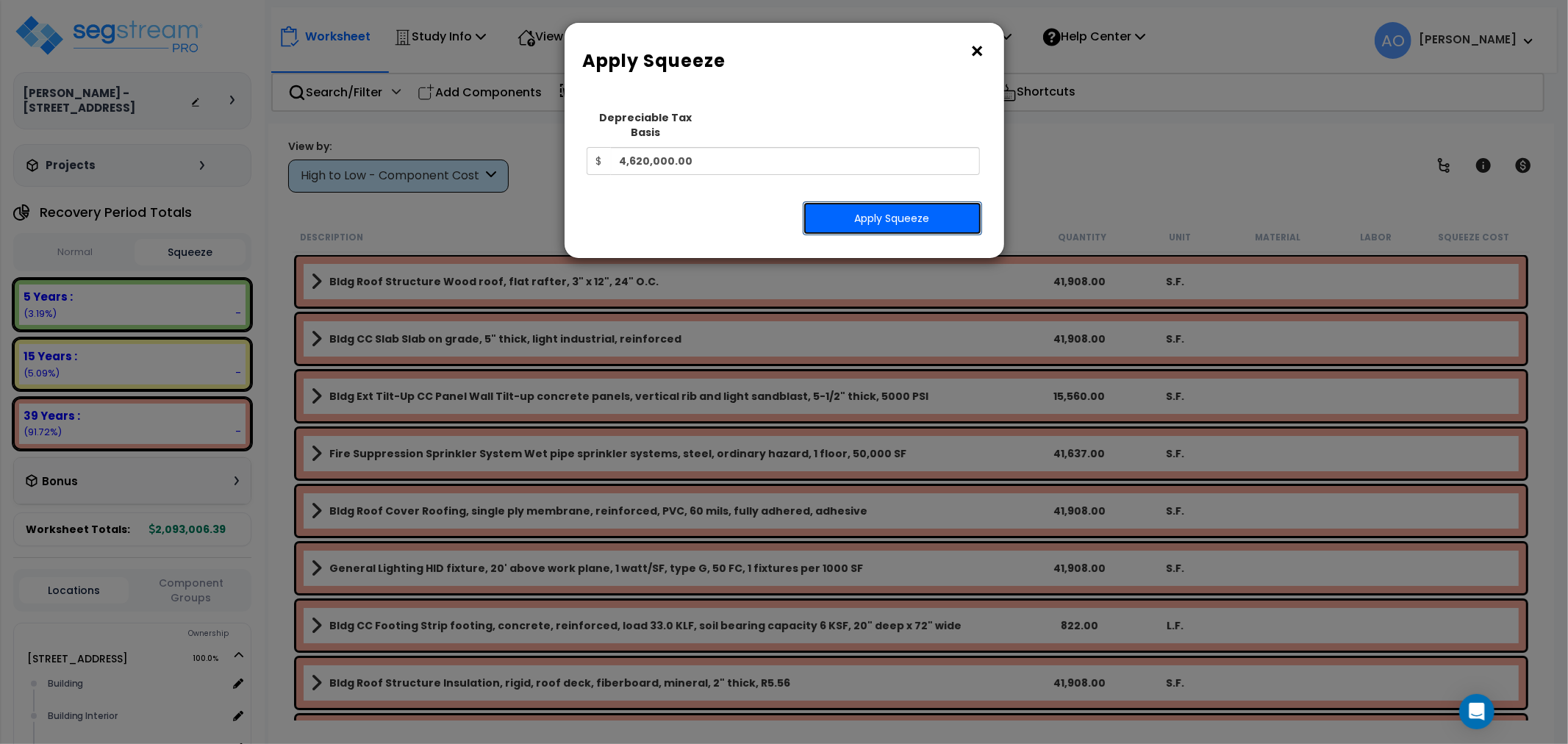
click at [924, 202] on button "Apply Squeeze" at bounding box center [892, 218] width 179 height 34
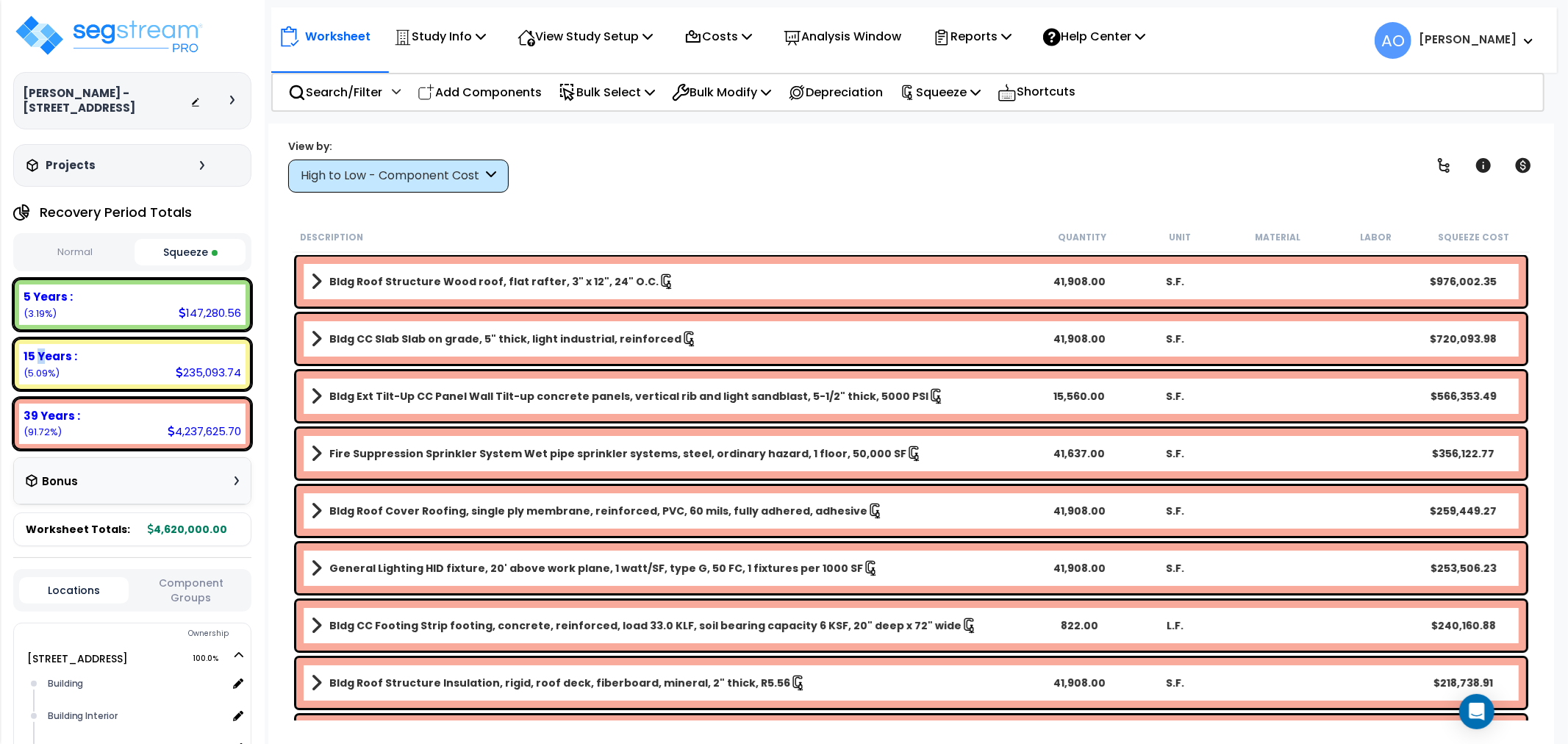
click at [40, 353] on b "15 Years :" at bounding box center [50, 356] width 54 height 15
click at [428, 169] on div "High to Low - Component Cost" at bounding box center [391, 176] width 181 height 17
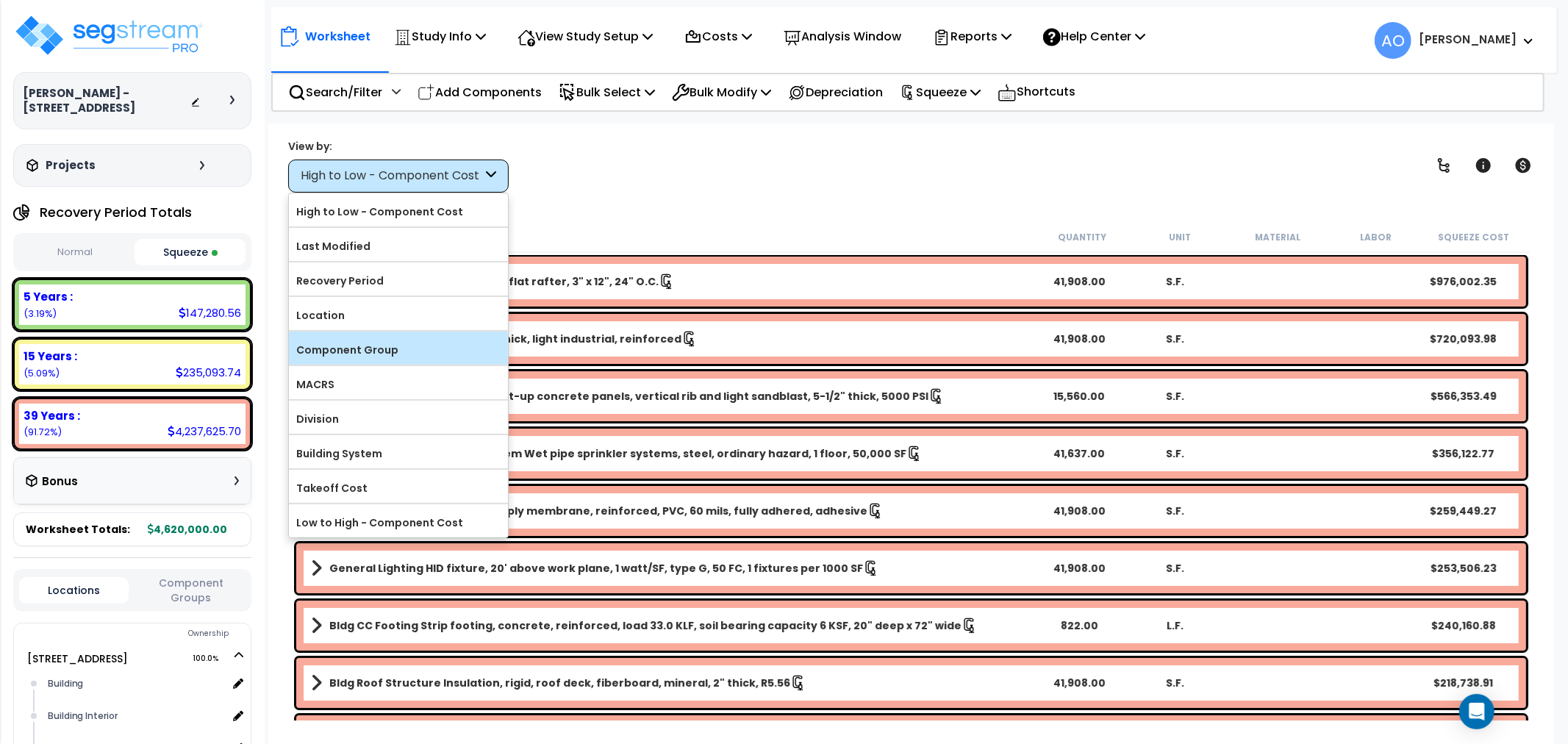
click at [409, 350] on label "Component Group" at bounding box center [398, 350] width 219 height 22
click at [0, 0] on input "Component Group" at bounding box center [0, 0] width 0 height 0
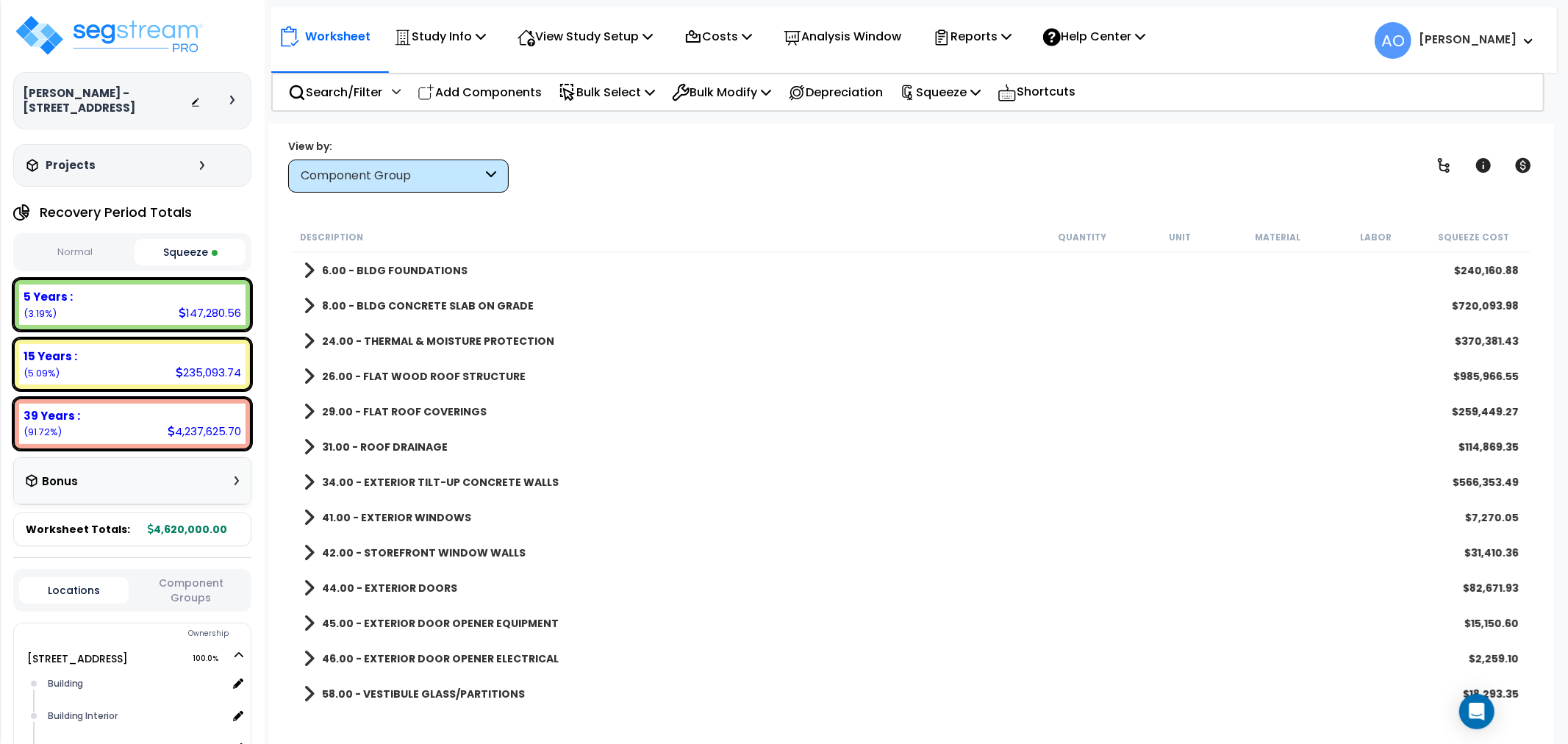
click at [397, 175] on div "Component Group" at bounding box center [391, 176] width 181 height 17
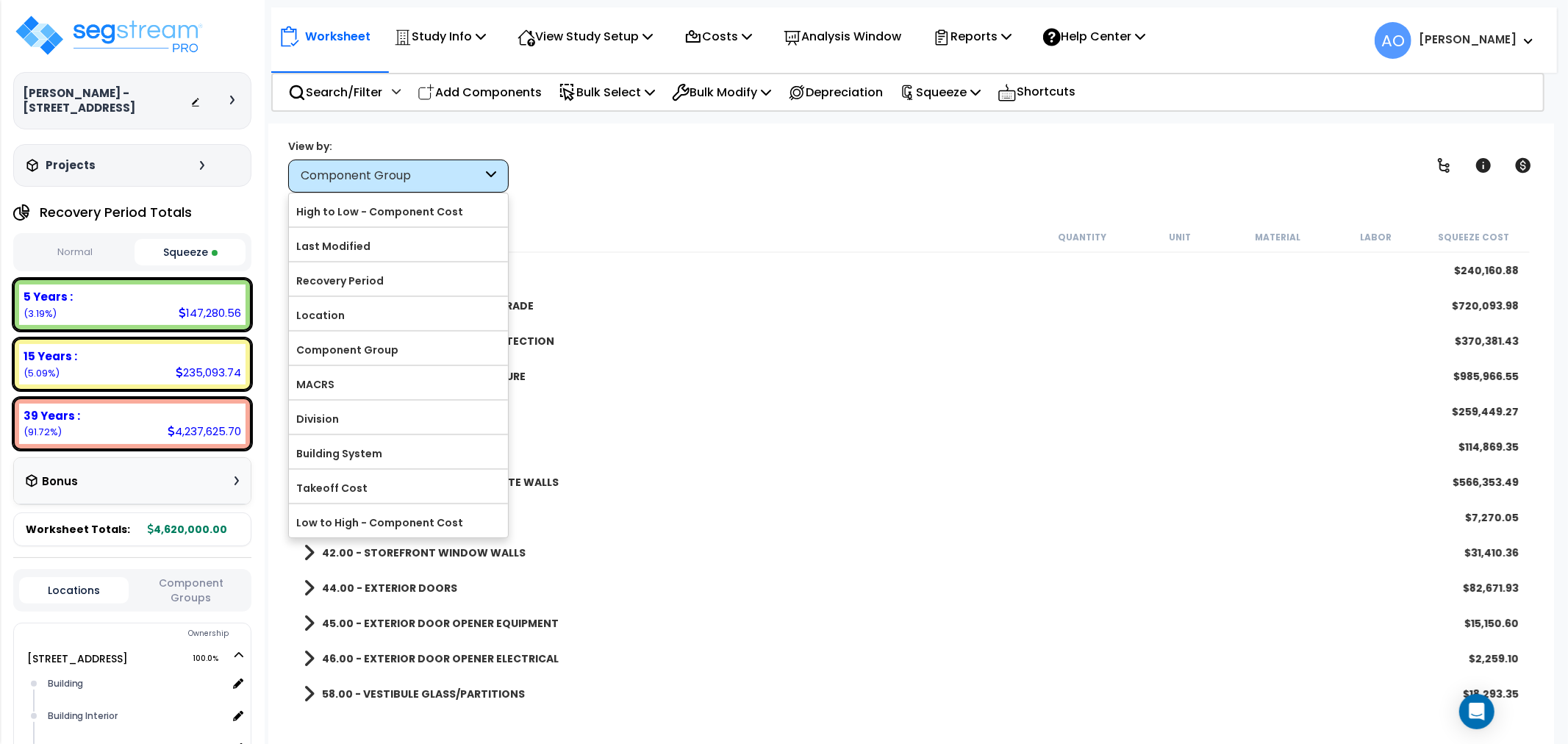
click at [400, 175] on div "Component Group" at bounding box center [391, 176] width 181 height 17
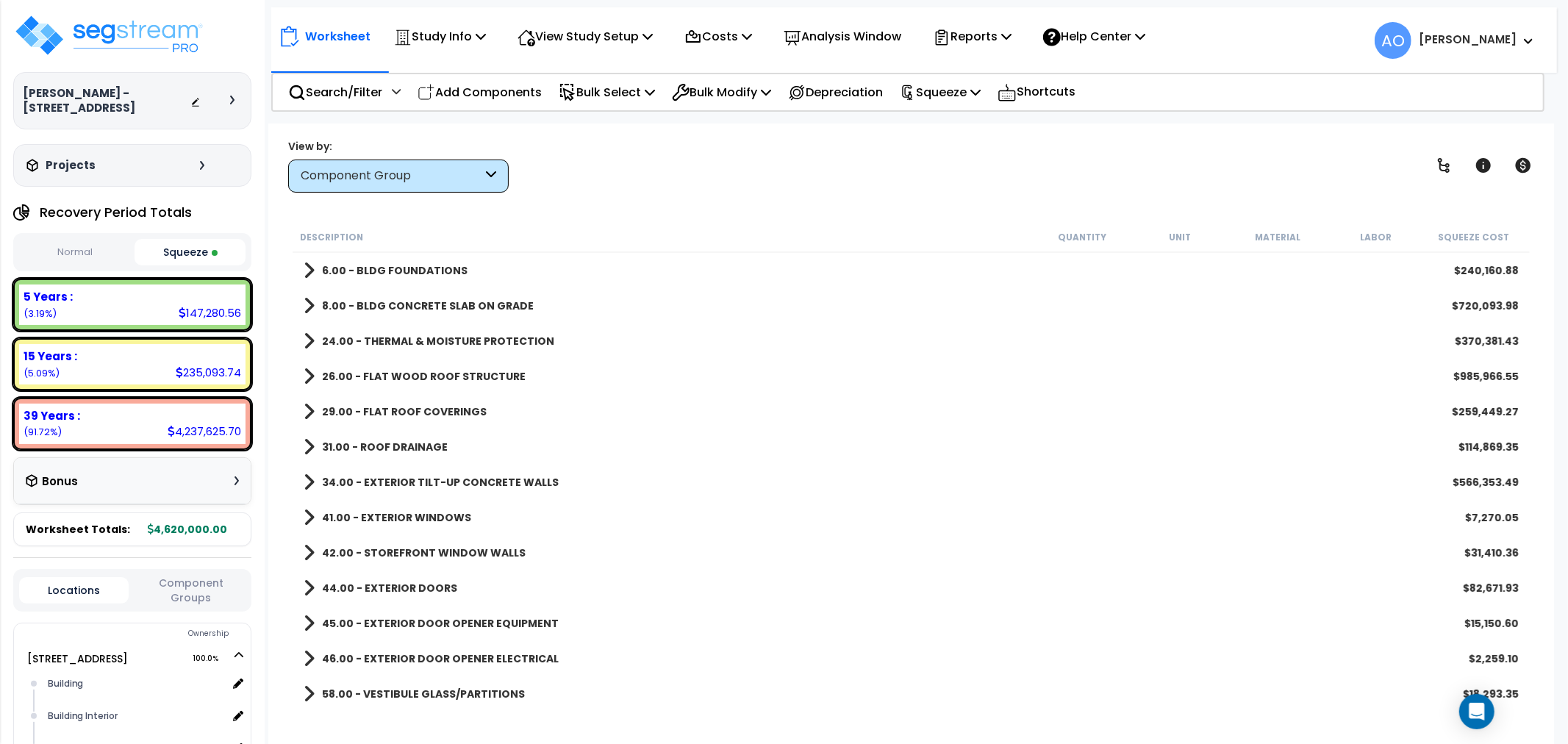
click at [392, 269] on b "6.00 - BLDG FOUNDATIONS" at bounding box center [394, 270] width 146 height 15
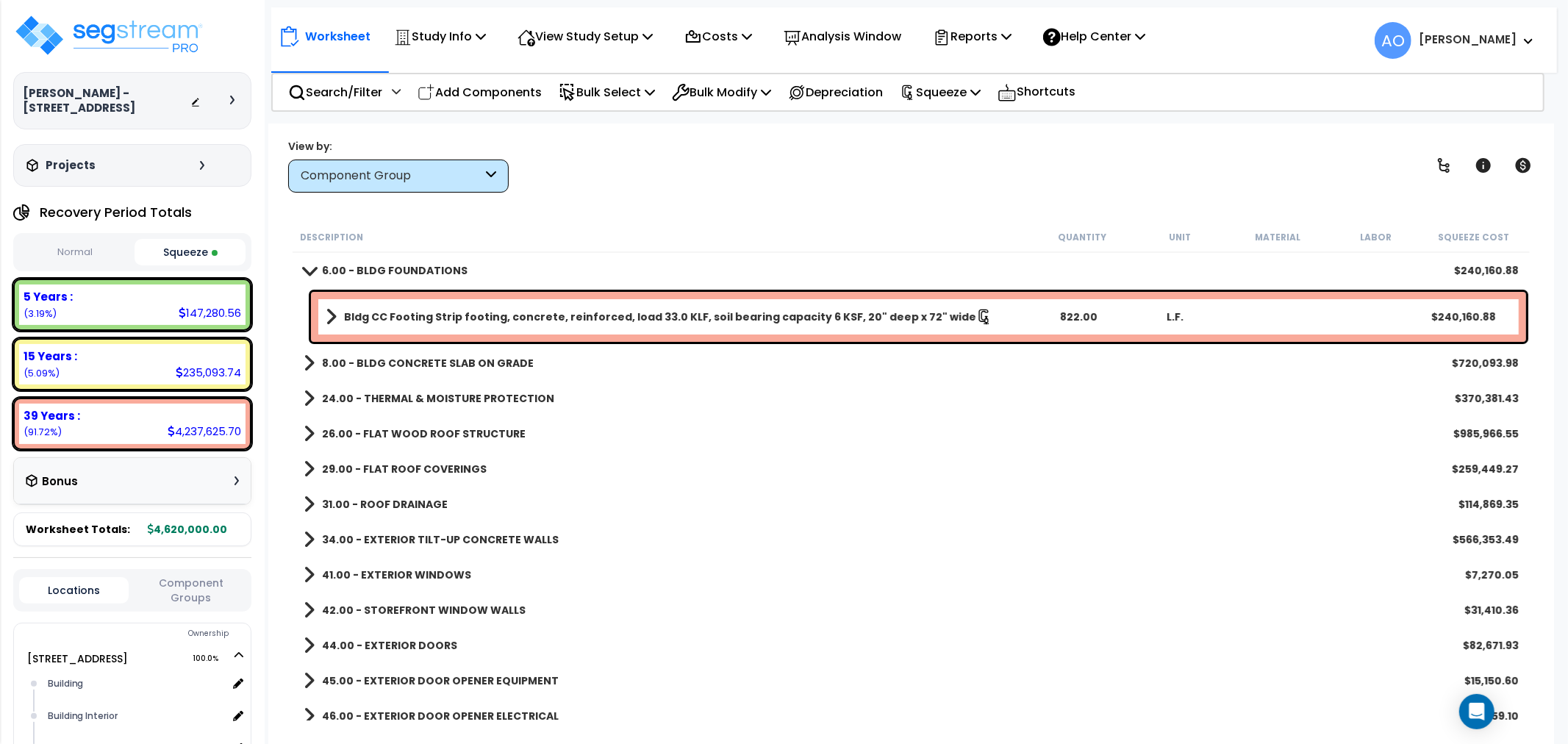
click at [392, 269] on b "6.00 - BLDG FOUNDATIONS" at bounding box center [394, 270] width 146 height 15
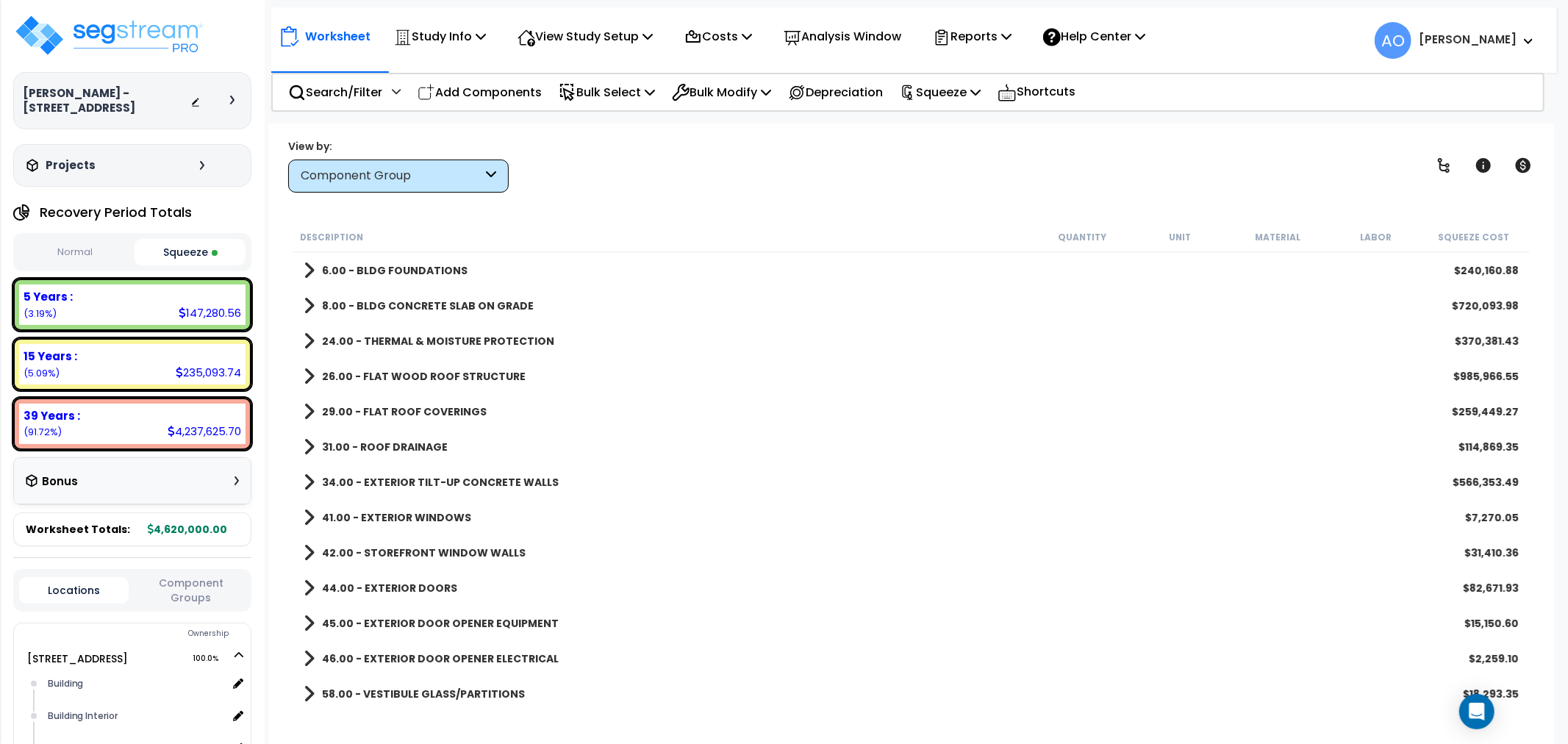
click at [414, 336] on b "24.00 - THERMAL & MOISTURE PROTECTION" at bounding box center [438, 340] width 232 height 15
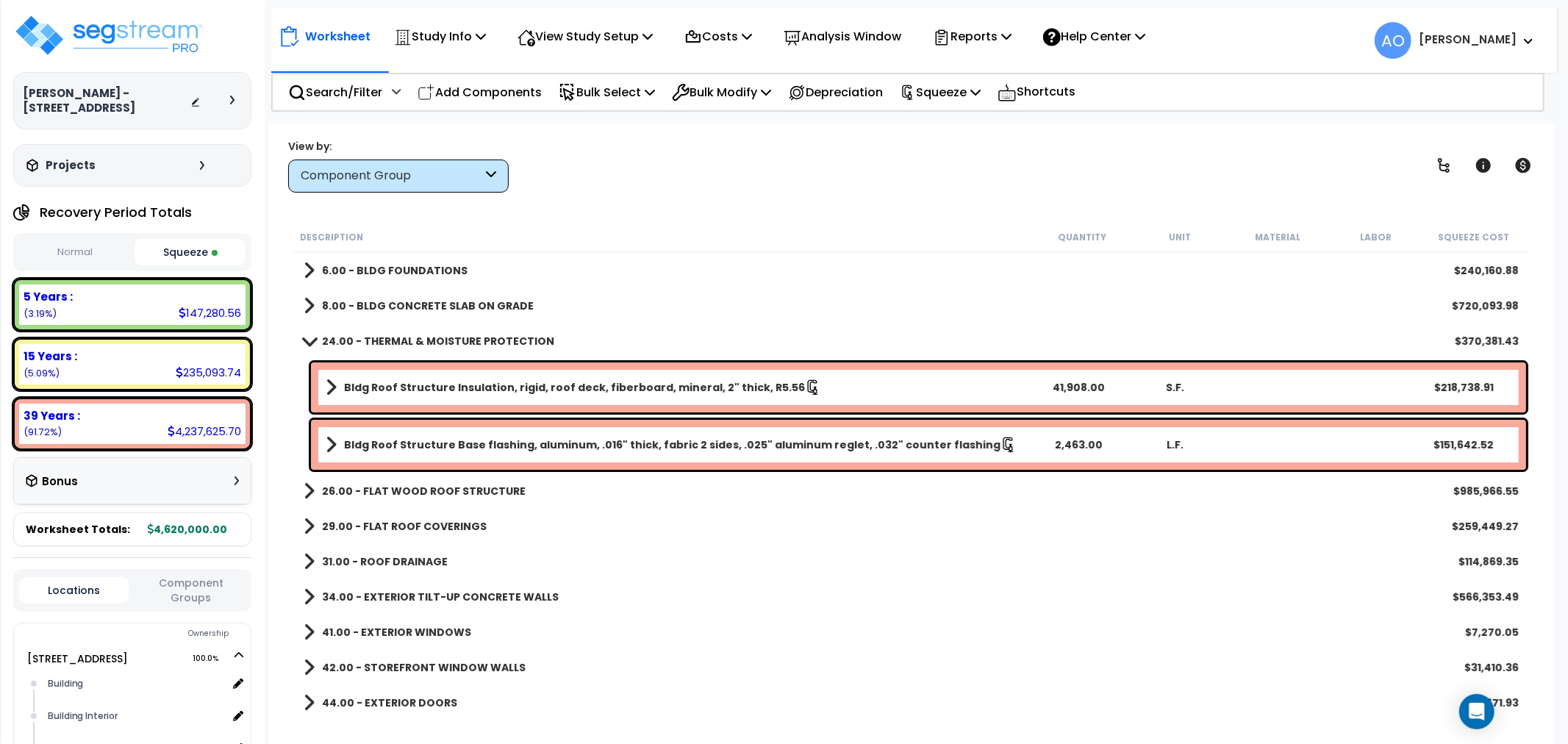
click at [424, 384] on b "Bldg Roof Structure Insulation, rigid, roof deck, fiberboard, mineral, 2" thick…" at bounding box center [574, 387] width 461 height 15
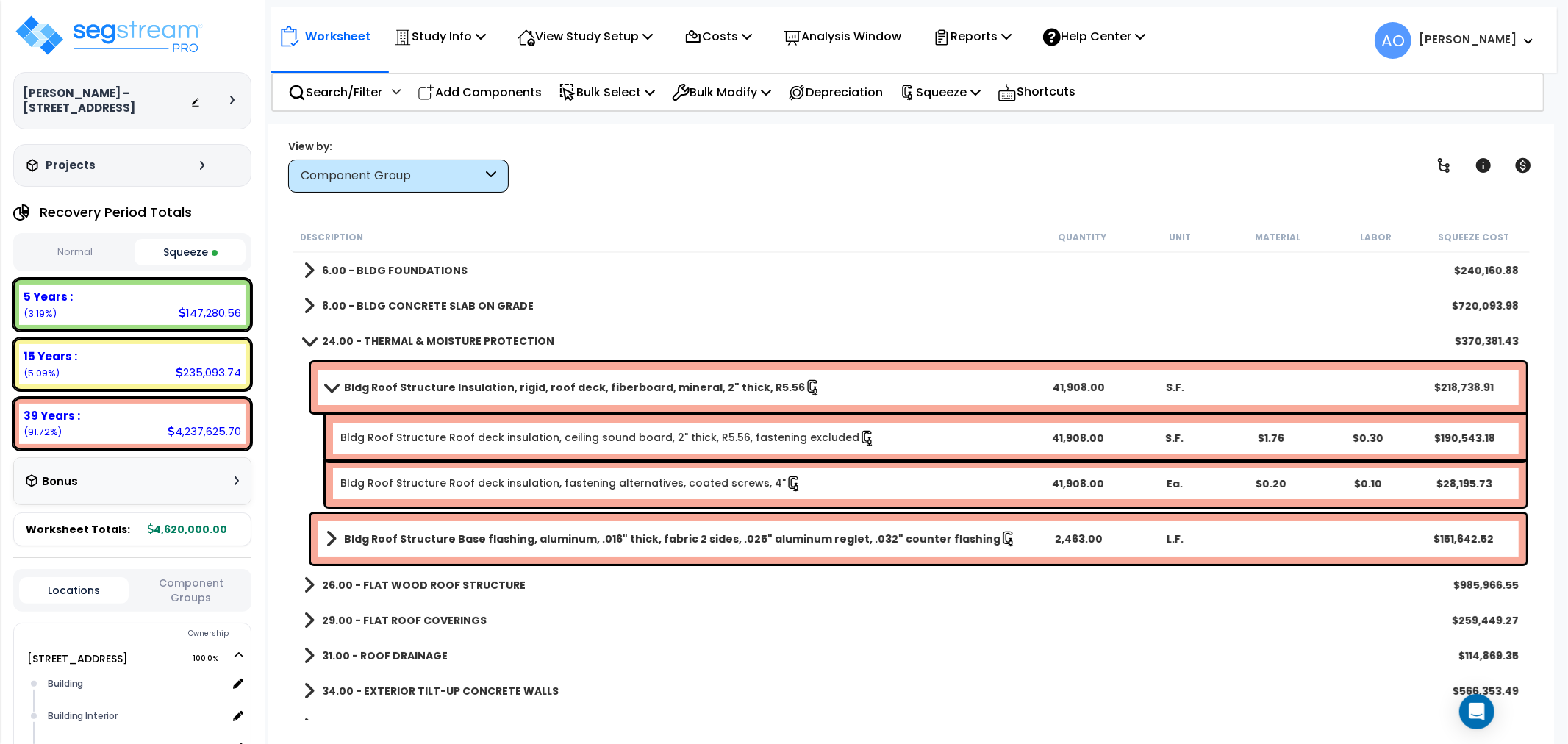
click at [422, 380] on b "Bldg Roof Structure Insulation, rigid, roof deck, fiberboard, mineral, 2" thick…" at bounding box center [574, 387] width 461 height 15
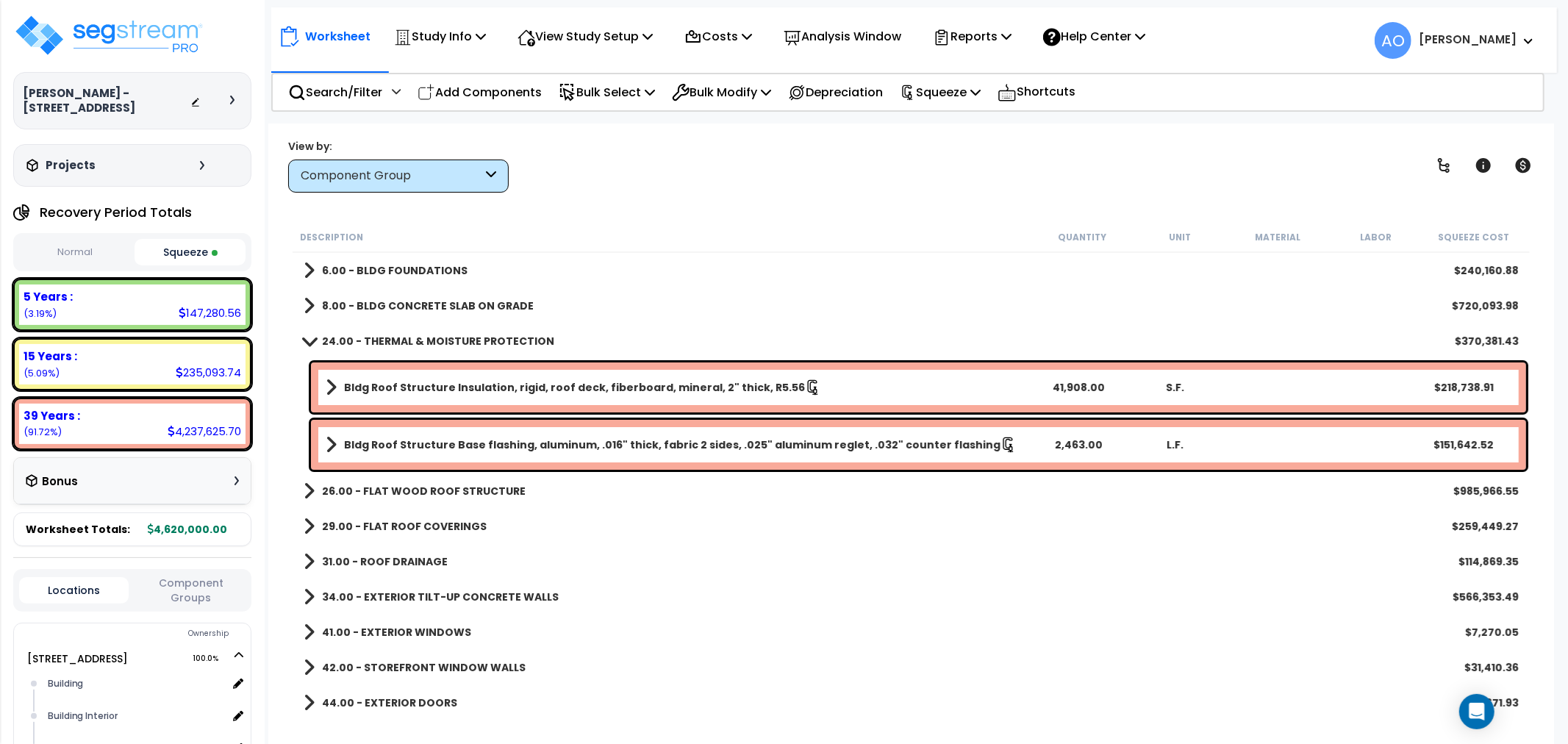
click at [401, 303] on b "8.00 - BLDG CONCRETE SLAB ON GRADE" at bounding box center [427, 306] width 211 height 15
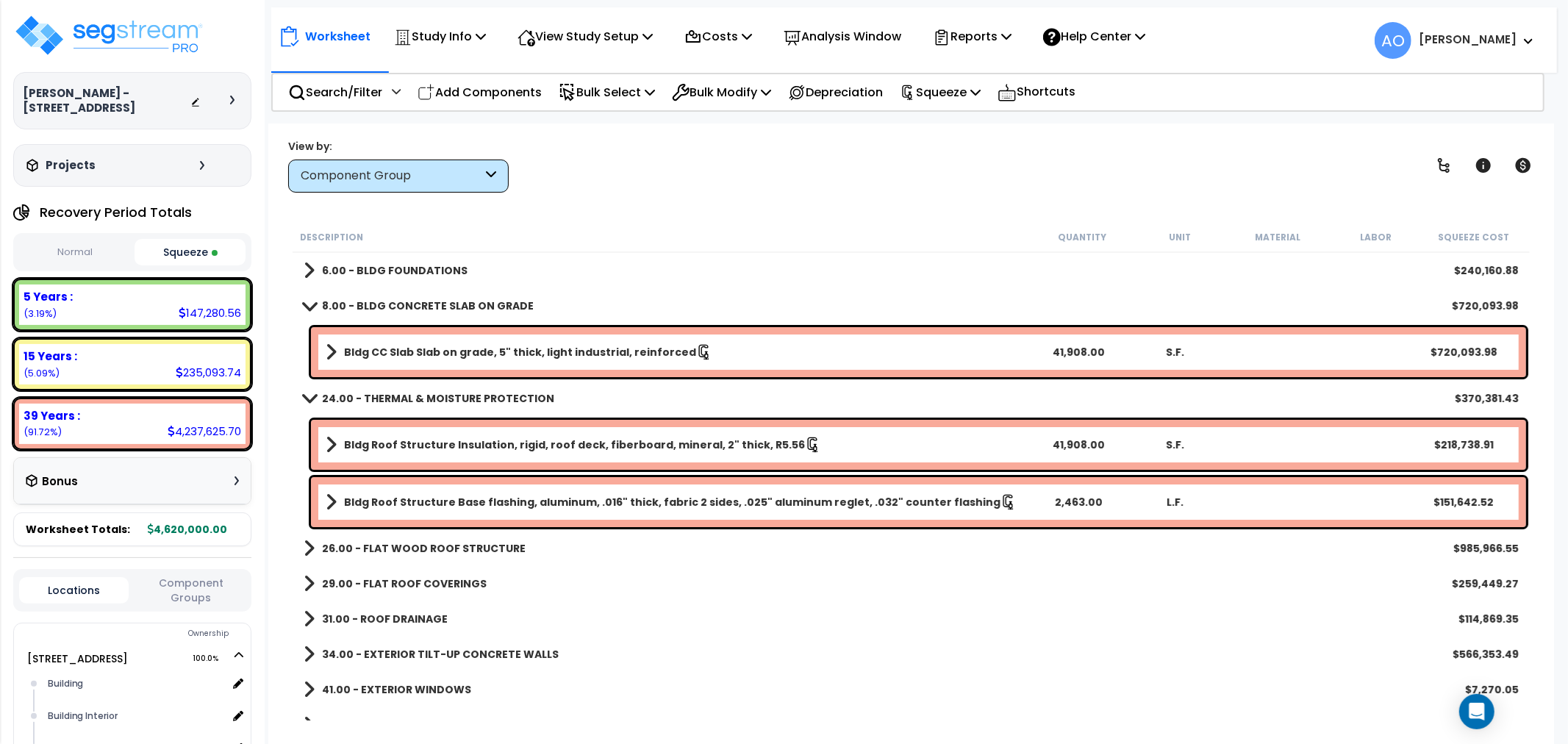
click at [401, 303] on b "8.00 - BLDG CONCRETE SLAB ON GRADE" at bounding box center [427, 306] width 211 height 15
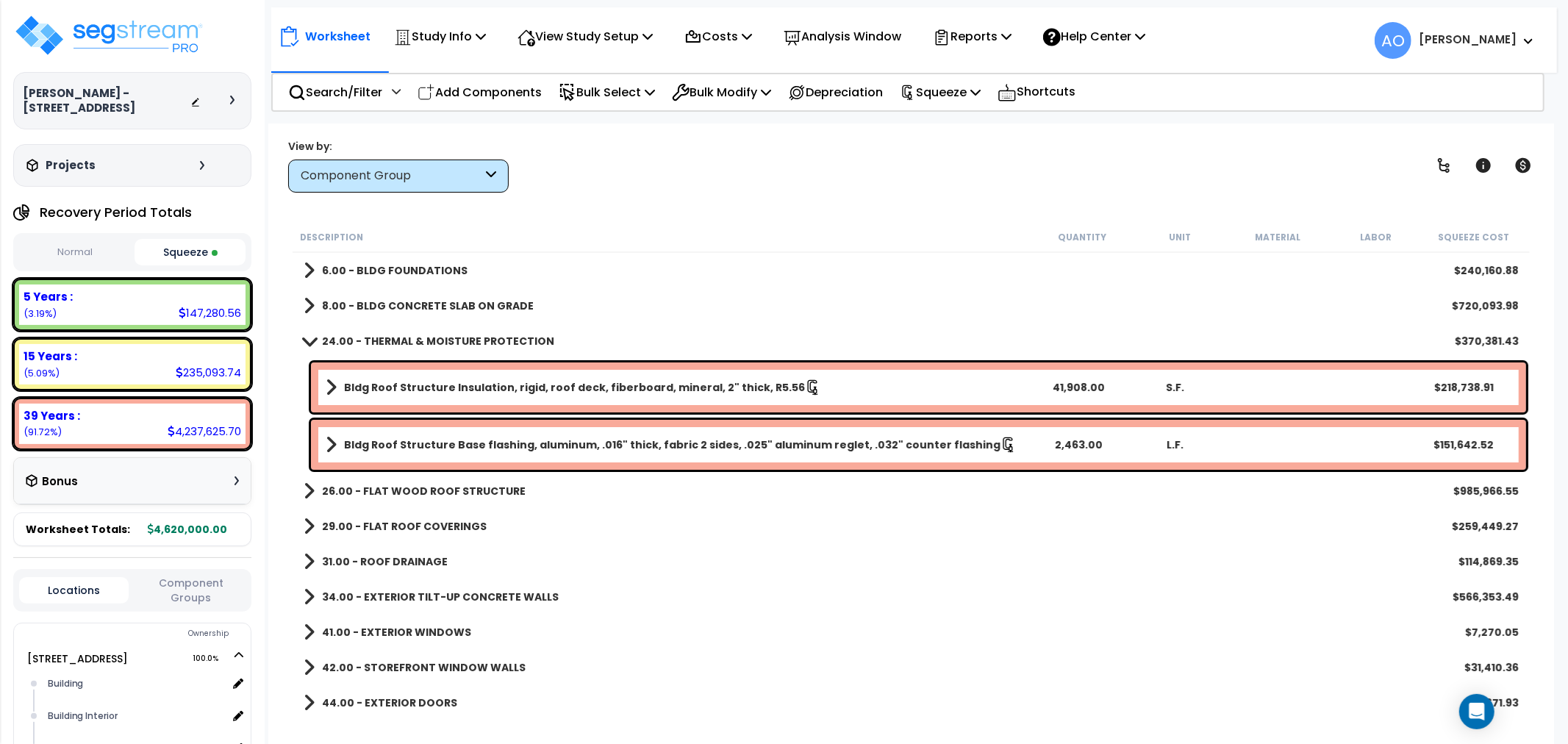
click at [410, 333] on b "24.00 - THERMAL & MOISTURE PROTECTION" at bounding box center [438, 340] width 232 height 15
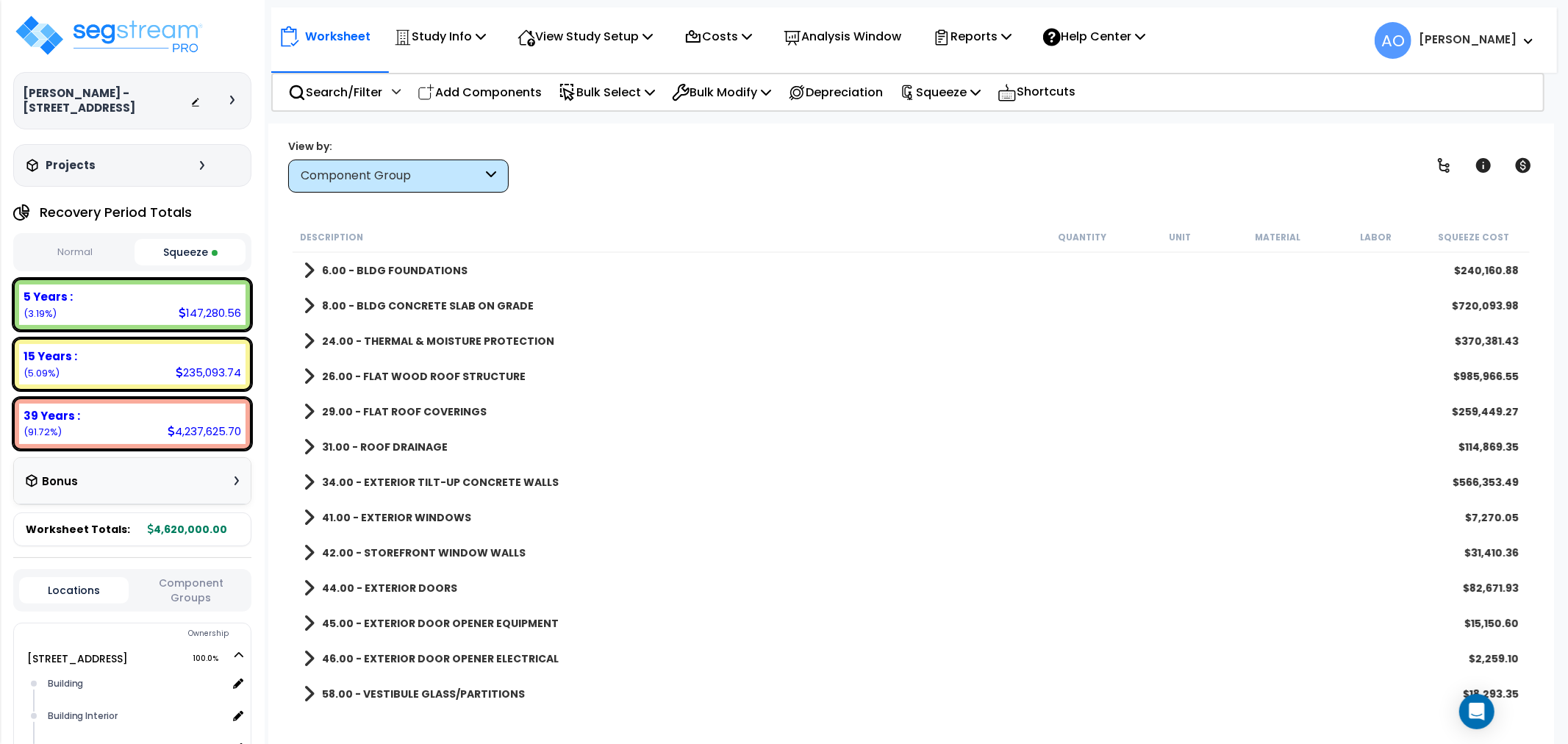
click at [420, 376] on b "26.00 - FLAT WOOD ROOF STRUCTURE" at bounding box center [424, 376] width 204 height 15
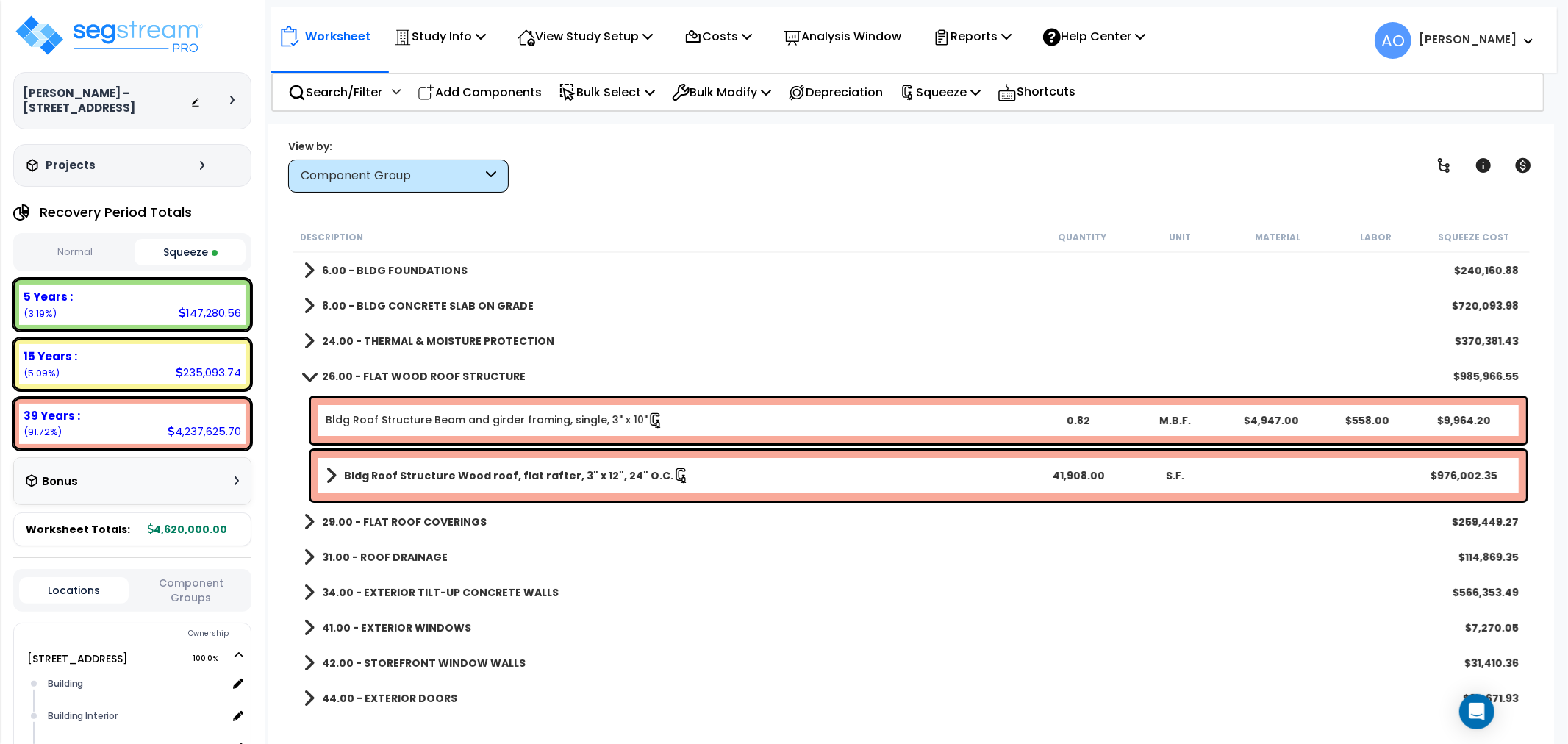
click at [459, 472] on b "Bldg Roof Structure Wood roof, flat rafter, 3" x 12", 24" O.C." at bounding box center [509, 475] width 329 height 15
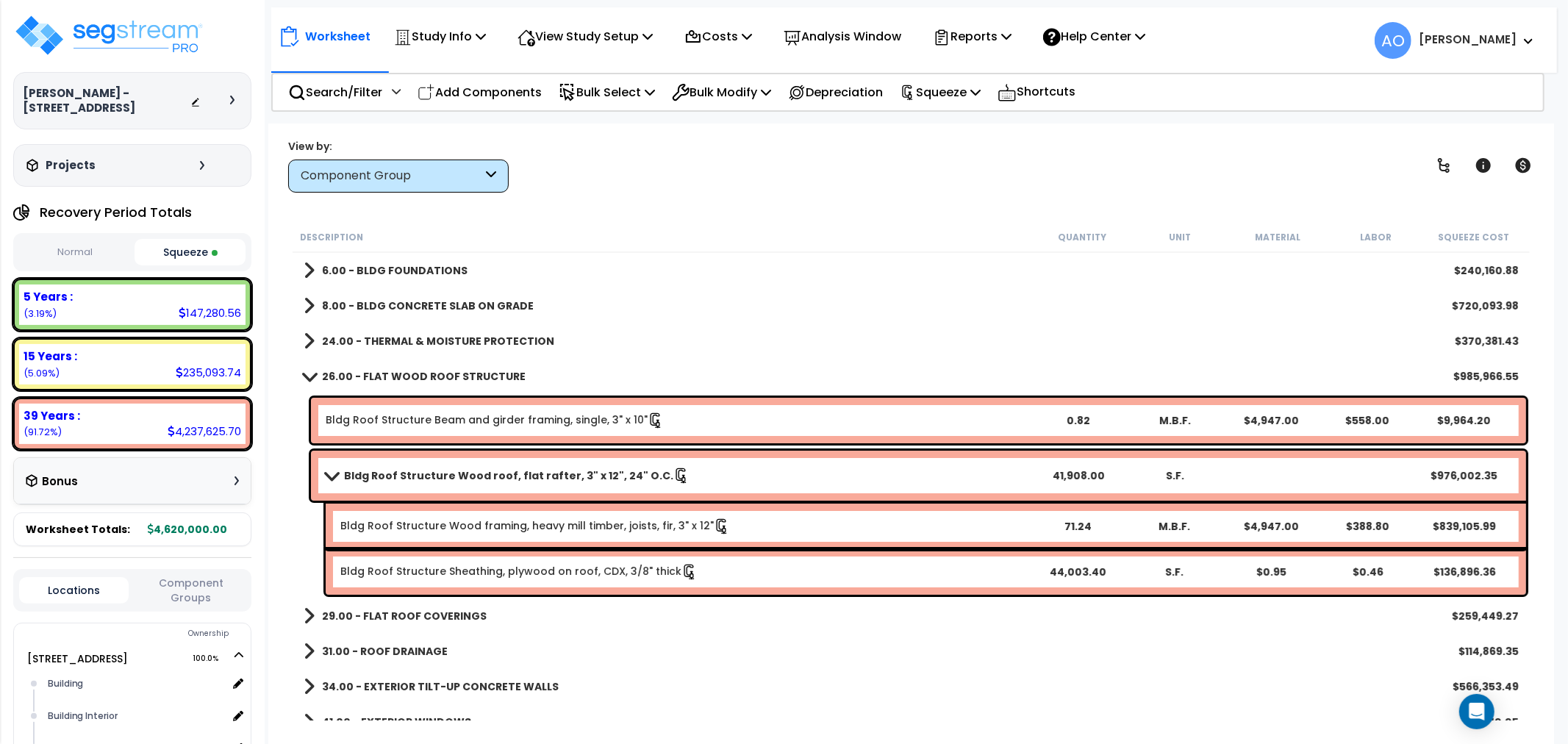
click at [458, 472] on b "Bldg Roof Structure Wood roof, flat rafter, 3" x 12", 24" O.C." at bounding box center [509, 475] width 329 height 15
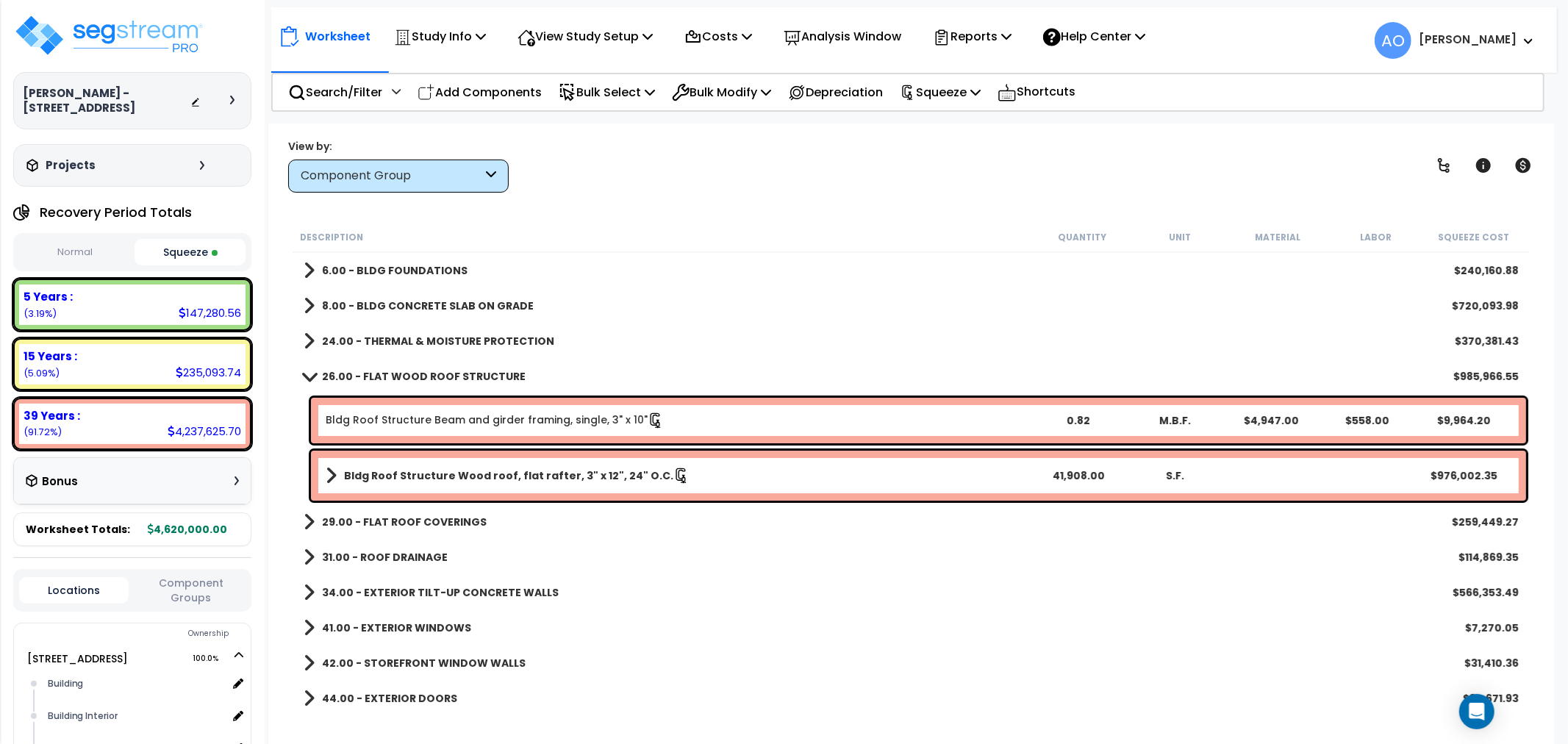
click at [451, 378] on b "26.00 - FLAT WOOD ROOF STRUCTURE" at bounding box center [424, 376] width 204 height 15
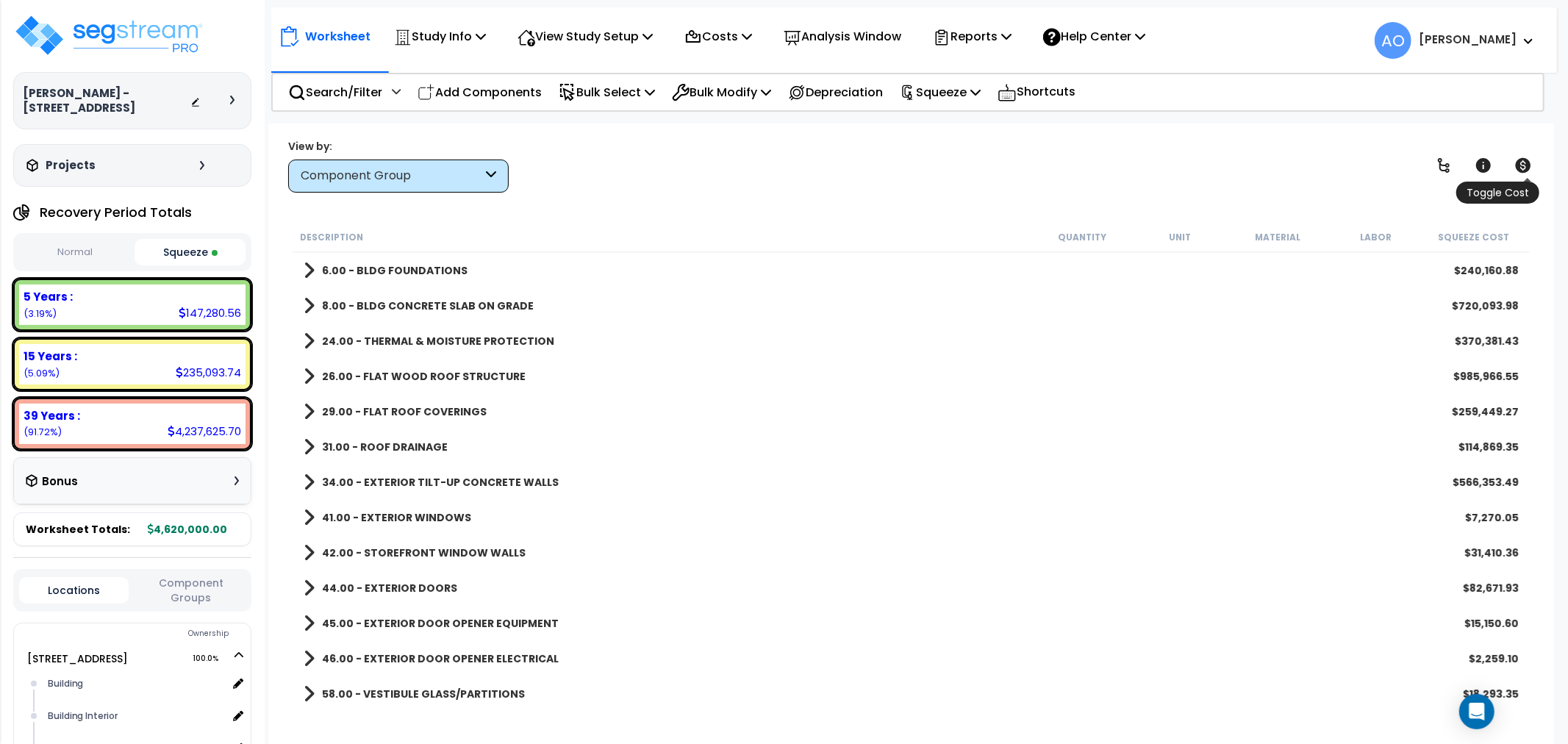
click at [1534, 162] on link at bounding box center [1522, 165] width 32 height 32
click at [1532, 162] on link at bounding box center [1522, 165] width 32 height 32
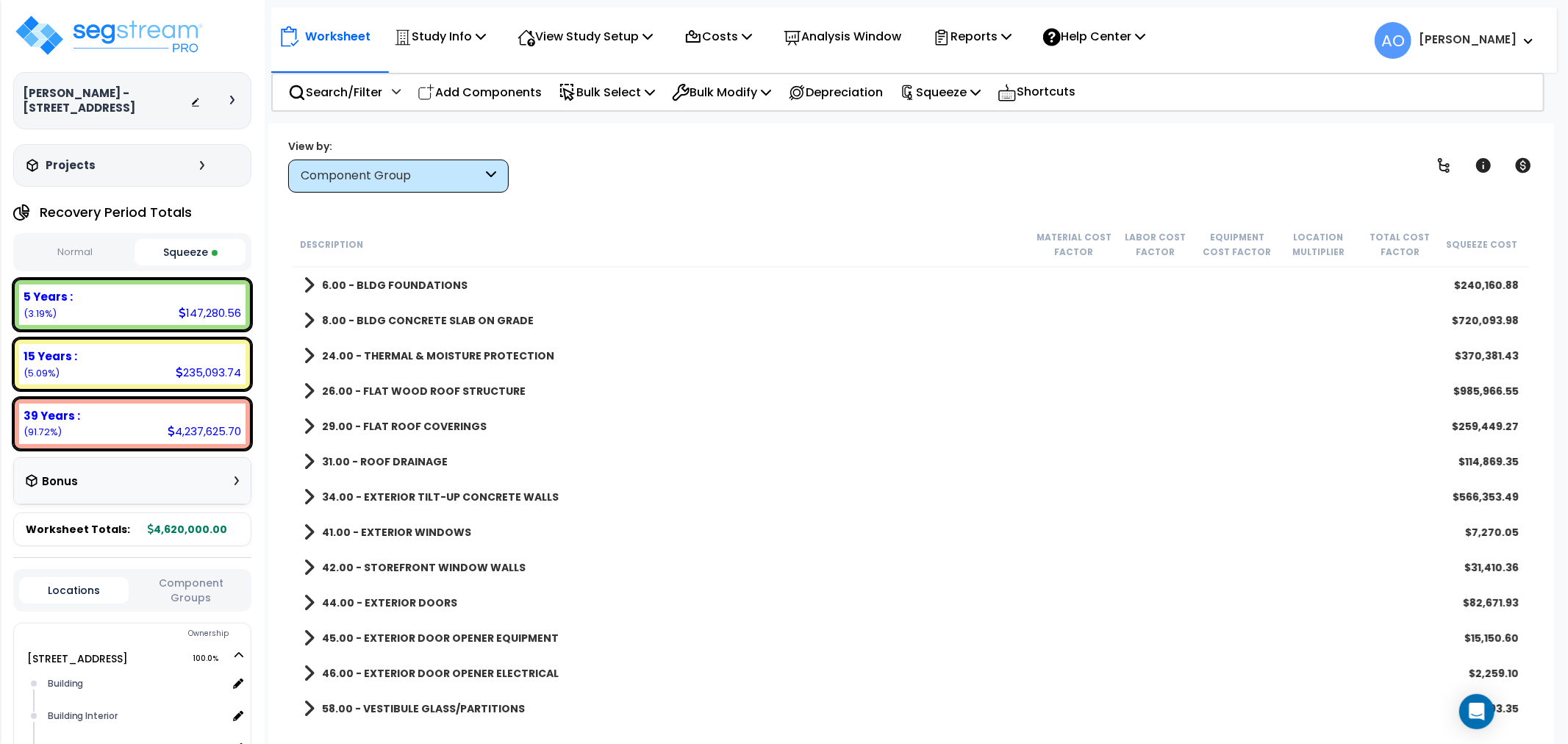
drag, startPoint x: 1445, startPoint y: 163, endPoint x: 1463, endPoint y: 167, distance: 18.4
click at [1445, 164] on icon at bounding box center [1443, 165] width 18 height 18
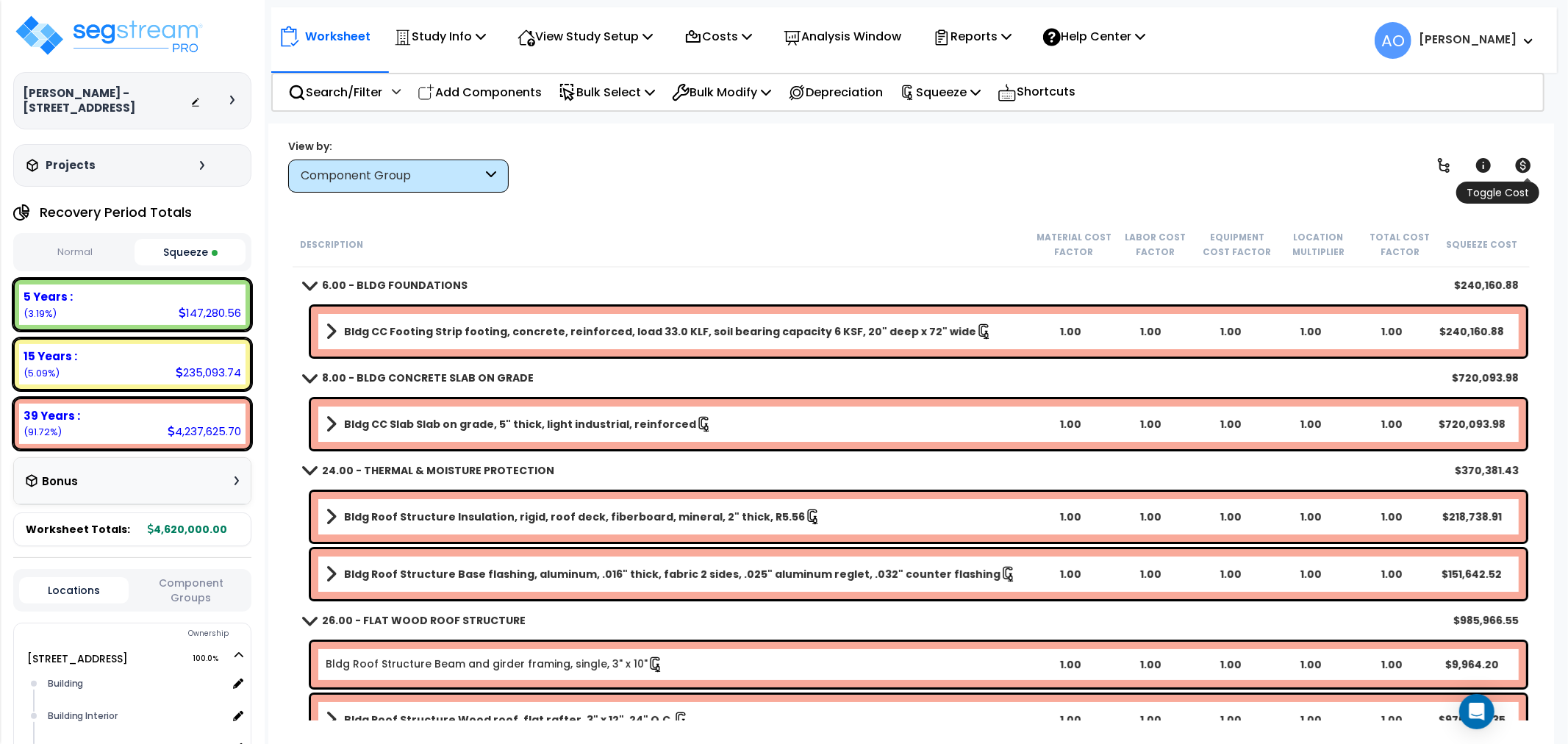
click at [1517, 161] on icon at bounding box center [1523, 165] width 15 height 15
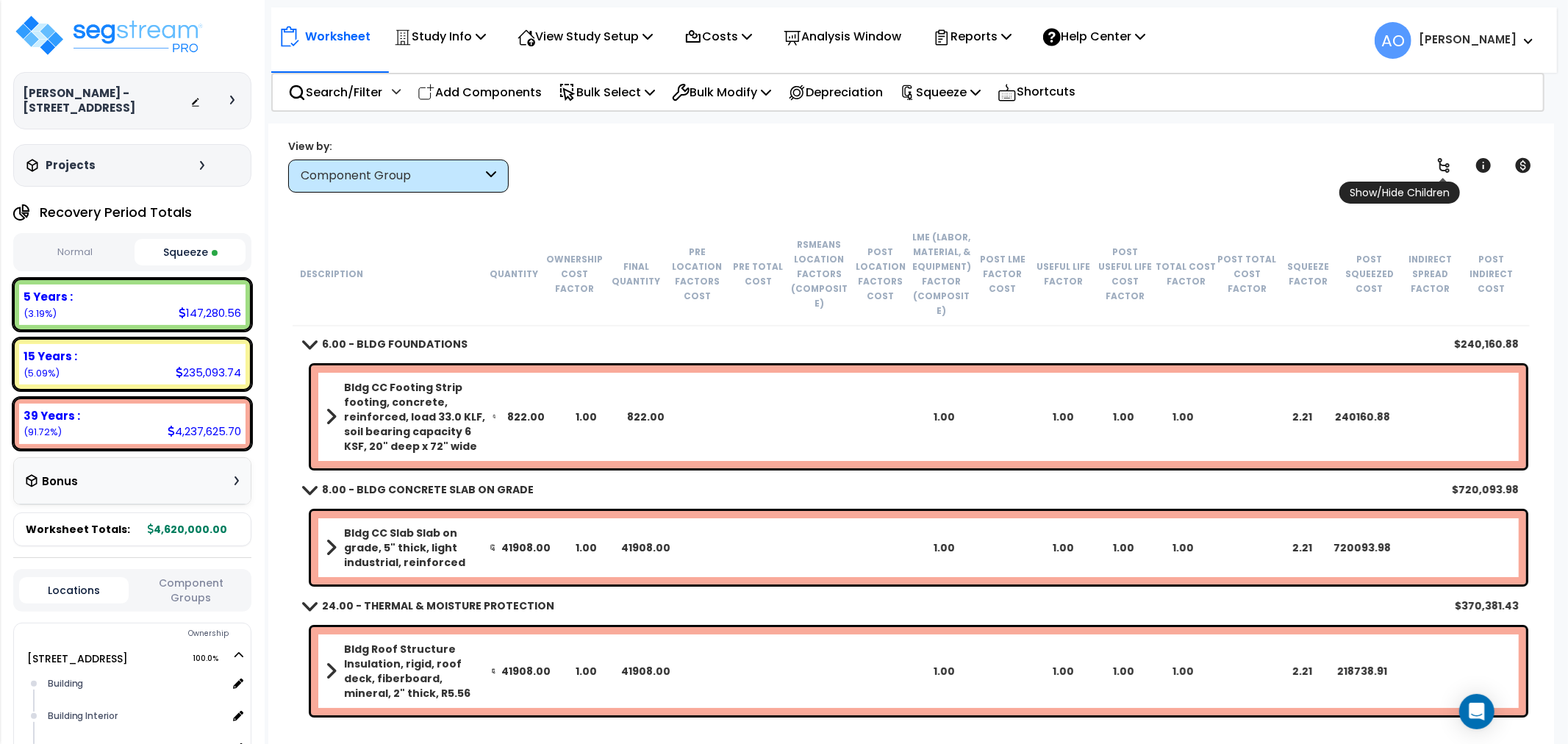
click at [1445, 160] on icon at bounding box center [1443, 165] width 18 height 18
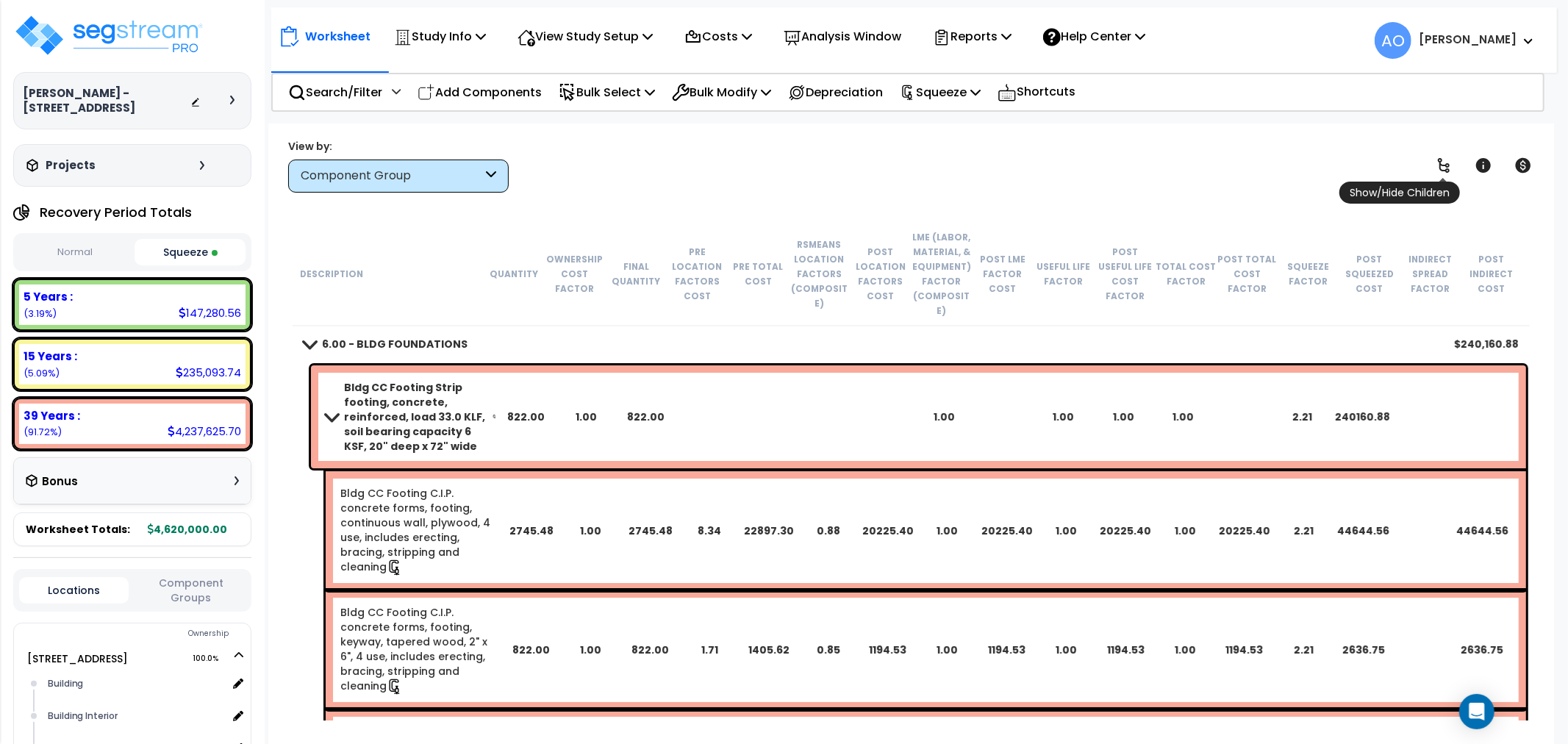
click at [1445, 160] on icon at bounding box center [1443, 165] width 18 height 18
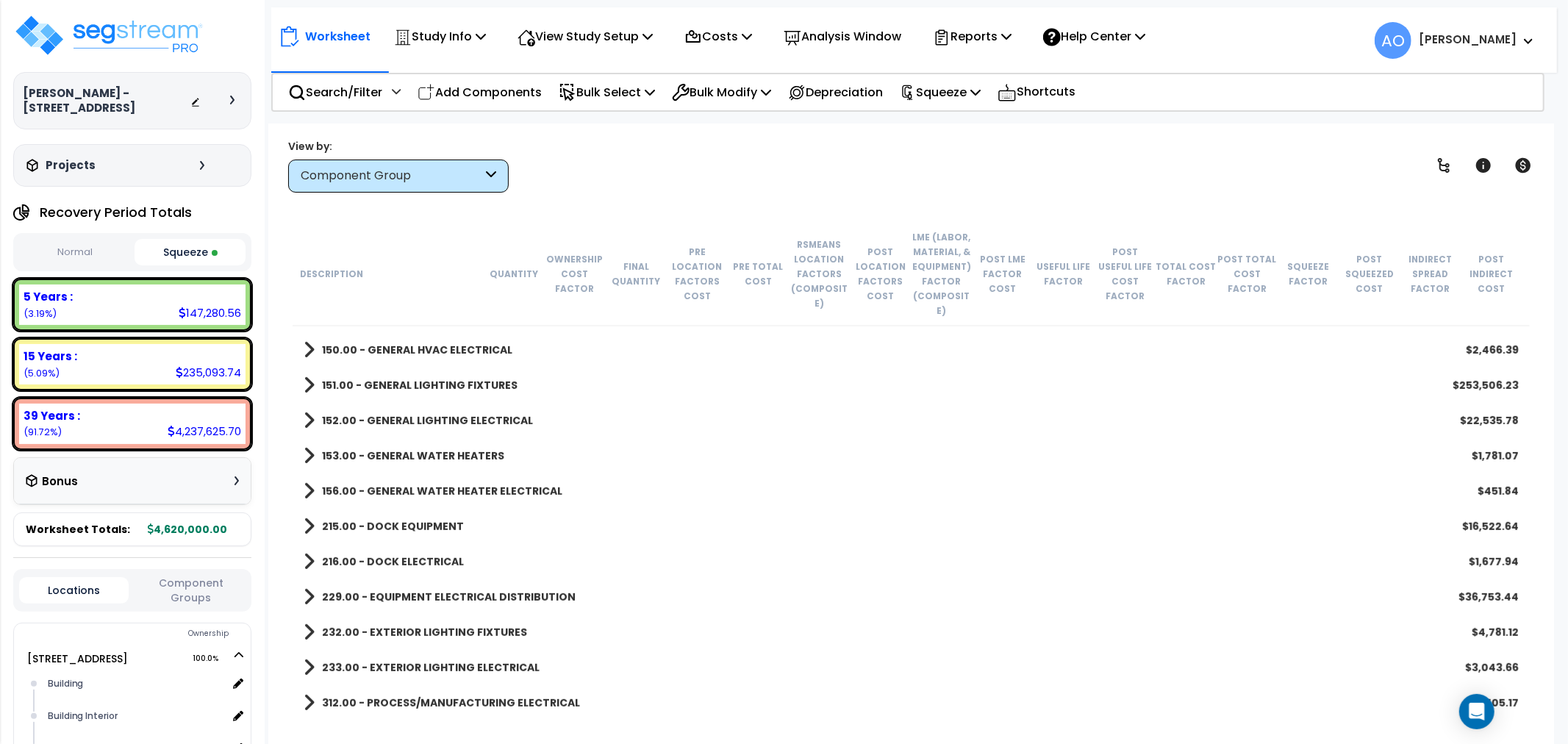
scroll to position [817, 0]
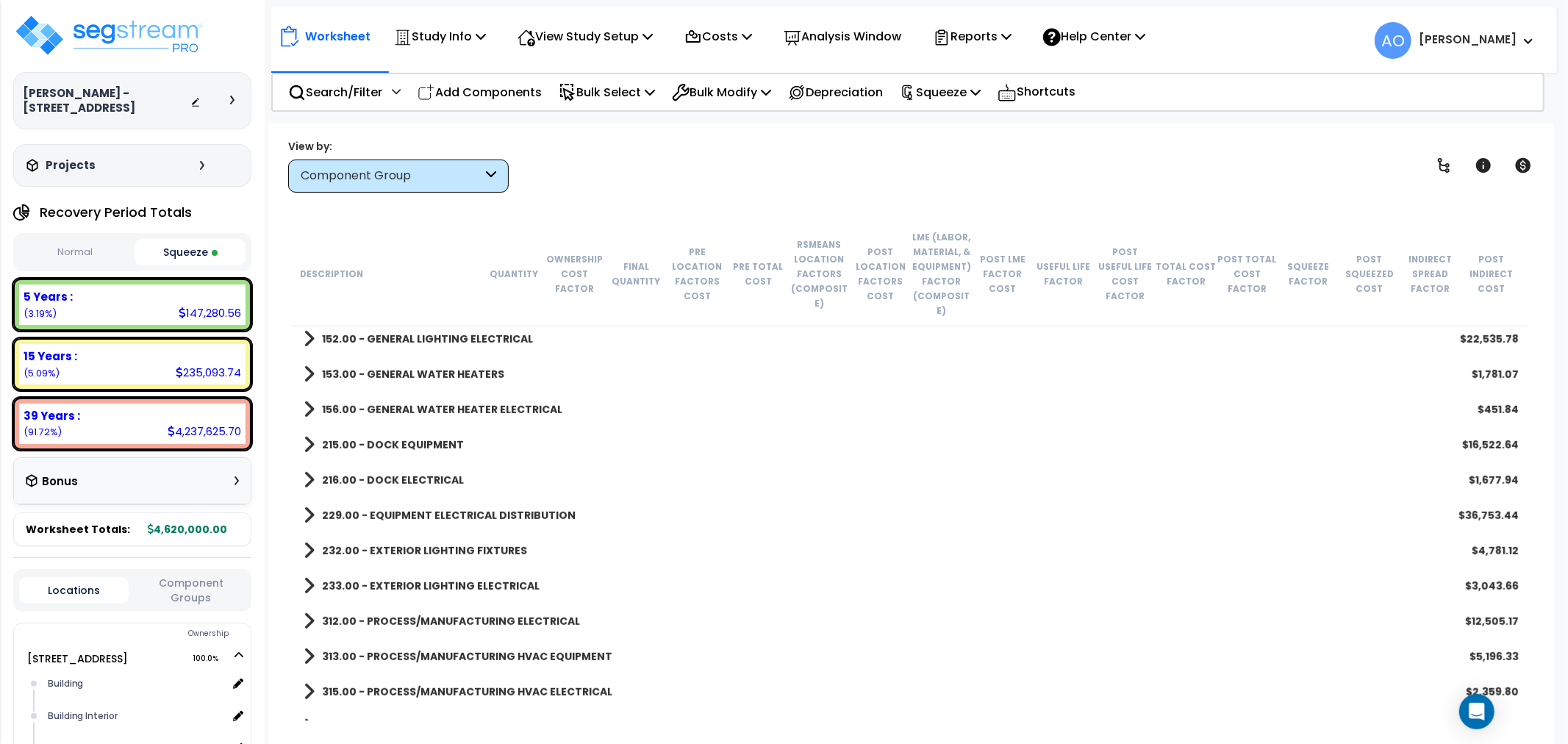
click at [465, 402] on b "156.00 - GENERAL WATER HEATER ELECTRICAL" at bounding box center [441, 409] width 240 height 15
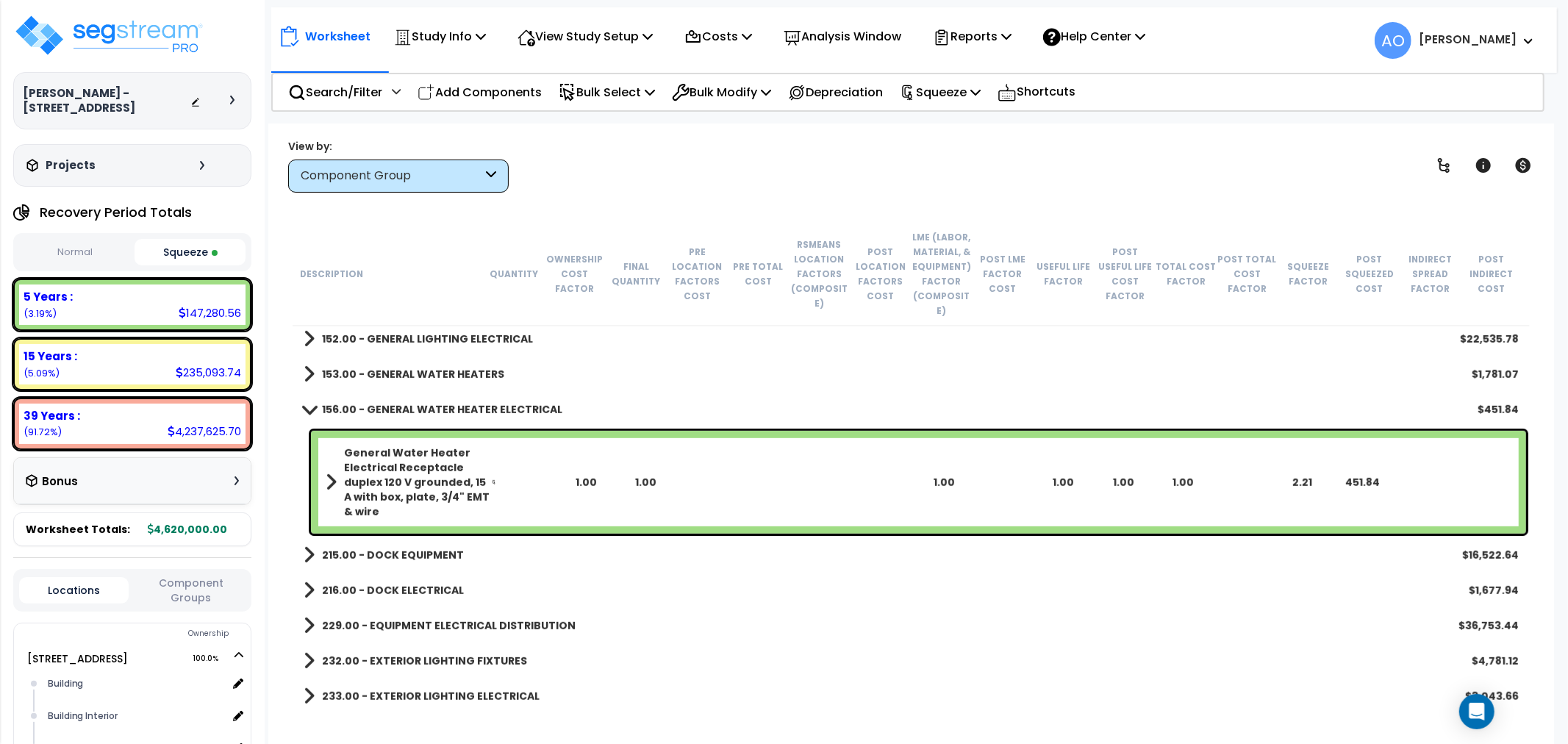
click at [447, 367] on b "153.00 - GENERAL WATER HEATERS" at bounding box center [413, 374] width 182 height 15
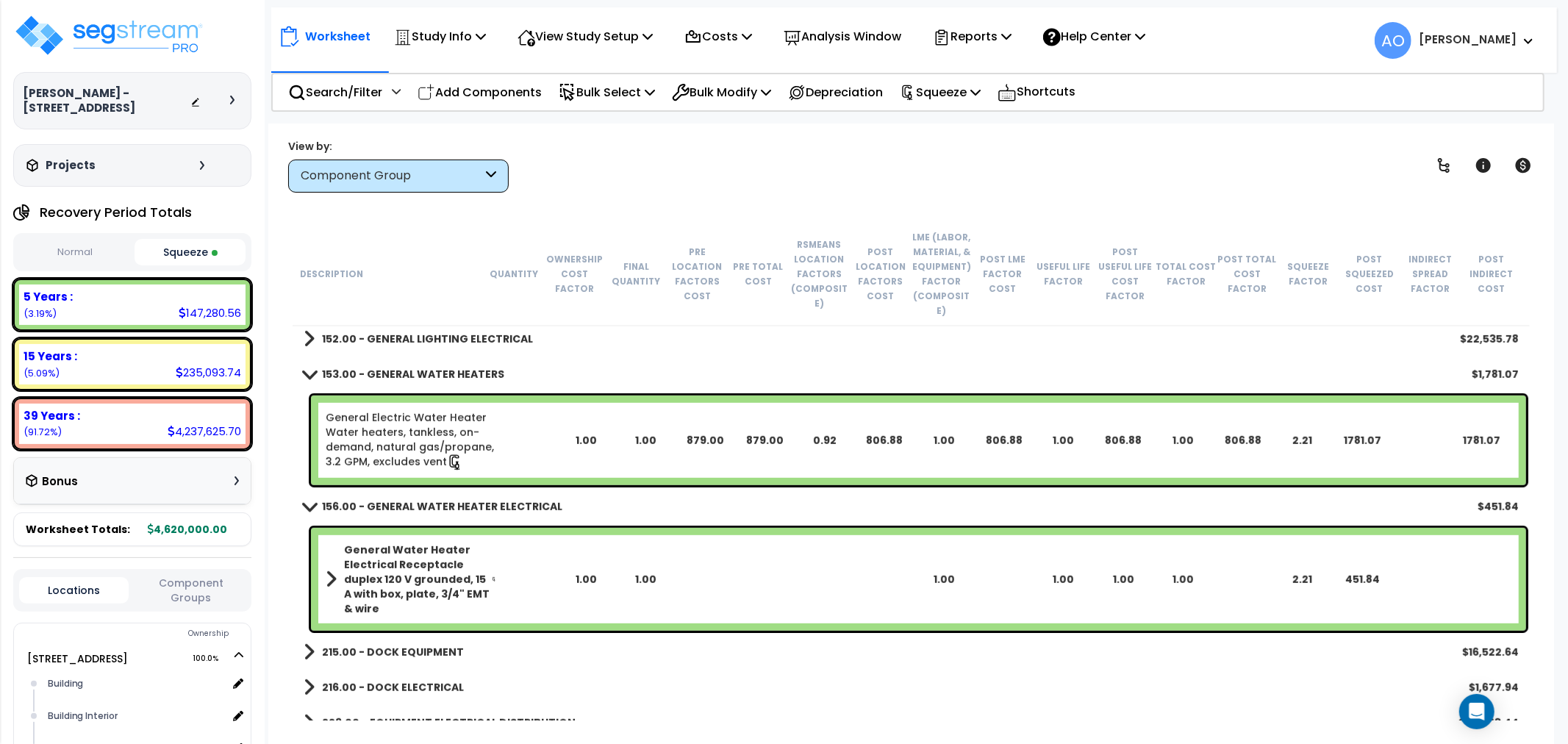
click at [447, 367] on b "153.00 - GENERAL WATER HEATERS" at bounding box center [413, 374] width 182 height 15
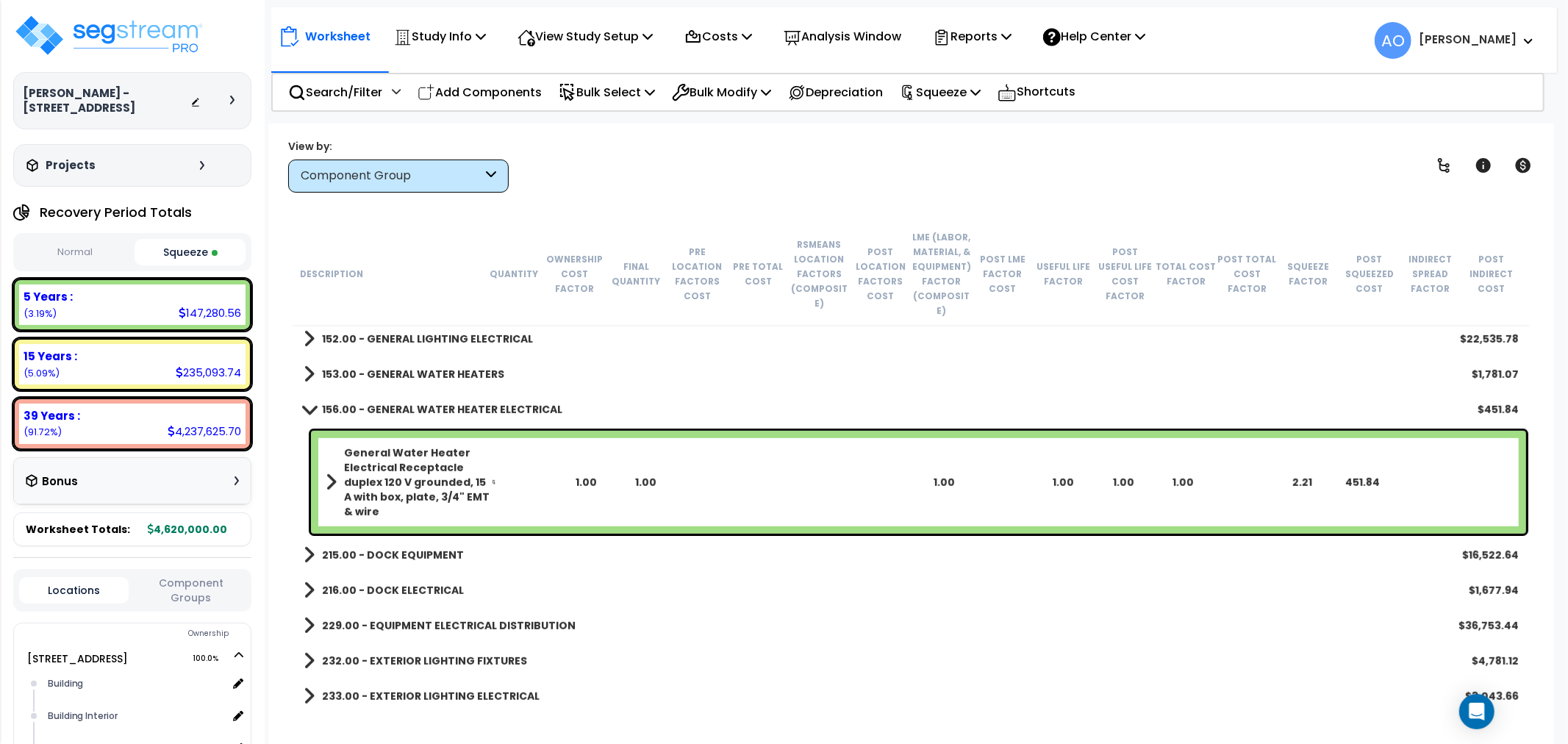
click at [452, 402] on b "156.00 - GENERAL WATER HEATER ELECTRICAL" at bounding box center [441, 409] width 240 height 15
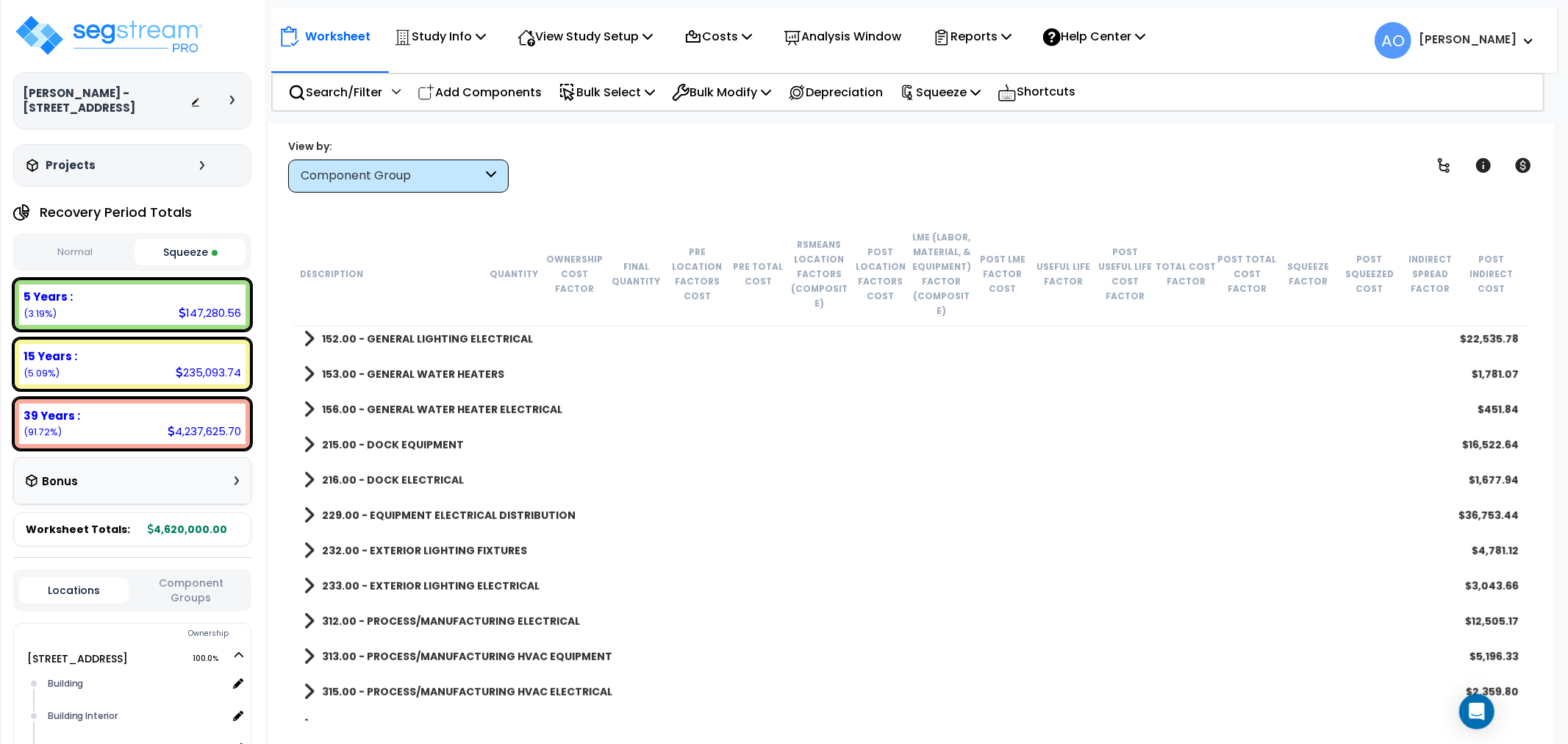
click at [384, 180] on div "Component Group" at bounding box center [391, 176] width 181 height 17
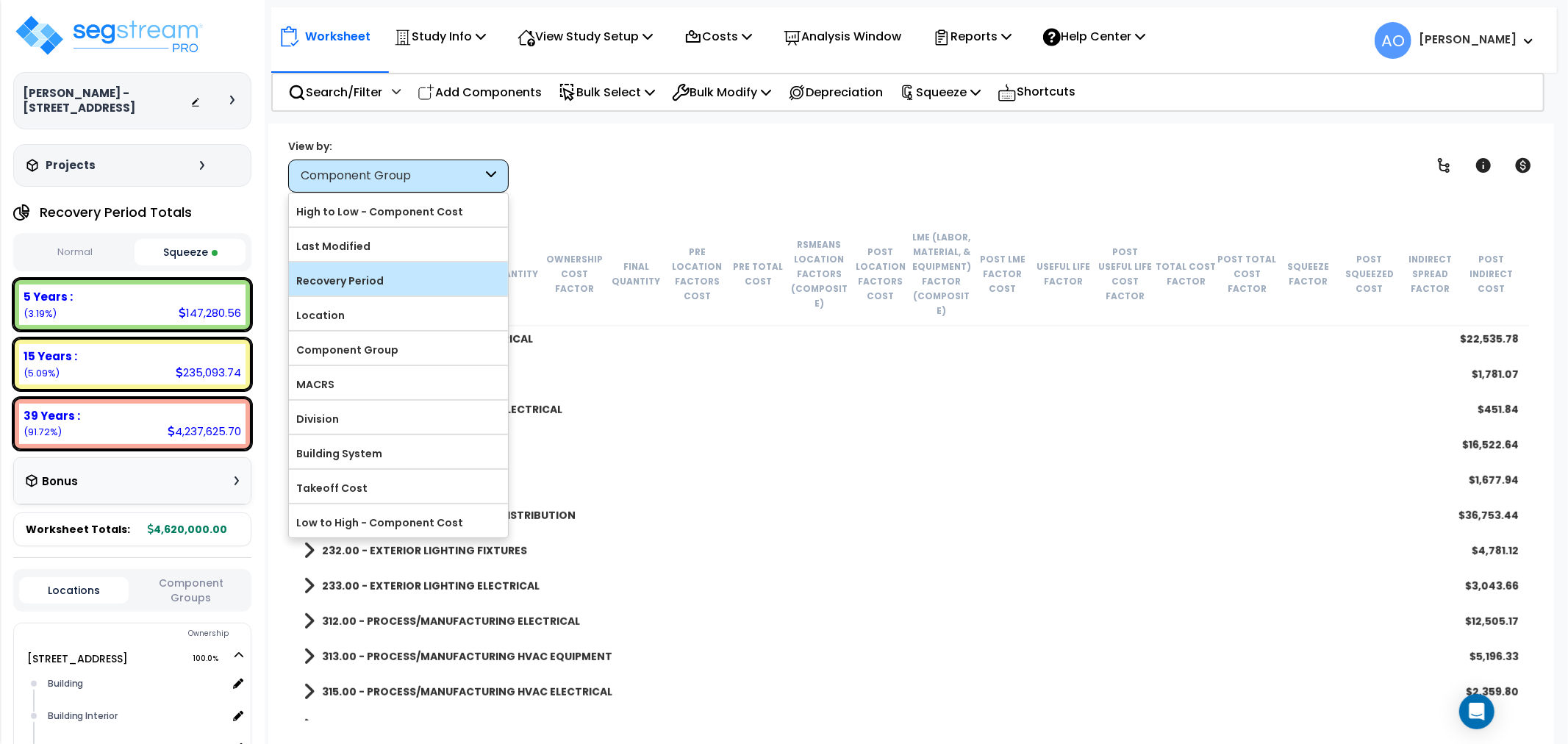
click at [383, 272] on label "Recovery Period" at bounding box center [398, 281] width 219 height 22
click at [0, 0] on input "Recovery Period" at bounding box center [0, 0] width 0 height 0
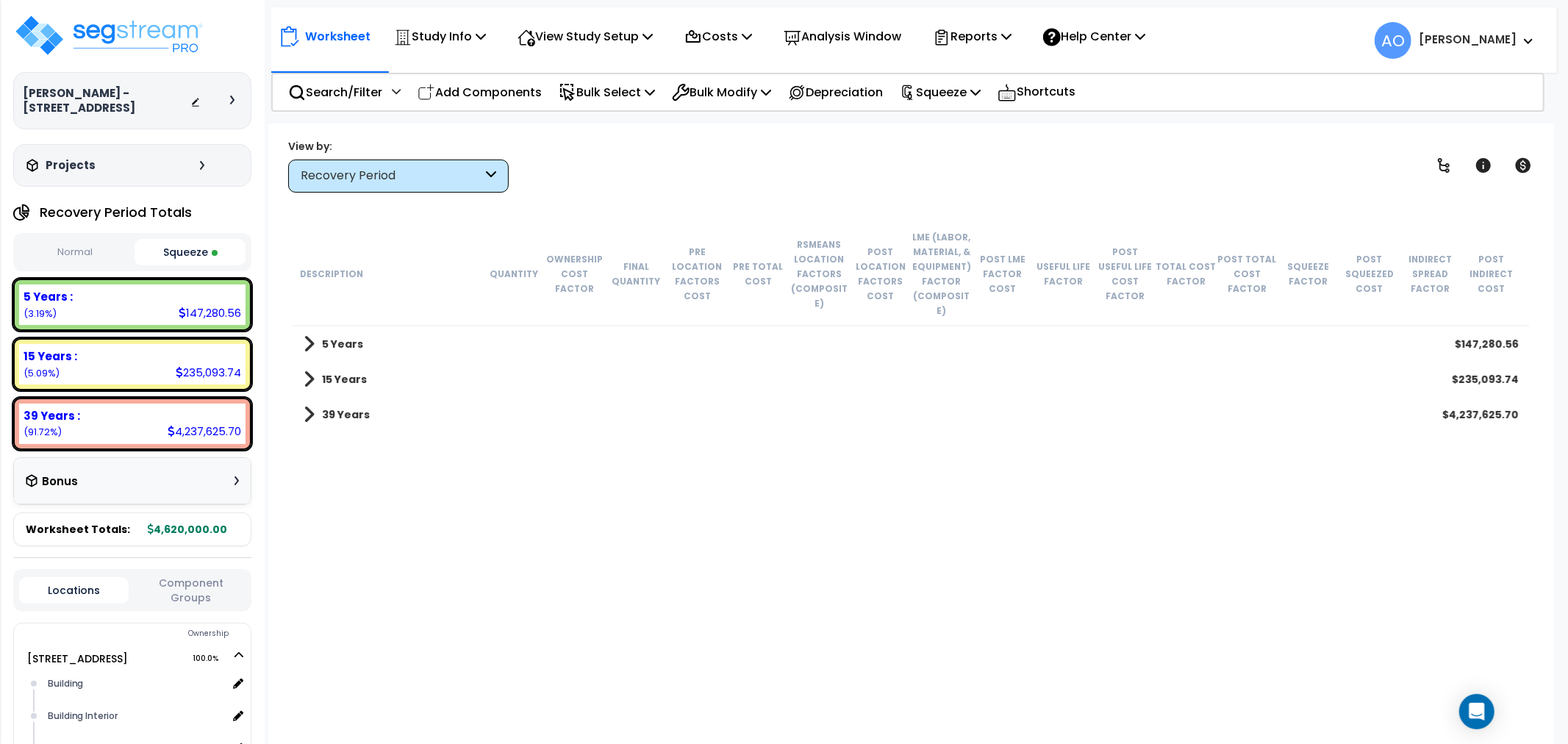
scroll to position [0, 0]
click at [347, 336] on b "5 Years" at bounding box center [342, 343] width 41 height 15
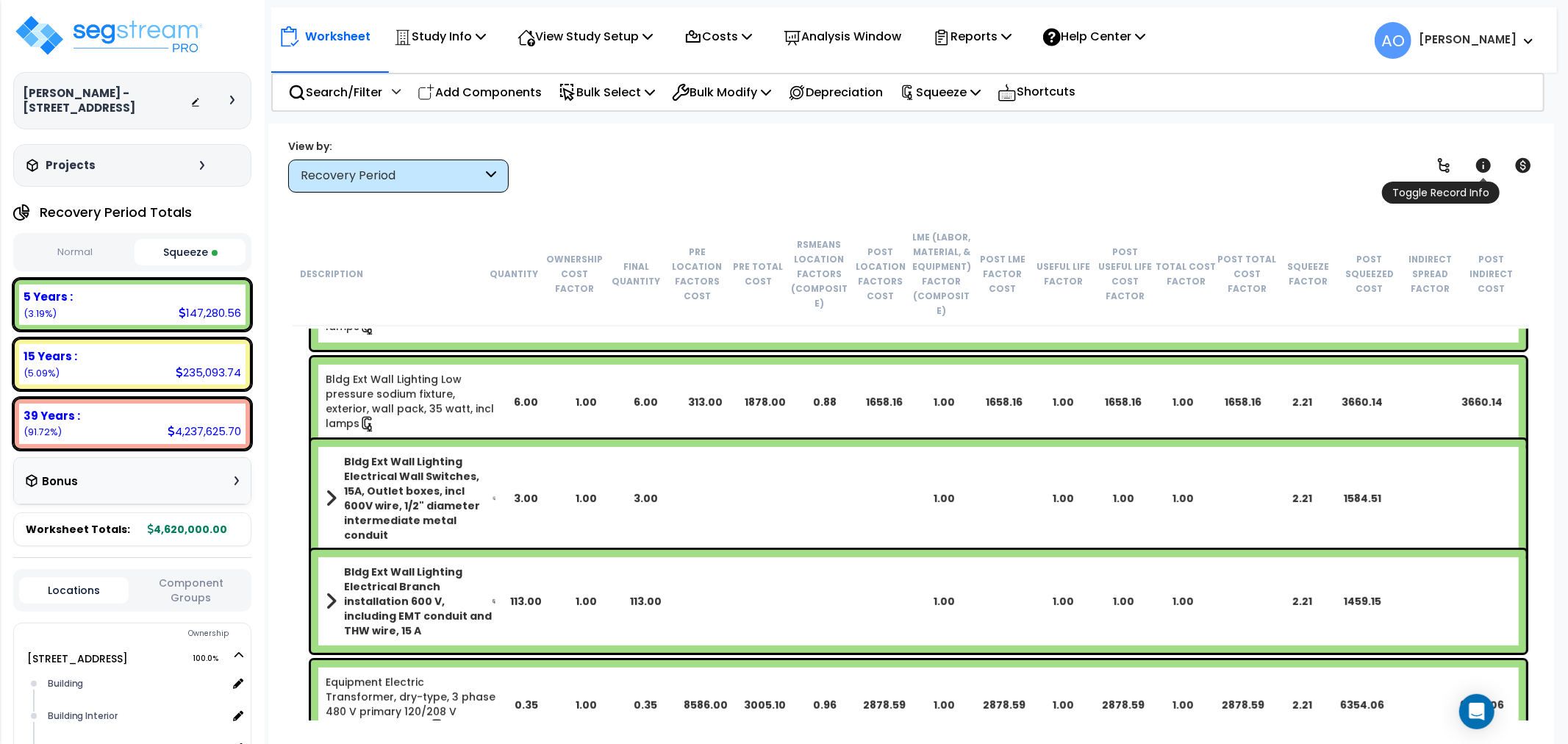
scroll to position [64, 0]
click at [1444, 164] on icon at bounding box center [1443, 165] width 18 height 18
click at [1482, 164] on icon at bounding box center [1482, 165] width 15 height 15
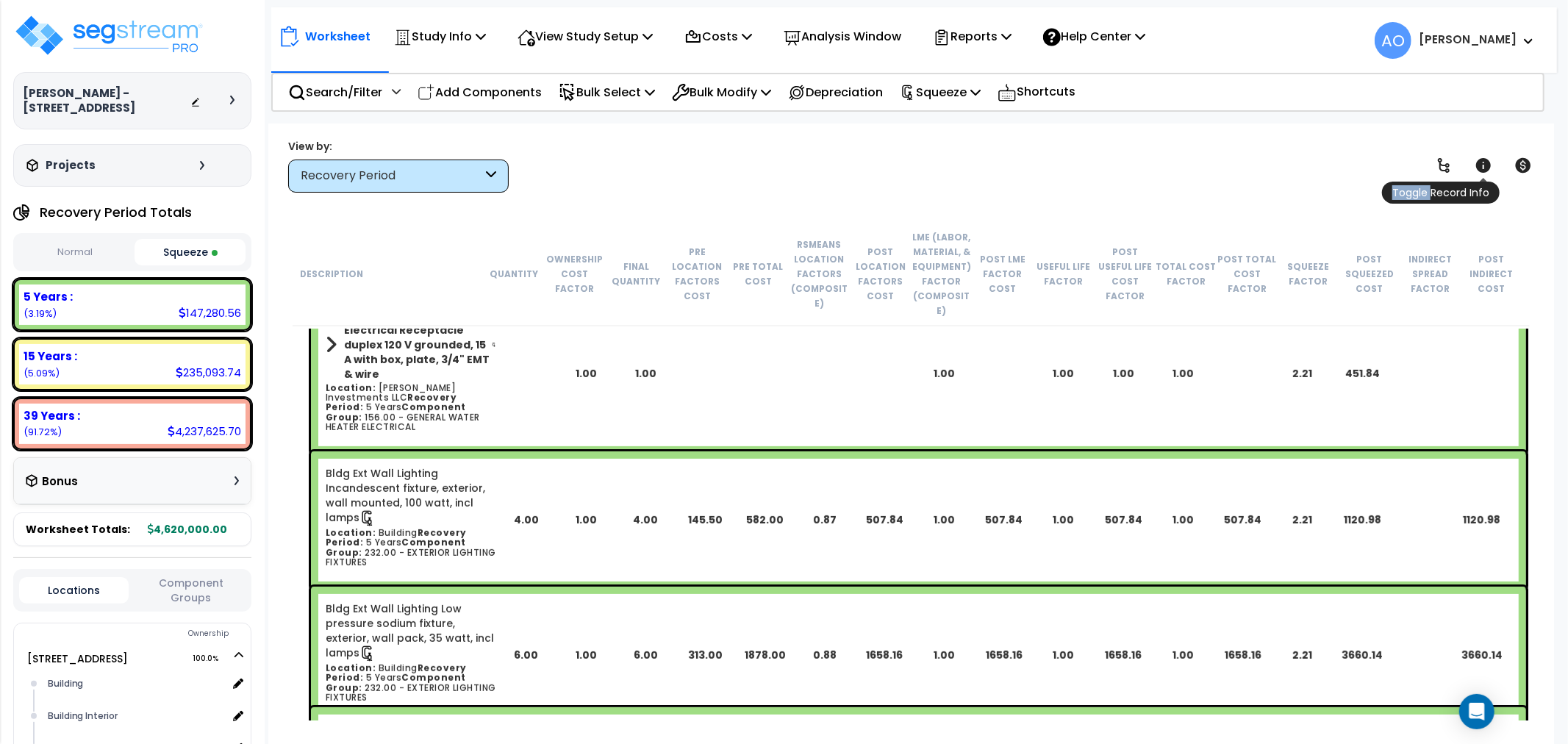
click at [1482, 164] on icon at bounding box center [1482, 165] width 15 height 15
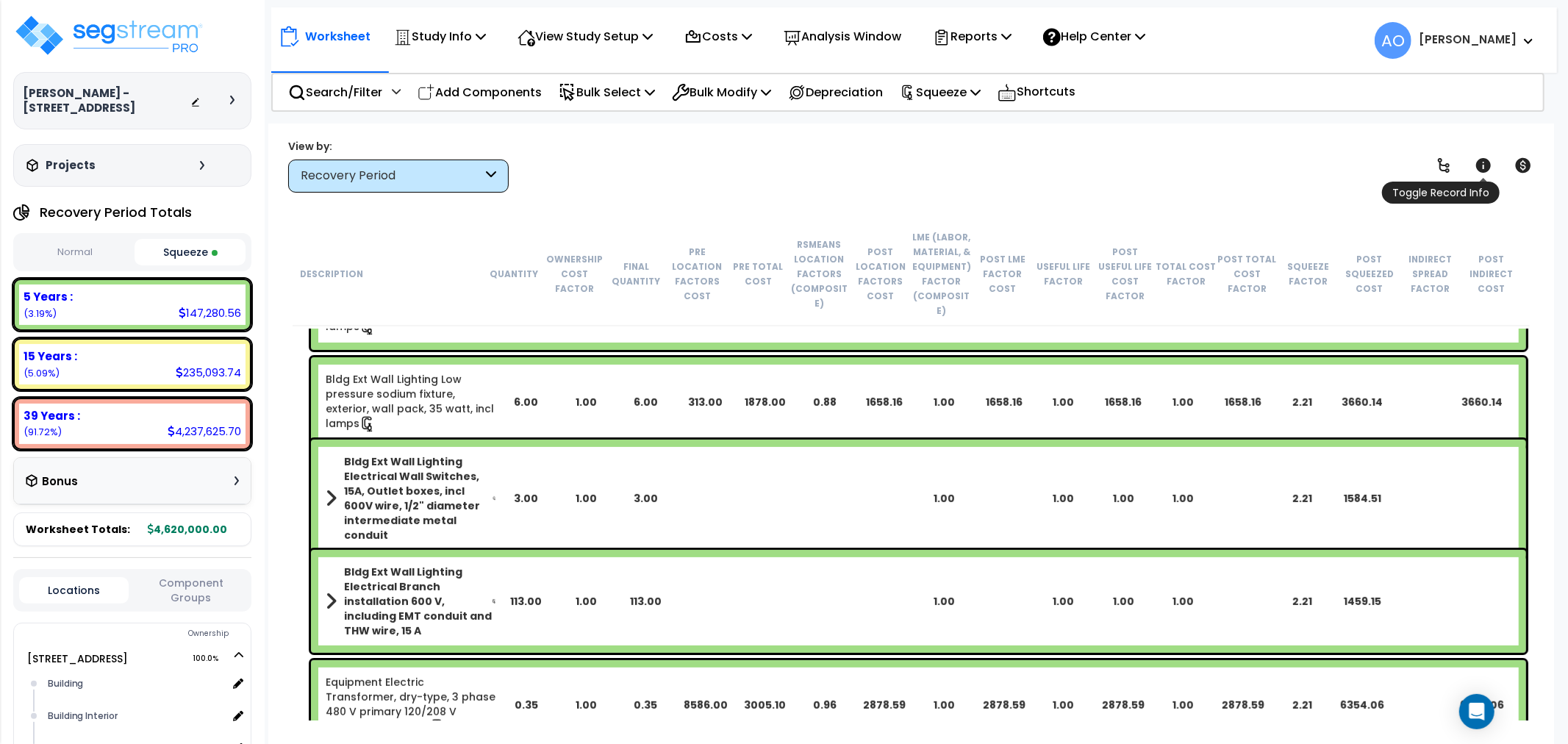
click at [1482, 164] on icon at bounding box center [1482, 165] width 15 height 15
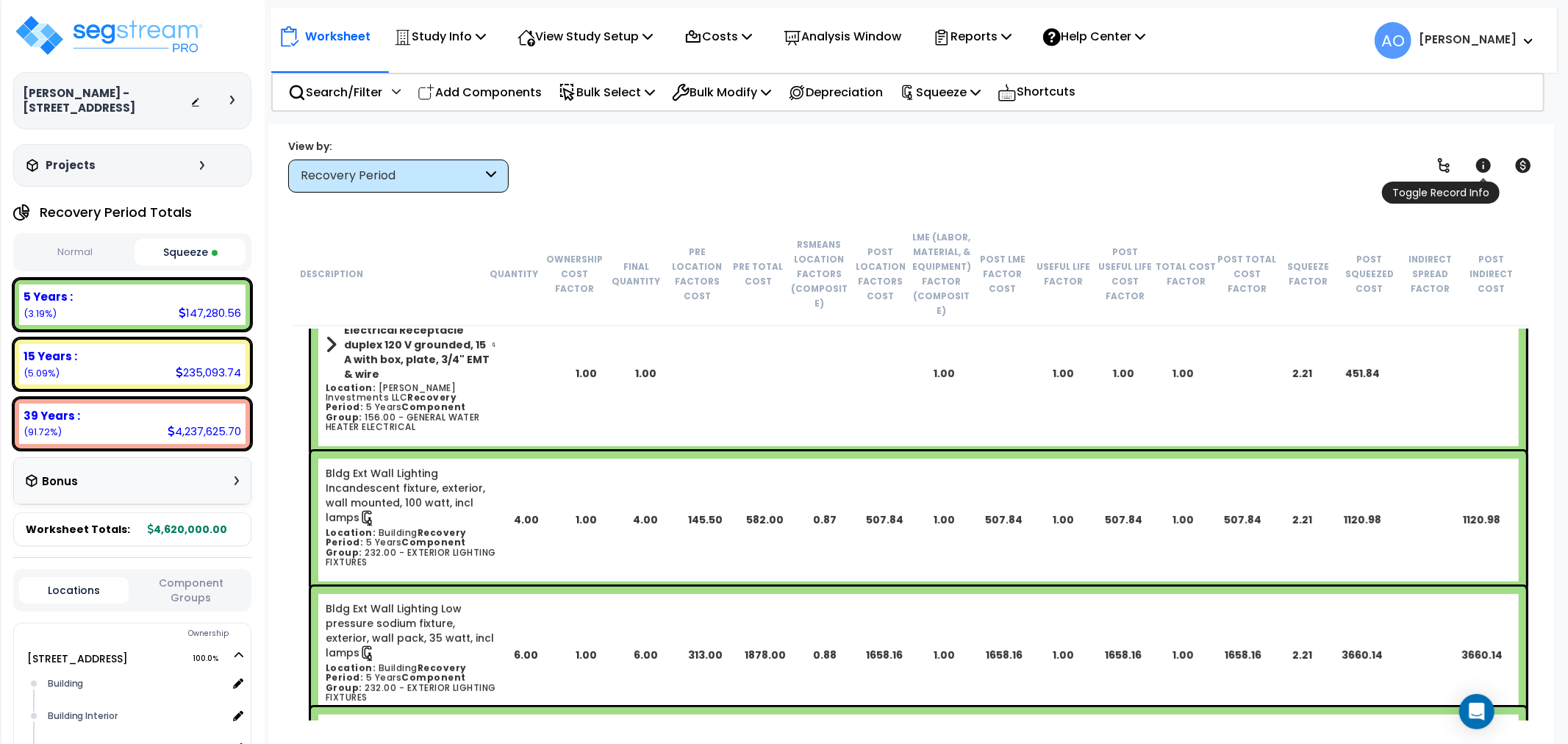
click at [1482, 164] on icon at bounding box center [1482, 165] width 15 height 15
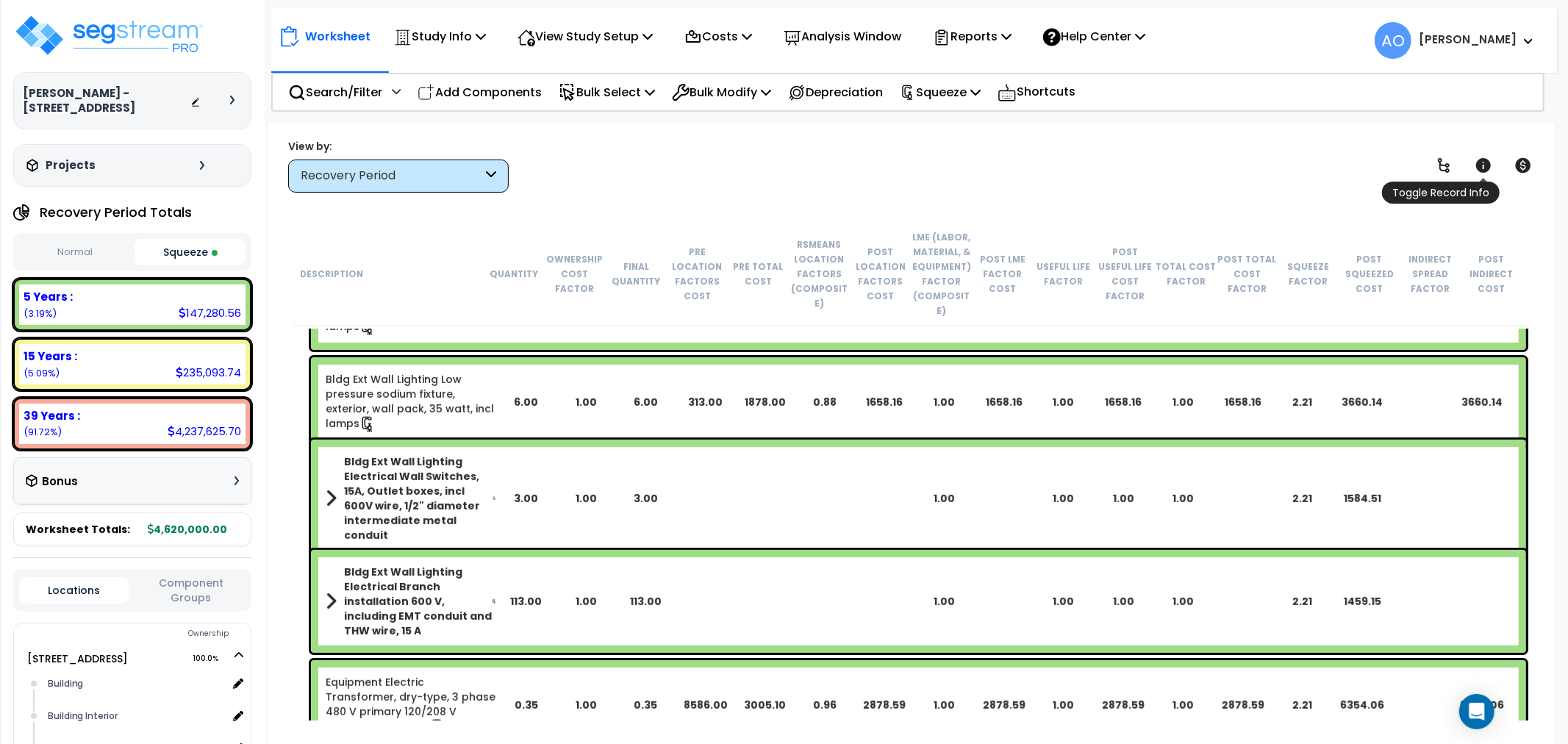
click at [1483, 164] on icon at bounding box center [1482, 165] width 15 height 15
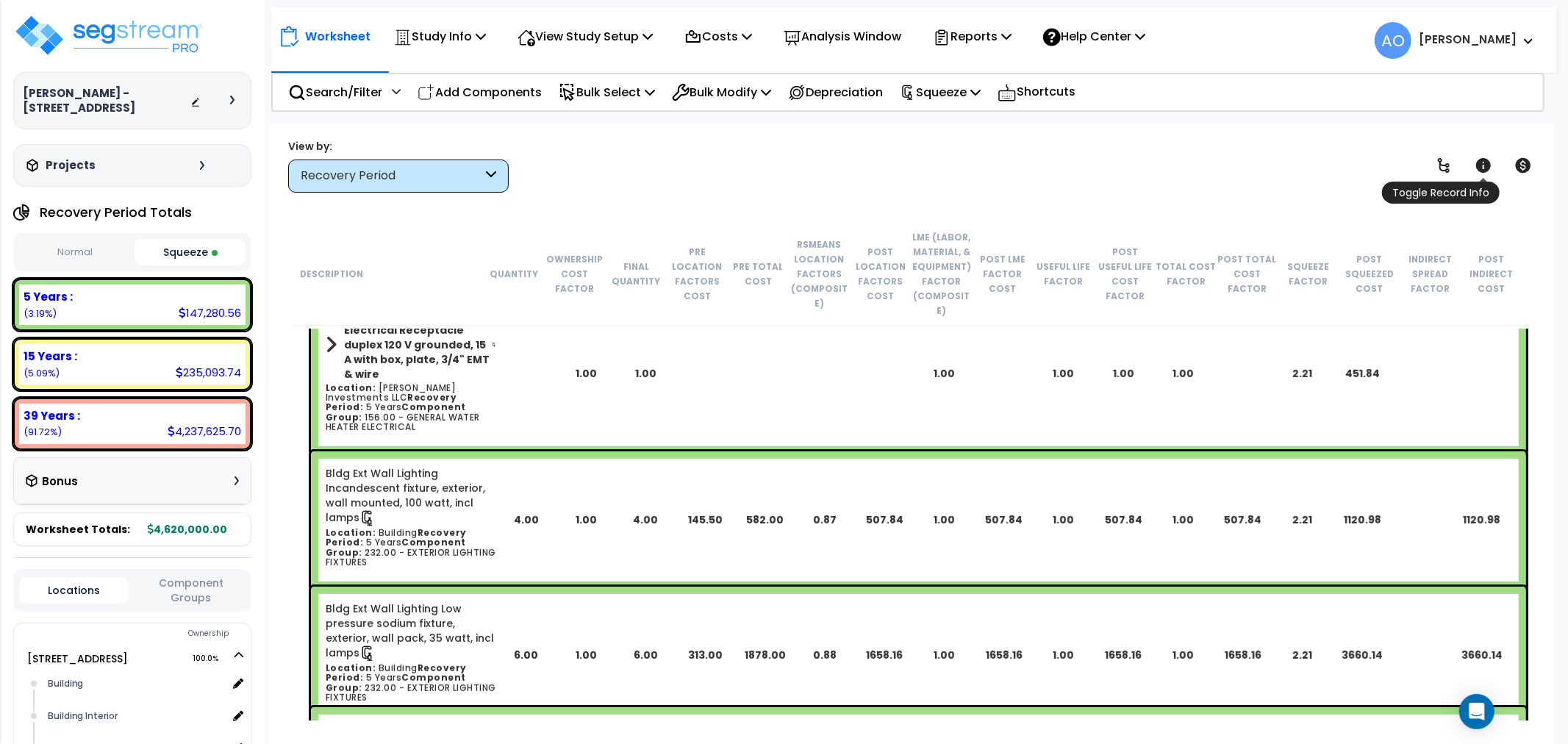
click at [1483, 164] on icon at bounding box center [1482, 165] width 15 height 15
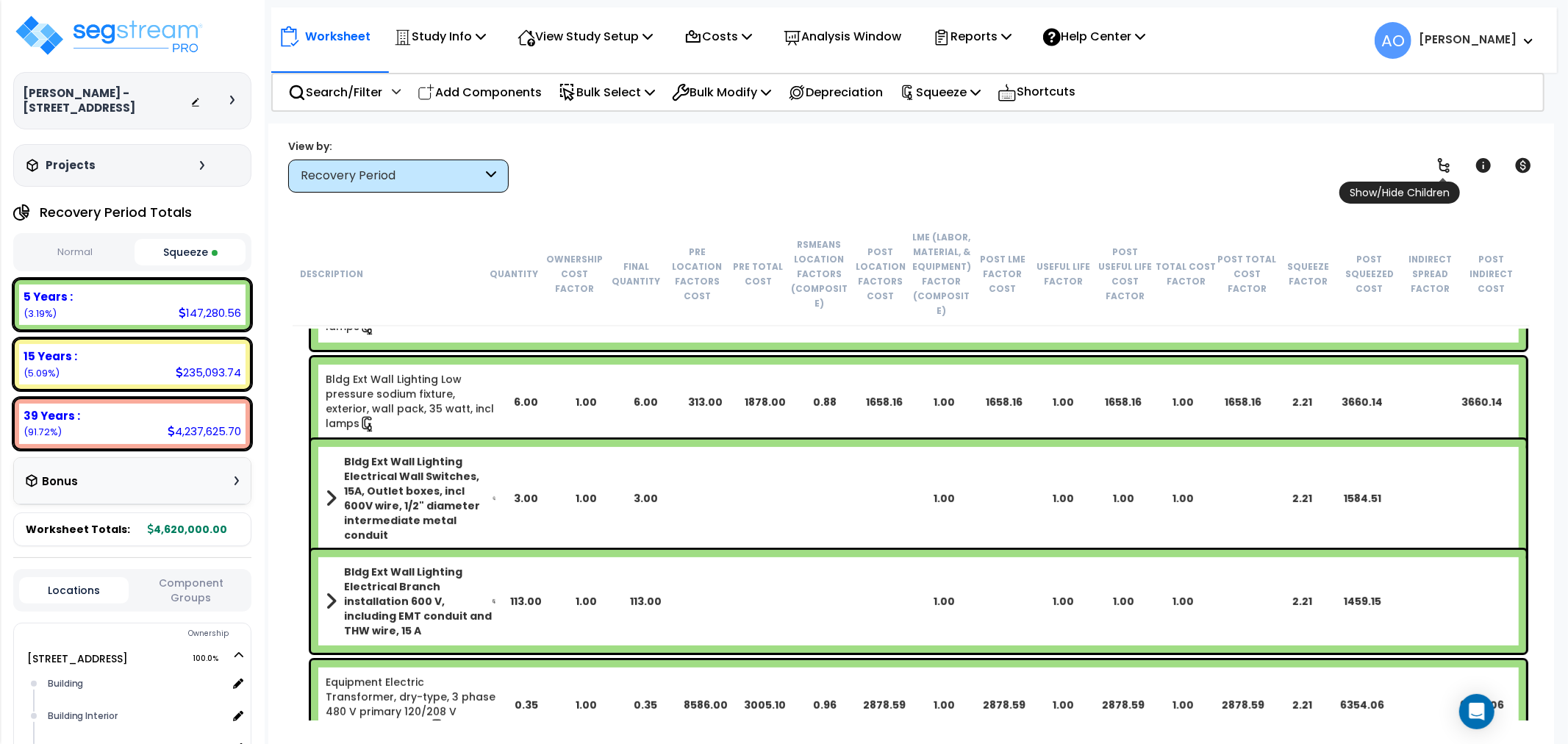
click at [1448, 165] on icon at bounding box center [1443, 165] width 12 height 15
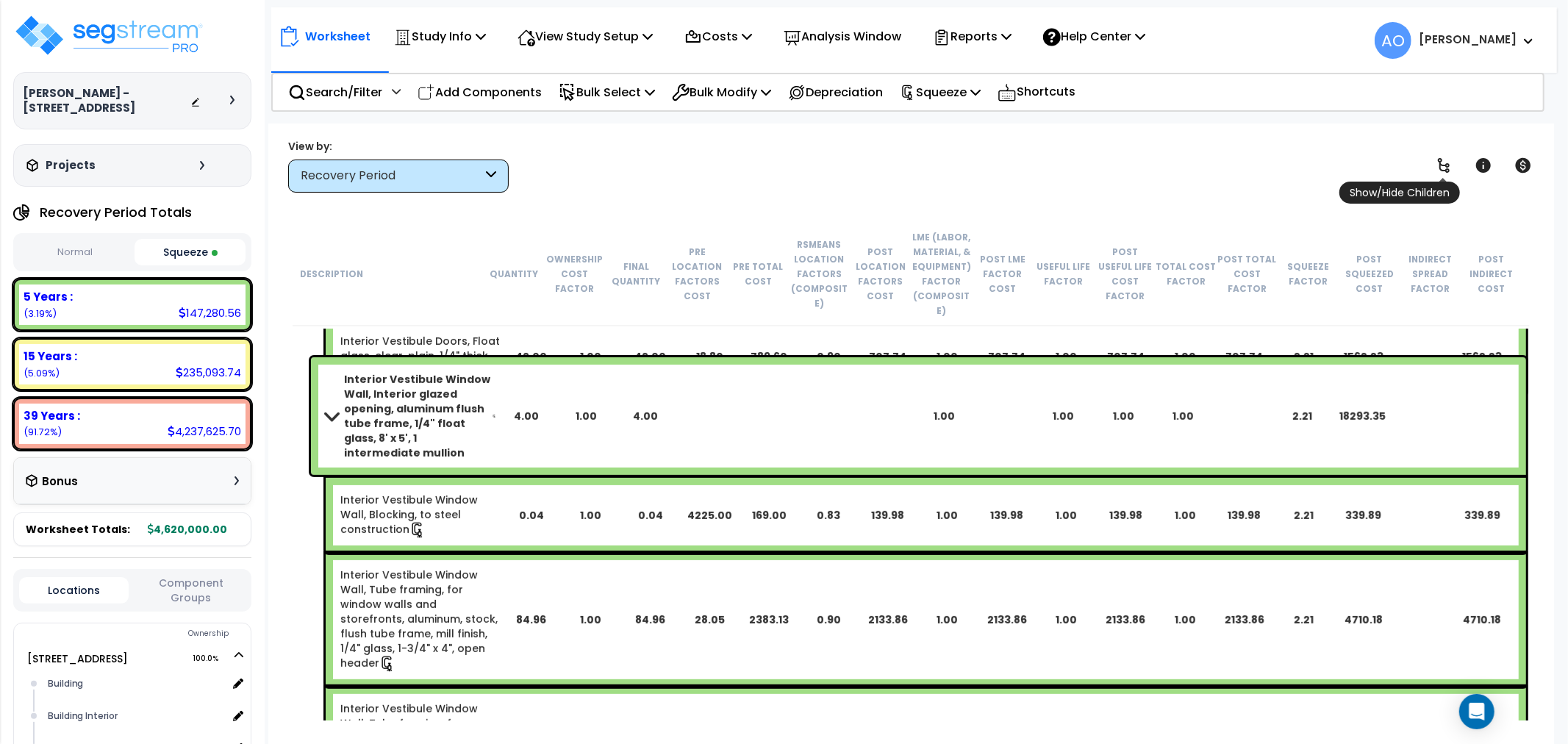
click at [1448, 165] on icon at bounding box center [1443, 165] width 12 height 15
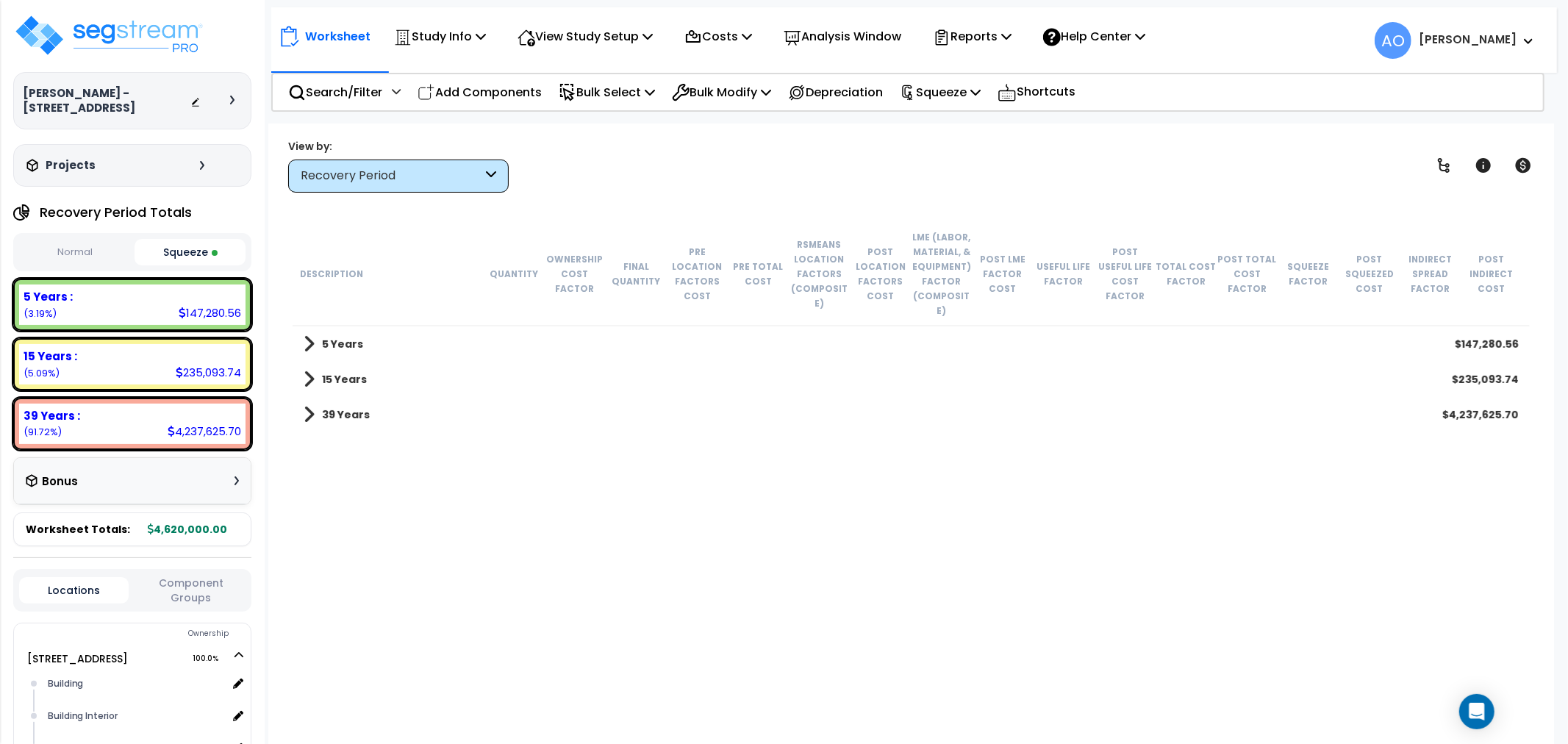
click at [354, 336] on b "5 Years" at bounding box center [342, 343] width 41 height 15
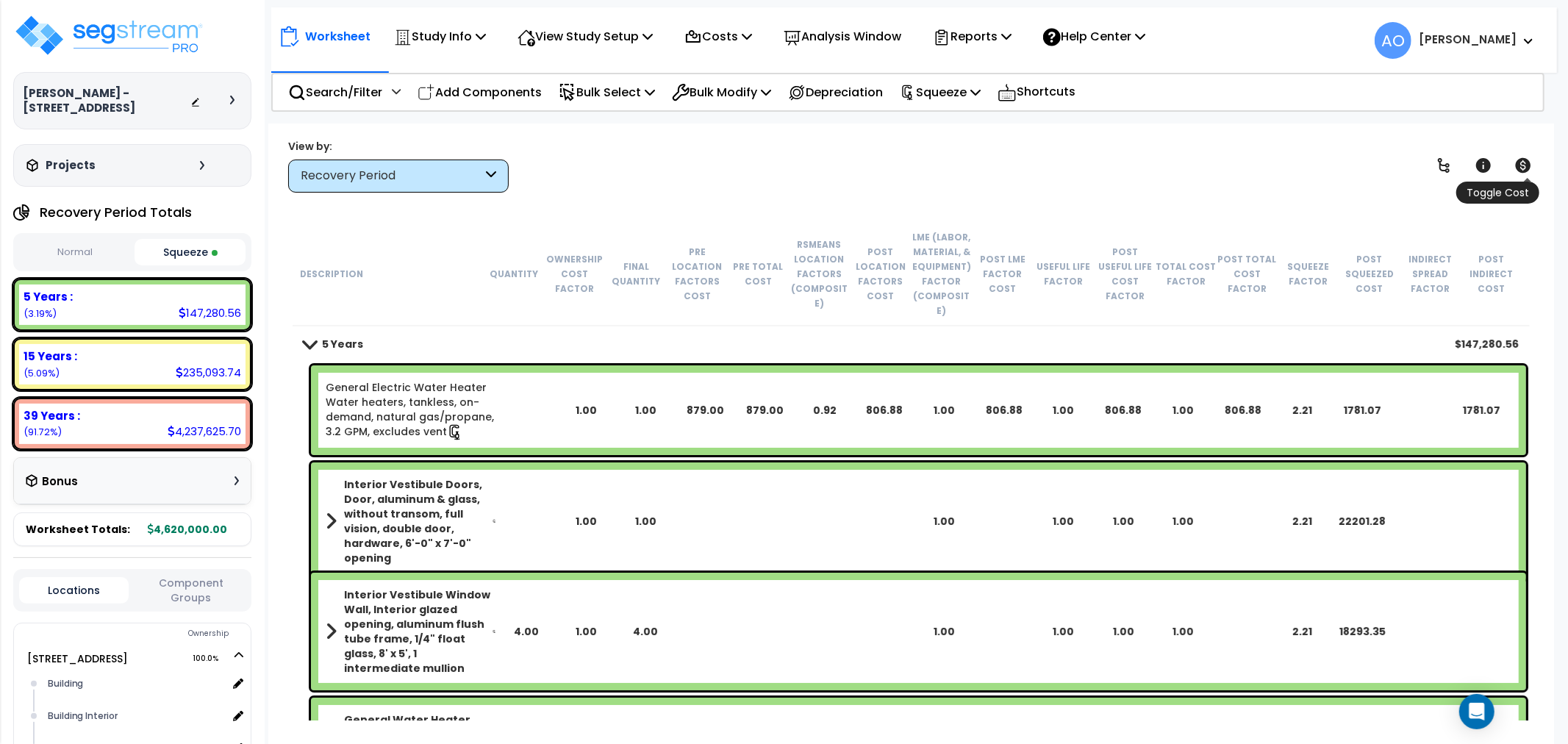
click at [1520, 165] on icon at bounding box center [1523, 165] width 15 height 15
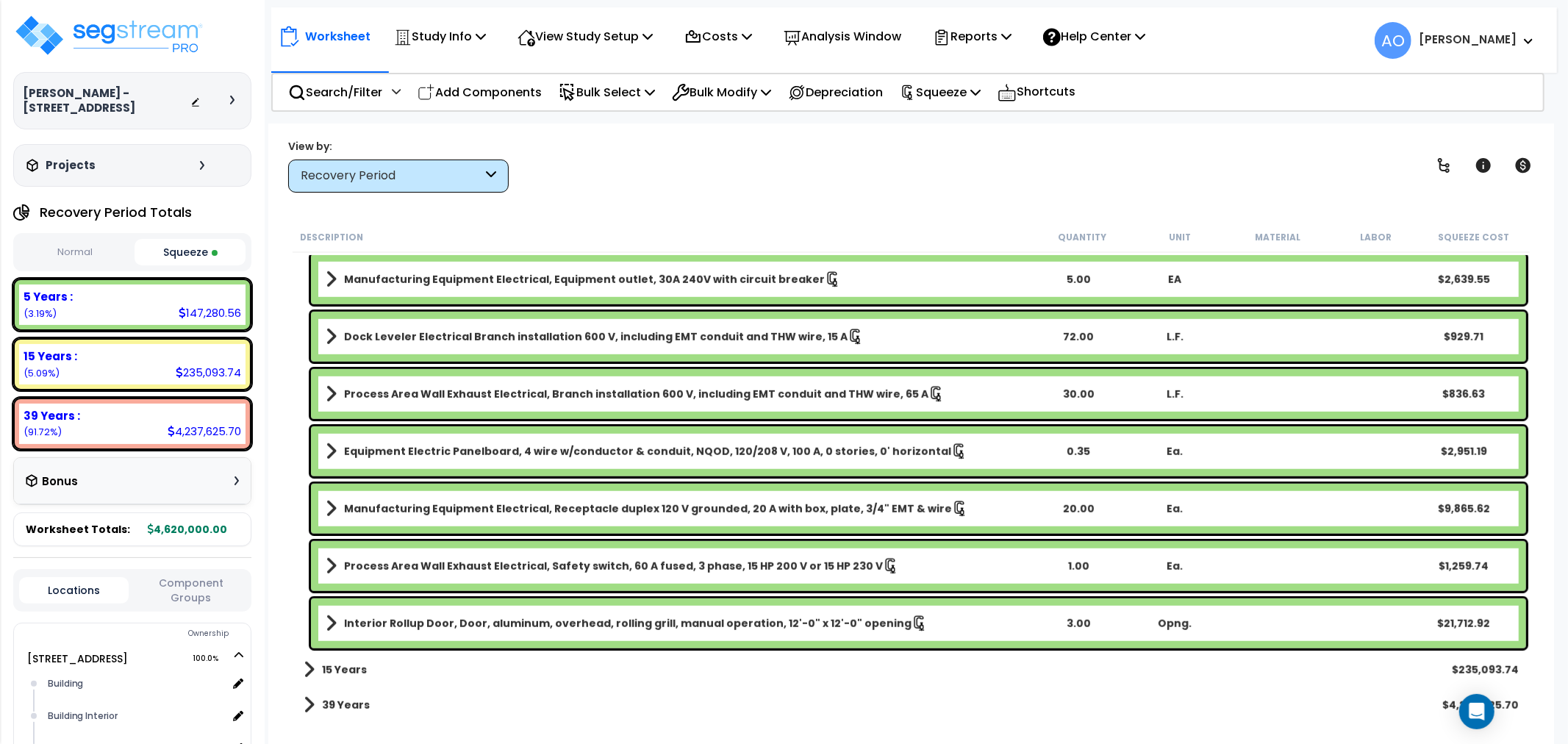
scroll to position [987, 0]
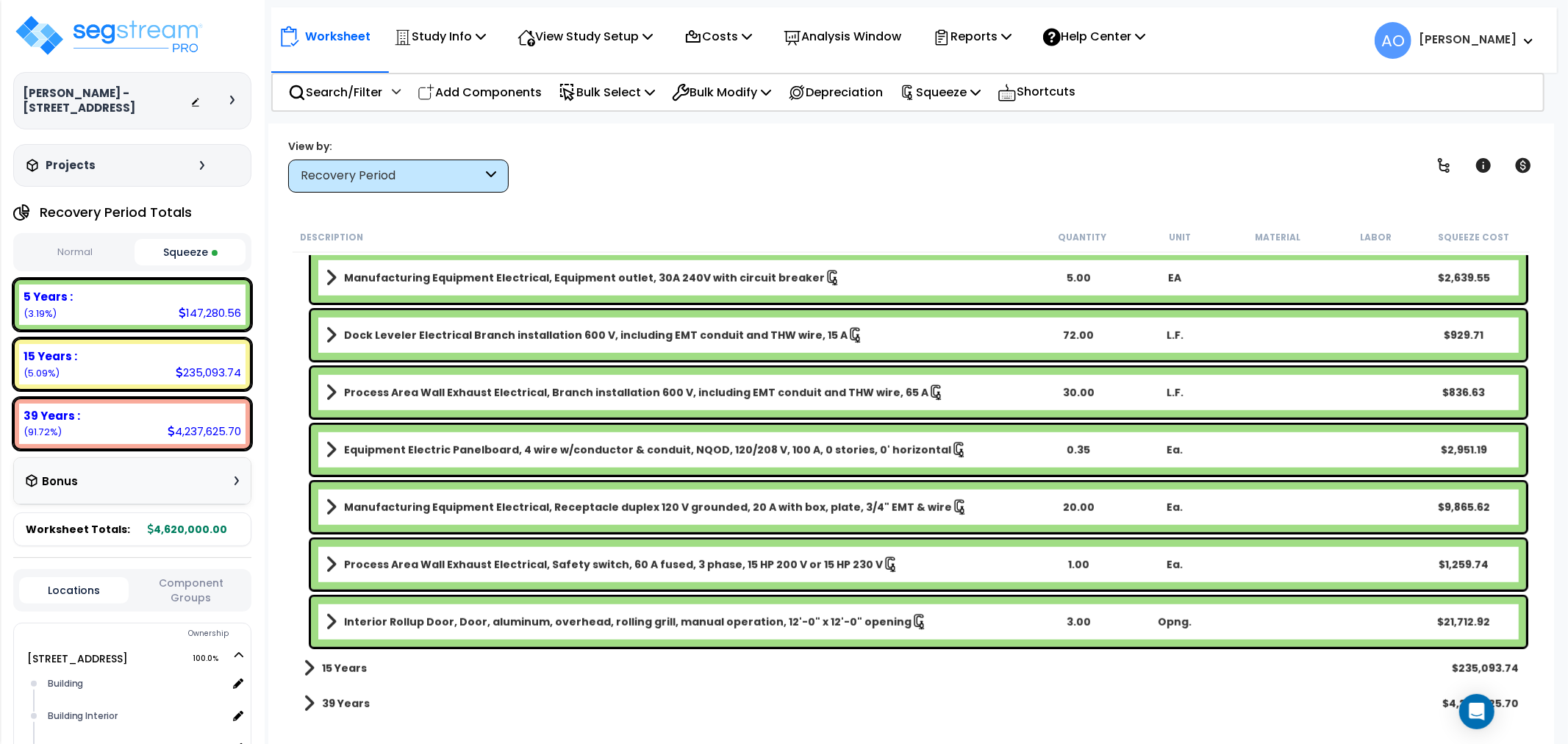
drag, startPoint x: 325, startPoint y: 664, endPoint x: 333, endPoint y: 665, distance: 8.1
click at [326, 664] on b "15 Years" at bounding box center [344, 668] width 45 height 15
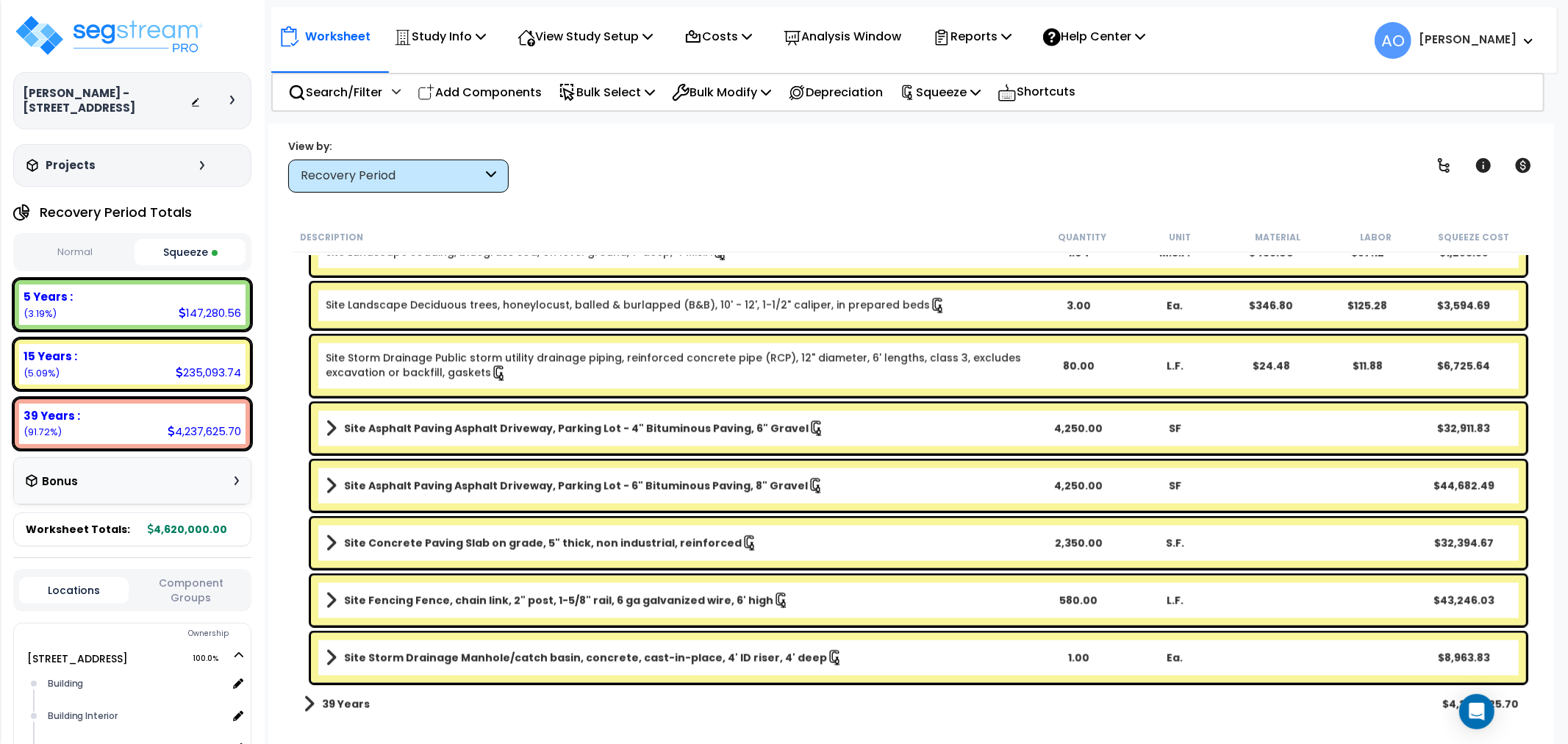
scroll to position [1794, 0]
click at [343, 698] on b "39 Years" at bounding box center [346, 703] width 48 height 15
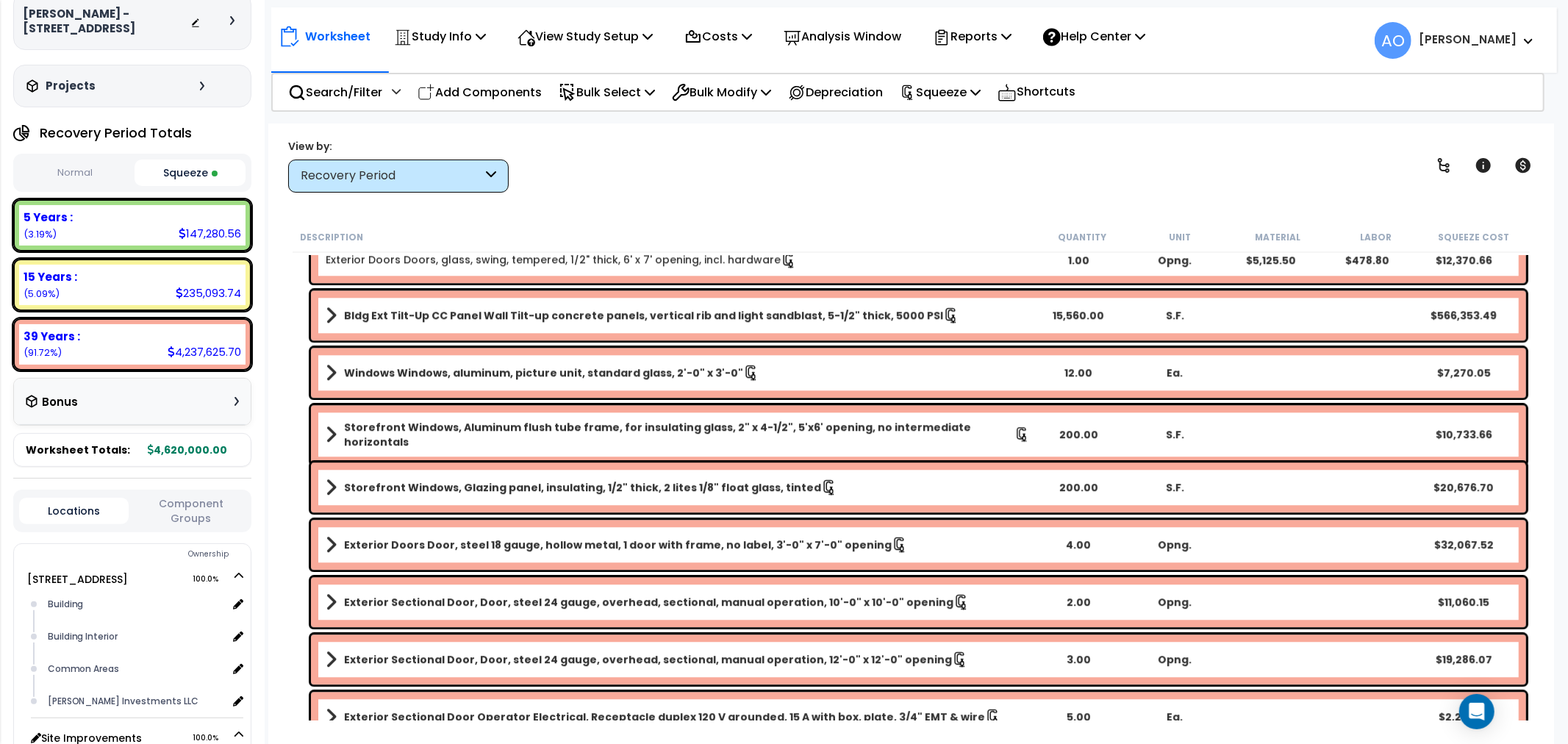
scroll to position [224, 0]
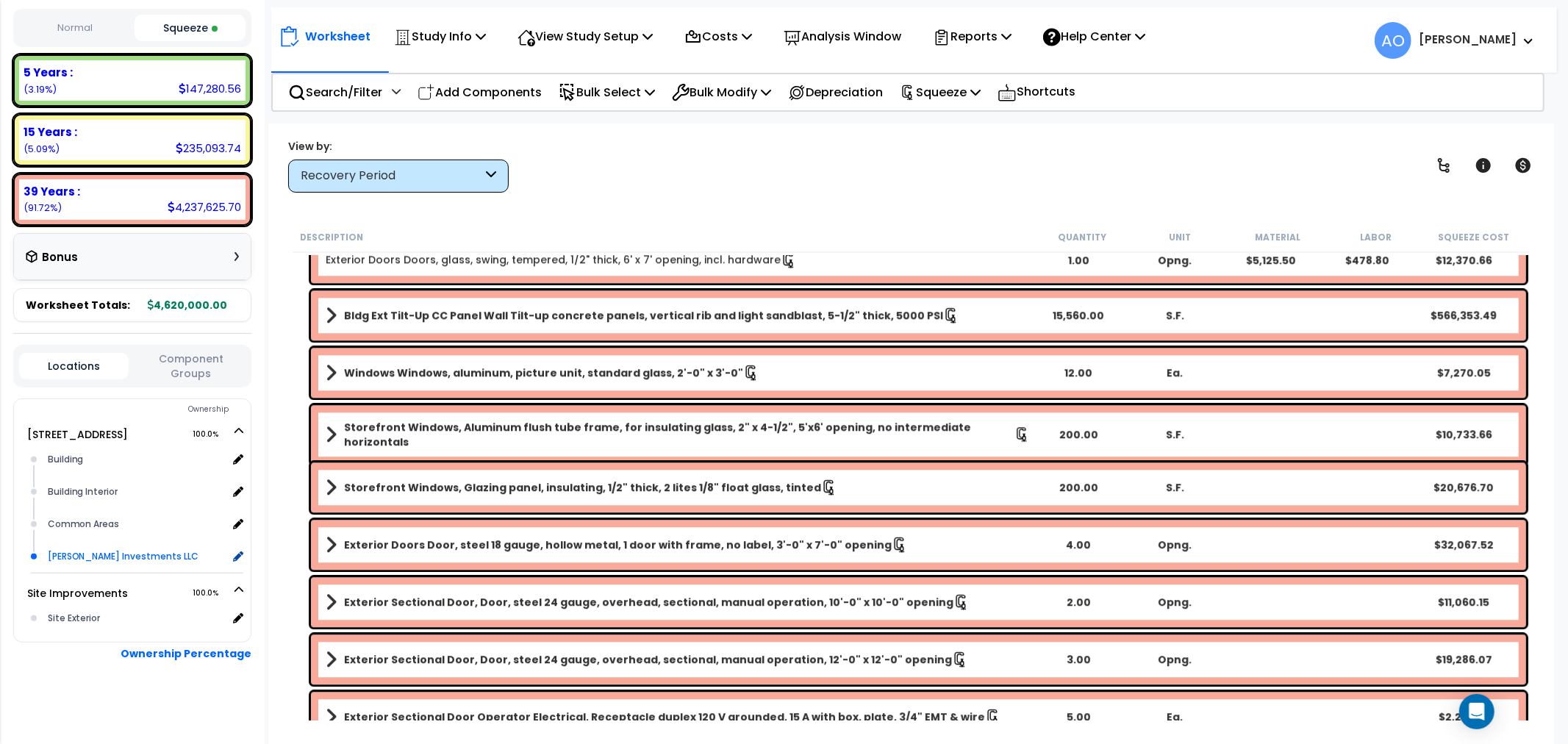
click at [114, 553] on div "[PERSON_NAME] Investments LLC" at bounding box center [136, 556] width 184 height 18
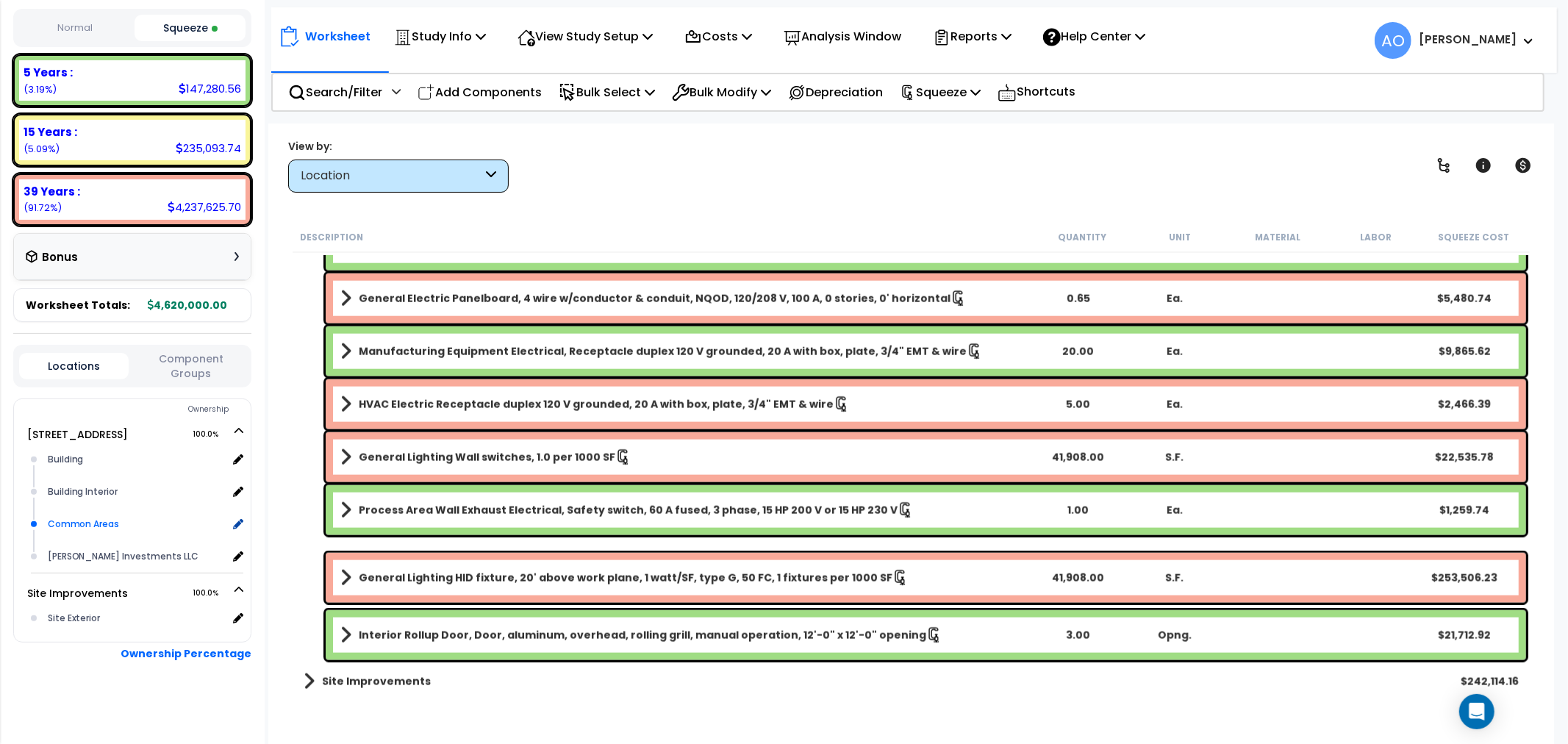
click at [110, 520] on div "Common Areas" at bounding box center [136, 524] width 184 height 18
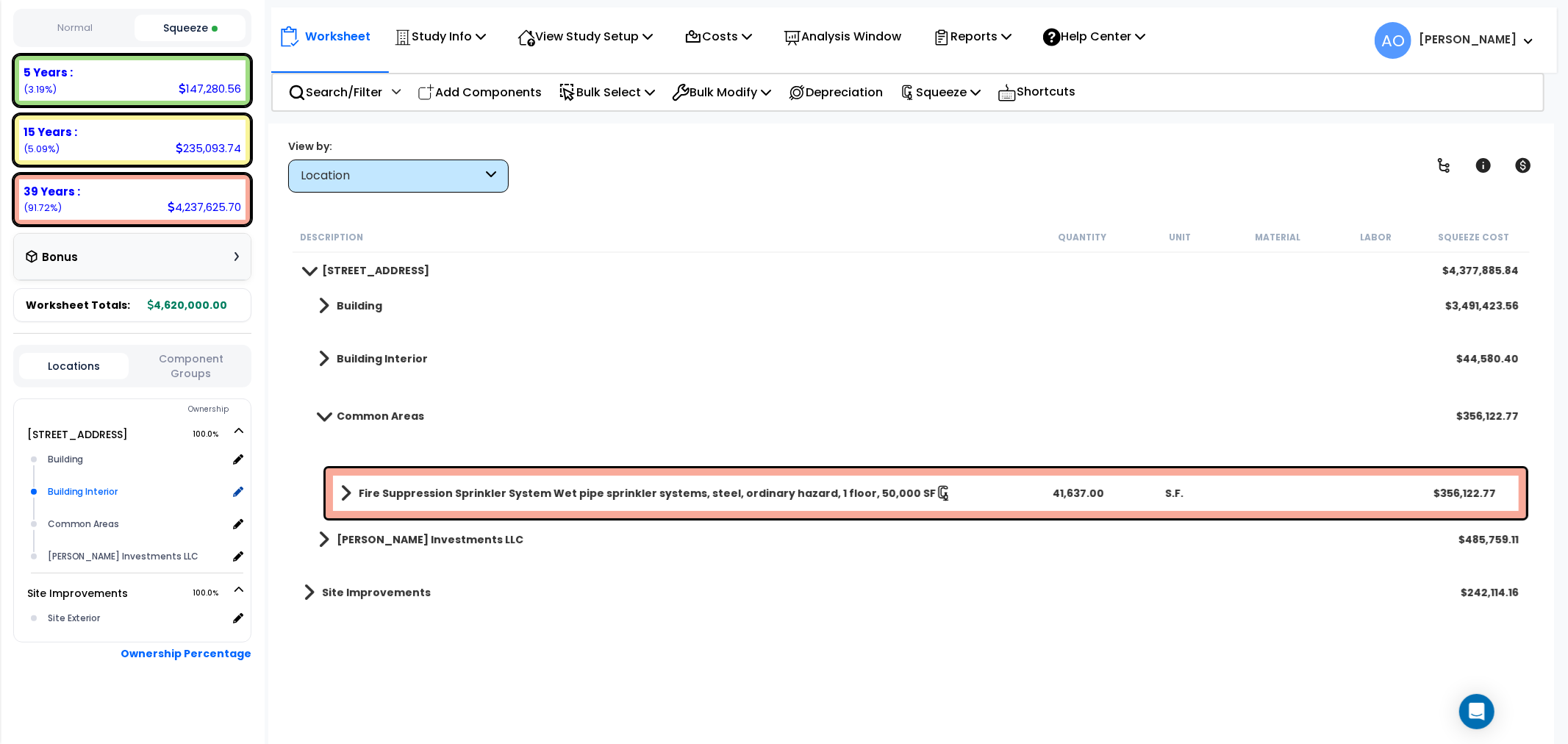
click at [78, 493] on div "Building Interior" at bounding box center [136, 492] width 184 height 18
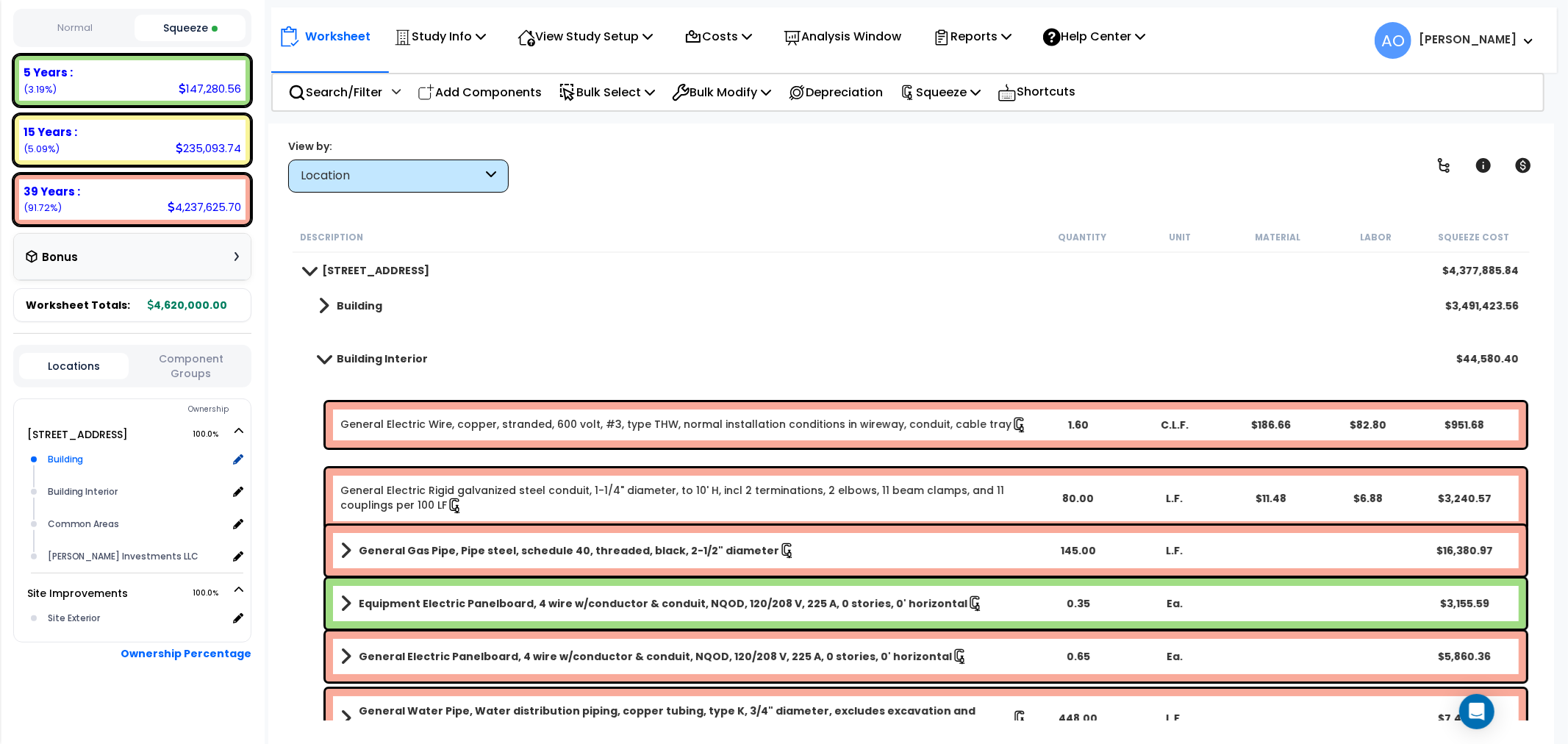
click at [78, 455] on div "Building" at bounding box center [136, 459] width 184 height 18
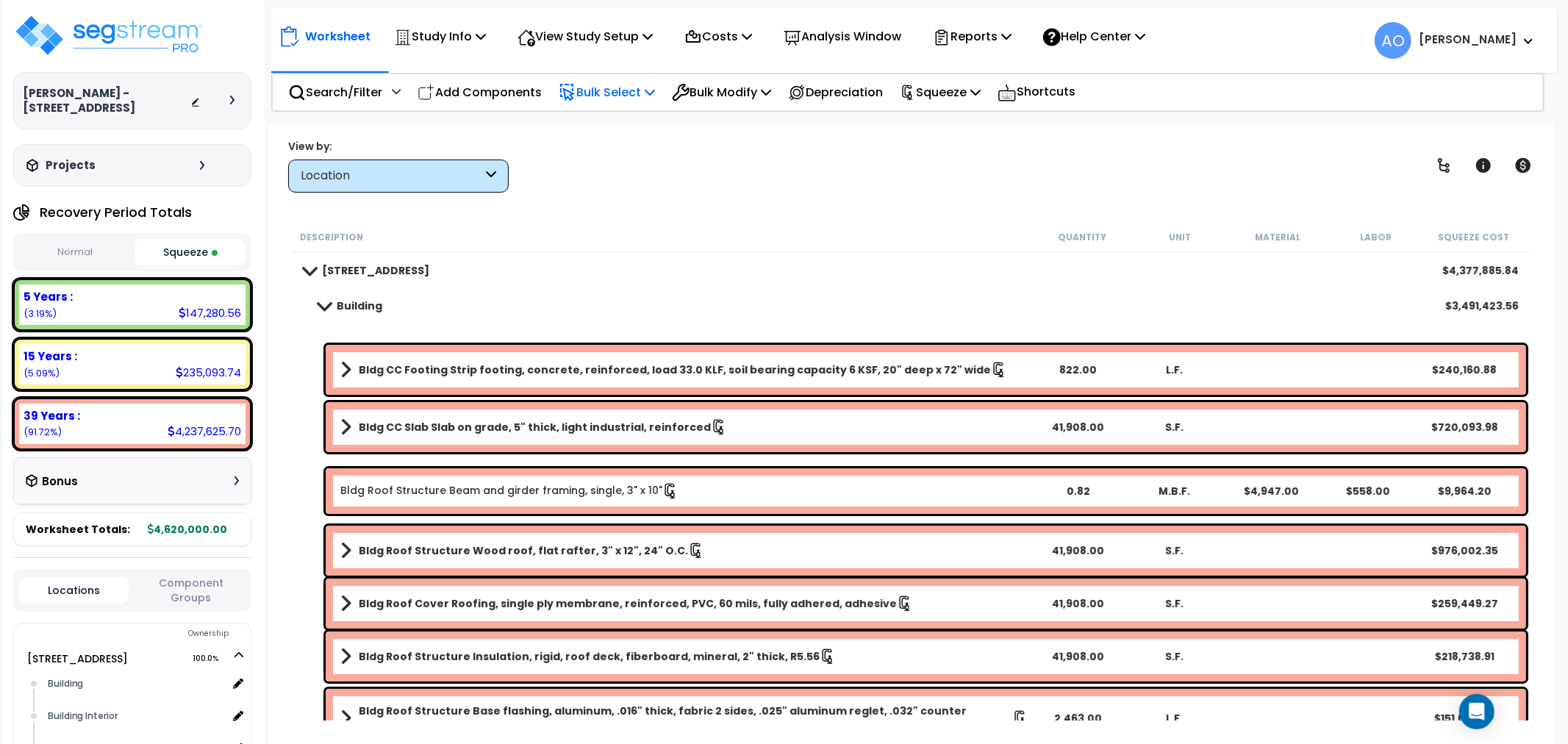
click at [614, 96] on p "Bulk Select" at bounding box center [607, 93] width 96 height 20
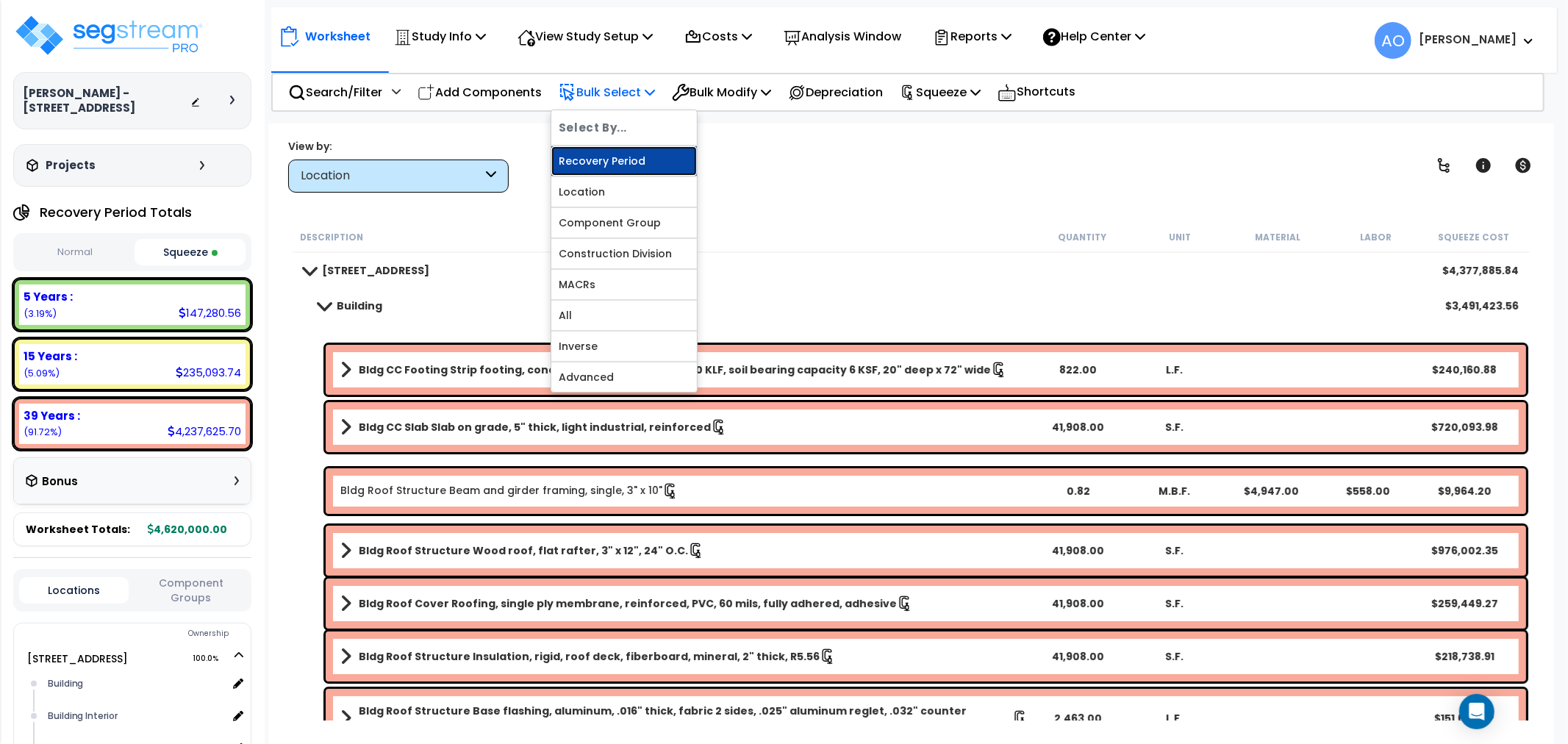
click at [636, 159] on link "Recovery Period" at bounding box center [623, 161] width 146 height 29
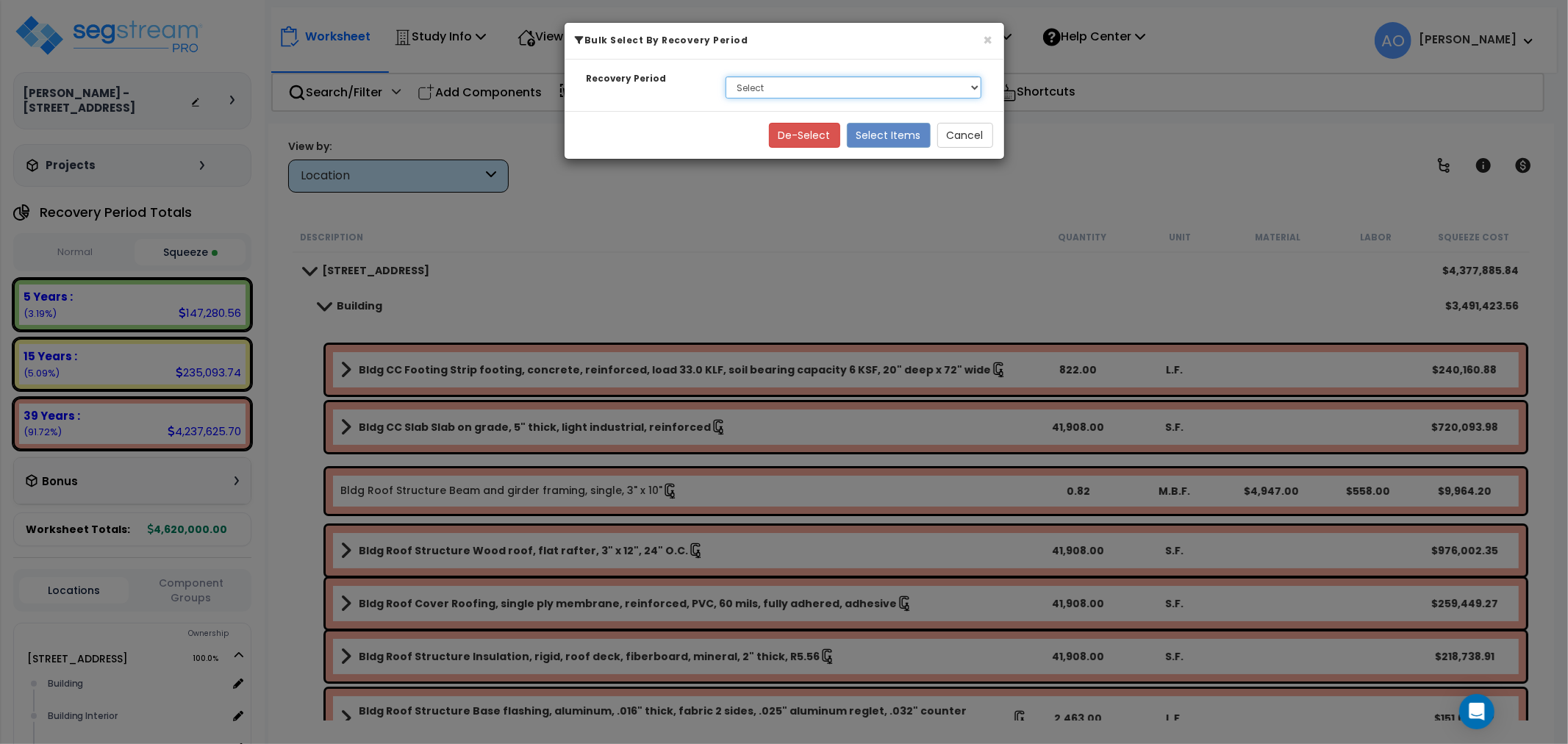
click at [740, 90] on select "Select 5 Years 15 Years 39 Years" at bounding box center [853, 87] width 256 height 22
select select "39Y"
click at [725, 76] on select "Select 5 Years 15 Years 39 Years" at bounding box center [853, 87] width 256 height 22
click at [884, 138] on button "Select Items" at bounding box center [888, 135] width 84 height 25
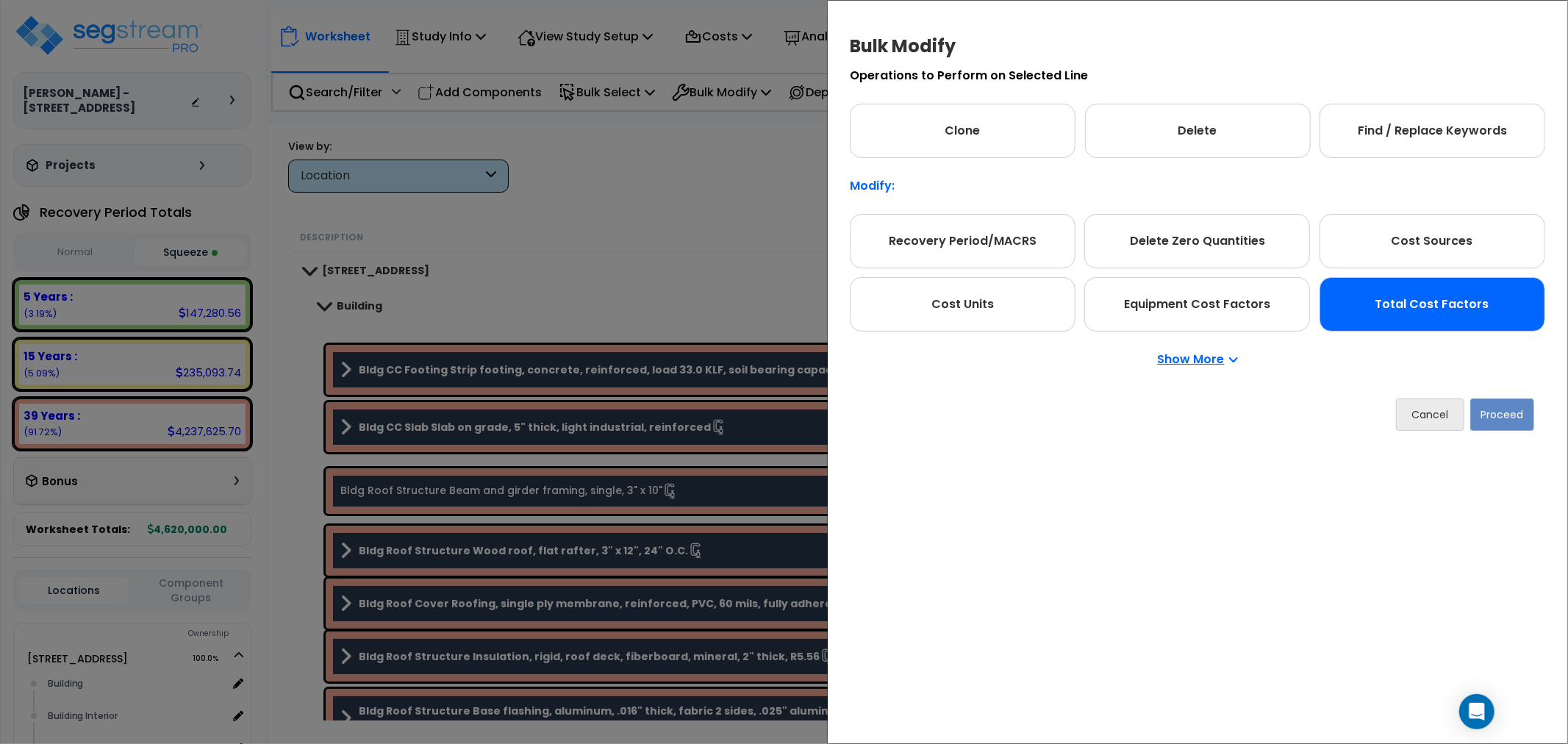
click at [1405, 309] on div "Total Cost Factors" at bounding box center [1432, 304] width 225 height 54
click at [1529, 420] on button "Proceed" at bounding box center [1502, 414] width 64 height 32
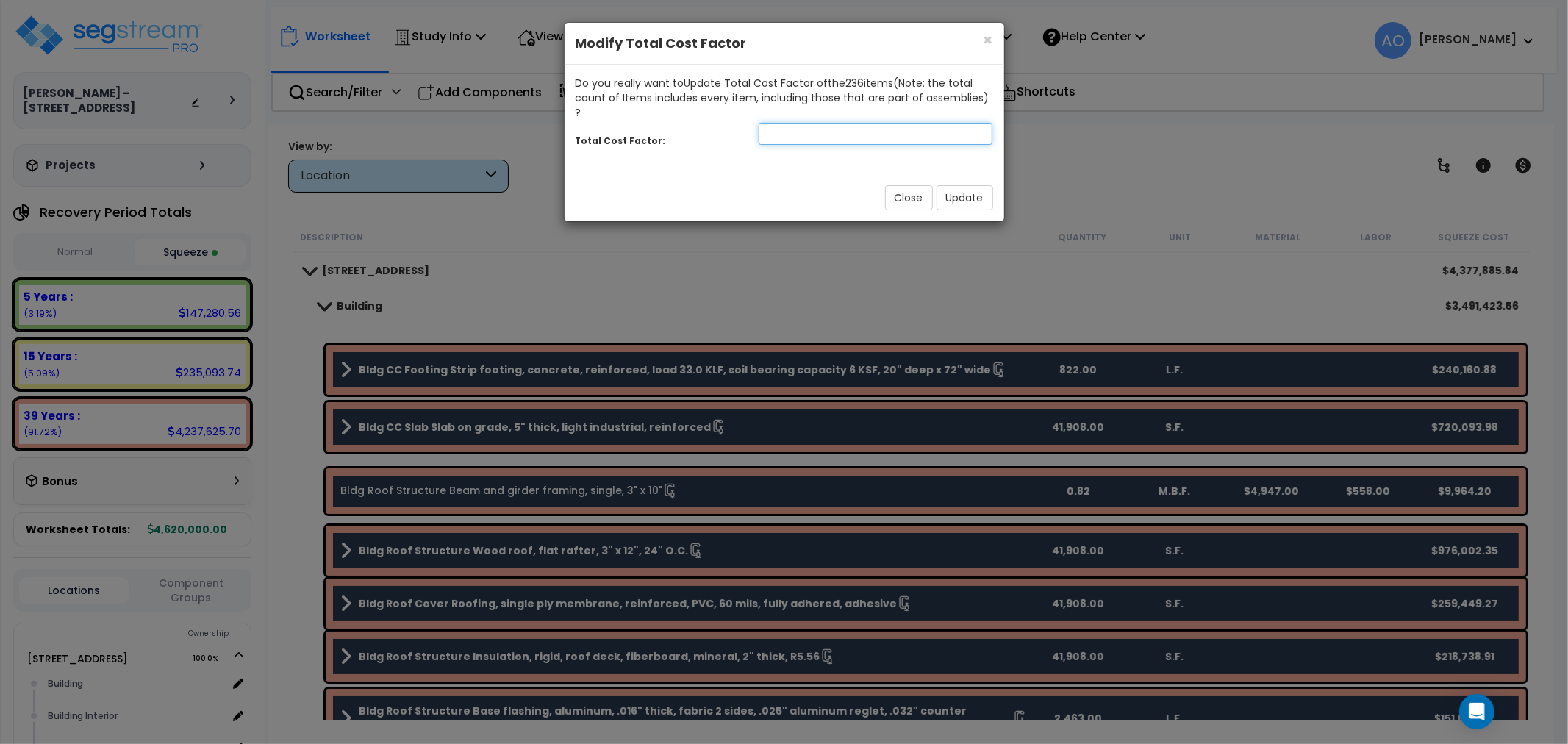
click at [821, 128] on input "number" at bounding box center [876, 134] width 235 height 22
type input ".95"
click at [975, 188] on button "Update" at bounding box center [964, 198] width 56 height 25
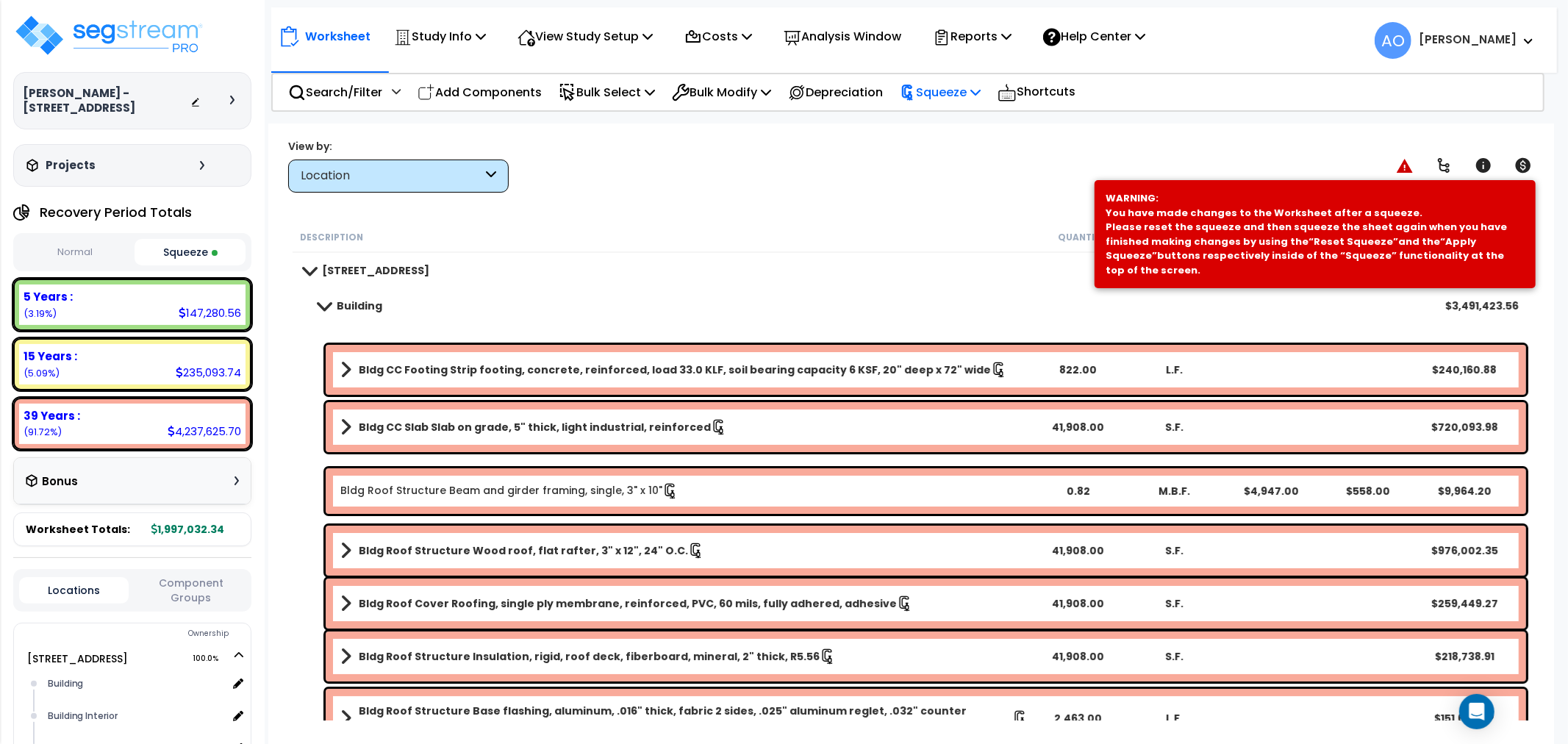
click at [941, 100] on p "Squeeze" at bounding box center [940, 93] width 81 height 20
click at [950, 126] on link "Re-squeeze" at bounding box center [965, 127] width 146 height 34
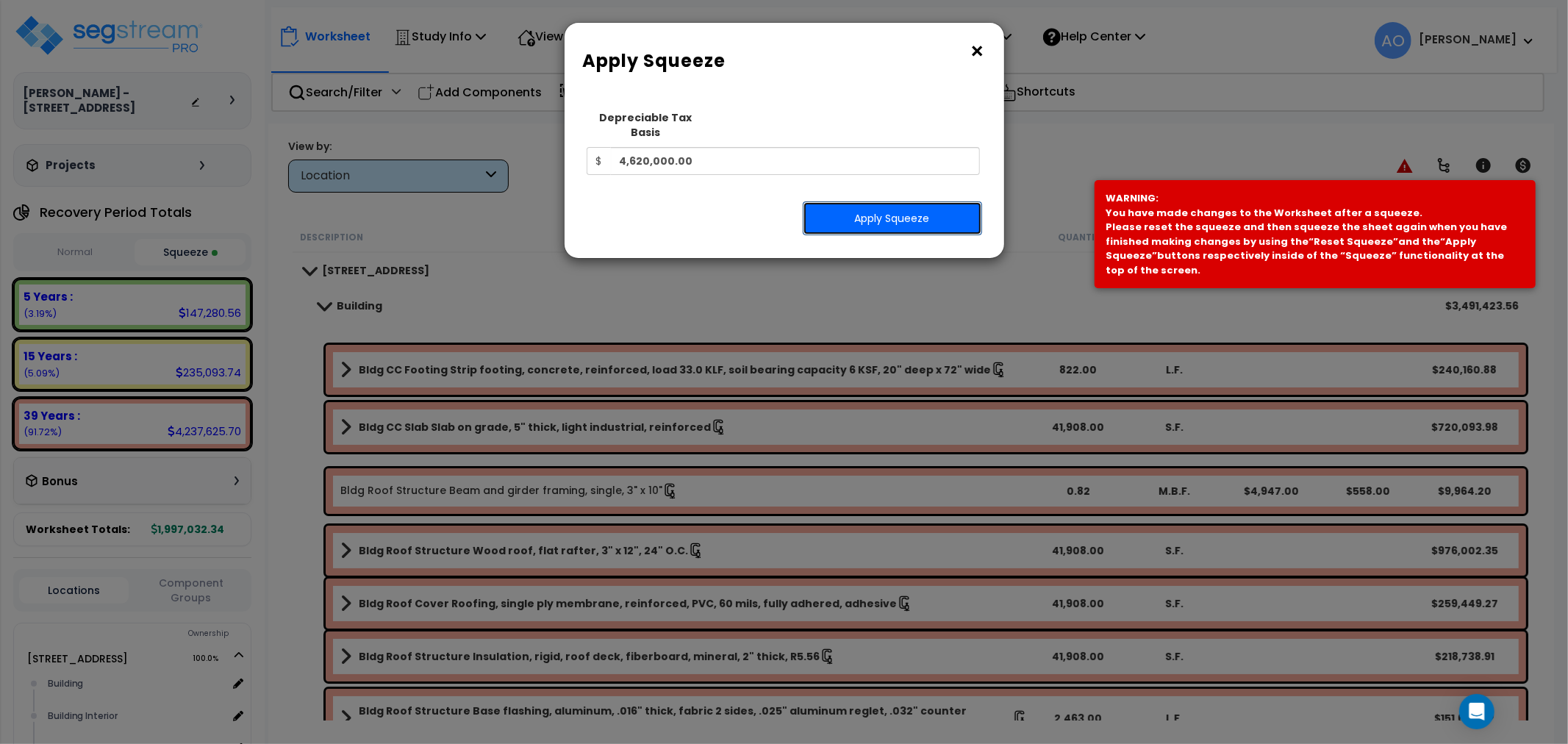
click at [927, 208] on button "Apply Squeeze" at bounding box center [892, 218] width 179 height 34
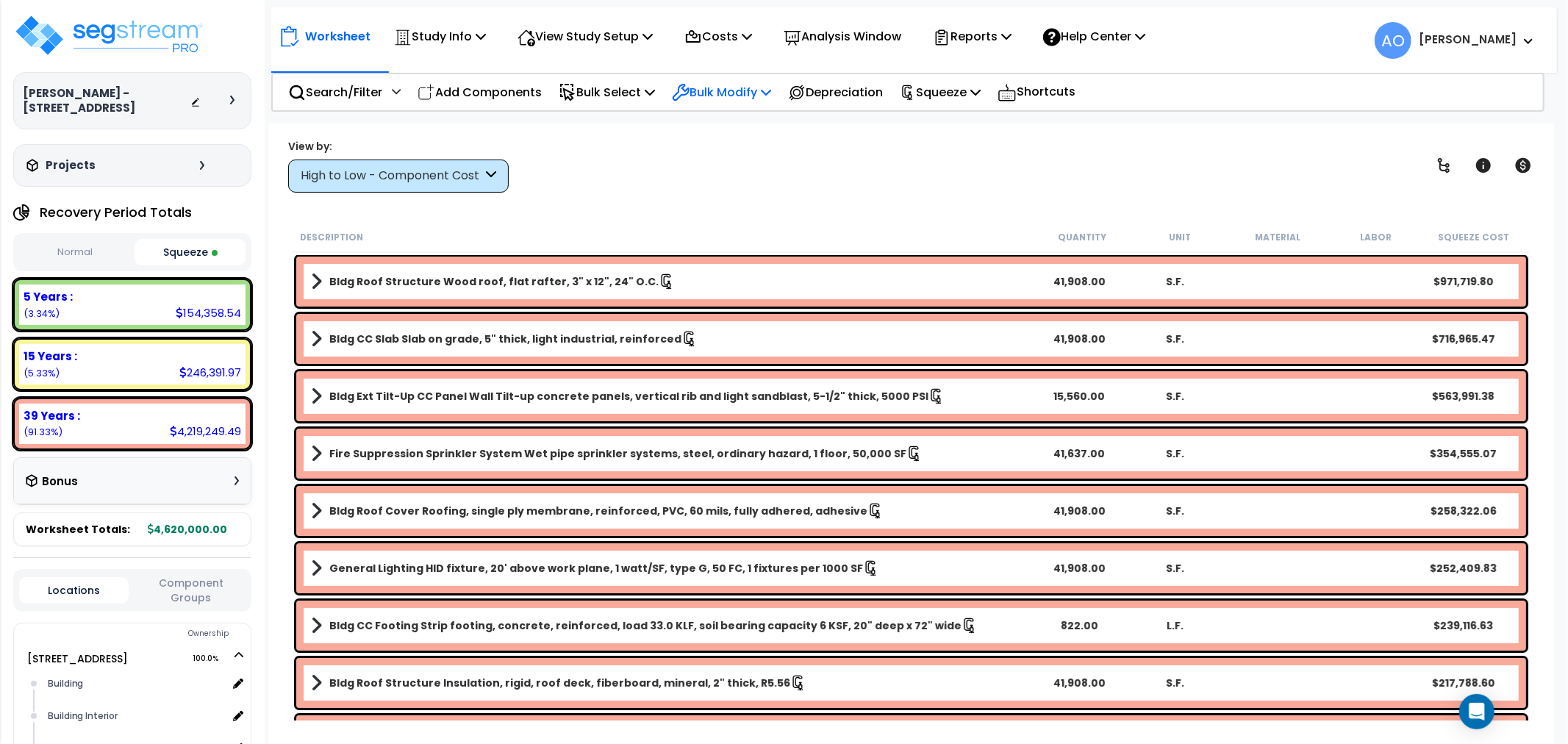
click at [737, 92] on p "Bulk Modify" at bounding box center [721, 93] width 100 height 20
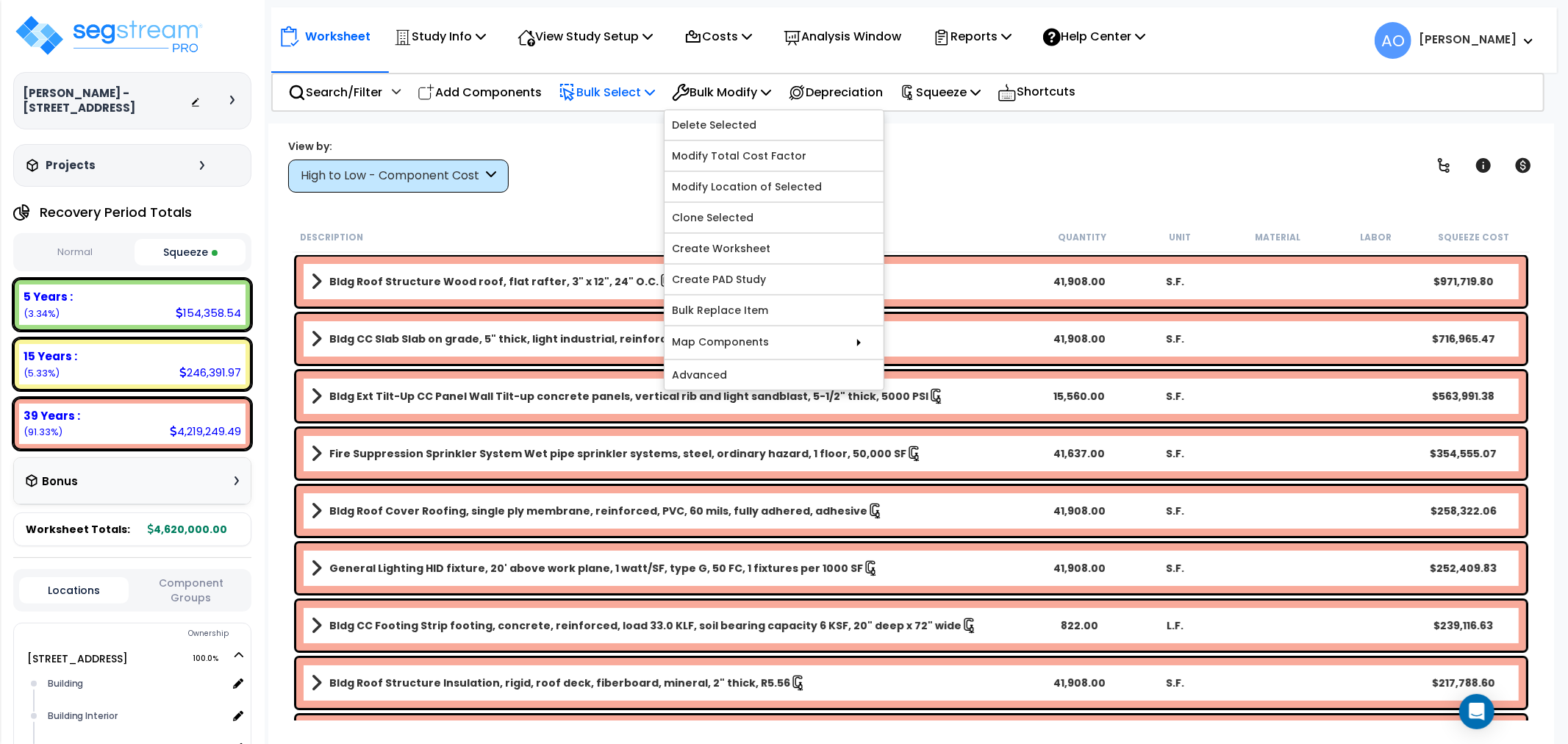
click at [628, 91] on p "Bulk Select" at bounding box center [607, 93] width 96 height 20
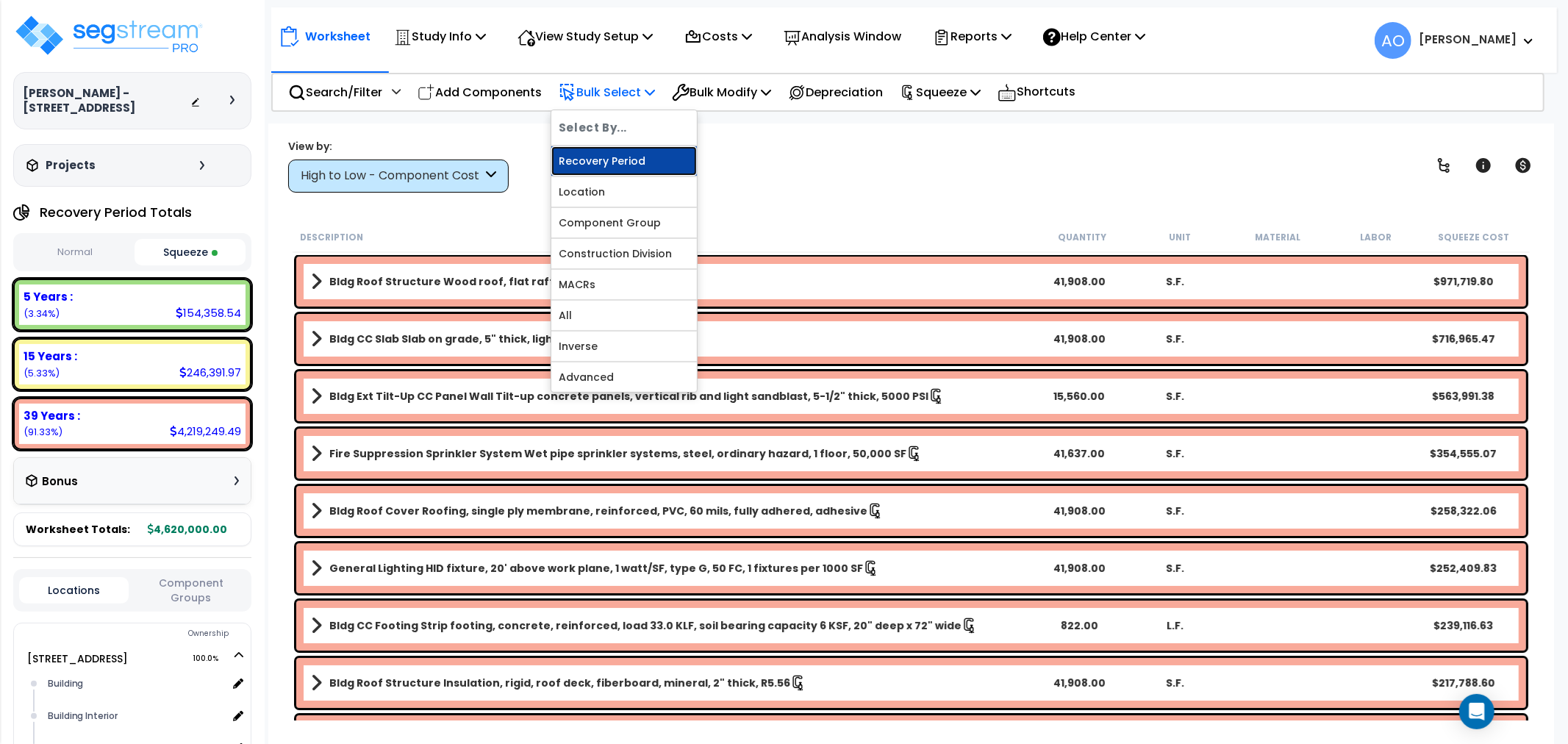
click at [664, 164] on link "Recovery Period" at bounding box center [623, 161] width 146 height 29
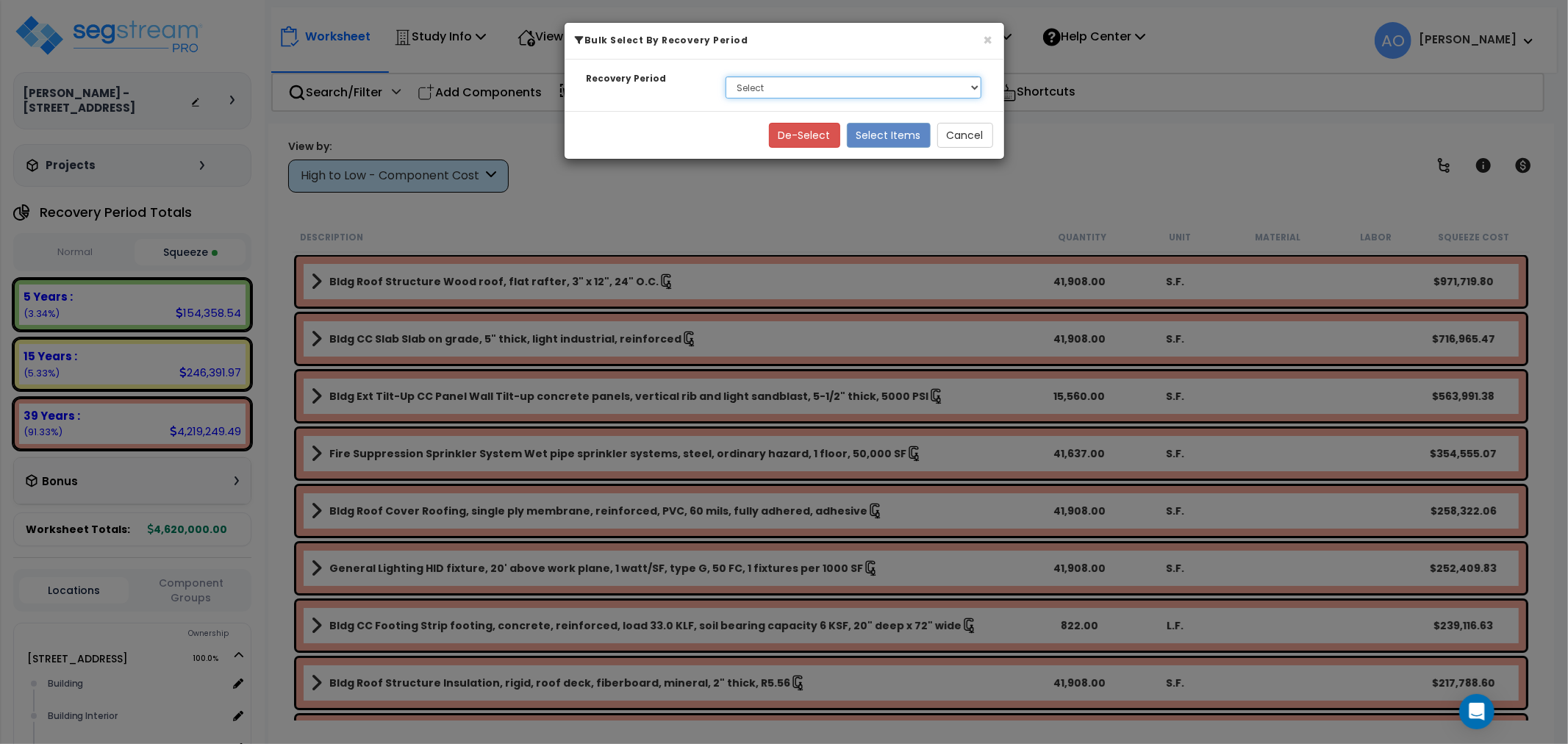
click at [773, 85] on select "Select 5 Years 15 Years 39 Years" at bounding box center [853, 87] width 256 height 22
select select "39Y"
click at [725, 76] on select "Select 5 Years 15 Years 39 Years" at bounding box center [853, 87] width 256 height 22
click at [863, 137] on button "Select Items" at bounding box center [888, 135] width 84 height 25
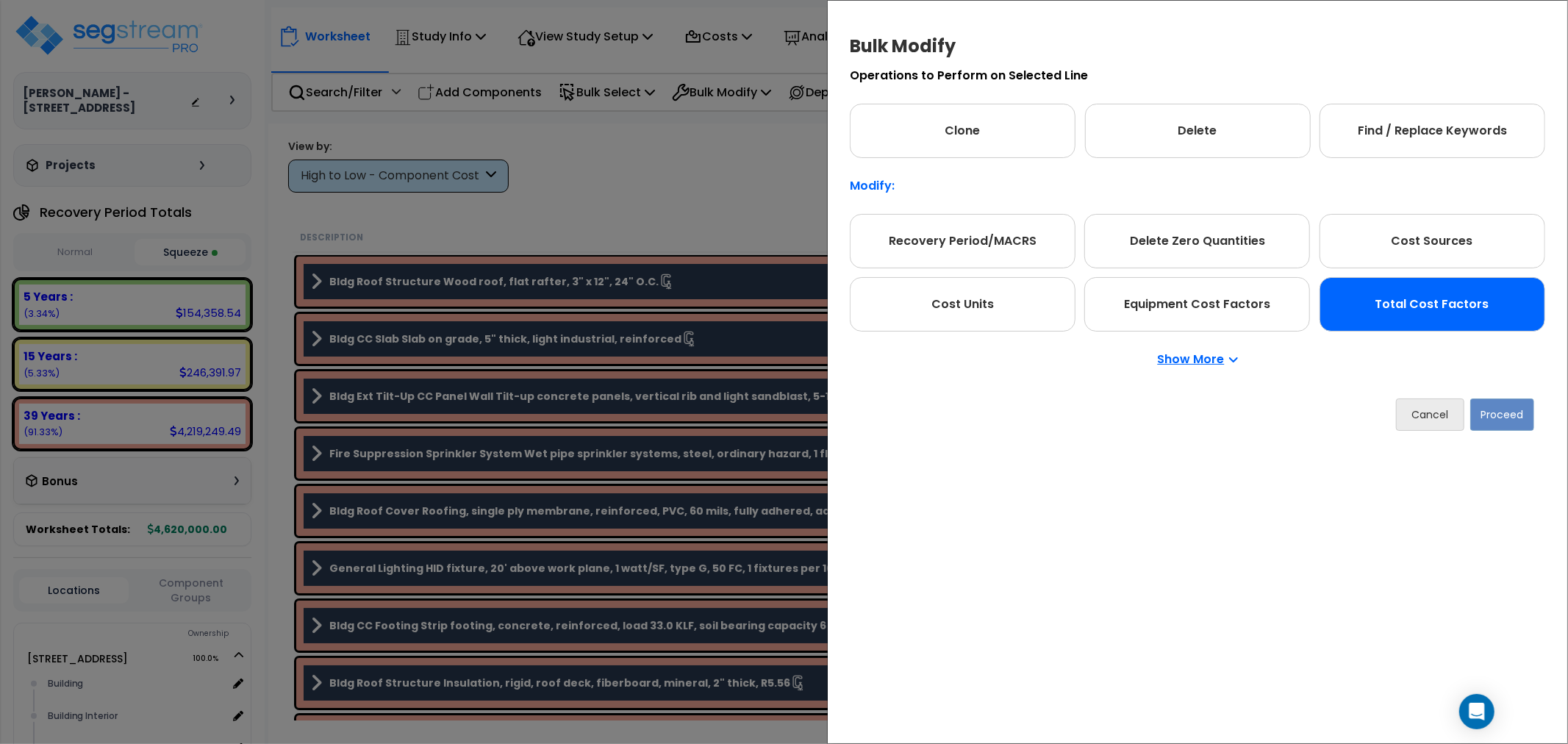
click at [1449, 302] on div "Total Cost Factors" at bounding box center [1432, 304] width 225 height 54
click at [1505, 416] on button "Proceed" at bounding box center [1502, 414] width 64 height 32
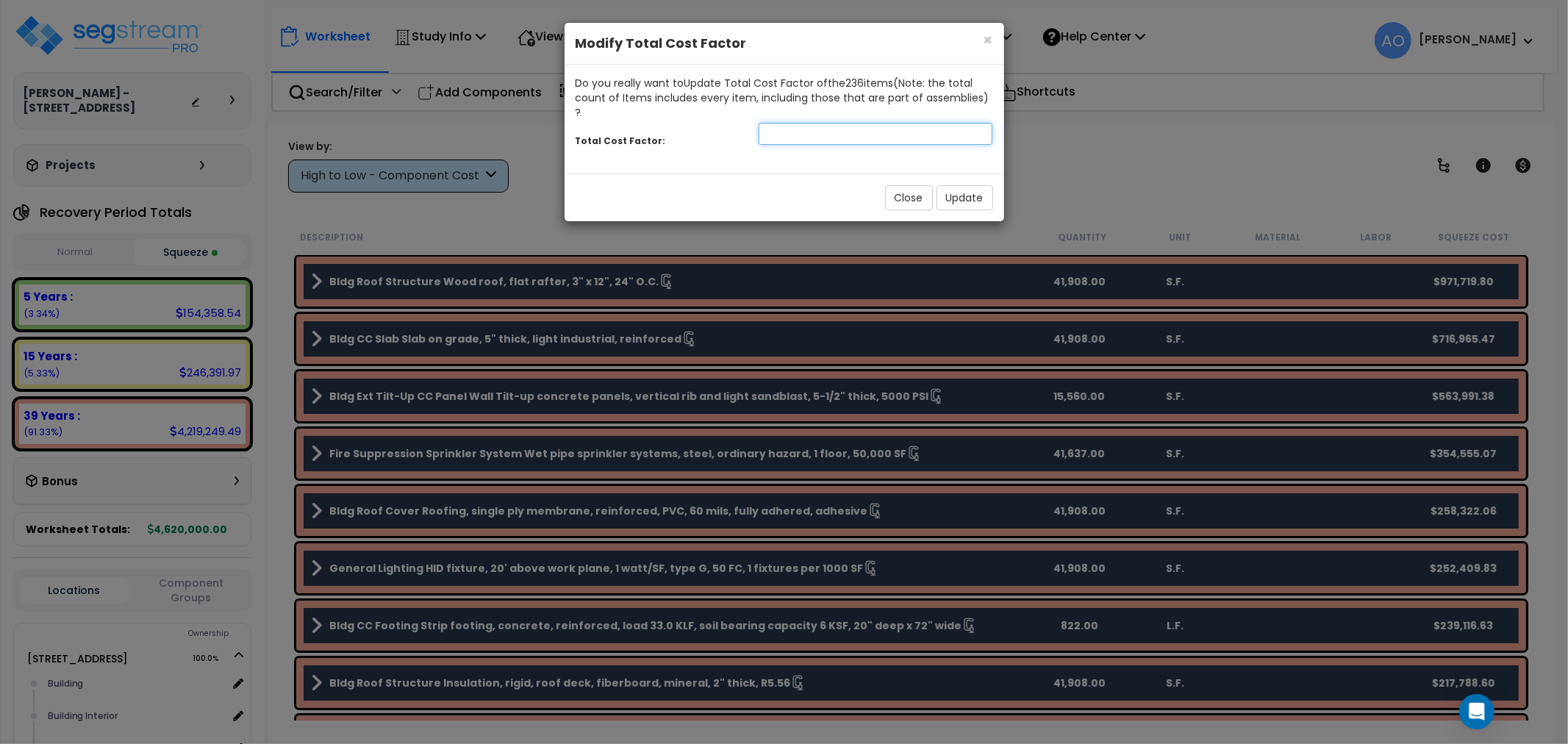
click at [826, 123] on input "number" at bounding box center [876, 134] width 235 height 22
type input "1"
click at [979, 185] on button "Update" at bounding box center [964, 198] width 56 height 25
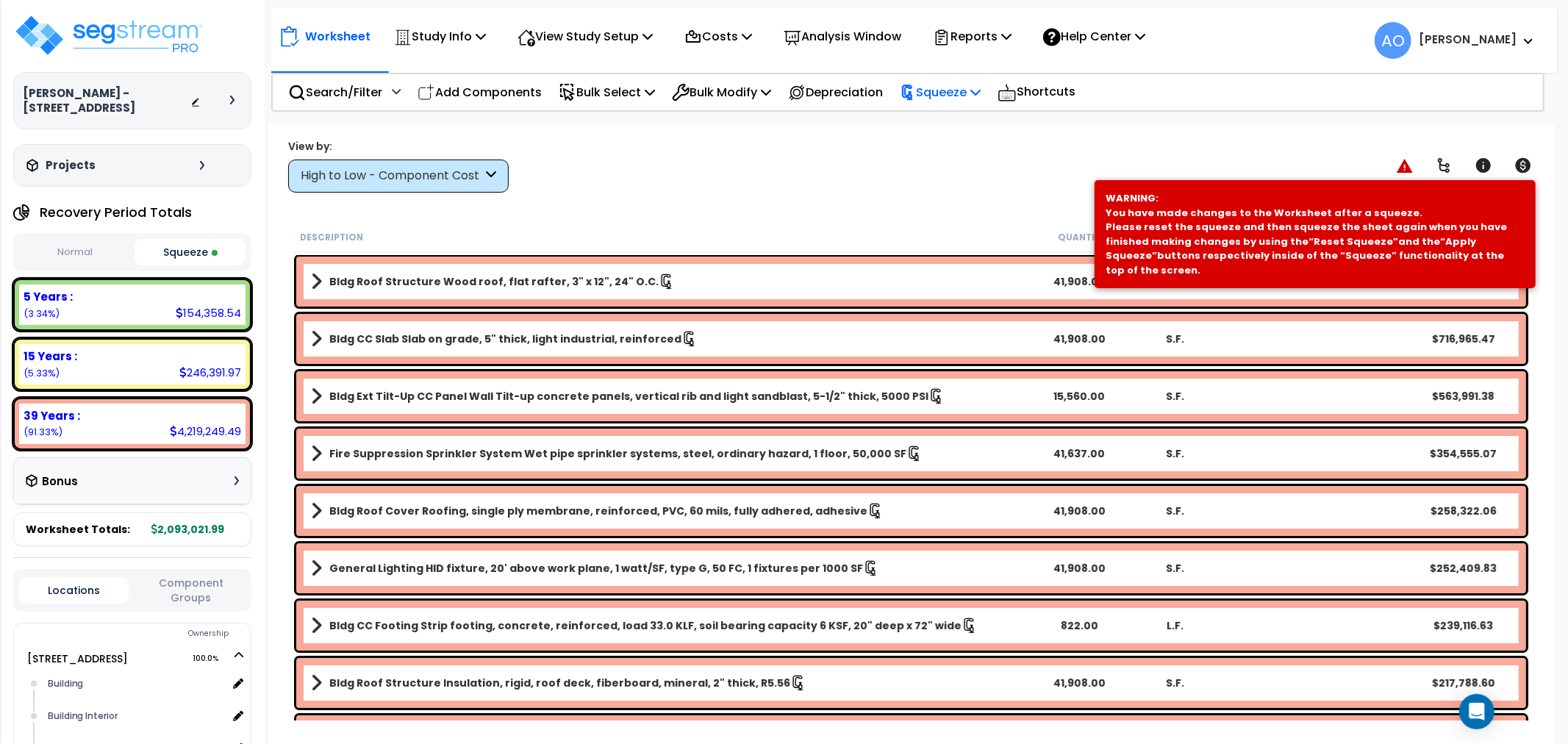
click at [944, 89] on p "Squeeze" at bounding box center [940, 93] width 81 height 20
click at [963, 118] on link "Re-squeeze" at bounding box center [965, 127] width 146 height 34
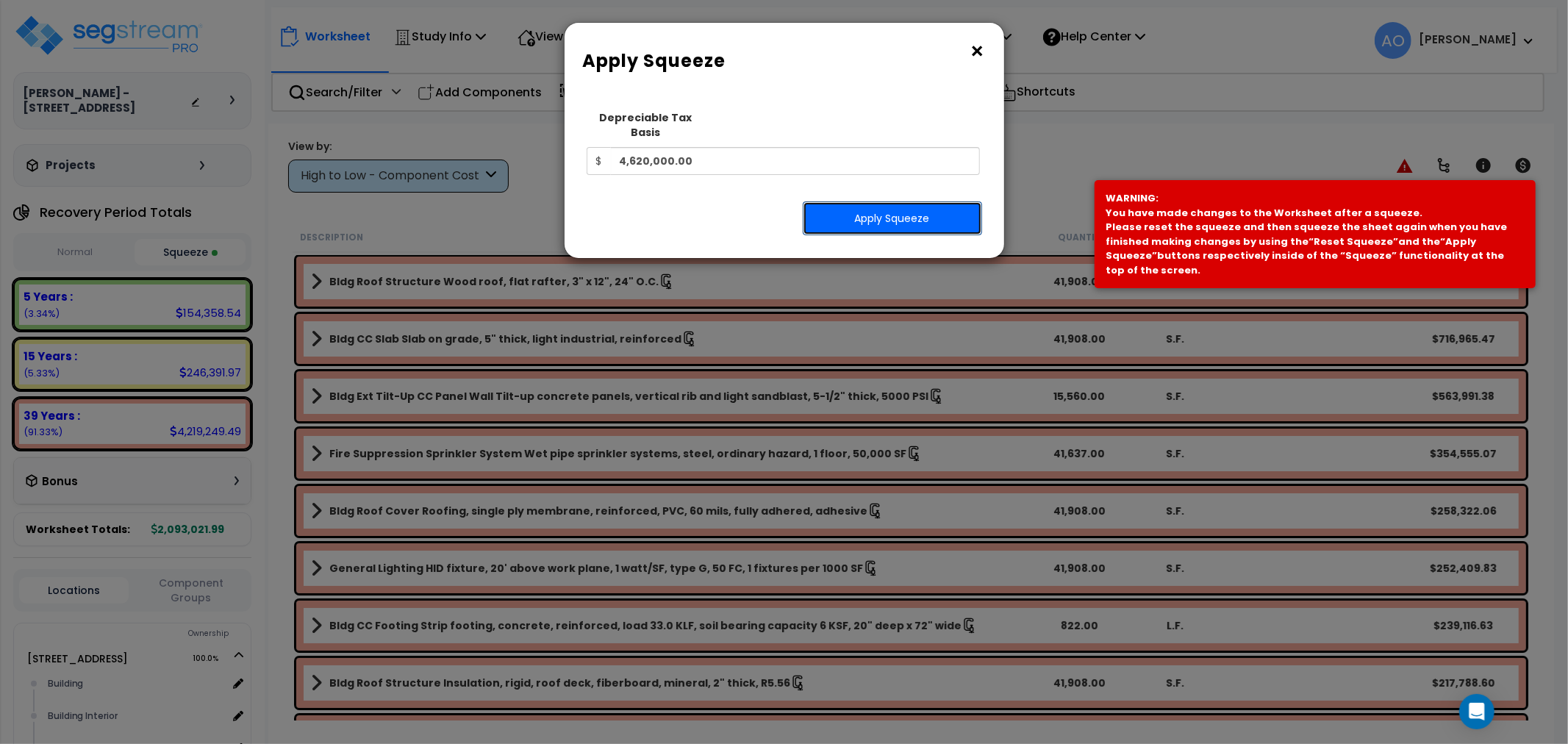
click at [926, 201] on button "Apply Squeeze" at bounding box center [892, 218] width 179 height 34
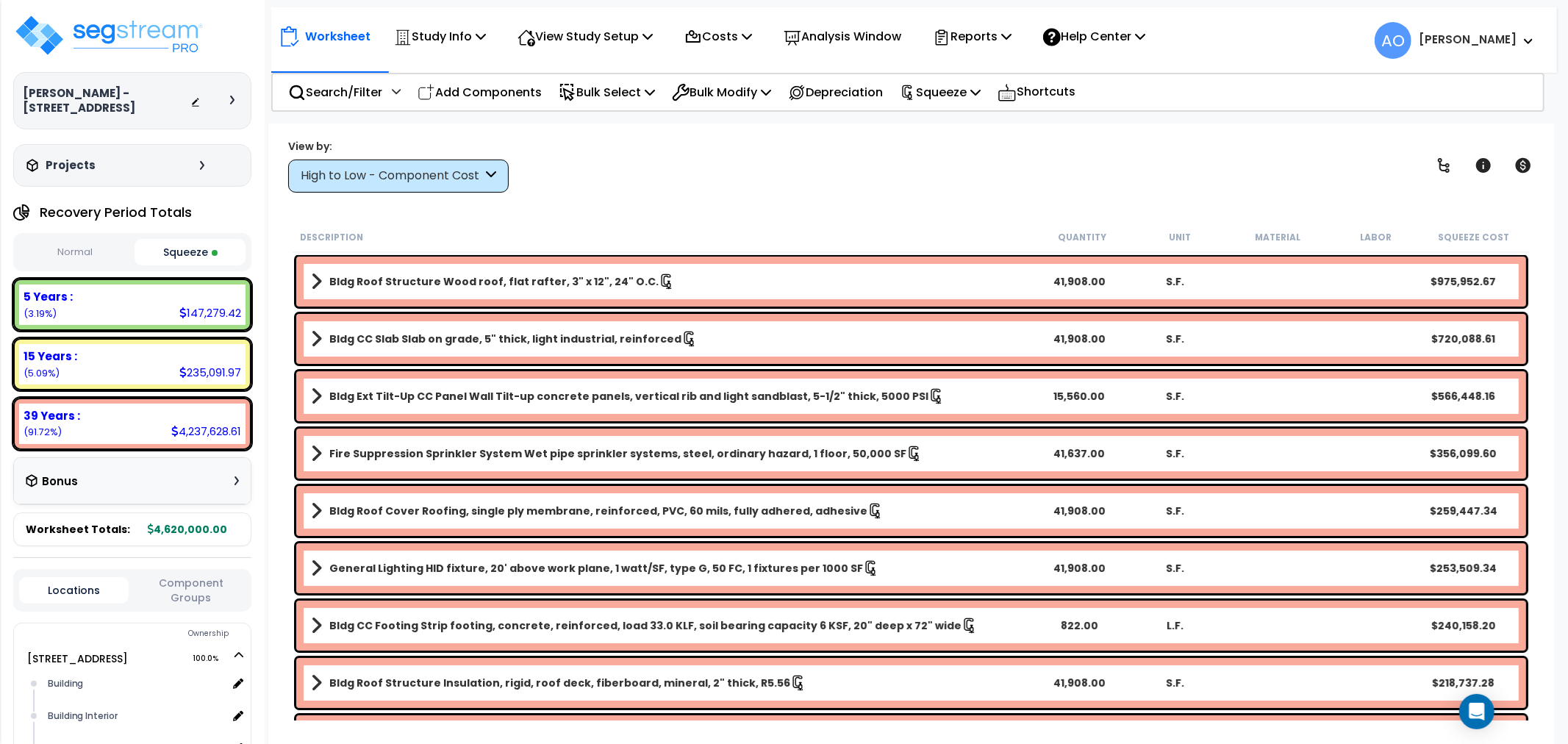
click at [55, 358] on b "15 Years :" at bounding box center [50, 356] width 54 height 15
click at [617, 90] on p "Bulk Select" at bounding box center [607, 93] width 96 height 20
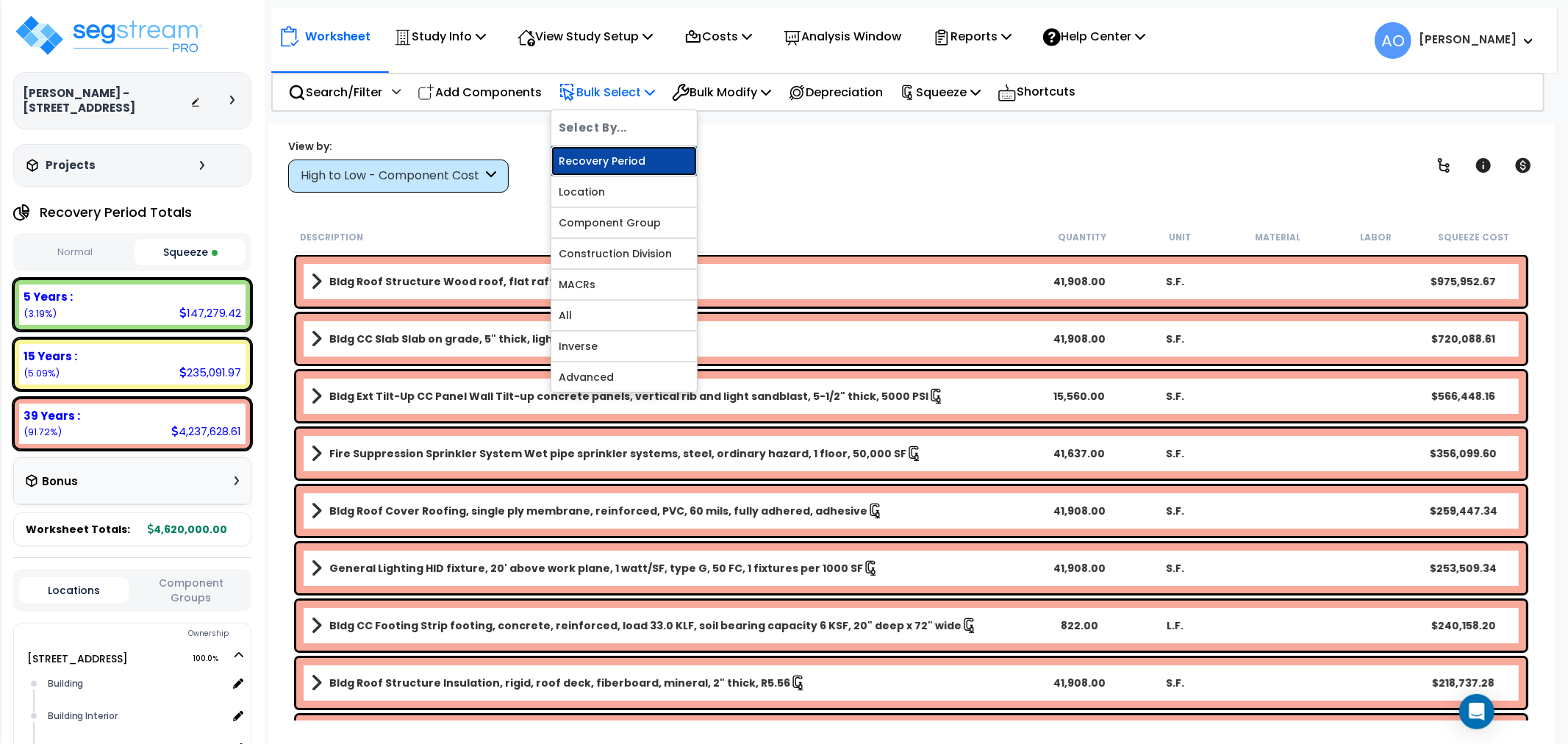
click at [642, 159] on link "Recovery Period" at bounding box center [623, 161] width 146 height 29
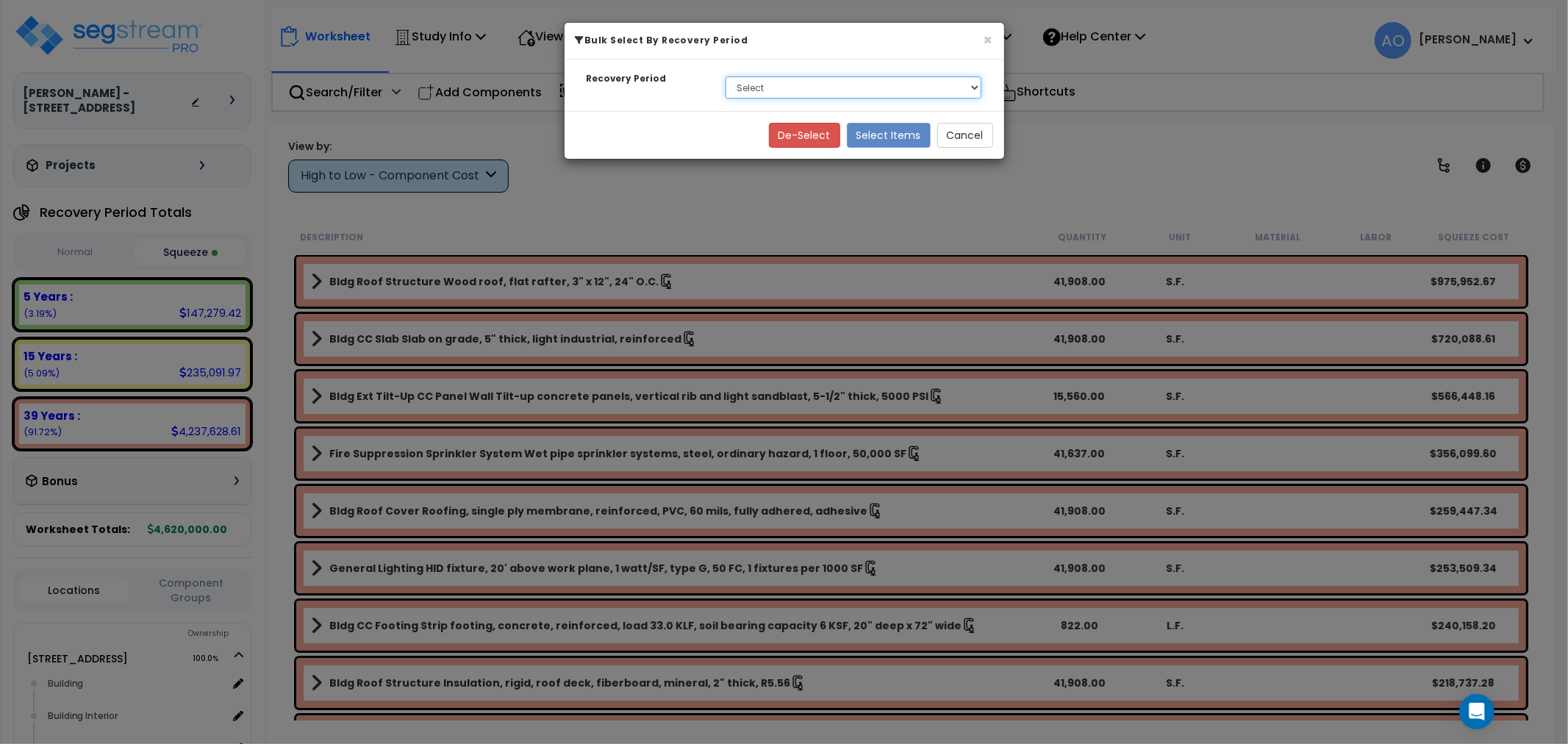
click at [752, 90] on select "Select 5 Years 15 Years 39 Years" at bounding box center [853, 87] width 256 height 22
select select "5Y"
click at [725, 76] on select "Select 5 Years 15 Years 39 Years" at bounding box center [853, 87] width 256 height 22
click at [888, 140] on button "Select Items" at bounding box center [888, 135] width 84 height 25
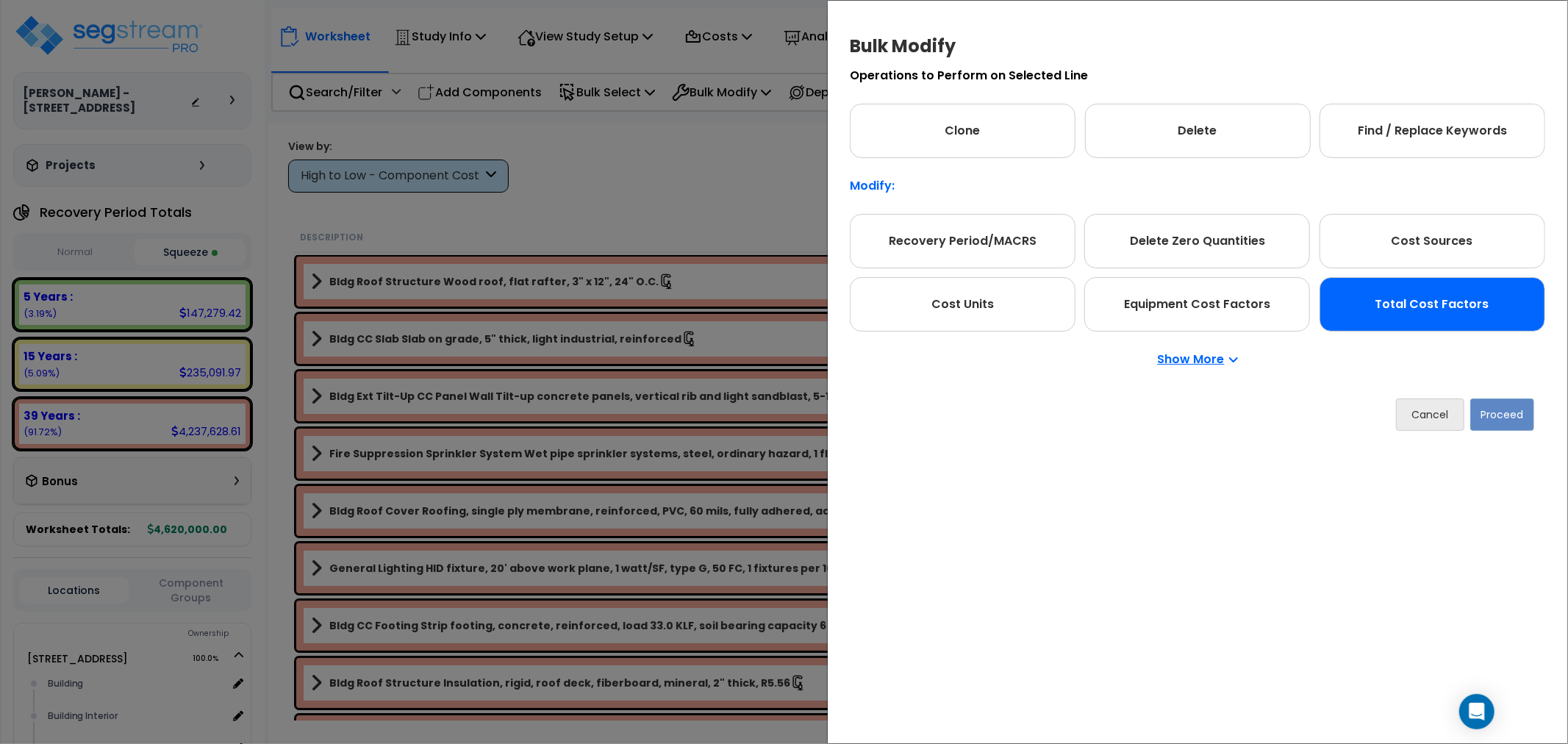
click at [1404, 303] on div "Total Cost Factors" at bounding box center [1432, 304] width 225 height 54
click at [1498, 407] on button "Proceed" at bounding box center [1502, 414] width 64 height 32
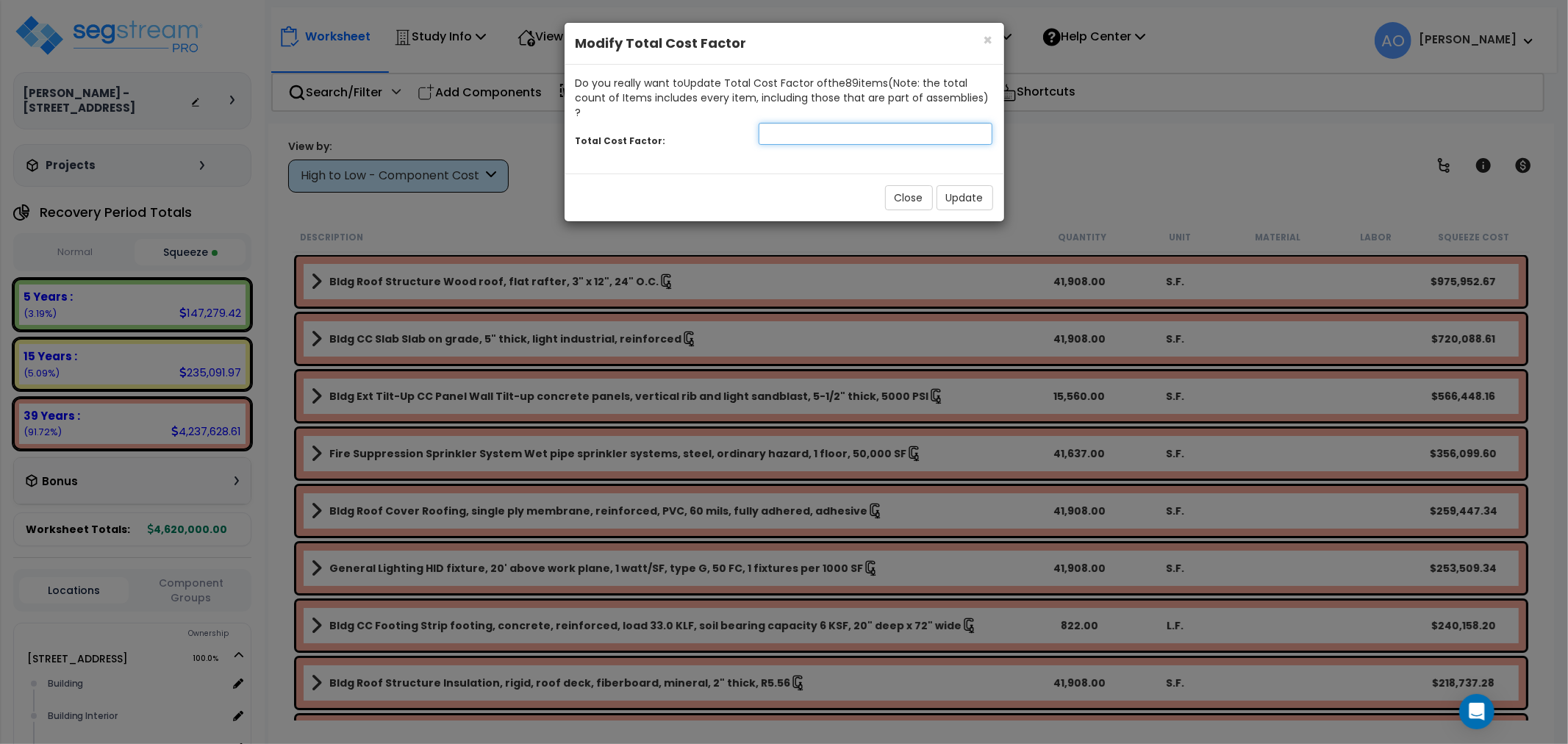
click at [851, 123] on input "number" at bounding box center [876, 134] width 235 height 22
type input ".75"
click at [965, 185] on button "Update" at bounding box center [964, 198] width 56 height 25
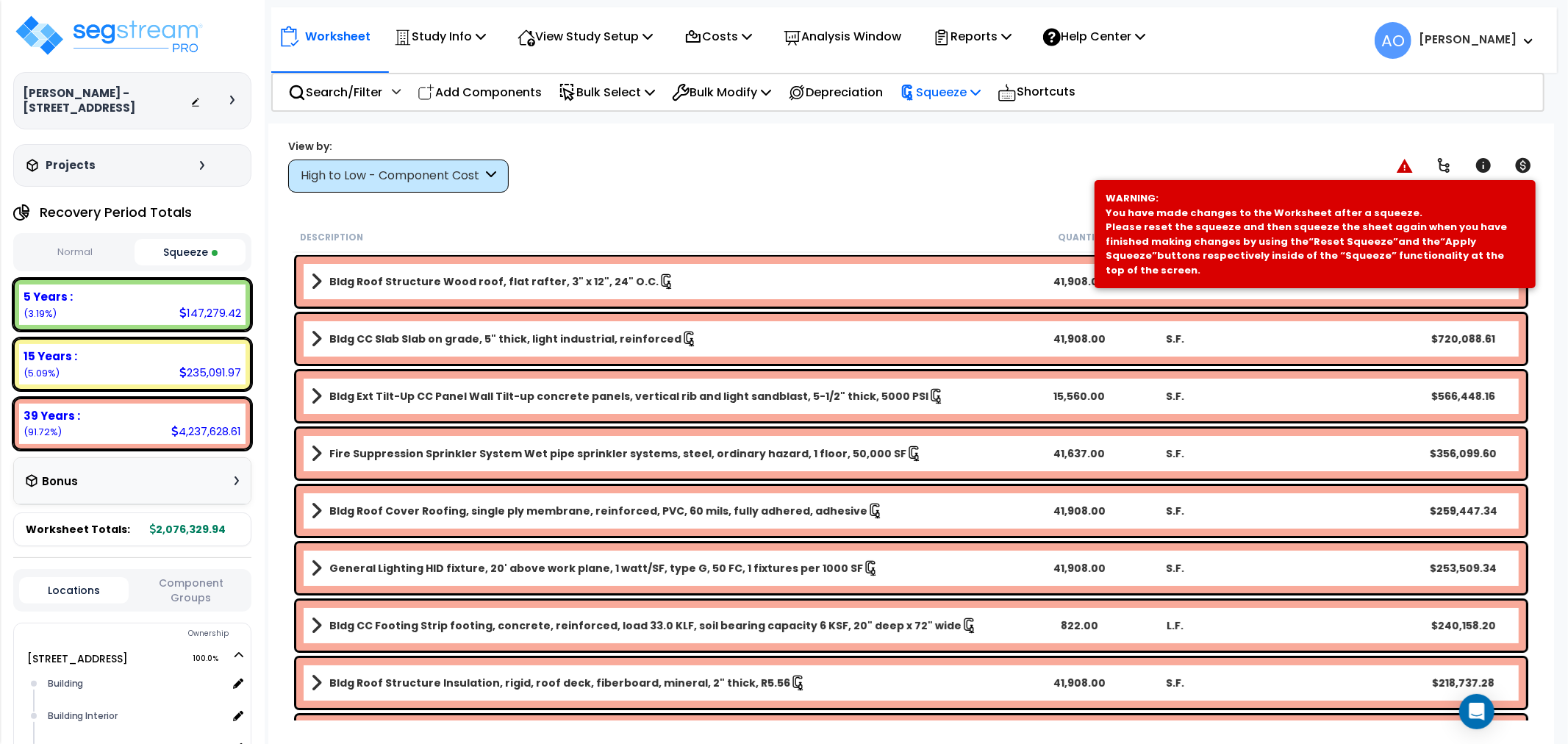
click at [954, 96] on p "Squeeze" at bounding box center [940, 93] width 81 height 20
click at [961, 126] on link "Re-squeeze" at bounding box center [965, 127] width 146 height 34
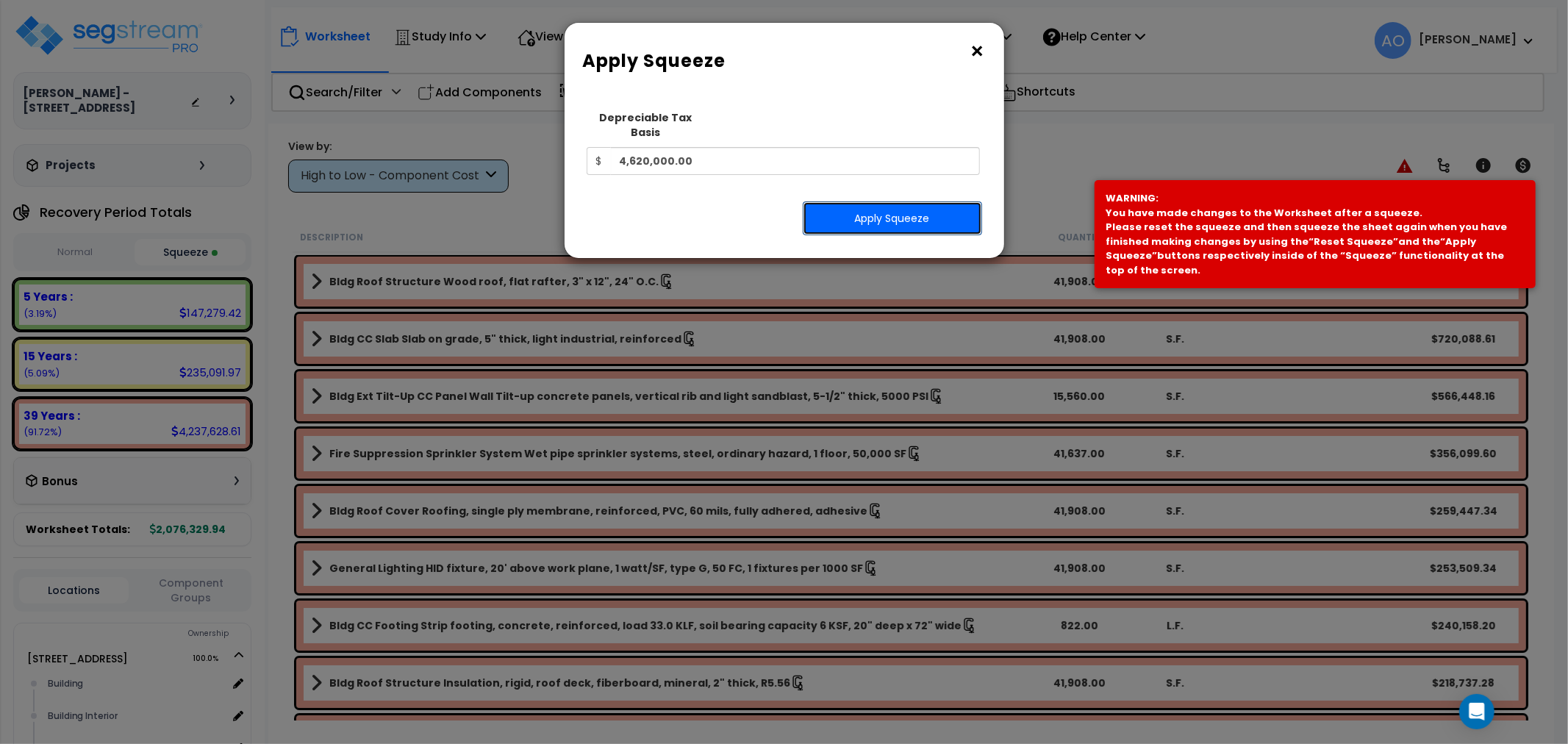
click at [924, 201] on button "Apply Squeeze" at bounding box center [892, 218] width 179 height 34
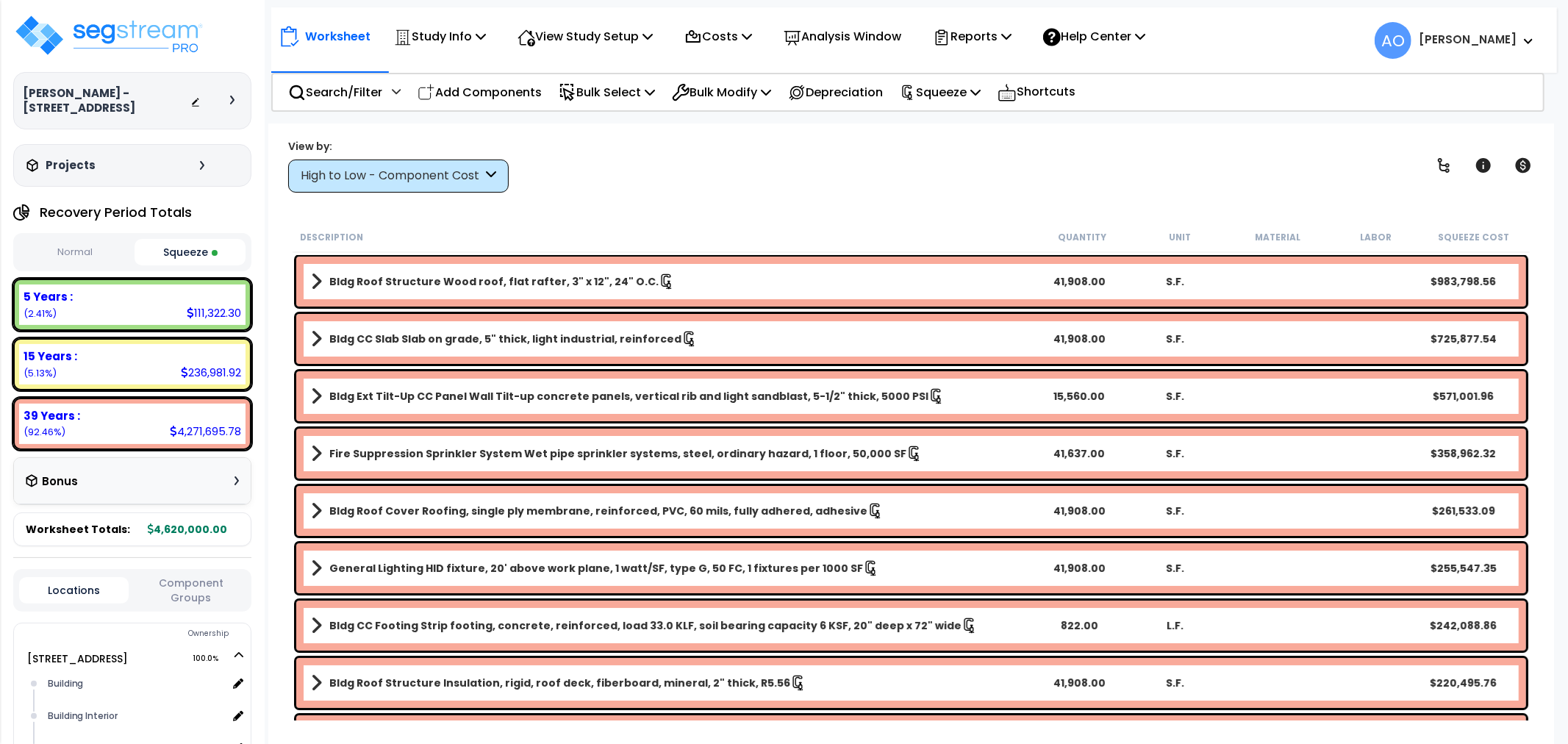
click at [198, 258] on button "Squeeze" at bounding box center [190, 252] width 112 height 26
click at [465, 167] on div "High to Low - Component Cost" at bounding box center [398, 176] width 221 height 33
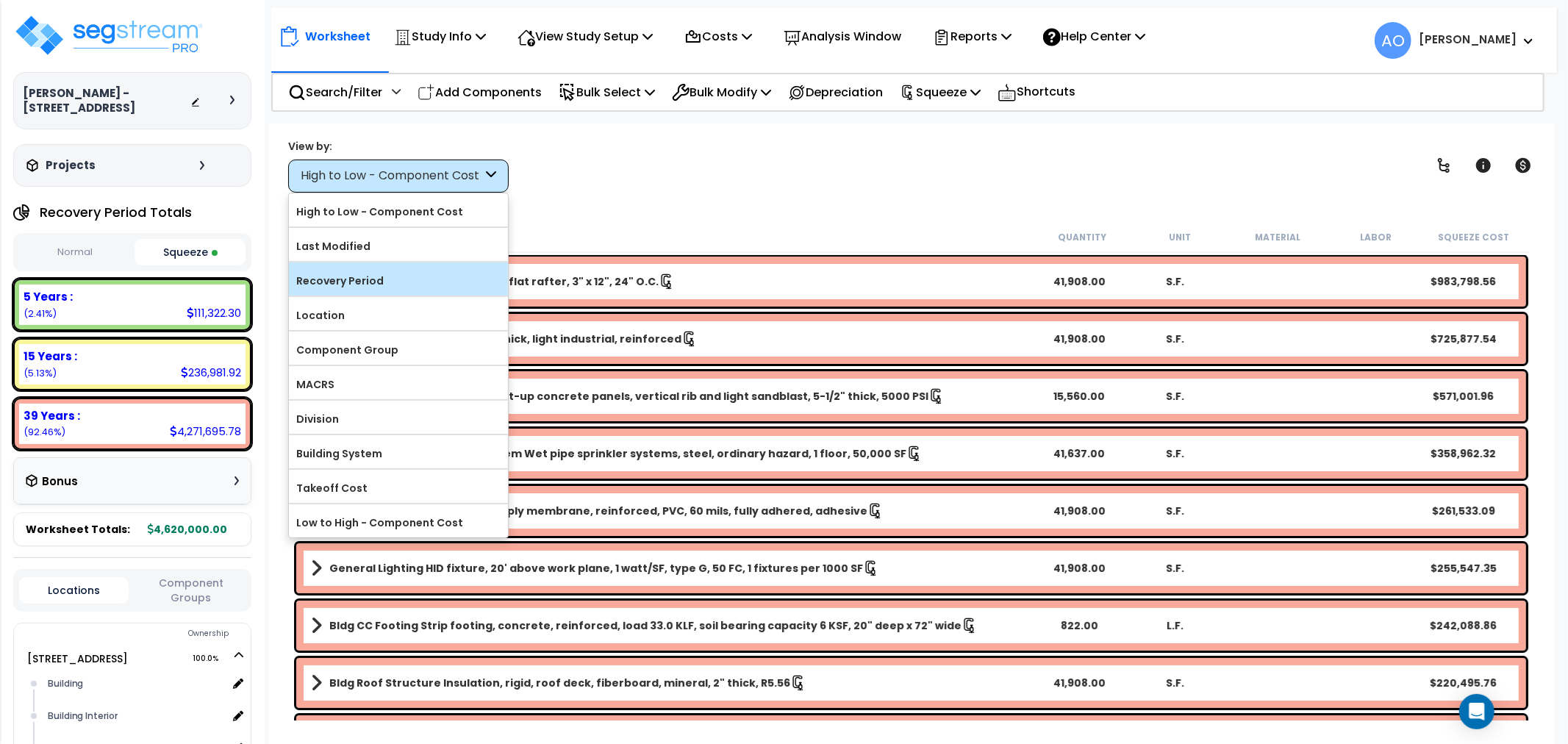
click at [406, 274] on label "Recovery Period" at bounding box center [398, 281] width 219 height 22
click at [0, 0] on input "Recovery Period" at bounding box center [0, 0] width 0 height 0
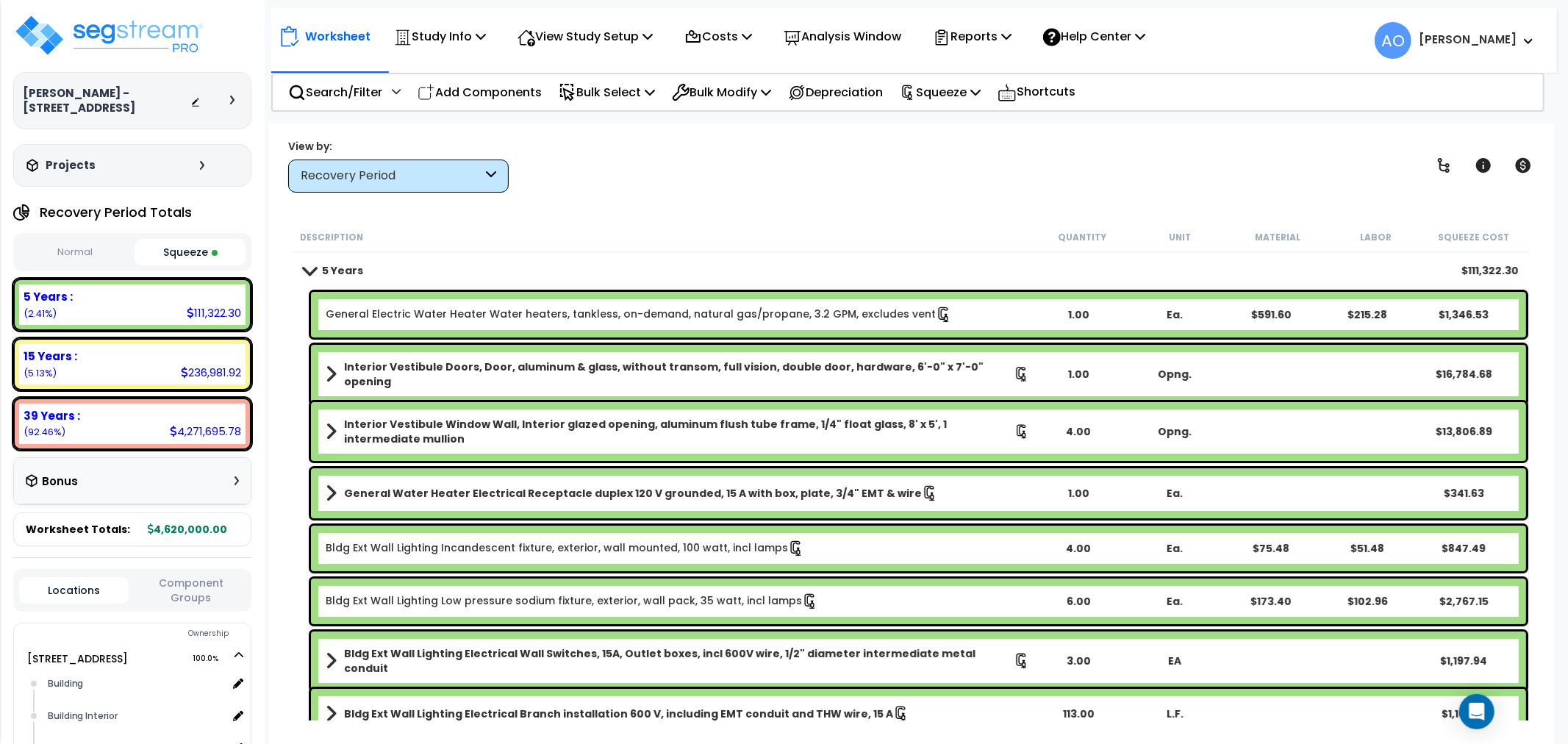
scroll to position [1, 0]
click at [532, 306] on link "General Electric Water Heater Water heaters, tankless, on-demand, natural gas/p…" at bounding box center [638, 314] width 626 height 16
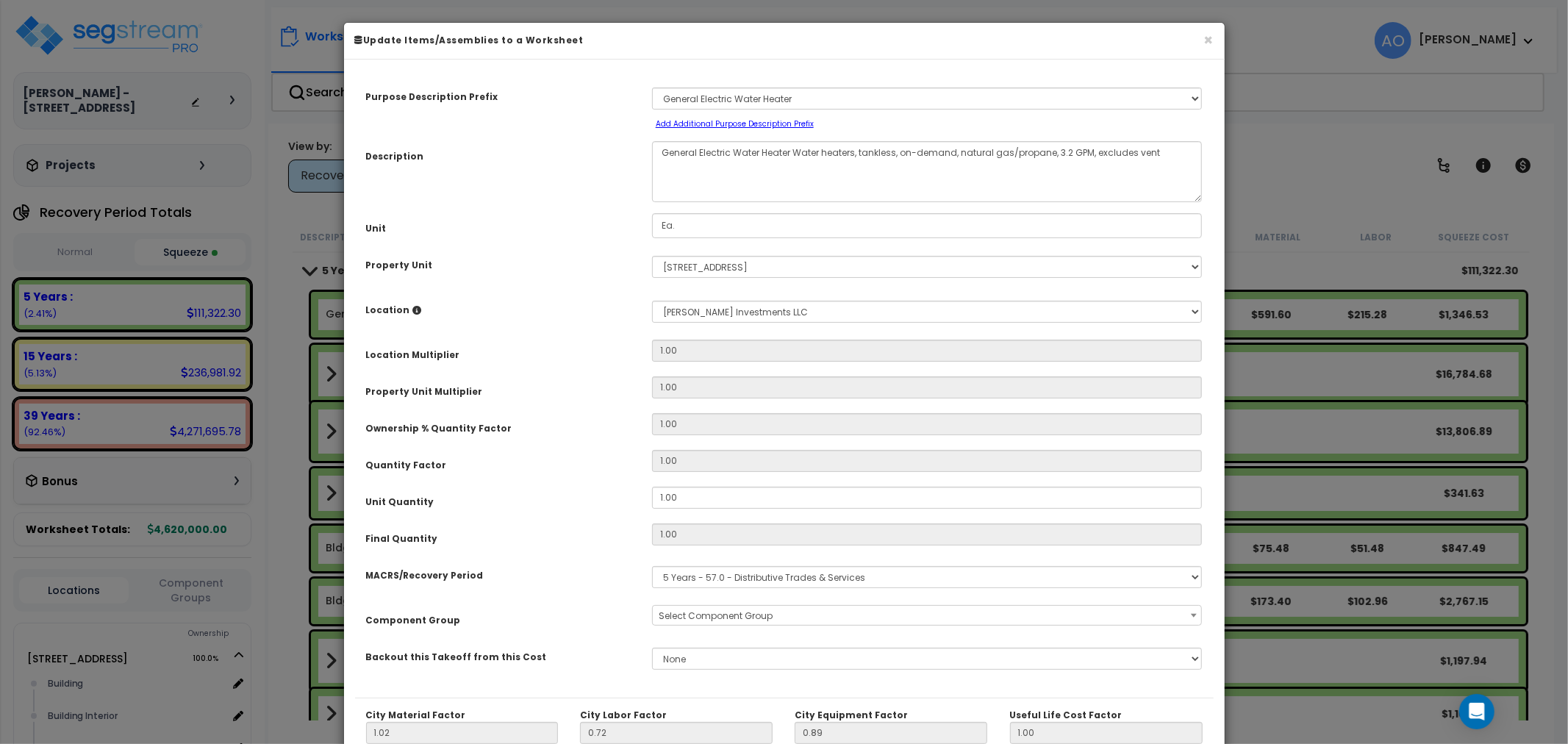
select select "45972"
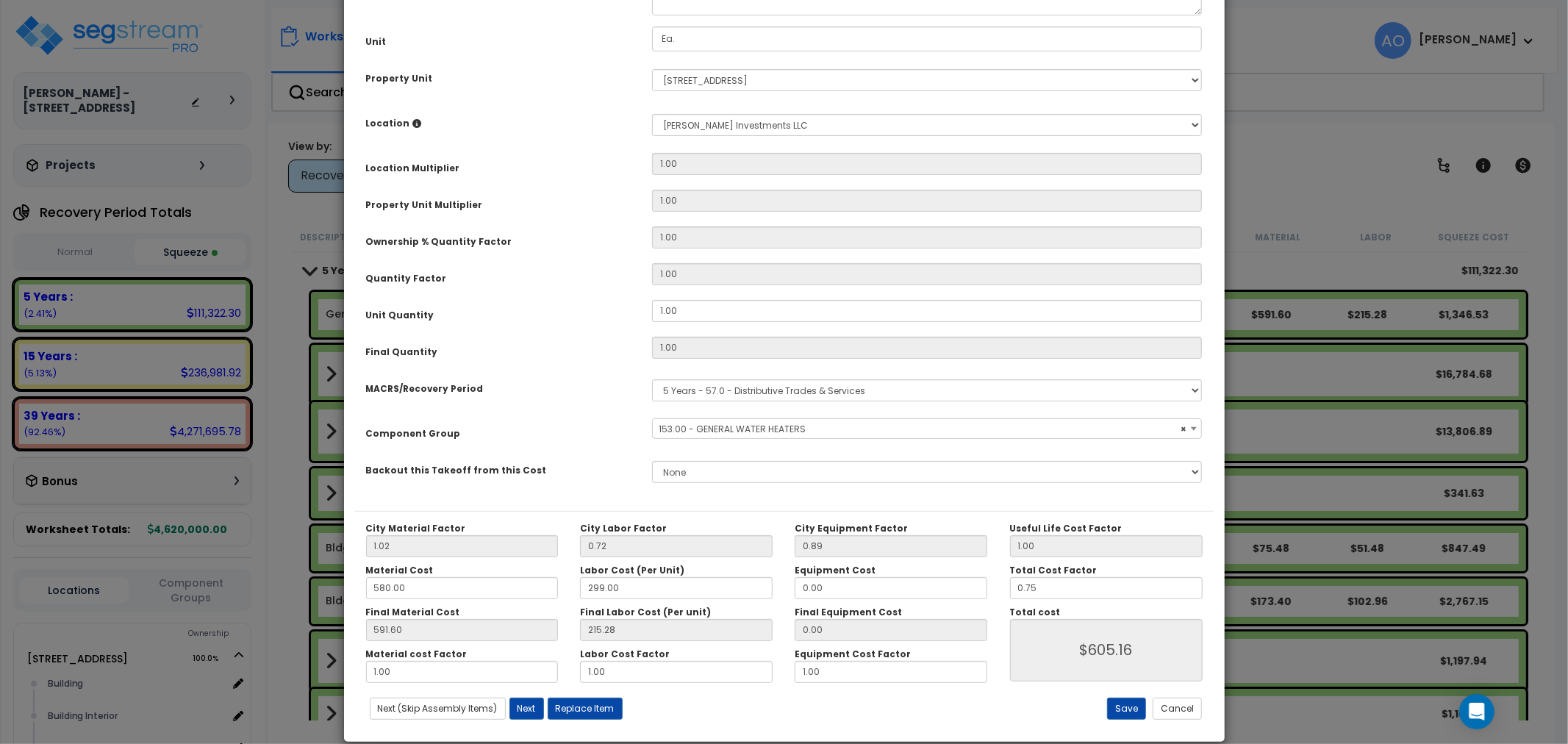
scroll to position [208, 0]
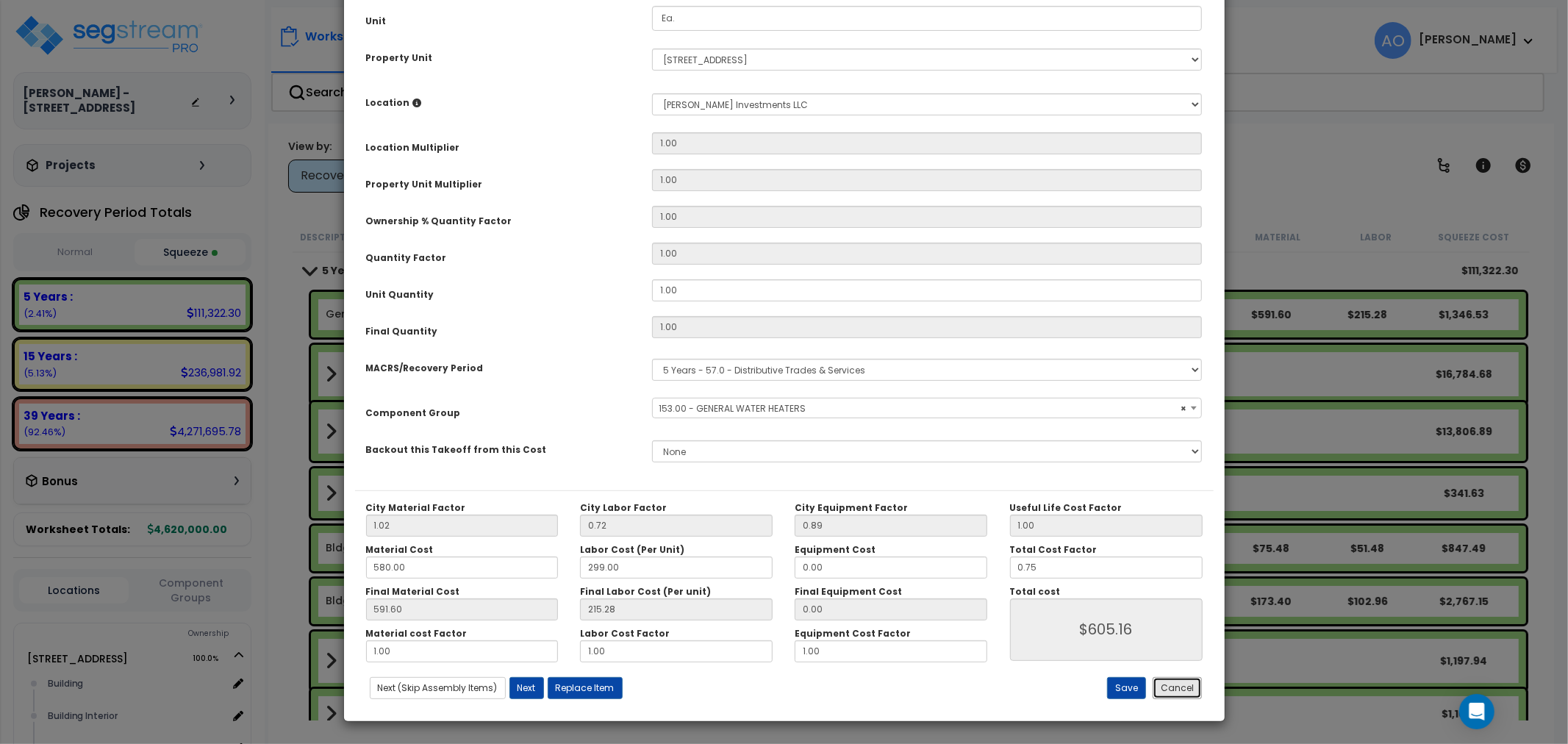
drag, startPoint x: 1173, startPoint y: 685, endPoint x: 1183, endPoint y: 674, distance: 14.9
click at [1174, 685] on button "Cancel" at bounding box center [1177, 688] width 49 height 22
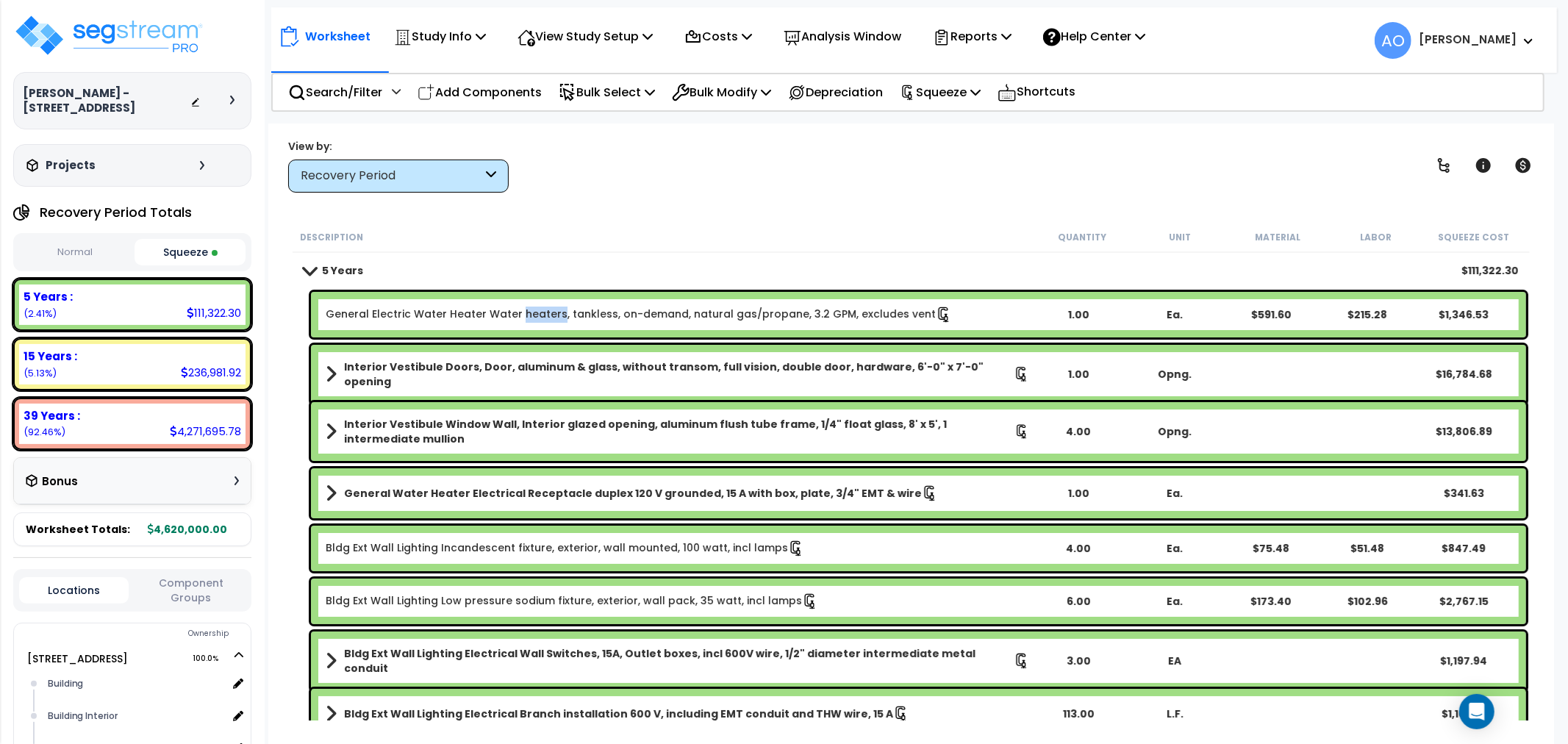
click at [781, 209] on div "Worksheet Study Info Study Setup Add Property Unit Template study Clone study AO" at bounding box center [911, 495] width 1286 height 744
click at [59, 353] on b "15 Years :" at bounding box center [50, 356] width 54 height 15
click at [390, 170] on div "Recovery Period" at bounding box center [391, 176] width 181 height 17
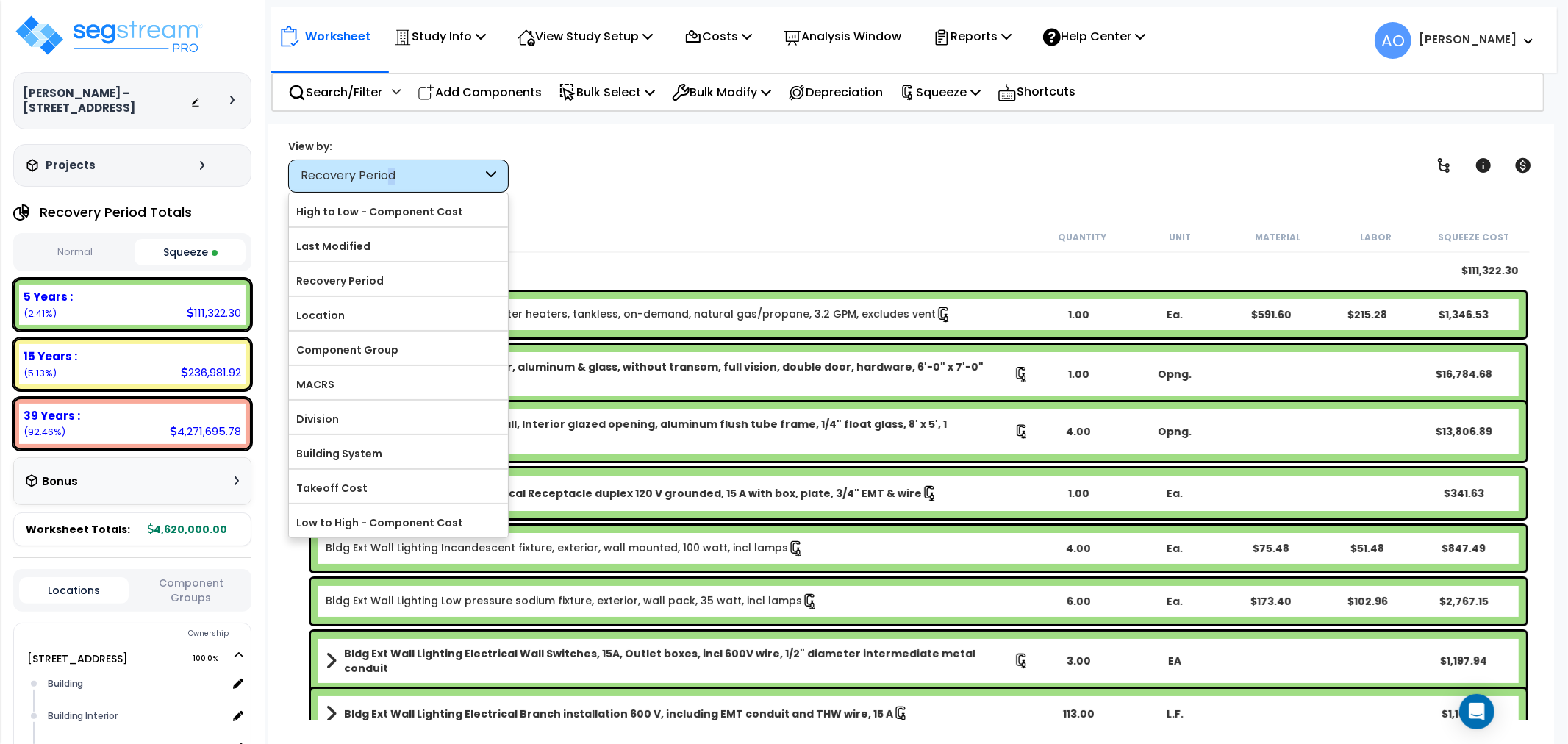
drag, startPoint x: 390, startPoint y: 170, endPoint x: 400, endPoint y: 174, distance: 10.8
click at [398, 174] on div "Recovery Period" at bounding box center [391, 176] width 181 height 17
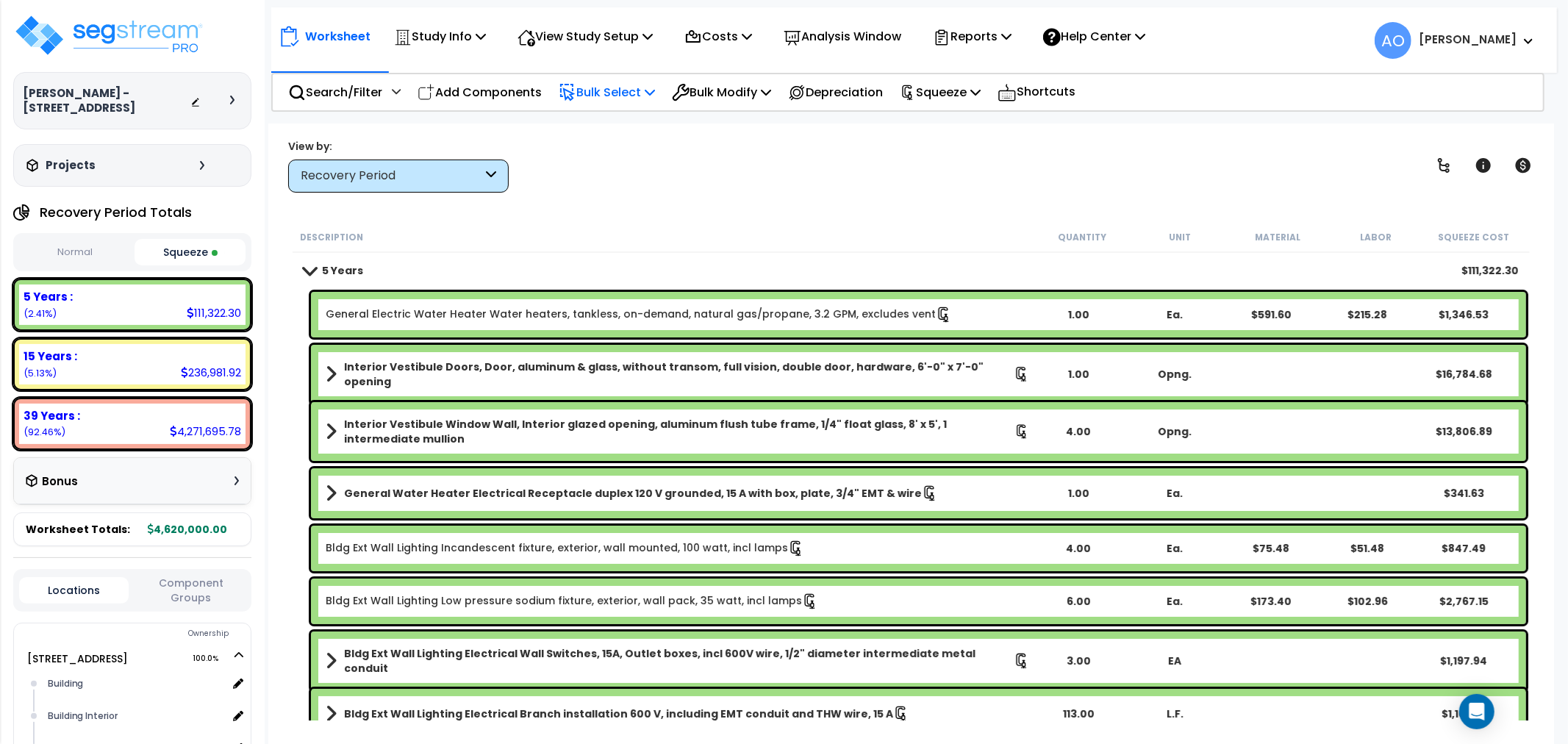
click at [623, 86] on p "Bulk Select" at bounding box center [607, 93] width 96 height 20
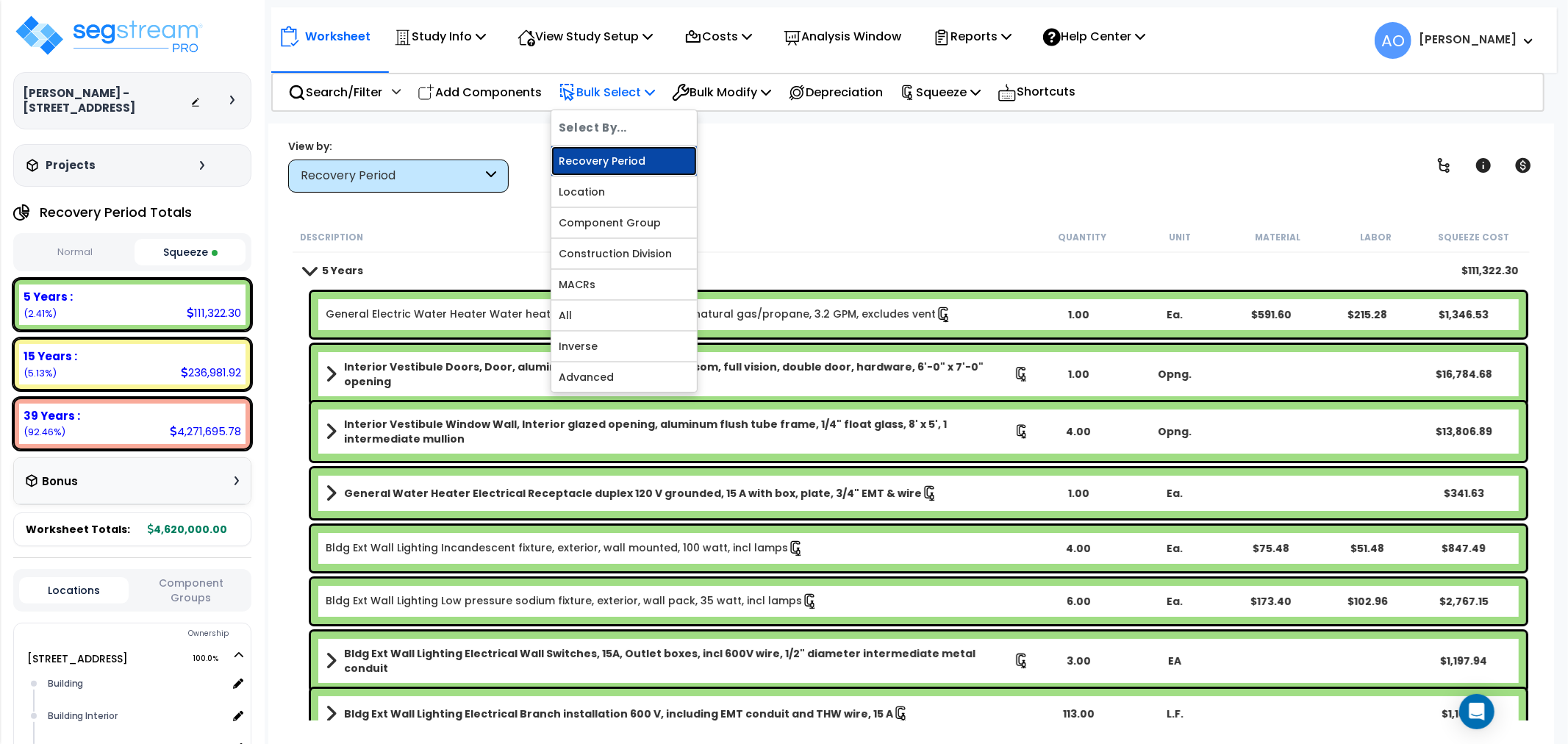
click at [626, 164] on link "Recovery Period" at bounding box center [623, 161] width 146 height 29
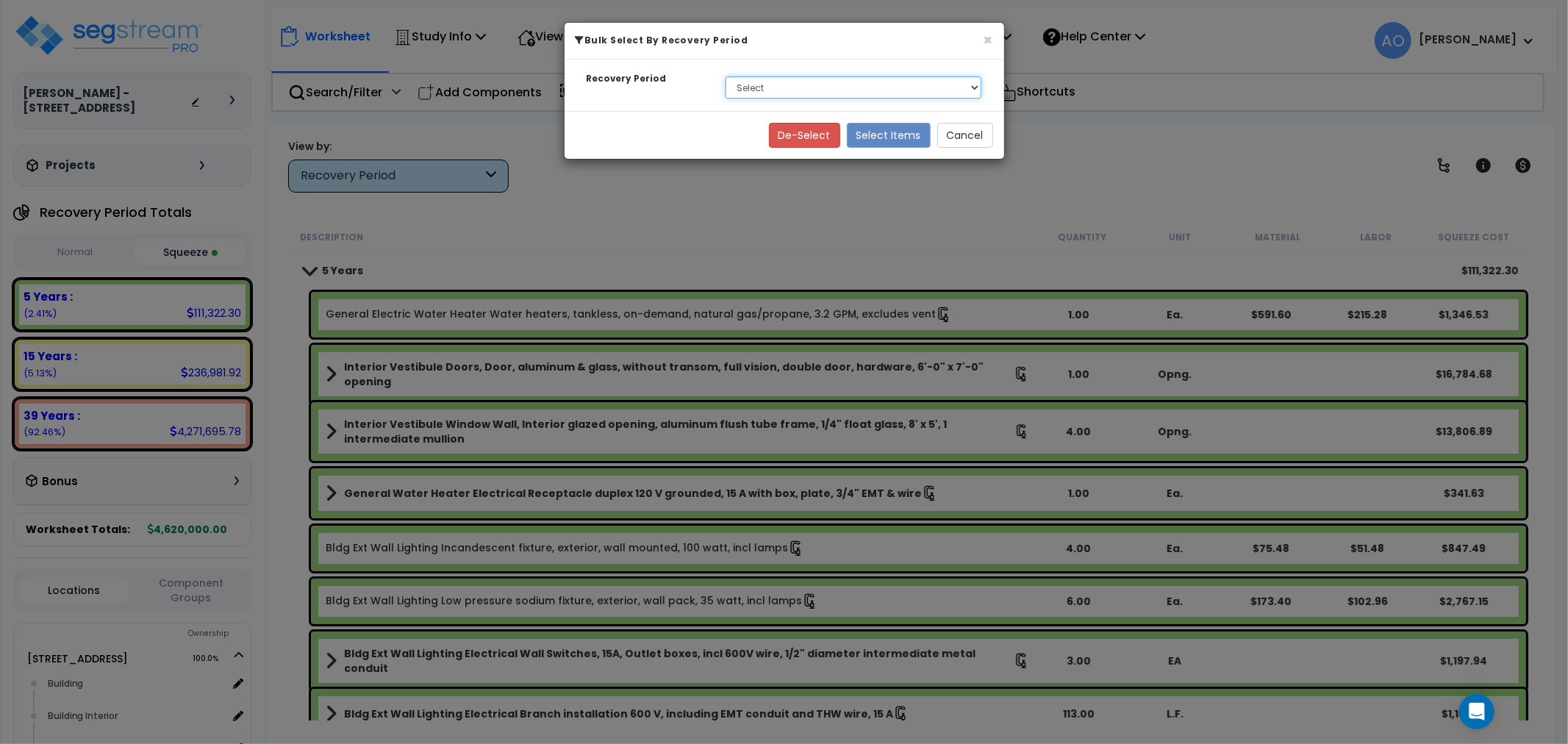
click at [798, 90] on select "Select 5 Years 15 Years 39 Years" at bounding box center [853, 87] width 256 height 22
select select "15Y"
click at [725, 76] on select "Select 5 Years 15 Years 39 Years" at bounding box center [853, 87] width 256 height 22
click at [873, 142] on button "Select Items" at bounding box center [888, 135] width 84 height 25
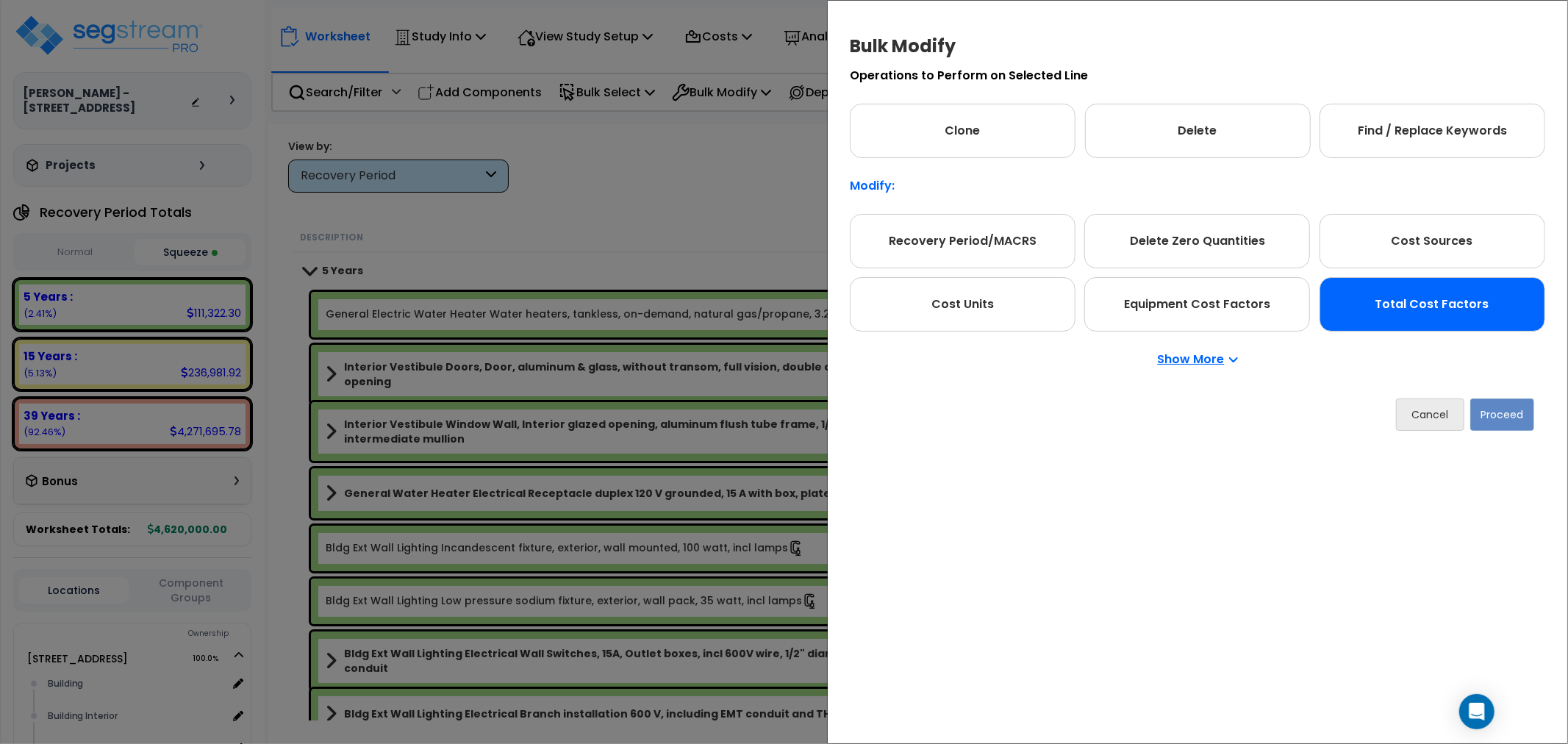
click at [1395, 293] on div "Total Cost Factors" at bounding box center [1432, 304] width 225 height 54
click at [1506, 421] on button "Proceed" at bounding box center [1502, 414] width 64 height 32
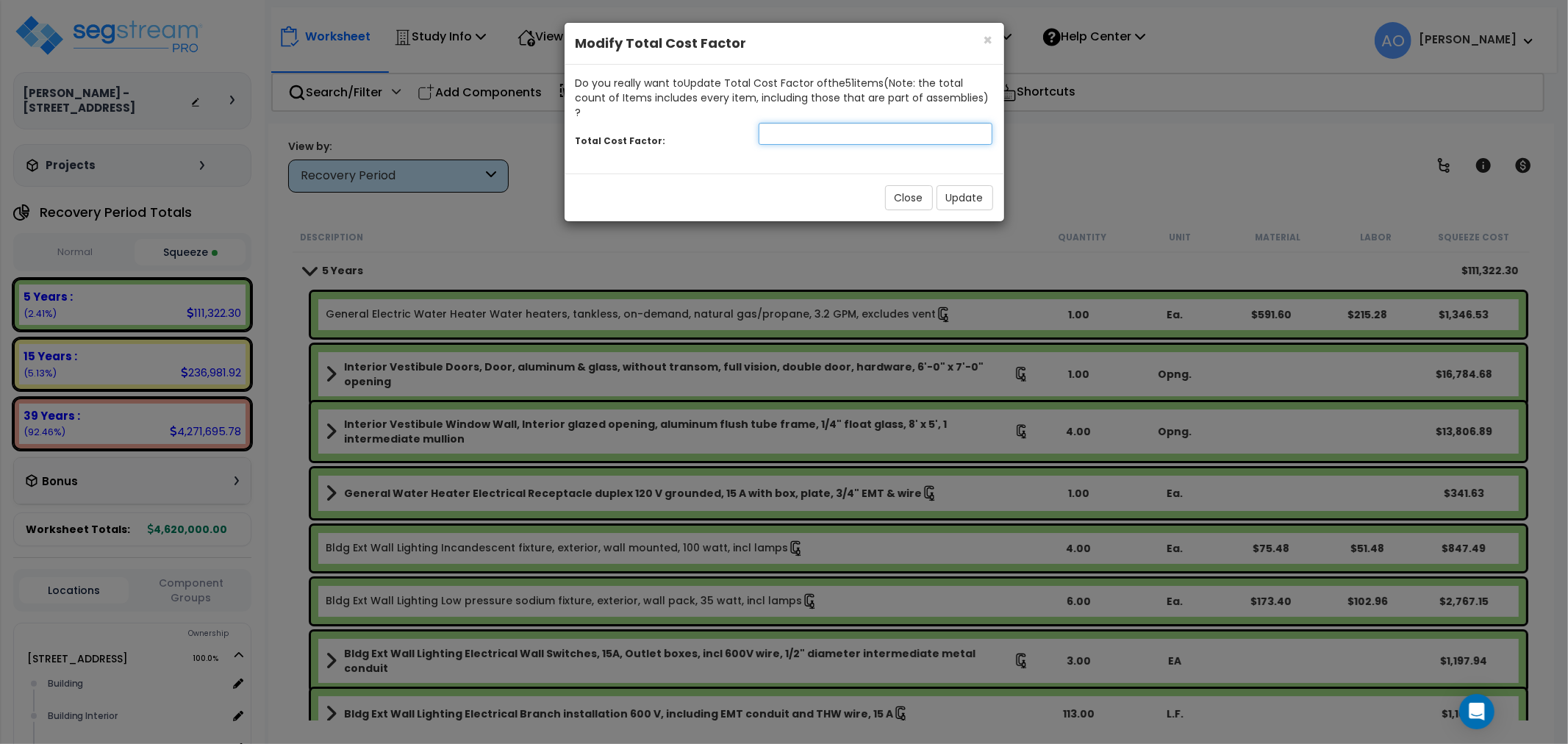
click at [823, 127] on input "number" at bounding box center [876, 134] width 235 height 22
type input "1.25"
click at [961, 185] on button "Update" at bounding box center [964, 198] width 56 height 25
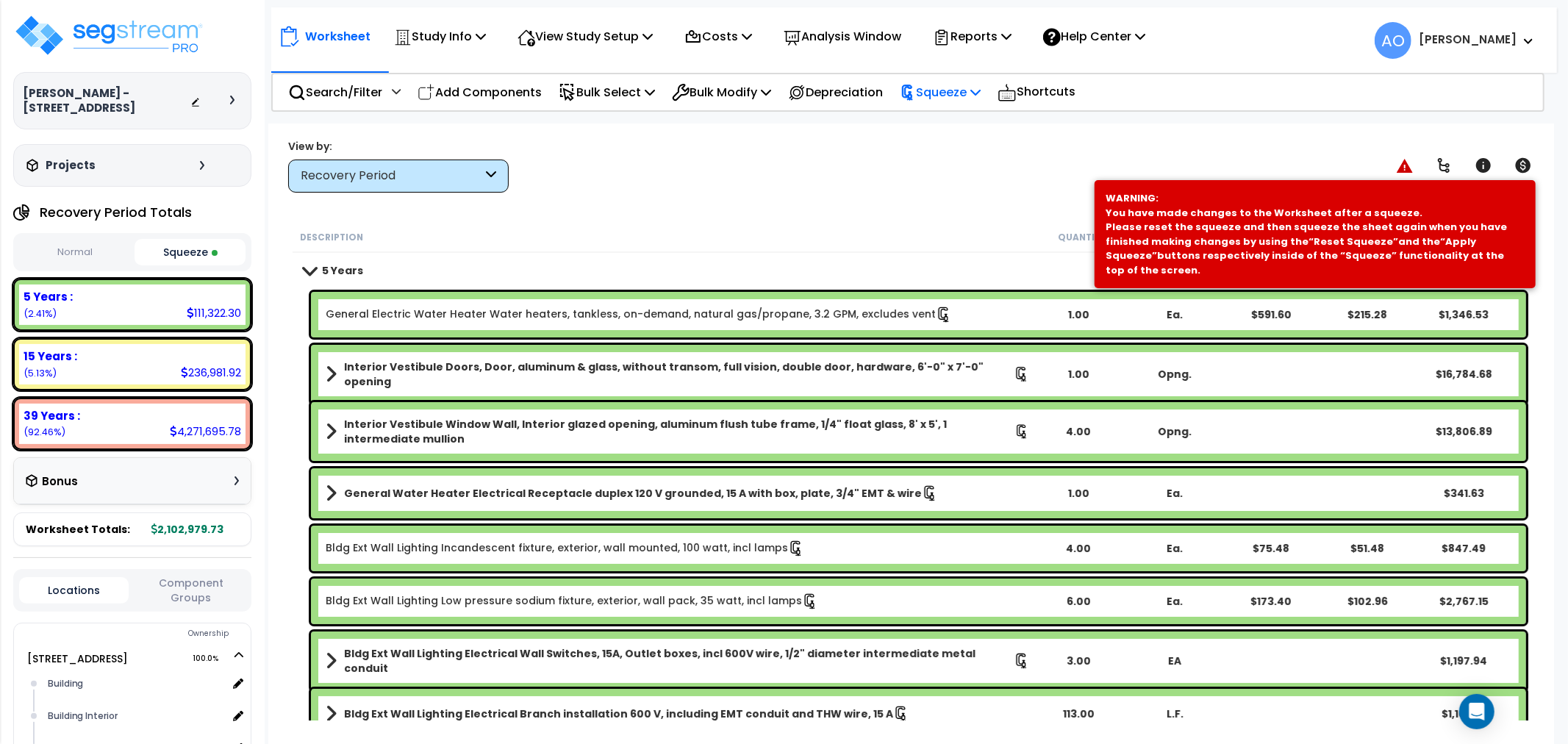
click at [967, 94] on p "Squeeze" at bounding box center [940, 93] width 81 height 20
click at [958, 126] on link "Re-squeeze" at bounding box center [965, 127] width 146 height 34
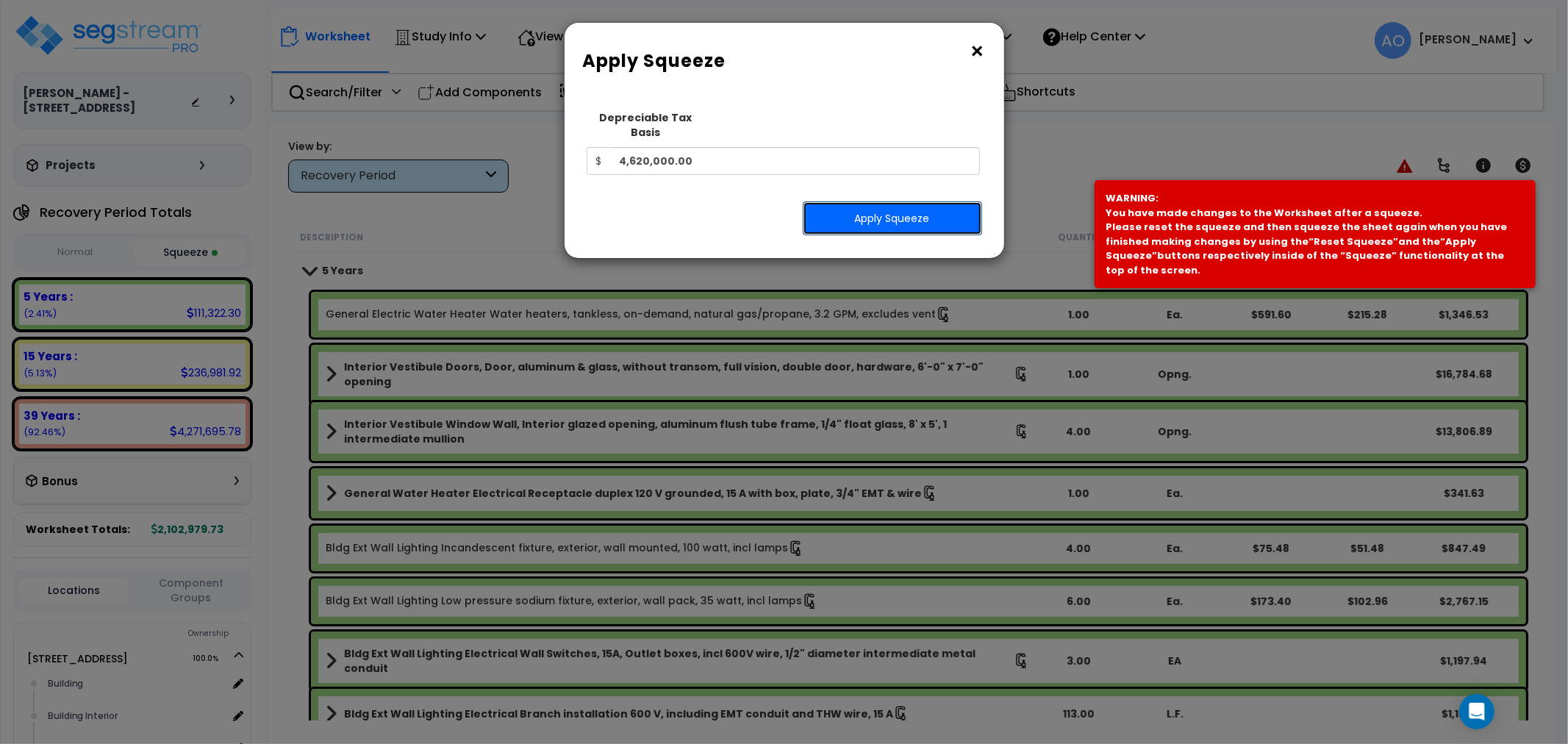
click at [901, 201] on button "Apply Squeeze" at bounding box center [892, 218] width 179 height 34
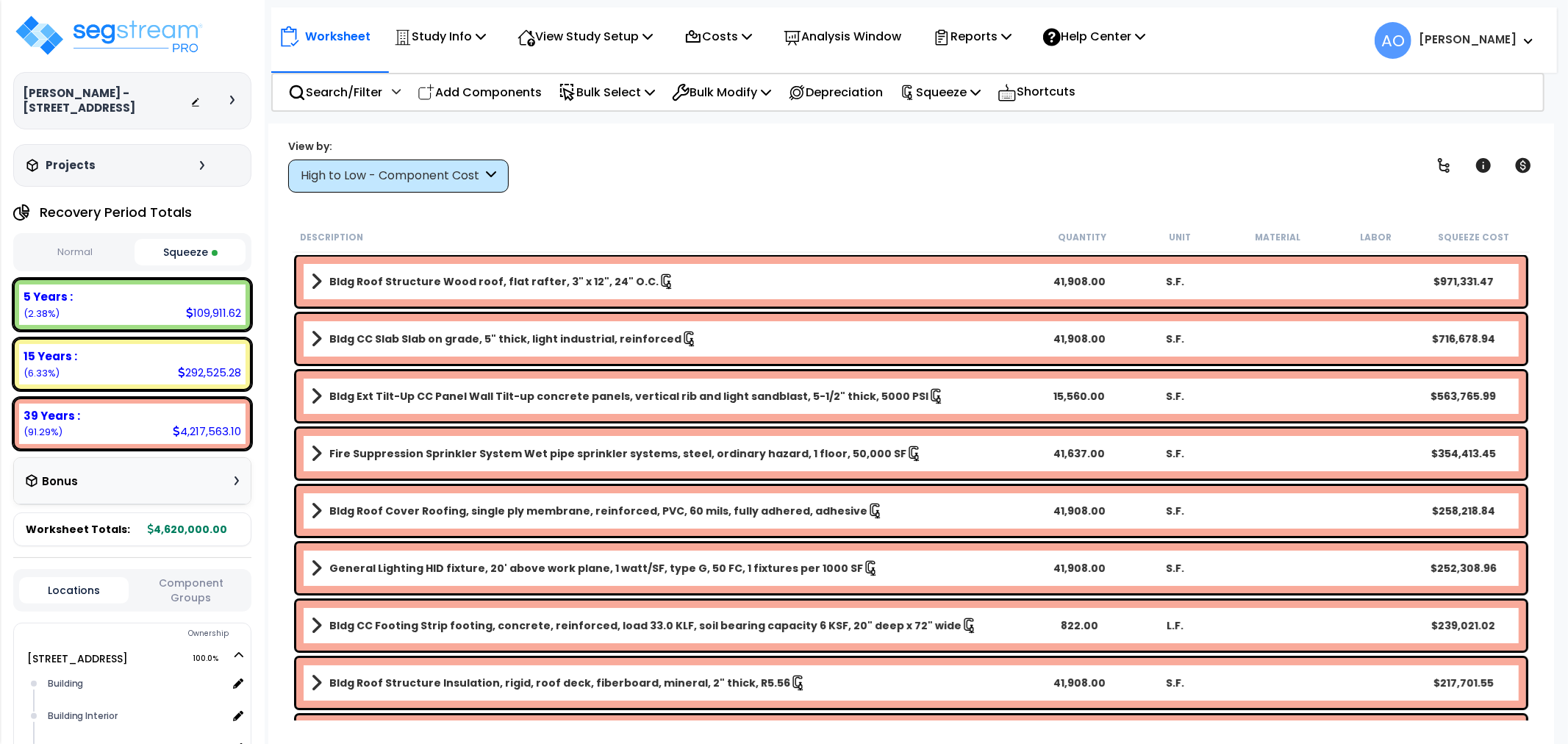
click at [185, 253] on button "Squeeze" at bounding box center [190, 252] width 112 height 26
click at [632, 91] on p "Bulk Select" at bounding box center [607, 93] width 96 height 20
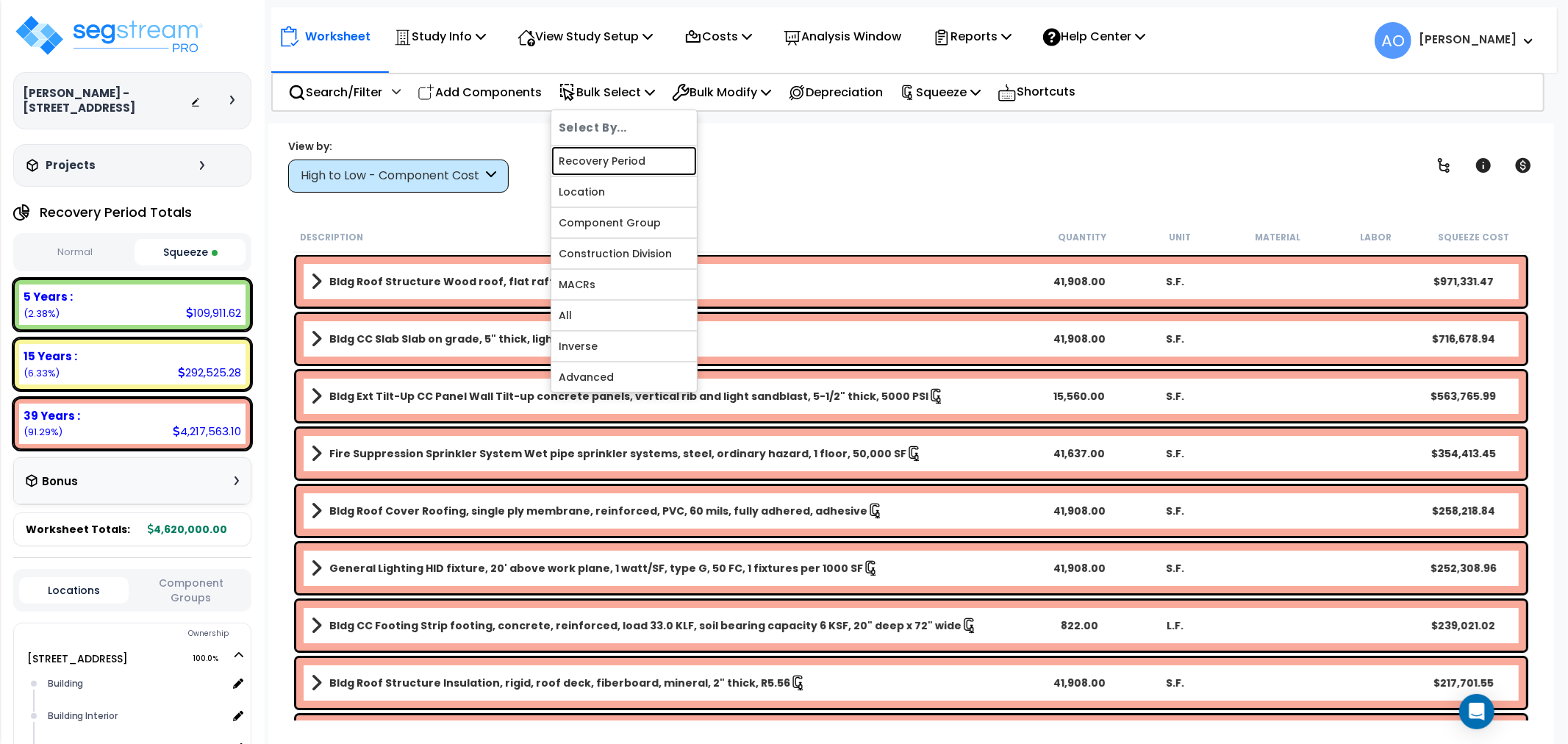
click at [619, 166] on link "Recovery Period" at bounding box center [623, 161] width 146 height 29
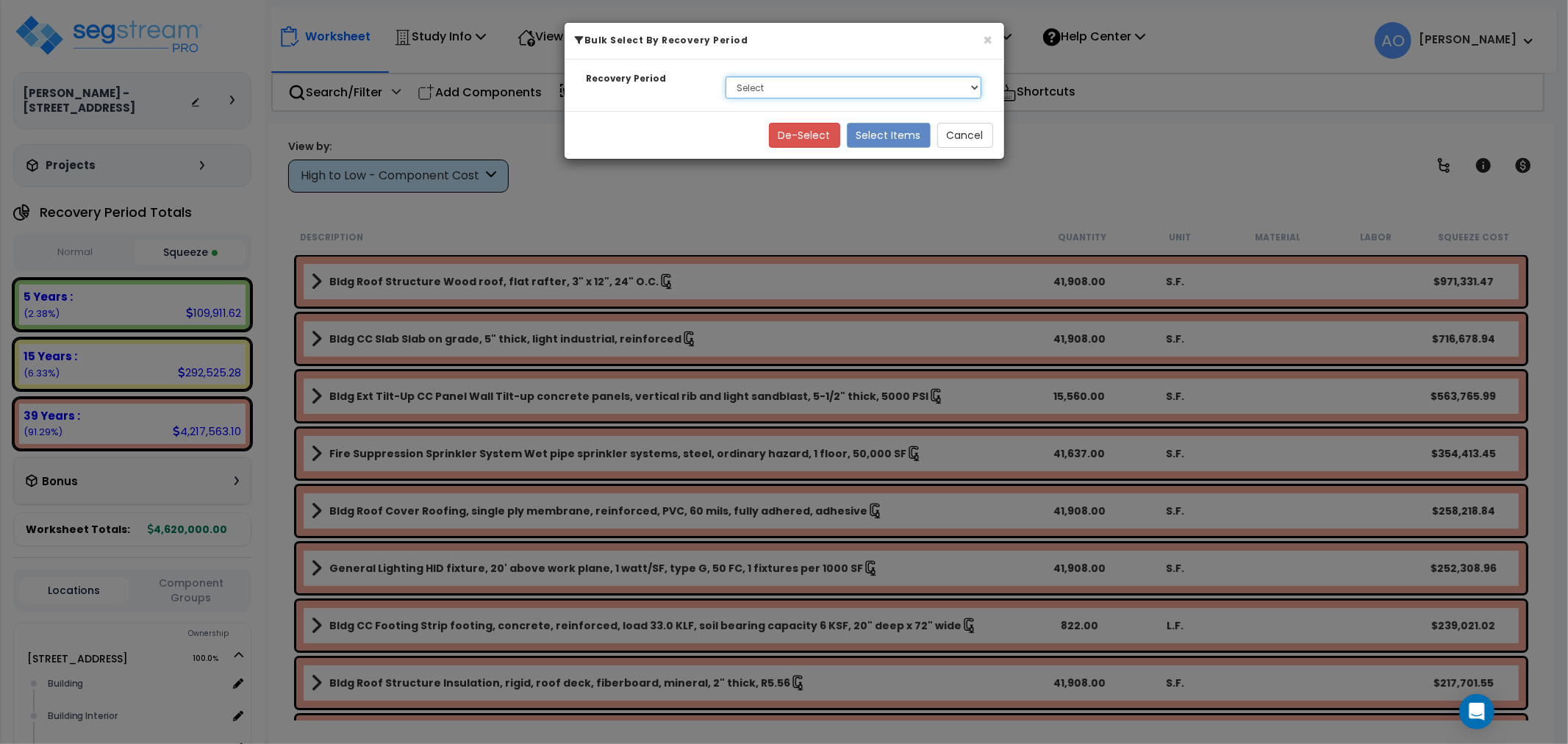
click at [767, 83] on select "Select 5 Years 15 Years 39 Years" at bounding box center [853, 87] width 256 height 22
click at [782, 182] on div "× Bulk Select By Recovery Period Recovery Period Select 5 Years 15 Years 39 Yea…" at bounding box center [784, 372] width 1568 height 744
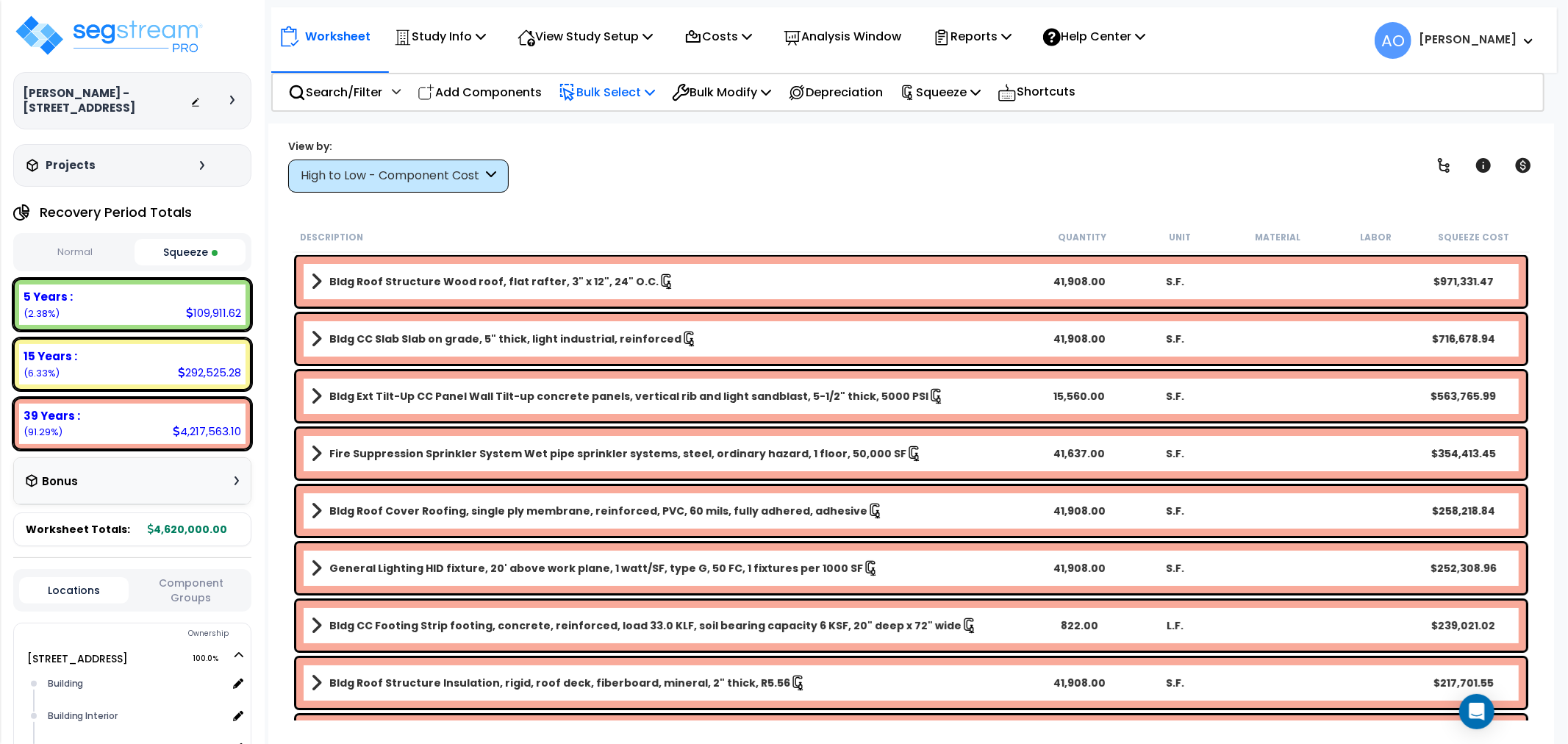
click at [655, 91] on icon at bounding box center [649, 91] width 10 height 12
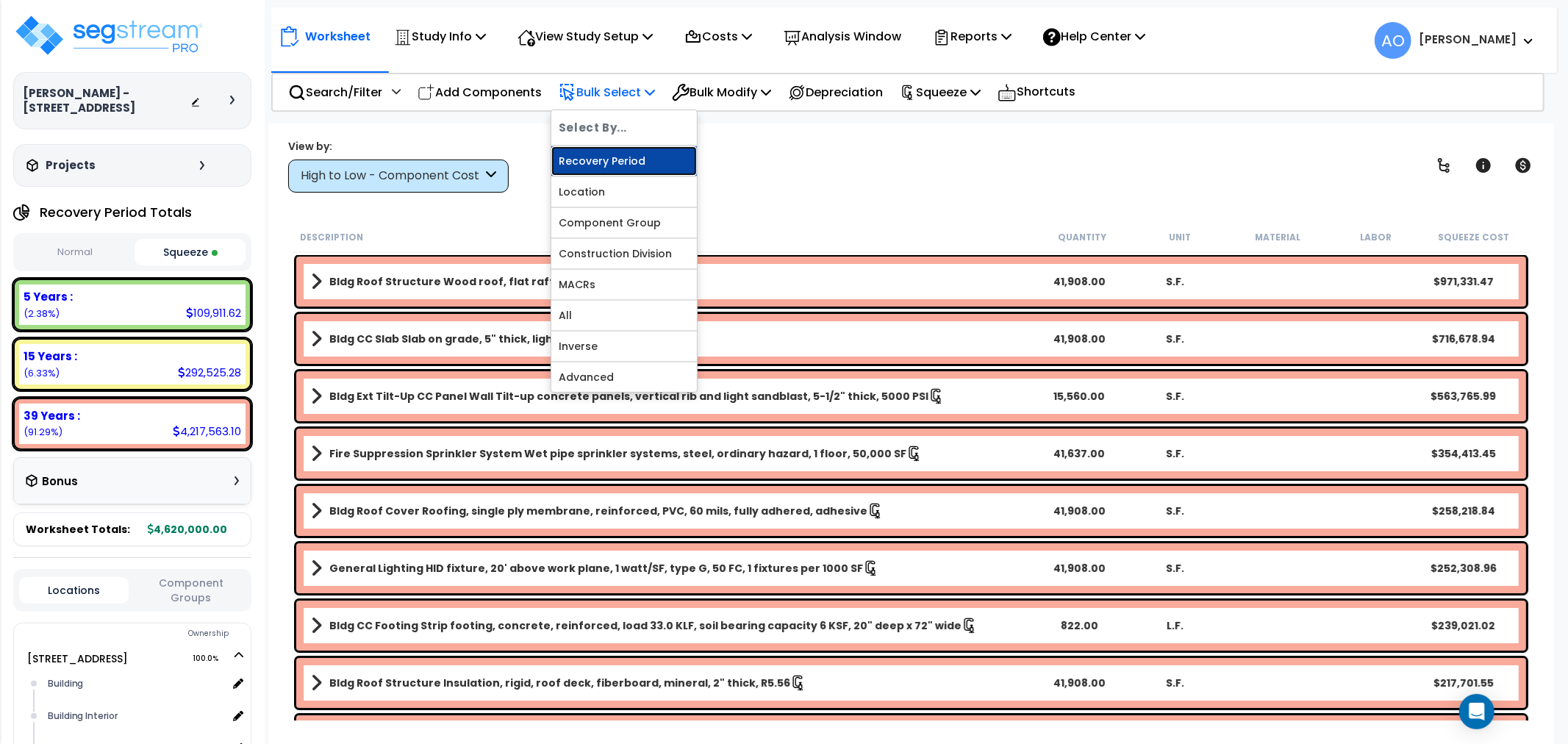
click at [633, 157] on link "Recovery Period" at bounding box center [623, 161] width 146 height 29
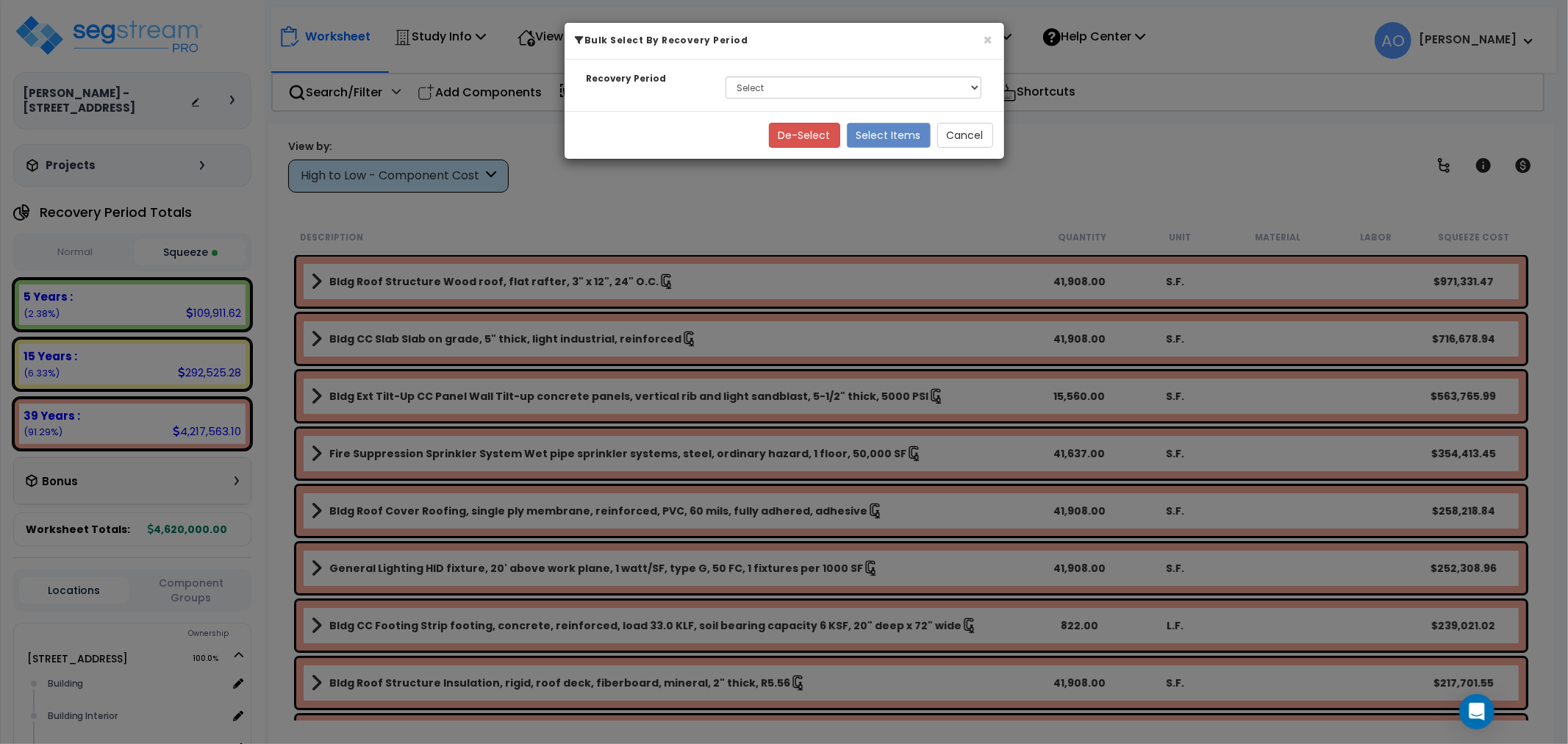
click at [760, 69] on div "Recovery Period Select 5 Years 15 Years 39 Years" at bounding box center [784, 85] width 440 height 52
drag, startPoint x: 757, startPoint y: 85, endPoint x: 768, endPoint y: 97, distance: 16.3
click at [757, 85] on select "Select 5 Years 15 Years 39 Years" at bounding box center [853, 88] width 256 height 22
select select "39Y"
click at [725, 77] on select "Select 5 Years 15 Years 39 Years" at bounding box center [853, 88] width 256 height 22
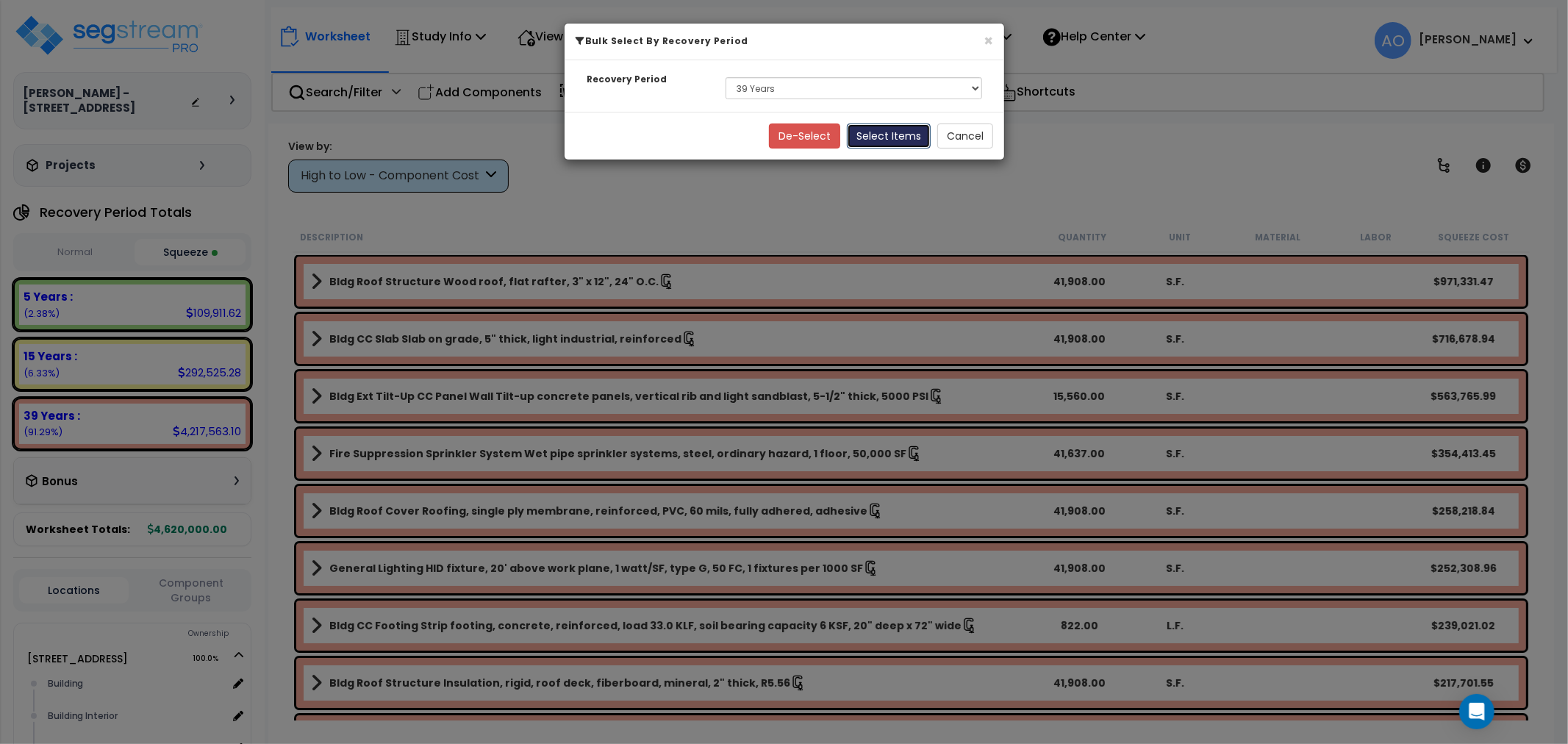
click at [875, 137] on button "Select Items" at bounding box center [888, 136] width 84 height 25
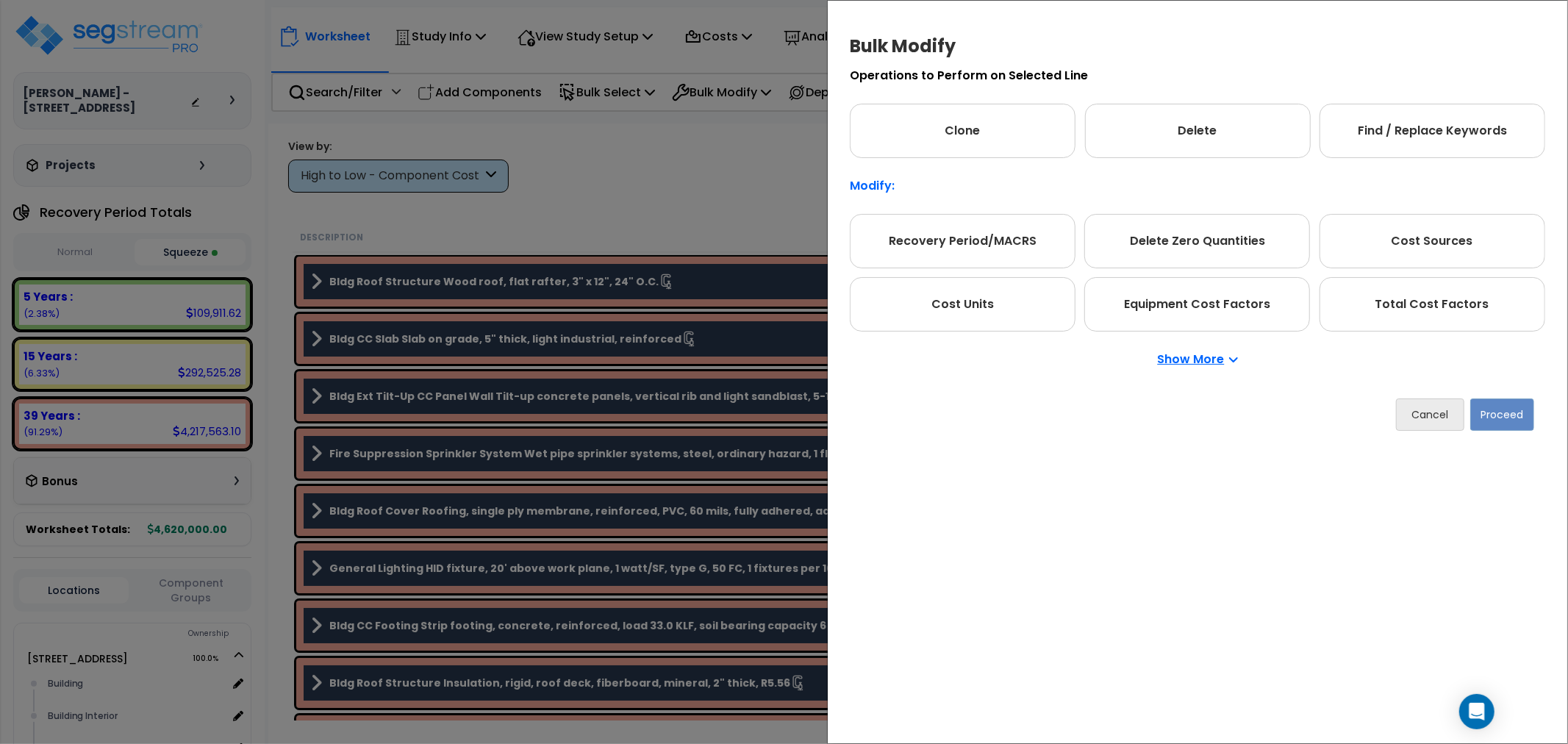
click at [1375, 272] on div "Recovery Period/MACRS Delete Zero Quantities Cost Sources Cost Units Equipment …" at bounding box center [1197, 272] width 695 height 117
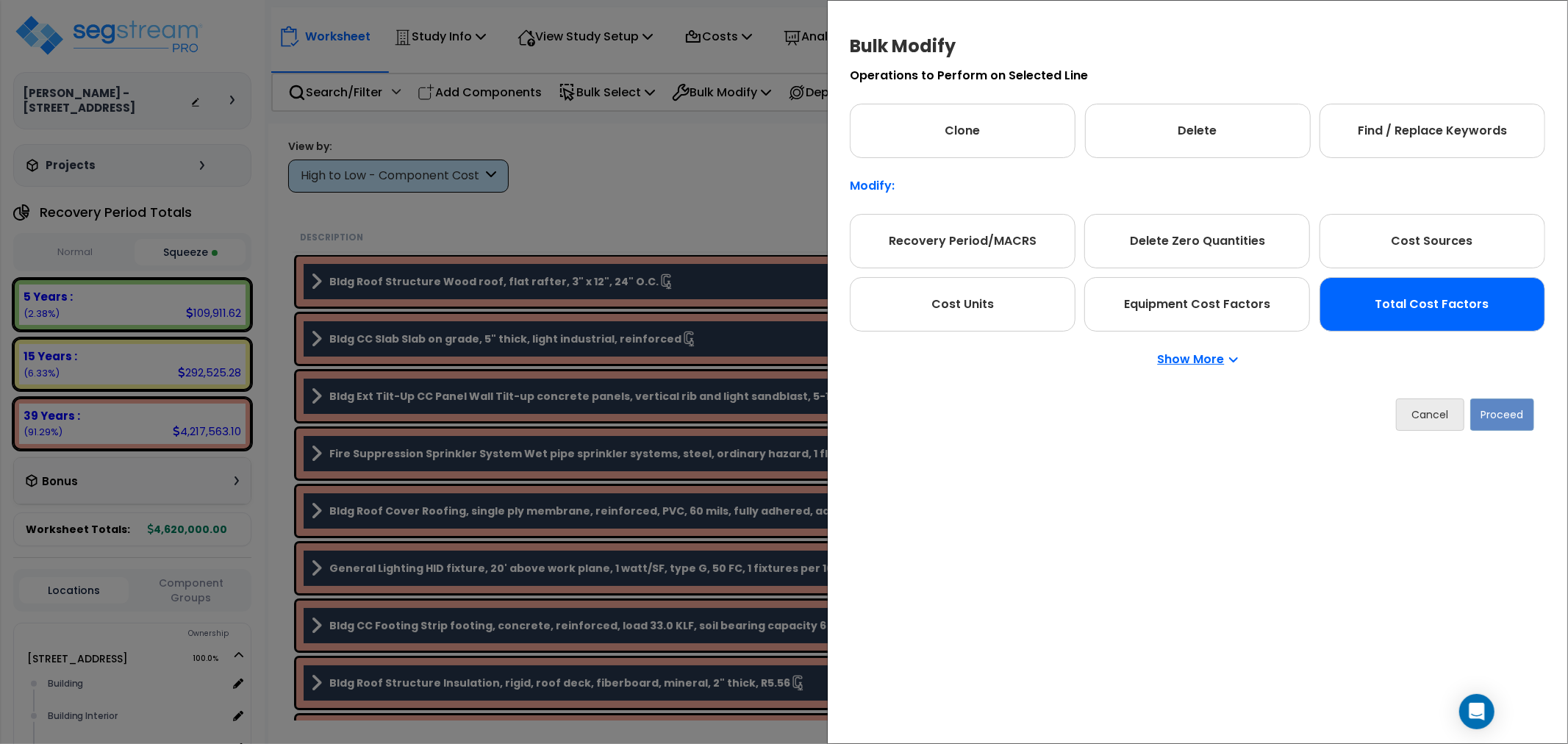
click at [1392, 303] on div "Total Cost Factors" at bounding box center [1432, 304] width 225 height 54
click at [1505, 420] on button "Proceed" at bounding box center [1502, 414] width 64 height 32
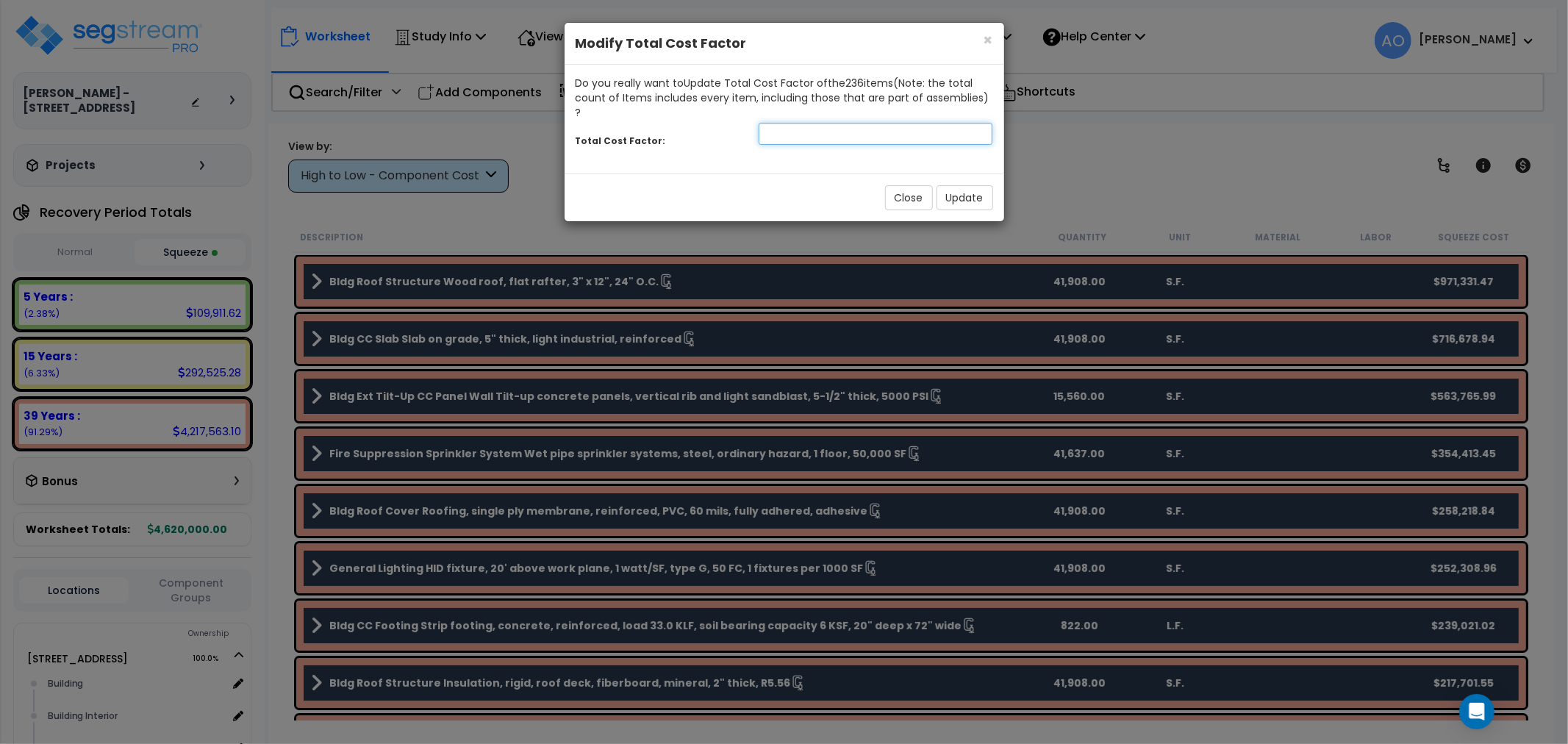
click at [822, 123] on input "number" at bounding box center [876, 134] width 235 height 22
type input ".9"
click at [975, 185] on button "Update" at bounding box center [964, 198] width 56 height 25
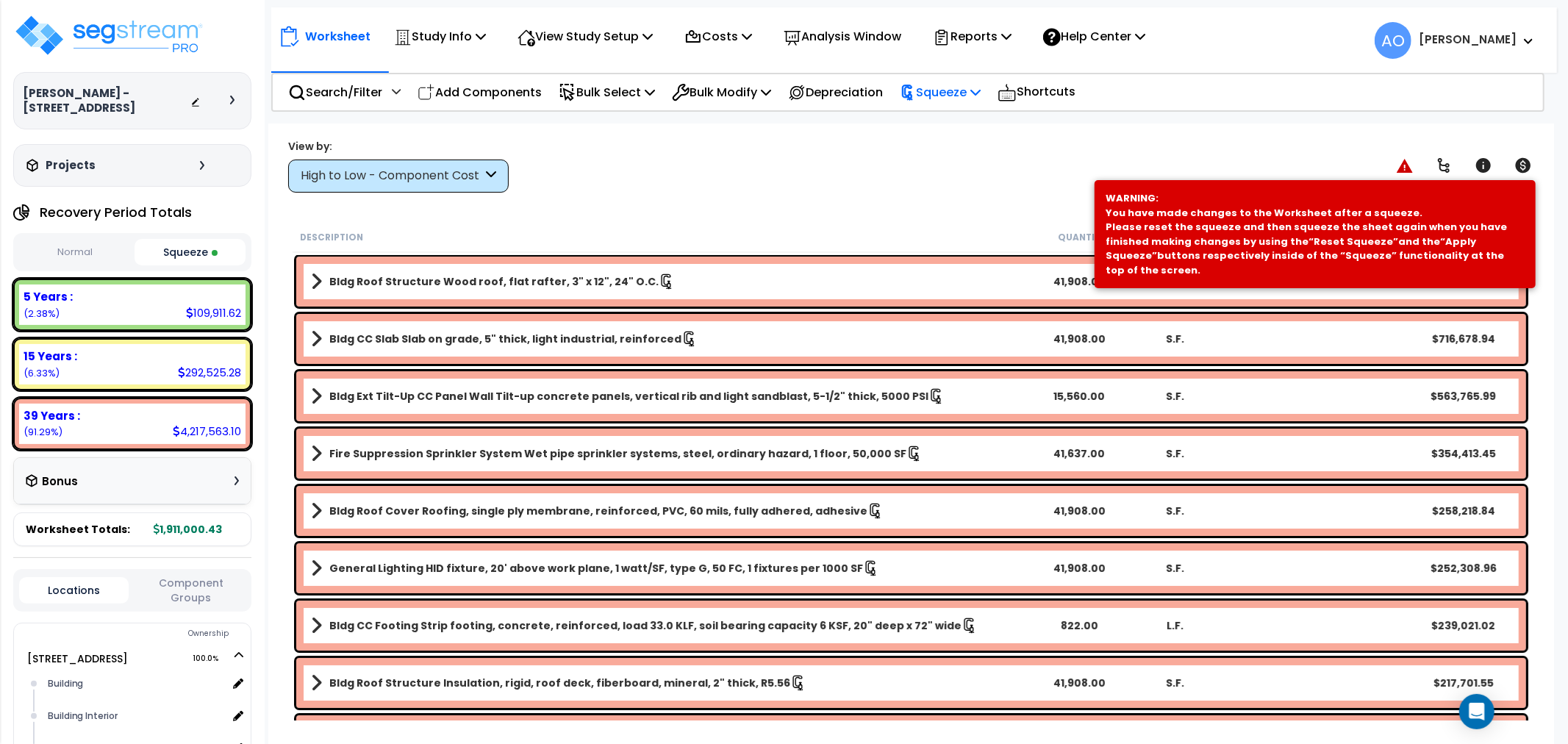
click at [951, 96] on p "Squeeze" at bounding box center [940, 93] width 81 height 20
click at [954, 118] on link "Re-squeeze" at bounding box center [965, 127] width 146 height 34
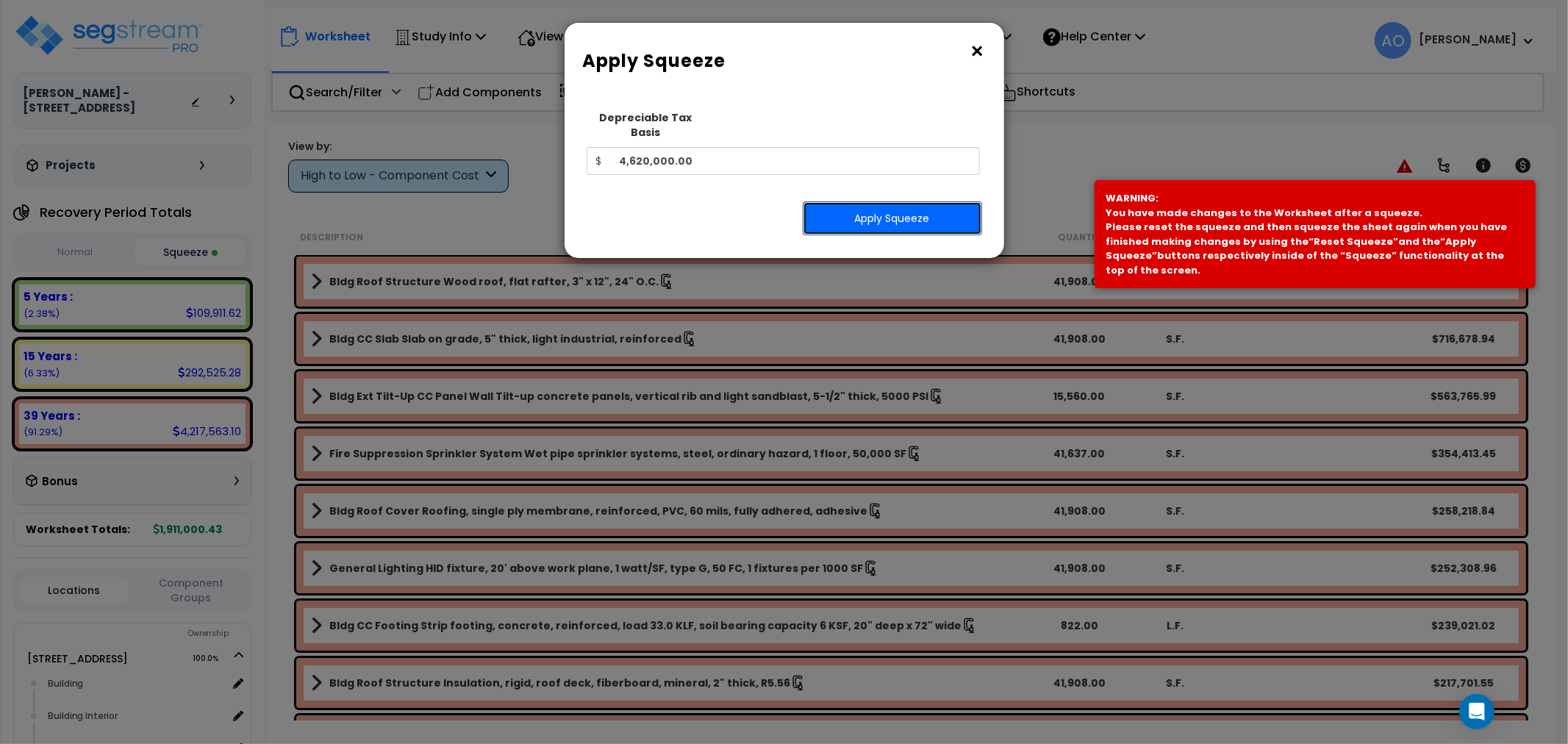
click at [915, 207] on button "Apply Squeeze" at bounding box center [892, 218] width 179 height 34
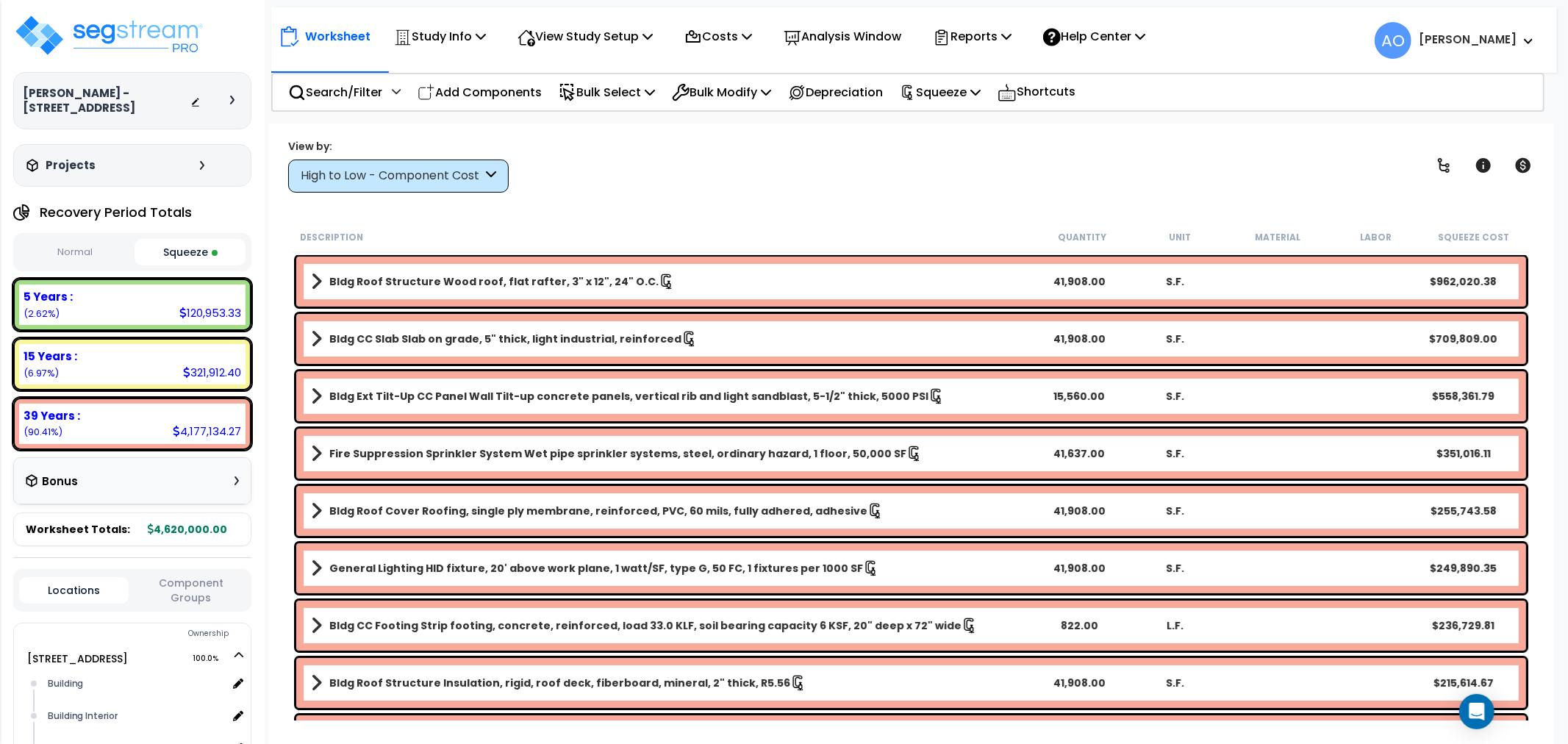
click at [778, 174] on div "View by: High to Low - Component Cost High to Low - Component Cost" at bounding box center [911, 165] width 1256 height 54
